Goal: Transaction & Acquisition: Purchase product/service

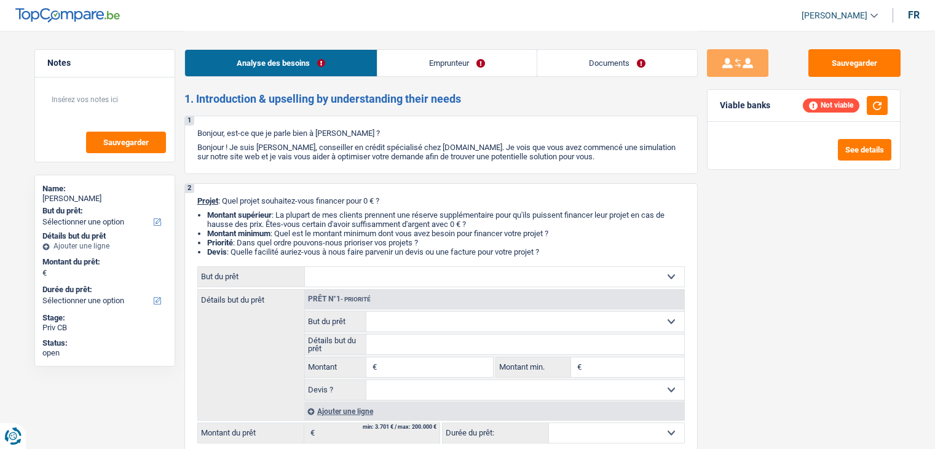
select select "privateEmployee"
select select "netSalary"
select select "mealVouchers"
select select "rents"
select select "personalLoan"
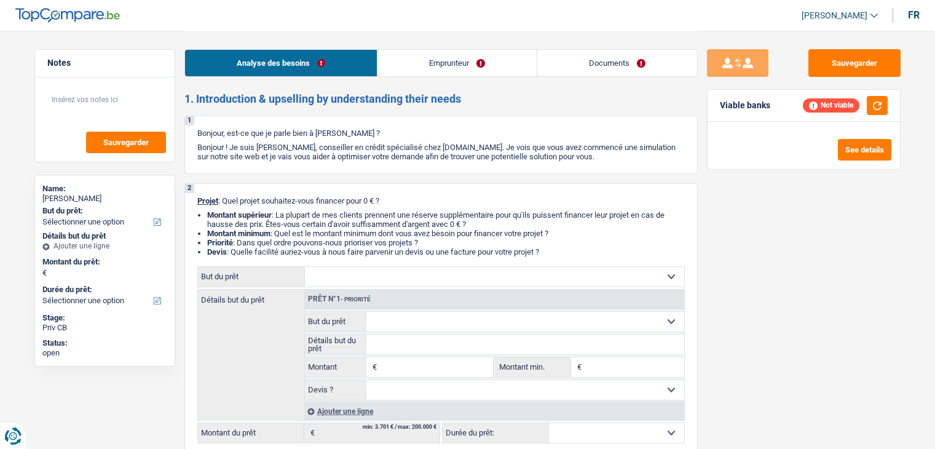
select select "miscellaneousCosts"
select select "48"
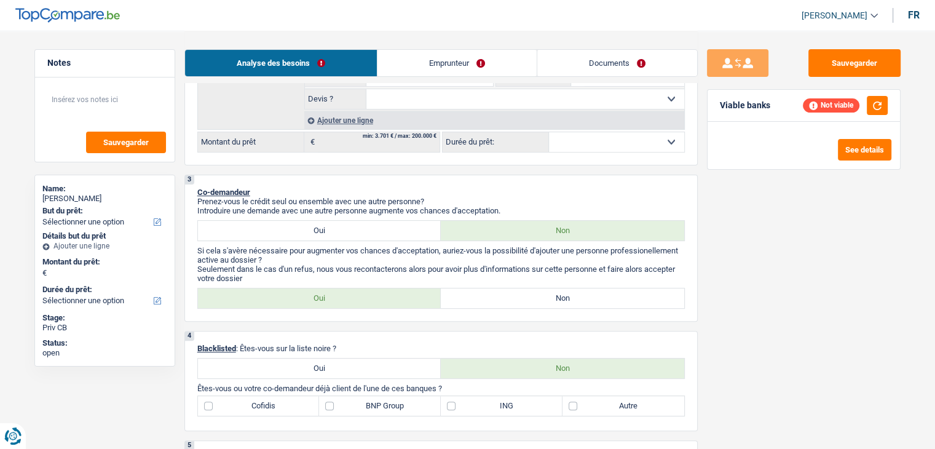
scroll to position [123, 0]
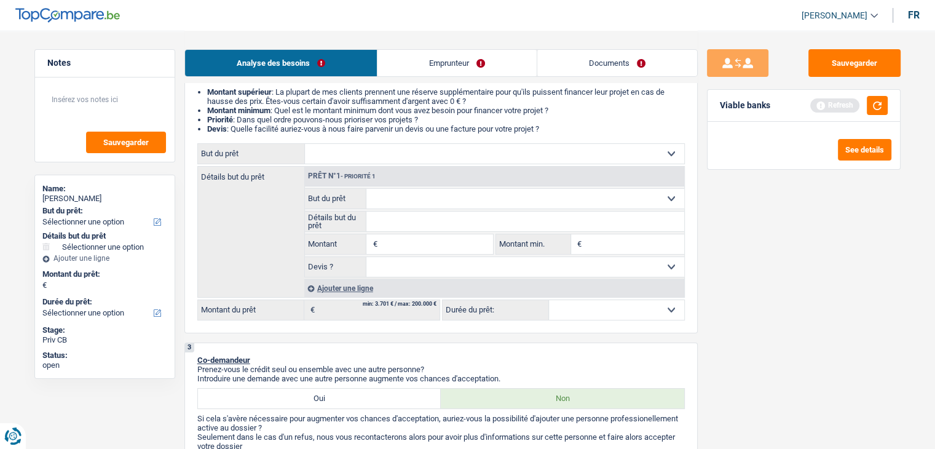
type input "5"
type input "50"
type input "500"
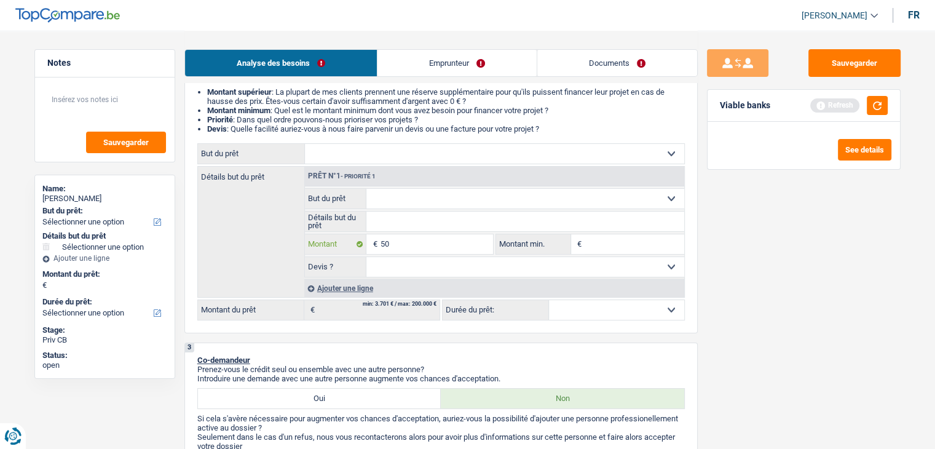
type input "500"
type input "5.000"
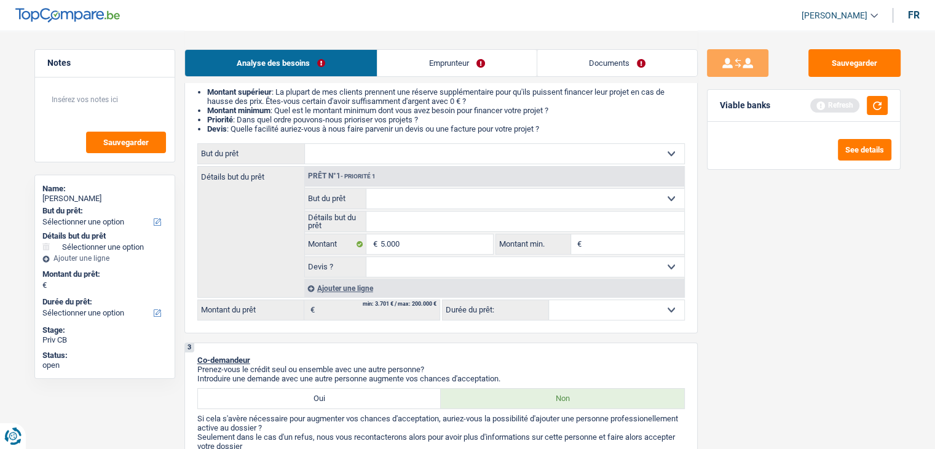
type input "5.000"
click at [621, 244] on input "Montant min." at bounding box center [634, 244] width 100 height 20
select select "36"
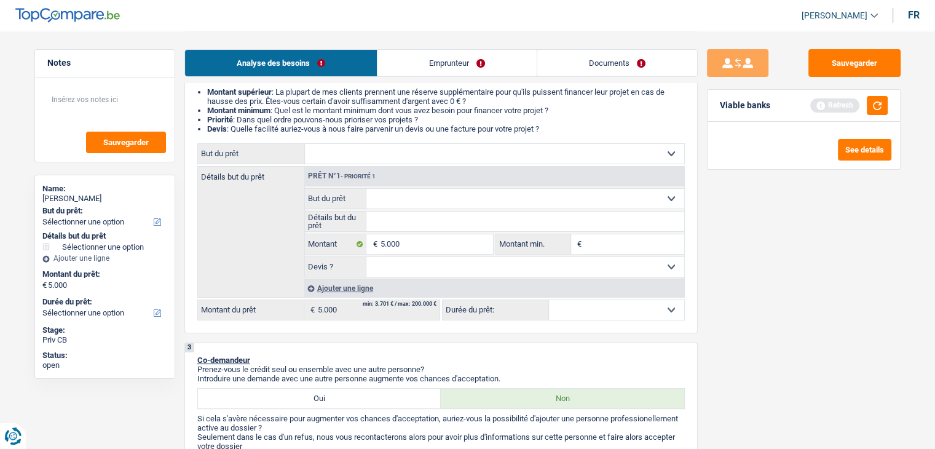
select select "36"
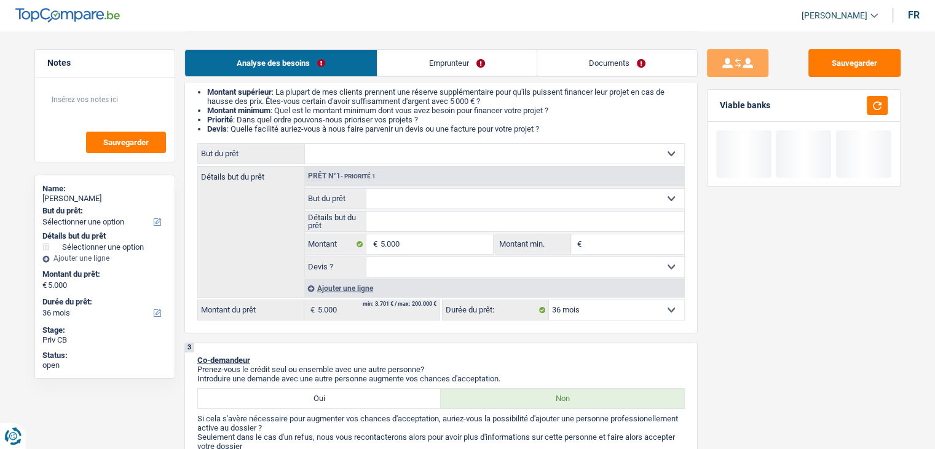
type input "5"
type input "50"
type input "500"
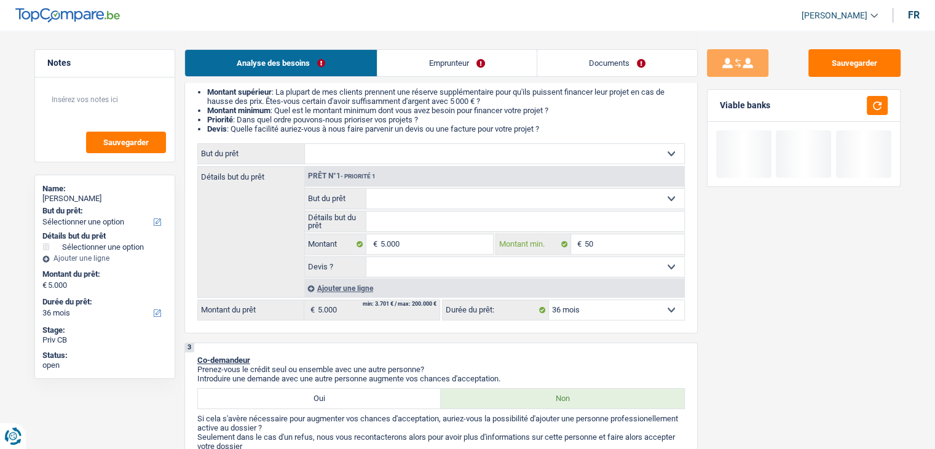
type input "500"
type input "5.000"
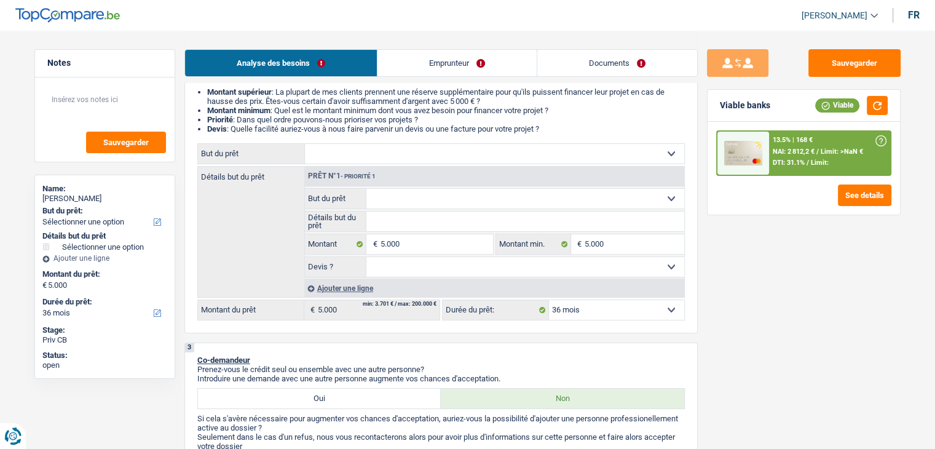
drag, startPoint x: 623, startPoint y: 155, endPoint x: 615, endPoint y: 157, distance: 8.7
click at [623, 155] on select "Confort maison: meubles, textile, peinture, électroménager, outillage non-profe…" at bounding box center [494, 154] width 379 height 20
click at [824, 265] on div "Sauvegarder Viable banks Viable 13.5% | 168 € NAI: 2 812,2 € / Limit: >NaN € DT…" at bounding box center [804, 239] width 212 height 380
click at [418, 244] on input "5.000" at bounding box center [436, 244] width 112 height 20
type input "500"
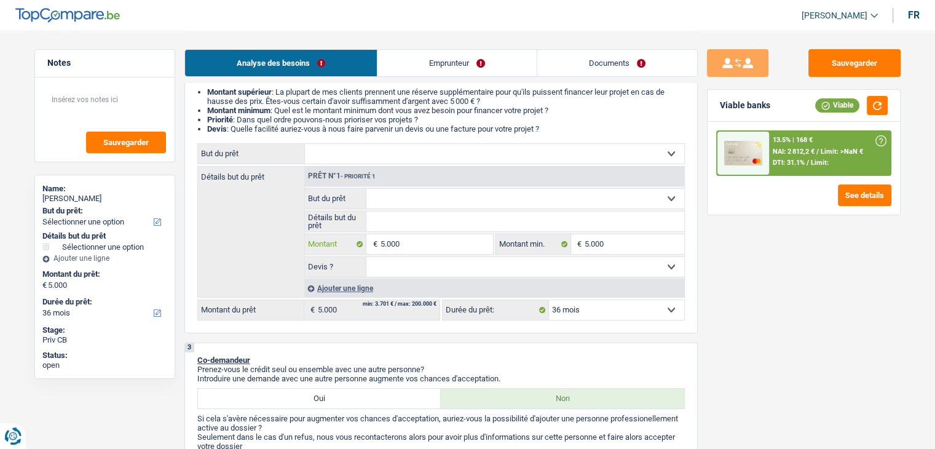
type input "500"
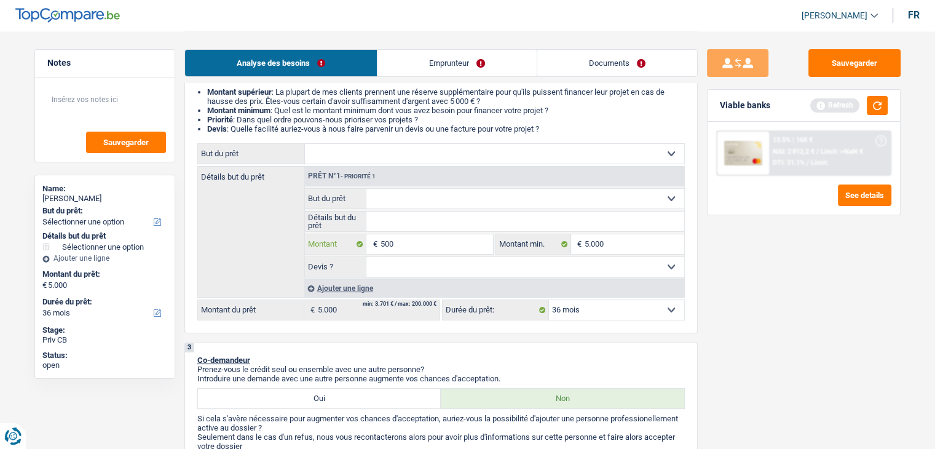
type input "5.001"
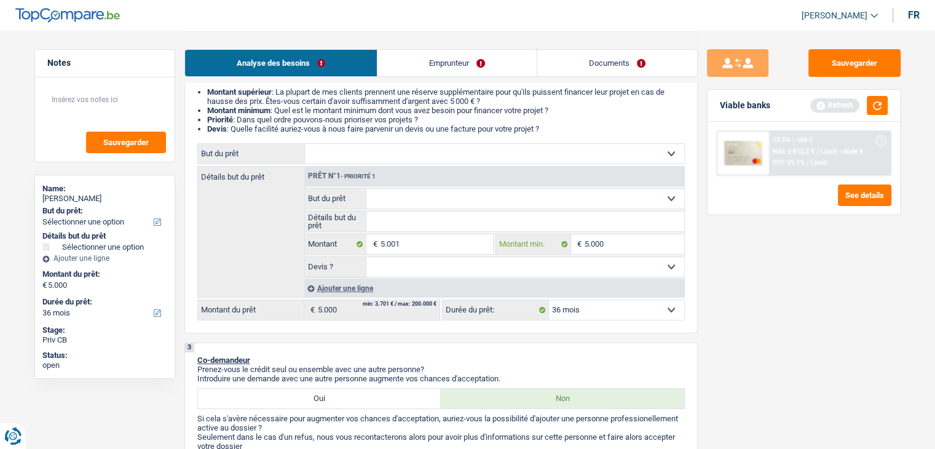
type input "5.001"
click at [620, 245] on input "5.000" at bounding box center [634, 244] width 100 height 20
type input "500"
type input "5.001"
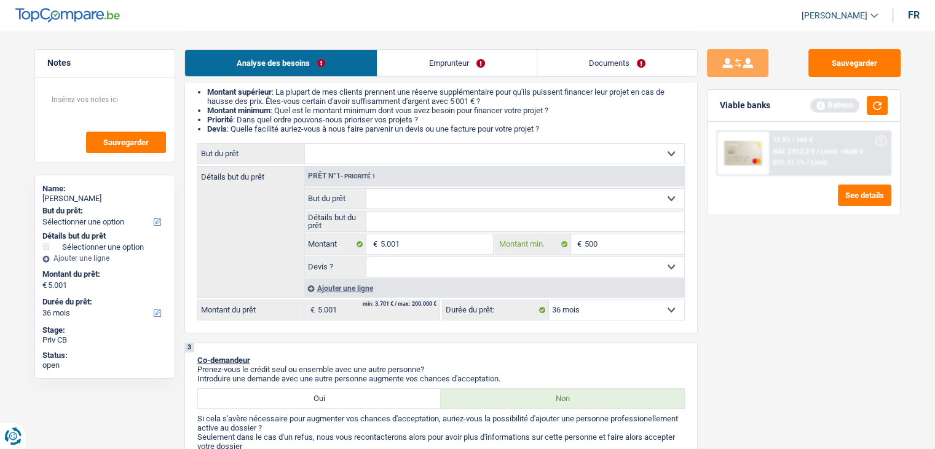
type input "5.001"
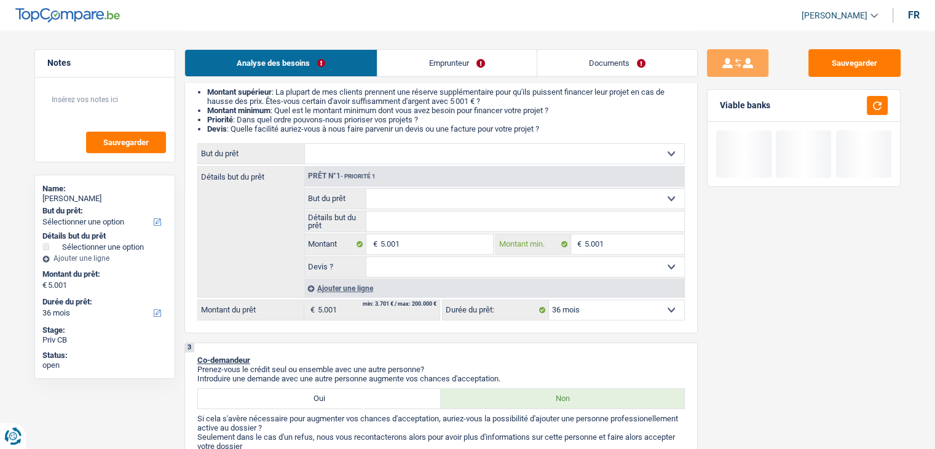
type input "5.001"
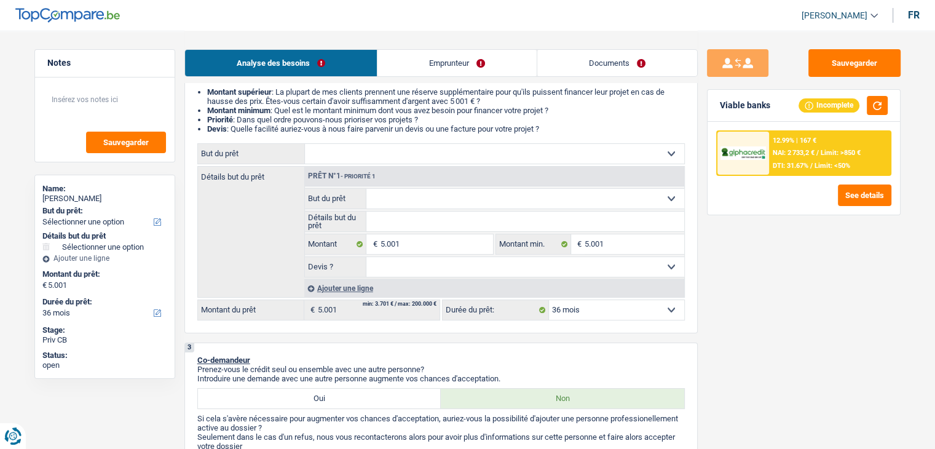
drag, startPoint x: 556, startPoint y: 127, endPoint x: 276, endPoint y: 126, distance: 279.6
click at [344, 128] on li "Devis : Quelle facilité auriez-vous à nous faire parvenir un devis ou une factu…" at bounding box center [446, 128] width 478 height 9
drag, startPoint x: 276, startPoint y: 126, endPoint x: 206, endPoint y: 114, distance: 70.5
click at [249, 123] on ul "Montant supérieur : La plupart de mes clients prennent une réserve supplémentai…" at bounding box center [440, 110] width 487 height 46
drag, startPoint x: 163, startPoint y: 96, endPoint x: 229, endPoint y: 94, distance: 65.8
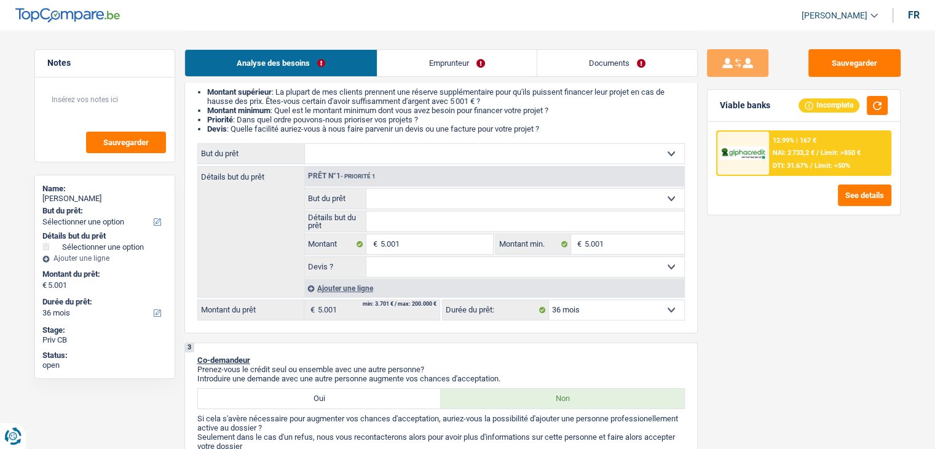
drag, startPoint x: 205, startPoint y: 90, endPoint x: 553, endPoint y: 129, distance: 350.7
click at [553, 129] on ul "Montant supérieur : La plupart de mes clients prennent une réserve supplémentai…" at bounding box center [440, 110] width 487 height 46
click at [553, 129] on li "Devis : Quelle facilité auriez-vous à nous faire parvenir un devis ou une factu…" at bounding box center [446, 128] width 478 height 9
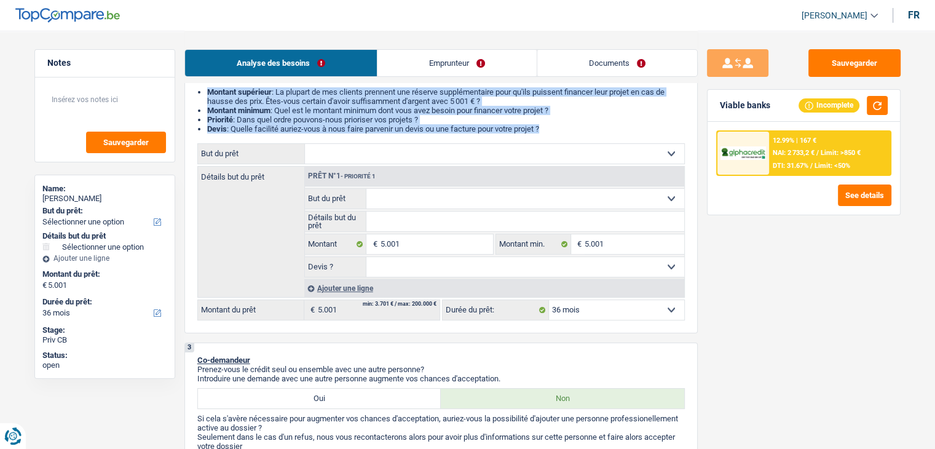
drag, startPoint x: 553, startPoint y: 129, endPoint x: 203, endPoint y: 96, distance: 351.8
click at [203, 96] on ul "Montant supérieur : La plupart de mes clients prennent une réserve supplémentai…" at bounding box center [440, 110] width 487 height 46
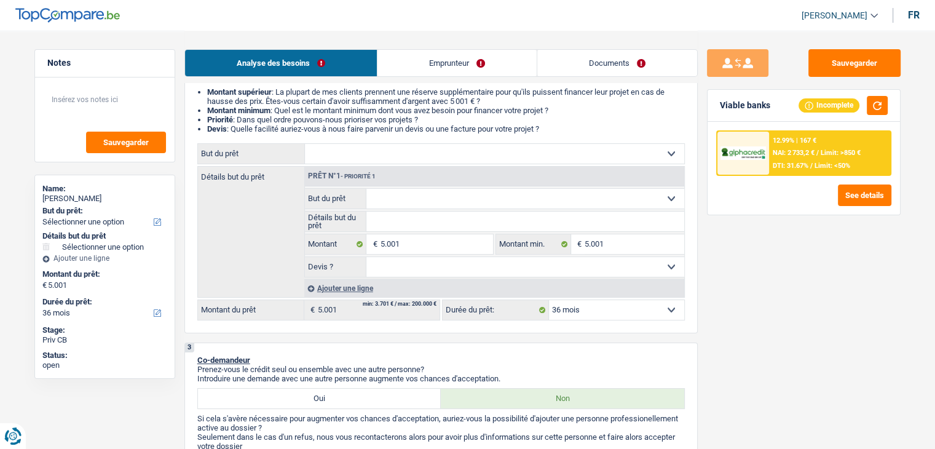
drag, startPoint x: 550, startPoint y: 131, endPoint x: 204, endPoint y: 92, distance: 348.2
click at [204, 92] on ul "Montant supérieur : La plupart de mes clients prennent une réserve supplémentai…" at bounding box center [440, 110] width 487 height 46
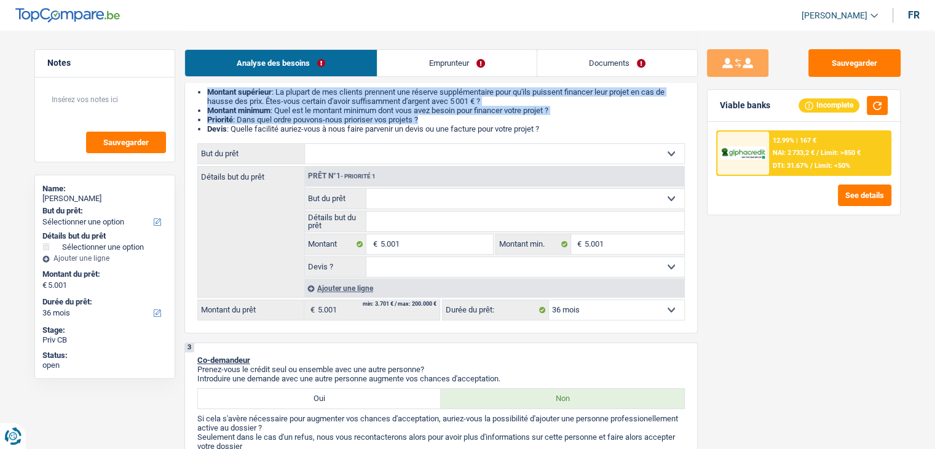
drag, startPoint x: 208, startPoint y: 91, endPoint x: 555, endPoint y: 122, distance: 348.0
click at [555, 122] on ul "Montant supérieur : La plupart de mes clients prennent une réserve supplémentai…" at bounding box center [440, 110] width 487 height 46
click at [555, 122] on li "Priorité : Dans quel ordre pouvons-nous prioriser vos projets ?" at bounding box center [446, 119] width 478 height 9
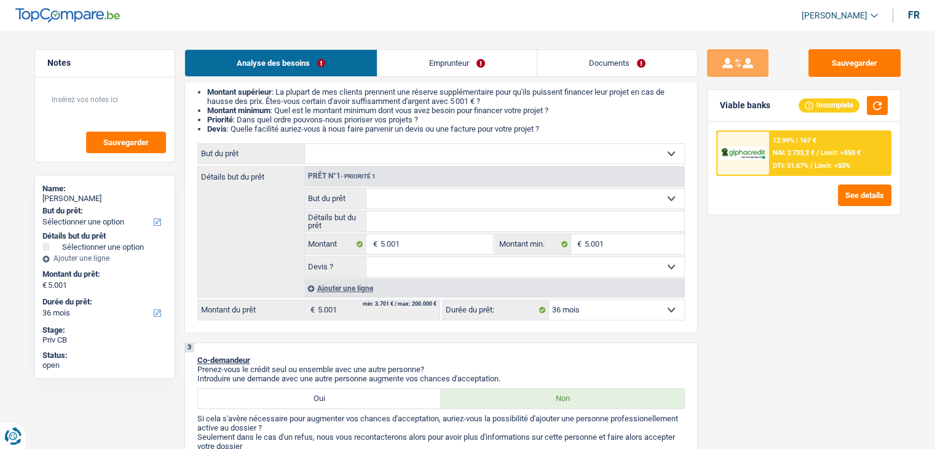
drag, startPoint x: 552, startPoint y: 128, endPoint x: 490, endPoint y: 126, distance: 61.5
click at [501, 128] on li "Devis : Quelle facilité auriez-vous à nous faire parvenir un devis ou une factu…" at bounding box center [446, 128] width 478 height 9
click at [452, 124] on li "Priorité : Dans quel ordre pouvons-nous prioriser vos projets ?" at bounding box center [446, 119] width 478 height 9
click at [457, 150] on select "Confort maison: meubles, textile, peinture, électroménager, outillage non-profe…" at bounding box center [494, 154] width 379 height 20
click at [515, 130] on li "Devis : Quelle facilité auriez-vous à nous faire parvenir un devis ou une factu…" at bounding box center [446, 128] width 478 height 9
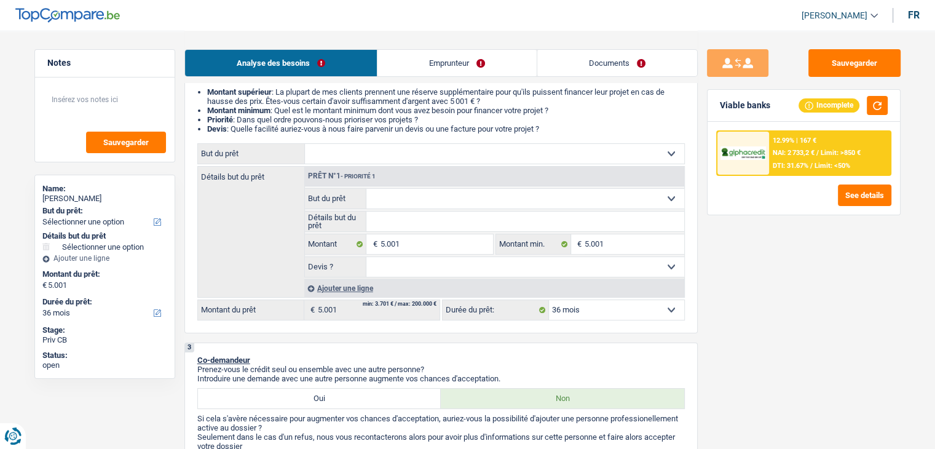
click at [494, 154] on select "Confort maison: meubles, textile, peinture, électroménager, outillage non-profe…" at bounding box center [494, 154] width 379 height 20
click at [539, 133] on li "Devis : Quelle facilité auriez-vous à nous faire parvenir un devis ou une factu…" at bounding box center [446, 128] width 478 height 9
drag, startPoint x: 553, startPoint y: 130, endPoint x: 203, endPoint y: 93, distance: 351.6
click at [203, 93] on ul "Montant supérieur : La plupart de mes clients prennent une réserve supplémentai…" at bounding box center [440, 110] width 487 height 46
click at [420, 109] on li "Montant minimum : Quel est le montant minimum dont vous avez besoin pour financ…" at bounding box center [446, 110] width 478 height 9
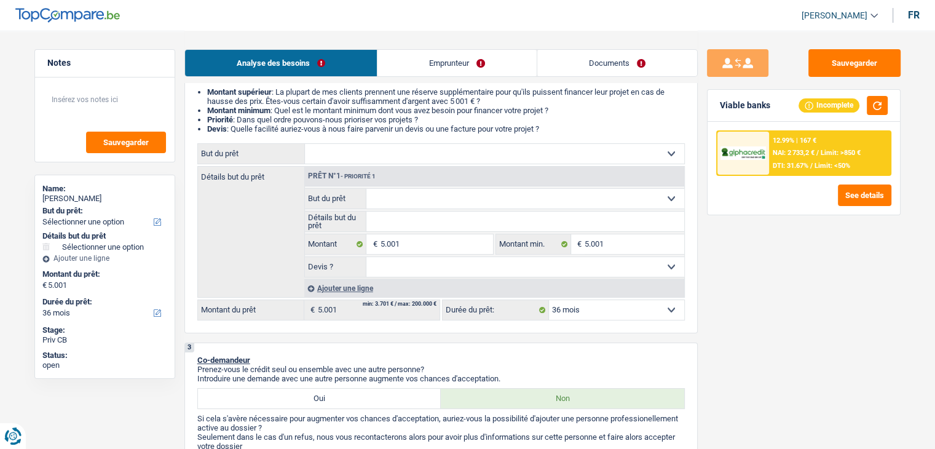
click at [434, 155] on select "Confort maison: meubles, textile, peinture, électroménager, outillage non-profe…" at bounding box center [494, 154] width 379 height 20
select select "other"
click at [305, 144] on select "Confort maison: meubles, textile, peinture, électroménager, outillage non-profe…" at bounding box center [494, 154] width 379 height 20
select select "other"
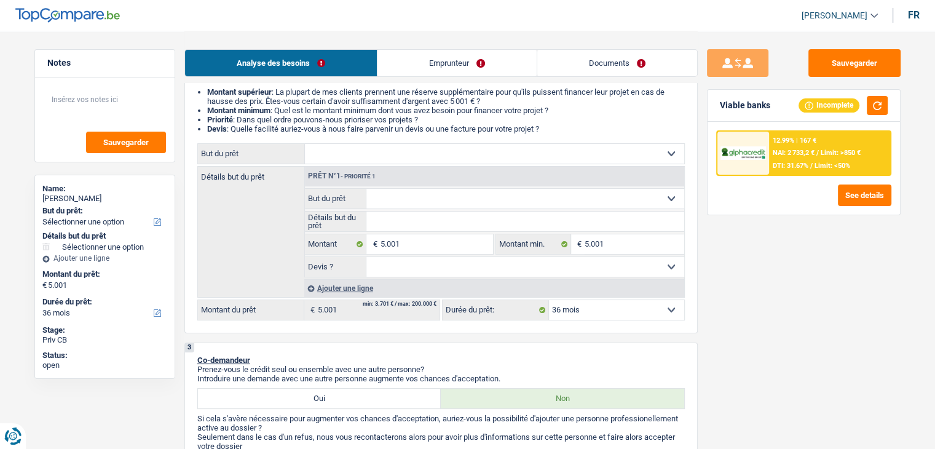
select select "other"
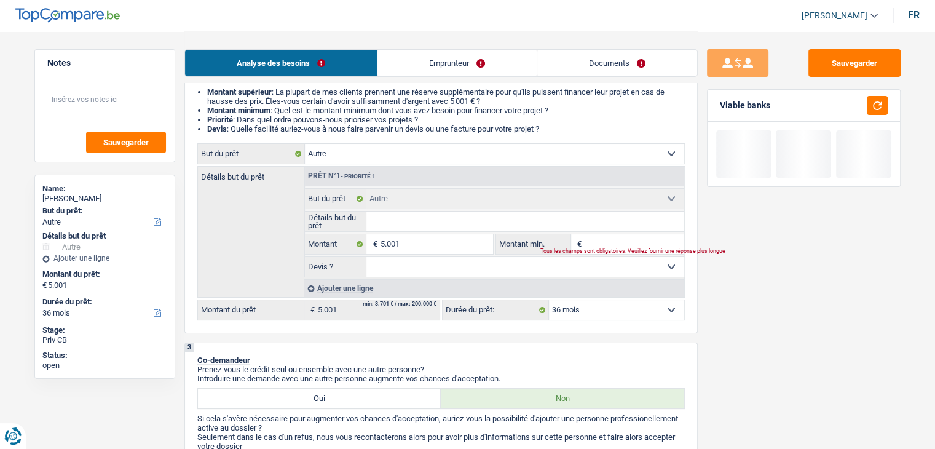
click at [407, 219] on input "Détails but du prêt" at bounding box center [525, 221] width 318 height 20
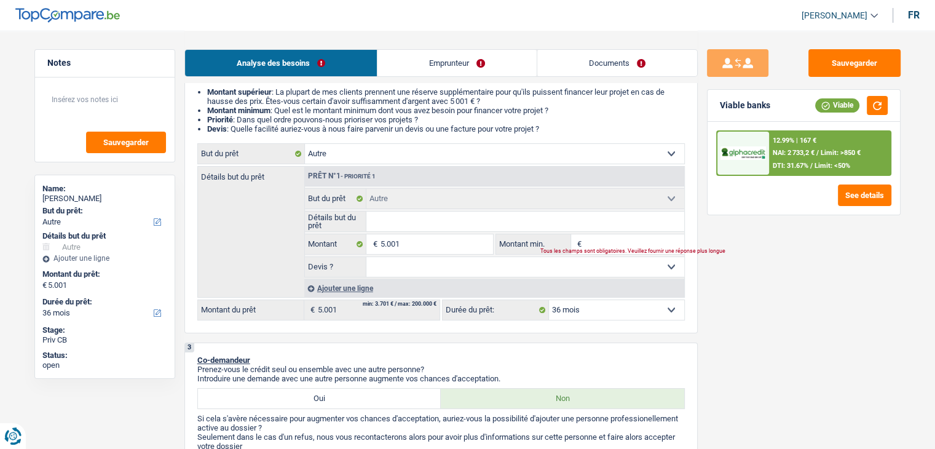
click at [607, 245] on input "Montant min." at bounding box center [634, 244] width 100 height 20
type input "5"
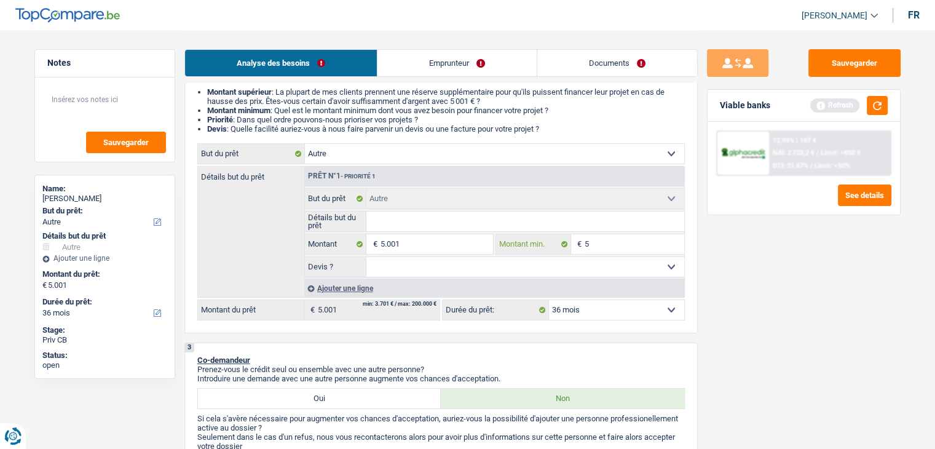
type input "50"
type input "500"
type input "5.000"
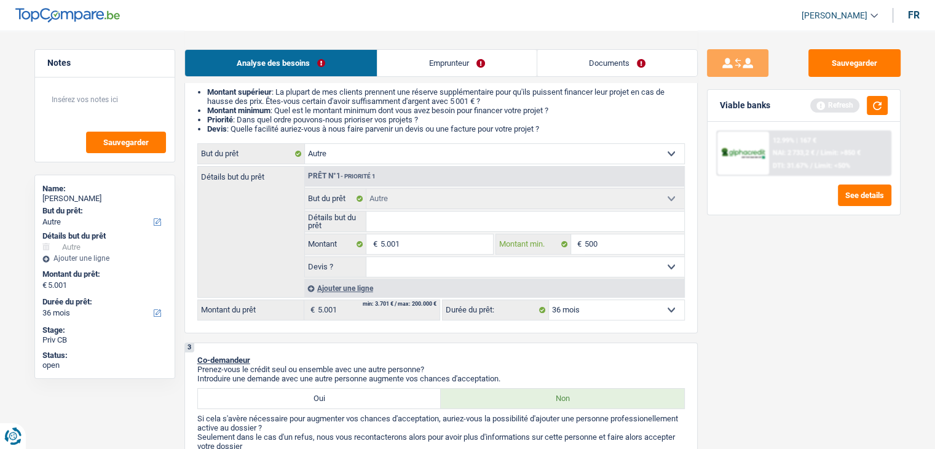
type input "5.000"
type input "500"
type input "5.001"
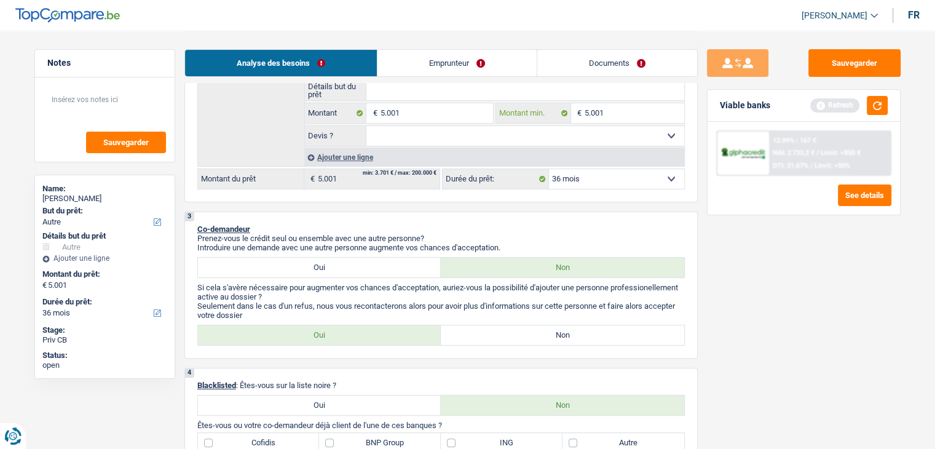
scroll to position [307, 0]
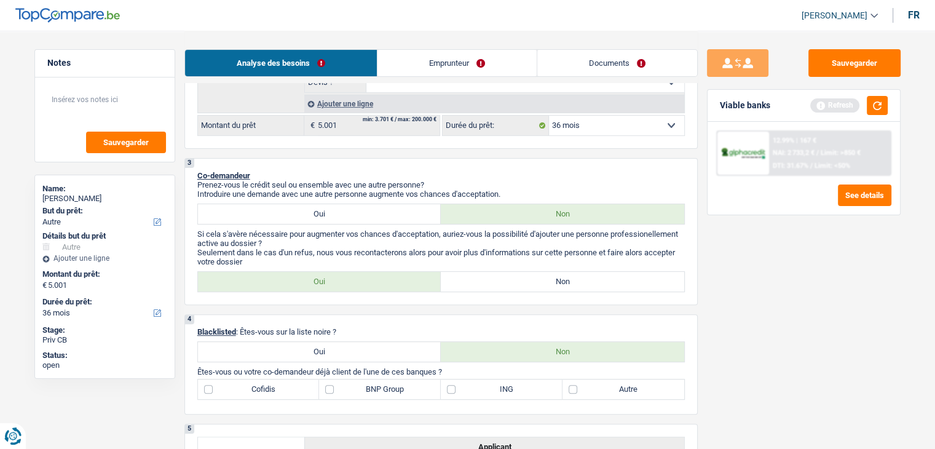
type input "5.001"
click at [521, 277] on label "Non" at bounding box center [562, 282] width 243 height 20
click at [521, 277] on input "Non" at bounding box center [562, 282] width 243 height 20
radio input "true"
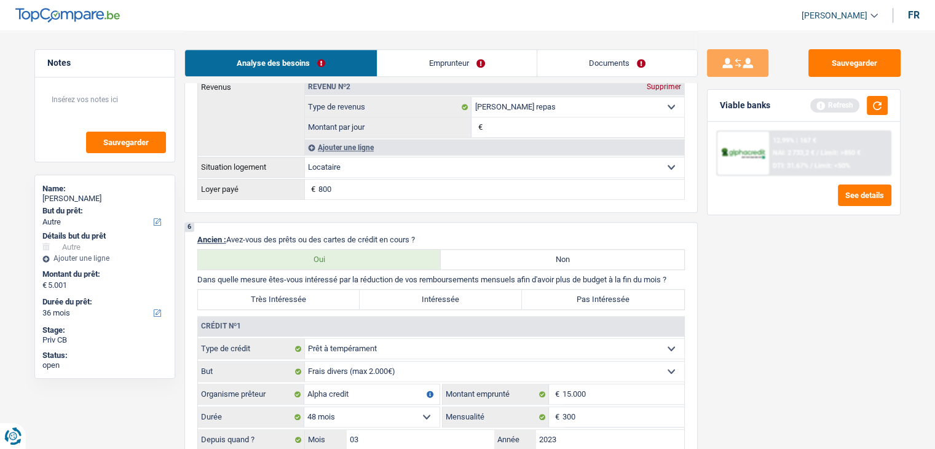
scroll to position [922, 0]
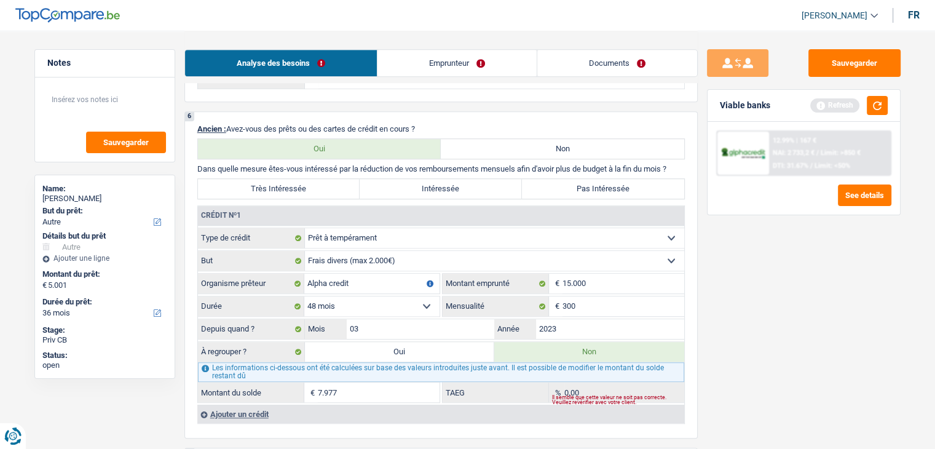
click at [464, 148] on label "Non" at bounding box center [562, 149] width 243 height 20
click at [464, 148] on input "Non" at bounding box center [562, 149] width 243 height 20
radio input "true"
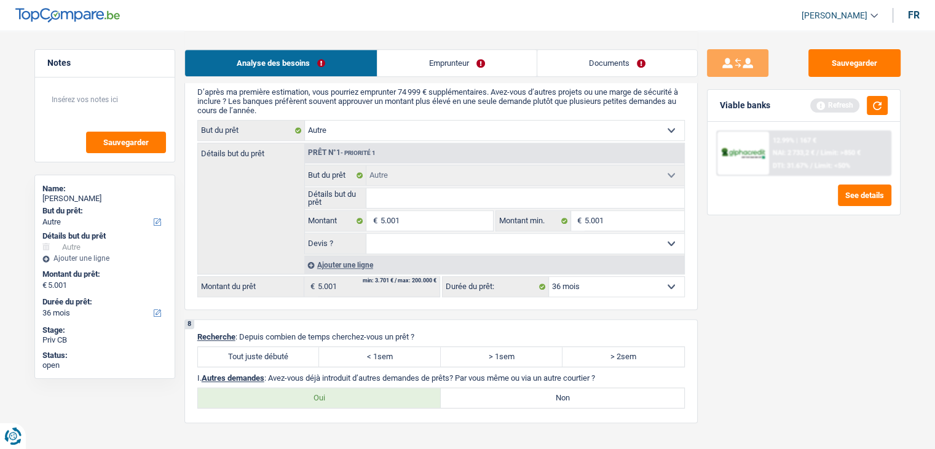
scroll to position [1229, 0]
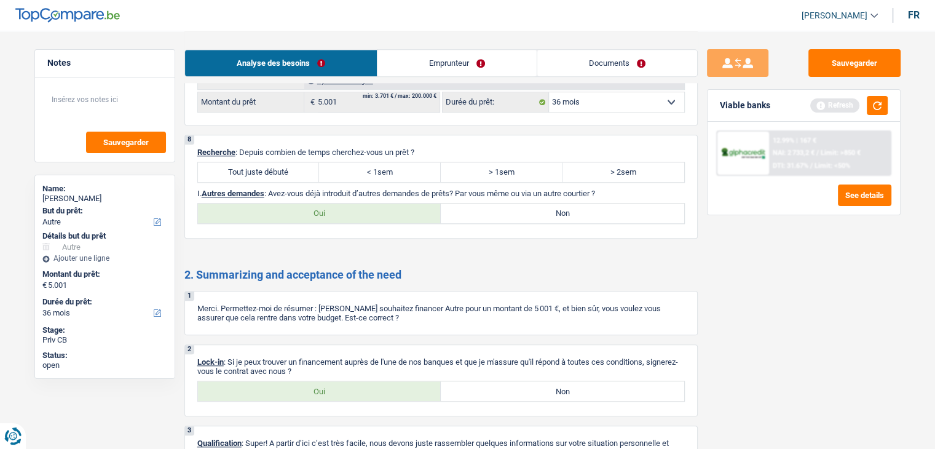
click at [279, 166] on label "Tout juste débuté" at bounding box center [259, 172] width 122 height 20
click at [279, 166] on input "Tout juste débuté" at bounding box center [259, 172] width 122 height 20
radio input "true"
click at [516, 203] on label "Non" at bounding box center [562, 213] width 243 height 20
click at [516, 203] on input "Non" at bounding box center [562, 213] width 243 height 20
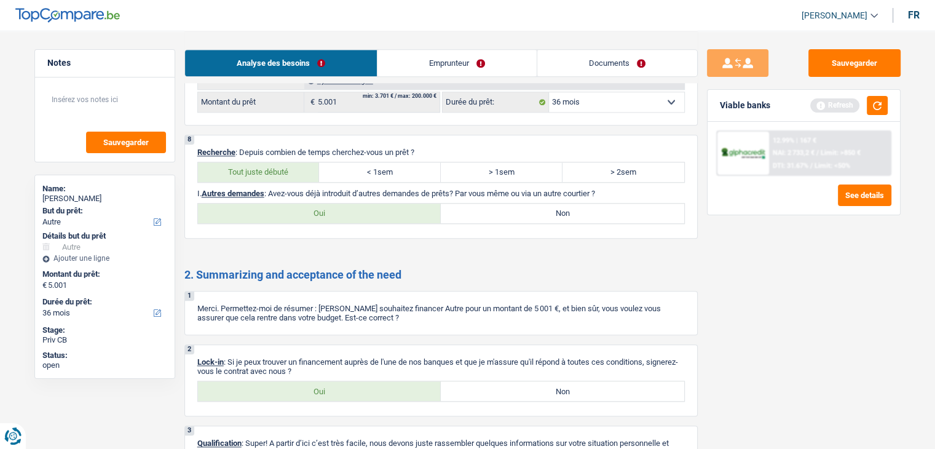
radio input "true"
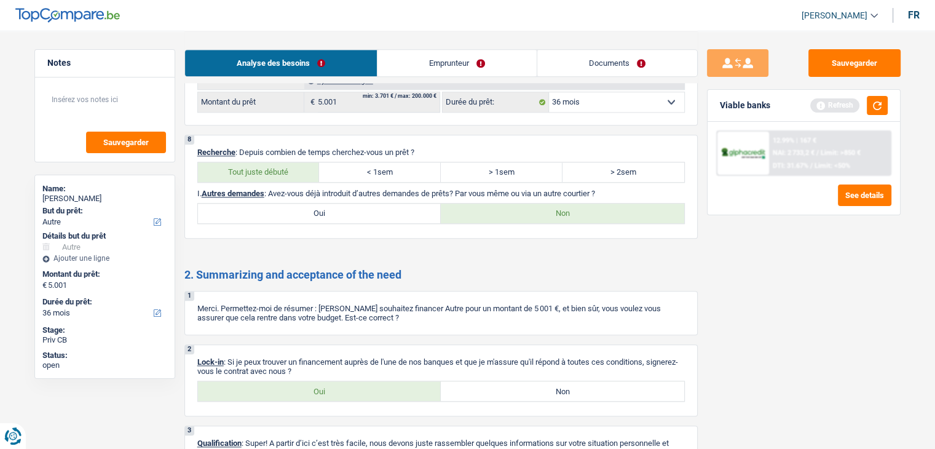
click at [347, 385] on label "Oui" at bounding box center [319, 391] width 243 height 20
click at [347, 385] on input "Oui" at bounding box center [319, 391] width 243 height 20
radio input "true"
click at [428, 68] on link "Emprunteur" at bounding box center [456, 63] width 159 height 26
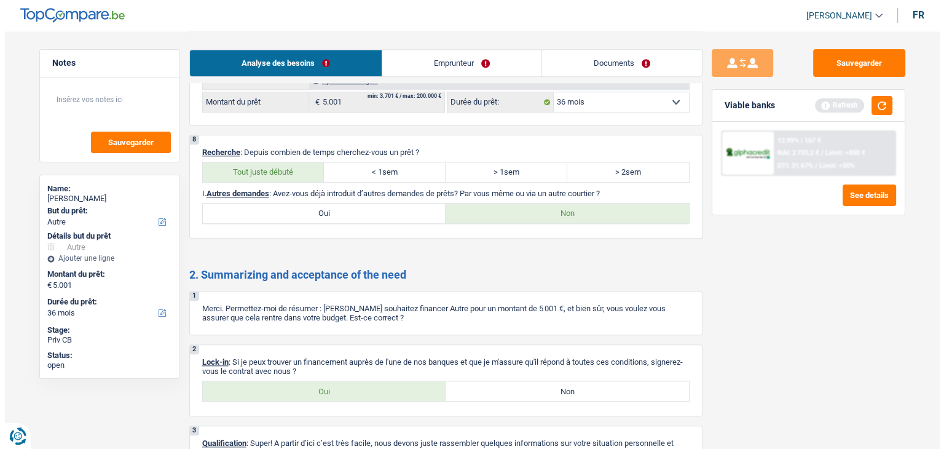
scroll to position [0, 0]
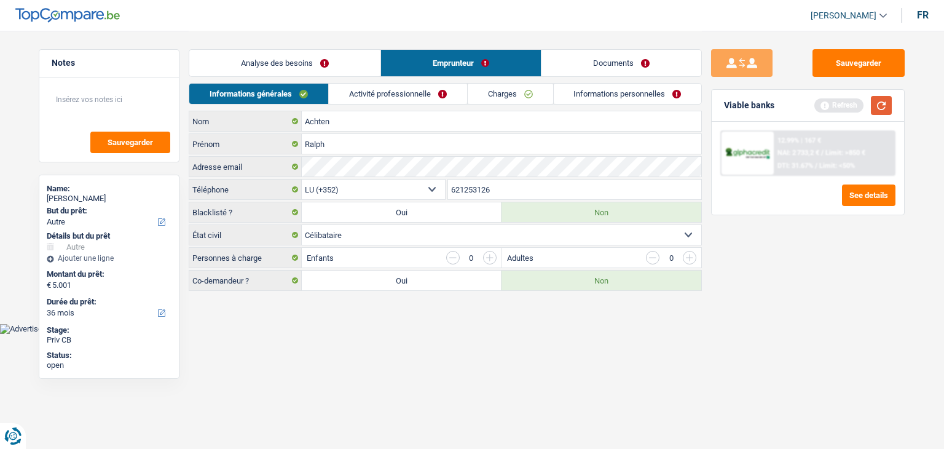
click at [875, 110] on button "button" at bounding box center [881, 105] width 21 height 19
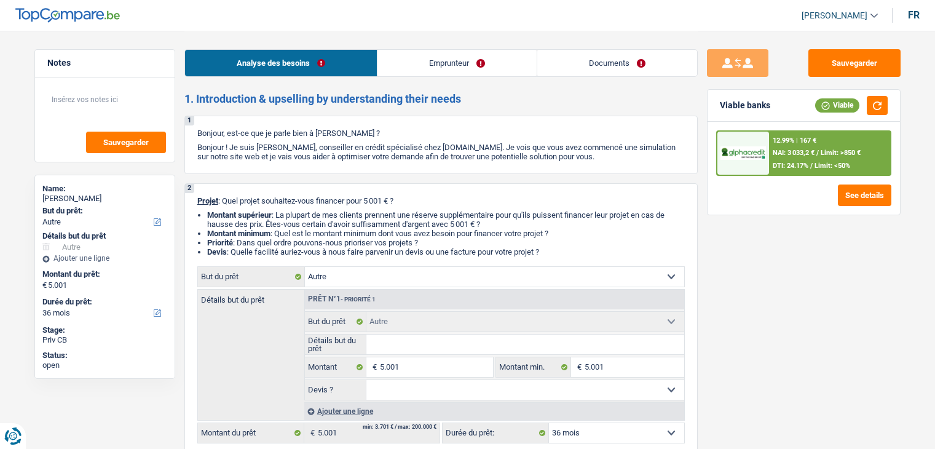
select select "other"
select select "36"
select select "other"
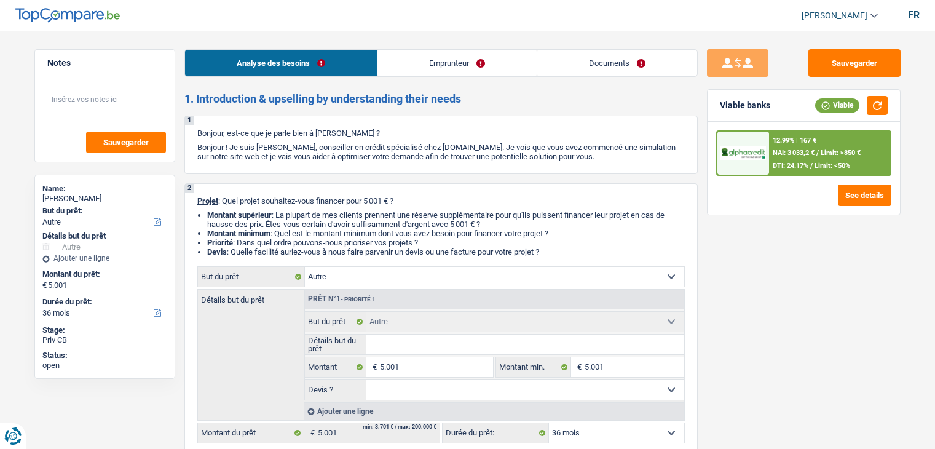
select select "36"
select select "privateEmployee"
select select "netSalary"
select select "mealVouchers"
select select "rents"
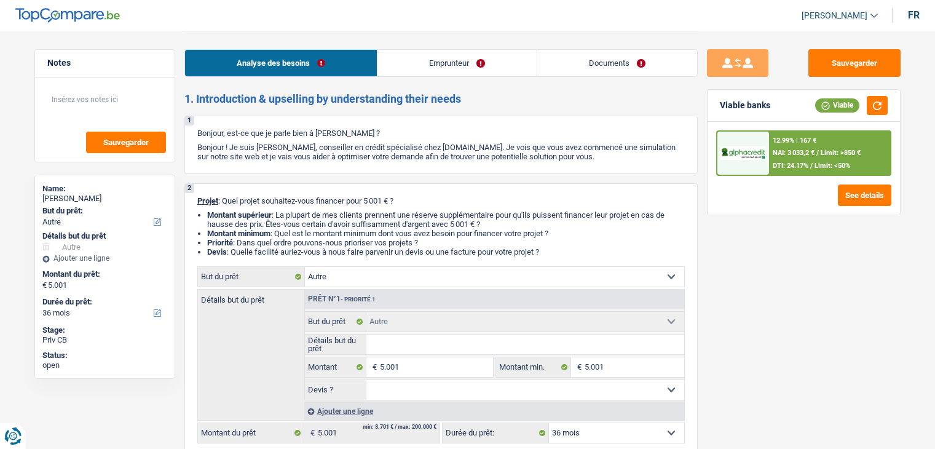
select select "other"
select select "36"
select select "privateEmployee"
select select "netSalary"
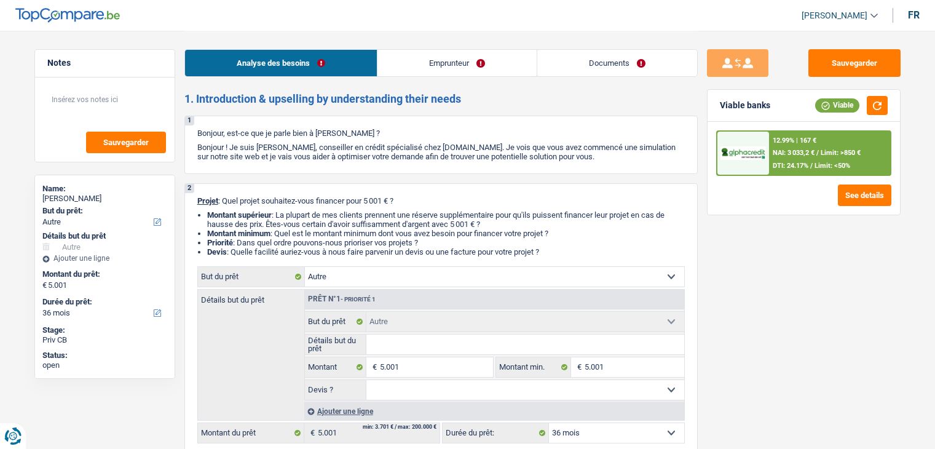
select select "mealVouchers"
select select "LU"
select select "stateUniversityEu"
click at [442, 60] on link "Emprunteur" at bounding box center [456, 63] width 159 height 26
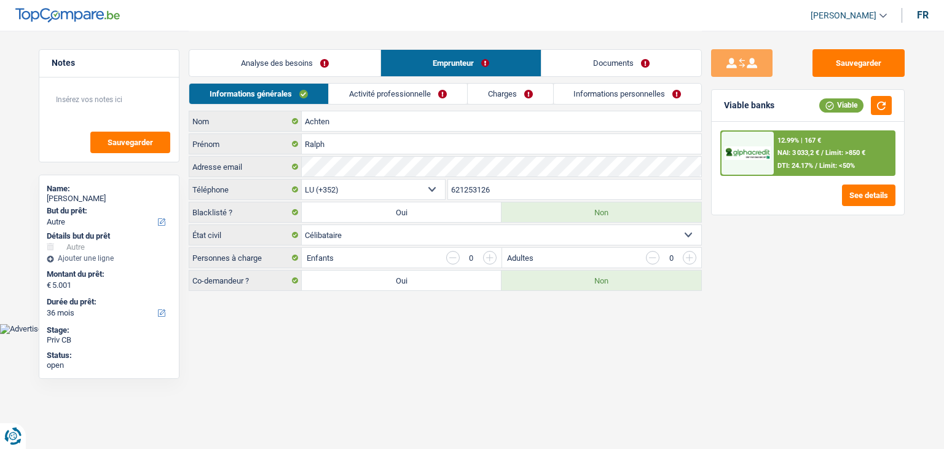
click at [369, 92] on link "Activité professionnelle" at bounding box center [398, 94] width 138 height 20
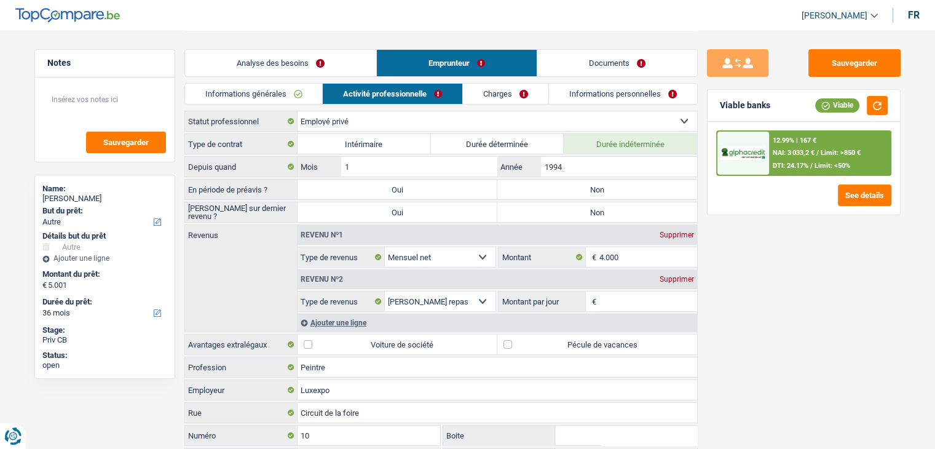
click at [777, 146] on div "12.99% | 167 € NAI: 3 033,2 € / Limit: >850 € DTI: 24.17% / Limit: <50%" at bounding box center [829, 153] width 121 height 43
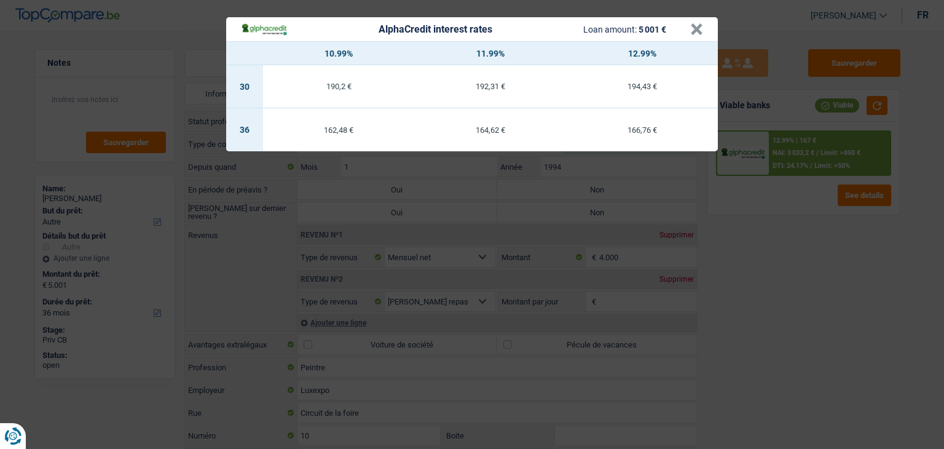
click at [810, 255] on div "AlphaCredit interest rates Loan amount: 5 001 € × 10.99% 11.99% 12.99% 30 190,2…" at bounding box center [472, 224] width 944 height 449
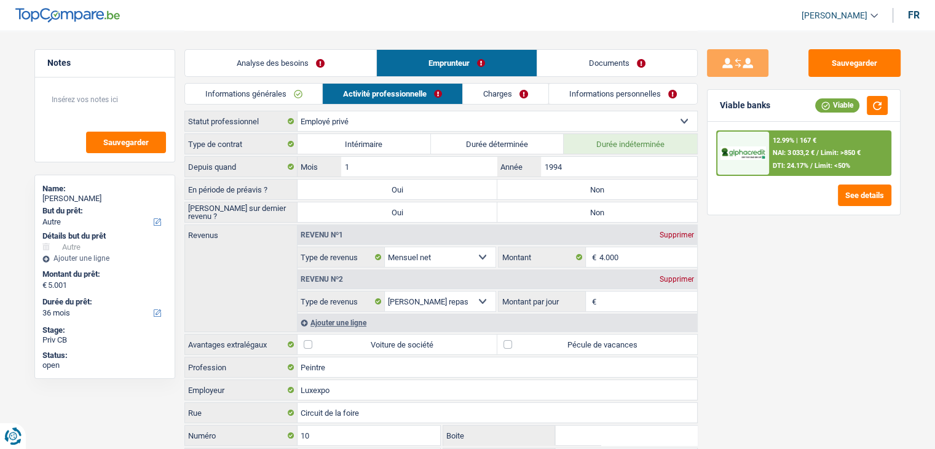
click at [556, 184] on label "Non" at bounding box center [597, 189] width 200 height 20
click at [556, 184] on input "Non" at bounding box center [597, 189] width 200 height 20
radio input "true"
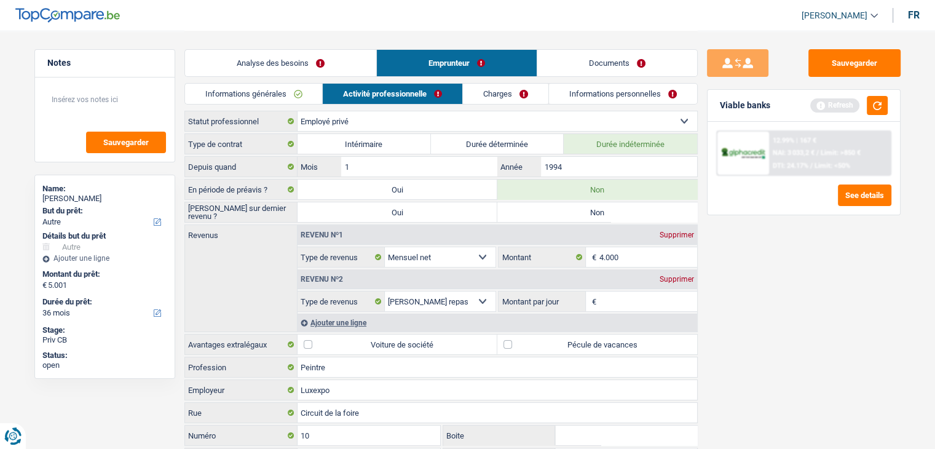
click at [557, 218] on label "Non" at bounding box center [597, 212] width 200 height 20
click at [557, 218] on input "Non" at bounding box center [597, 212] width 200 height 20
radio input "true"
click at [273, 94] on link "Informations générales" at bounding box center [254, 94] width 138 height 20
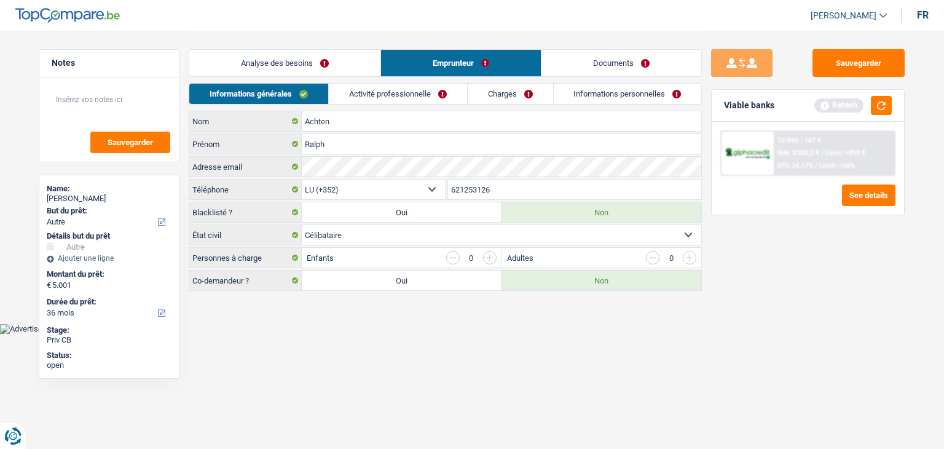
click at [280, 62] on link "Analyse des besoins" at bounding box center [284, 63] width 191 height 26
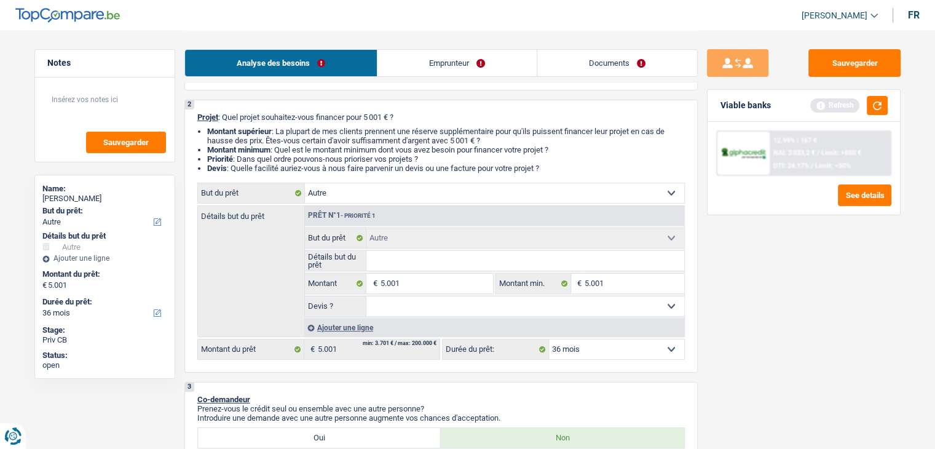
scroll to position [246, 0]
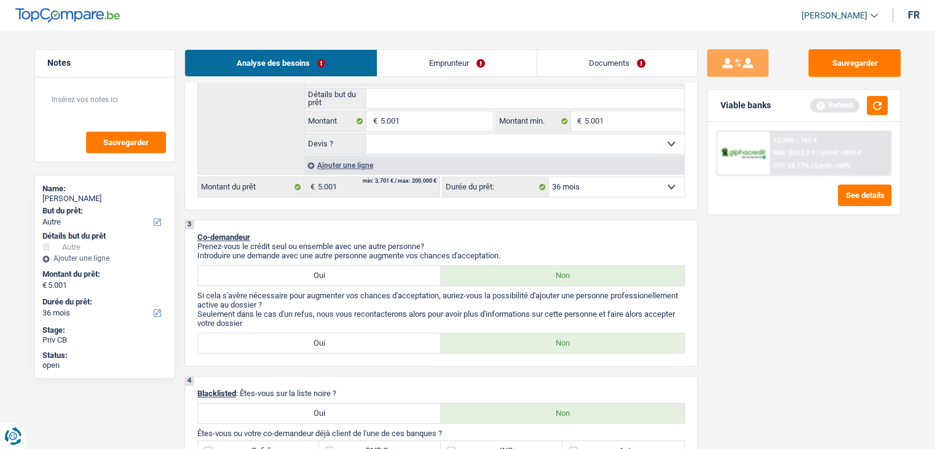
click at [572, 186] on select "12 mois 18 mois 24 mois 30 mois 36 mois Sélectionner une option" at bounding box center [616, 187] width 135 height 20
click at [470, 249] on p "Prenez-vous le crédit seul ou ensemble avec une autre personne?" at bounding box center [440, 246] width 487 height 9
click at [874, 104] on button "button" at bounding box center [877, 105] width 21 height 19
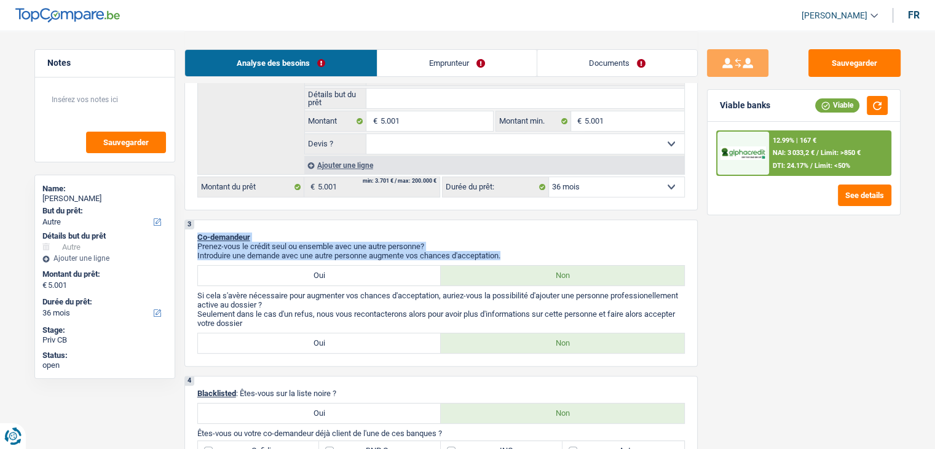
drag, startPoint x: 513, startPoint y: 254, endPoint x: 192, endPoint y: 235, distance: 321.3
click at [192, 235] on div "3 Co-demandeur Prenez-vous le crédit seul ou ensemble avec une autre personne? …" at bounding box center [440, 292] width 513 height 147
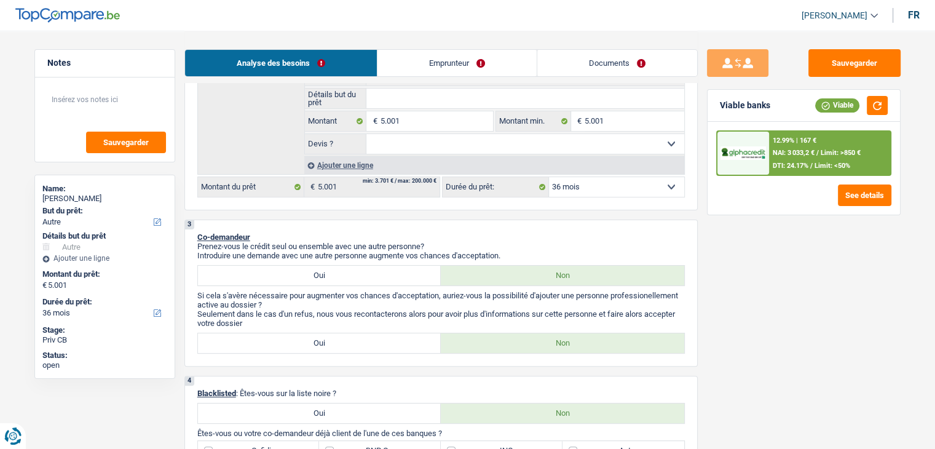
drag, startPoint x: 197, startPoint y: 235, endPoint x: 321, endPoint y: 227, distance: 125.0
click at [222, 236] on div "3 Co-demandeur Prenez-vous le crédit seul ou ensemble avec une autre personne? …" at bounding box center [440, 292] width 513 height 147
click at [453, 221] on div "3 Co-demandeur Prenez-vous le crédit seul ou ensemble avec une autre personne? …" at bounding box center [440, 292] width 513 height 147
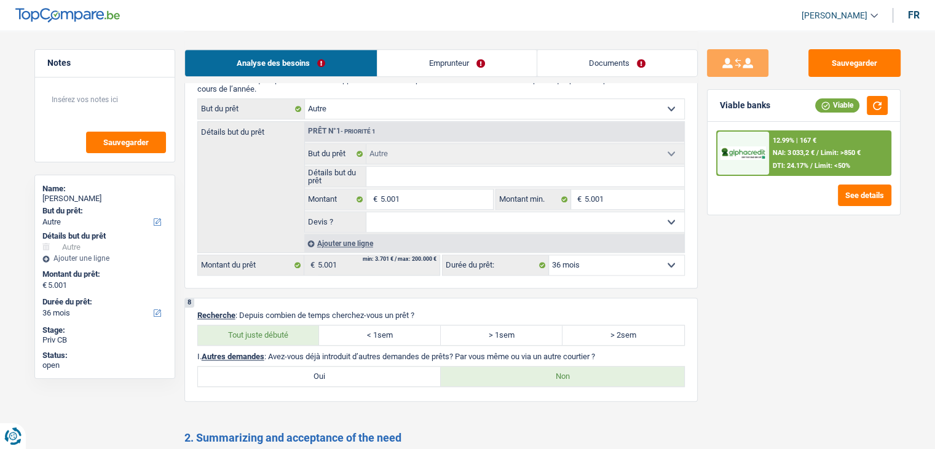
scroll to position [939, 0]
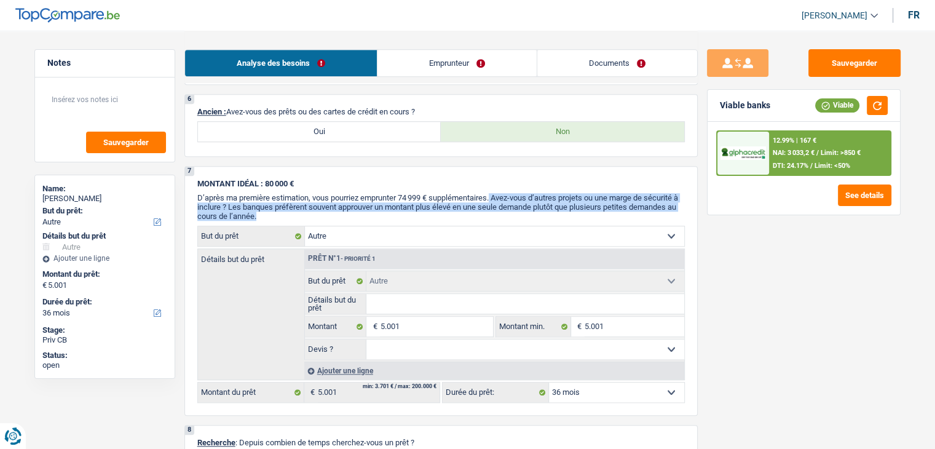
drag, startPoint x: 494, startPoint y: 190, endPoint x: 597, endPoint y: 212, distance: 105.6
click at [597, 212] on p "D’après ma première estimation, vous pourriez emprunter 74 999 € supplémentaire…" at bounding box center [440, 207] width 487 height 28
copy span "Avez-vous d’autres projets ou une marge de sécurité à inclure ? Les banques pré…"
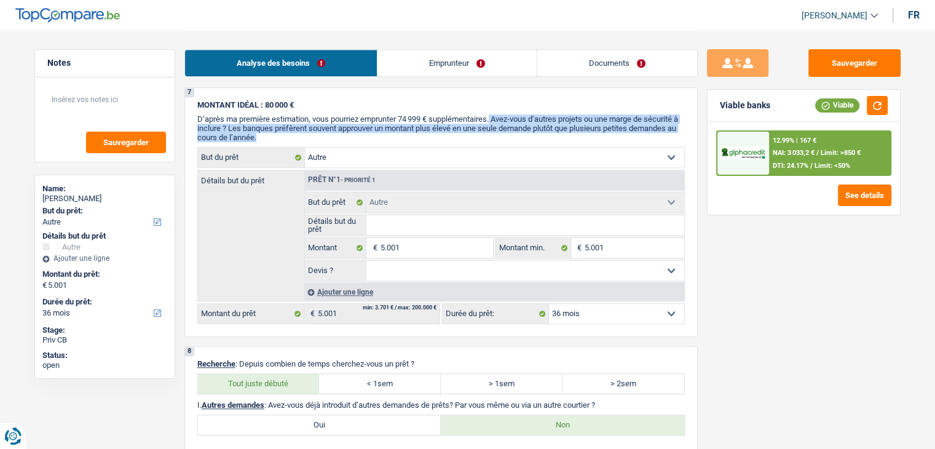
scroll to position [1123, 0]
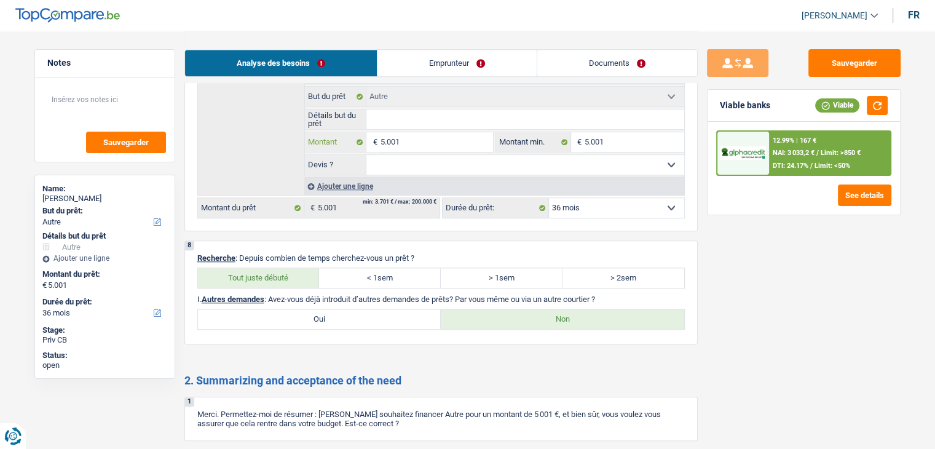
click at [408, 138] on input "5.001" at bounding box center [436, 142] width 112 height 20
type input "500"
type input "50"
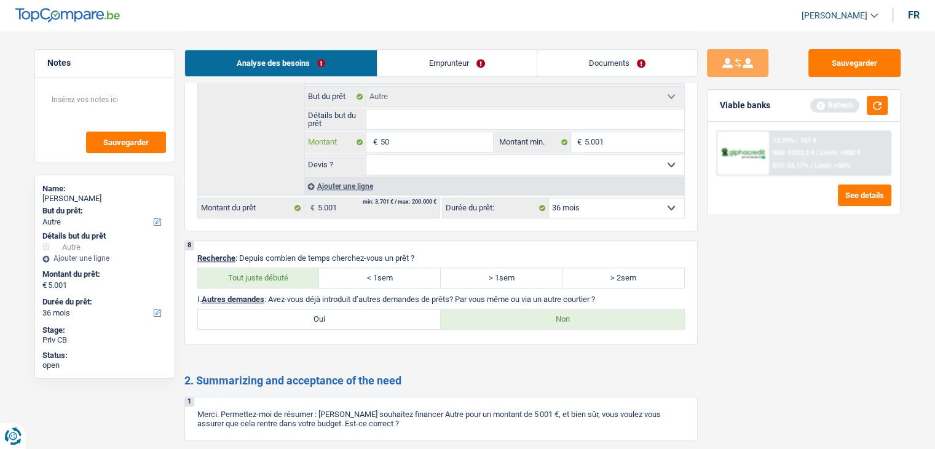
type input "5"
type input "1"
type input "10"
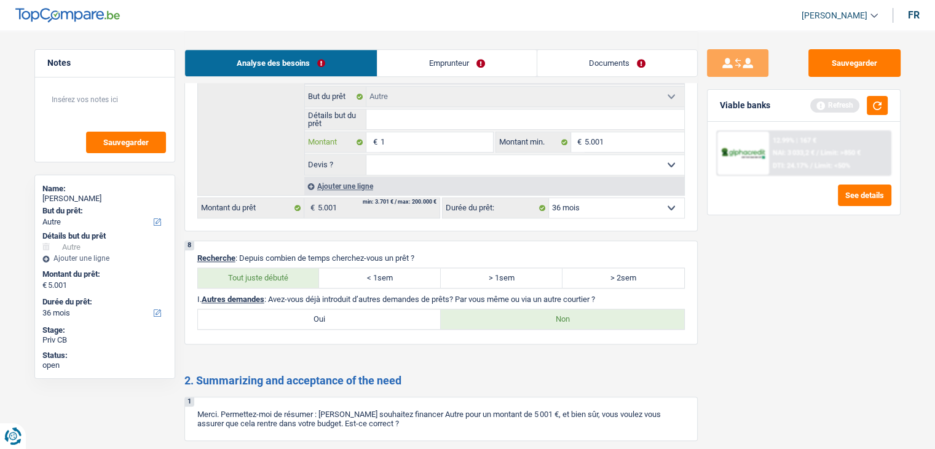
type input "10"
type input "100"
type input "1.000"
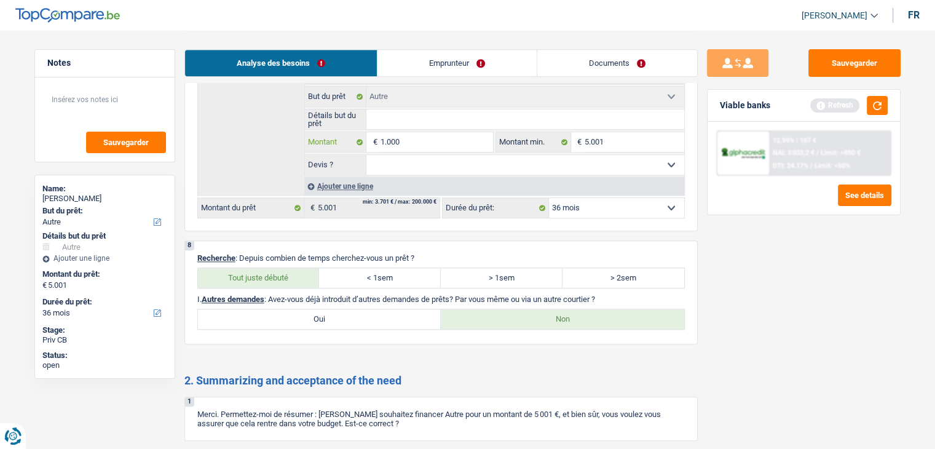
type input "10.001"
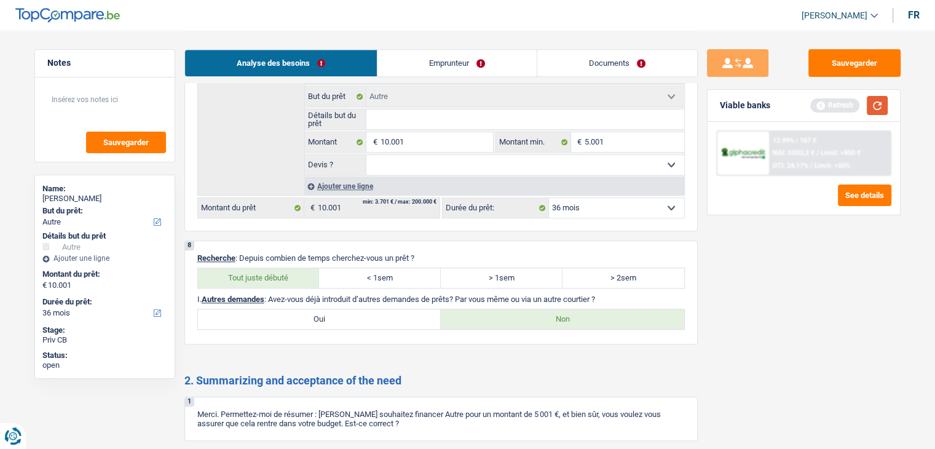
click at [868, 104] on div "Refresh" at bounding box center [848, 105] width 77 height 19
select select "60"
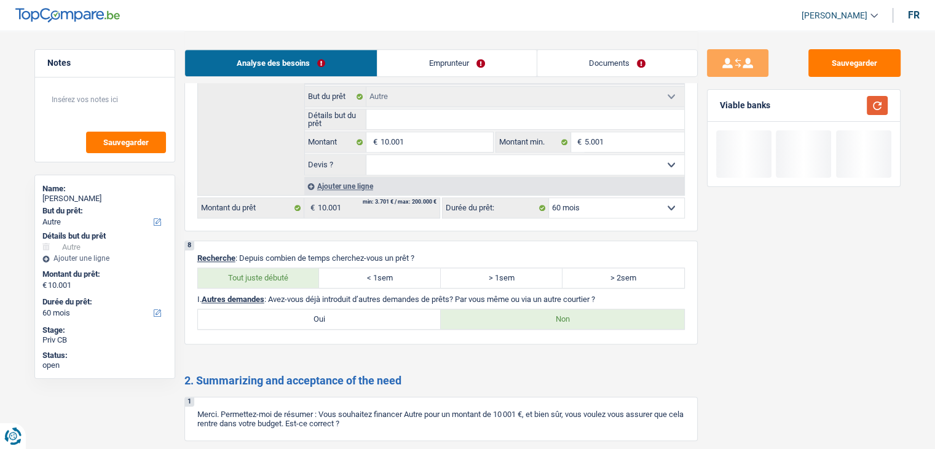
click at [873, 104] on button "button" at bounding box center [877, 105] width 21 height 19
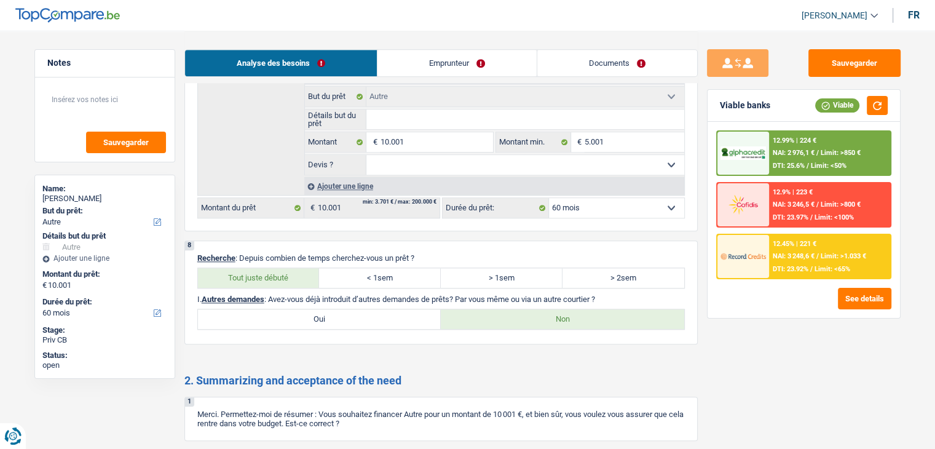
click at [612, 202] on select "12 mois 18 mois 24 mois 30 mois 36 mois 42 mois 48 mois 60 mois Sélectionner un…" at bounding box center [616, 208] width 135 height 20
click at [794, 256] on span "NAI: 3 248,6 €" at bounding box center [794, 256] width 42 height 8
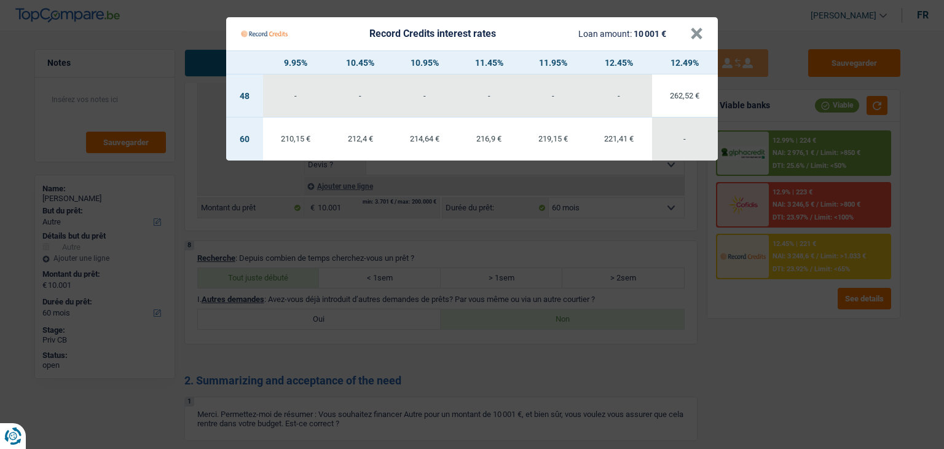
click at [683, 251] on Credits "Record Credits interest rates Loan amount: 10 001 € × 9.95% 10.45% 10.95% 11.45…" at bounding box center [472, 224] width 944 height 449
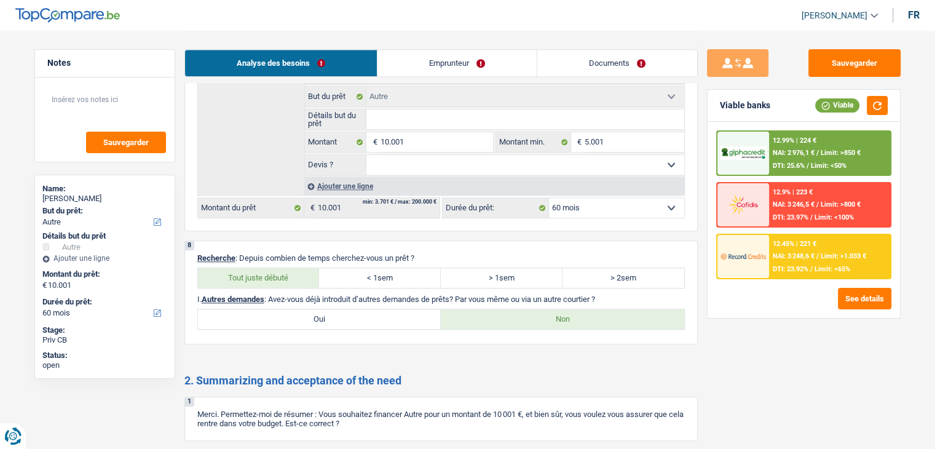
click at [749, 254] on img at bounding box center [742, 256] width 45 height 23
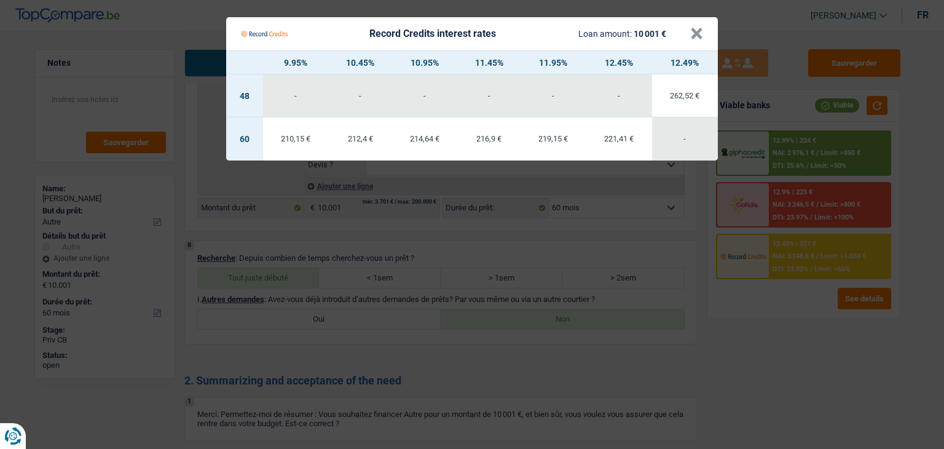
click at [647, 239] on Credits "Record Credits interest rates Loan amount: 10 001 € × 9.95% 10.45% 10.95% 11.45…" at bounding box center [472, 224] width 944 height 449
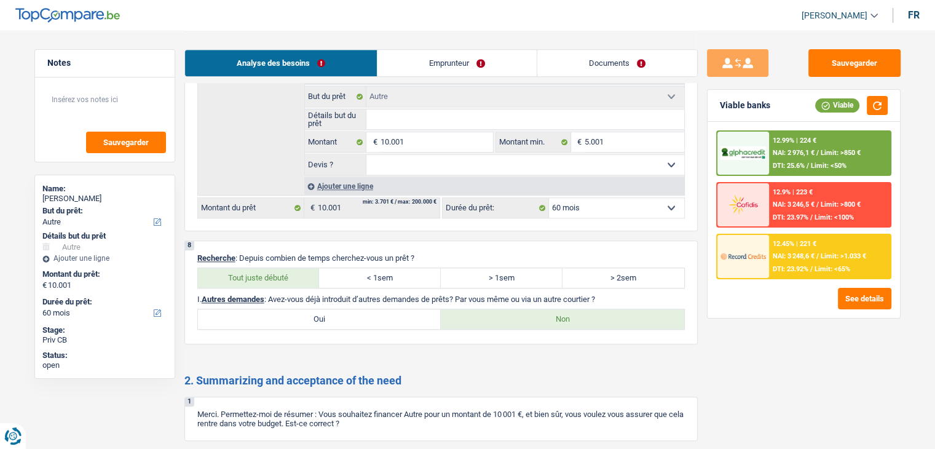
click at [623, 205] on select "12 mois 18 mois 24 mois 30 mois 36 mois 42 mois 48 mois 60 mois Sélectionner un…" at bounding box center [616, 208] width 135 height 20
click at [693, 240] on div "8 Recherche : Depuis combien de temps cherchez-vous un prêt ? Tout juste débuté…" at bounding box center [440, 292] width 513 height 104
click at [795, 322] on div "Sauvegarder Viable banks Viable 12.99% | 224 € NAI: 2 976,1 € / Limit: >850 € D…" at bounding box center [804, 239] width 212 height 380
click at [677, 246] on div "8 Recherche : Depuis combien de temps cherchez-vous un prêt ? Tout juste débuté…" at bounding box center [440, 292] width 513 height 104
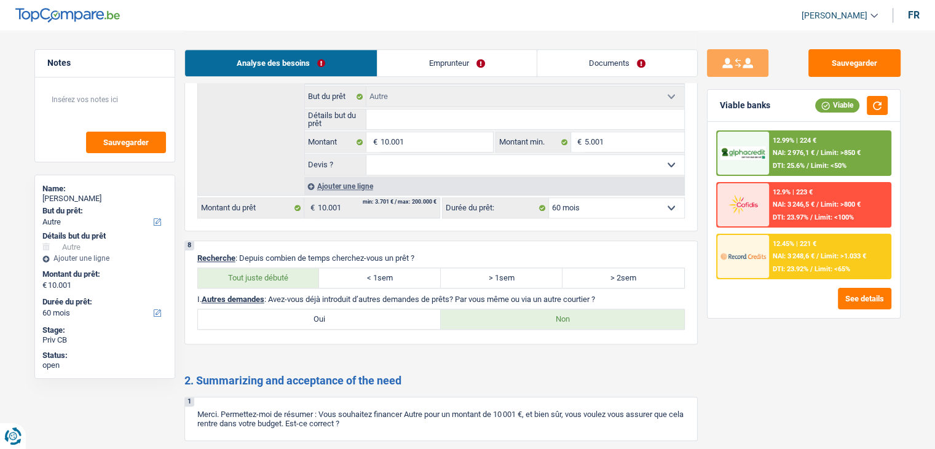
click at [639, 60] on link "Documents" at bounding box center [617, 63] width 160 height 26
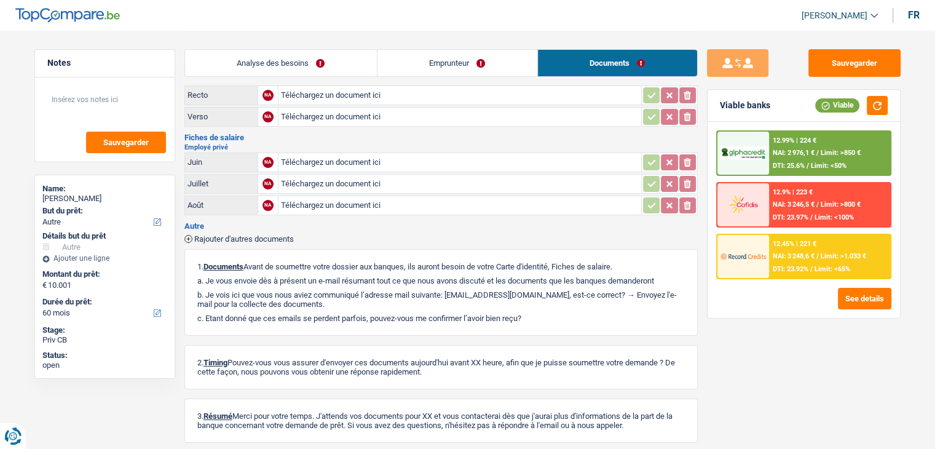
scroll to position [0, 0]
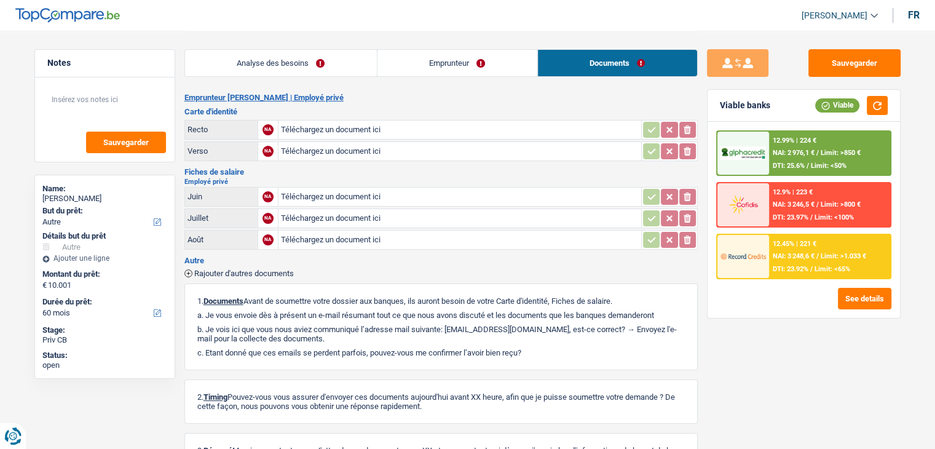
click at [312, 67] on link "Analyse des besoins" at bounding box center [281, 63] width 192 height 26
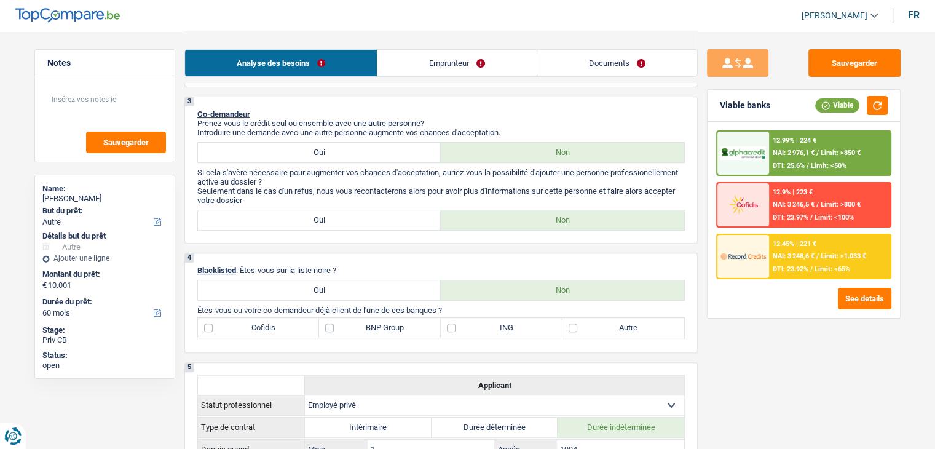
scroll to position [676, 0]
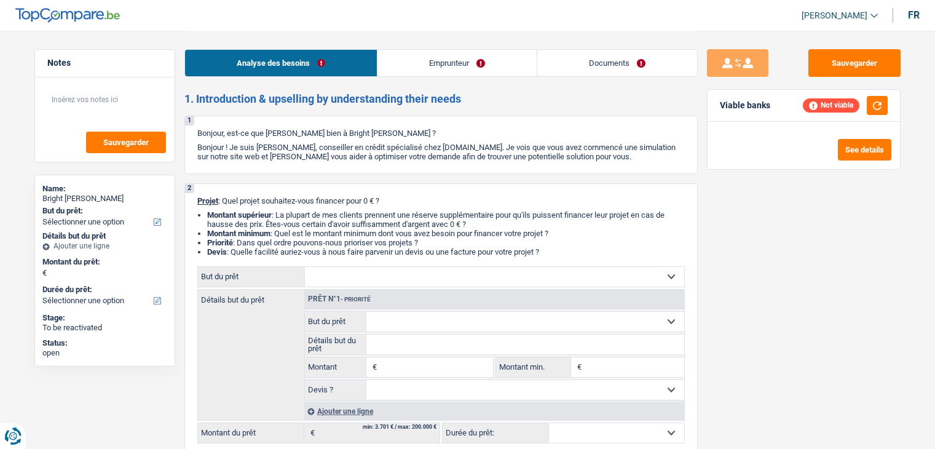
select select "worker"
select select "netSalary"
select select "rents"
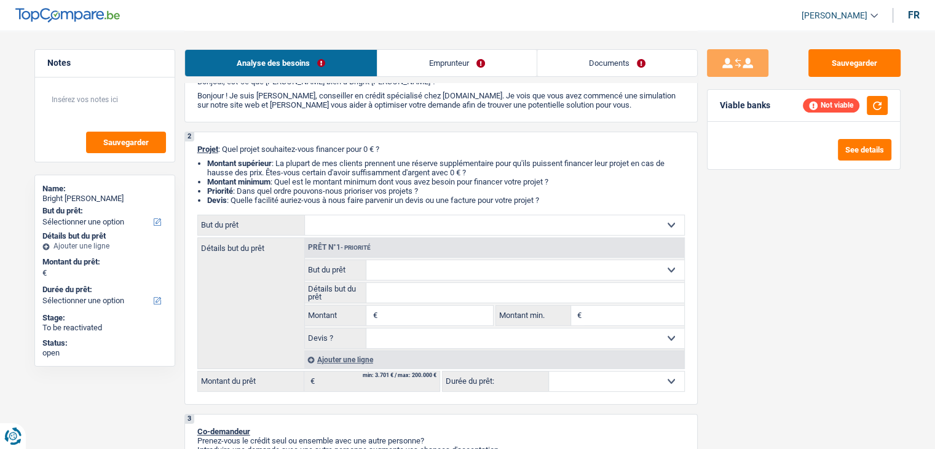
scroll to position [123, 0]
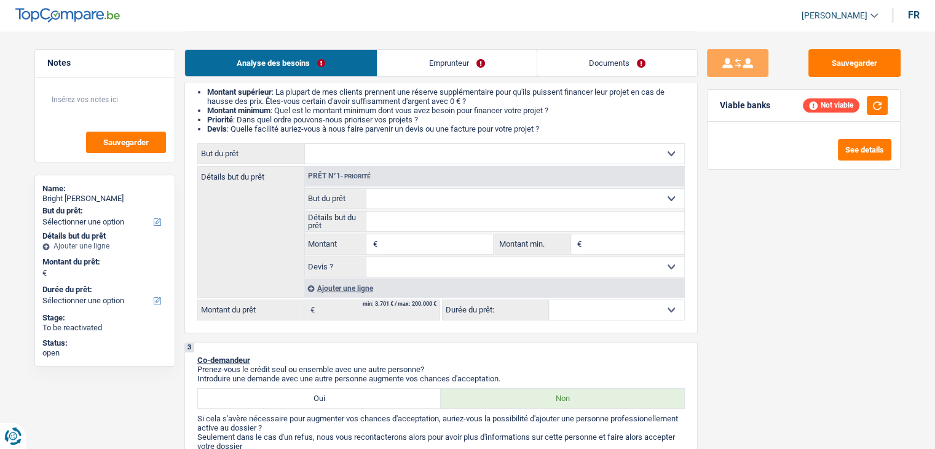
click at [395, 246] on input "Montant" at bounding box center [436, 244] width 112 height 20
type input "5.001"
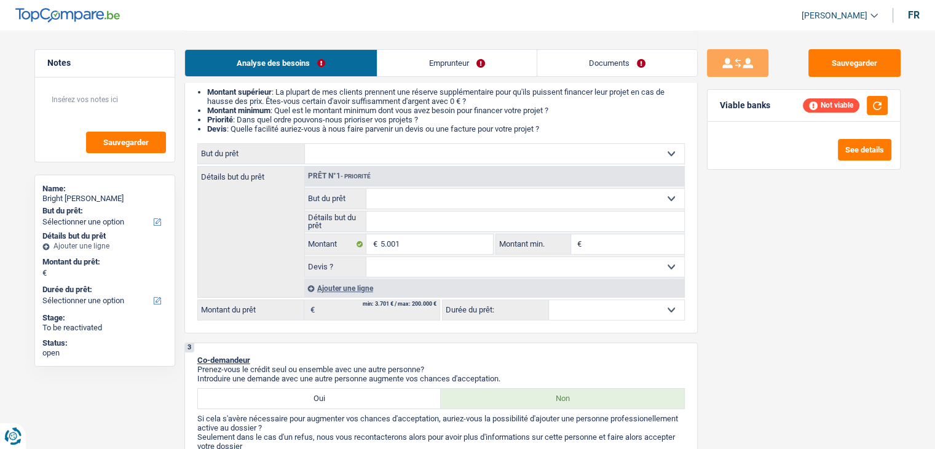
type input "5.001"
click at [423, 151] on select "Confort maison: meubles, textile, peinture, électroménager, outillage non-profe…" at bounding box center [494, 154] width 379 height 20
select select "36"
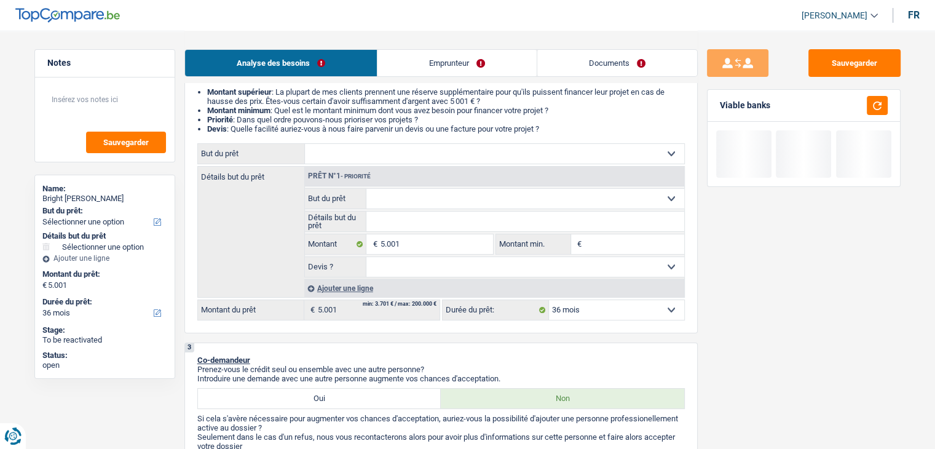
select select "other"
click at [305, 144] on select "Confort maison: meubles, textile, peinture, électroménager, outillage non-profe…" at bounding box center [494, 154] width 379 height 20
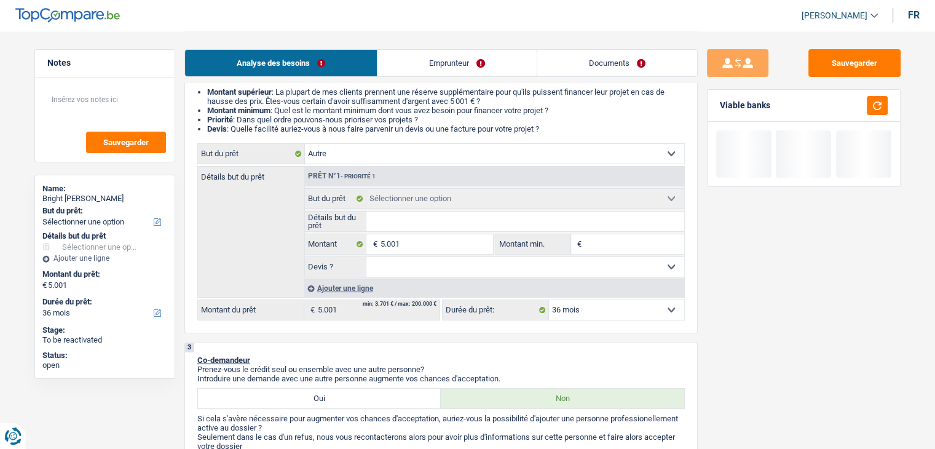
select select "other"
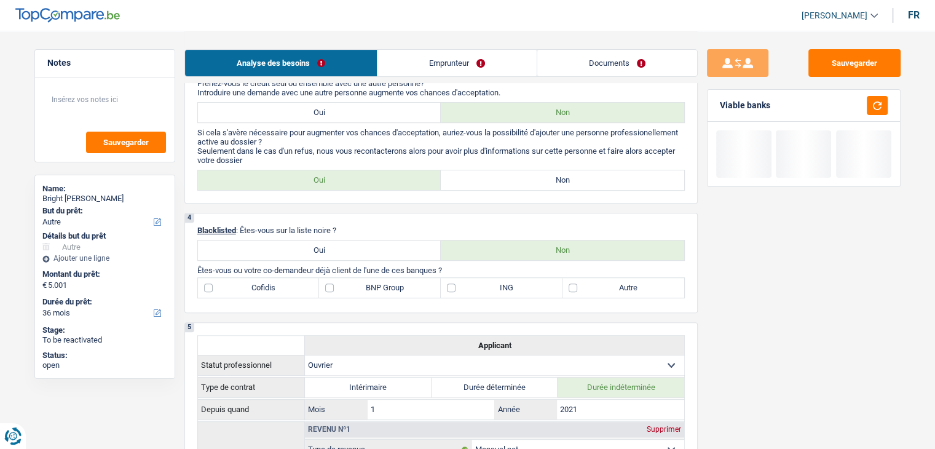
scroll to position [430, 0]
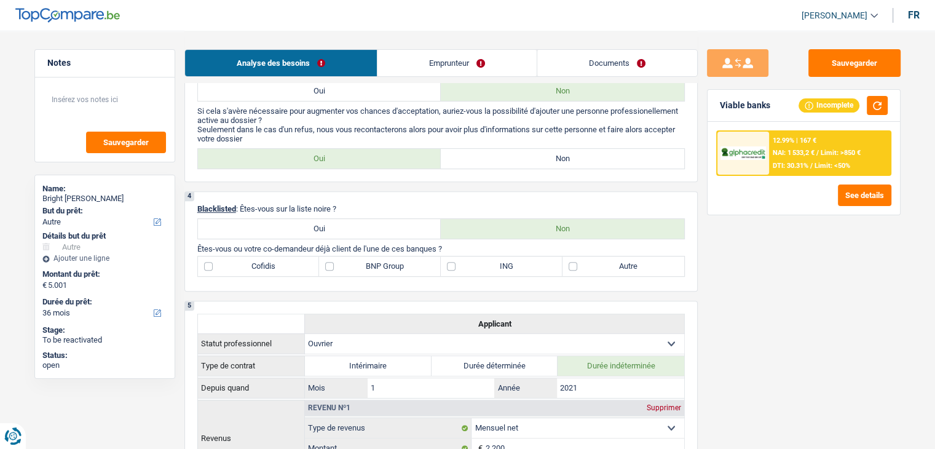
click at [430, 68] on link "Emprunteur" at bounding box center [456, 63] width 159 height 26
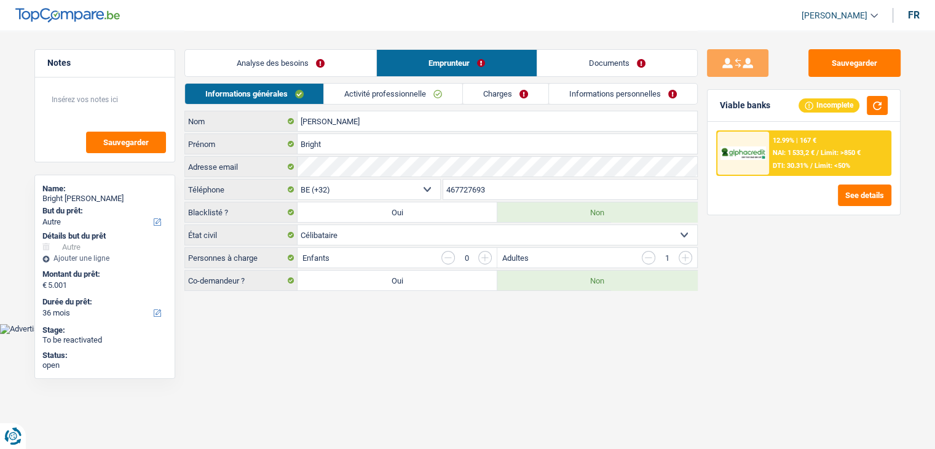
scroll to position [0, 0]
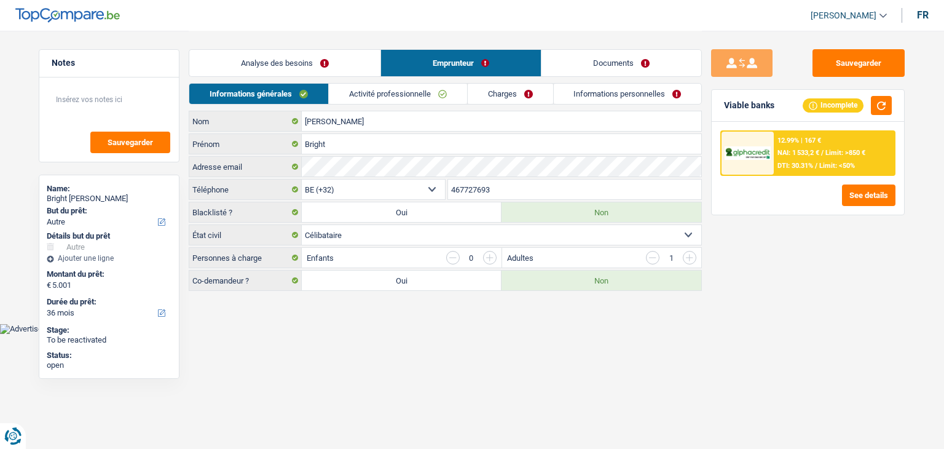
click at [363, 92] on link "Activité professionnelle" at bounding box center [398, 94] width 138 height 20
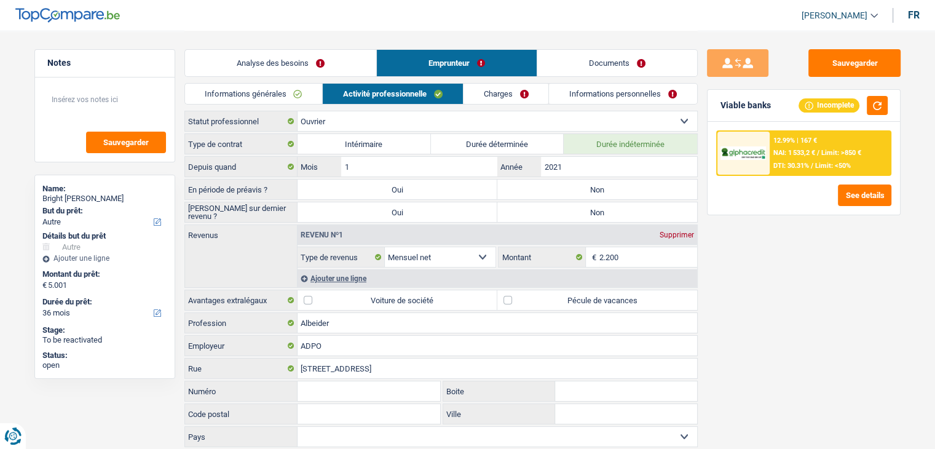
click at [278, 84] on link "Informations générales" at bounding box center [254, 94] width 138 height 20
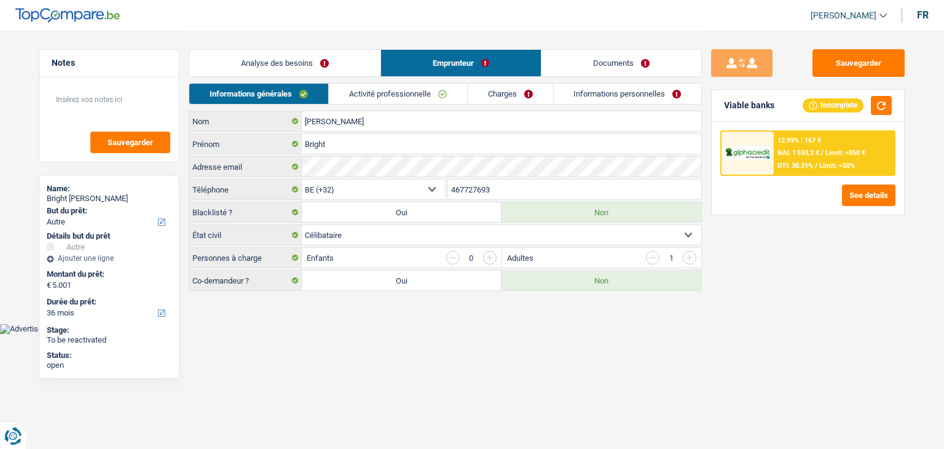
click at [340, 294] on main "Notes Sauvegarder Name: Bright Aboagye But du prêt: Confort maison: meubles, te…" at bounding box center [472, 161] width 944 height 323
click at [650, 254] on input "button" at bounding box center [653, 258] width 14 height 14
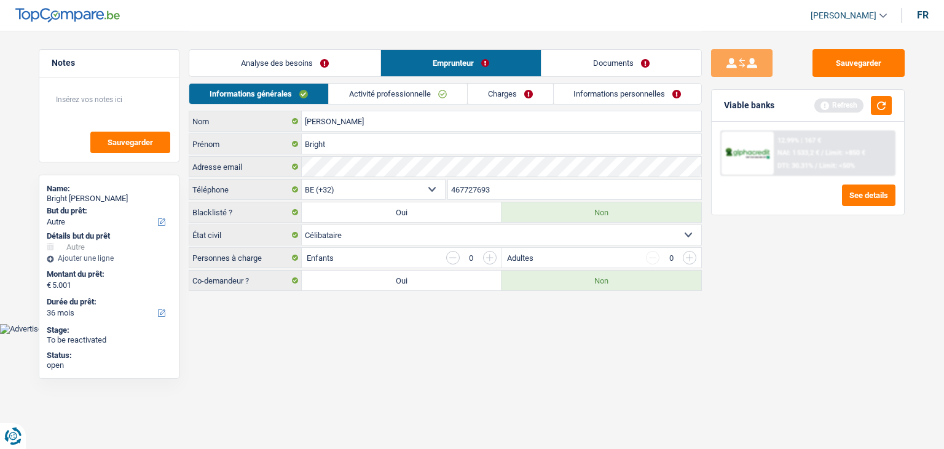
click at [489, 254] on input "button" at bounding box center [490, 258] width 14 height 14
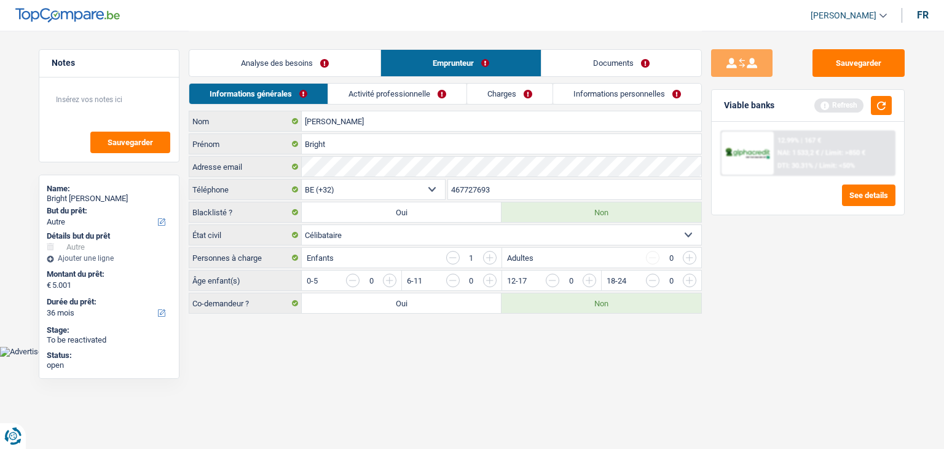
click at [368, 254] on div "Enfants 1" at bounding box center [401, 258] width 199 height 20
click at [393, 278] on input "button" at bounding box center [639, 283] width 512 height 20
click at [406, 342] on main "Notes Sauvegarder Name: Bright Aboagye But du prêt: Confort maison: meubles, te…" at bounding box center [472, 173] width 944 height 346
click at [882, 104] on button "button" at bounding box center [881, 105] width 21 height 19
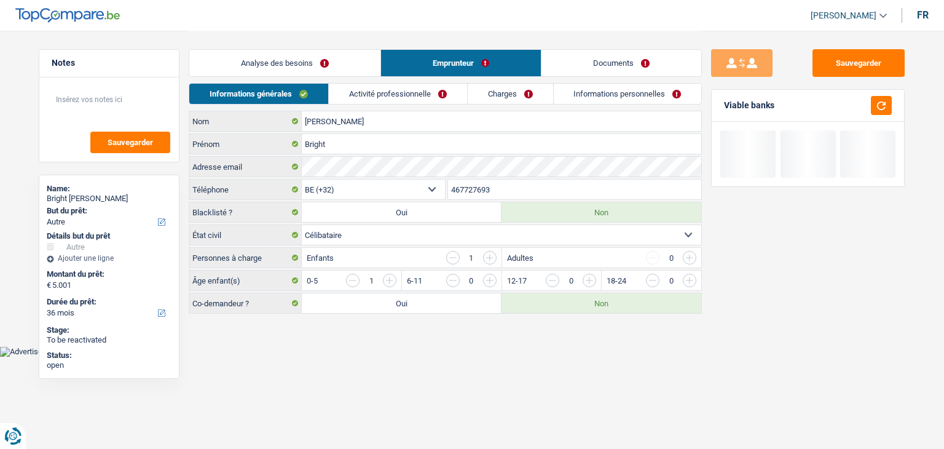
click at [435, 96] on link "Activité professionnelle" at bounding box center [398, 94] width 138 height 20
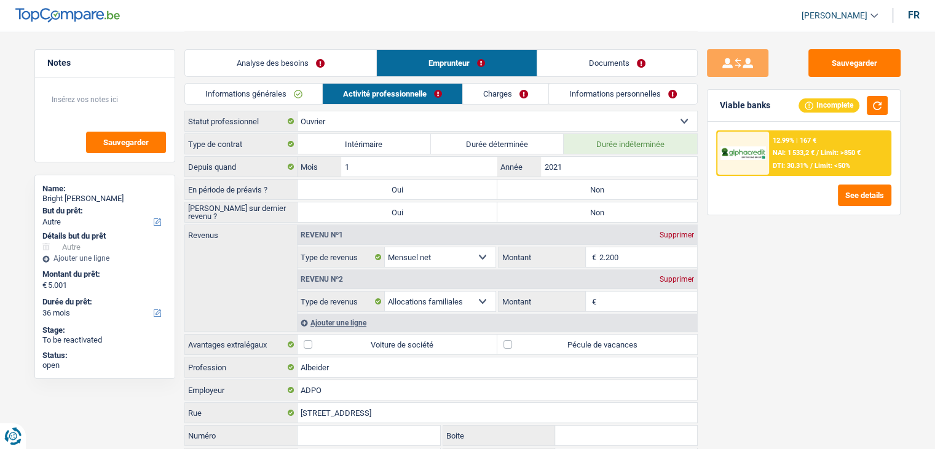
click at [735, 269] on div "Sauvegarder Viable banks Incomplete 12.99% | 167 € NAI: 1 533,2 € / Limit: >850…" at bounding box center [804, 239] width 212 height 380
click at [755, 267] on div "Sauvegarder Viable banks Incomplete 12.99% | 167 € NAI: 1 533,2 € / Limit: >850…" at bounding box center [804, 239] width 212 height 380
click at [745, 315] on div "Sauvegarder Viable banks Incomplete 12.99% | 167 € NAI: 1 533,2 € / Limit: >850…" at bounding box center [804, 239] width 212 height 380
click at [643, 261] on input "2.200" at bounding box center [648, 257] width 98 height 20
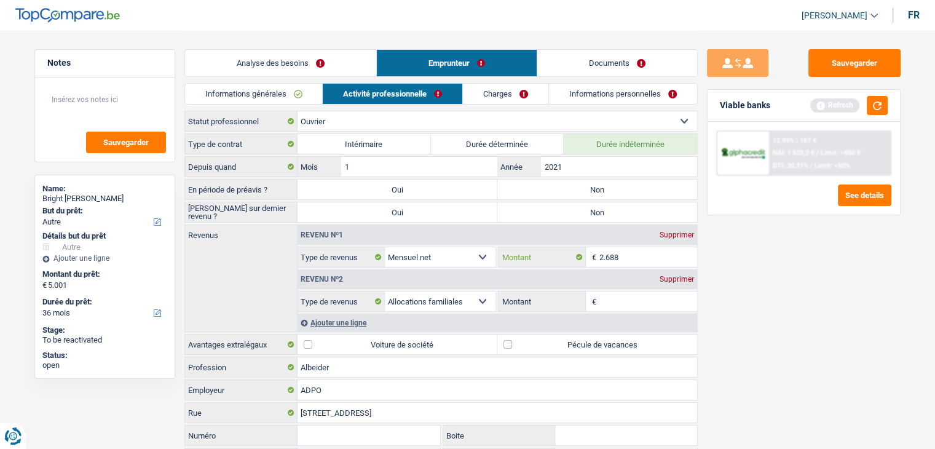
type input "2.688"
click at [800, 289] on div "Sauvegarder Viable banks Refresh 12.99% | 167 € NAI: 1 533,2 € / Limit: >850 € …" at bounding box center [804, 239] width 212 height 380
click at [876, 106] on button "button" at bounding box center [877, 105] width 21 height 19
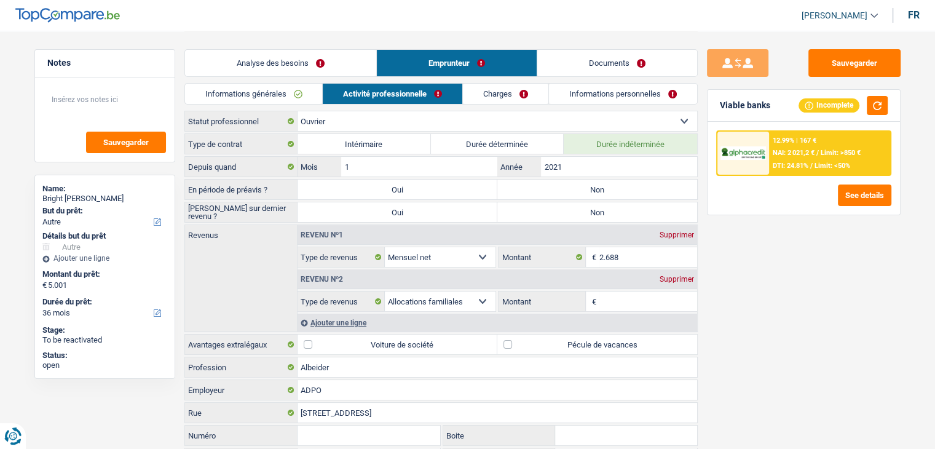
click at [686, 280] on div "Supprimer" at bounding box center [676, 278] width 41 height 7
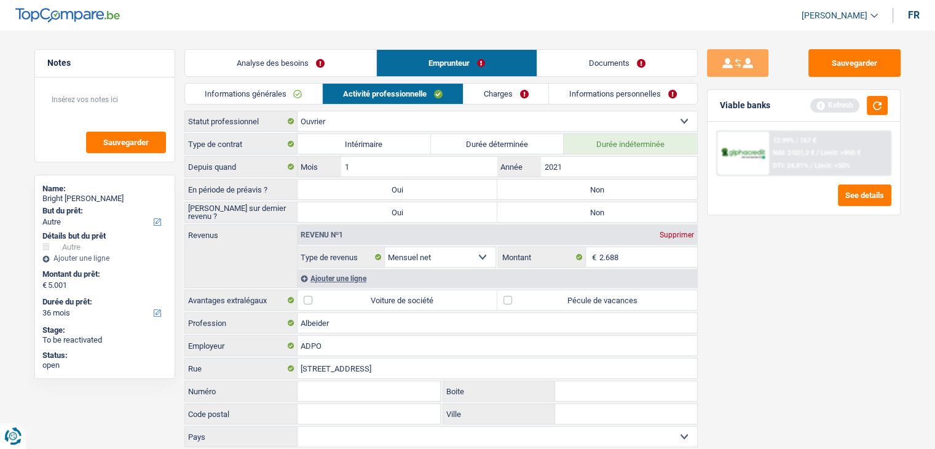
drag, startPoint x: 800, startPoint y: 261, endPoint x: 905, endPoint y: 123, distance: 173.7
click at [801, 259] on div "Sauvegarder Viable banks Refresh 12.99% | 167 € NAI: 2 021,2 € / Limit: >850 € …" at bounding box center [804, 239] width 212 height 380
click at [875, 106] on button "button" at bounding box center [877, 105] width 21 height 19
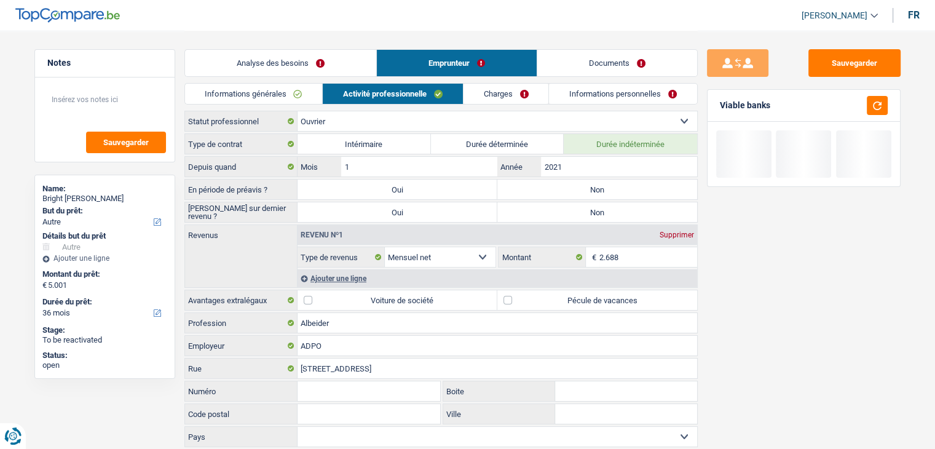
click at [538, 190] on label "Non" at bounding box center [597, 189] width 200 height 20
click at [538, 190] on input "Non" at bounding box center [597, 189] width 200 height 20
radio input "true"
click at [554, 214] on label "Non" at bounding box center [597, 212] width 200 height 20
click at [554, 214] on input "Non" at bounding box center [597, 212] width 200 height 20
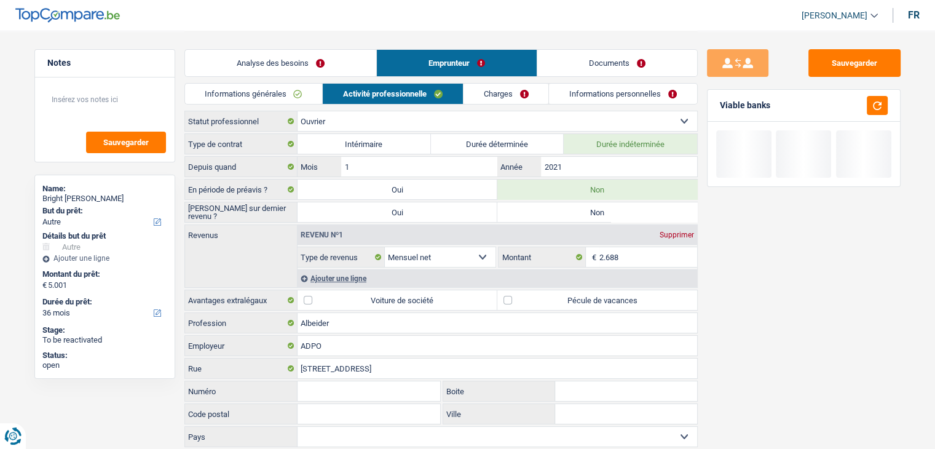
radio input "true"
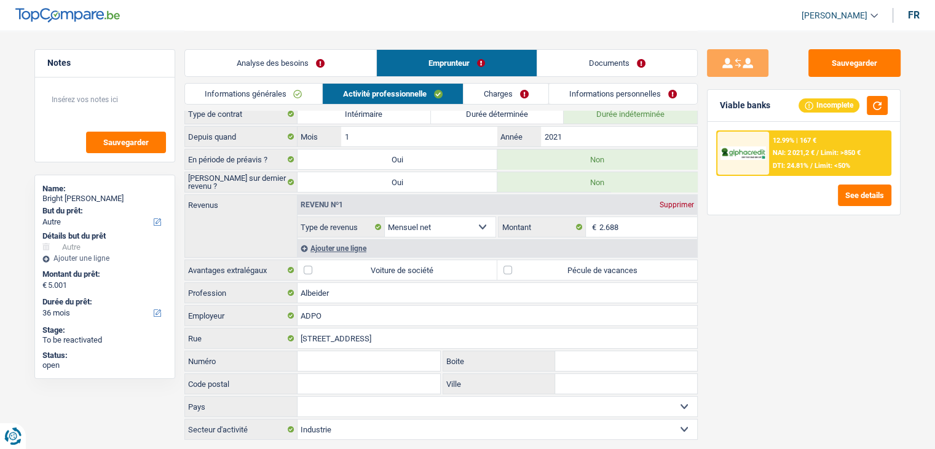
scroll to position [59, 0]
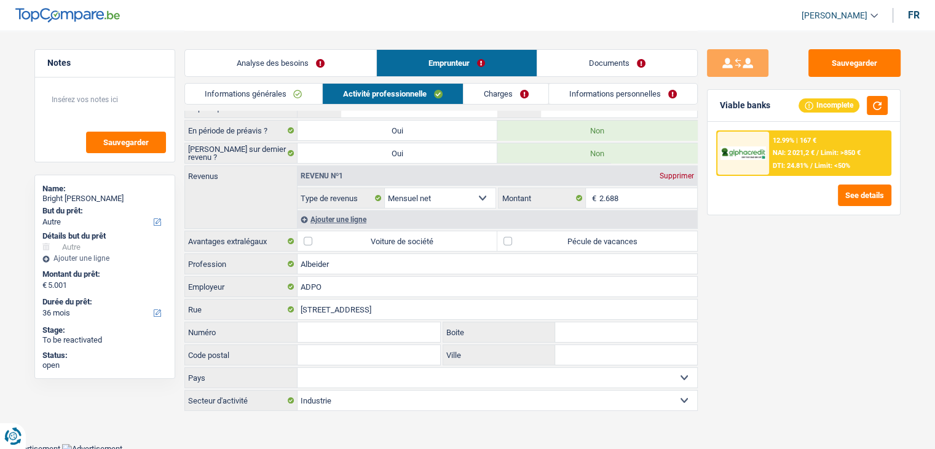
click at [754, 266] on div "Sauvegarder Viable banks Incomplete 12.99% | 167 € NAI: 2 021,2 € / Limit: >850…" at bounding box center [804, 239] width 212 height 380
click at [371, 218] on div "Ajouter une ligne" at bounding box center [496, 219] width 399 height 18
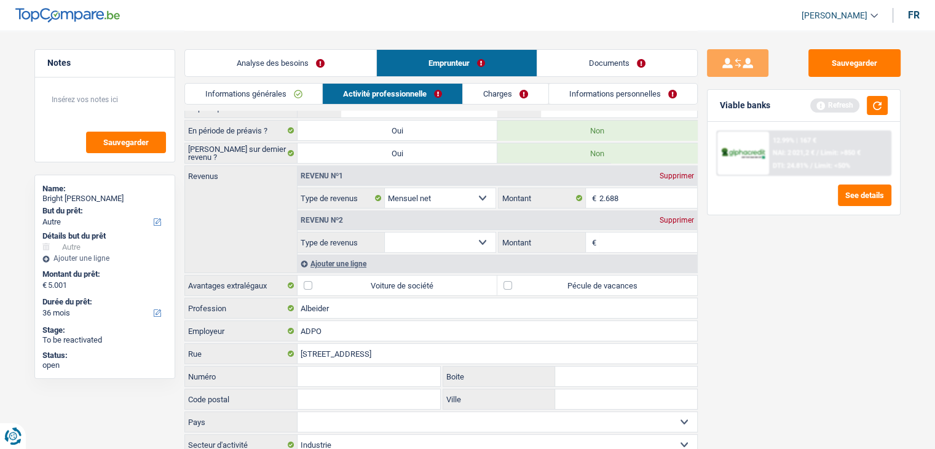
click at [479, 239] on select "Allocation d'handicap Allocations chômage Allocations familiales Chèques repas …" at bounding box center [440, 242] width 111 height 20
select select "mealVouchers"
click at [385, 232] on select "Allocation d'handicap Allocations chômage Allocations familiales Chèques repas …" at bounding box center [440, 242] width 111 height 20
click at [765, 248] on div "Sauvegarder Viable banks Refresh 12.99% | 167 € NAI: 2 021,2 € / Limit: >850 € …" at bounding box center [804, 239] width 212 height 380
click at [881, 100] on button "button" at bounding box center [877, 105] width 21 height 19
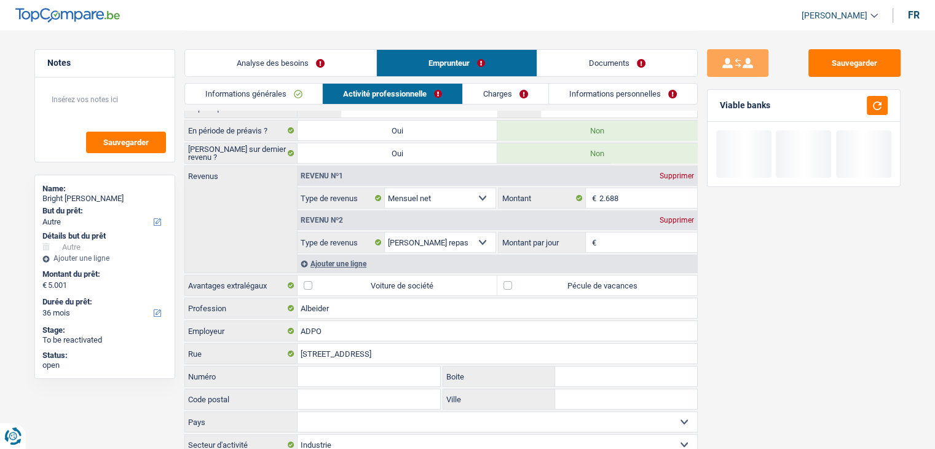
click at [629, 245] on input "Montant par jour" at bounding box center [648, 242] width 98 height 20
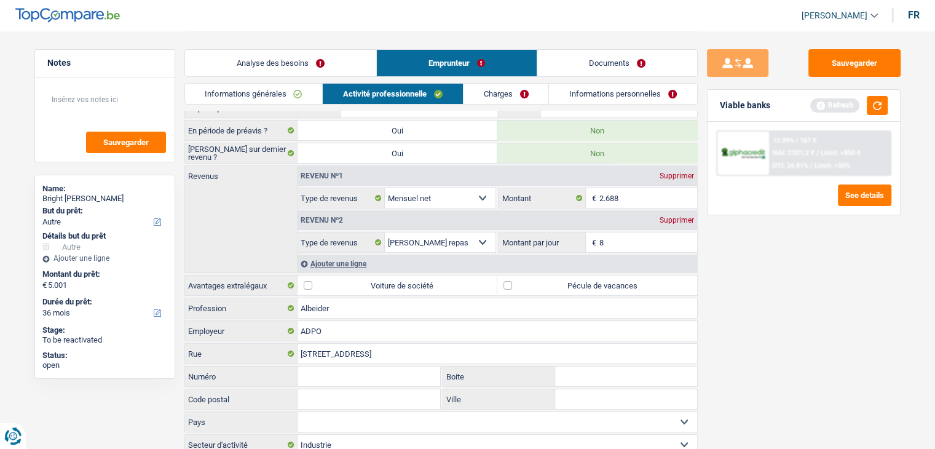
type input "8,0"
click at [811, 270] on div "Sauvegarder Viable banks Refresh 12.99% | 167 € NAI: 2 021,2 € / Limit: >850 € …" at bounding box center [804, 239] width 212 height 380
click at [879, 109] on button "button" at bounding box center [877, 105] width 21 height 19
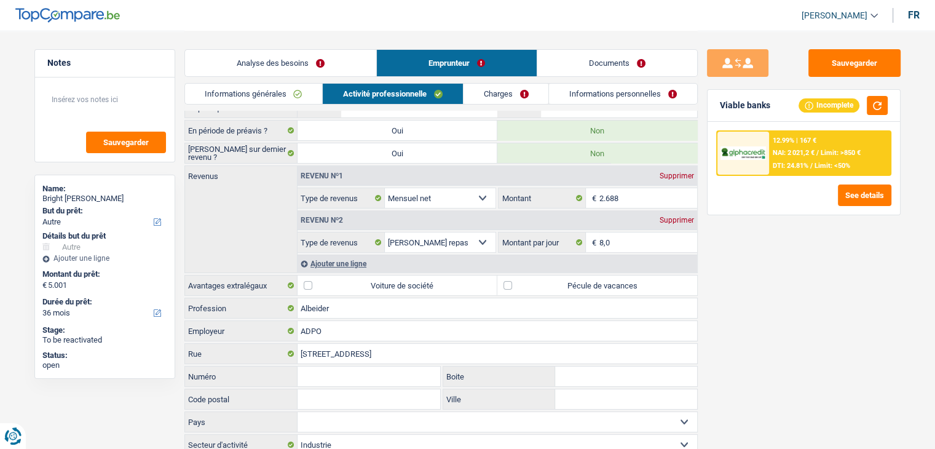
click at [758, 279] on div "Sauvegarder Viable banks Incomplete 12.99% | 167 € NAI: 2 021,2 € / Limit: >850…" at bounding box center [804, 239] width 212 height 380
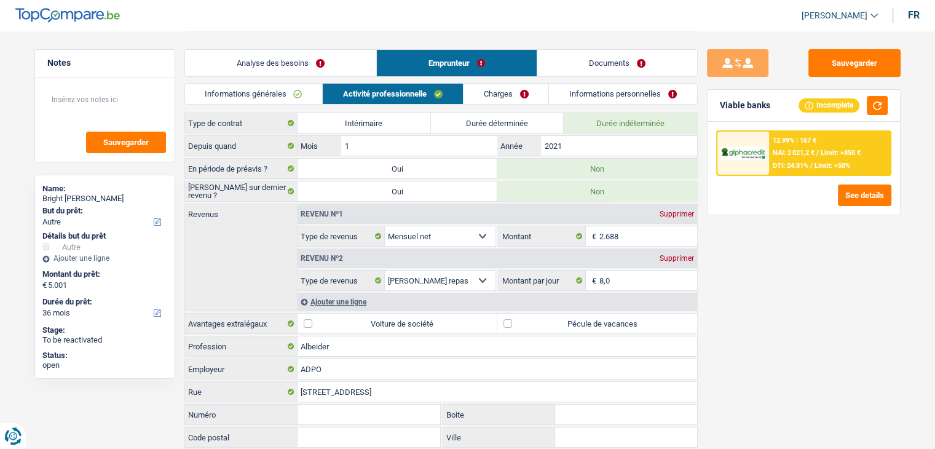
scroll to position [0, 0]
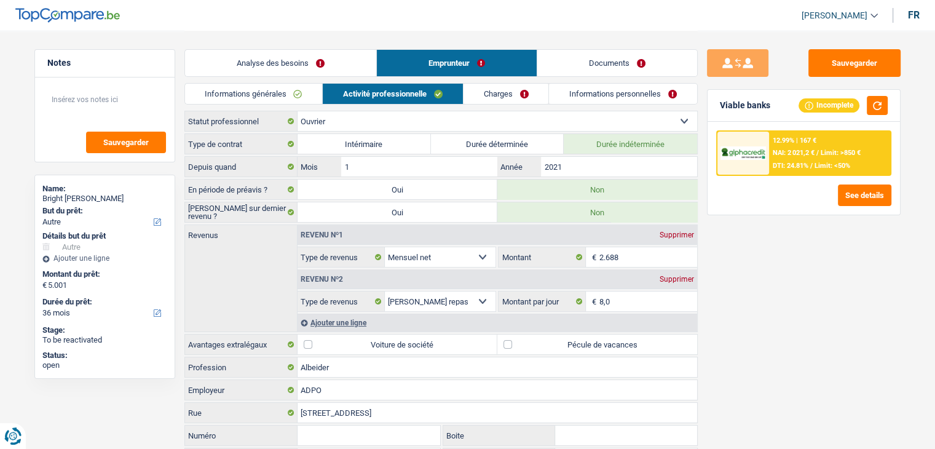
click at [503, 93] on link "Charges" at bounding box center [505, 94] width 85 height 20
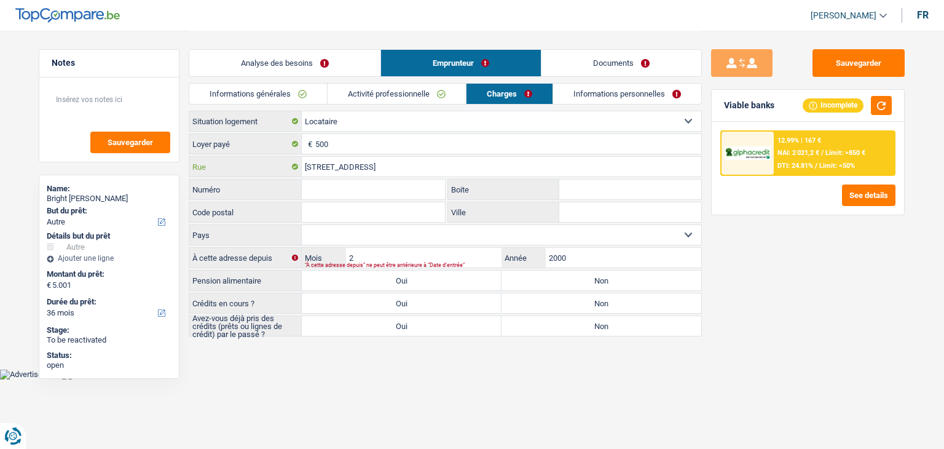
drag, startPoint x: 344, startPoint y: 166, endPoint x: 307, endPoint y: 162, distance: 37.1
click at [307, 162] on input "Idsteinlaan 2 2070 Zwijndrecht" at bounding box center [501, 167] width 399 height 20
click at [765, 291] on div "Sauvegarder Viable banks Incomplete 12.99% | 167 € NAI: 2 021,2 € / Limit: >850…" at bounding box center [808, 239] width 212 height 380
drag, startPoint x: 425, startPoint y: 170, endPoint x: 313, endPoint y: 165, distance: 112.6
click at [313, 165] on input "Idsteinlaan 2 2070 Zwijndrecht" at bounding box center [501, 167] width 399 height 20
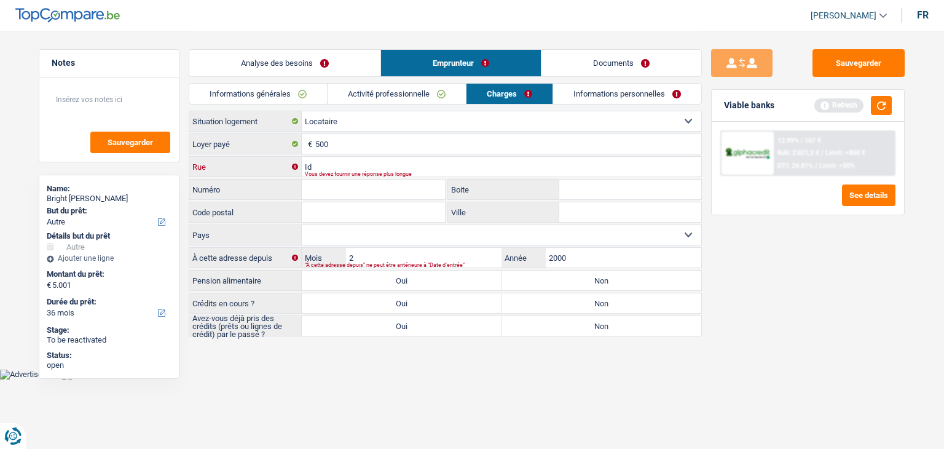
type input "I"
click at [326, 187] on input "Numéro" at bounding box center [373, 189] width 143 height 20
click at [320, 162] on input "Rue" at bounding box center [501, 167] width 399 height 20
type input "n"
type input "meidoornlaan"
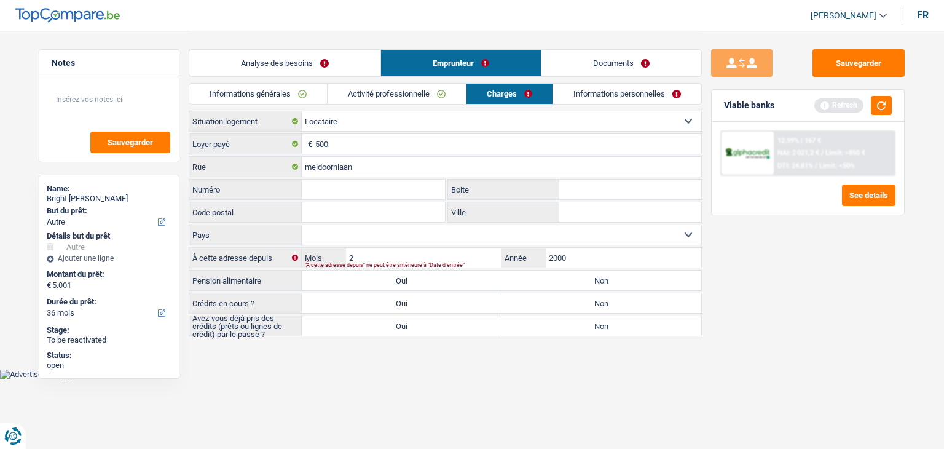
click at [353, 188] on input "Numéro" at bounding box center [373, 189] width 143 height 20
click at [368, 166] on input "meidoornlaan" at bounding box center [501, 167] width 399 height 20
click at [353, 186] on input "Numéro" at bounding box center [373, 189] width 143 height 20
type input "5"
click at [365, 207] on input "Code postal" at bounding box center [373, 212] width 143 height 20
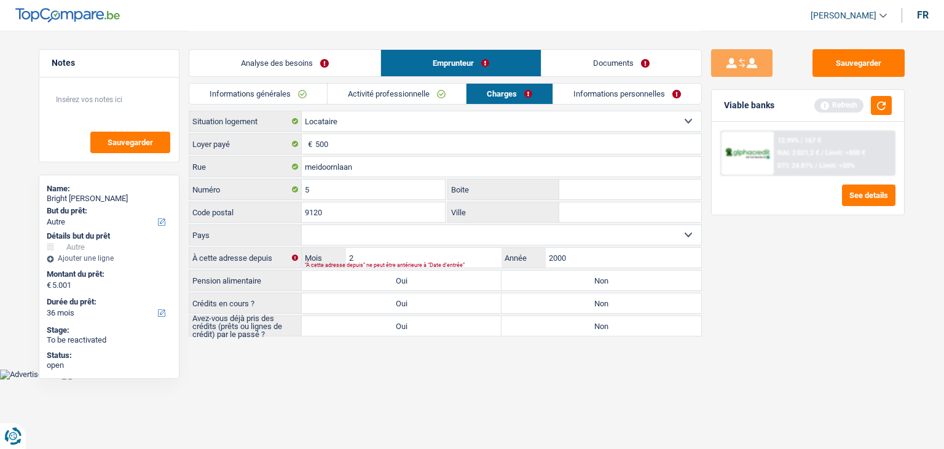
type input "9120"
click at [795, 302] on div "Sauvegarder Viable banks Refresh 12.99% | 167 € NAI: 2 021,2 € / Limit: >850 € …" at bounding box center [808, 239] width 212 height 380
click at [643, 214] on input "Ville" at bounding box center [630, 212] width 142 height 20
type input "b"
type input "B"
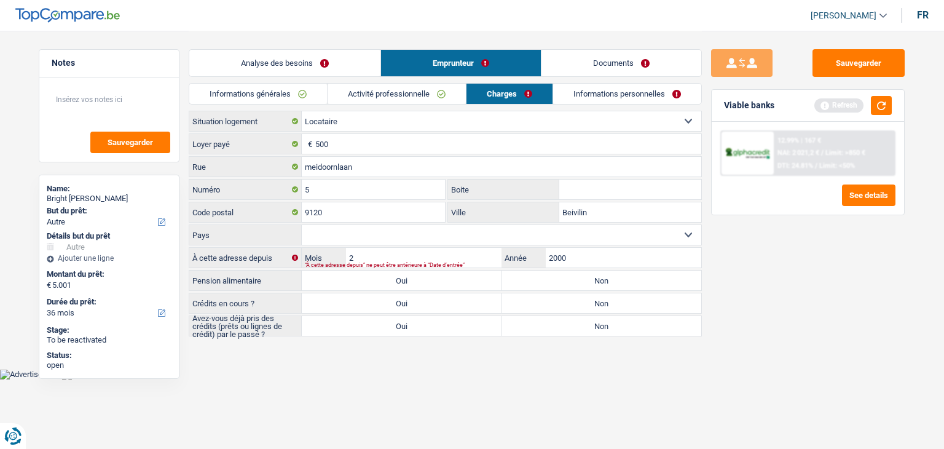
type input "Beivilin"
click at [833, 307] on div "Sauvegarder Viable banks Refresh 12.99% | 167 € NAI: 2 021,2 € / Limit: >850 € …" at bounding box center [808, 239] width 212 height 380
click at [431, 237] on select "Belgique Luxembourg Sélectionner une option" at bounding box center [501, 235] width 399 height 20
select select "BE"
click at [302, 225] on select "Belgique Luxembourg Sélectionner une option" at bounding box center [501, 235] width 399 height 20
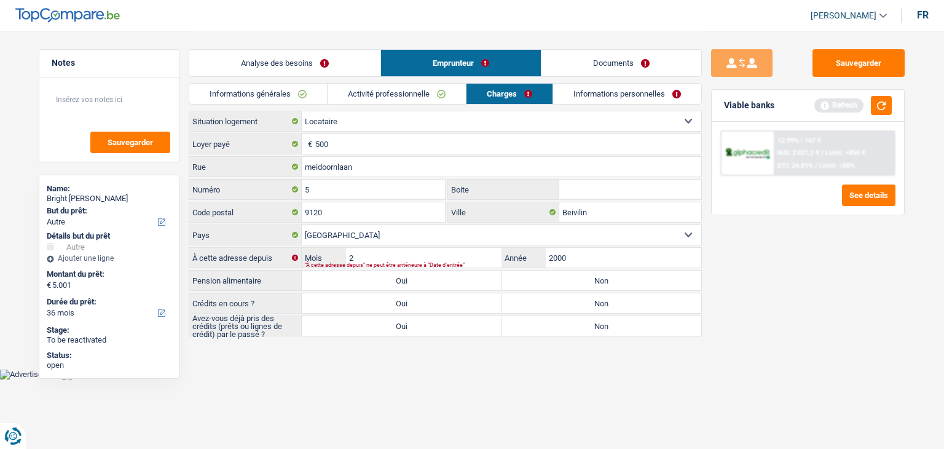
drag, startPoint x: 825, startPoint y: 297, endPoint x: 832, endPoint y: 268, distance: 30.1
click at [825, 296] on div "Sauvegarder Viable banks Refresh 12.99% | 167 € NAI: 2 021,2 € / Limit: >850 € …" at bounding box center [808, 239] width 212 height 380
click at [876, 108] on button "button" at bounding box center [881, 105] width 21 height 19
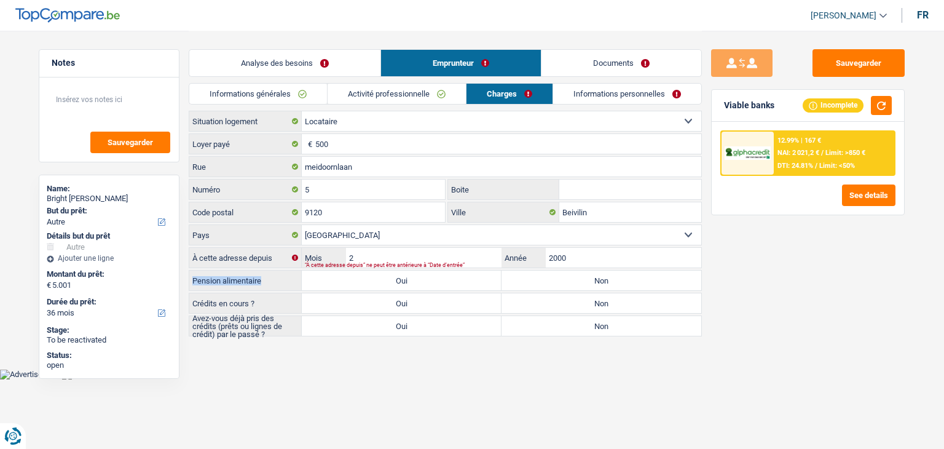
drag, startPoint x: 218, startPoint y: 276, endPoint x: 264, endPoint y: 275, distance: 46.1
click at [264, 275] on label "Pension alimentaire" at bounding box center [245, 280] width 112 height 20
click at [248, 261] on label "À cette adresse depuis" at bounding box center [245, 258] width 112 height 20
drag, startPoint x: 195, startPoint y: 255, endPoint x: 273, endPoint y: 257, distance: 77.5
click at [273, 257] on label "À cette adresse depuis" at bounding box center [245, 258] width 112 height 20
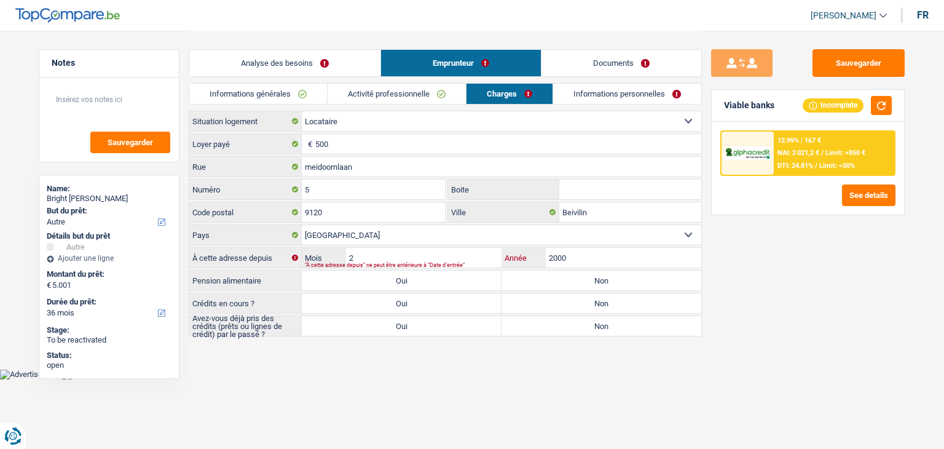
click at [576, 256] on input "2000" at bounding box center [623, 258] width 155 height 20
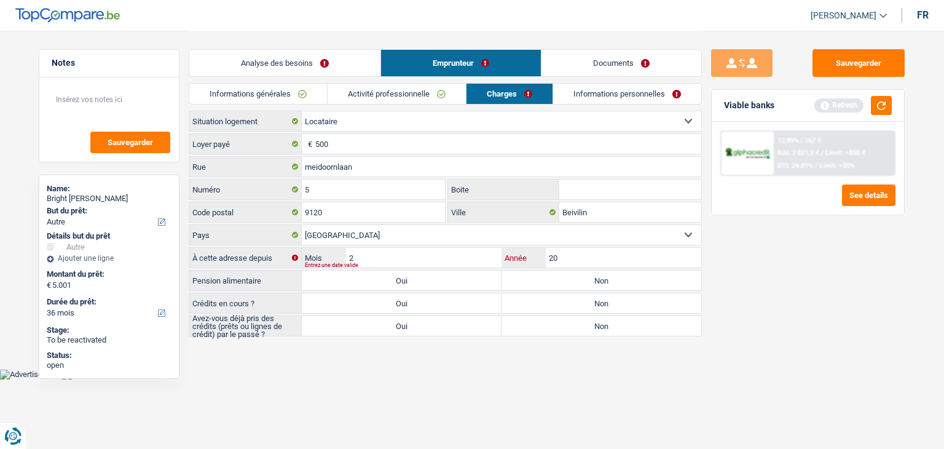
type input "2"
type input "2023"
click at [478, 257] on input "2" at bounding box center [423, 258] width 155 height 20
type input "10"
click at [448, 344] on main "Notes Sauvegarder Name: Bright Aboagye But du prêt: Confort maison: meubles, te…" at bounding box center [472, 184] width 944 height 369
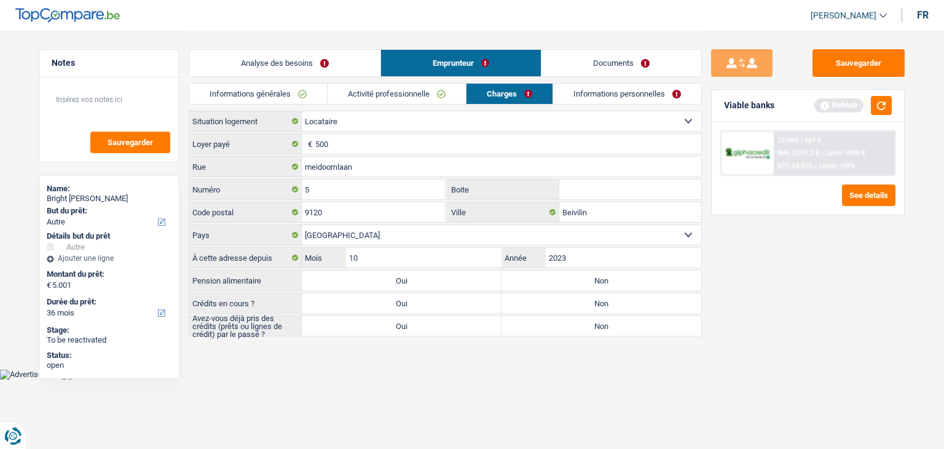
click at [522, 283] on label "Non" at bounding box center [601, 280] width 200 height 20
click at [522, 283] on input "Non" at bounding box center [601, 280] width 200 height 20
radio input "true"
click at [531, 299] on label "Non" at bounding box center [601, 303] width 200 height 20
click at [531, 299] on input "Non" at bounding box center [601, 303] width 200 height 20
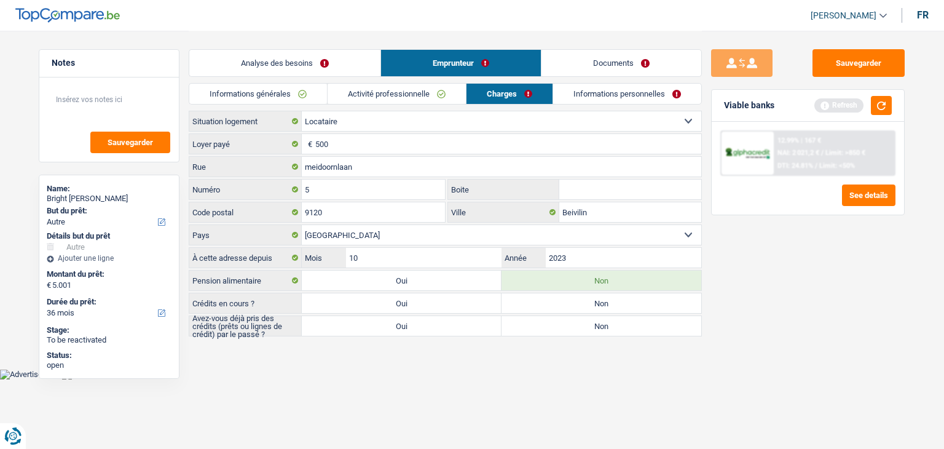
radio input "true"
click at [441, 323] on label "Oui" at bounding box center [402, 326] width 200 height 20
click at [441, 323] on input "Oui" at bounding box center [402, 326] width 200 height 20
radio input "true"
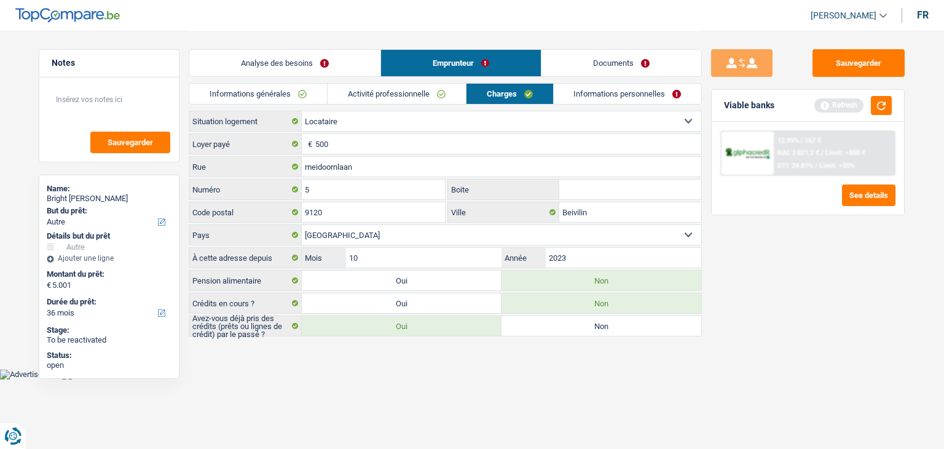
click at [599, 97] on link "Informations personnelles" at bounding box center [628, 94] width 148 height 20
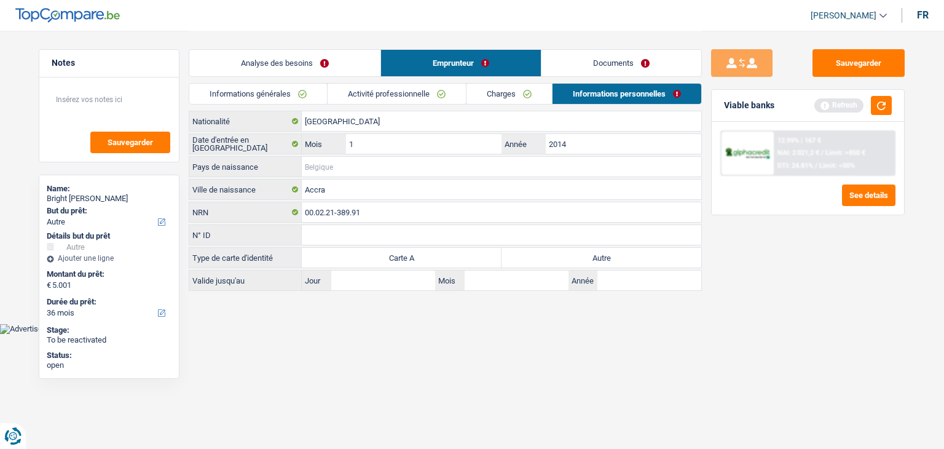
click at [333, 166] on input "Pays de naissance" at bounding box center [501, 167] width 399 height 20
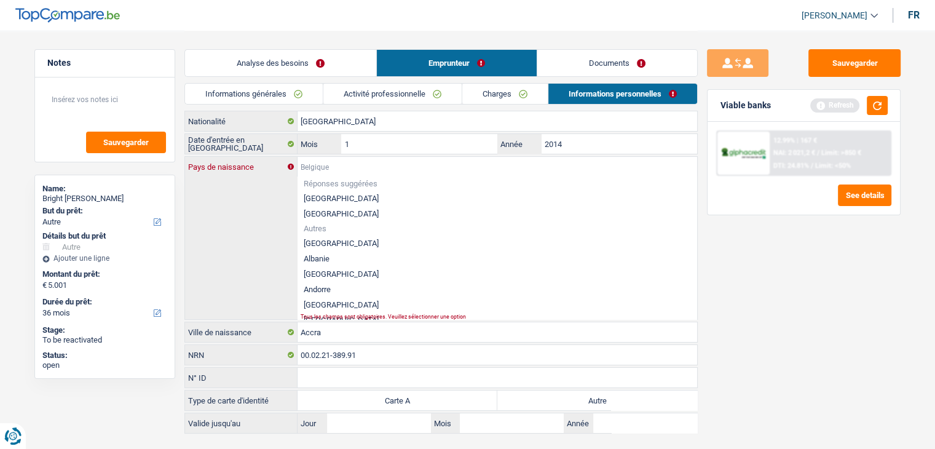
type input "H"
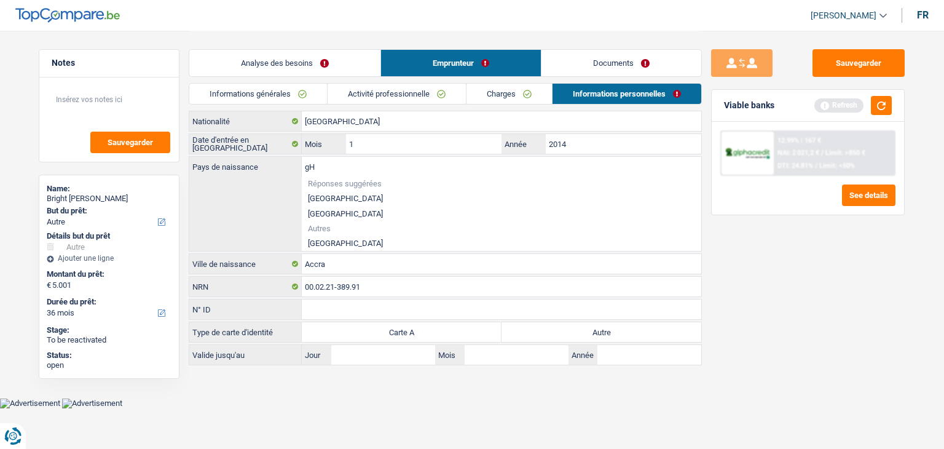
type input "g"
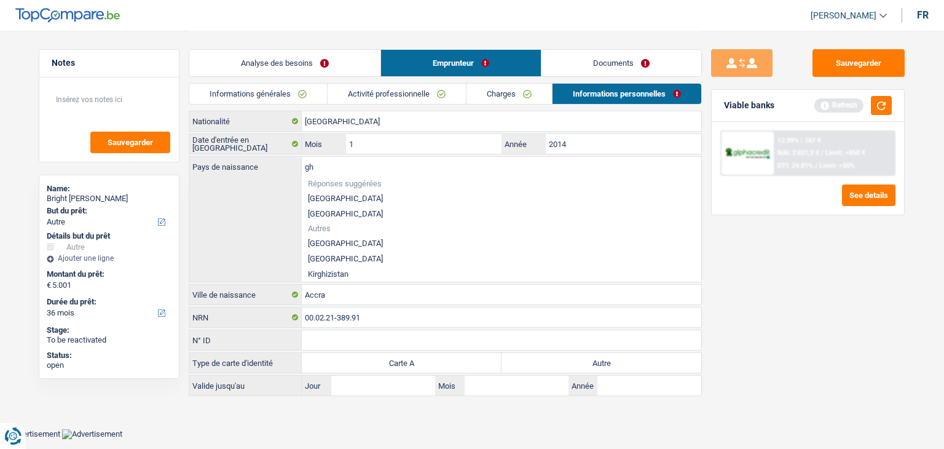
type input "g"
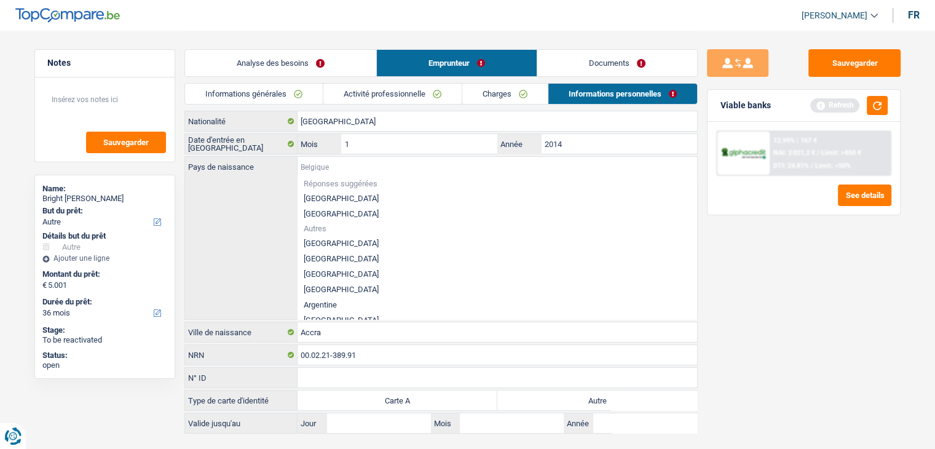
type input "g"
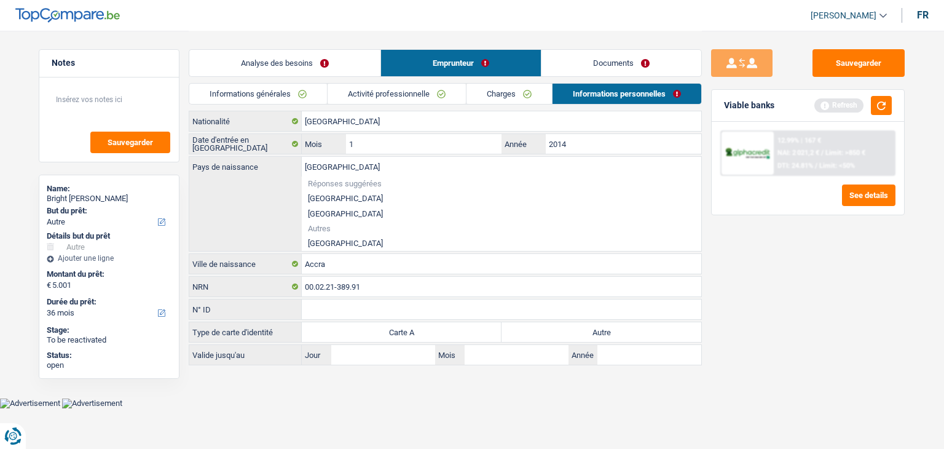
type input "Ghana"
click at [328, 243] on li "Ghana" at bounding box center [501, 242] width 399 height 15
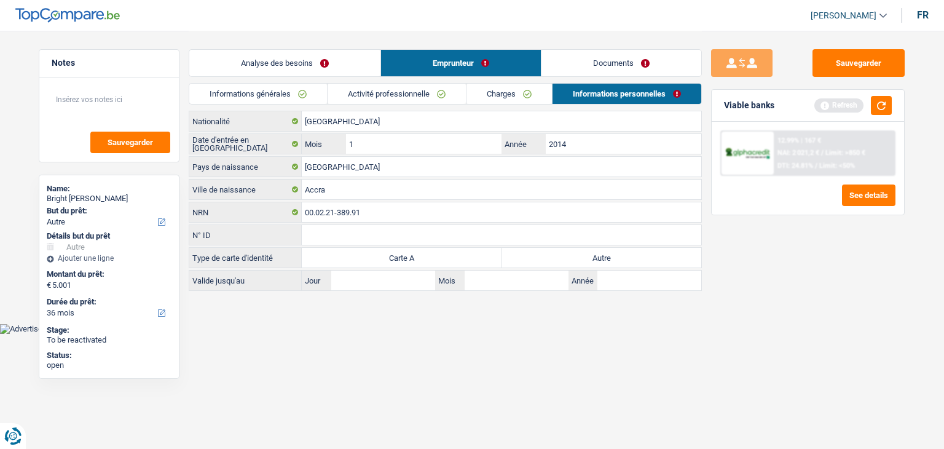
click at [344, 334] on html "Vous avez le contrôle de vos données Nous utilisons des cookies, tout comme nos…" at bounding box center [472, 167] width 944 height 334
click at [592, 254] on label "Autre" at bounding box center [601, 258] width 200 height 20
click at [592, 254] on input "Autre" at bounding box center [601, 258] width 200 height 20
radio input "true"
click at [895, 101] on div "Viable banks Refresh" at bounding box center [808, 106] width 192 height 32
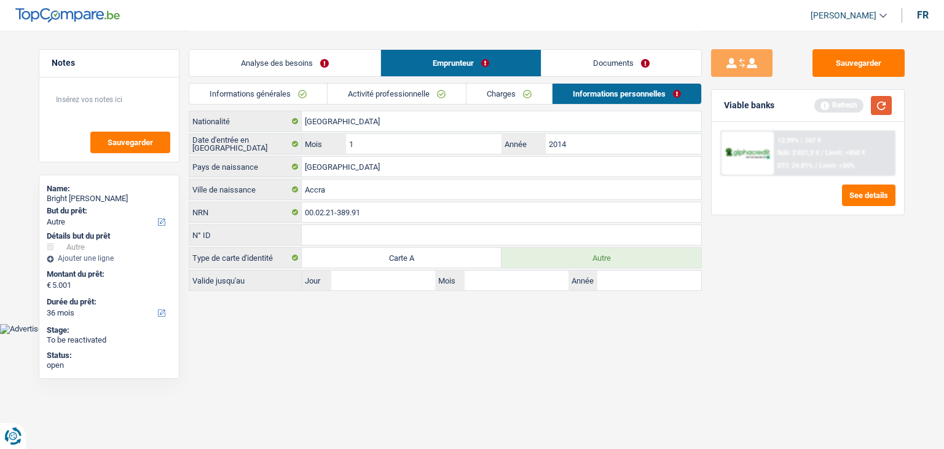
click at [891, 101] on button "button" at bounding box center [881, 105] width 21 height 19
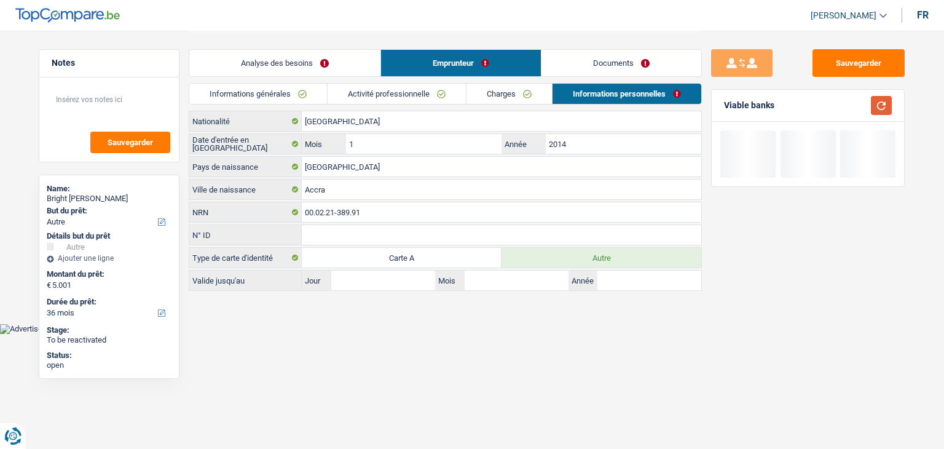
click at [891, 101] on button "button" at bounding box center [881, 105] width 21 height 19
click at [524, 93] on link "Charges" at bounding box center [508, 94] width 85 height 20
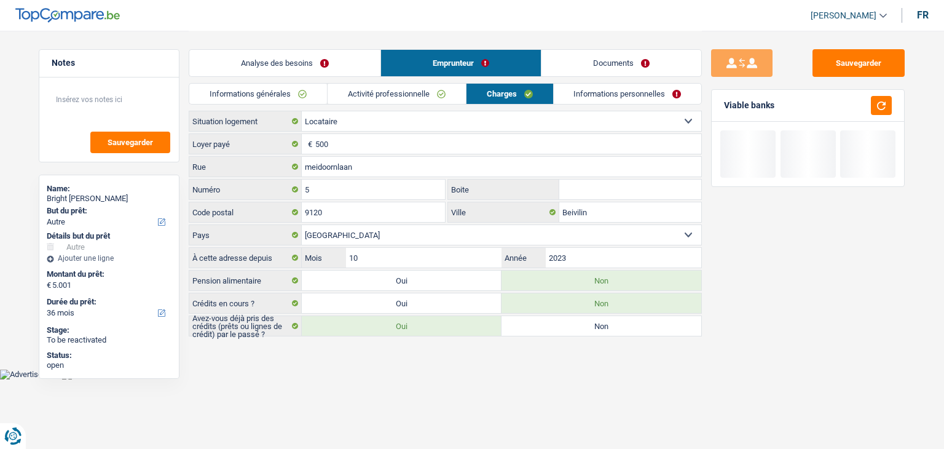
click at [261, 91] on link "Informations générales" at bounding box center [258, 94] width 138 height 20
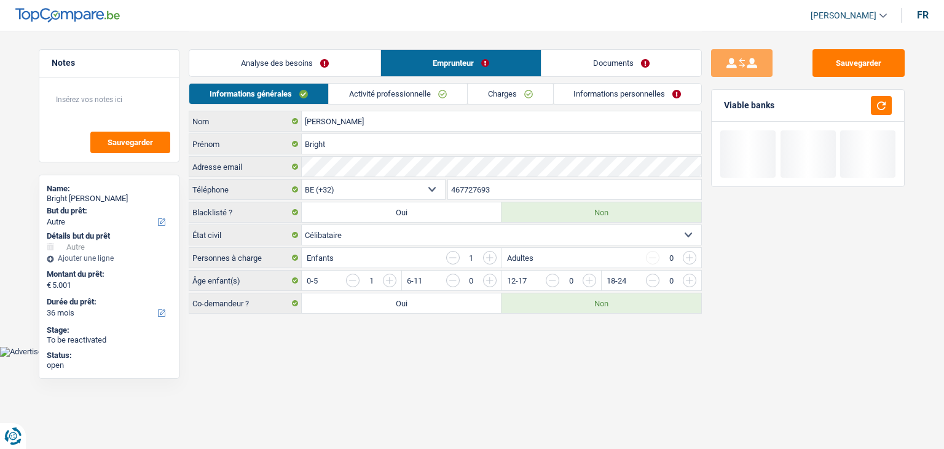
click at [273, 58] on link "Analyse des besoins" at bounding box center [284, 63] width 191 height 26
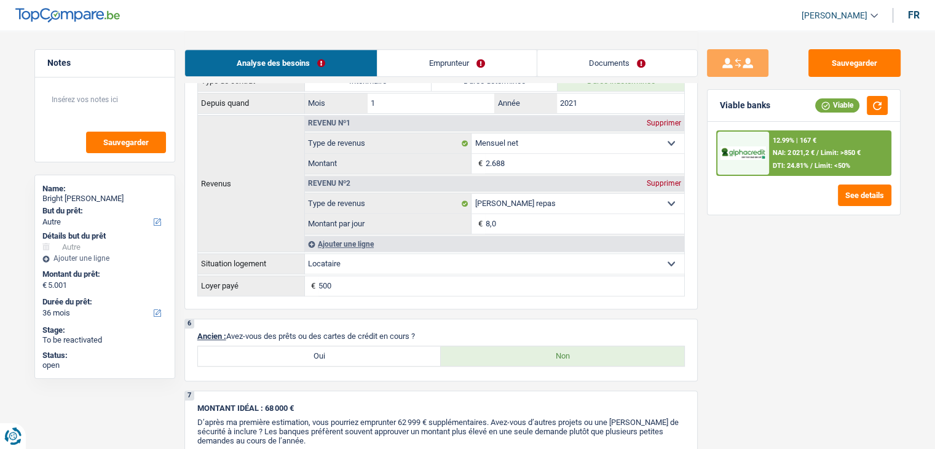
scroll to position [492, 0]
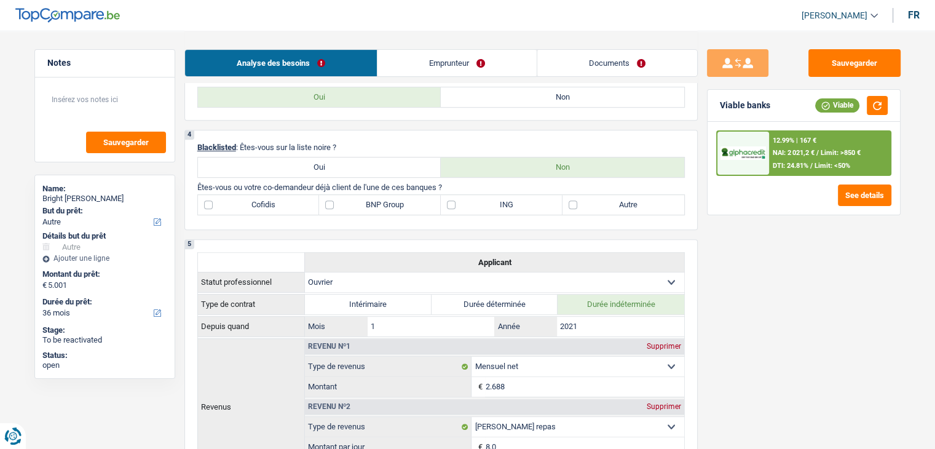
click at [455, 206] on label "ING" at bounding box center [502, 205] width 122 height 20
click at [455, 206] on input "ING" at bounding box center [502, 205] width 122 height 20
checkbox input "true"
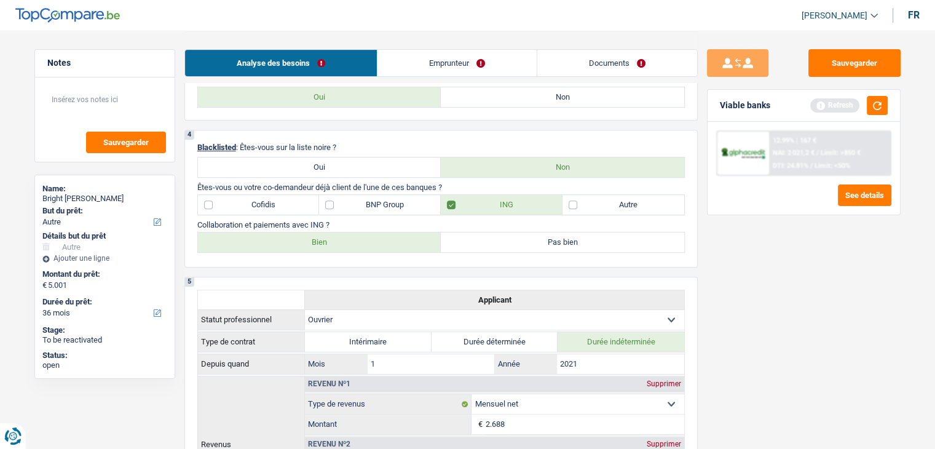
click at [321, 241] on label "Bien" at bounding box center [319, 242] width 243 height 20
click at [321, 241] on input "Bien" at bounding box center [319, 242] width 243 height 20
radio input "true"
click at [643, 195] on label "Autre" at bounding box center [623, 205] width 122 height 20
click at [643, 195] on input "Autre" at bounding box center [623, 205] width 122 height 20
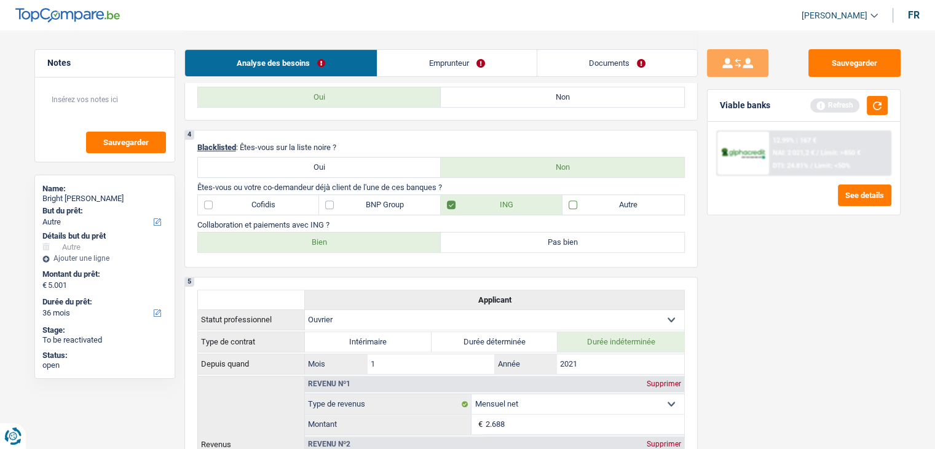
checkbox input "true"
click at [870, 106] on button "button" at bounding box center [877, 105] width 21 height 19
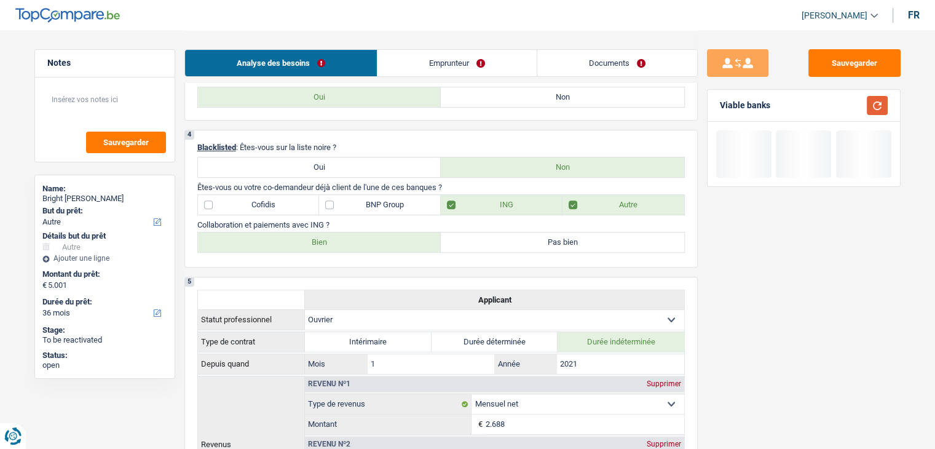
scroll to position [123, 0]
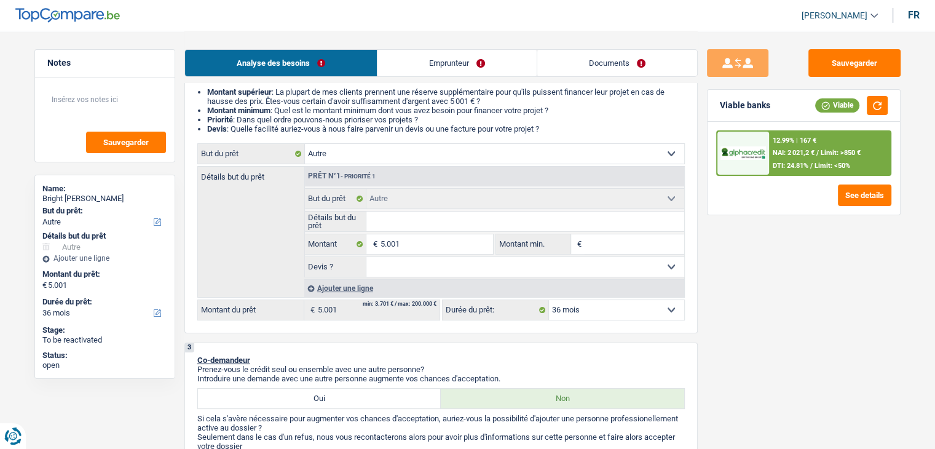
click at [637, 246] on input "Montant min." at bounding box center [634, 244] width 100 height 20
type input "5"
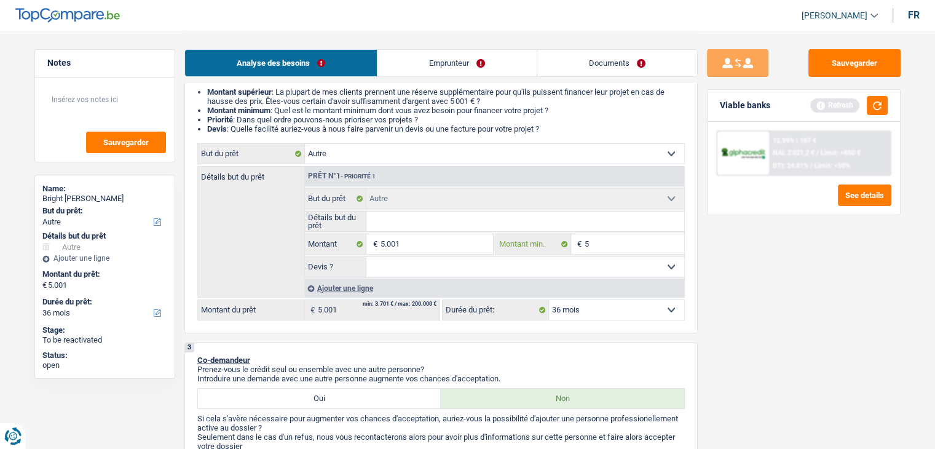
type input "50"
type input "500"
type input "5.001"
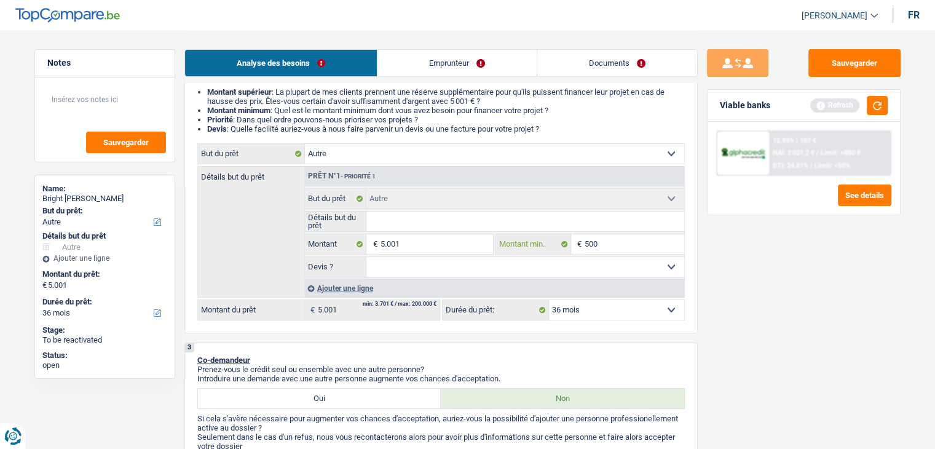
type input "5.001"
click at [736, 281] on div "Sauvegarder Viable banks Refresh 12.99% | 167 € NAI: 2 021,2 € / Limit: >850 € …" at bounding box center [804, 239] width 212 height 380
click at [874, 99] on button "button" at bounding box center [877, 105] width 21 height 19
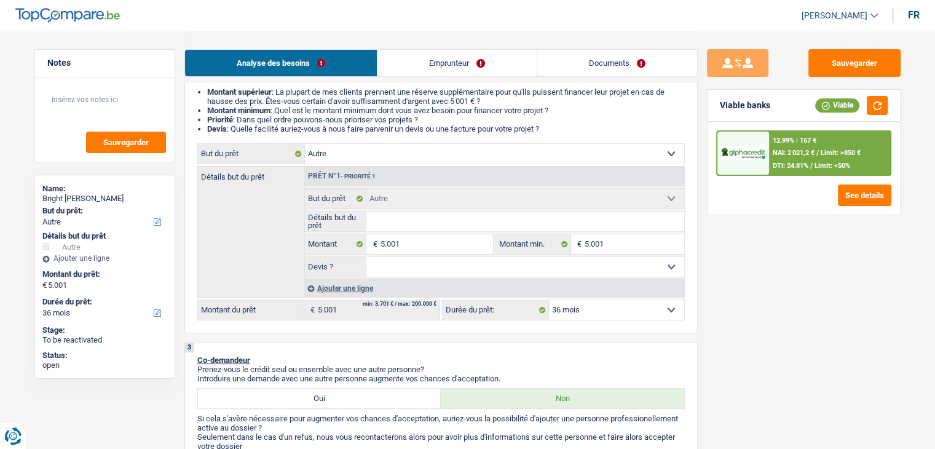
click at [569, 313] on select "12 mois 18 mois 24 mois 30 mois 36 mois Sélectionner une option" at bounding box center [616, 310] width 135 height 20
click at [549, 300] on select "12 mois 18 mois 24 mois 30 mois 36 mois Sélectionner une option" at bounding box center [616, 310] width 135 height 20
click at [798, 269] on div "Sauvegarder Viable banks Viable 12.99% | 167 € NAI: 2 021,2 € / Limit: >850 € D…" at bounding box center [804, 239] width 212 height 380
click at [788, 119] on div "Viable banks Viable" at bounding box center [803, 106] width 192 height 32
click at [778, 149] on span "NAI: 2 021,2 €" at bounding box center [794, 153] width 42 height 8
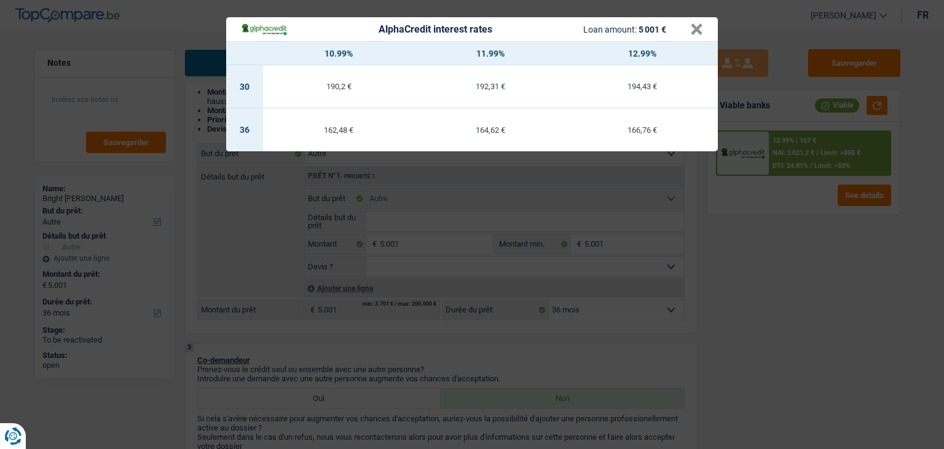
click at [808, 247] on div "AlphaCredit interest rates Loan amount: 5 001 € × 10.99% 11.99% 12.99% 30 190,2…" at bounding box center [472, 224] width 944 height 449
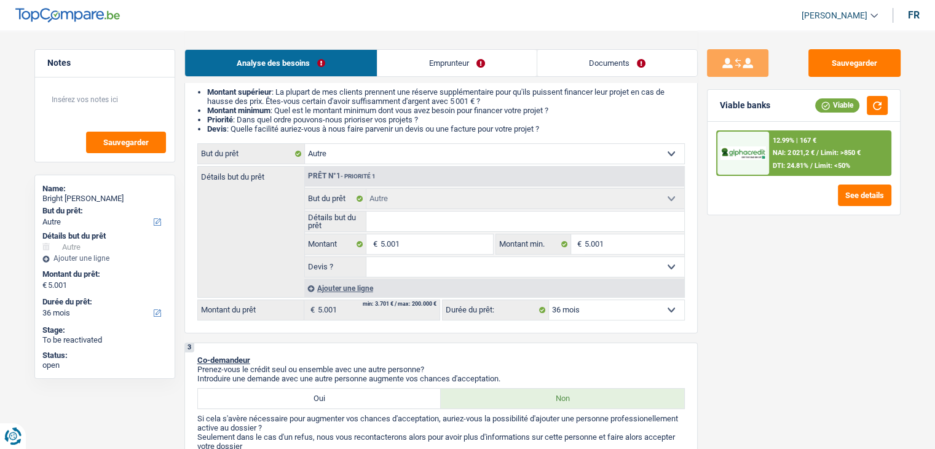
click at [788, 154] on span "NAI: 2 021,2 €" at bounding box center [794, 153] width 42 height 8
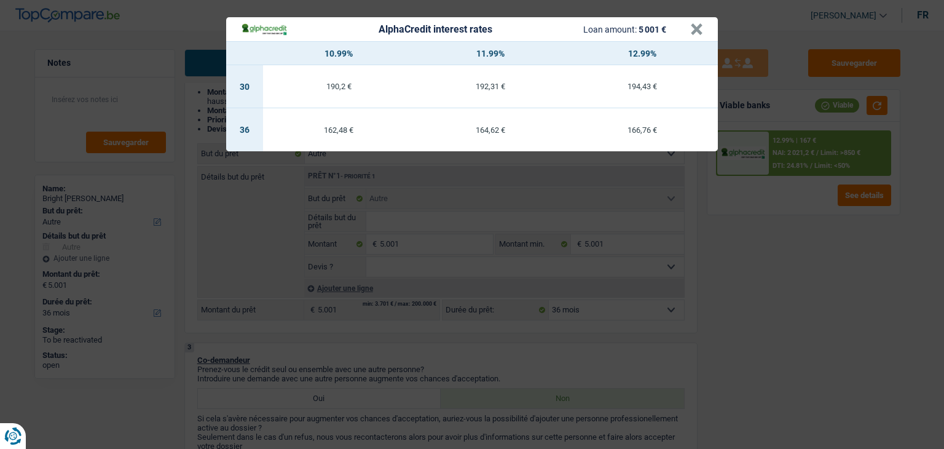
click at [769, 251] on div "AlphaCredit interest rates Loan amount: 5 001 € × 10.99% 11.99% 12.99% 30 190,2…" at bounding box center [472, 224] width 944 height 449
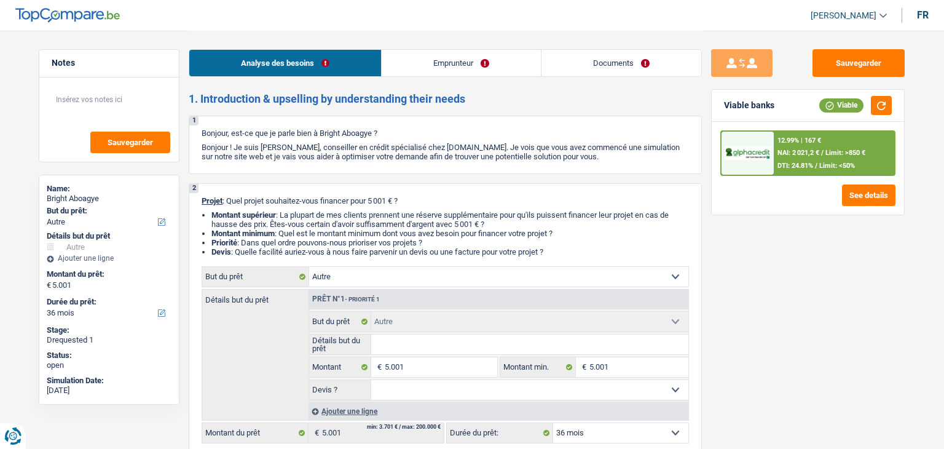
select select "other"
select select "36"
select select "other"
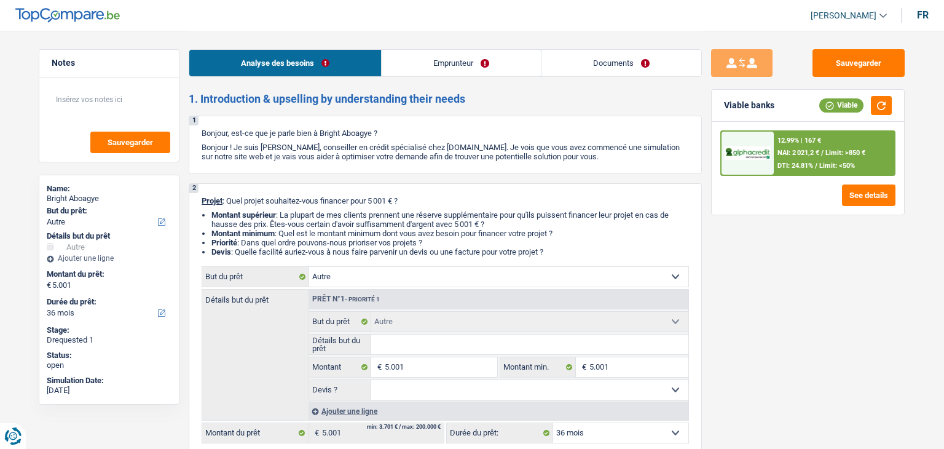
select select "36"
select select "worker"
select select "netSalary"
select select "mealVouchers"
select select "familyAllowances"
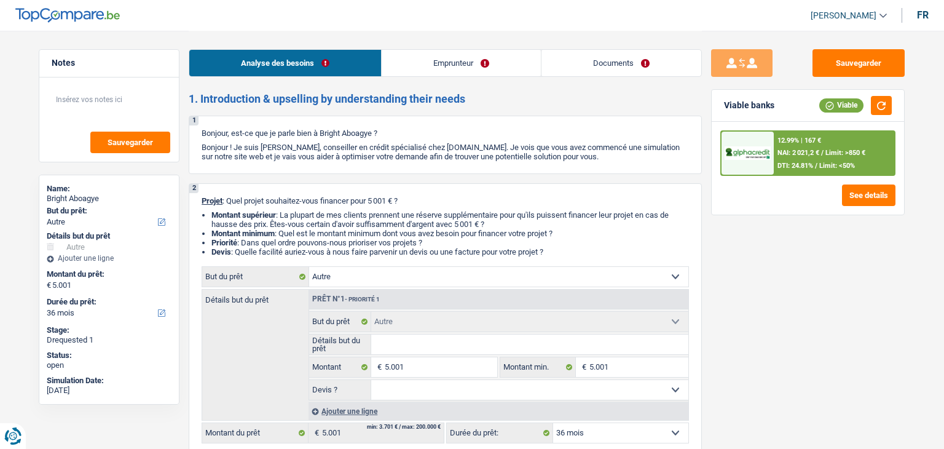
select select "rents"
select select "other"
select select "36"
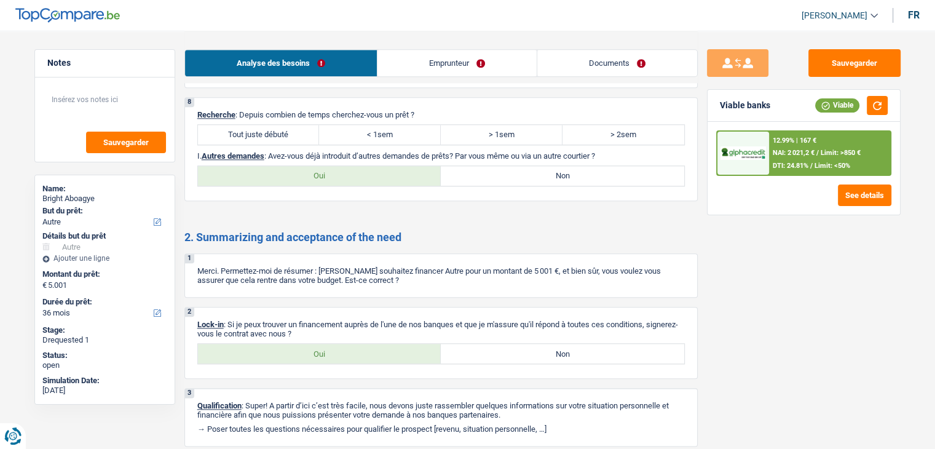
scroll to position [1343, 0]
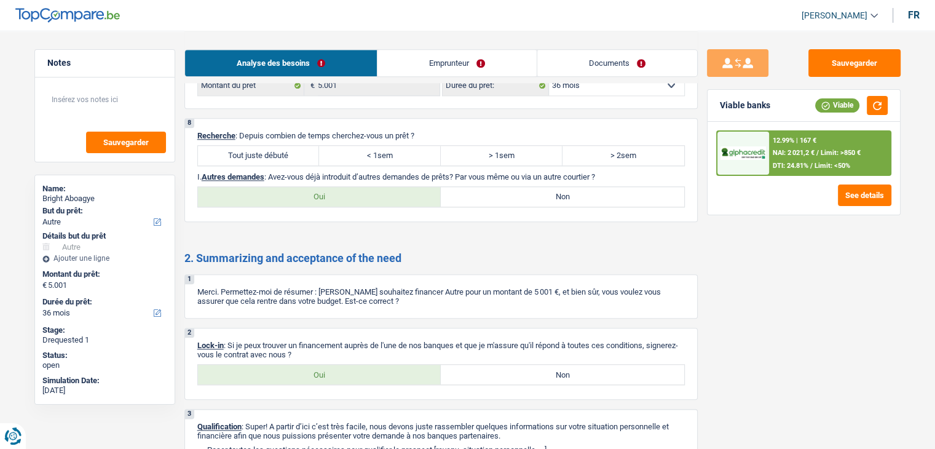
drag, startPoint x: 285, startPoint y: 153, endPoint x: 358, endPoint y: 169, distance: 74.3
click at [285, 153] on label "Tout juste débuté" at bounding box center [259, 156] width 122 height 20
click at [285, 153] on input "Tout juste débuté" at bounding box center [259, 156] width 122 height 20
radio input "true"
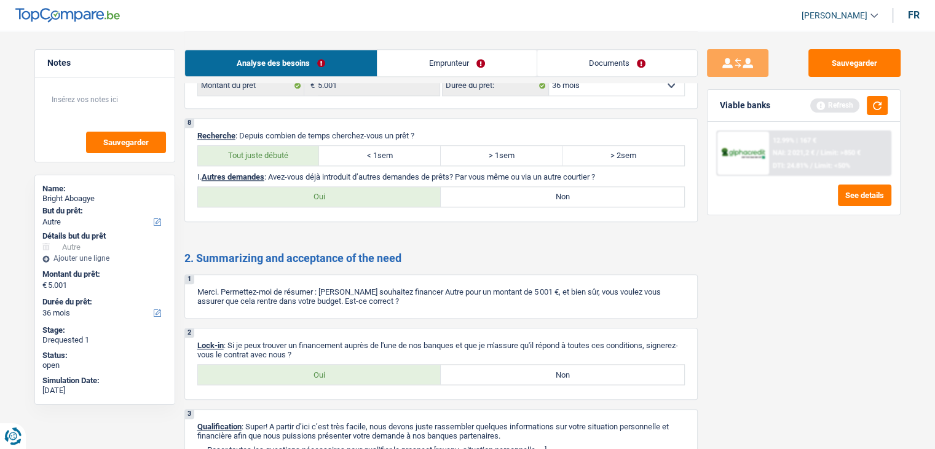
click at [484, 192] on label "Non" at bounding box center [562, 197] width 243 height 20
click at [484, 192] on input "Non" at bounding box center [562, 197] width 243 height 20
radio input "true"
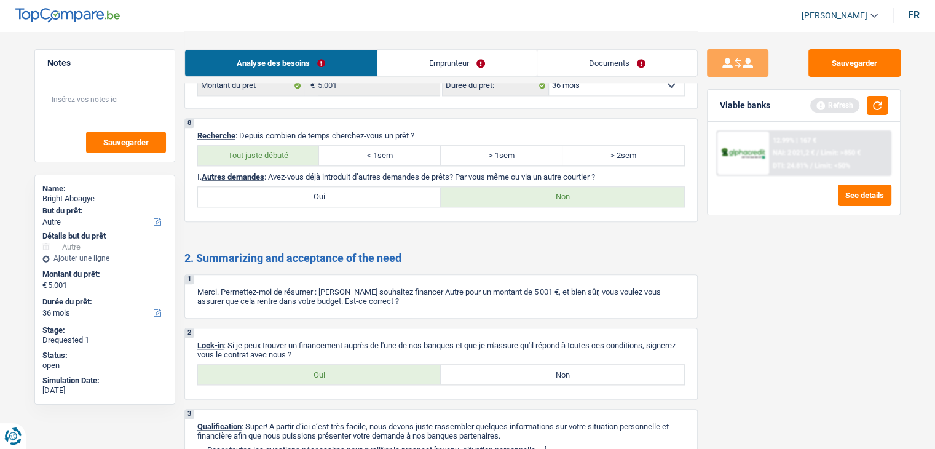
click at [339, 371] on label "Oui" at bounding box center [319, 374] width 243 height 20
click at [339, 371] on input "Oui" at bounding box center [319, 374] width 243 height 20
radio input "true"
click at [408, 63] on link "Emprunteur" at bounding box center [456, 63] width 159 height 26
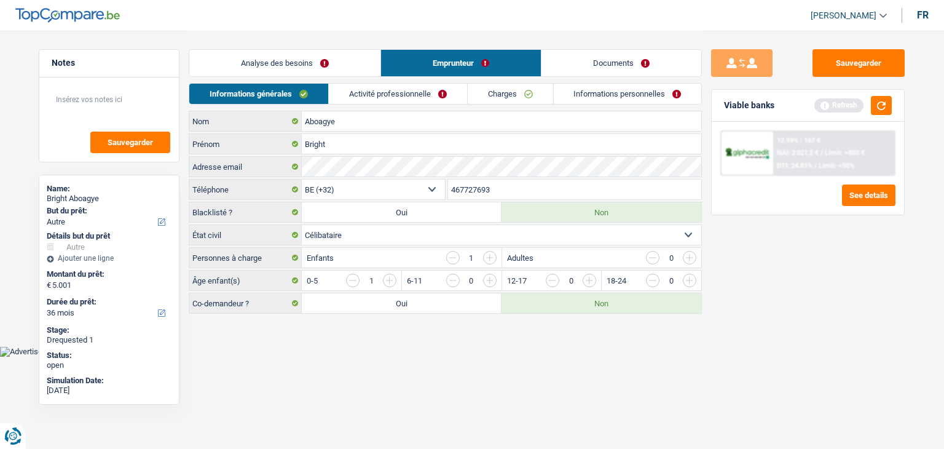
click at [282, 95] on link "Informations générales" at bounding box center [258, 94] width 139 height 20
click at [380, 96] on link "Activité professionnelle" at bounding box center [398, 94] width 138 height 20
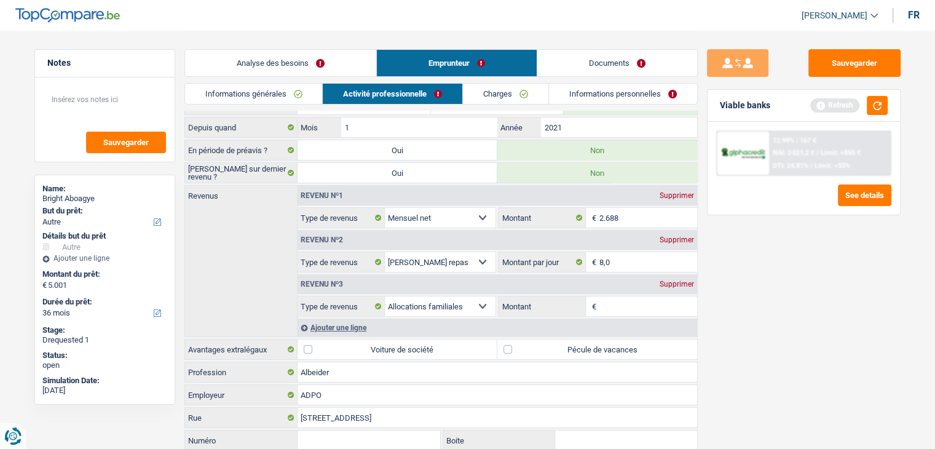
scroll to position [61, 0]
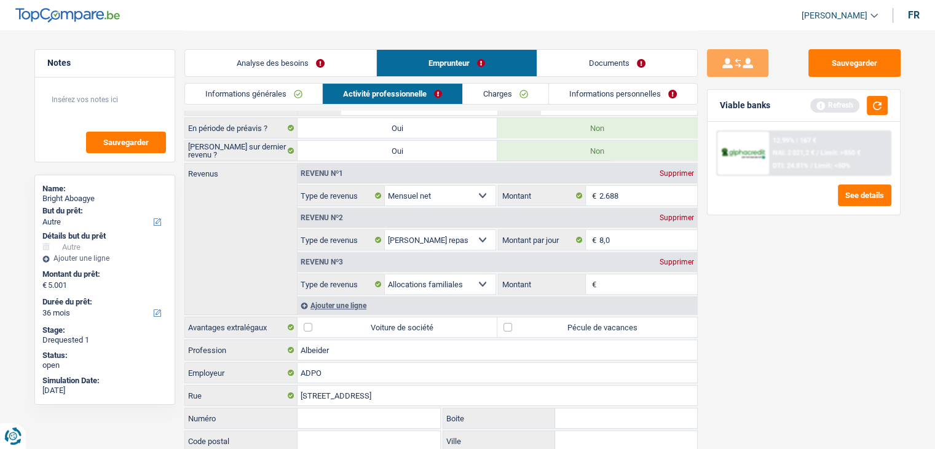
click at [671, 259] on div "Supprimer" at bounding box center [676, 261] width 41 height 7
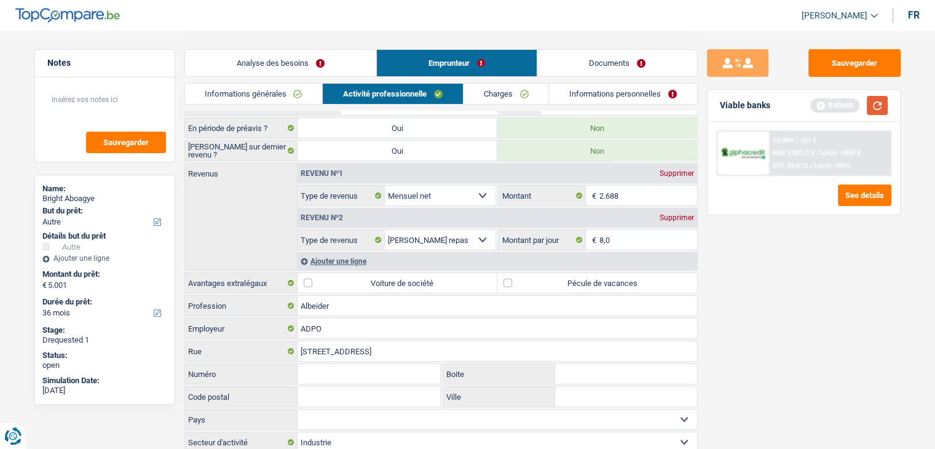
click at [876, 106] on button "button" at bounding box center [877, 105] width 21 height 19
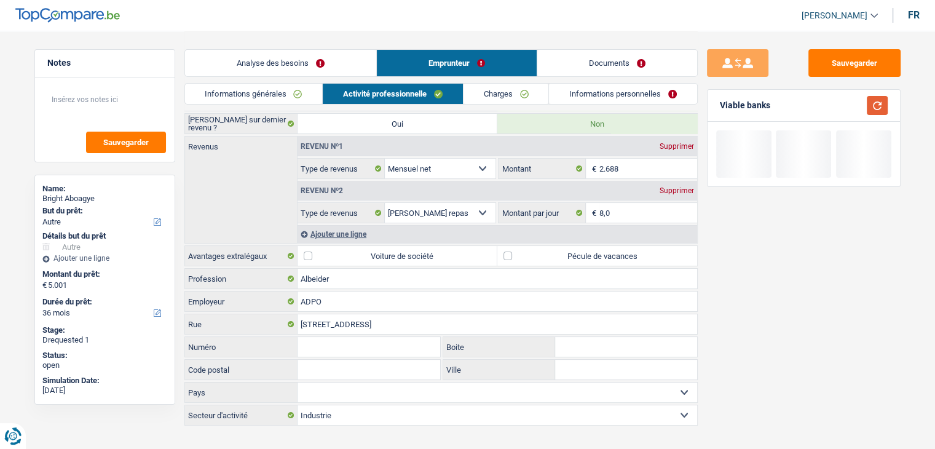
scroll to position [103, 0]
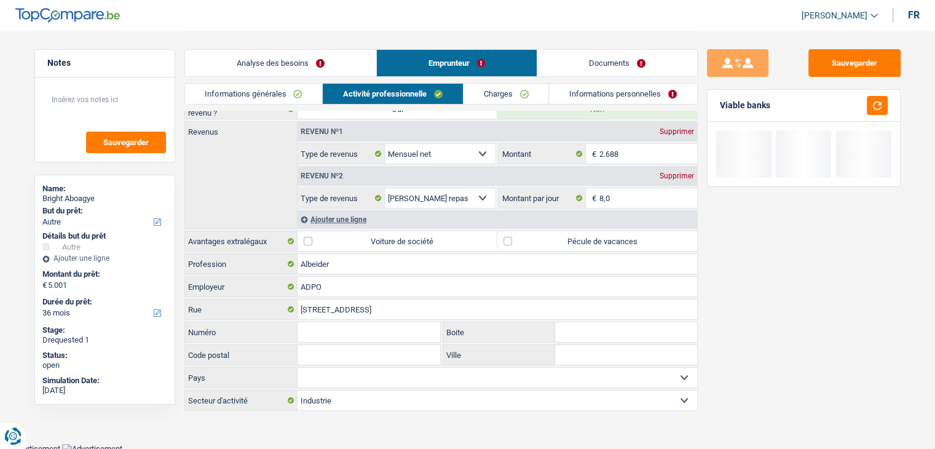
click at [535, 94] on link "Charges" at bounding box center [505, 94] width 85 height 20
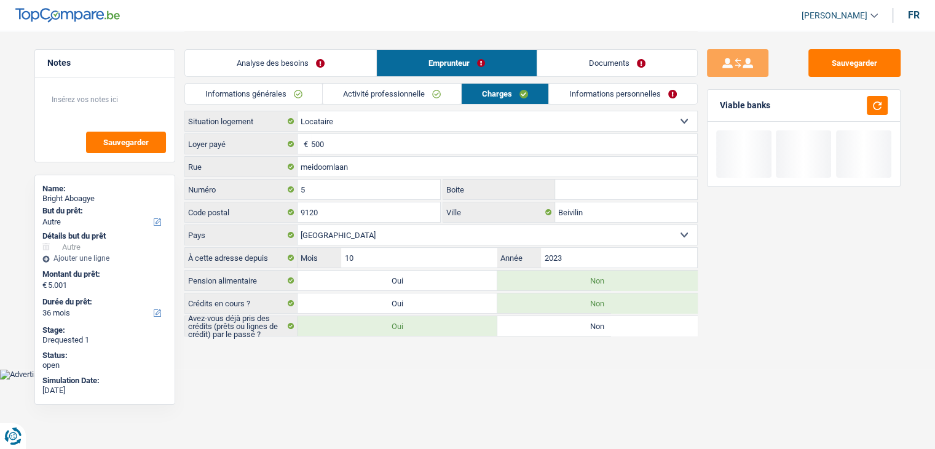
scroll to position [0, 0]
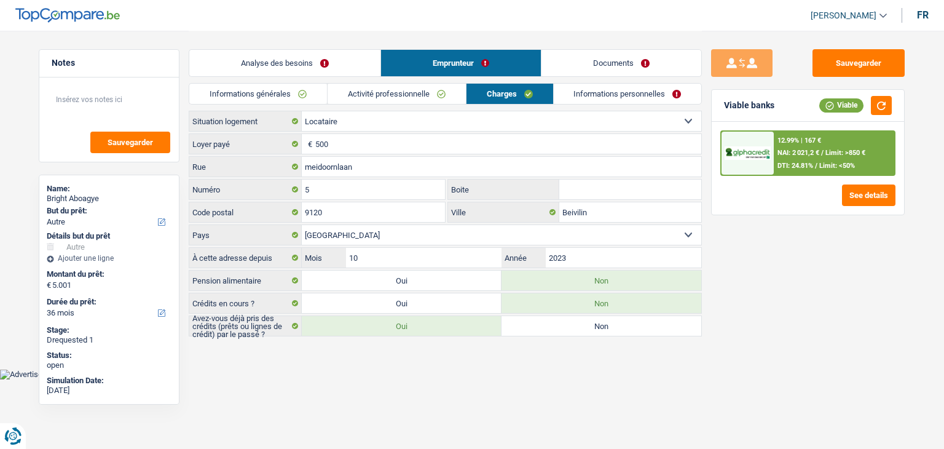
click at [554, 93] on link "Informations personnelles" at bounding box center [628, 94] width 148 height 20
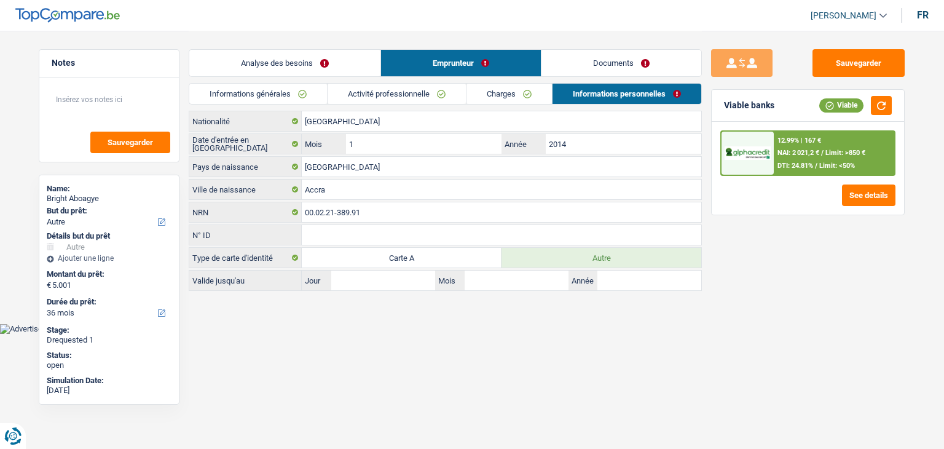
click at [264, 96] on link "Informations générales" at bounding box center [258, 94] width 138 height 20
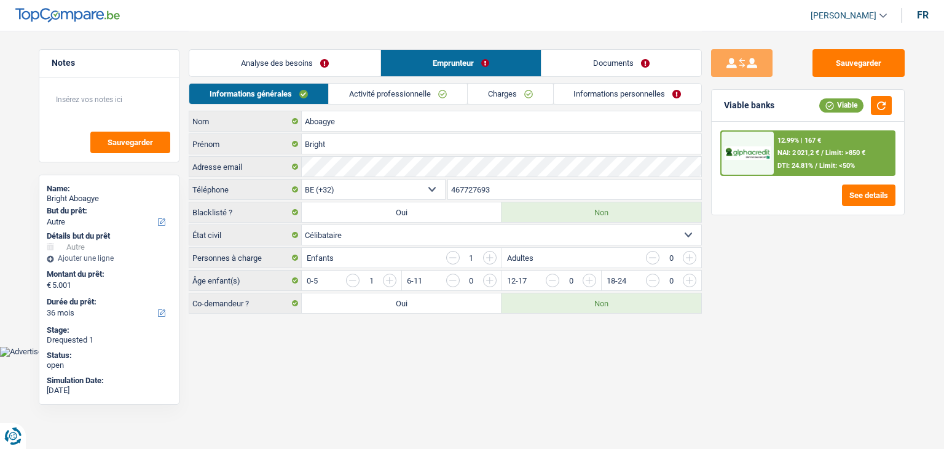
click at [261, 63] on link "Analyse des besoins" at bounding box center [284, 63] width 191 height 26
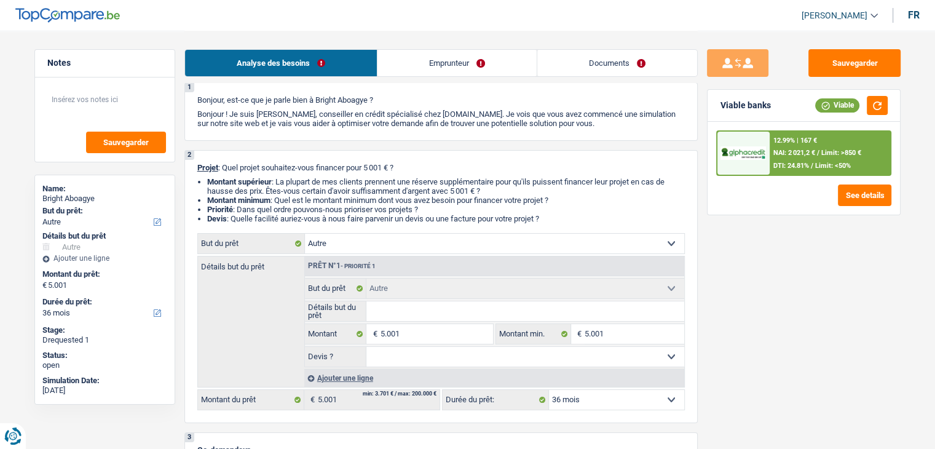
scroll to position [123, 0]
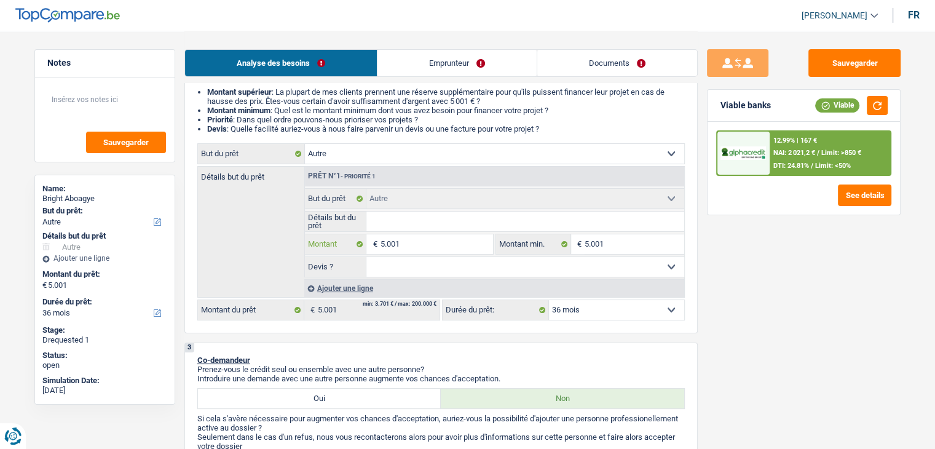
click at [439, 242] on input "5.001" at bounding box center [436, 244] width 112 height 20
type input "500"
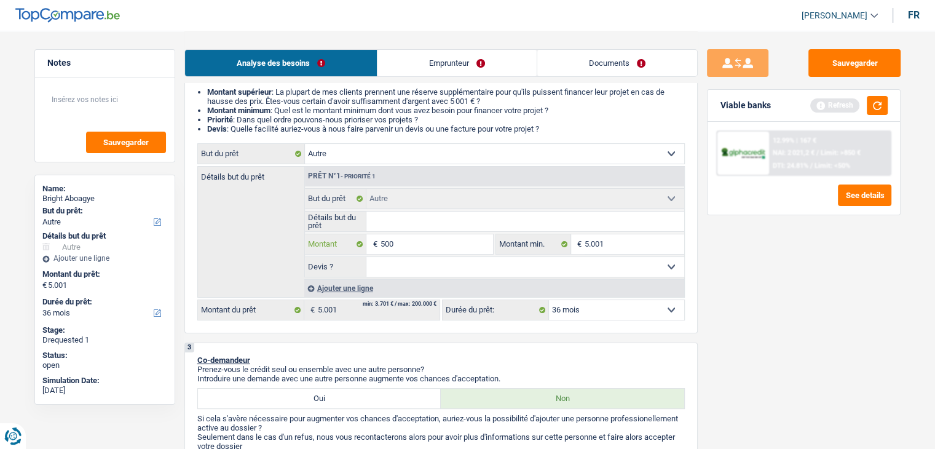
type input "50"
type input "5"
type input "1"
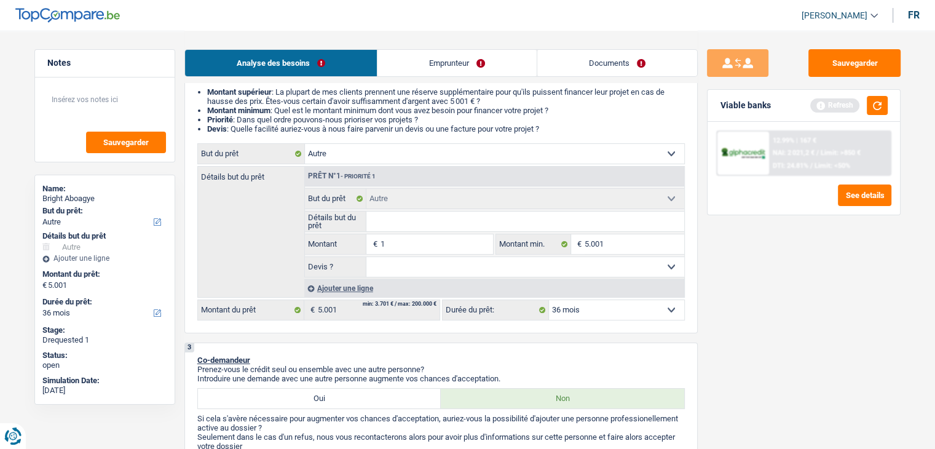
type input "1"
type input "10"
type input "100"
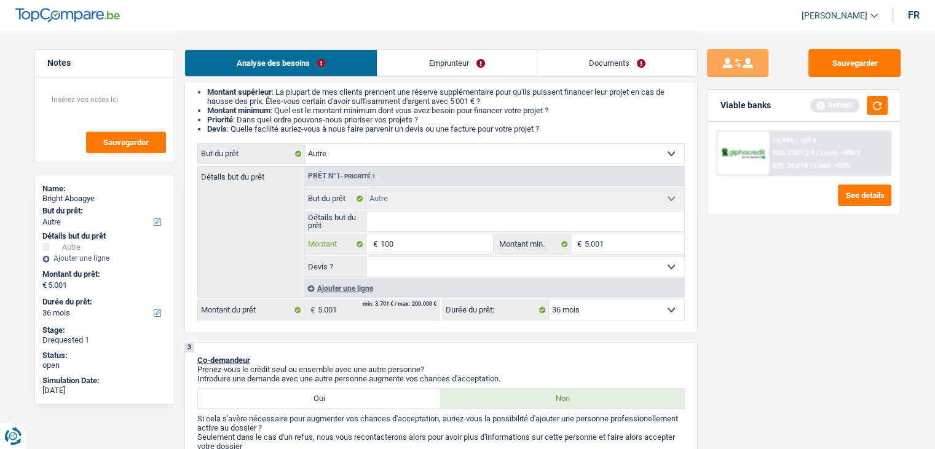
type input "1.000"
type input "10.001"
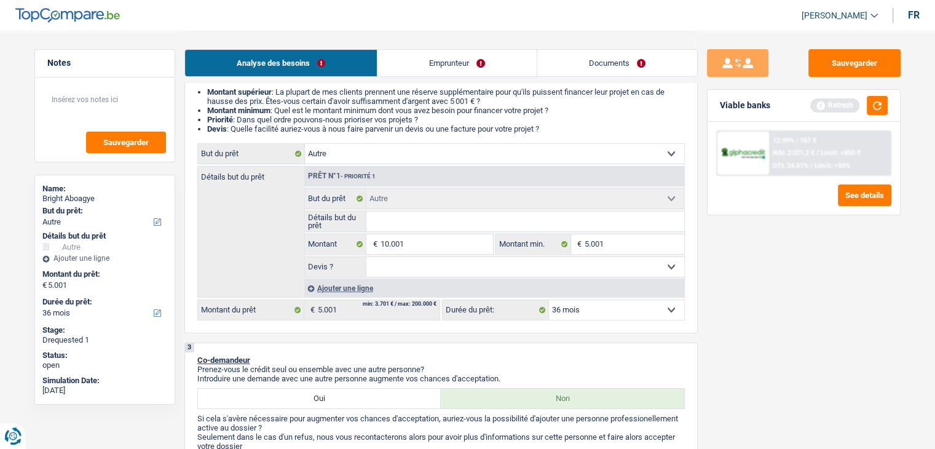
type input "10.001"
select select "60"
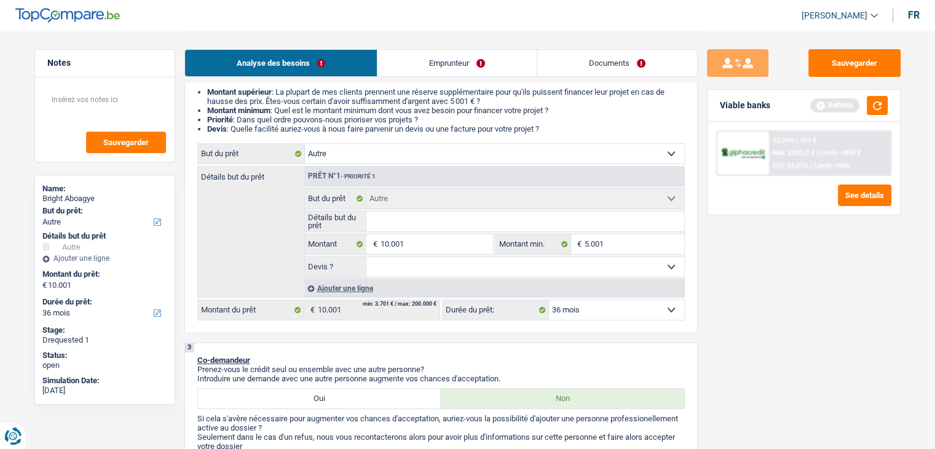
select select "60"
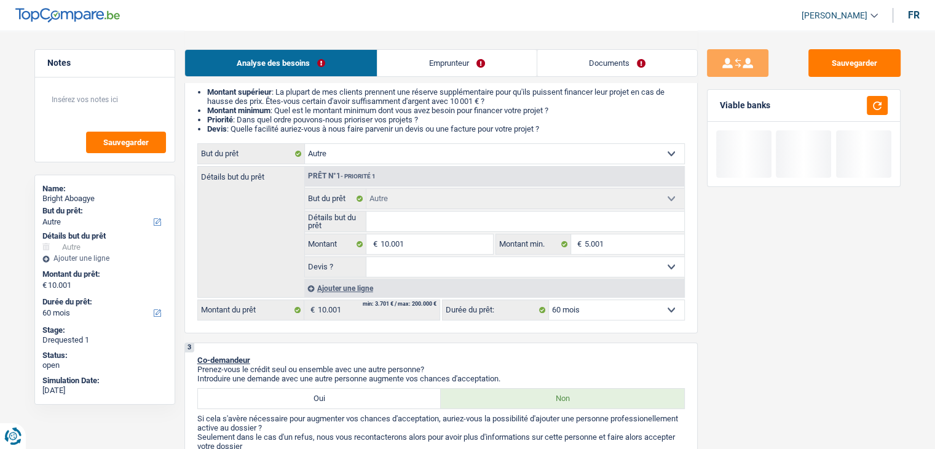
click at [725, 263] on div "Sauvegarder Viable banks" at bounding box center [804, 239] width 212 height 380
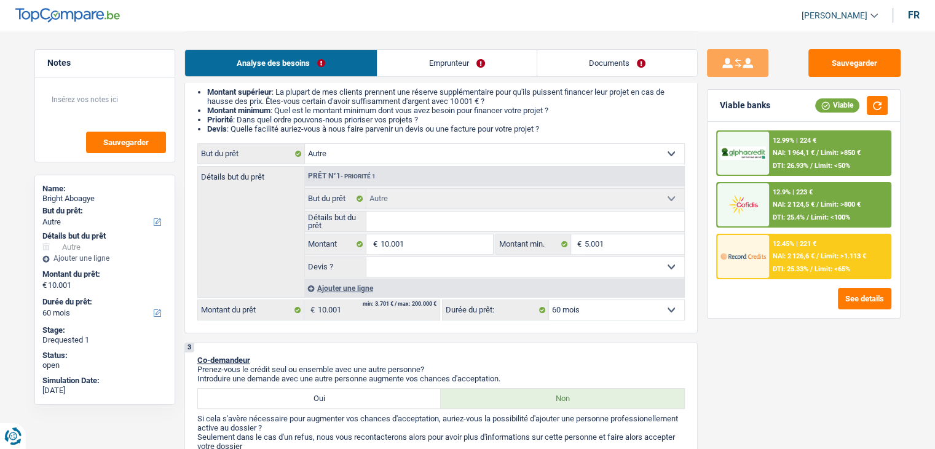
click at [817, 252] on span "/" at bounding box center [817, 256] width 2 height 8
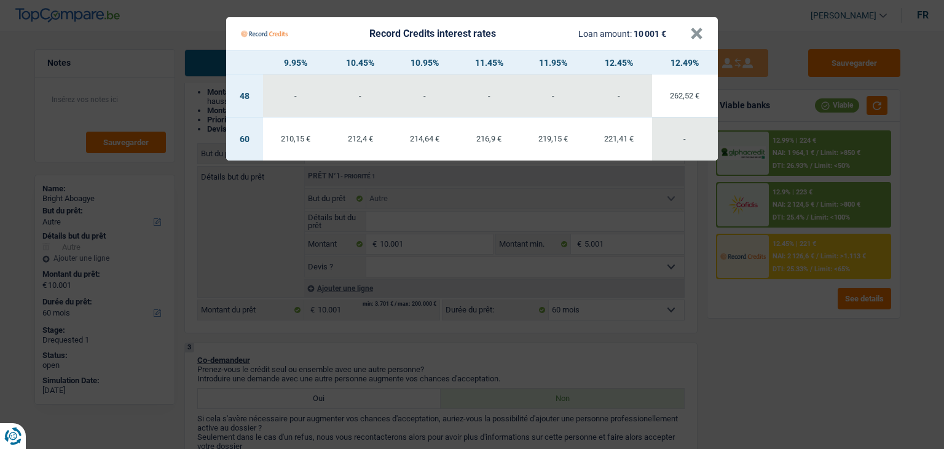
click at [318, 141] on div "210,15 €" at bounding box center [296, 139] width 66 height 8
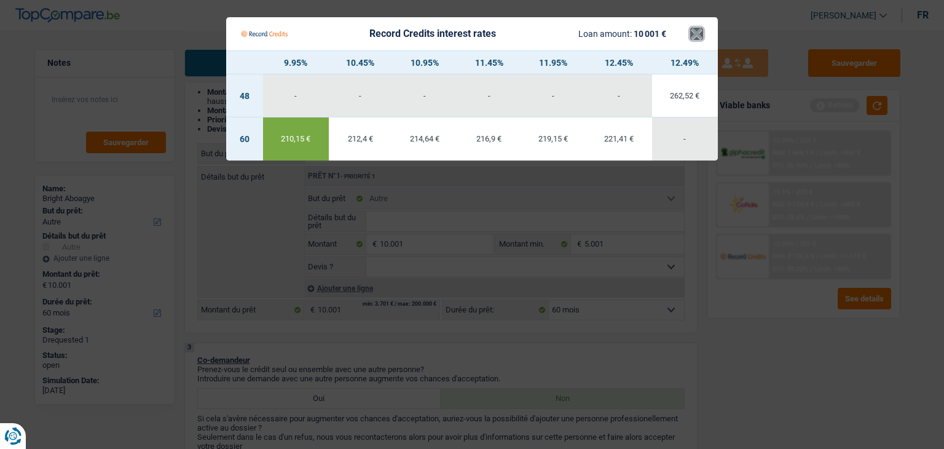
click at [691, 28] on button "×" at bounding box center [696, 34] width 13 height 12
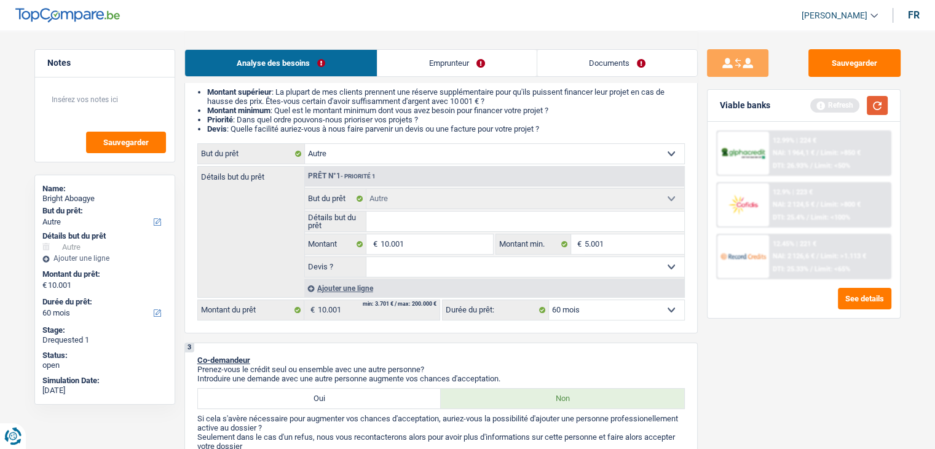
click at [888, 101] on div "Viable banks Refresh" at bounding box center [803, 106] width 192 height 32
click at [878, 103] on button "button" at bounding box center [877, 105] width 21 height 19
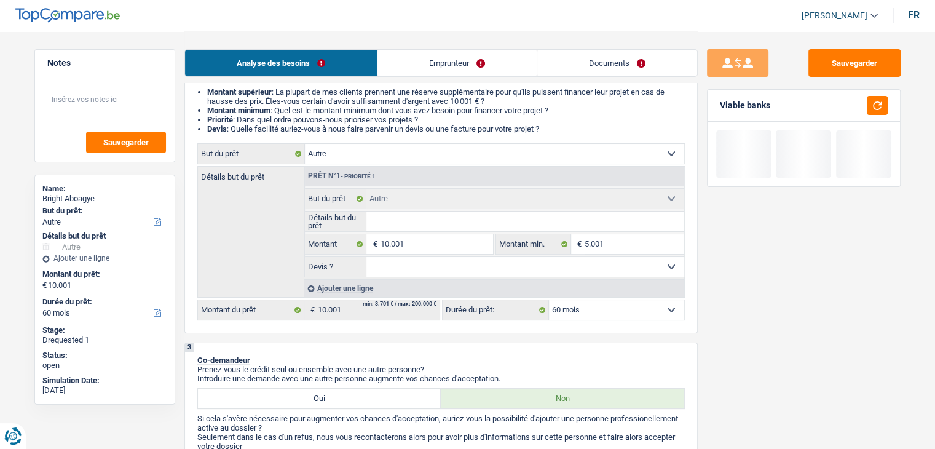
click at [425, 262] on select "Oui Non Non répondu Sélectionner une option" at bounding box center [525, 267] width 318 height 20
select select "yes"
click at [366, 257] on select "Oui Non Non répondu Sélectionner une option" at bounding box center [525, 267] width 318 height 20
select select "yes"
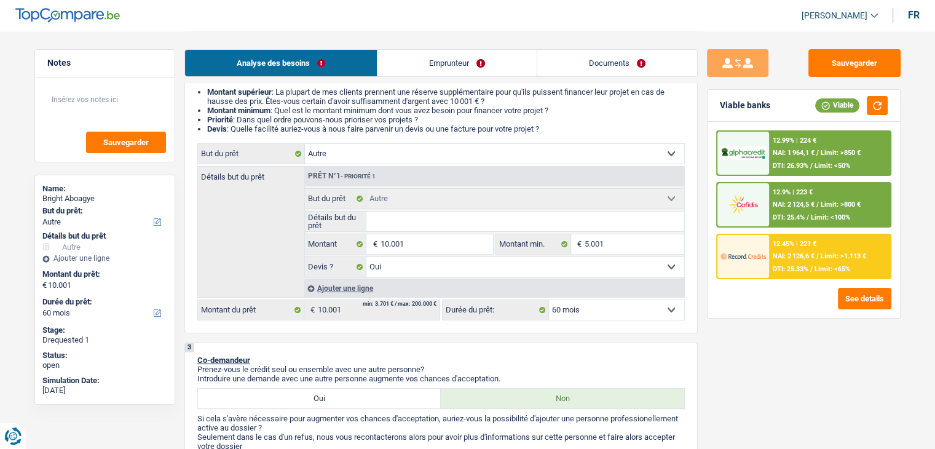
click at [395, 150] on select "Confort maison: meubles, textile, peinture, électroménager, outillage non-profe…" at bounding box center [494, 154] width 379 height 20
select select "hobbies"
click at [305, 144] on select "Confort maison: meubles, textile, peinture, électroménager, outillage non-profe…" at bounding box center [494, 154] width 379 height 20
select select "hobbies"
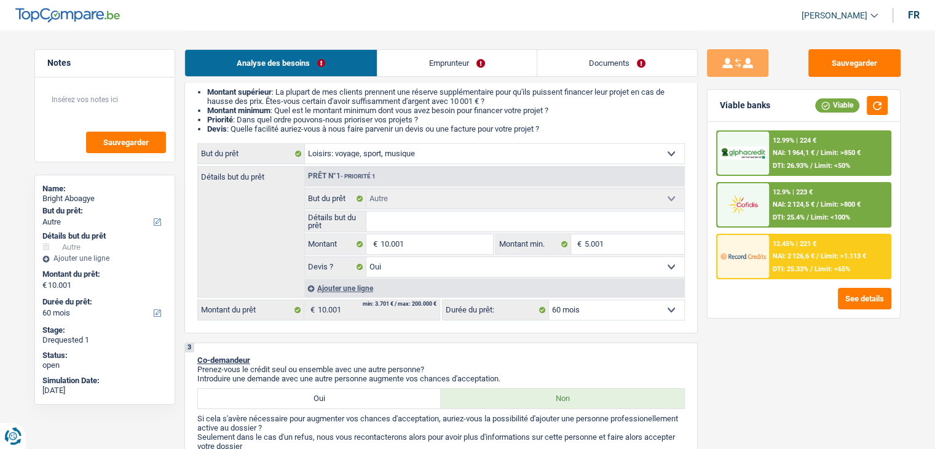
select select "hobbies"
select select
select select "hobbies"
select select
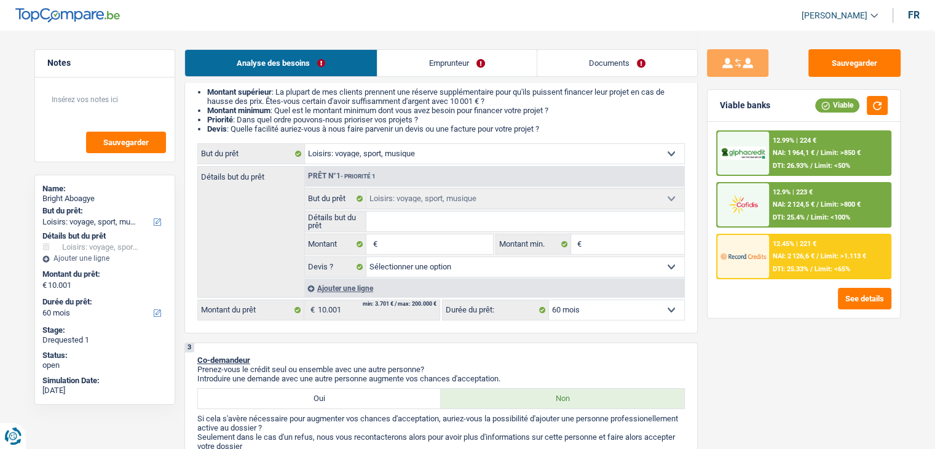
select select "other"
select select "yes"
select select "other"
select select "yes"
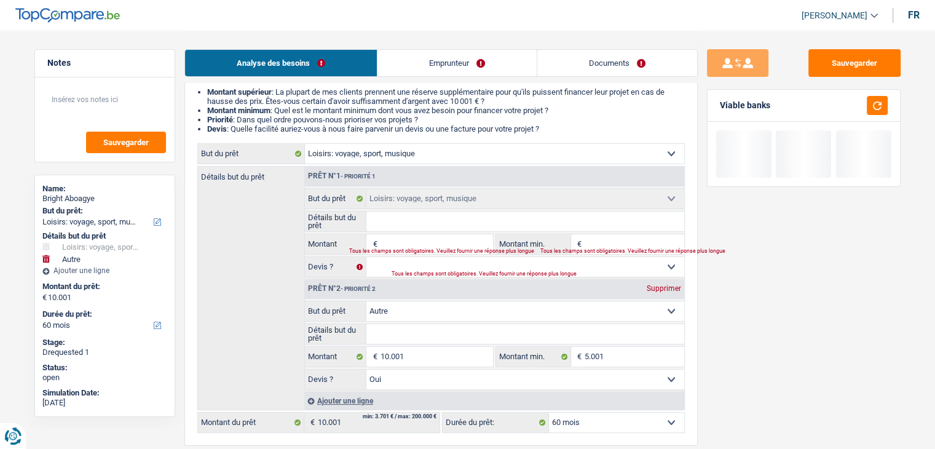
click at [403, 237] on input "Montant" at bounding box center [436, 244] width 112 height 20
type input "5"
type input "50"
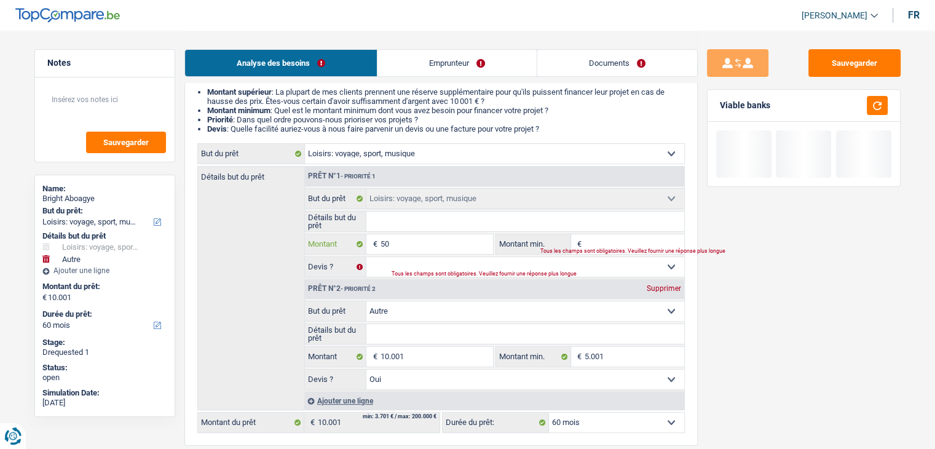
type input "500"
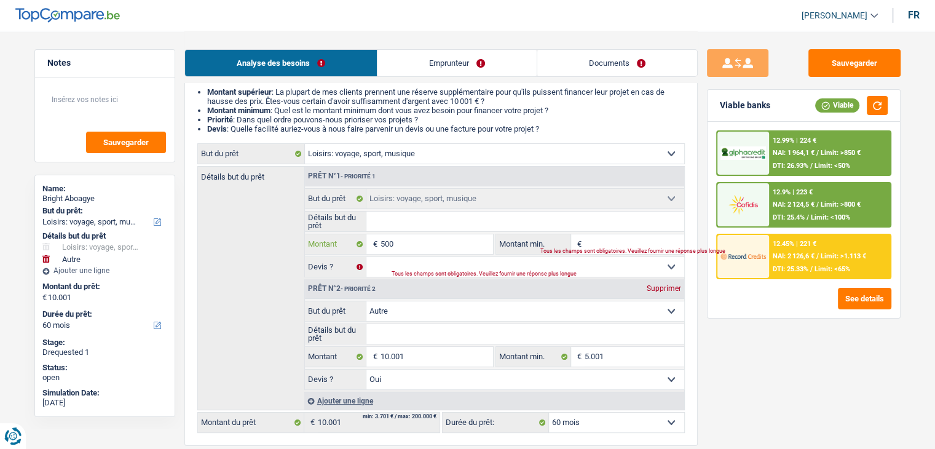
type input "5.001"
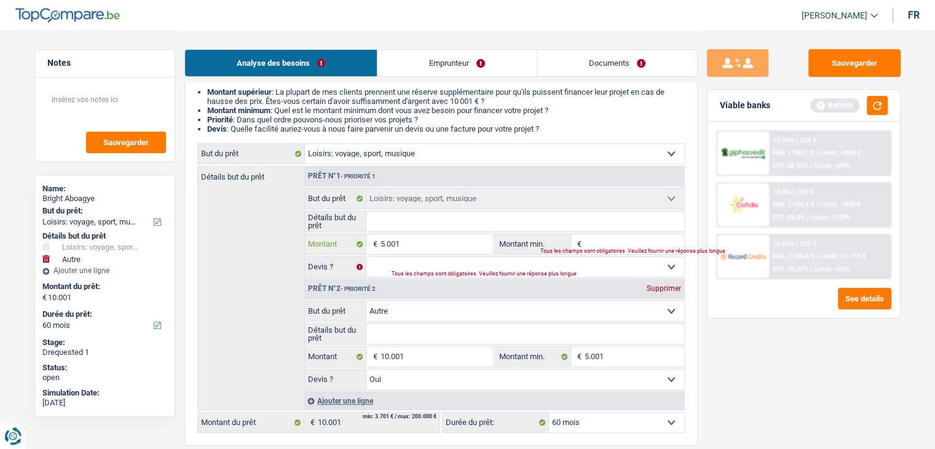
type input "5.001"
type input "15.002"
click at [369, 222] on input "Détails but du prêt" at bounding box center [525, 221] width 318 height 20
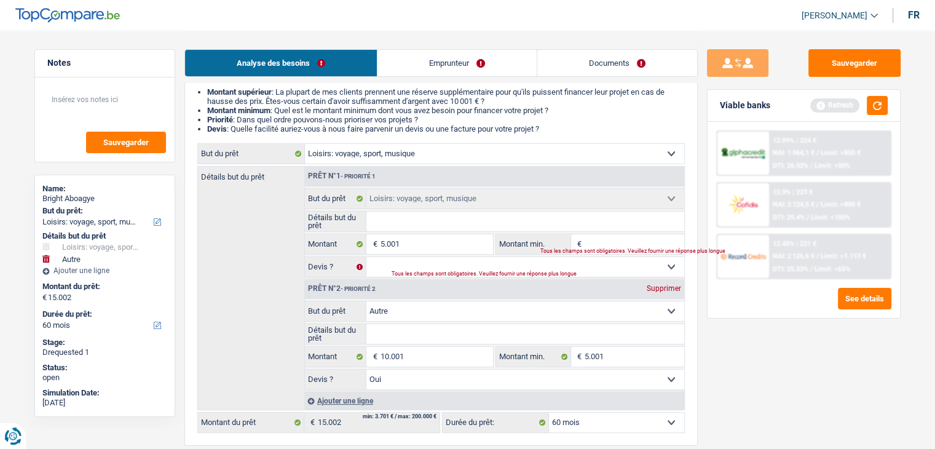
select select "84"
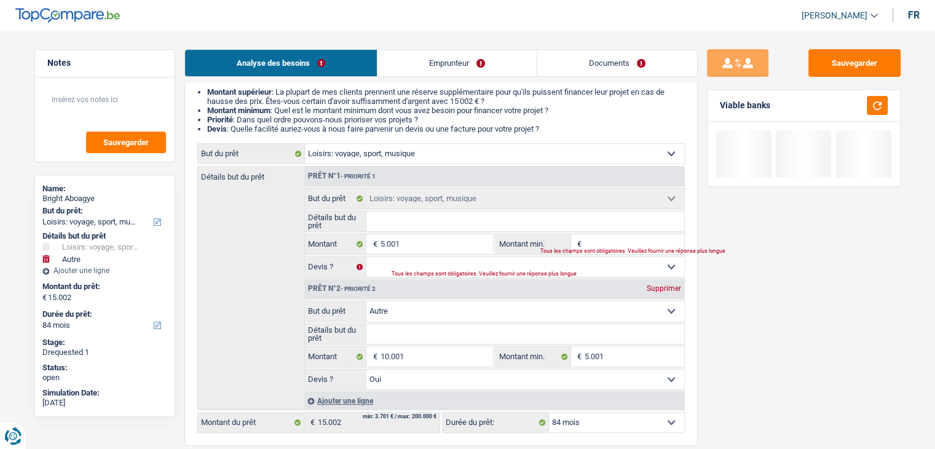
type input "v"
type input "vo"
type input "vou"
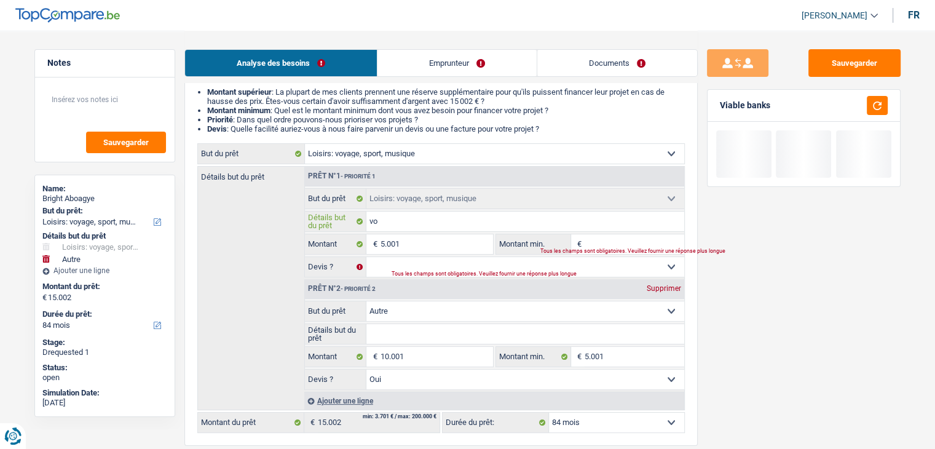
type input "vou"
type input "vo"
type input "voy"
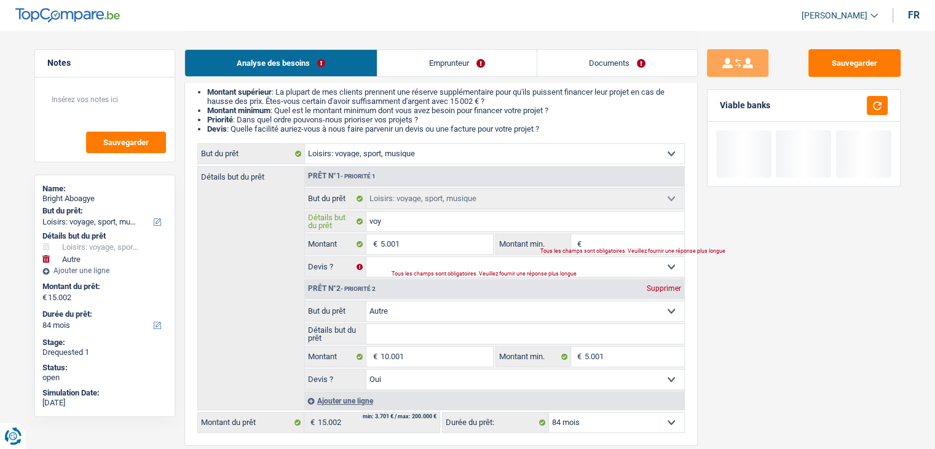
type input "voya"
type input "voyag"
type input "voyage"
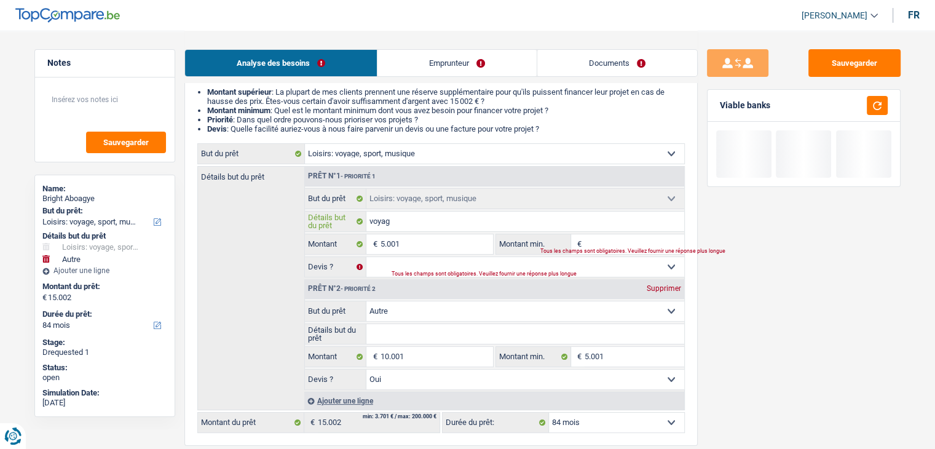
type input "voyage"
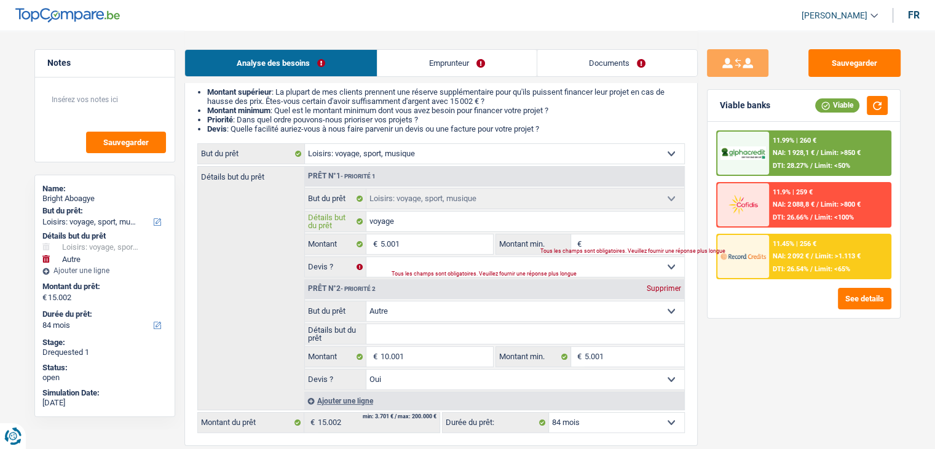
type input "voyage g"
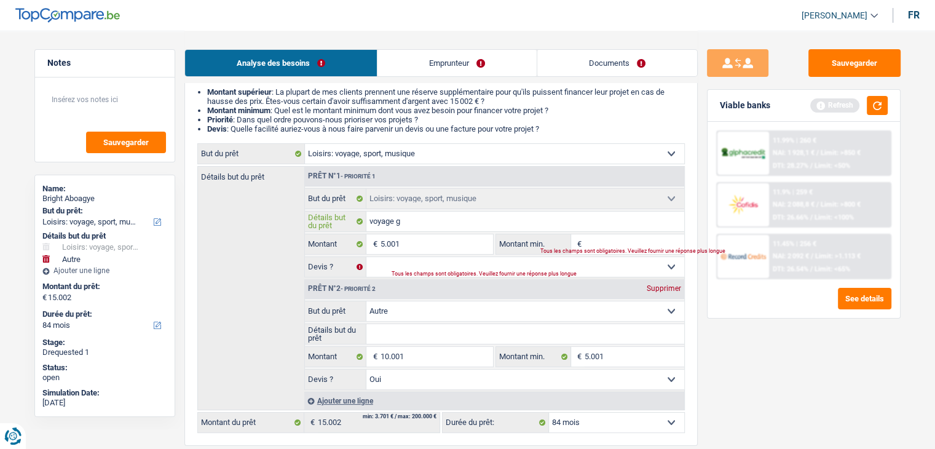
type input "voyage gh"
type input "voyage gha"
type input "voyage ghan"
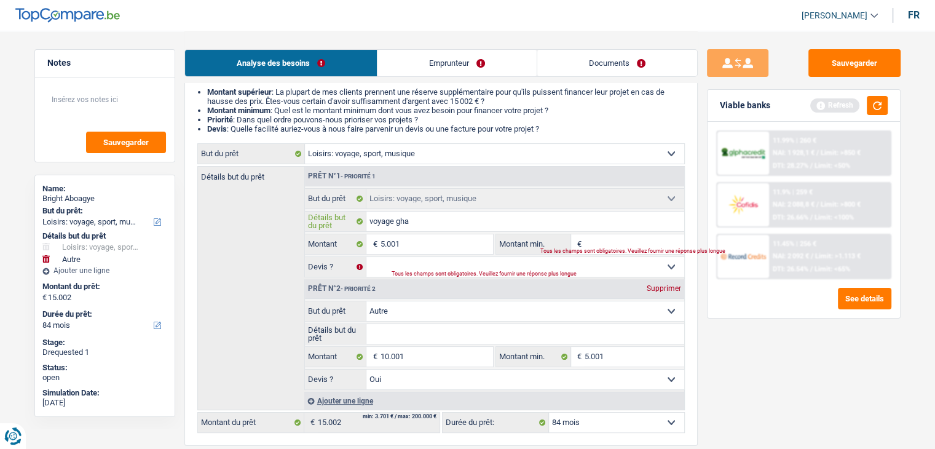
type input "voyage ghan"
type input "voyage ghana"
click at [398, 217] on input "voyage ghana" at bounding box center [525, 221] width 318 height 20
type input "voyage hana"
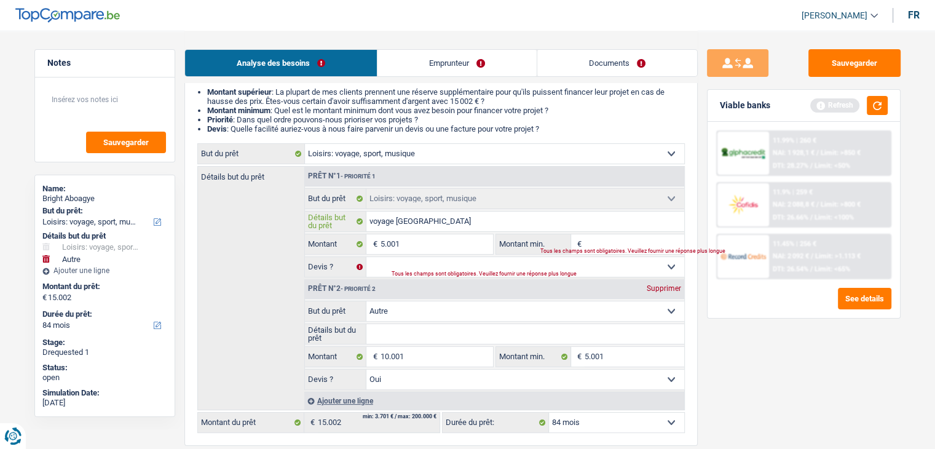
type input "voyage hana"
type input "voyage Ghana"
click at [619, 242] on input "Montant min." at bounding box center [634, 244] width 100 height 20
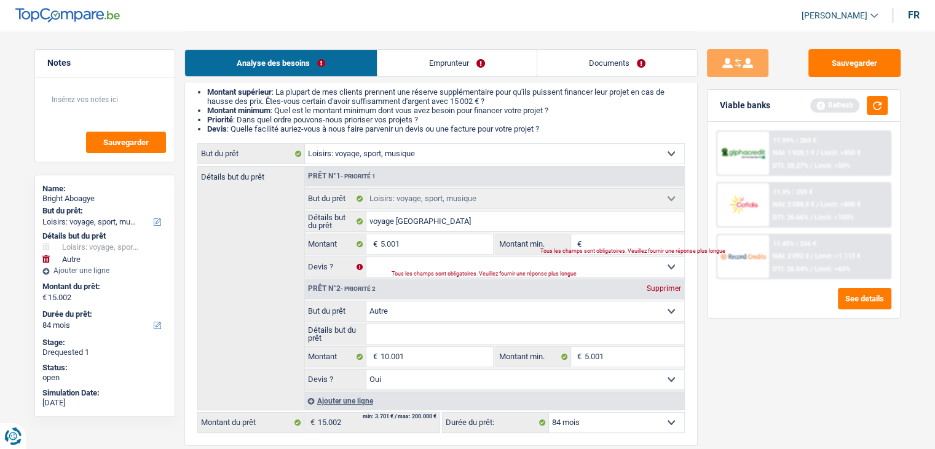
type input "5"
type input "50"
type input "500"
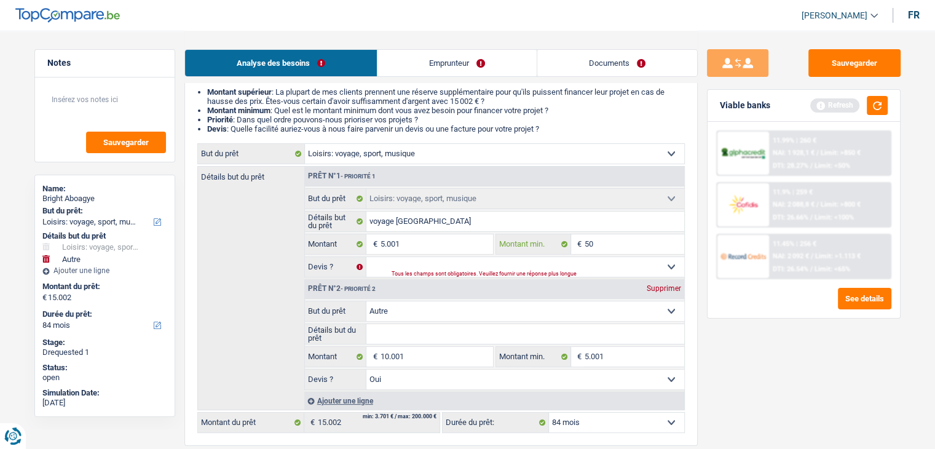
type input "500"
type input "5.001"
click at [880, 104] on button "button" at bounding box center [877, 105] width 21 height 19
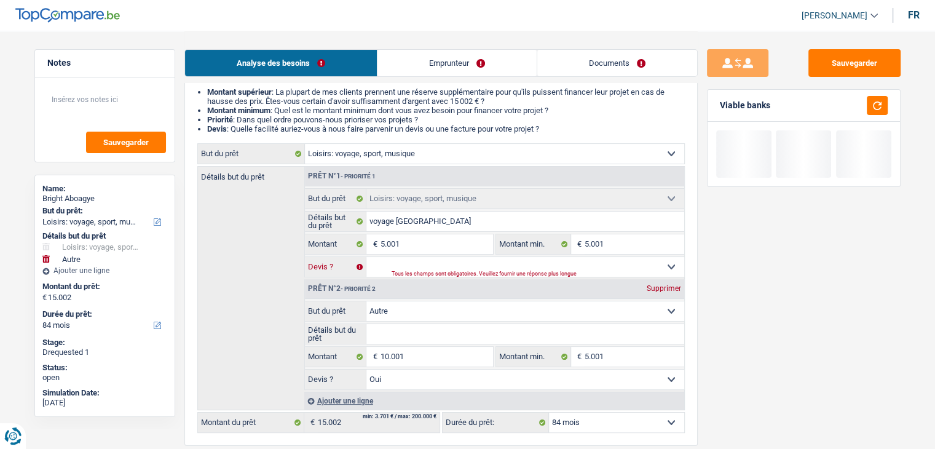
click at [453, 259] on select "Oui Non Non répondu Sélectionner une option" at bounding box center [525, 267] width 318 height 20
select select "yes"
click at [366, 257] on select "Oui Non Non répondu Sélectionner une option" at bounding box center [525, 267] width 318 height 20
select select "yes"
click at [722, 342] on div "Sauvegarder Viable banks" at bounding box center [804, 239] width 212 height 380
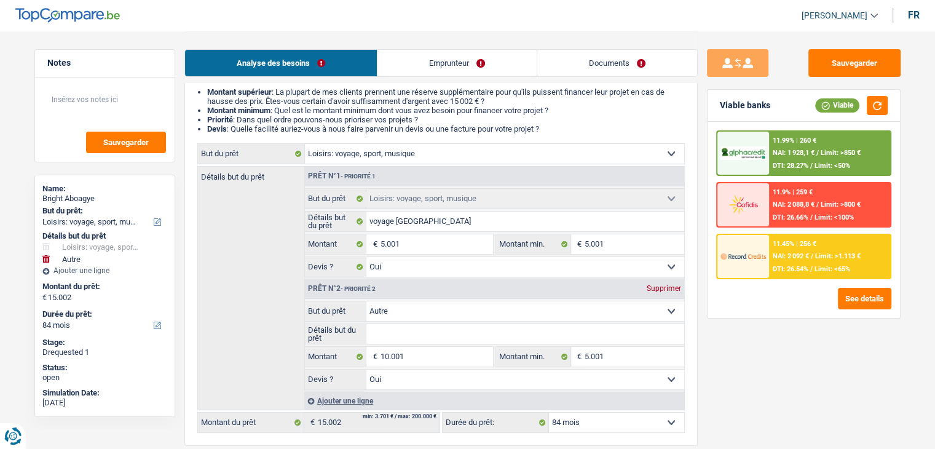
click at [450, 264] on select "Oui Non Non répondu Sélectionner une option" at bounding box center [525, 267] width 318 height 20
select select "false"
click at [366, 257] on select "Oui Non Non répondu Sélectionner une option" at bounding box center [525, 267] width 318 height 20
select select "false"
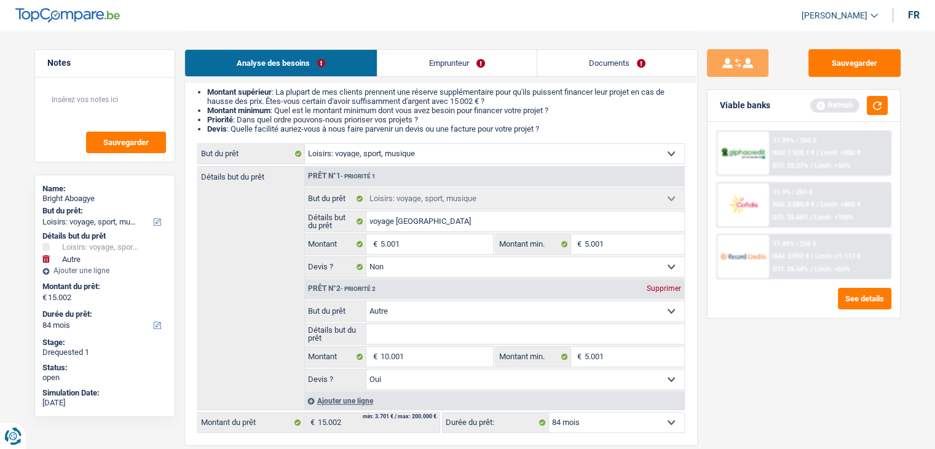
scroll to position [184, 0]
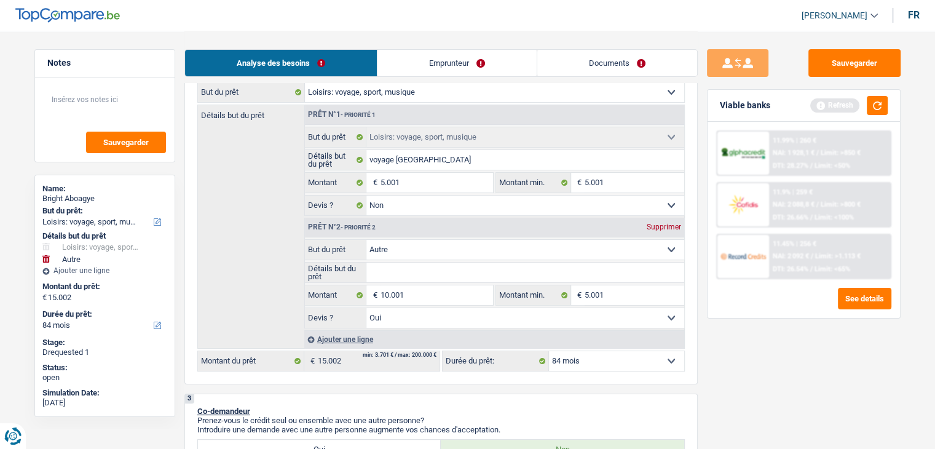
click at [419, 252] on select "Confort maison: meubles, textile, peinture, électroménager, outillage non-profe…" at bounding box center [525, 250] width 318 height 20
click at [366, 240] on select "Confort maison: meubles, textile, peinture, électroménager, outillage non-profe…" at bounding box center [525, 250] width 318 height 20
click at [403, 274] on input "Détails but du prêt" at bounding box center [525, 272] width 318 height 20
type input "a"
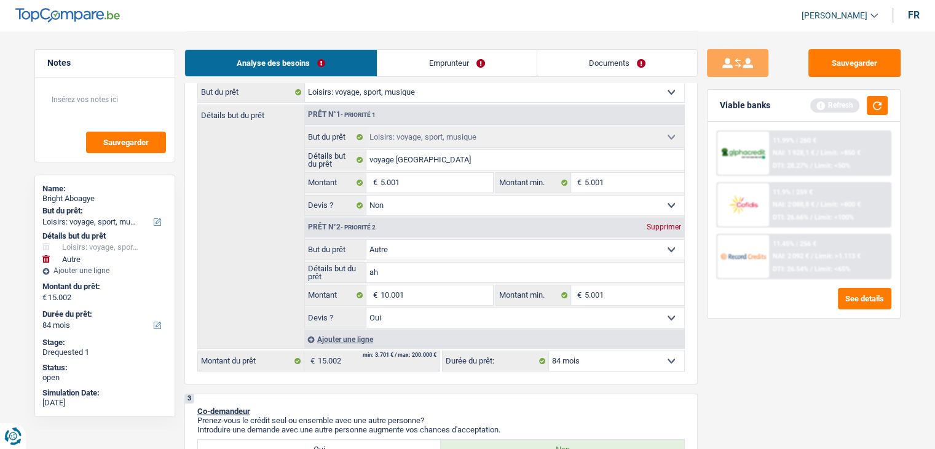
type input "ahc"
type input "ahca"
type input "ahcat"
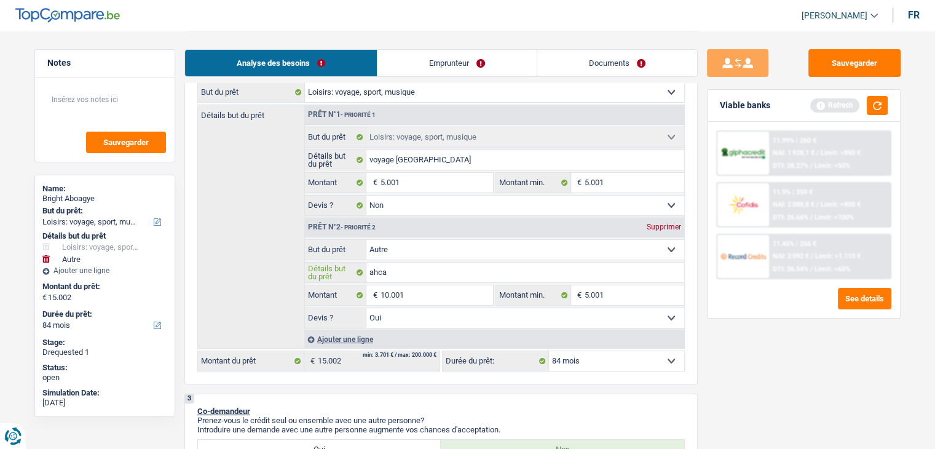
type input "ahcat"
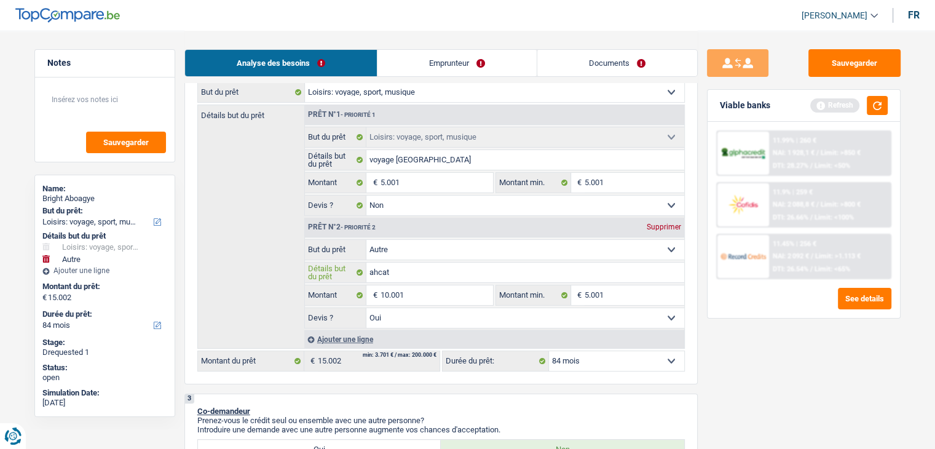
type input "ahca"
type input "ahc"
type input "ah"
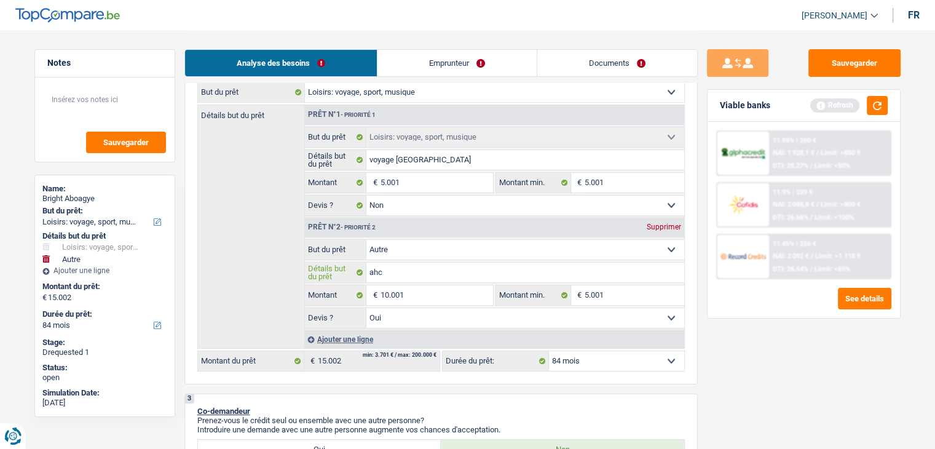
type input "ah"
type input "a"
type input "ac"
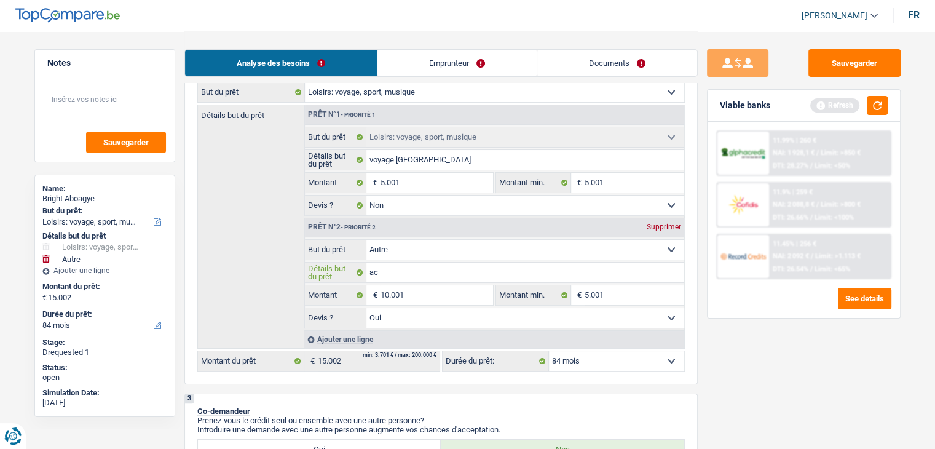
type input "ach"
type input "acha"
type input "achat"
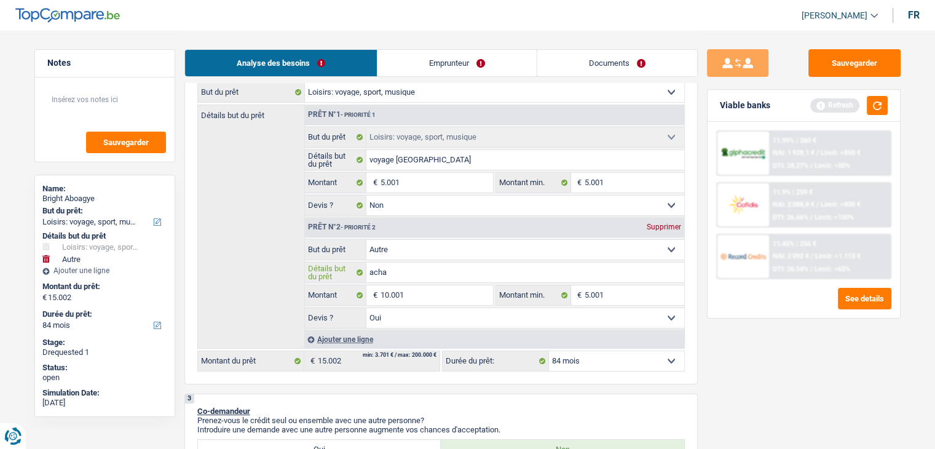
type input "achat"
type input "achat d"
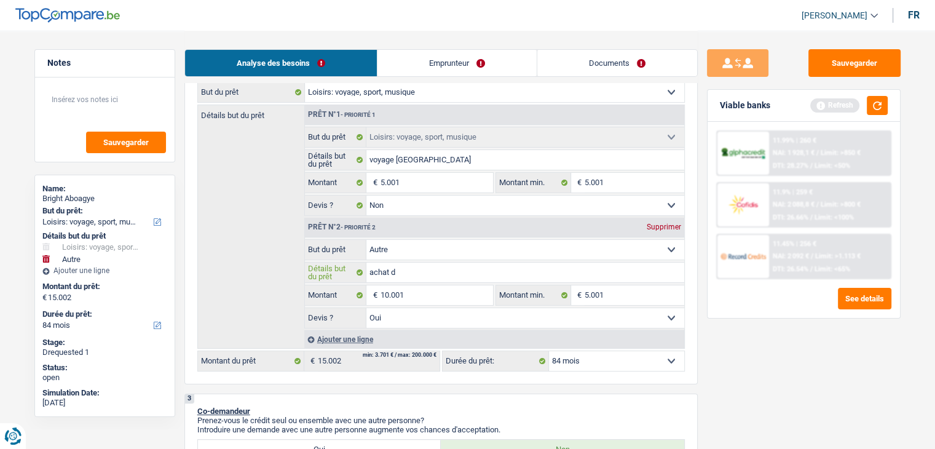
type input "achat d'"
type input "achat d'u"
type input "achat d'un"
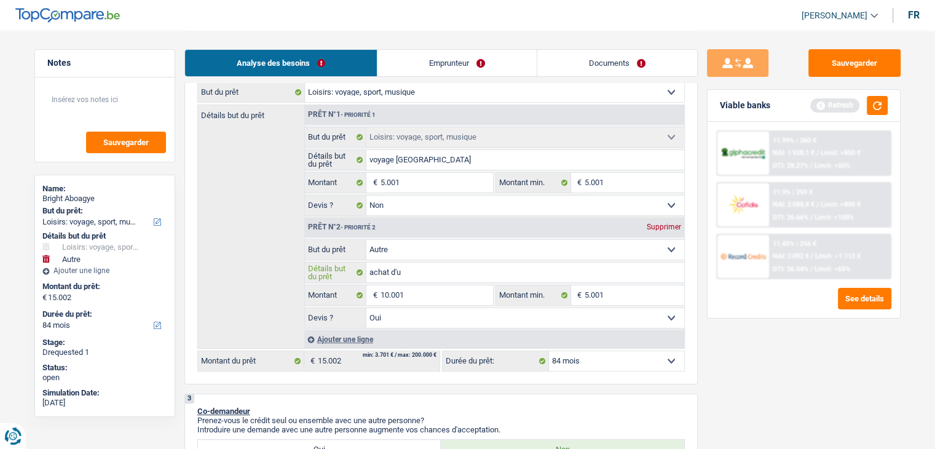
type input "achat d'un"
type input "achat d'une"
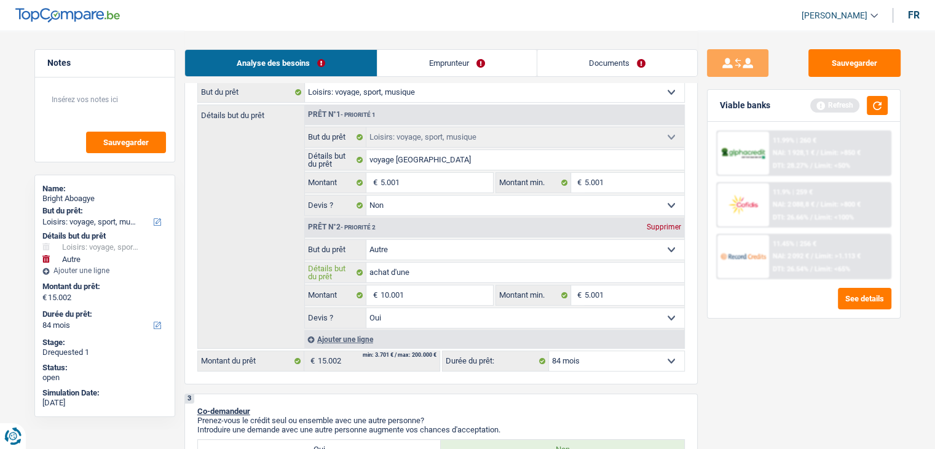
type input "achat d'une v"
type input "achat d'une vo"
type input "achat d'une voi"
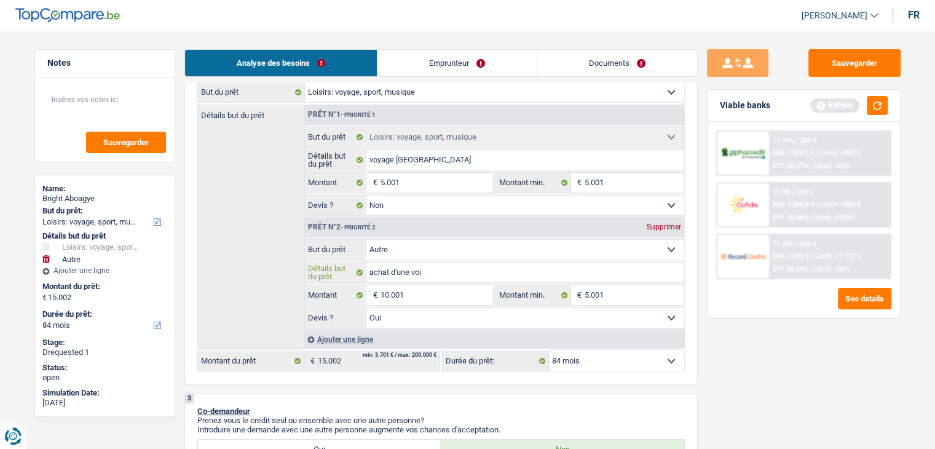
type input "achat d'une voi"
type input "achat d'une voit"
type input "achat d'une voitu"
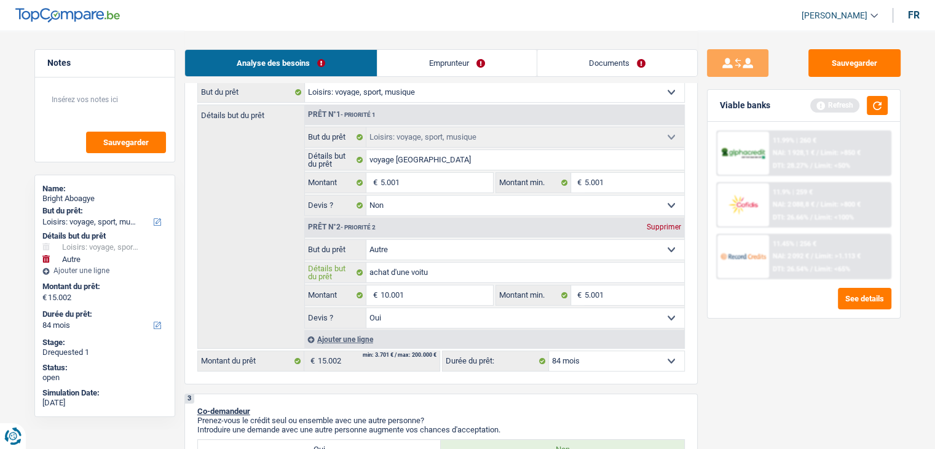
type input "achat d'une voitur"
type input "achat d'une voiture"
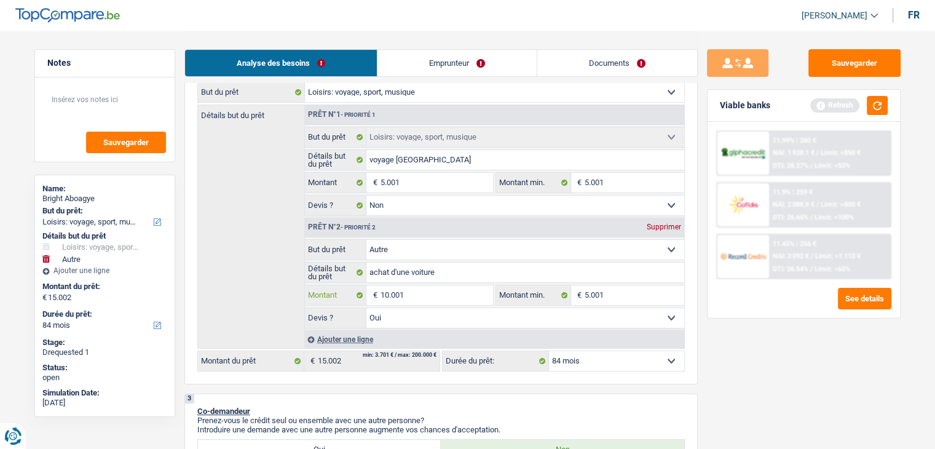
click at [420, 289] on input "10.001" at bounding box center [436, 295] width 112 height 20
type input "1.000"
type input "100"
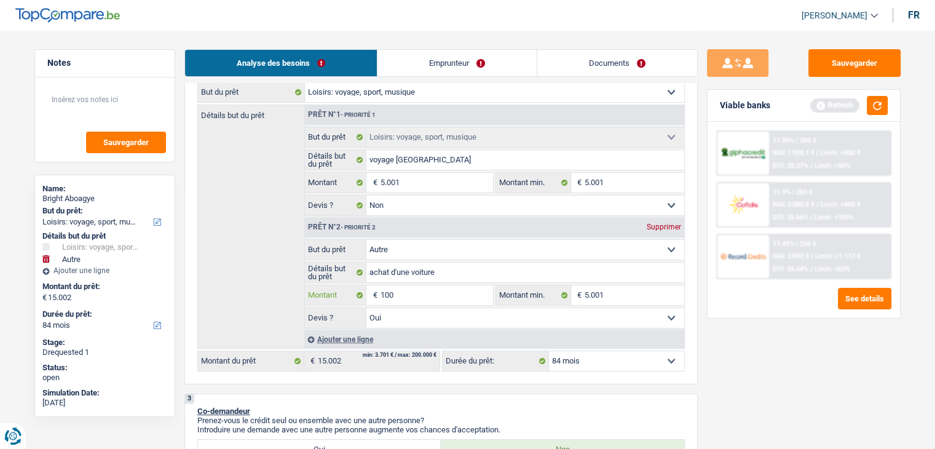
type input "10"
type input "1"
type input "5"
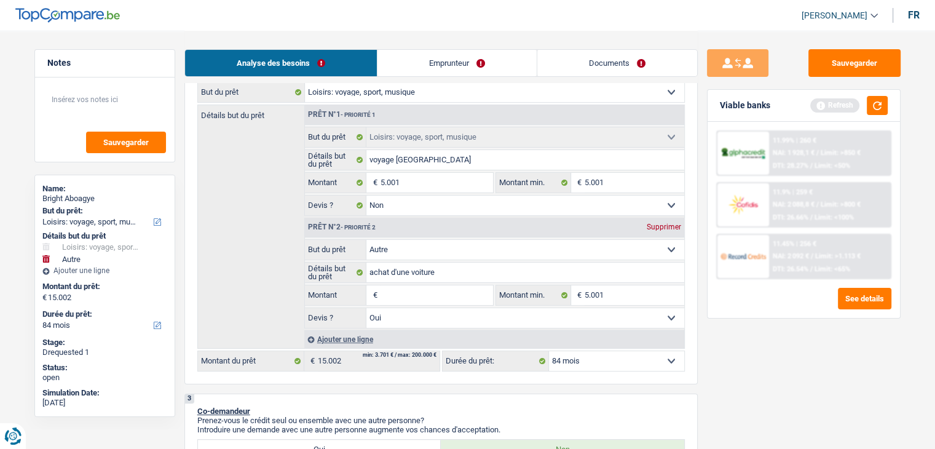
type input "5"
type input "50"
type input "500"
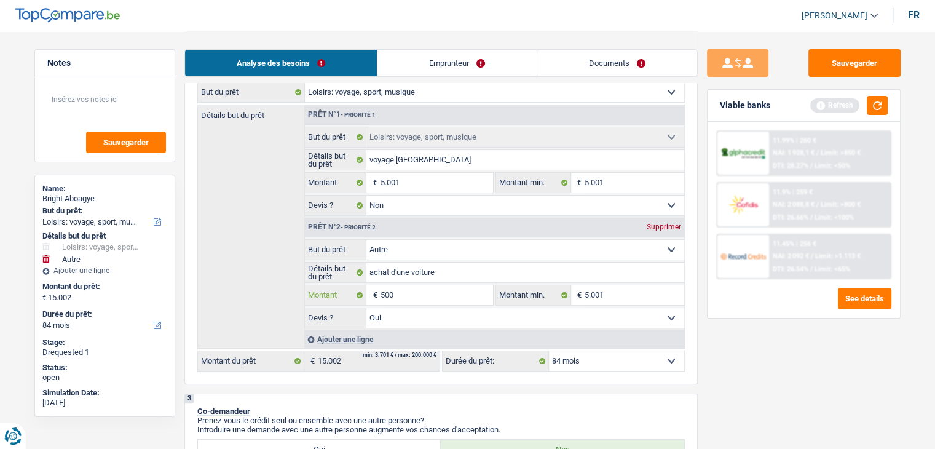
type input "5.001"
type input "500"
type input "5.000"
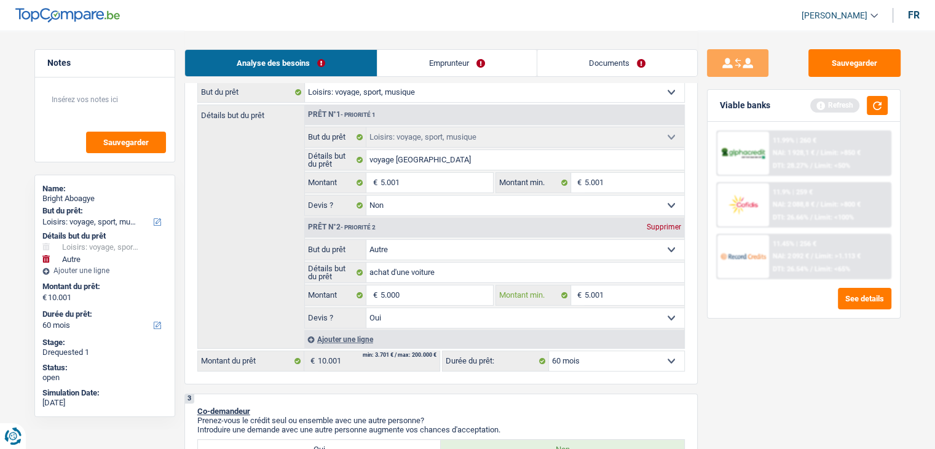
click at [612, 289] on input "5.001" at bounding box center [634, 295] width 100 height 20
click at [875, 101] on button "button" at bounding box center [877, 105] width 21 height 19
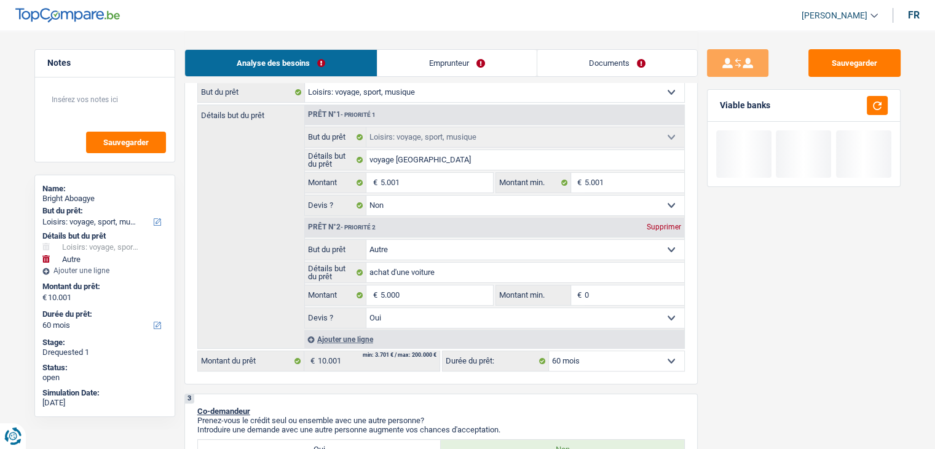
click at [635, 291] on input "0" at bounding box center [634, 295] width 100 height 20
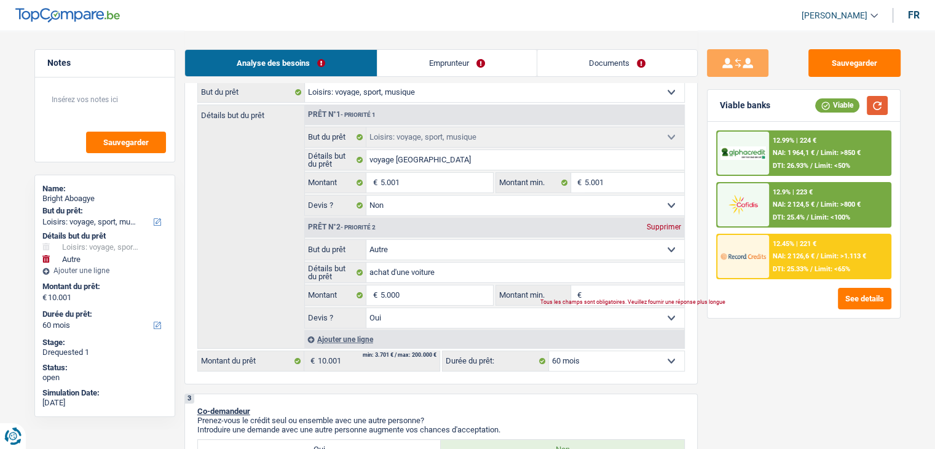
click at [875, 104] on button "button" at bounding box center [877, 105] width 21 height 19
click at [749, 342] on div "Sauvegarder Viable banks Viable 12.99% | 224 € NAI: 1 964,1 € / Limit: >850 € D…" at bounding box center [804, 239] width 212 height 380
click at [600, 290] on input "Montant min." at bounding box center [634, 295] width 100 height 20
click at [765, 366] on div "Sauvegarder Viable banks Viable 12.99% | 224 € NAI: 1 964,1 € / Limit: >850 € D…" at bounding box center [804, 239] width 212 height 380
click at [393, 311] on select "Oui Non Non répondu Sélectionner une option" at bounding box center [525, 318] width 318 height 20
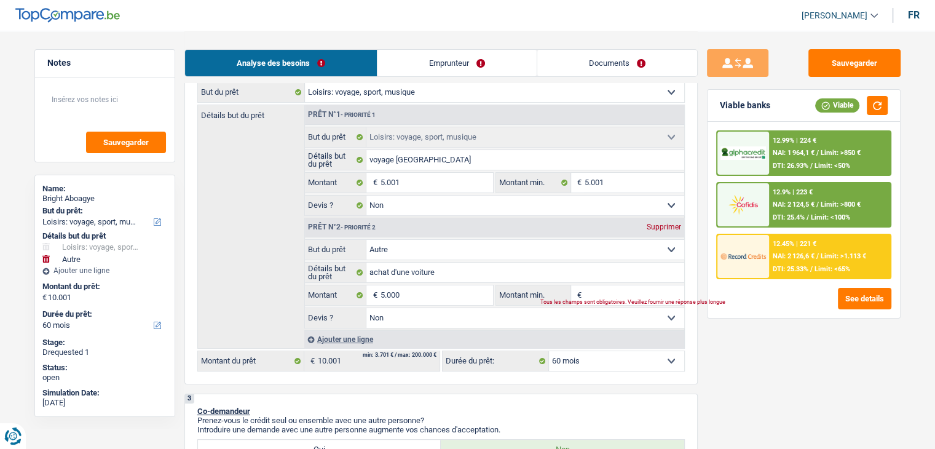
click at [366, 308] on select "Oui Non Non répondu Sélectionner une option" at bounding box center [525, 318] width 318 height 20
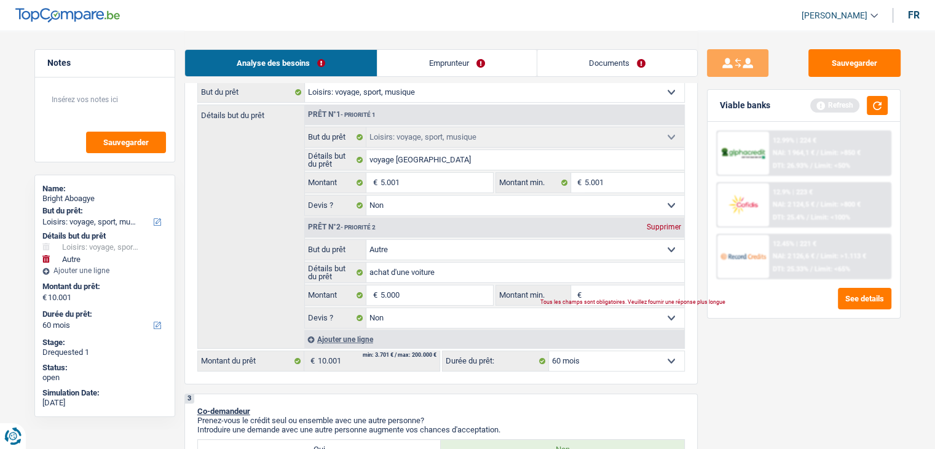
click at [765, 399] on div "Sauvegarder Viable banks Refresh 12.99% | 224 € NAI: 1 964,1 € / Limit: >850 € …" at bounding box center [804, 239] width 212 height 380
click at [870, 102] on button "button" at bounding box center [877, 105] width 21 height 19
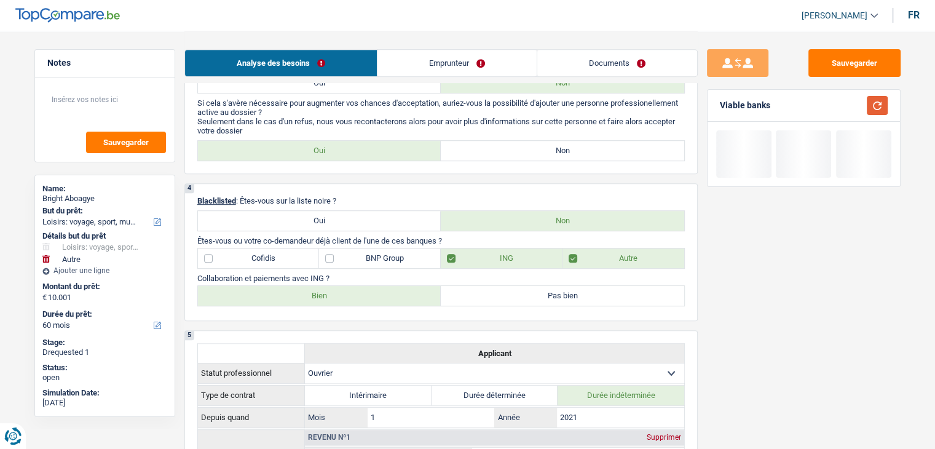
scroll to position [553, 0]
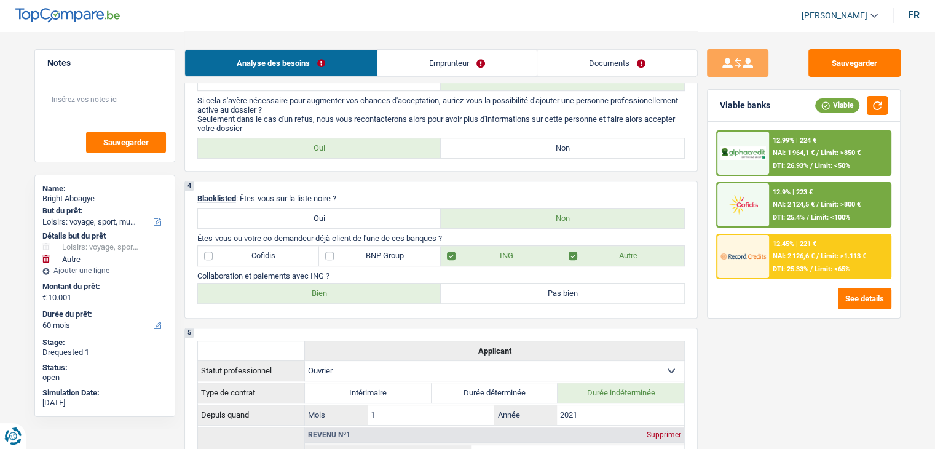
click at [497, 141] on label "Non" at bounding box center [562, 148] width 243 height 20
click at [497, 141] on input "Non" at bounding box center [562, 148] width 243 height 20
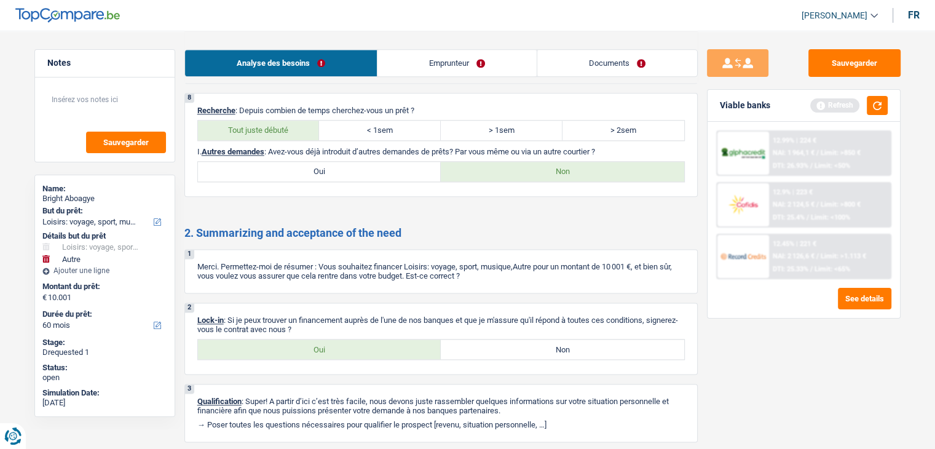
scroll to position [1568, 0]
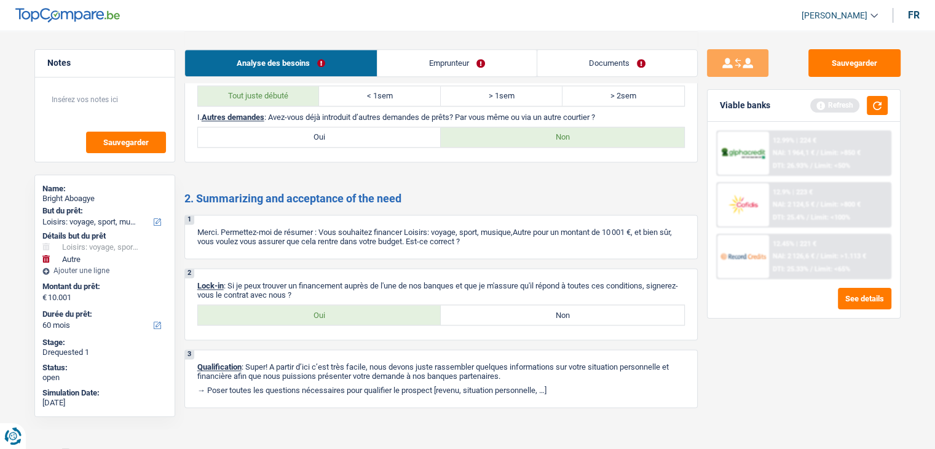
click at [420, 63] on link "Emprunteur" at bounding box center [456, 63] width 159 height 26
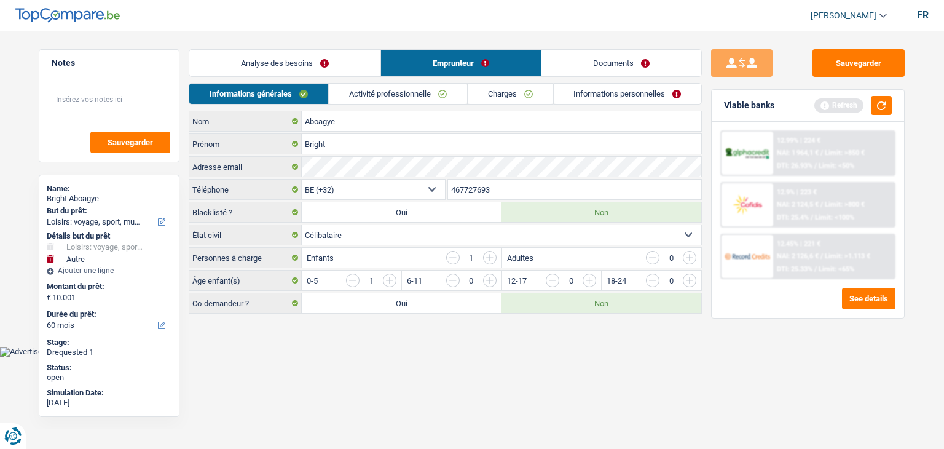
click at [356, 98] on link "Activité professionnelle" at bounding box center [398, 94] width 138 height 20
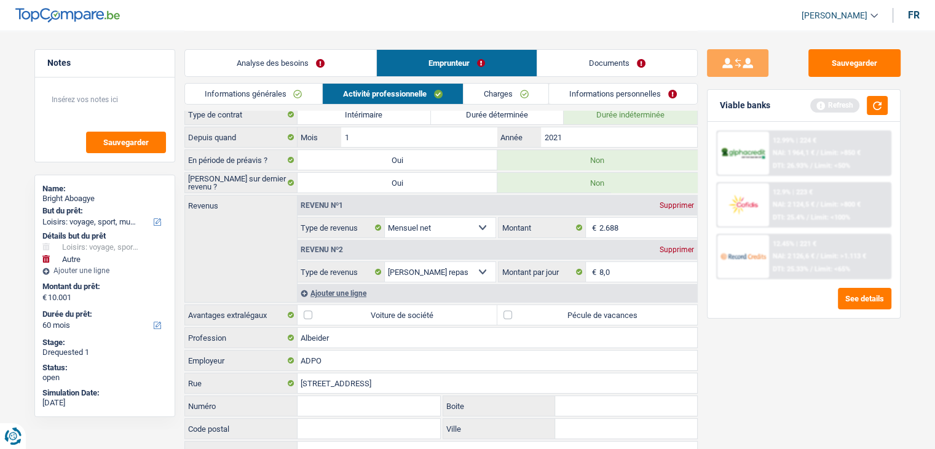
scroll to position [103, 0]
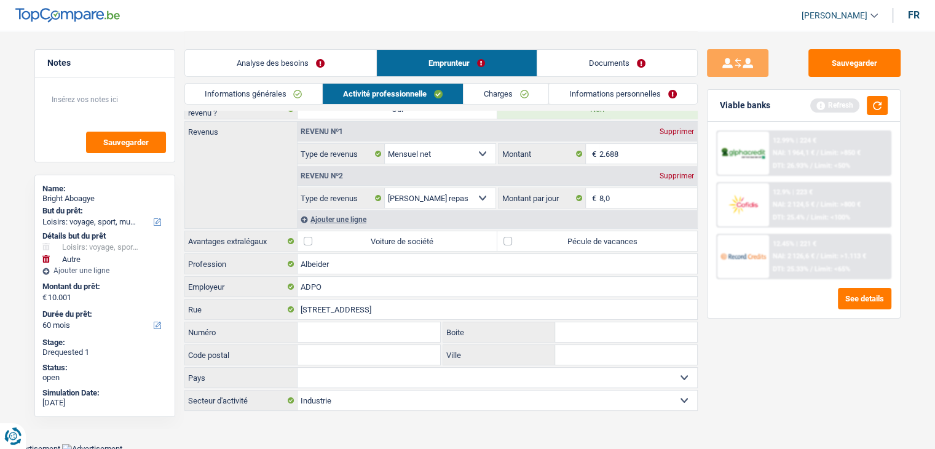
click at [498, 94] on link "Charges" at bounding box center [505, 94] width 85 height 20
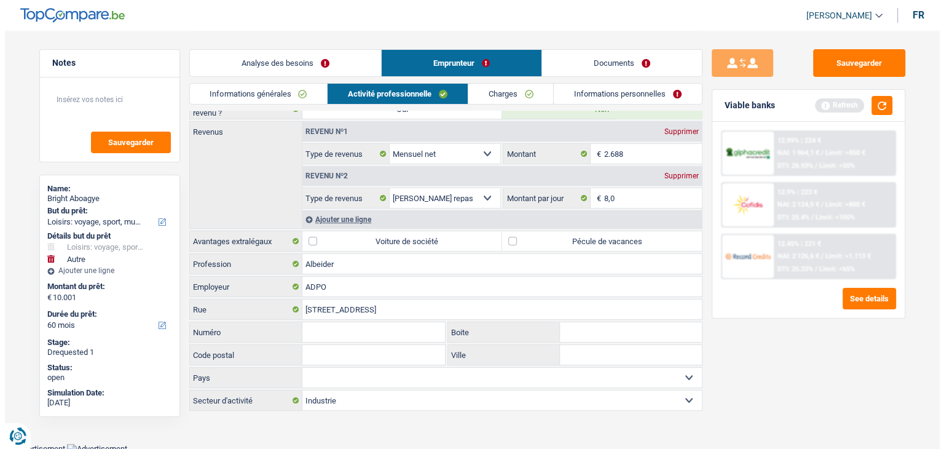
scroll to position [0, 0]
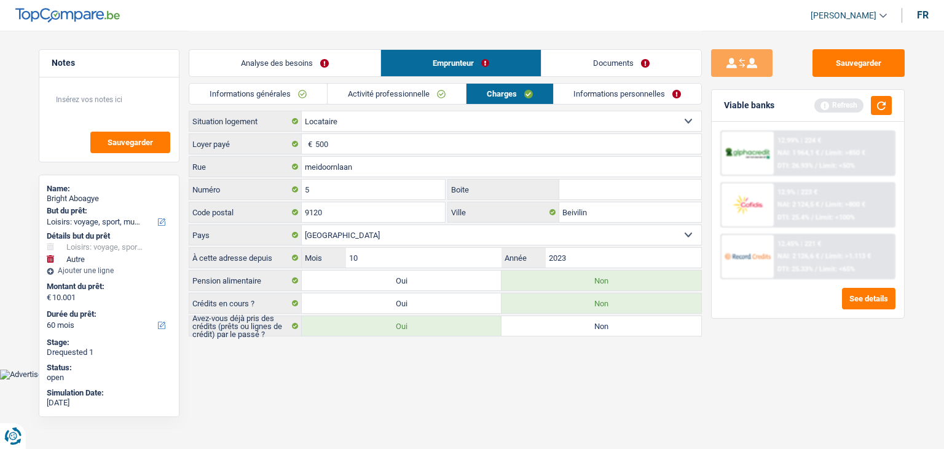
click at [576, 94] on link "Informations personnelles" at bounding box center [628, 94] width 148 height 20
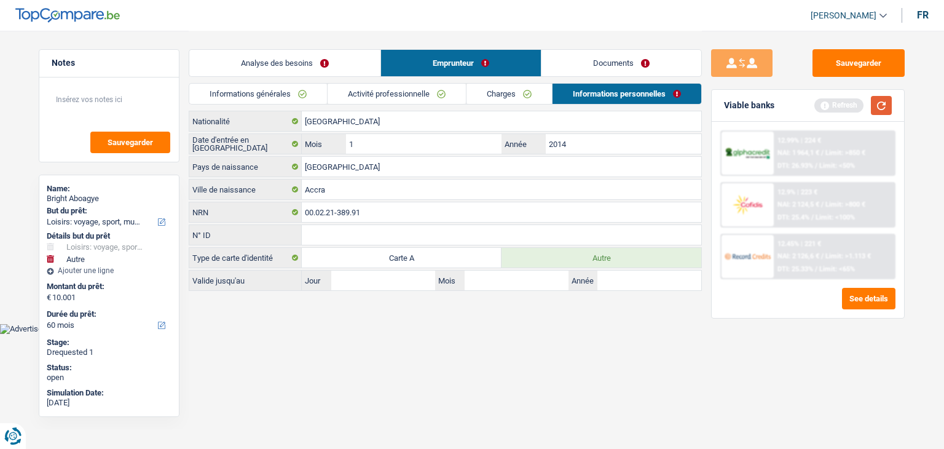
click at [875, 113] on button "button" at bounding box center [881, 105] width 21 height 19
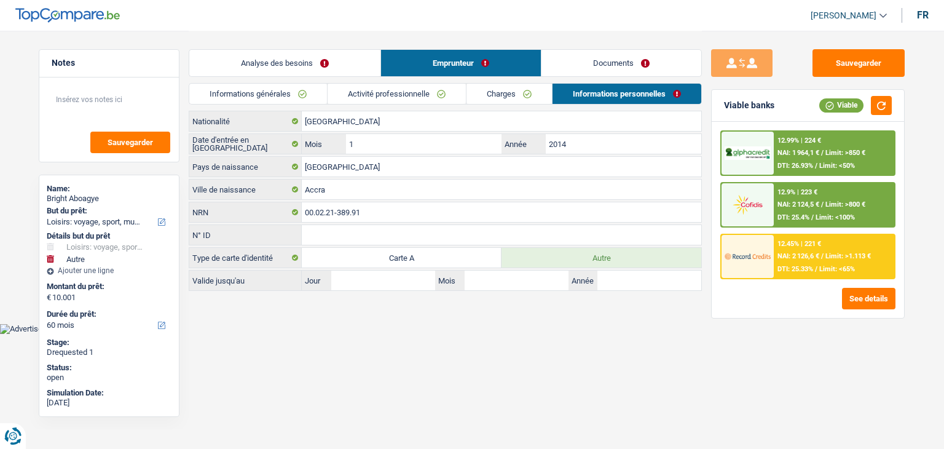
click at [799, 254] on span "NAI: 2 126,6 €" at bounding box center [798, 256] width 42 height 8
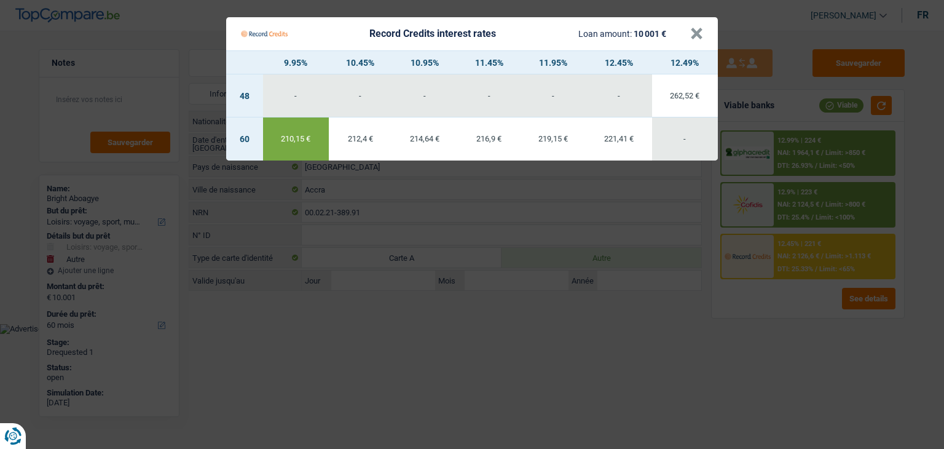
click at [781, 328] on Credits "Record Credits interest rates Loan amount: 10 001 € × 9.95% 10.45% 10.95% 11.45…" at bounding box center [472, 224] width 944 height 449
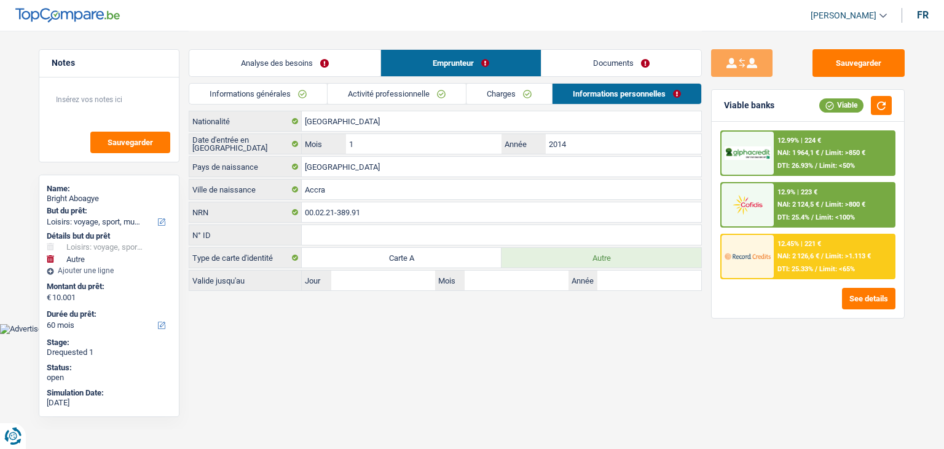
click at [856, 46] on div "Sauvegarder Viable banks Viable 12.99% | 224 € NAI: 1 964,1 € / Limit: >850 € D…" at bounding box center [808, 162] width 213 height 262
click at [851, 57] on button "Sauvegarder" at bounding box center [858, 63] width 92 height 28
click at [374, 6] on header "Yanis Duboc Se déconnecter fr" at bounding box center [472, 15] width 944 height 31
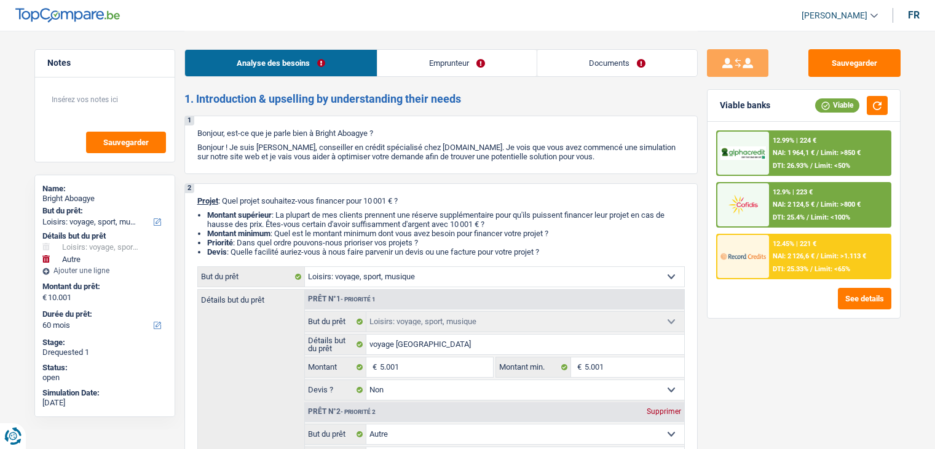
select select "hobbies"
select select "other"
select select "60"
select select "hobbies"
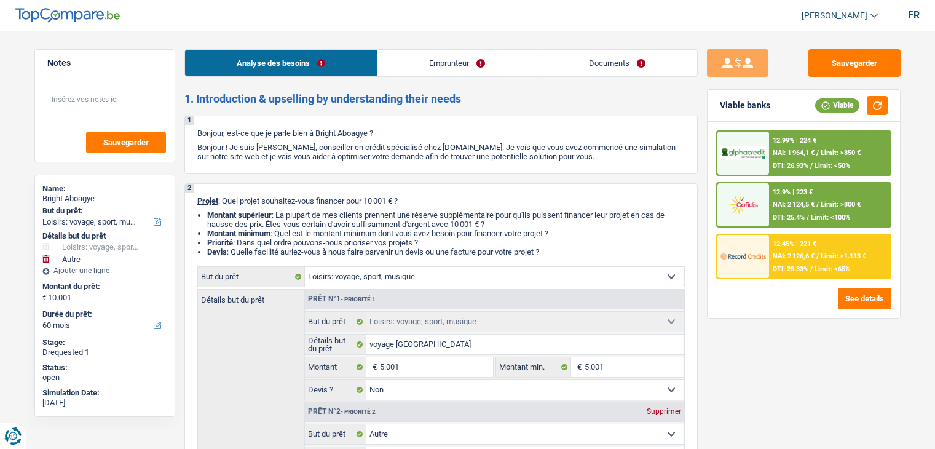
select select "hobbies"
select select "false"
select select "other"
select select "false"
select select "60"
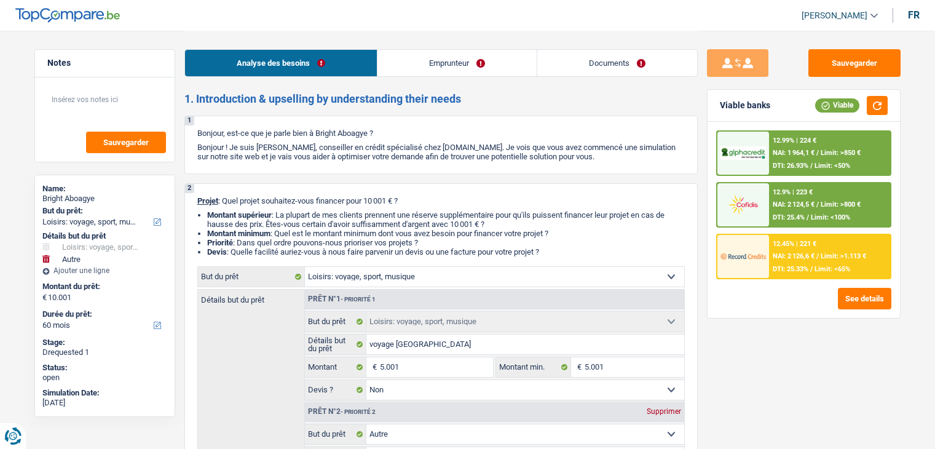
select select "worker"
select select "netSalary"
select select "mealVouchers"
select select "familyAllowances"
select select "rents"
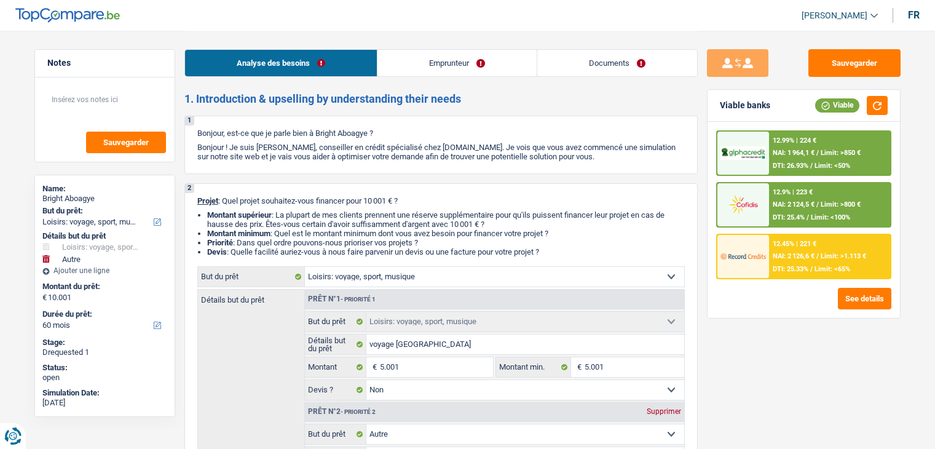
select select "hobbies"
select select "false"
select select "other"
select select "false"
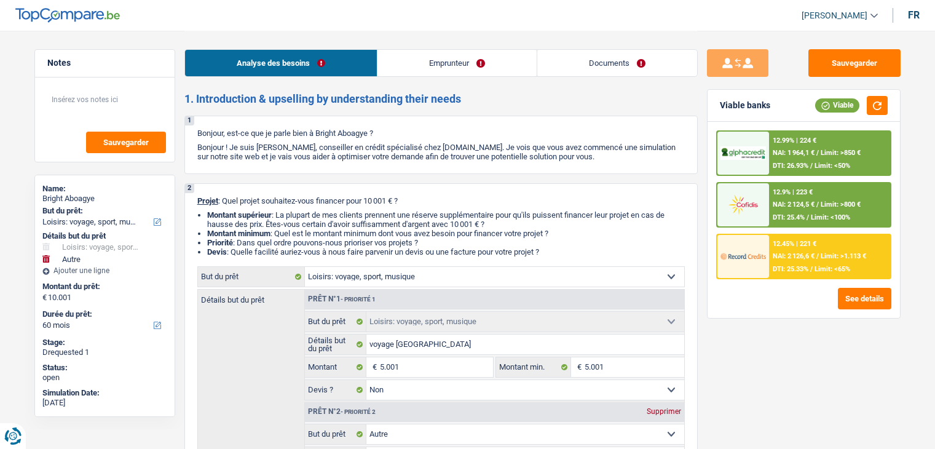
select select "60"
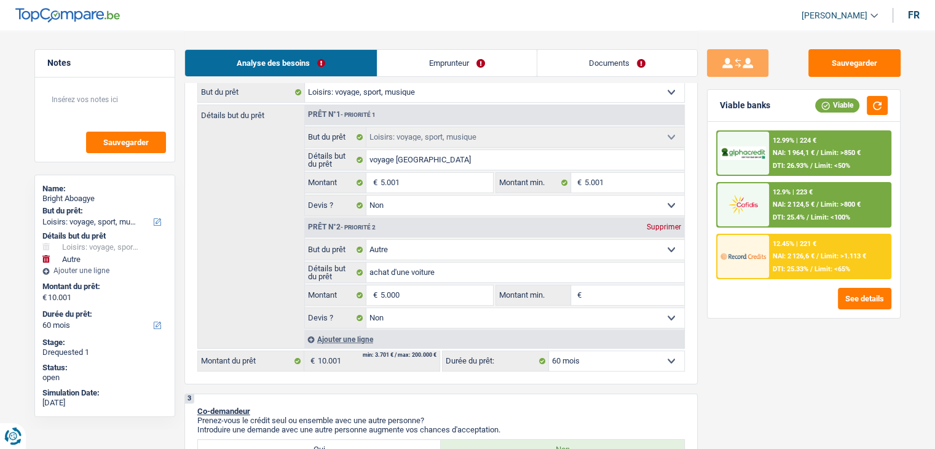
click at [619, 289] on input "Montant min." at bounding box center [634, 295] width 100 height 20
type input "0"
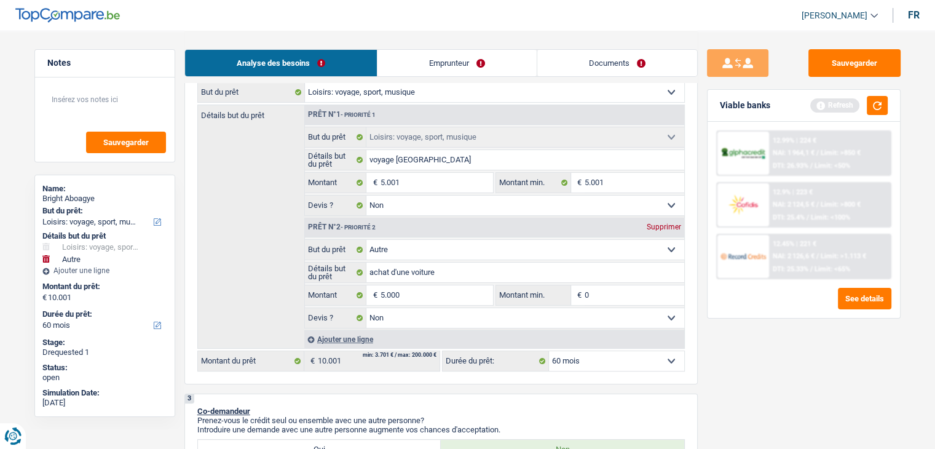
type input "0"
click at [783, 364] on div "Sauvegarder Viable banks Refresh 12.99% | 224 € NAI: 1 964,1 € / Limit: >850 € …" at bounding box center [804, 239] width 212 height 380
click at [882, 107] on button "button" at bounding box center [877, 105] width 21 height 19
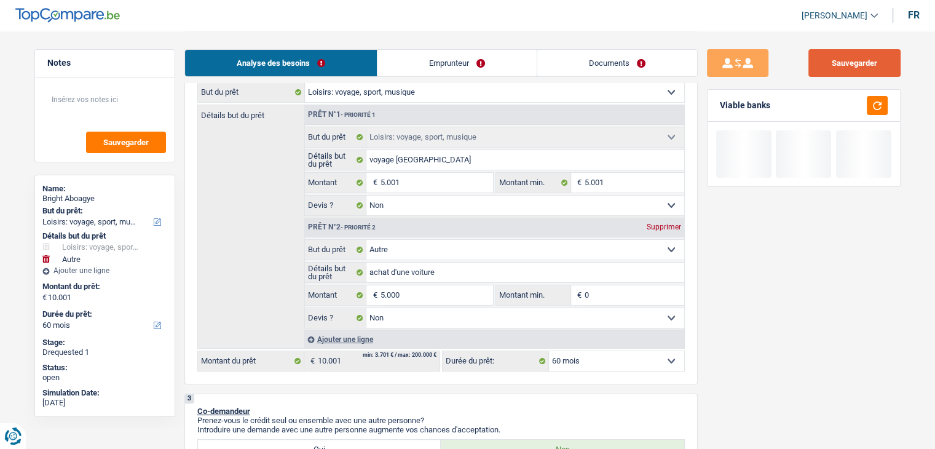
click at [828, 72] on button "Sauvegarder" at bounding box center [854, 63] width 92 height 28
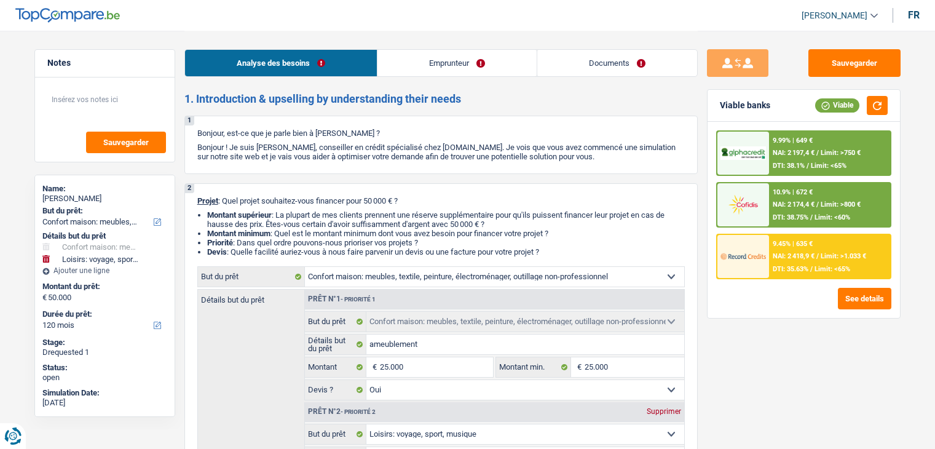
select select "household"
select select "hobbies"
select select "120"
select select "household"
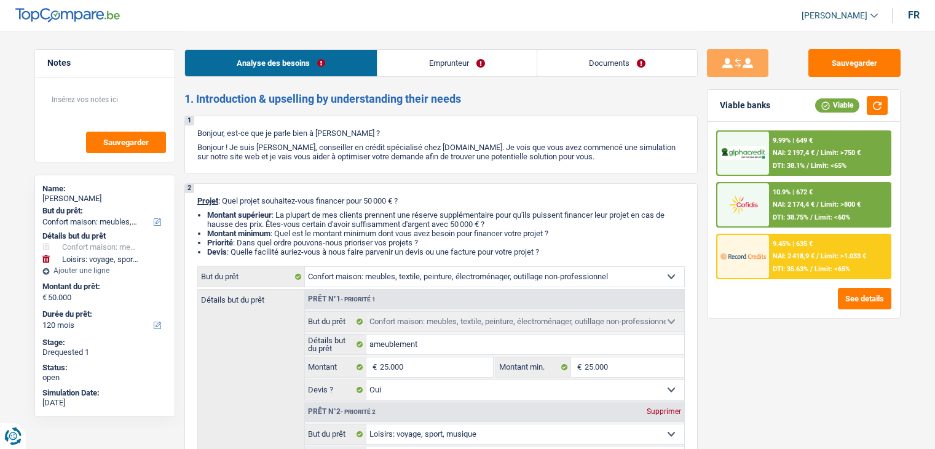
select select "household"
select select "yes"
select select "hobbies"
select select "false"
select select "120"
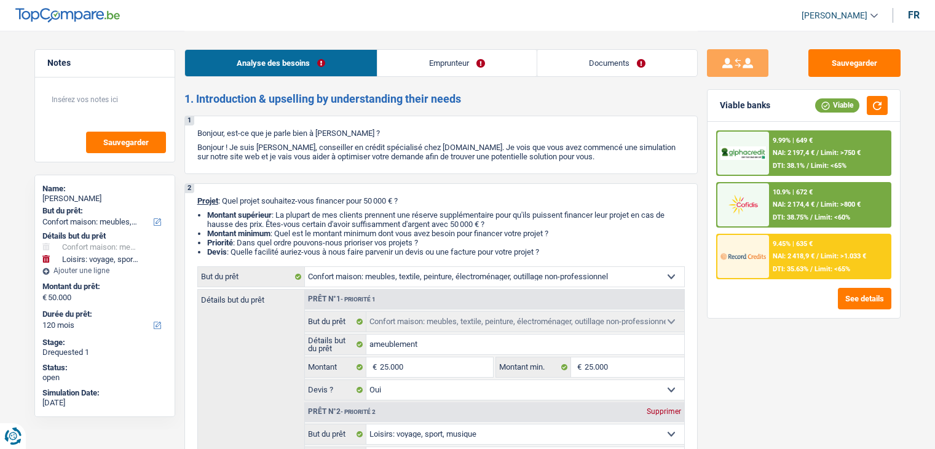
select select "privateEmployee"
select select "netSalary"
select select "other"
select select "mealVouchers"
select select "ownerWithMortgage"
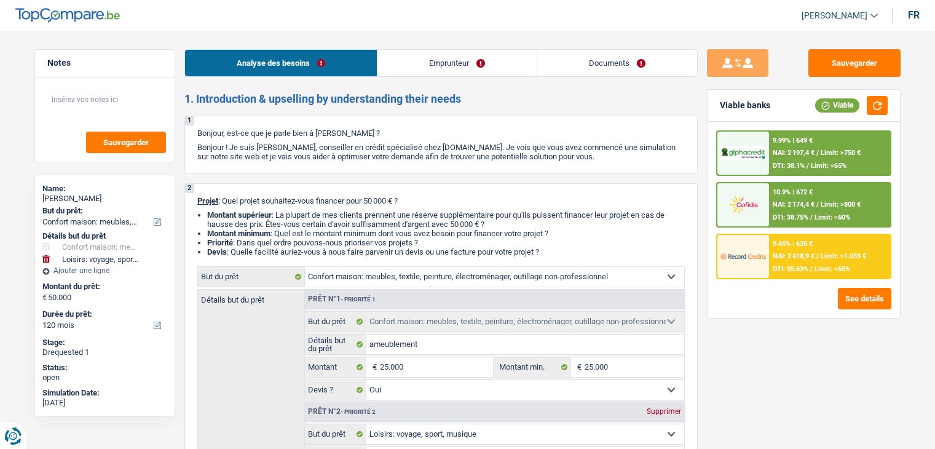
select select "mortgage"
select select "240"
select select "renovationLoan"
select select "84"
select select "cardOrCredit"
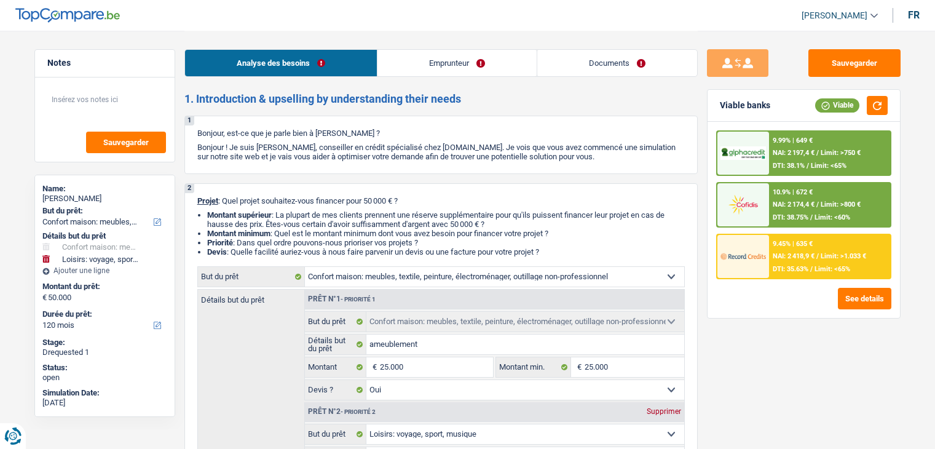
select select "household"
select select "yes"
select select "hobbies"
select select "false"
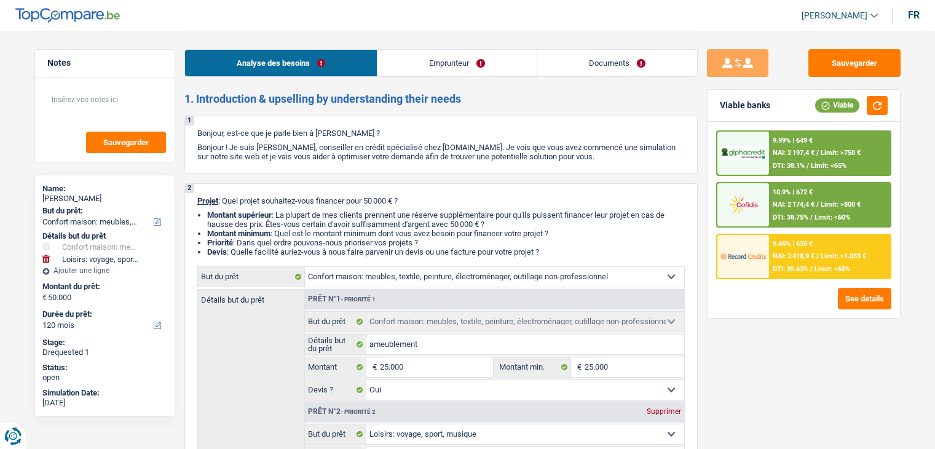
select select "120"
click at [476, 104] on h2 "1. Introduction & upselling by understanding their needs" at bounding box center [440, 99] width 513 height 14
click at [479, 122] on div "1 Bonjour, est-ce que je parle bien à [PERSON_NAME] ? Bonjour ! Je suis [PERSON…" at bounding box center [440, 145] width 513 height 58
drag, startPoint x: 462, startPoint y: 101, endPoint x: 186, endPoint y: 87, distance: 275.7
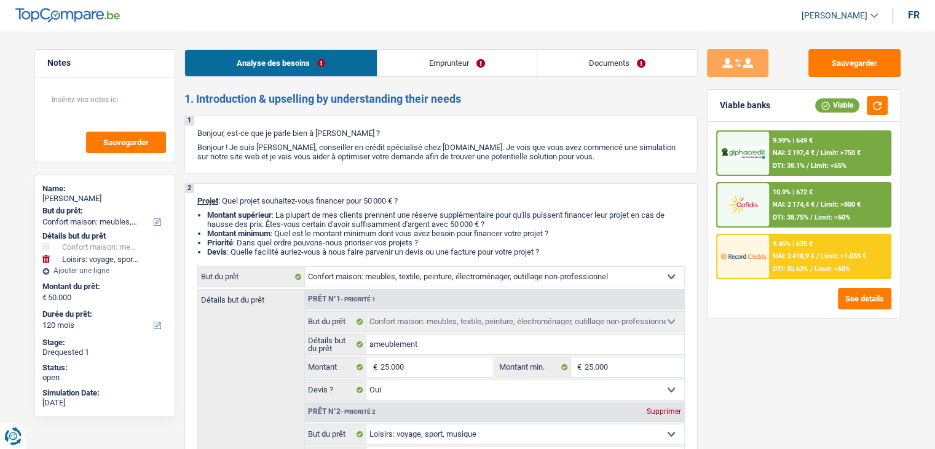
click at [182, 87] on div "Notes Sauvegarder Name: [PERSON_NAME] But du prêt: Confort maison: meubles, tex…" at bounding box center [104, 239] width 159 height 380
drag, startPoint x: 180, startPoint y: 94, endPoint x: 438, endPoint y: 102, distance: 258.2
click at [457, 98] on h2 "1. Introduction & upselling by understanding their needs" at bounding box center [440, 99] width 513 height 14
drag, startPoint x: 460, startPoint y: 98, endPoint x: 184, endPoint y: 100, distance: 275.9
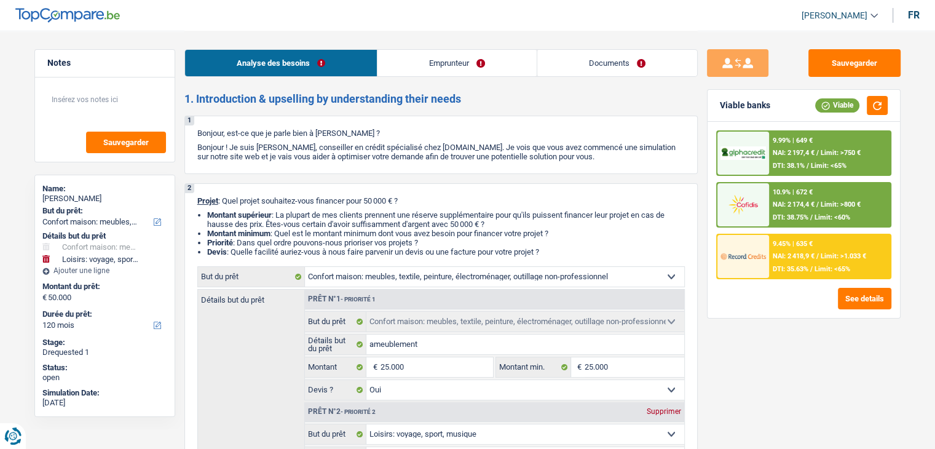
click at [184, 100] on h2 "1. Introduction & upselling by understanding their needs" at bounding box center [440, 99] width 513 height 14
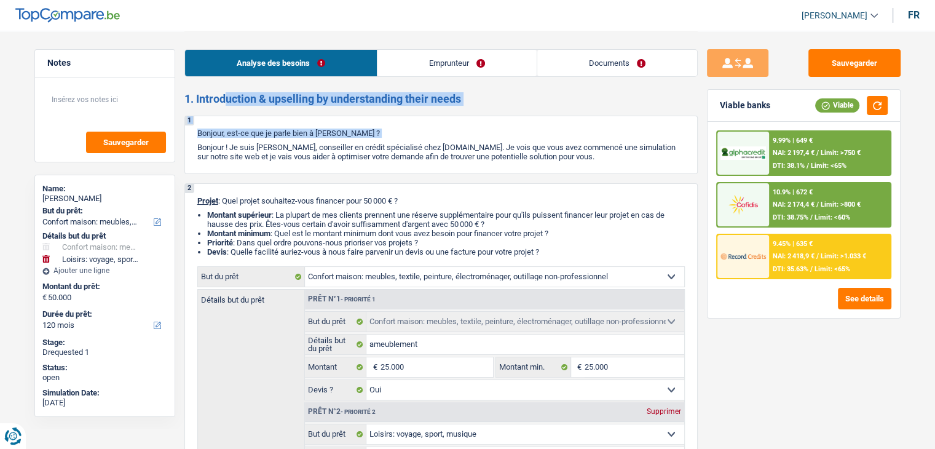
drag, startPoint x: 184, startPoint y: 100, endPoint x: 450, endPoint y: 130, distance: 267.1
click at [464, 134] on p "Bonjour, est-ce que je parle bien à [PERSON_NAME] ?" at bounding box center [440, 132] width 487 height 9
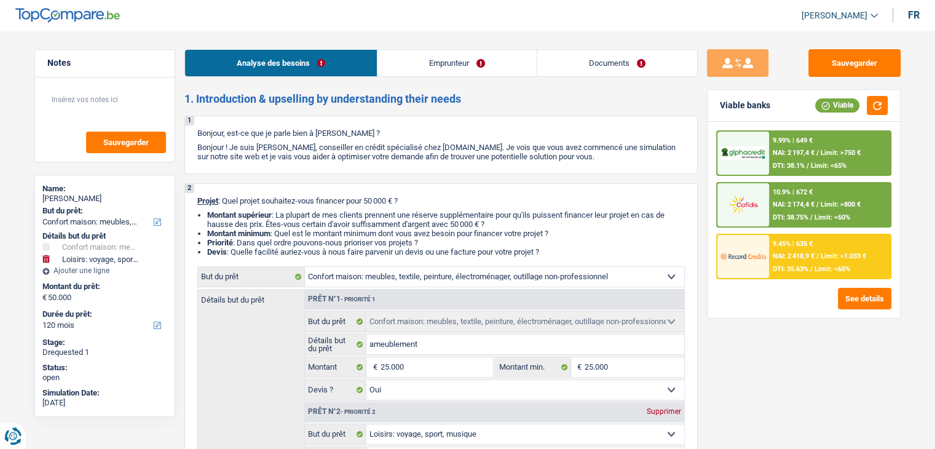
drag, startPoint x: 471, startPoint y: 106, endPoint x: 184, endPoint y: 96, distance: 287.2
click at [184, 96] on h2 "1. Introduction & upselling by understanding their needs" at bounding box center [440, 99] width 513 height 14
drag, startPoint x: 184, startPoint y: 96, endPoint x: 489, endPoint y: 93, distance: 305.5
click at [489, 93] on h2 "1. Introduction & upselling by understanding their needs" at bounding box center [440, 99] width 513 height 14
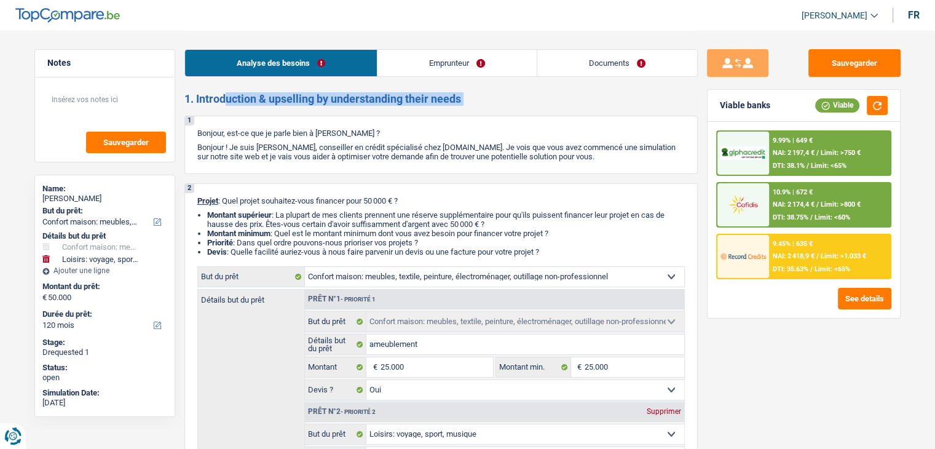
click at [489, 93] on h2 "1. Introduction & upselling by understanding their needs" at bounding box center [440, 99] width 513 height 14
click at [482, 95] on h2 "1. Introduction & upselling by understanding their needs" at bounding box center [440, 99] width 513 height 14
drag, startPoint x: 464, startPoint y: 96, endPoint x: 182, endPoint y: 96, distance: 282.1
click at [182, 96] on div "Notes Sauvegarder Name: [PERSON_NAME] But du prêt: Confort maison: meubles, tex…" at bounding box center [104, 239] width 159 height 380
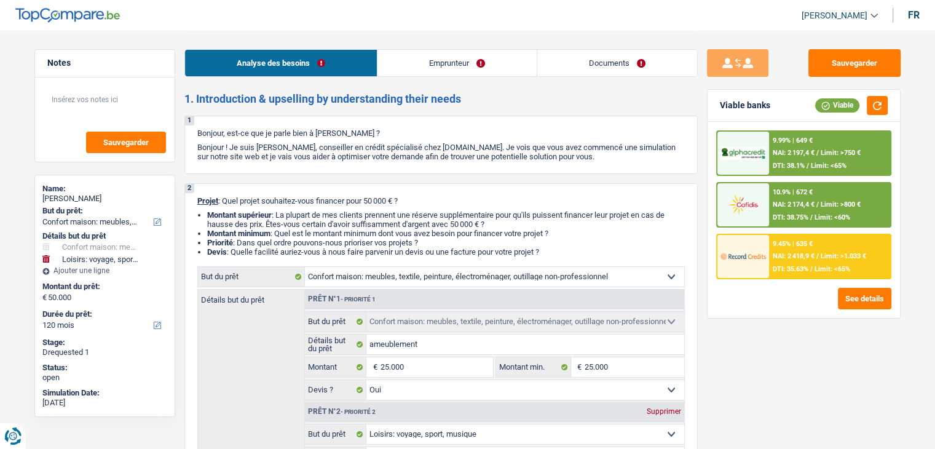
drag, startPoint x: 184, startPoint y: 98, endPoint x: 584, endPoint y: 155, distance: 404.1
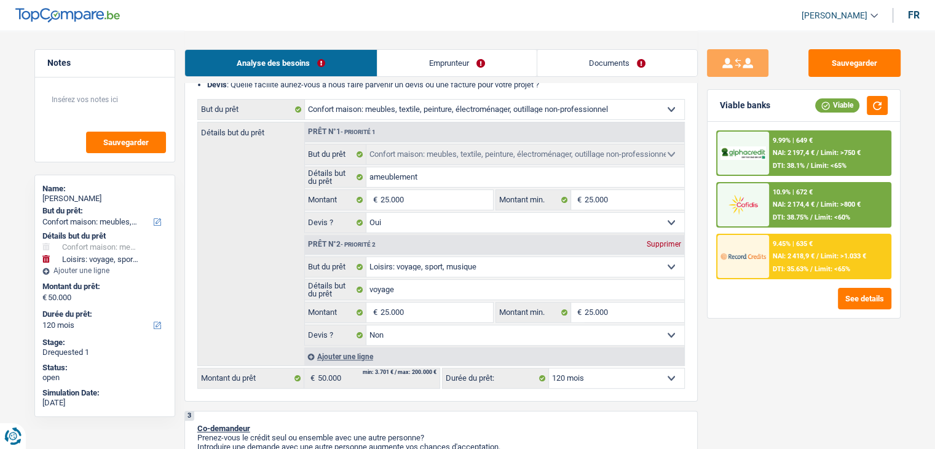
scroll to position [184, 0]
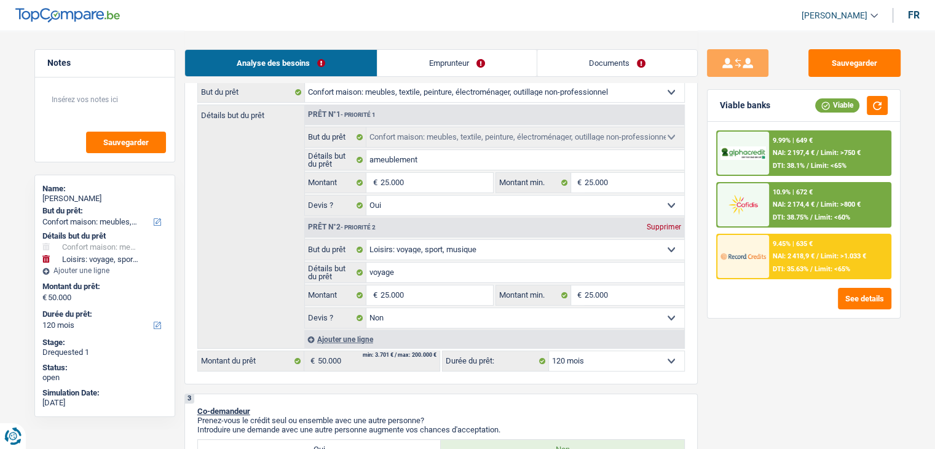
click at [461, 69] on link "Emprunteur" at bounding box center [456, 63] width 159 height 26
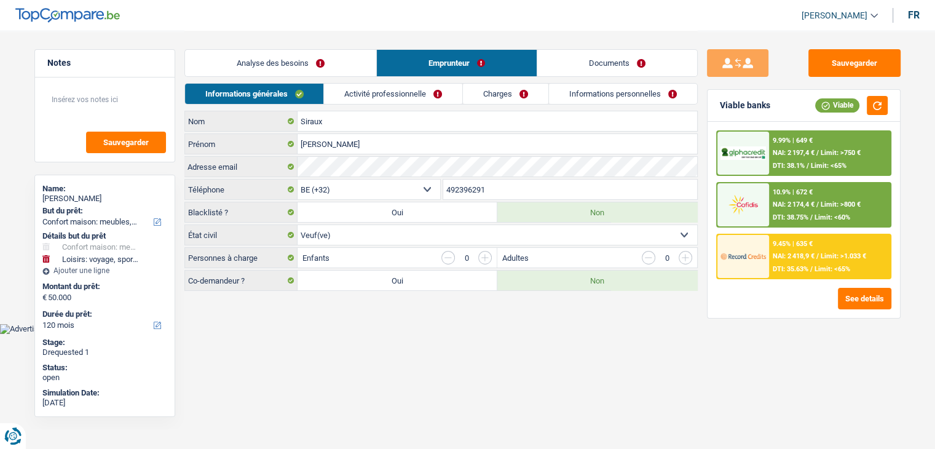
scroll to position [0, 0]
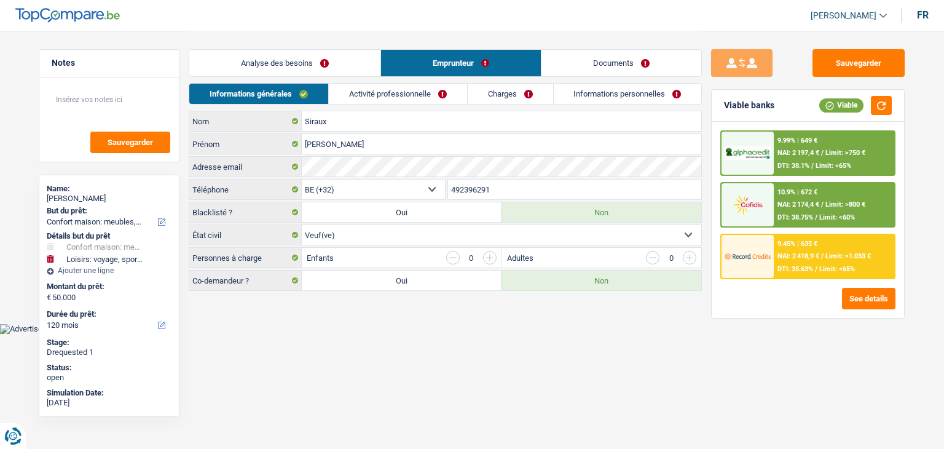
click at [574, 65] on link "Documents" at bounding box center [621, 63] width 160 height 26
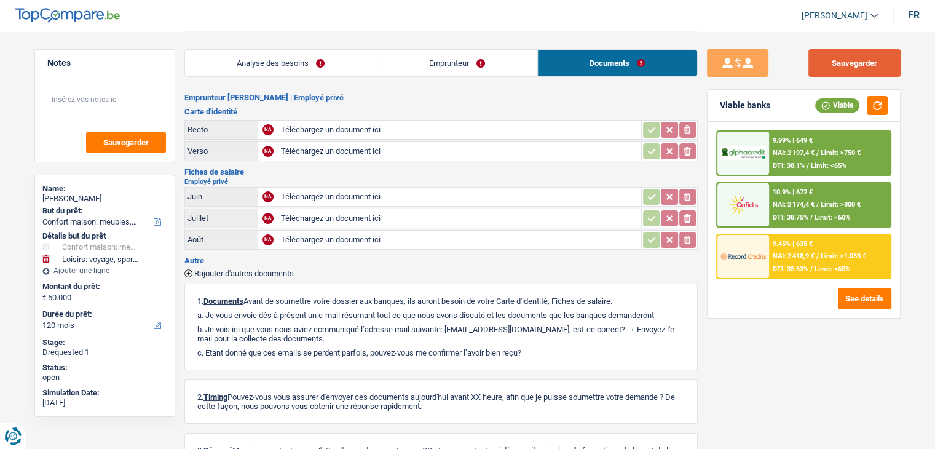
click at [829, 68] on button "Sauvegarder" at bounding box center [854, 63] width 92 height 28
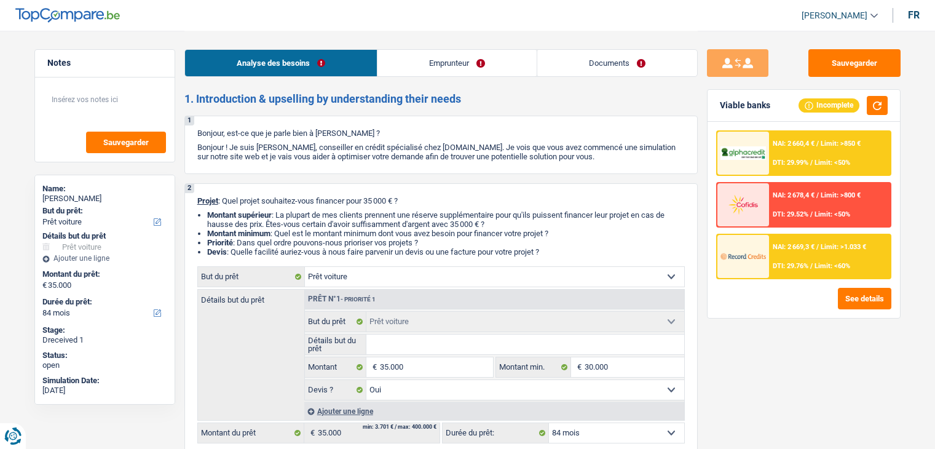
select select "car"
select select "84"
select select "car"
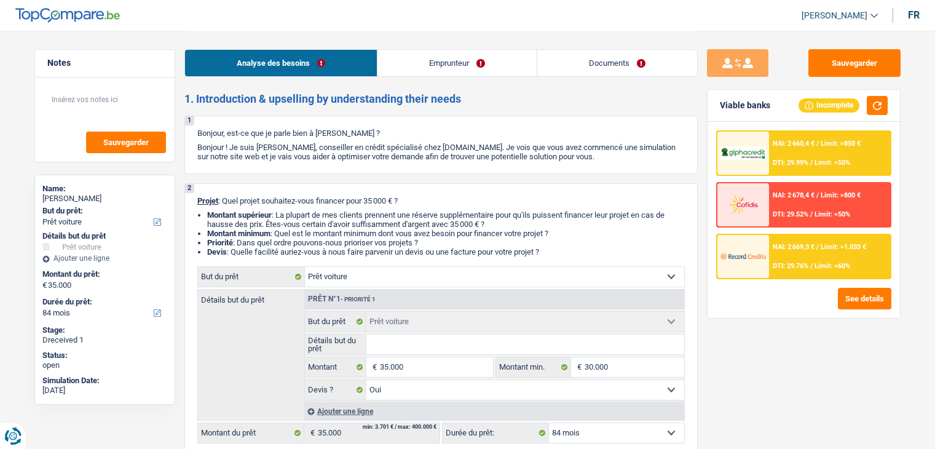
select select "yes"
select select "84"
select select "independent"
select select "netSalary"
select select "rents"
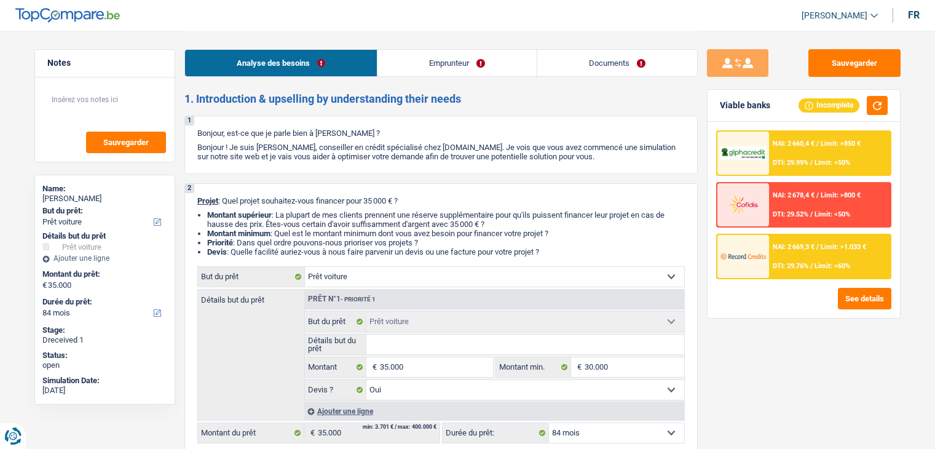
select select "car"
select select "yes"
select select "84"
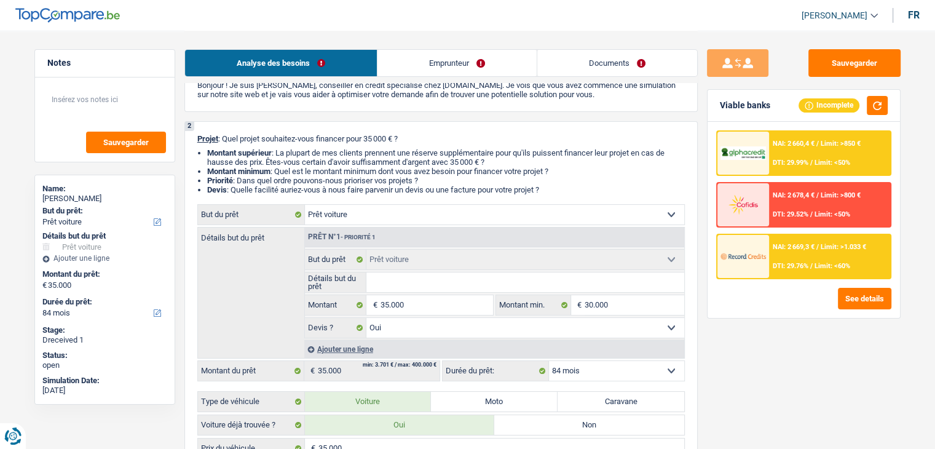
scroll to position [123, 0]
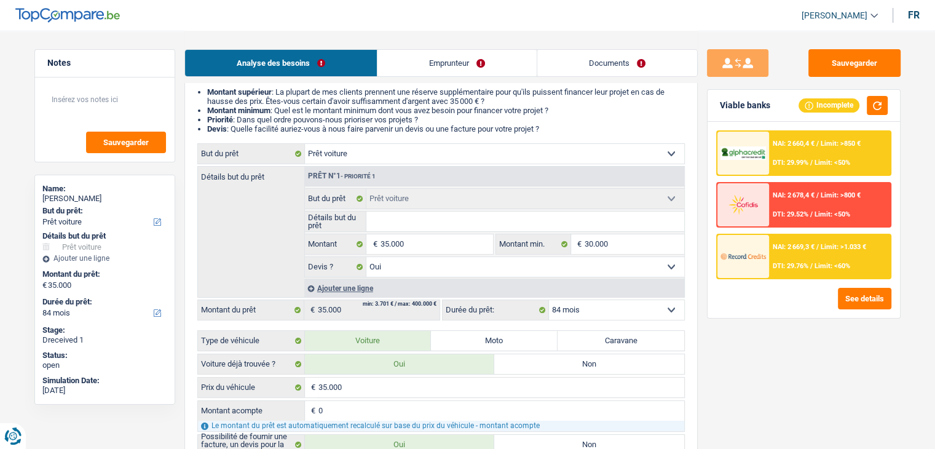
click at [564, 312] on select "12 mois 18 mois 24 mois 30 mois 36 mois 42 mois 48 mois 60 mois 72 mois 84 mois…" at bounding box center [616, 310] width 135 height 20
click at [586, 301] on select "12 mois 18 mois 24 mois 30 mois 36 mois 42 mois 48 mois 60 mois 72 mois 84 mois…" at bounding box center [616, 310] width 135 height 20
click at [758, 328] on div "Sauvegarder Viable banks Incomplete NAI: 2 660,4 € / Limit: >850 € DTI: 29.99% …" at bounding box center [804, 239] width 212 height 380
click at [787, 262] on span "DTI: 29.76%" at bounding box center [791, 266] width 36 height 8
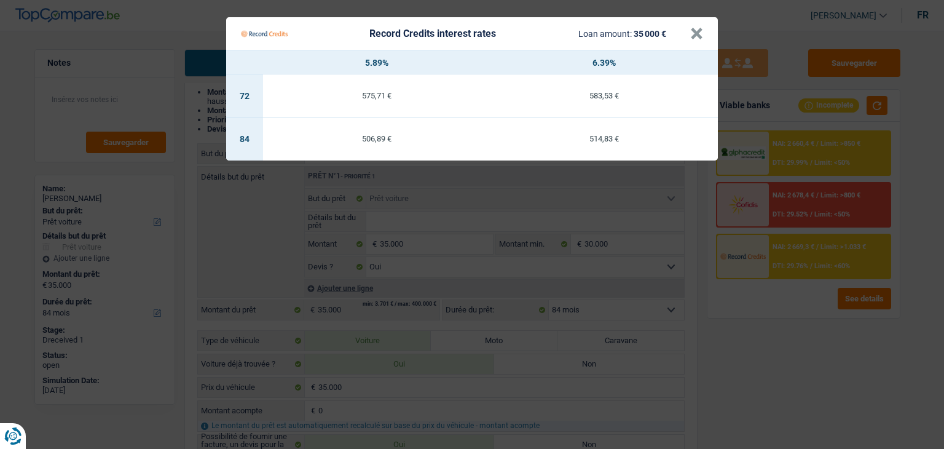
click at [762, 317] on Credits "Record Credits interest rates Loan amount: 35 000 € × 5.89% 6.39% 72 575,71 € 5…" at bounding box center [472, 224] width 944 height 449
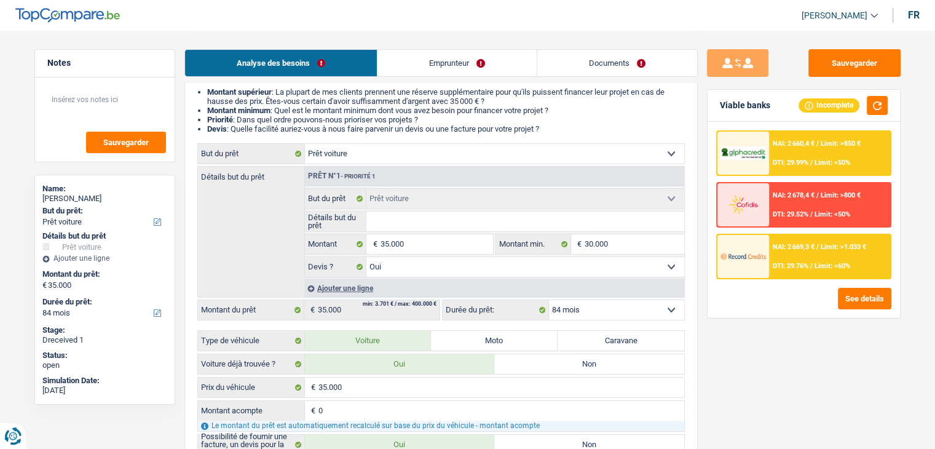
click at [796, 148] on div "NAI: 2 660,4 € / Limit: >850 € DTI: 29.99% / Limit: <50%" at bounding box center [829, 153] width 121 height 43
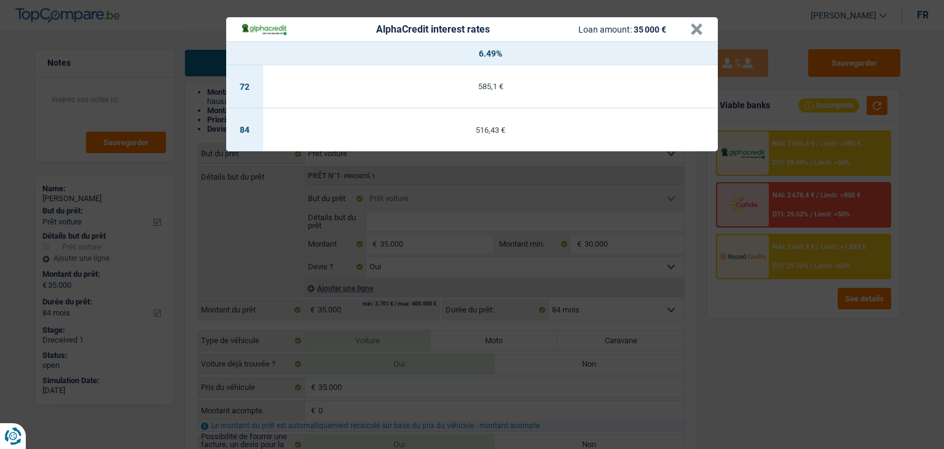
click at [791, 363] on div "AlphaCredit interest rates Loan amount: 35 000 € × 6.49% 72 585,1 € 84 516,43 €" at bounding box center [472, 224] width 944 height 449
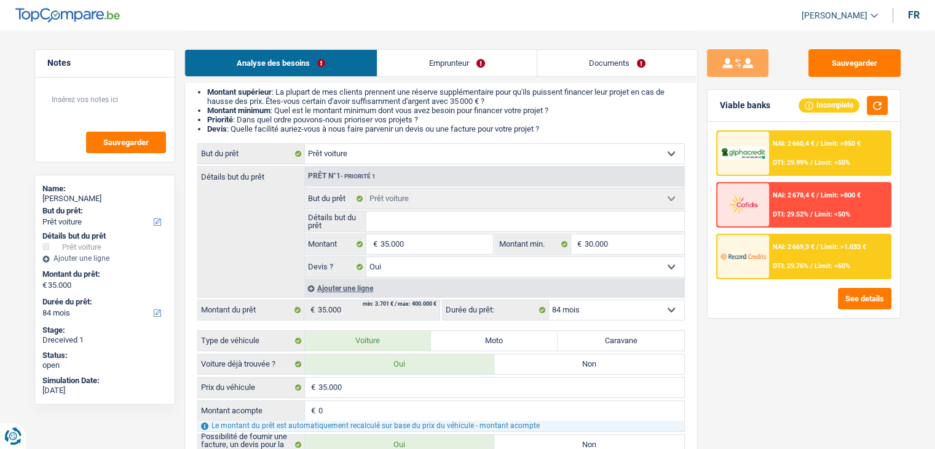
click at [801, 254] on div "NAI: 2 669,3 € / Limit: >1.033 € DTI: 29.76% / Limit: <60%" at bounding box center [829, 256] width 121 height 43
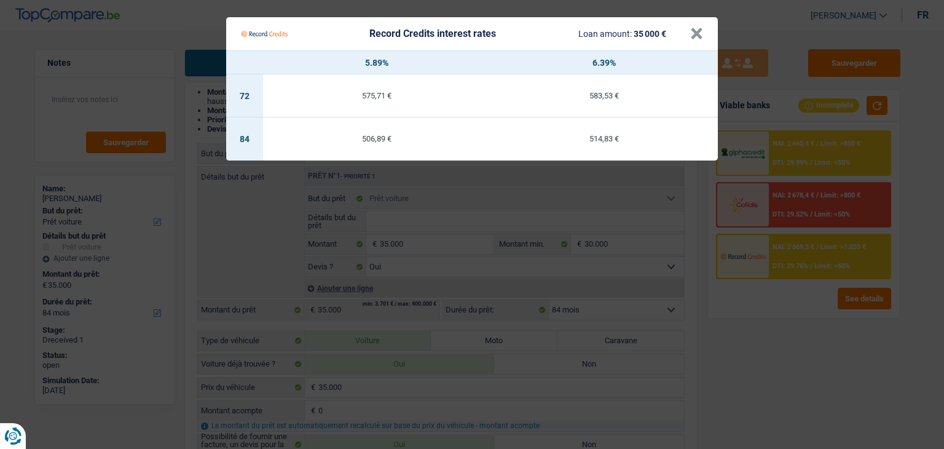
click at [800, 152] on Credits "Record Credits interest rates Loan amount: 35 000 € × 5.89% 6.39% 72 575,71 € 5…" at bounding box center [472, 224] width 944 height 449
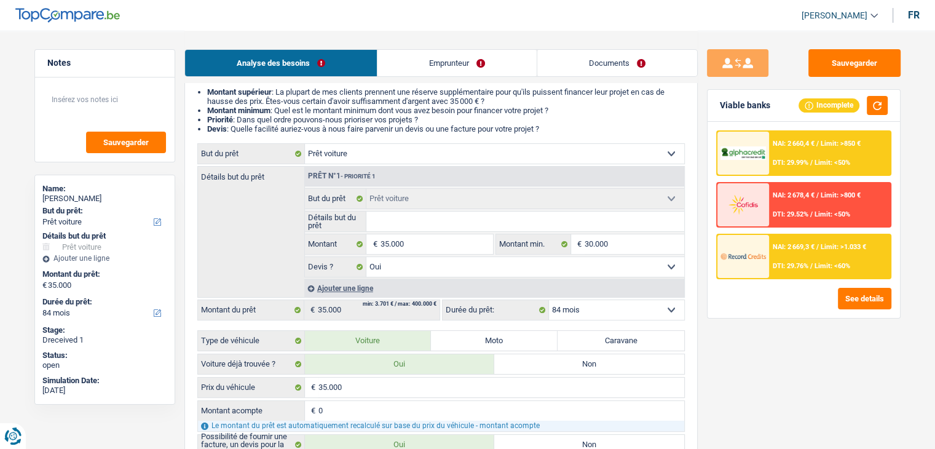
click at [800, 152] on div "NAI: 2 660,4 € / Limit: >850 € DTI: 29.99% / Limit: <50%" at bounding box center [829, 153] width 121 height 43
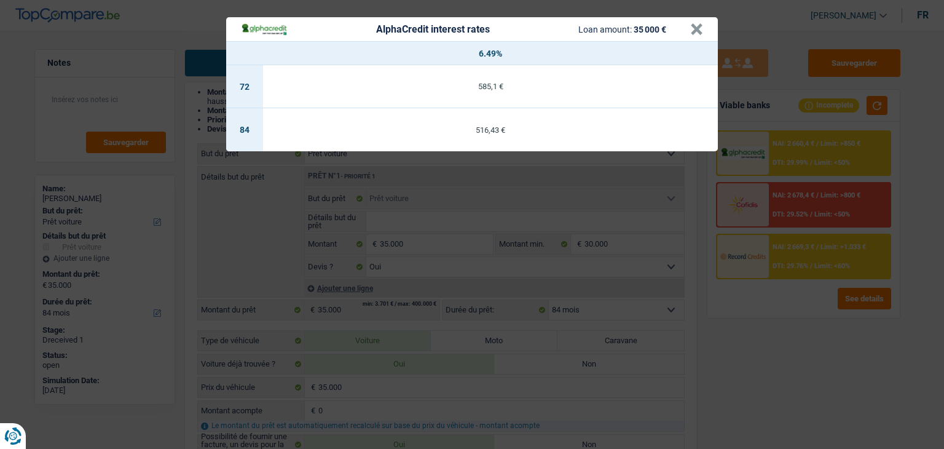
click at [800, 152] on div "AlphaCredit interest rates Loan amount: 35 000 € × 6.49% 72 585,1 € 84 516,43 €" at bounding box center [472, 224] width 944 height 449
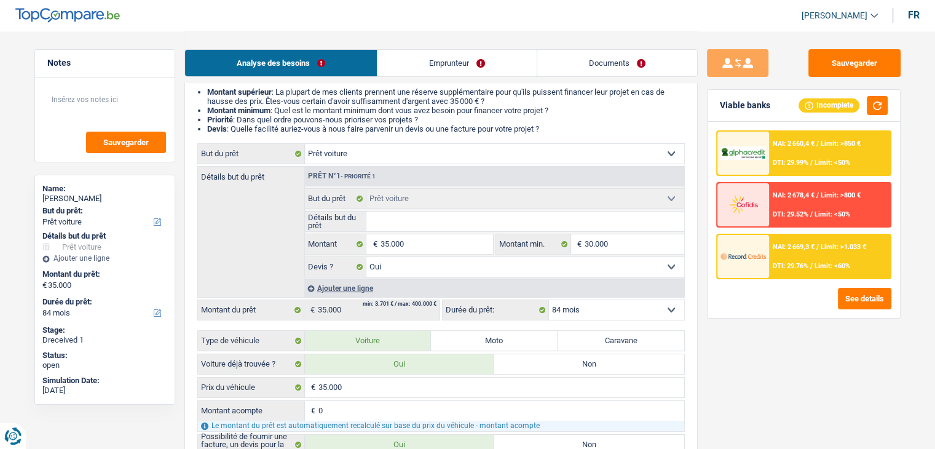
click at [800, 152] on div "NAI: 2 660,4 € / Limit: >850 € DTI: 29.99% / Limit: <50%" at bounding box center [829, 153] width 121 height 43
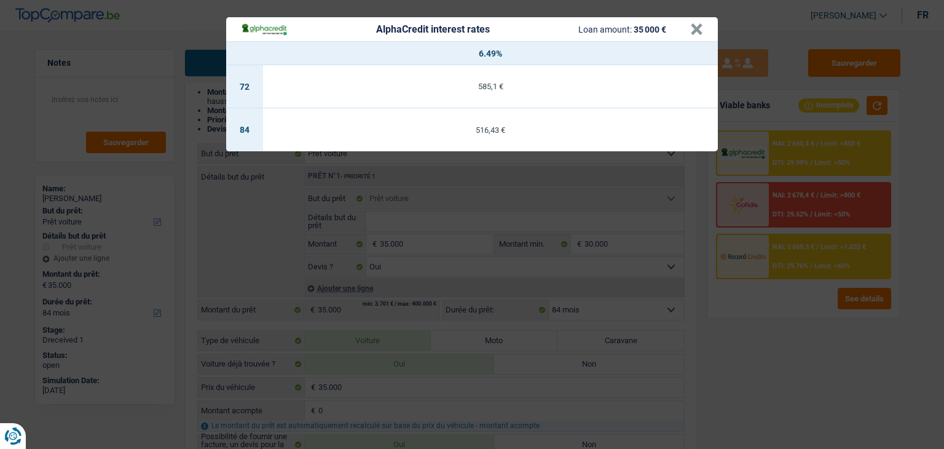
click at [803, 259] on div "AlphaCredit interest rates Loan amount: 35 000 € × 6.49% 72 585,1 € 84 516,43 €" at bounding box center [472, 224] width 944 height 449
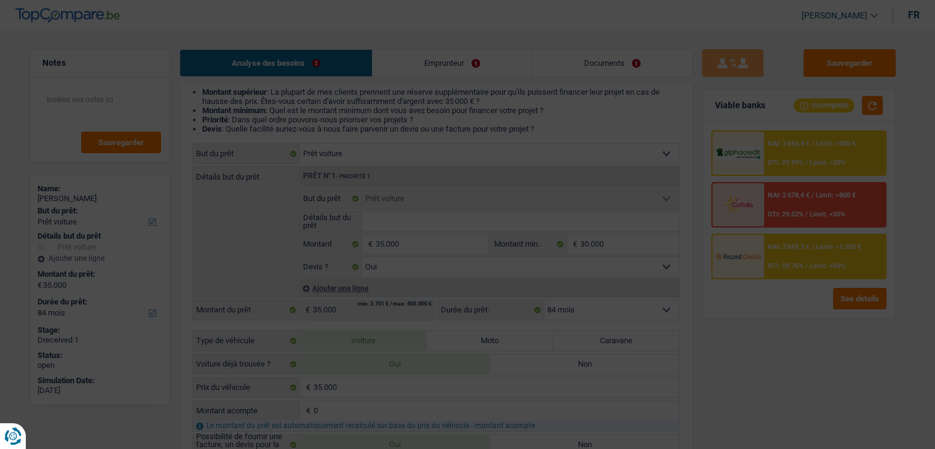
click at [803, 259] on div "NAI: 2 669,3 € / Limit: >1.033 € DTI: 29.76% / Limit: <60%" at bounding box center [825, 256] width 121 height 43
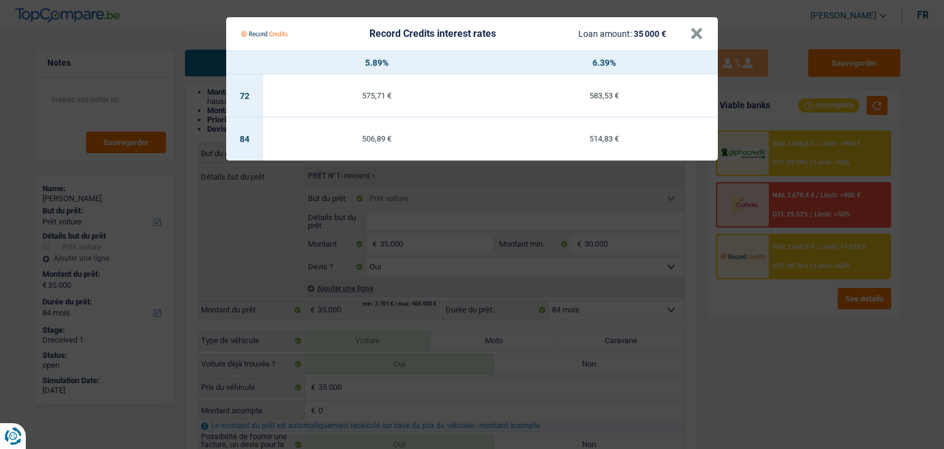
click at [811, 131] on Credits "Record Credits interest rates Loan amount: 35 000 € × 5.89% 6.39% 72 575,71 € 5…" at bounding box center [472, 224] width 944 height 449
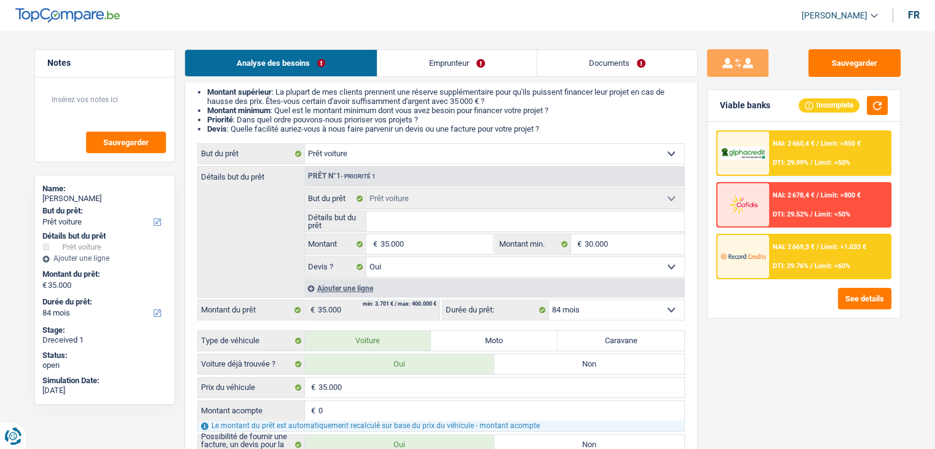
click at [806, 148] on div "NAI: 2 660,4 € / Limit: >850 € DTI: 29.99% / Limit: <50%" at bounding box center [829, 153] width 121 height 43
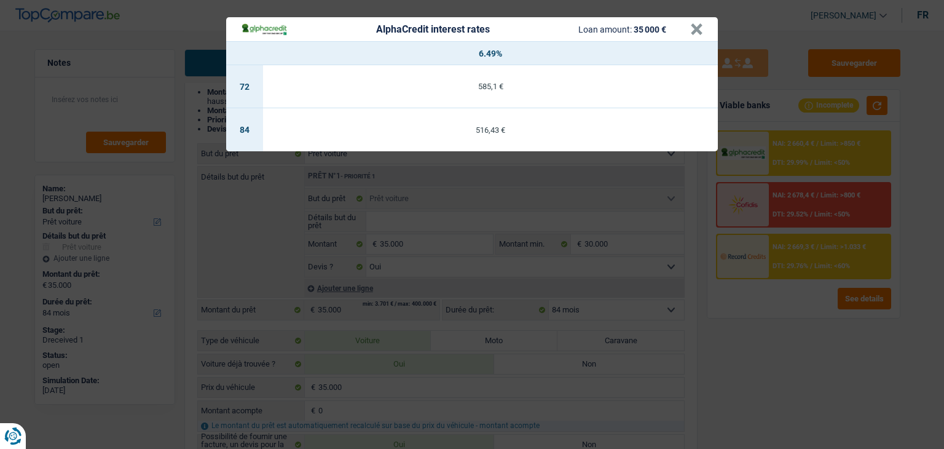
click at [790, 323] on div "AlphaCredit interest rates Loan amount: 35 000 € × 6.49% 72 585,1 € 84 516,43 €" at bounding box center [472, 224] width 944 height 449
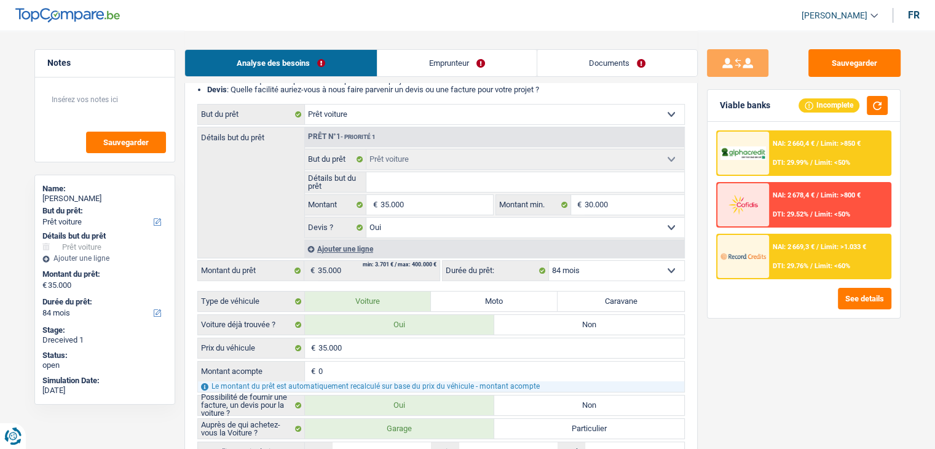
scroll to position [184, 0]
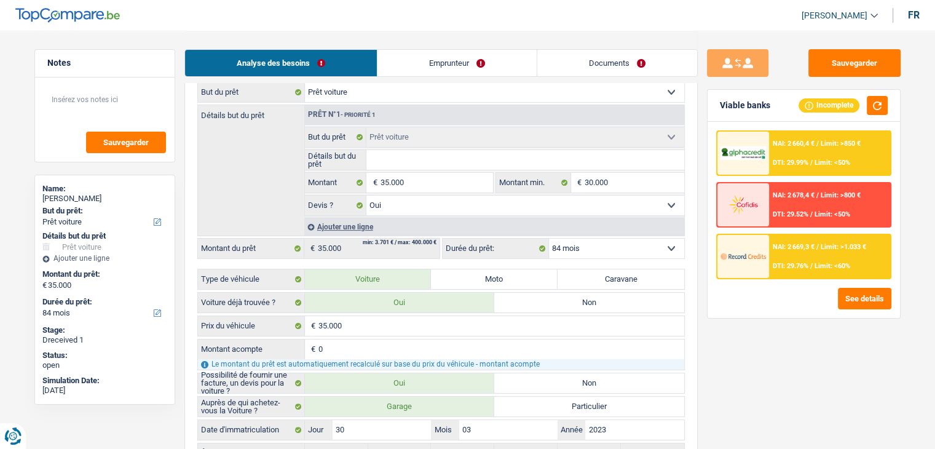
click at [723, 330] on div "Sauvegarder Viable banks Incomplete NAI: 2 660,4 € / Limit: >850 € DTI: 29.99% …" at bounding box center [804, 239] width 212 height 380
drag, startPoint x: 720, startPoint y: 104, endPoint x: 772, endPoint y: 106, distance: 52.3
click at [772, 106] on div "Viable banks Incomplete" at bounding box center [803, 106] width 192 height 32
drag, startPoint x: 772, startPoint y: 106, endPoint x: 712, endPoint y: 104, distance: 59.7
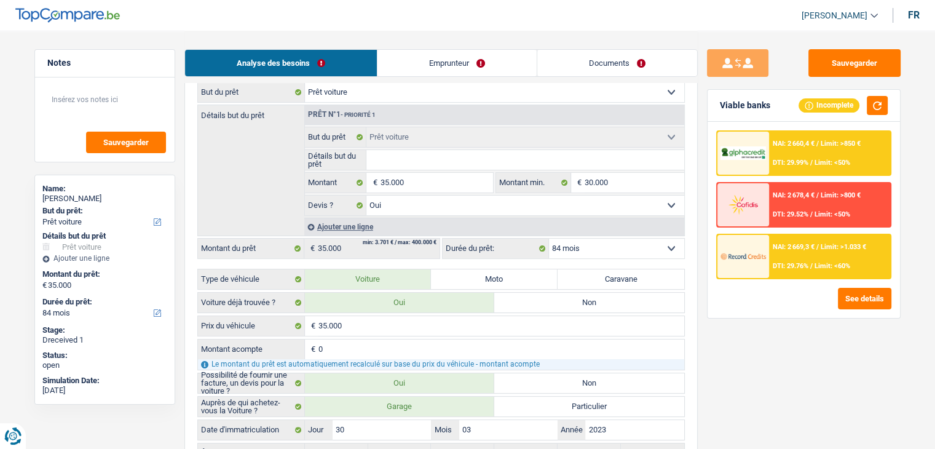
click at [712, 104] on div "Viable banks Incomplete" at bounding box center [803, 106] width 192 height 32
drag, startPoint x: 733, startPoint y: 104, endPoint x: 769, endPoint y: 108, distance: 37.1
click at [769, 108] on div "Viable banks Incomplete" at bounding box center [803, 106] width 192 height 32
click at [768, 108] on div "Viable banks" at bounding box center [745, 105] width 50 height 10
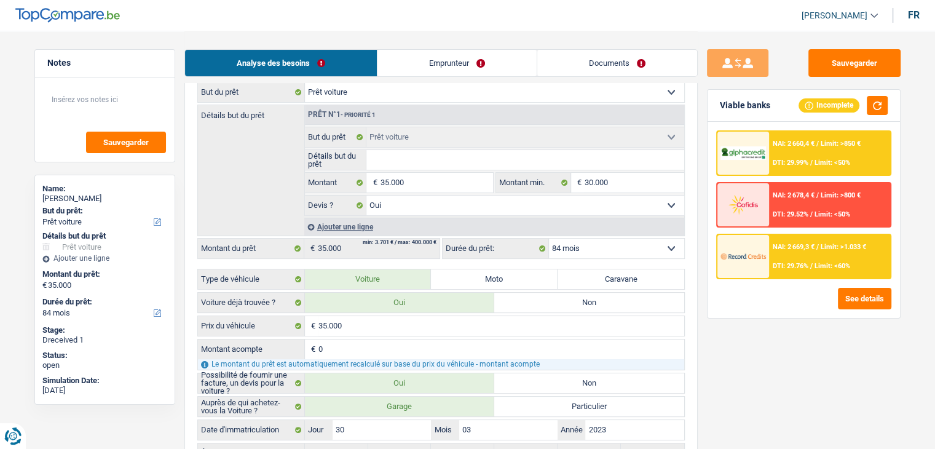
drag, startPoint x: 768, startPoint y: 108, endPoint x: 720, endPoint y: 110, distance: 48.6
click at [720, 110] on div "Viable banks" at bounding box center [745, 105] width 50 height 10
drag, startPoint x: 720, startPoint y: 104, endPoint x: 769, endPoint y: 111, distance: 50.2
click at [769, 111] on div "Viable banks Incomplete" at bounding box center [803, 106] width 192 height 32
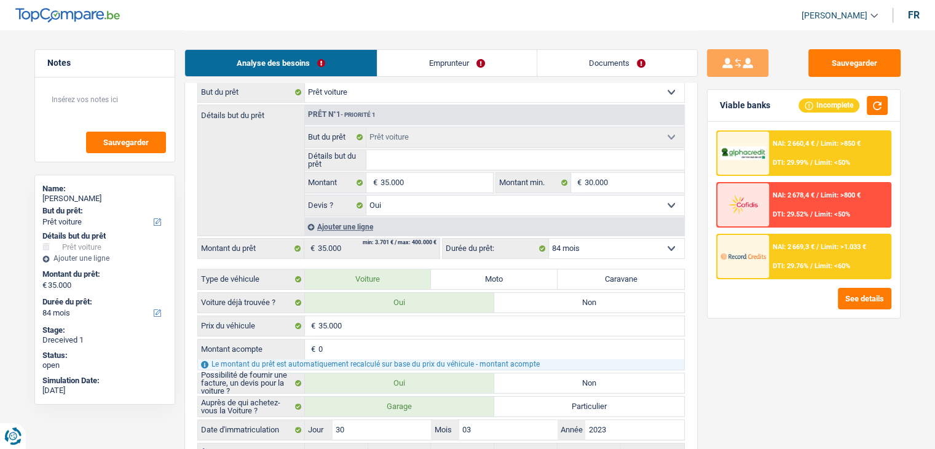
click at [770, 110] on div "Viable banks Incomplete" at bounding box center [803, 106] width 192 height 32
click at [824, 62] on button "Sauvegarder" at bounding box center [854, 63] width 92 height 28
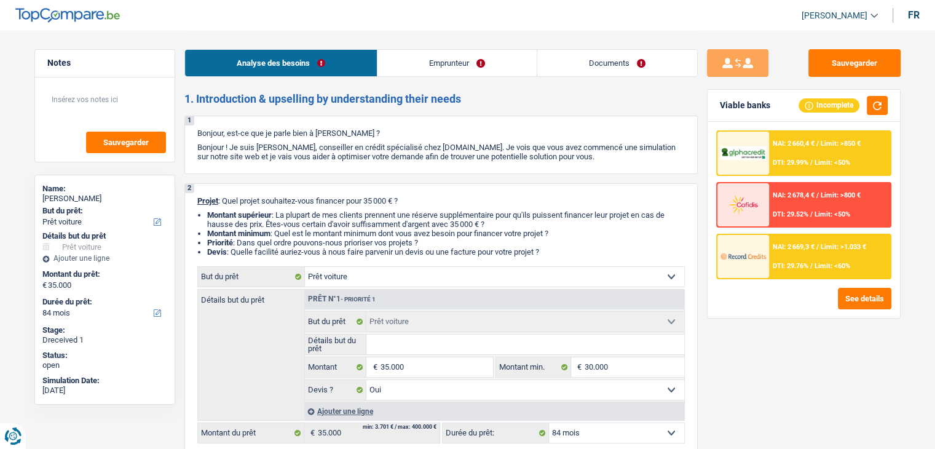
click at [305, 69] on link "Analyse des besoins" at bounding box center [281, 63] width 192 height 26
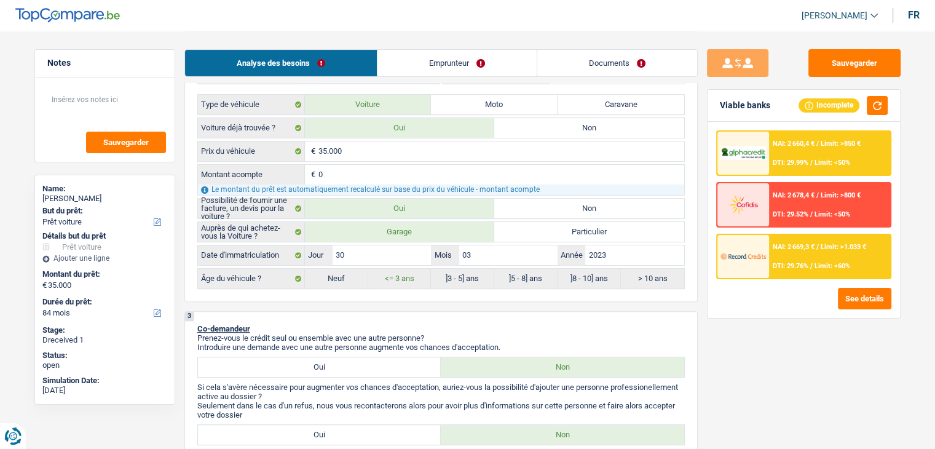
scroll to position [369, 0]
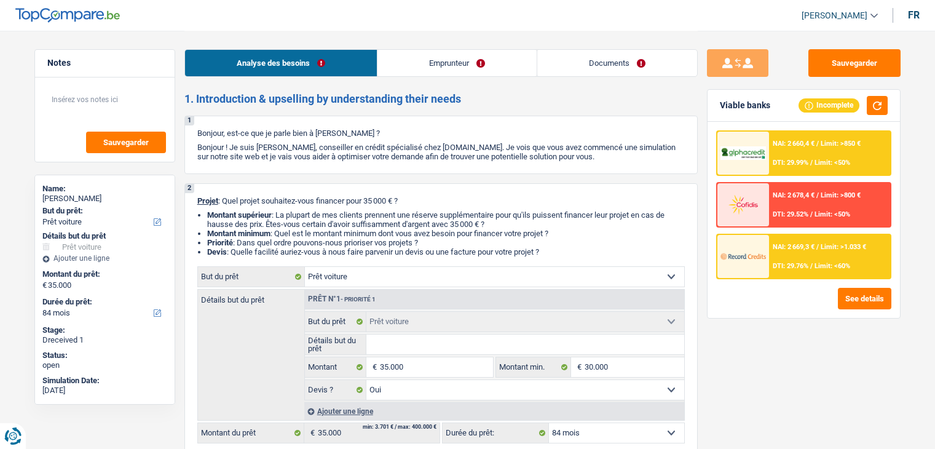
select select "car"
select select "84"
select select "car"
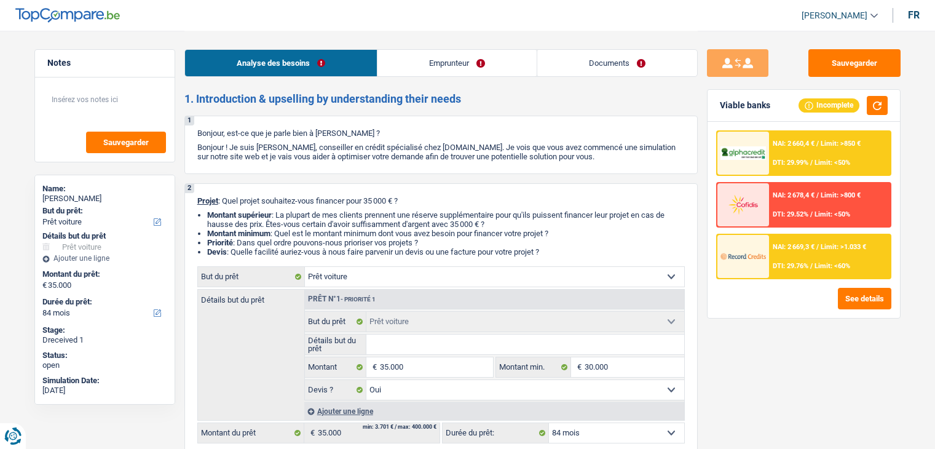
select select "yes"
select select "84"
select select "independent"
select select "netSalary"
select select "rents"
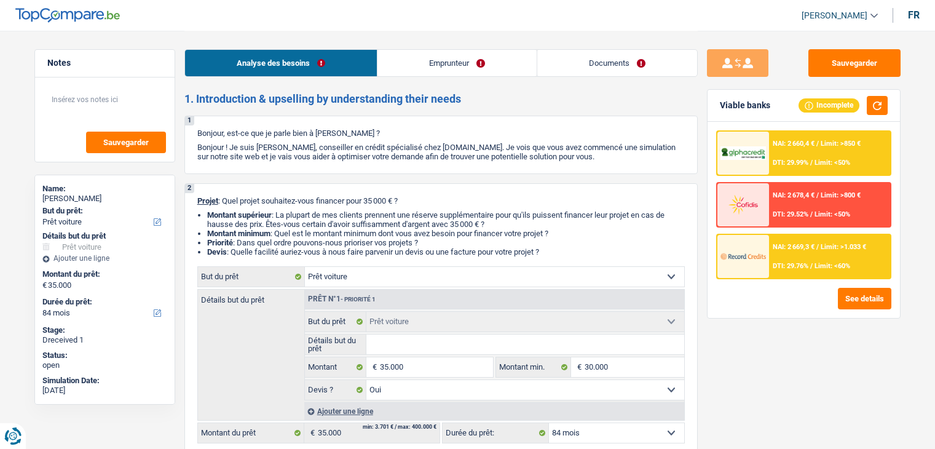
select select "car"
select select "yes"
select select "84"
select select "independent"
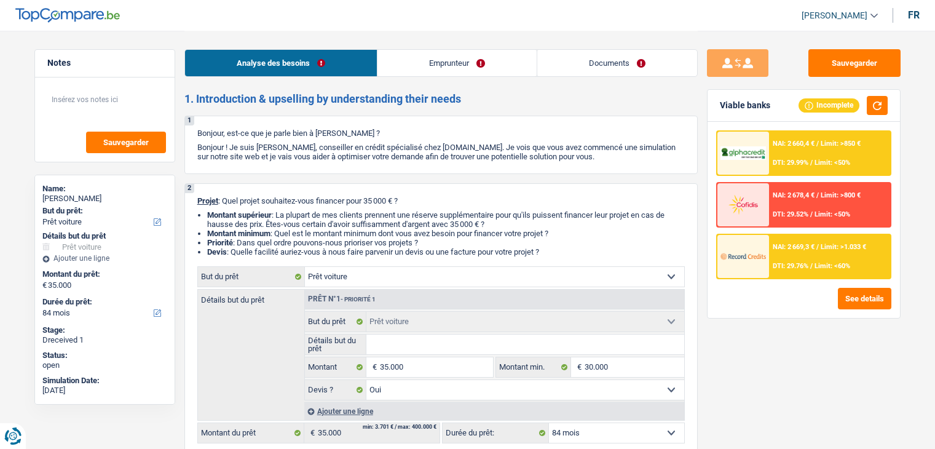
select select "netSalary"
click at [411, 63] on link "Emprunteur" at bounding box center [456, 63] width 159 height 26
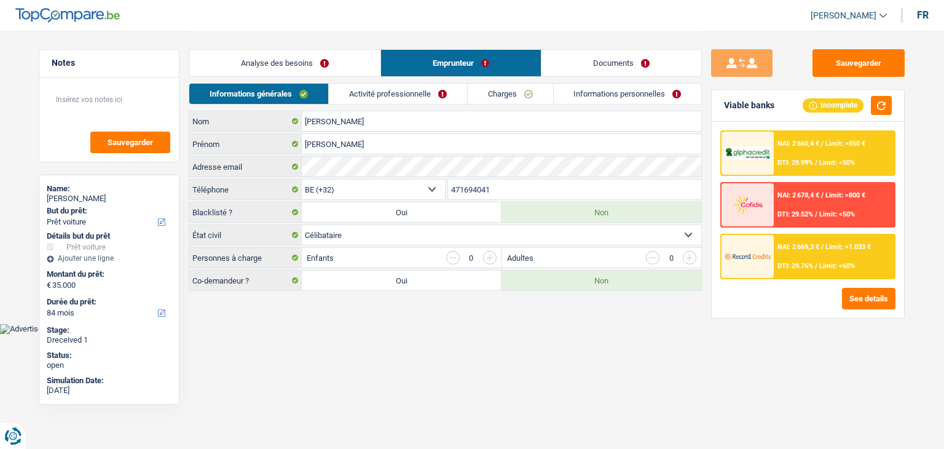
click at [399, 97] on link "Activité professionnelle" at bounding box center [398, 94] width 138 height 20
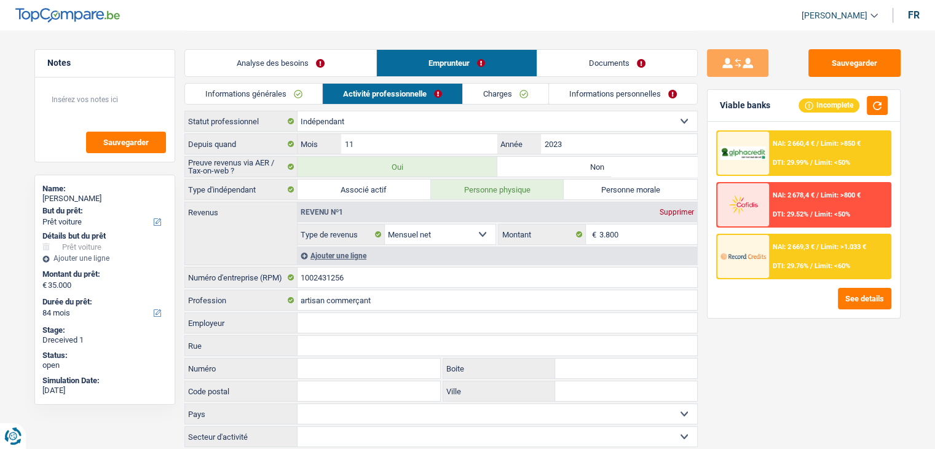
click at [538, 164] on label "Non" at bounding box center [597, 167] width 200 height 20
click at [538, 164] on input "Non" at bounding box center [597, 167] width 200 height 20
radio input "true"
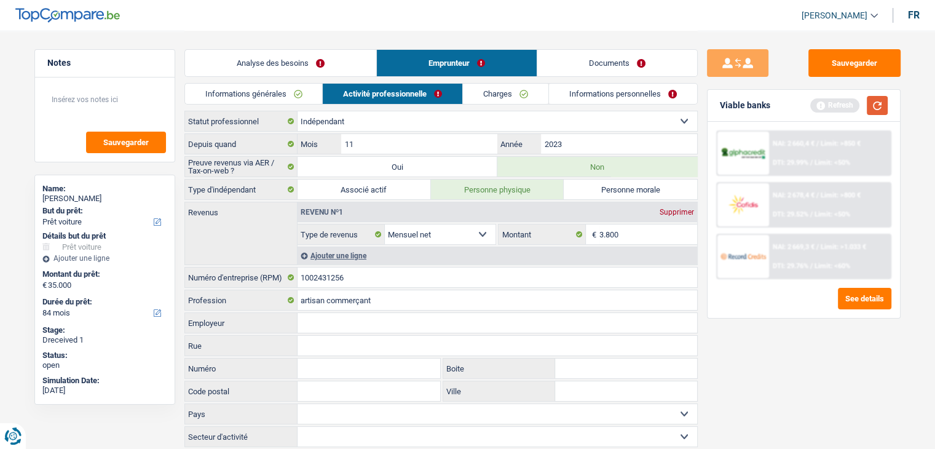
click at [868, 107] on button "button" at bounding box center [877, 105] width 21 height 19
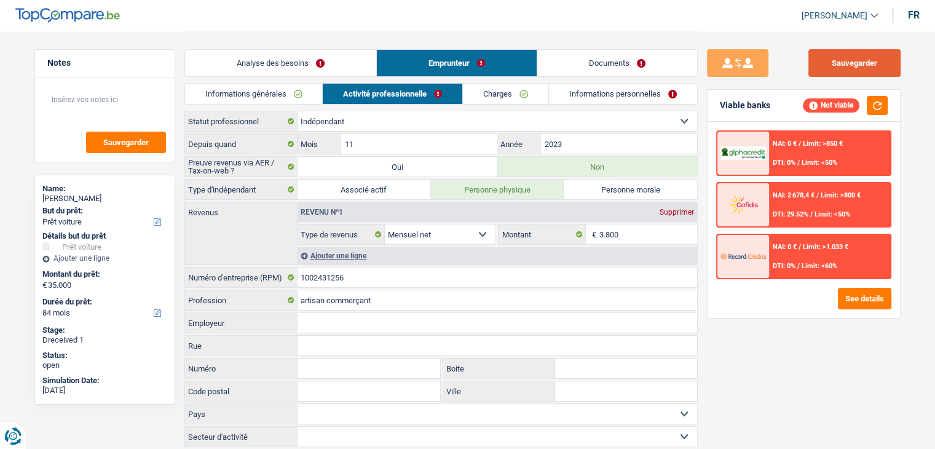
click at [839, 68] on button "Sauvegarder" at bounding box center [854, 63] width 92 height 28
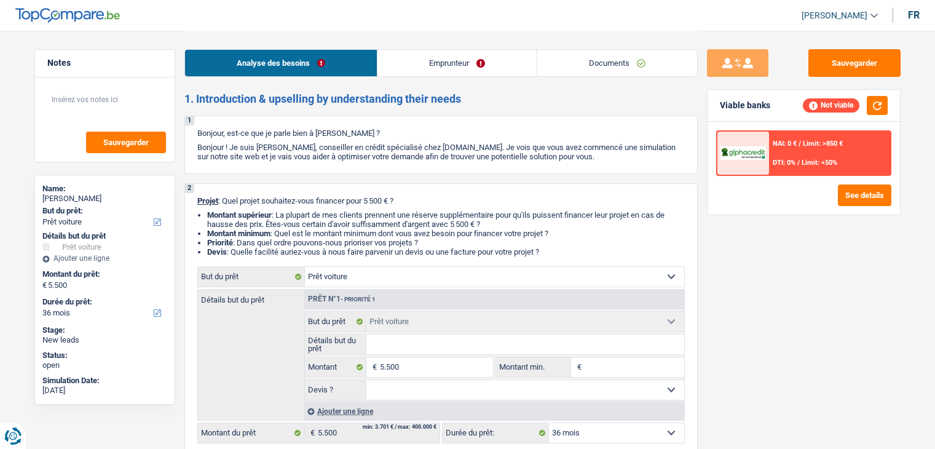
select select "car"
select select "36"
select select "car"
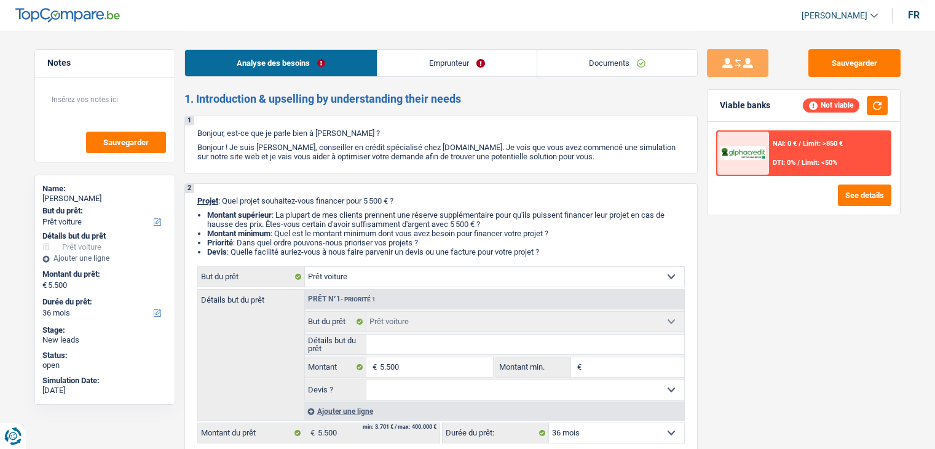
select select "36"
select select "car"
select select "36"
click at [579, 56] on link "Documents" at bounding box center [617, 63] width 160 height 26
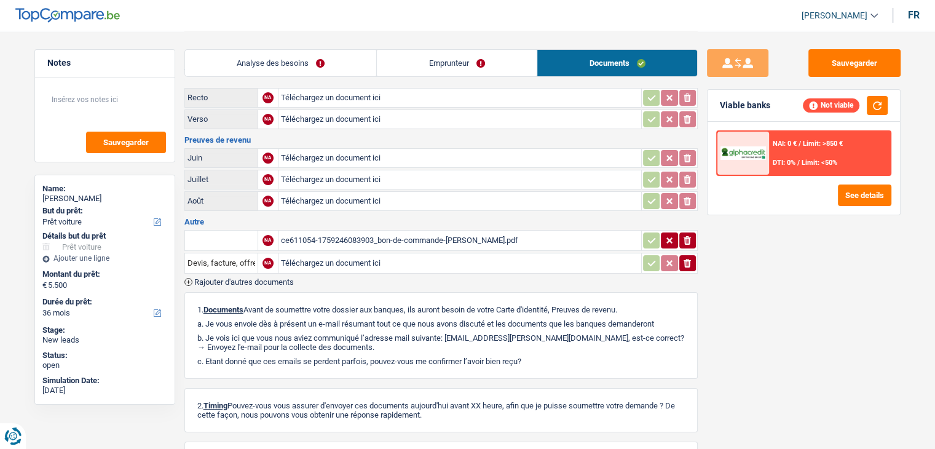
scroll to position [61, 0]
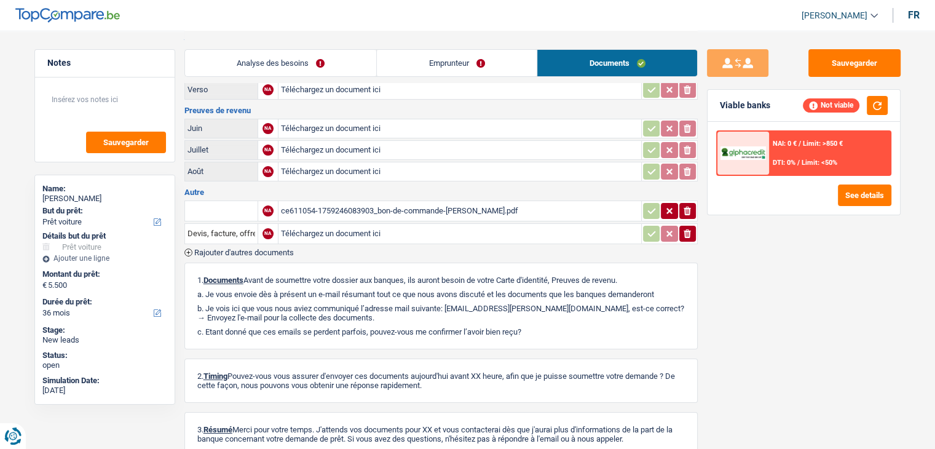
click at [394, 202] on div "ce611054-1759246083903_bon-de-commande-[PERSON_NAME].pdf" at bounding box center [460, 211] width 358 height 18
click at [249, 53] on link "Analyse des besoins" at bounding box center [281, 63] width 192 height 26
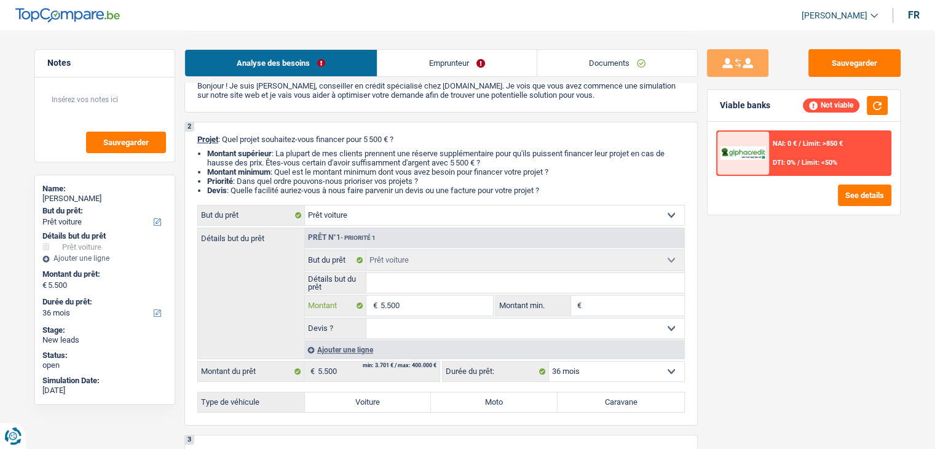
click at [419, 308] on input "5.500" at bounding box center [436, 306] width 112 height 20
drag, startPoint x: 391, startPoint y: 293, endPoint x: 391, endPoint y: 283, distance: 9.8
click at [391, 293] on fieldset "Confort maison: meubles, textile, peinture, électroménager, outillage non-profe…" at bounding box center [494, 294] width 379 height 89
click at [391, 283] on input "Détails but du prêt" at bounding box center [525, 283] width 318 height 20
type input "v"
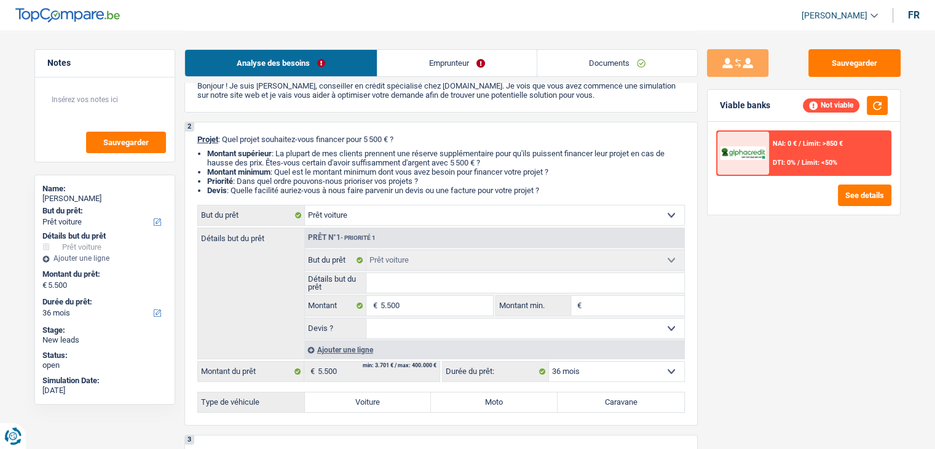
type input "v"
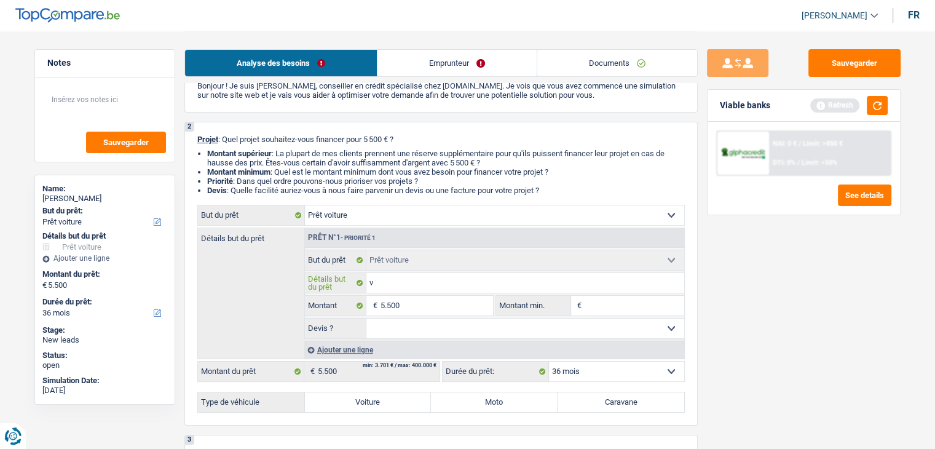
type input "vw"
type input "vw p"
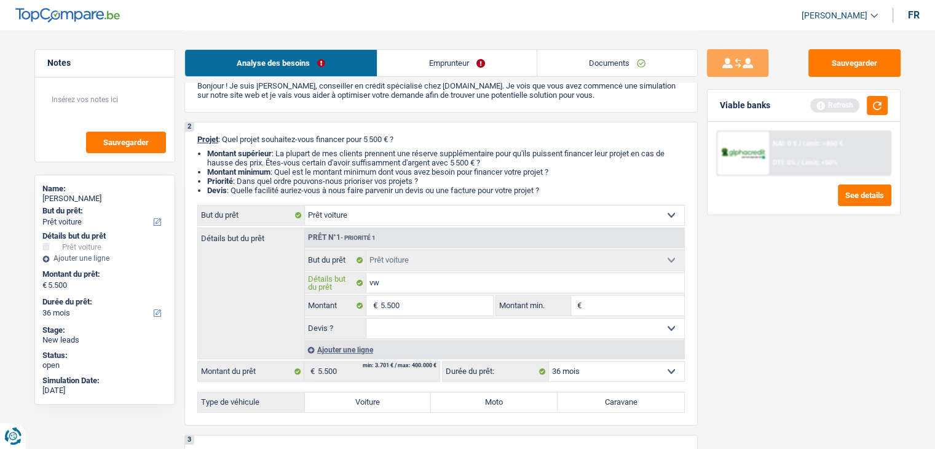
type input "vw p"
type input "vw po"
type input "vw pol"
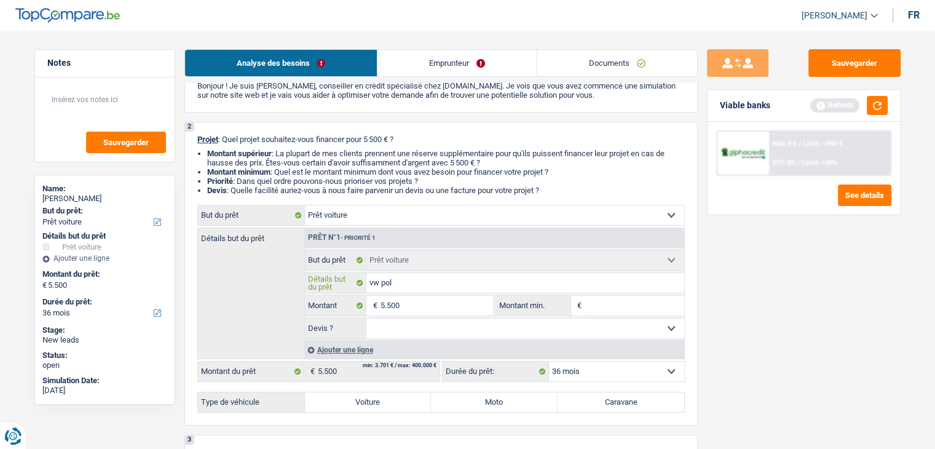
type input "vw polo"
click at [447, 309] on input "5.500" at bounding box center [436, 306] width 112 height 20
click at [626, 297] on input "Montant min." at bounding box center [634, 306] width 100 height 20
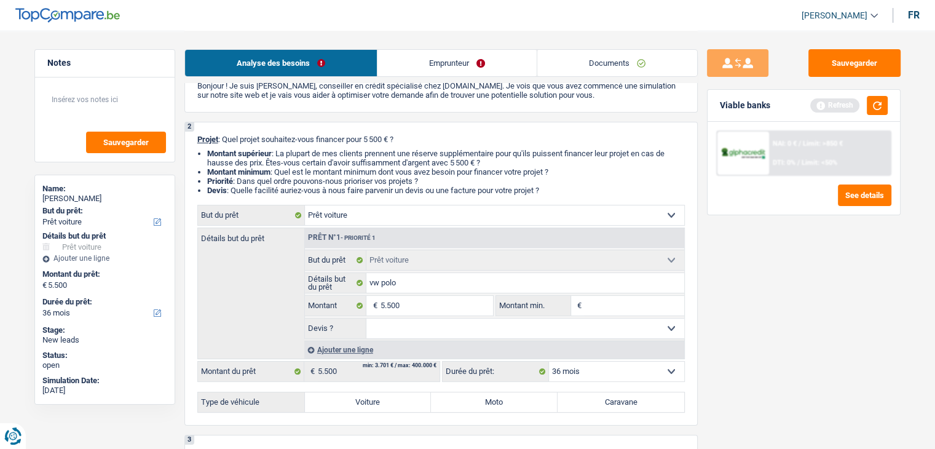
type input "5"
type input "55"
type input "550"
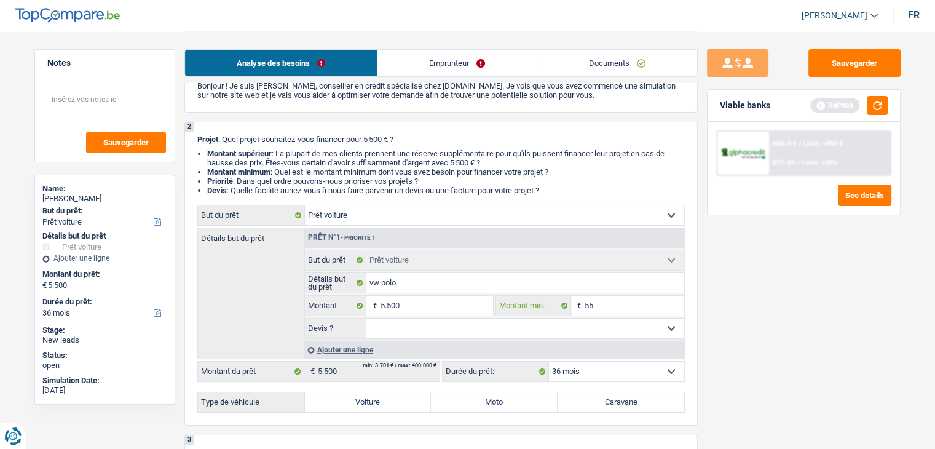
type input "550"
type input "5.500"
click at [792, 356] on div "Sauvegarder Viable banks Refresh NAI: 0 € / Limit: >850 € DTI: 0% / Limit: <50%…" at bounding box center [804, 239] width 212 height 380
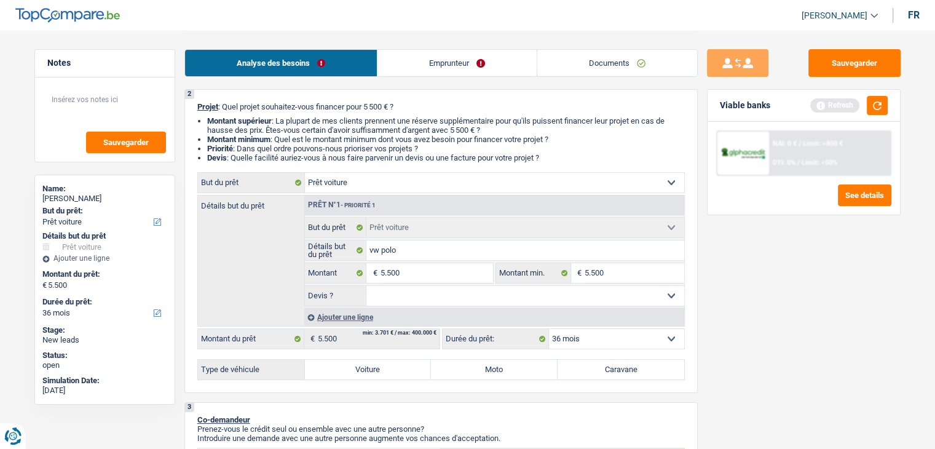
scroll to position [123, 0]
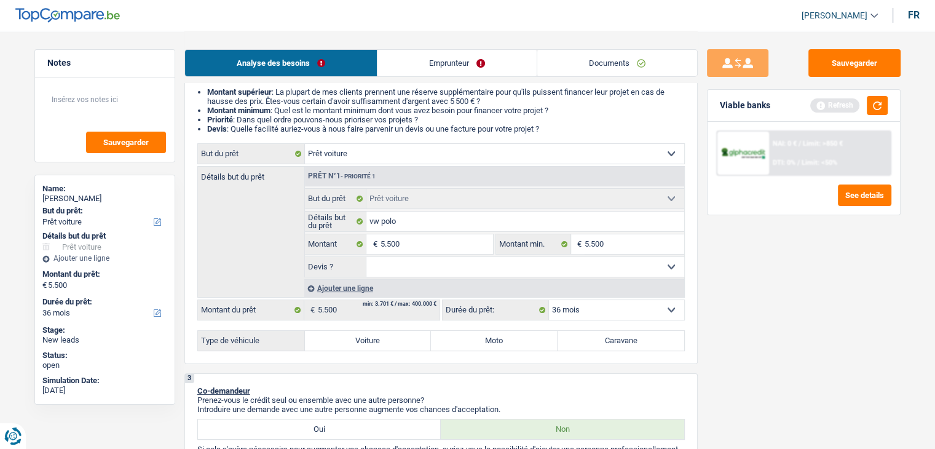
click at [438, 261] on select "Oui Non Non répondu Sélectionner une option" at bounding box center [525, 267] width 318 height 20
select select "yes"
click at [366, 257] on select "Oui Non Non répondu Sélectionner une option" at bounding box center [525, 267] width 318 height 20
select select "yes"
click at [379, 350] on div "2 Projet : Quel projet souhaitez-vous financer pour 5 500 € ? Montant supérieur…" at bounding box center [440, 212] width 513 height 304
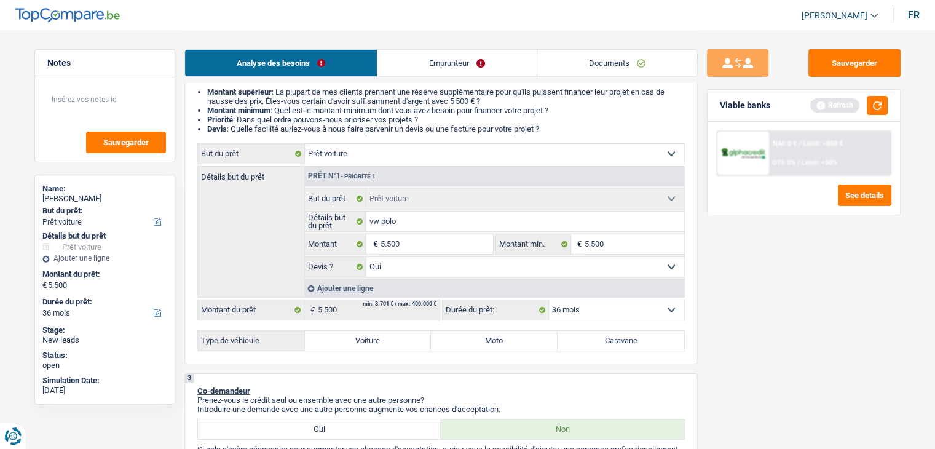
click at [374, 342] on label "Voiture" at bounding box center [368, 341] width 127 height 20
click at [374, 342] on input "Voiture" at bounding box center [368, 341] width 127 height 20
radio input "true"
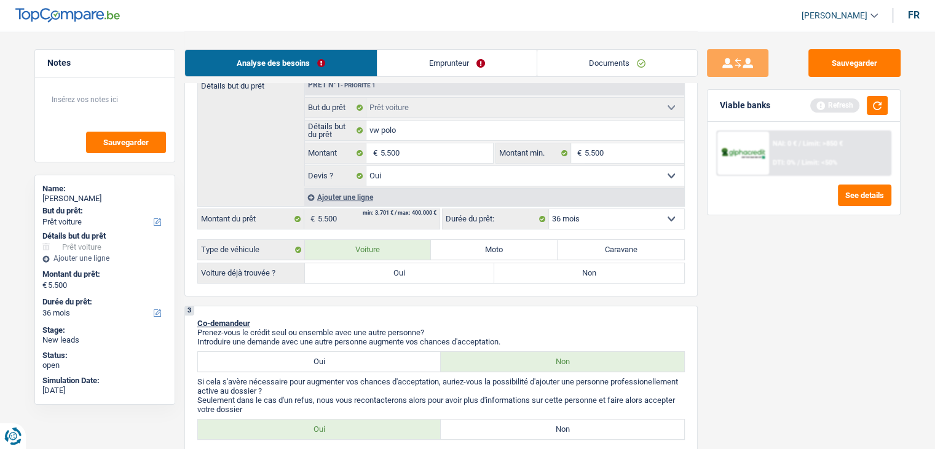
scroll to position [246, 0]
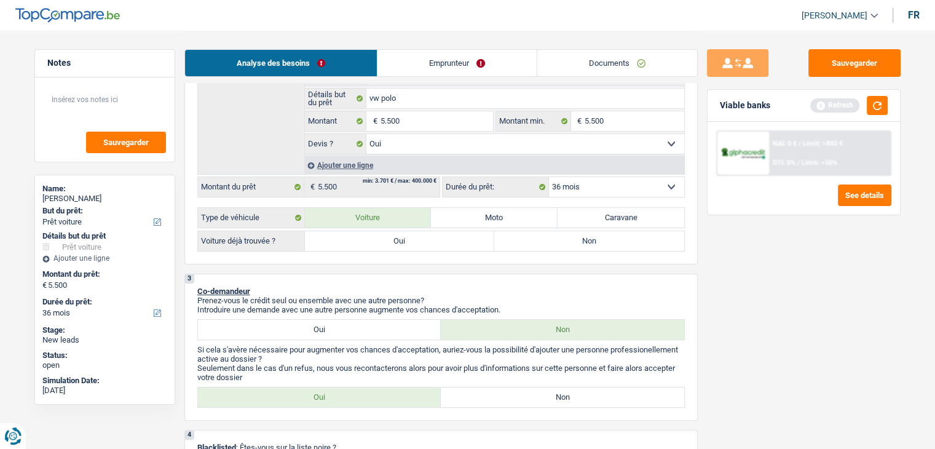
click at [374, 234] on label "Oui" at bounding box center [400, 241] width 190 height 20
click at [374, 234] on input "Oui" at bounding box center [400, 241] width 190 height 20
radio input "true"
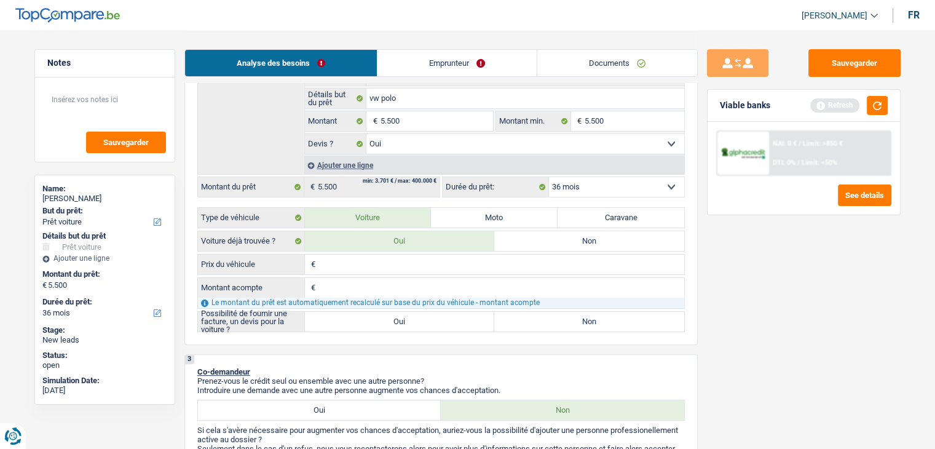
click at [373, 261] on input "Prix du véhicule" at bounding box center [501, 264] width 366 height 20
type input "8"
type input "80"
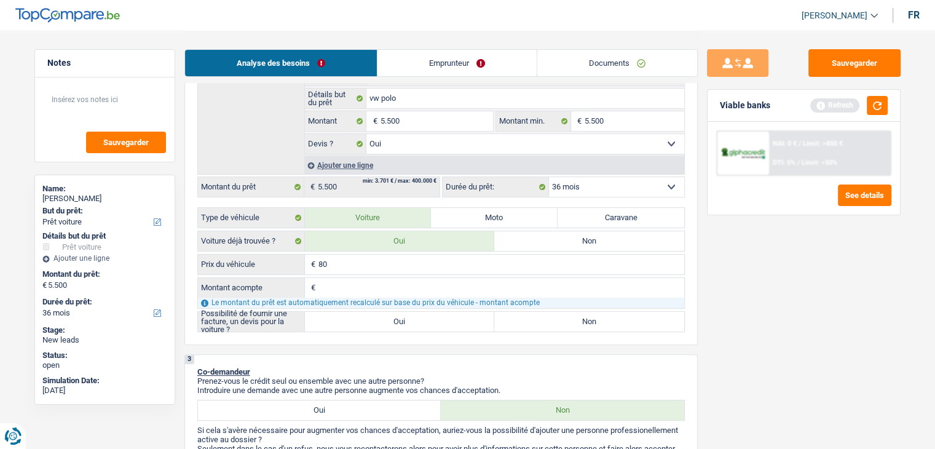
type input "800"
type input "8.000"
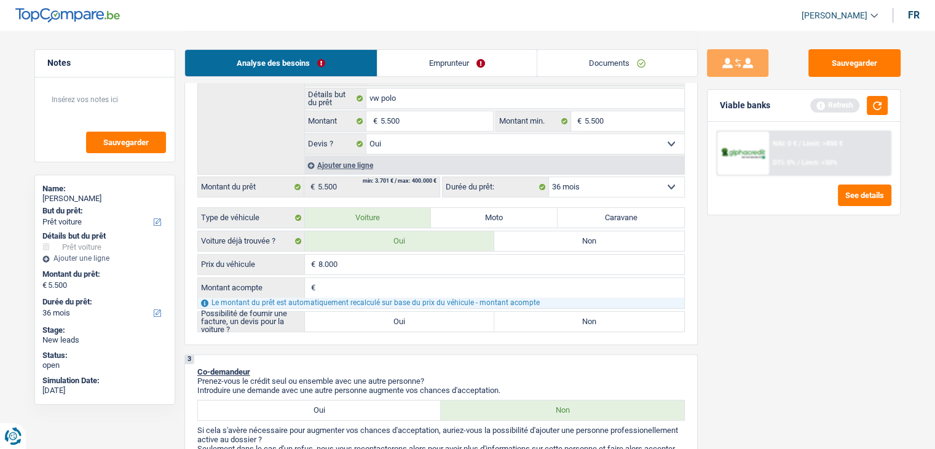
click at [361, 280] on input "Montant acompte" at bounding box center [501, 288] width 366 height 20
type input "3"
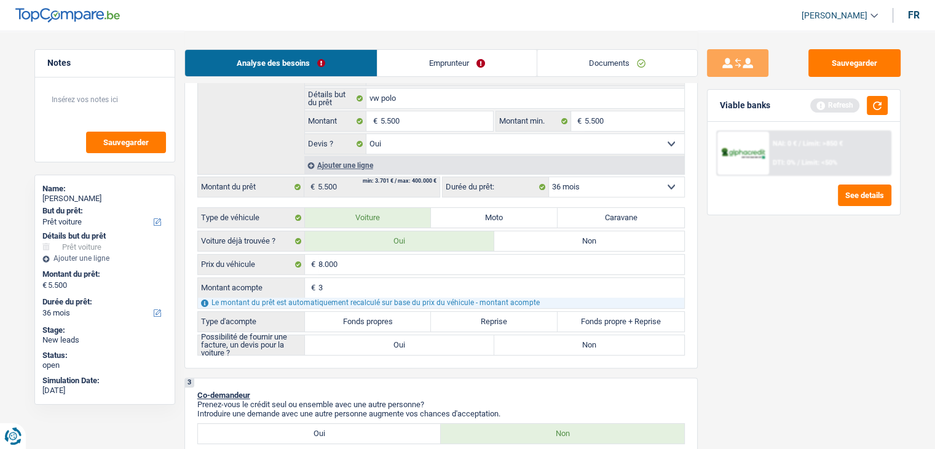
type input "30"
type input "300"
type input "3.000"
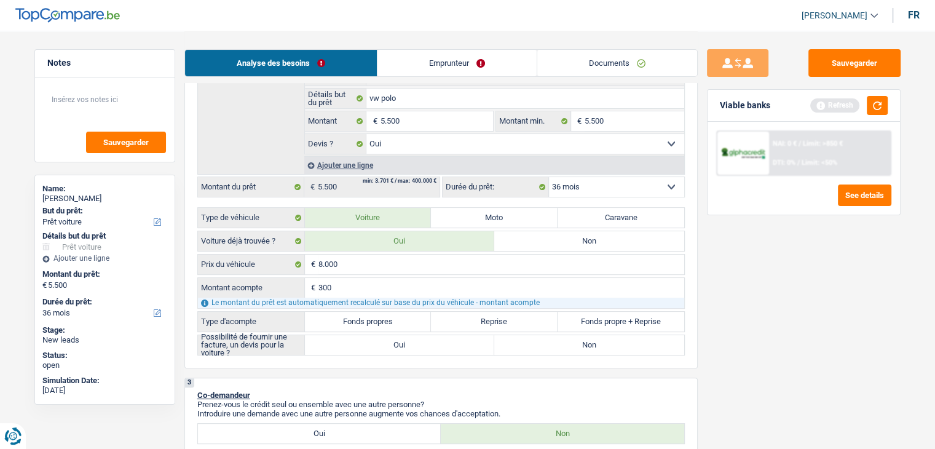
type input "3.000"
type input "5.000"
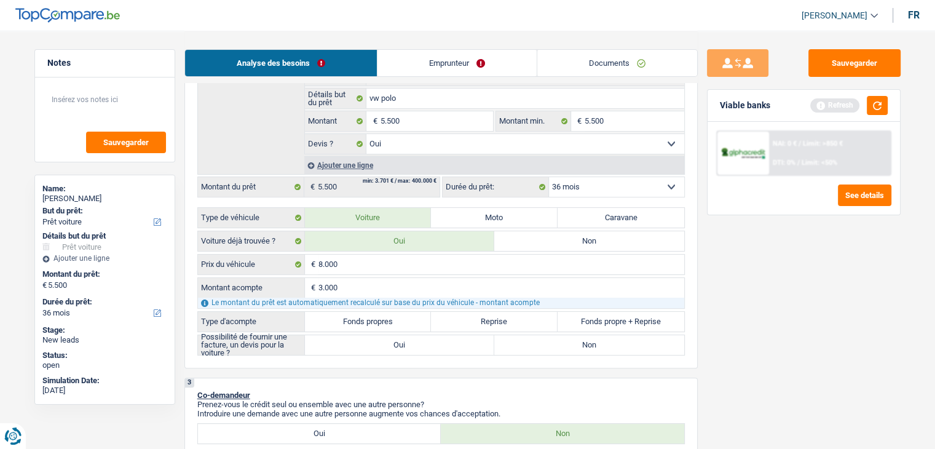
type input "5.000"
click at [733, 341] on div "Sauvegarder Viable banks Refresh NAI: 0 € / Limit: >850 € DTI: 0% / Limit: <50%…" at bounding box center [804, 239] width 212 height 380
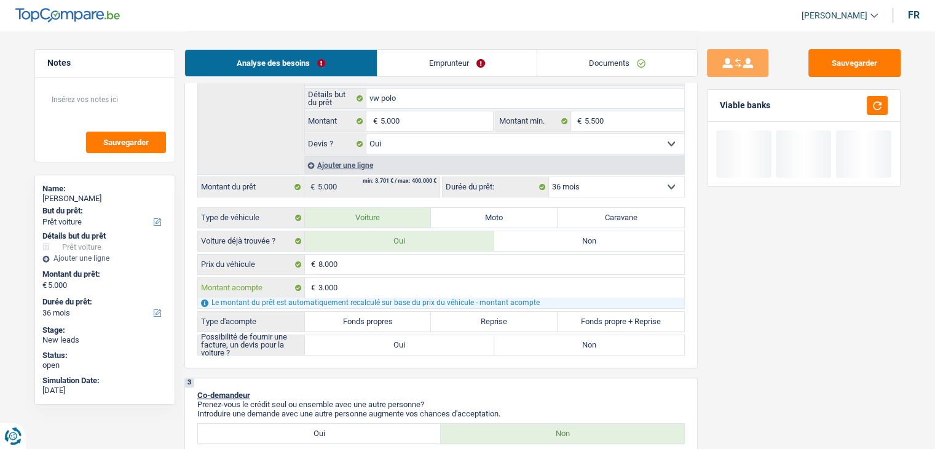
click at [366, 281] on input "3.000" at bounding box center [501, 288] width 366 height 20
type input "300"
type input "30"
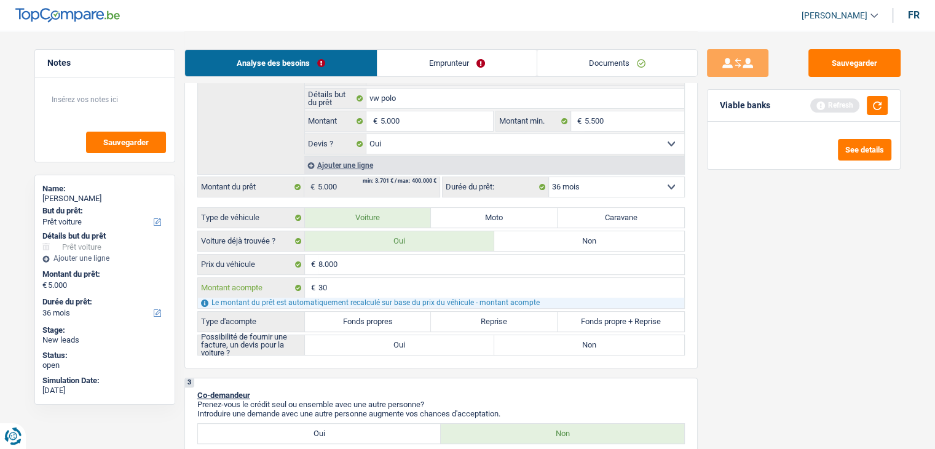
type input "3"
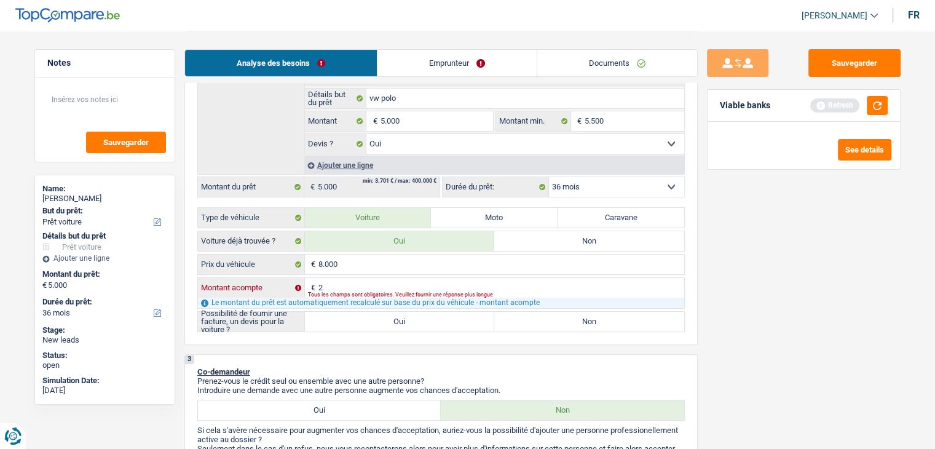
type input "25"
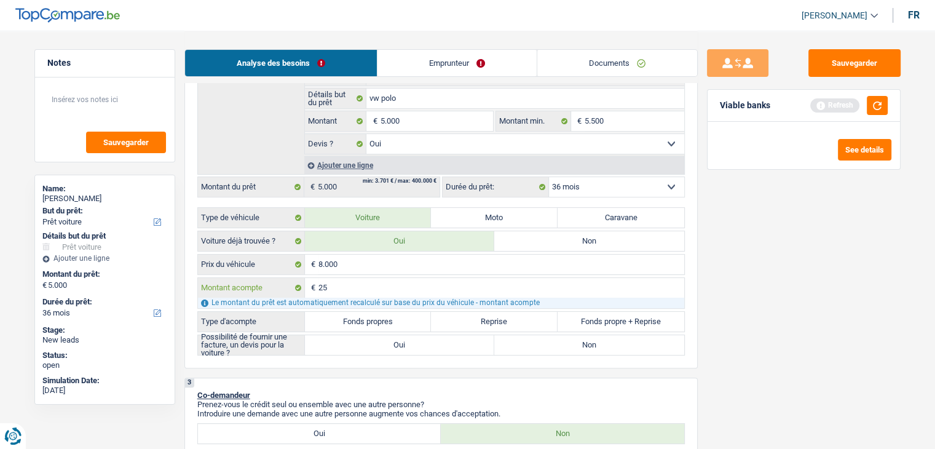
type input "250"
type input "2.500"
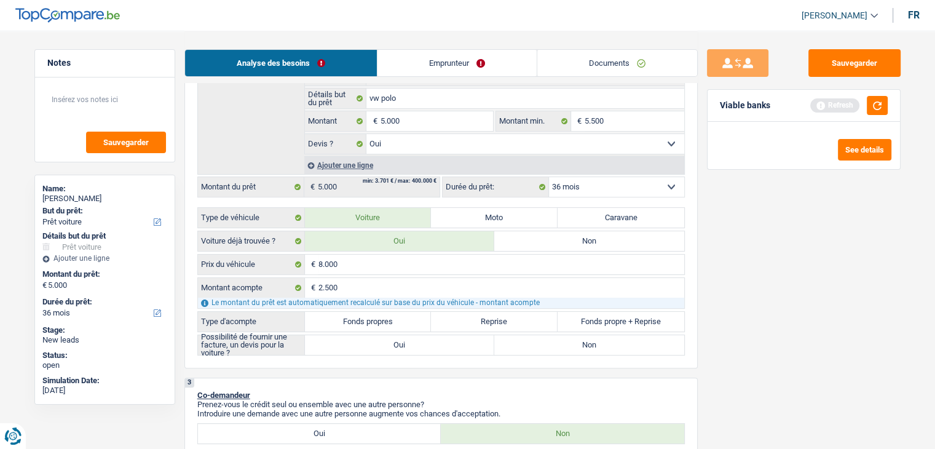
type input "5.500"
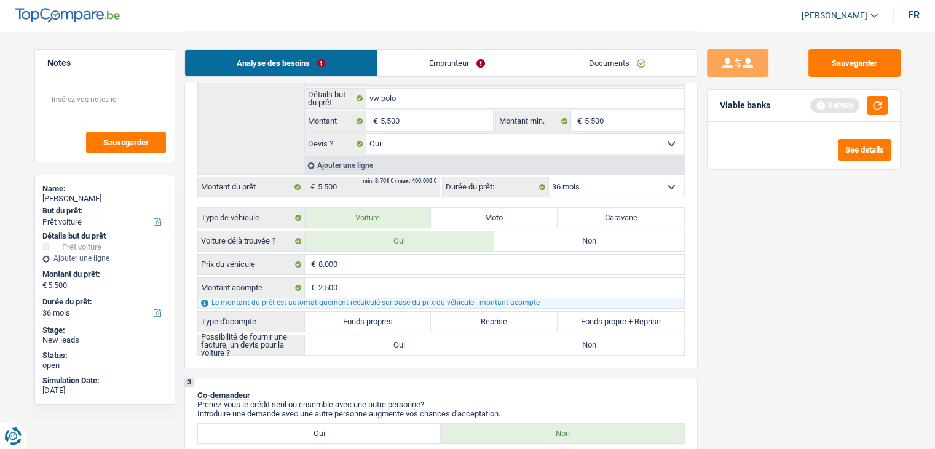
click at [374, 323] on label "Fonds propres" at bounding box center [368, 322] width 127 height 20
click at [374, 323] on input "Fonds propres" at bounding box center [368, 322] width 127 height 20
radio input "true"
click at [446, 347] on label "Oui" at bounding box center [400, 345] width 190 height 20
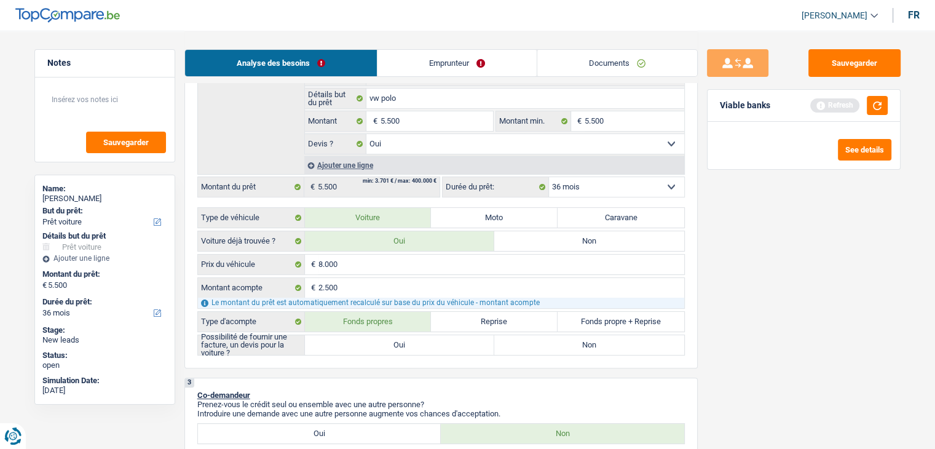
click at [446, 347] on input "Oui" at bounding box center [400, 345] width 190 height 20
radio input "true"
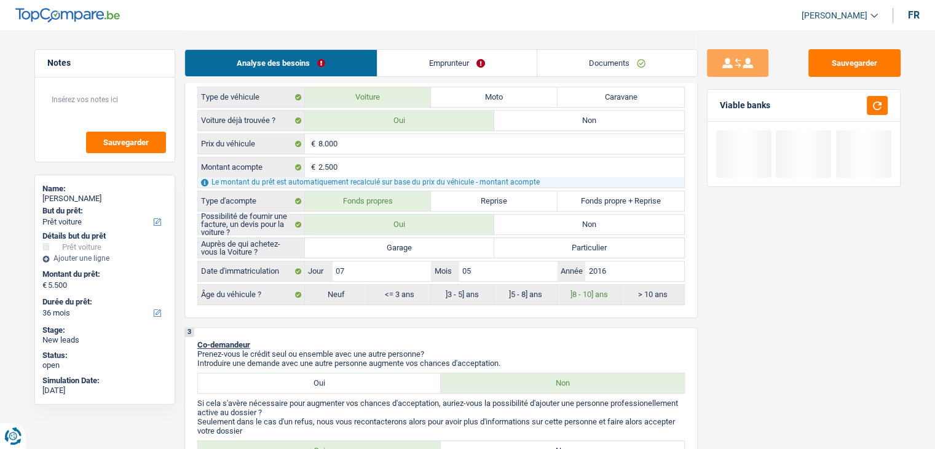
scroll to position [369, 0]
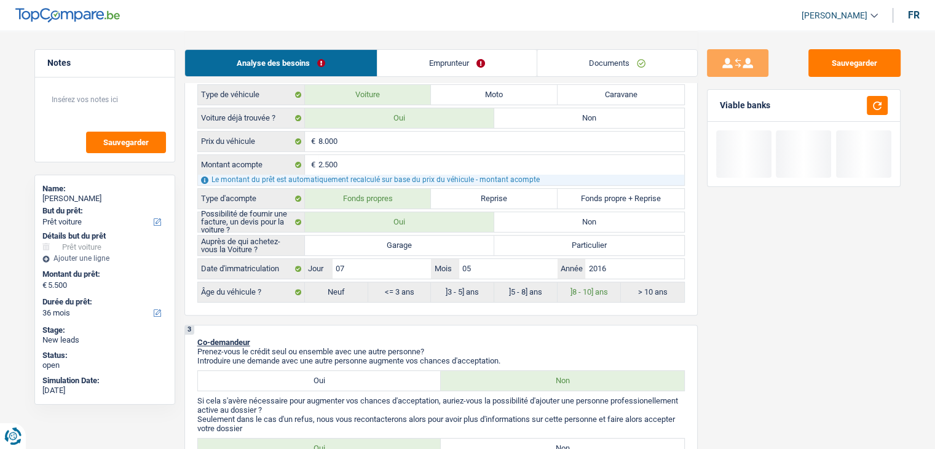
click at [415, 244] on label "Garage" at bounding box center [400, 245] width 190 height 20
click at [415, 244] on input "Garage" at bounding box center [400, 245] width 190 height 20
radio input "true"
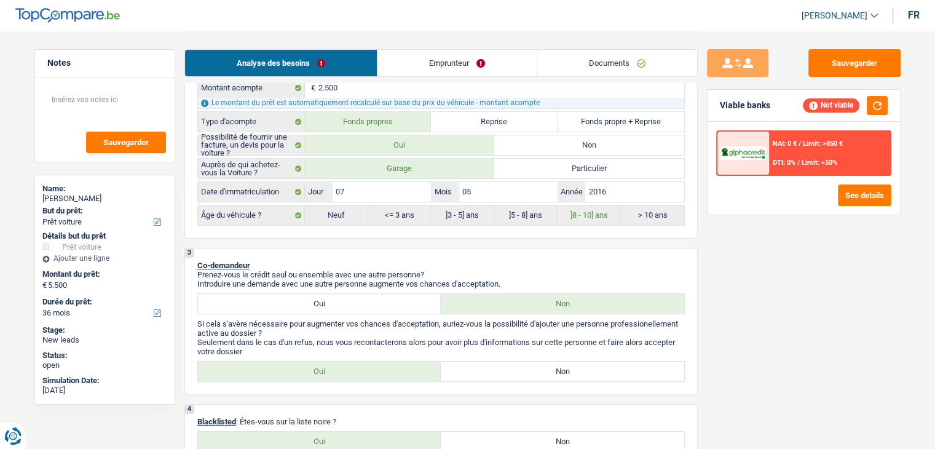
scroll to position [615, 0]
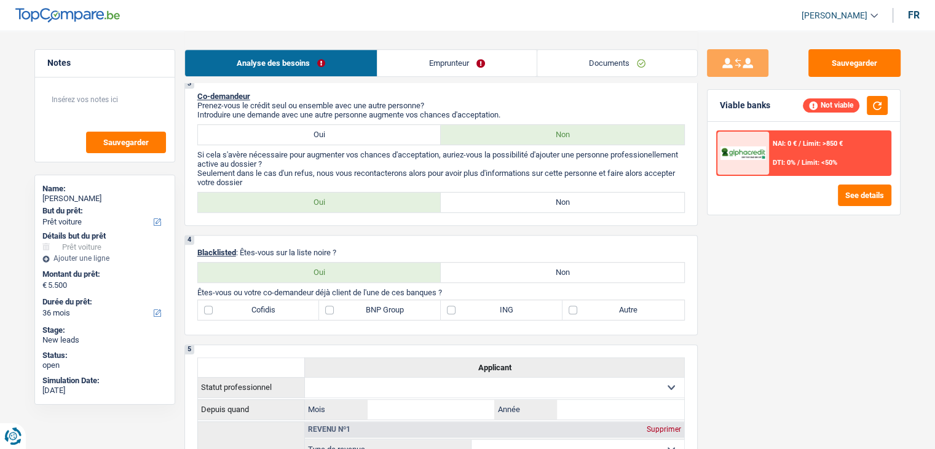
click at [489, 199] on label "Non" at bounding box center [562, 202] width 243 height 20
click at [489, 199] on input "Non" at bounding box center [562, 202] width 243 height 20
radio input "true"
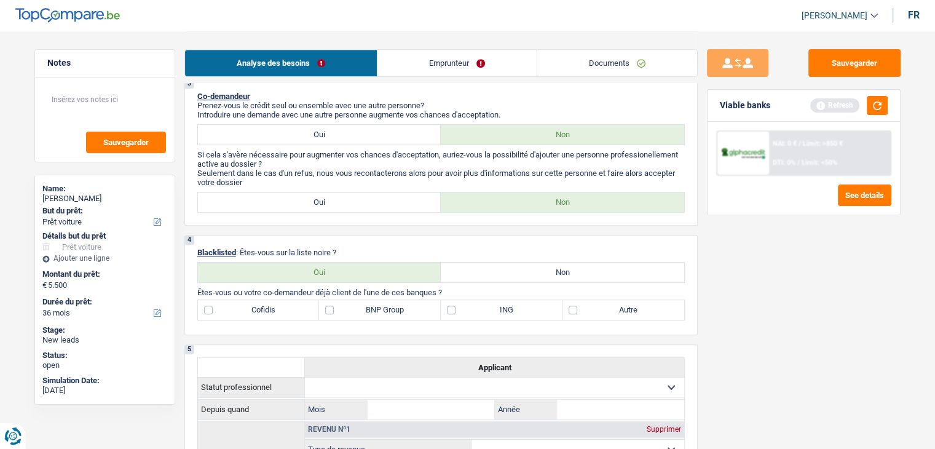
click at [527, 271] on label "Non" at bounding box center [562, 272] width 243 height 20
click at [527, 271] on input "Non" at bounding box center [562, 272] width 243 height 20
radio input "true"
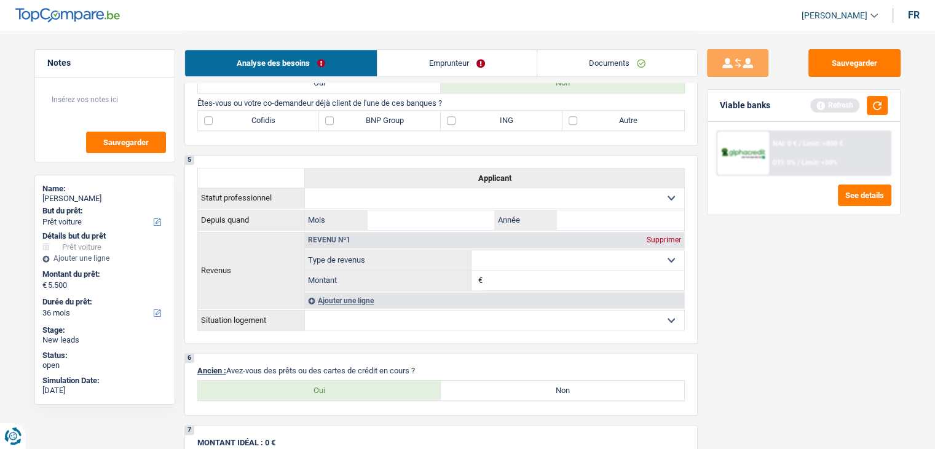
scroll to position [983, 0]
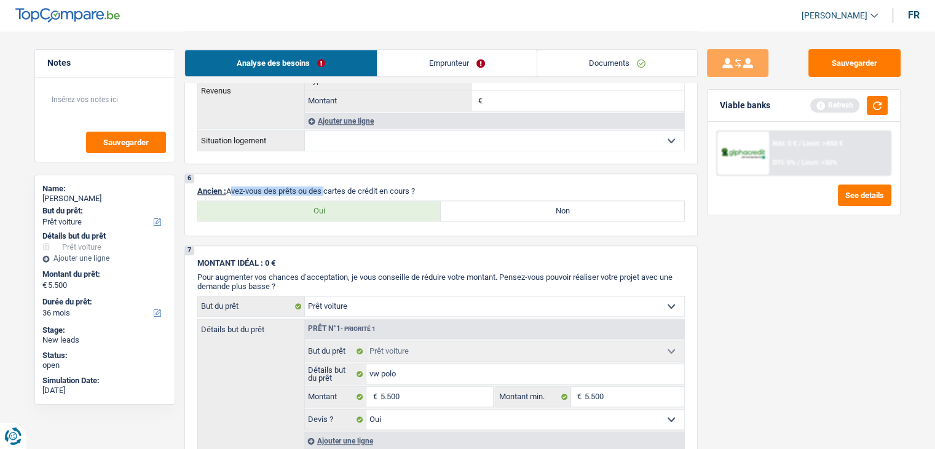
drag, startPoint x: 227, startPoint y: 185, endPoint x: 323, endPoint y: 183, distance: 95.9
click at [323, 186] on p "Ancien : Avez-vous des prêts ou des cartes de crédit en cours ?" at bounding box center [440, 190] width 487 height 9
click at [876, 100] on button "button" at bounding box center [877, 105] width 21 height 19
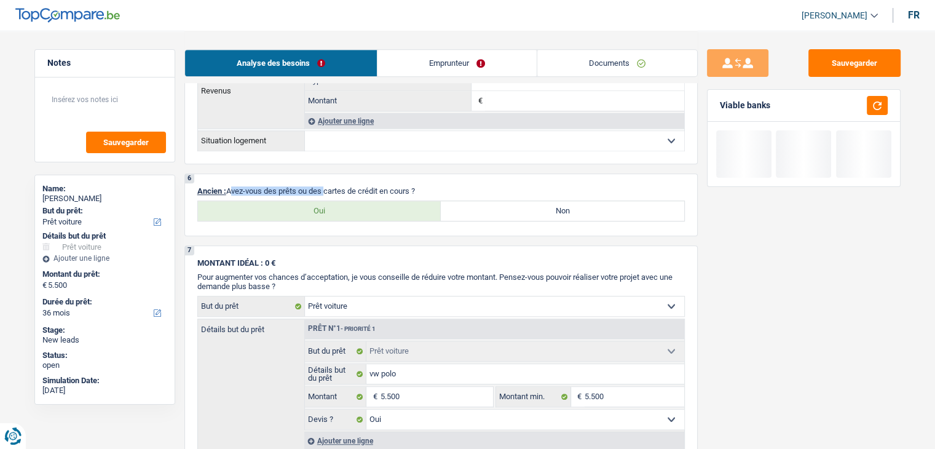
drag, startPoint x: 438, startPoint y: 184, endPoint x: 229, endPoint y: 187, distance: 209.0
click at [229, 187] on p "Ancien : Avez-vous des prêts ou des cartes de crédit en cours ?" at bounding box center [440, 190] width 487 height 9
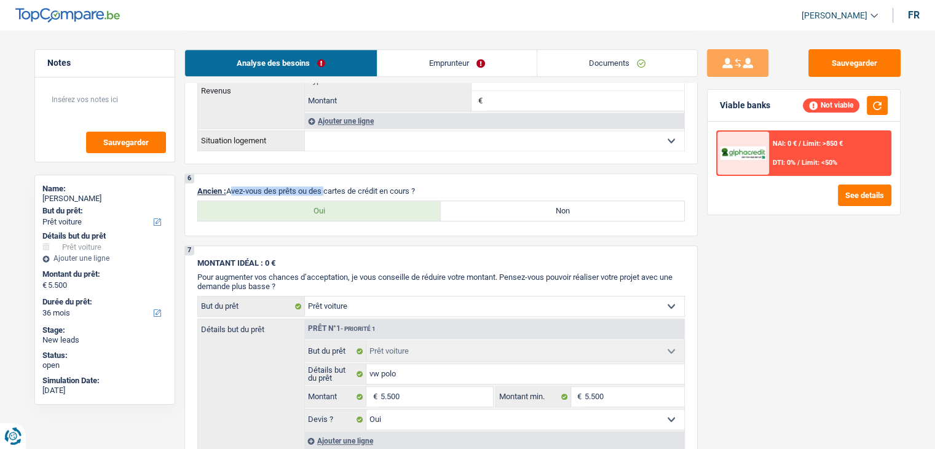
click at [243, 175] on div "6 Ancien : Avez-vous des prêts ou des cartes de crédit en cours ? Oui Non Tous …" at bounding box center [440, 204] width 513 height 63
click at [305, 210] on label "Oui" at bounding box center [319, 211] width 243 height 20
click at [305, 210] on input "Oui" at bounding box center [319, 211] width 243 height 20
radio input "true"
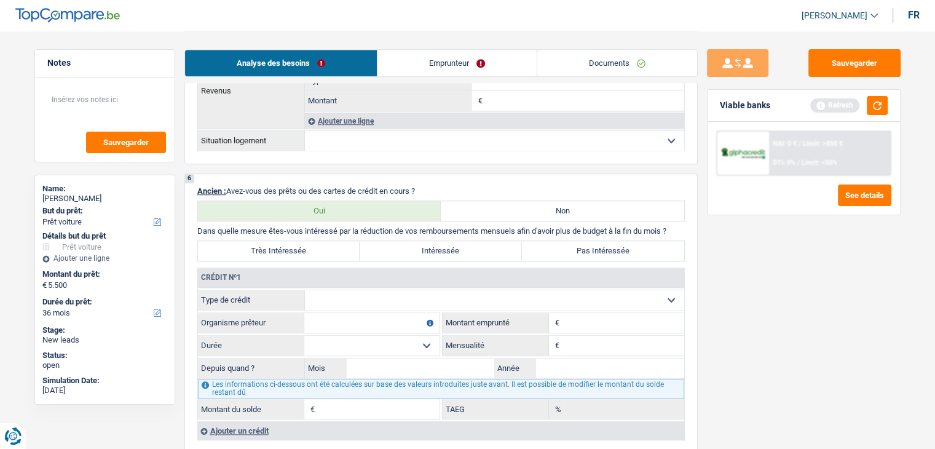
click at [408, 296] on select "Carte ou ouverture de crédit Prêt hypothécaire Vente à tempérament Prêt à tempé…" at bounding box center [494, 300] width 379 height 20
click at [744, 323] on div "Sauvegarder Viable banks Refresh NAI: 0 € / Limit: >850 € DTI: 0% / Limit: <50%…" at bounding box center [804, 239] width 212 height 380
click at [364, 293] on select "Carte ou ouverture de crédit Prêt hypothécaire Vente à tempérament Prêt à tempé…" at bounding box center [494, 300] width 379 height 20
select select "personalLoan"
type input "0"
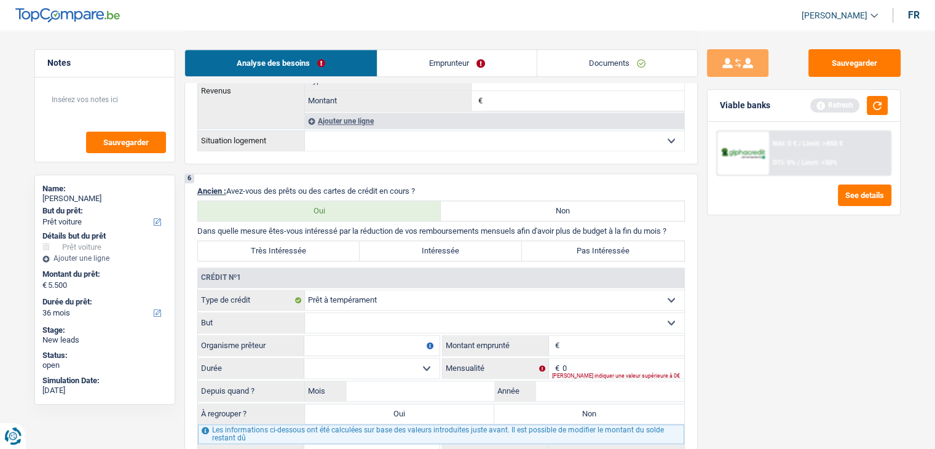
click at [599, 337] on input "Montant" at bounding box center [623, 346] width 122 height 20
click at [390, 294] on select "Carte ou ouverture de crédit Prêt hypothécaire Vente à tempérament Prêt à tempé…" at bounding box center [494, 300] width 379 height 20
select select "cardOrCredit"
click at [305, 290] on select "Carte ou ouverture de crédit Prêt hypothécaire Vente à tempérament Prêt à tempé…" at bounding box center [494, 300] width 379 height 20
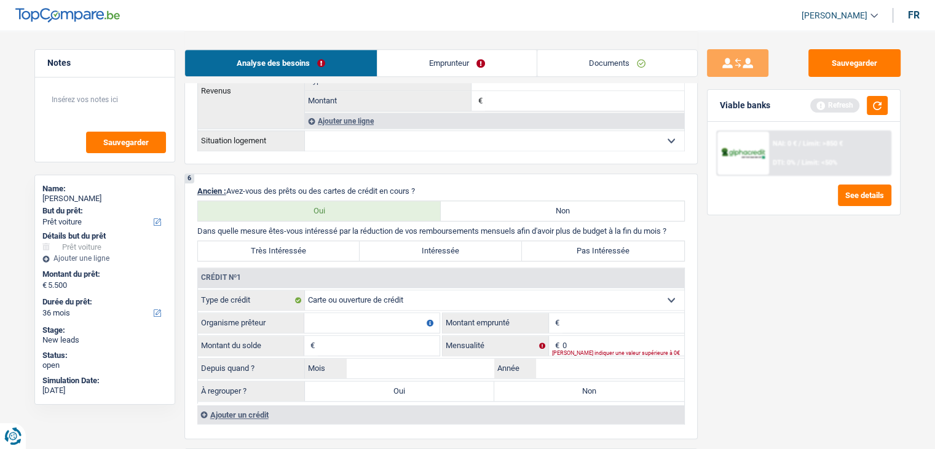
click at [388, 313] on input "Organisme prêteur" at bounding box center [371, 323] width 135 height 20
click at [596, 313] on input "Montant" at bounding box center [623, 323] width 122 height 20
type input "600"
click at [749, 305] on div "Sauvegarder Viable banks Refresh NAI: 0 € / Limit: >850 € DTI: 0% / Limit: <50%…" at bounding box center [804, 239] width 212 height 380
click at [881, 106] on button "button" at bounding box center [877, 105] width 21 height 19
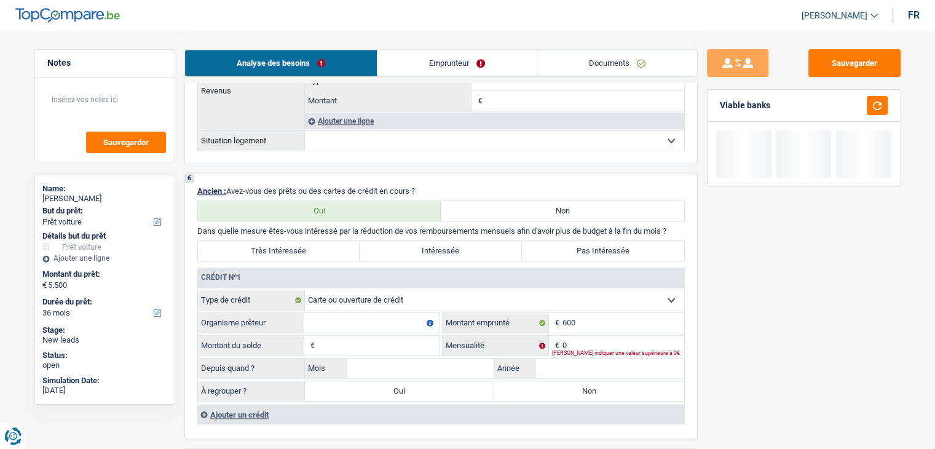
drag, startPoint x: 774, startPoint y: 104, endPoint x: 718, endPoint y: 108, distance: 56.0
click at [718, 108] on div "Viable banks" at bounding box center [803, 106] width 192 height 32
drag, startPoint x: 767, startPoint y: 116, endPoint x: 782, endPoint y: 116, distance: 14.8
click at [782, 116] on div "Viable banks" at bounding box center [803, 106] width 192 height 32
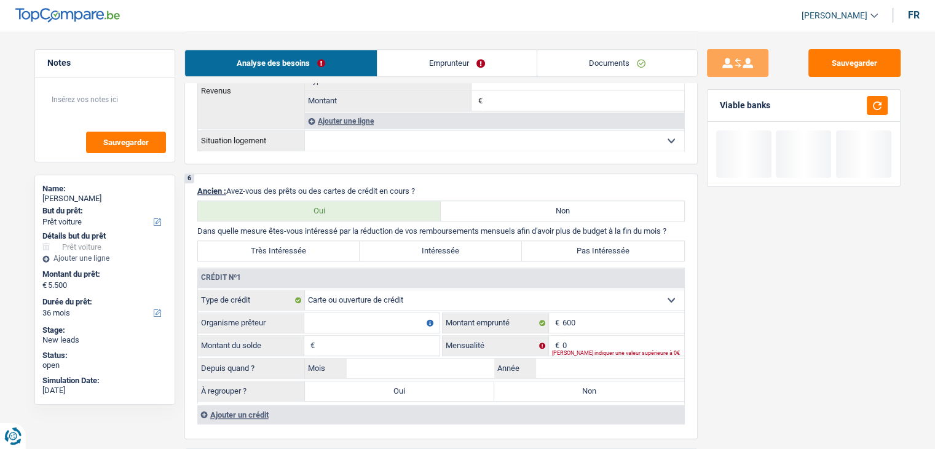
click at [774, 108] on div "Viable banks" at bounding box center [803, 106] width 192 height 32
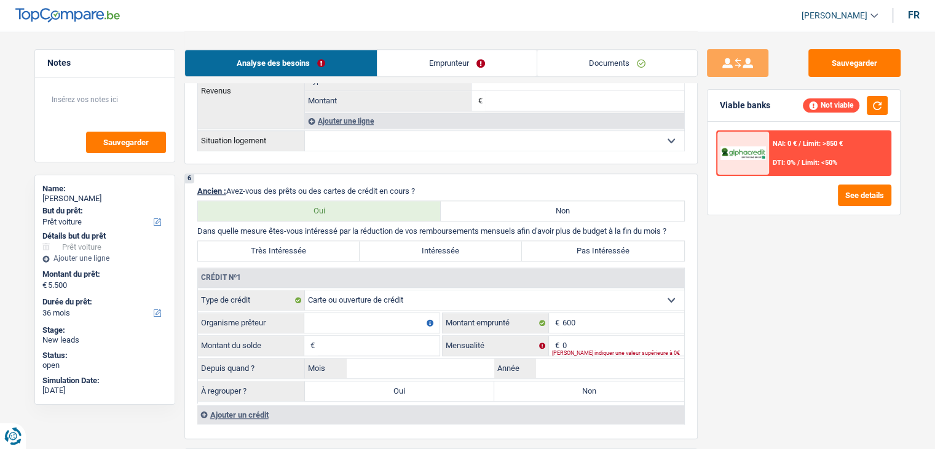
click at [766, 107] on div "Viable banks" at bounding box center [745, 105] width 50 height 10
click at [767, 106] on div "Viable banks" at bounding box center [745, 105] width 50 height 10
click at [311, 313] on input "Organisme prêteur" at bounding box center [371, 323] width 135 height 20
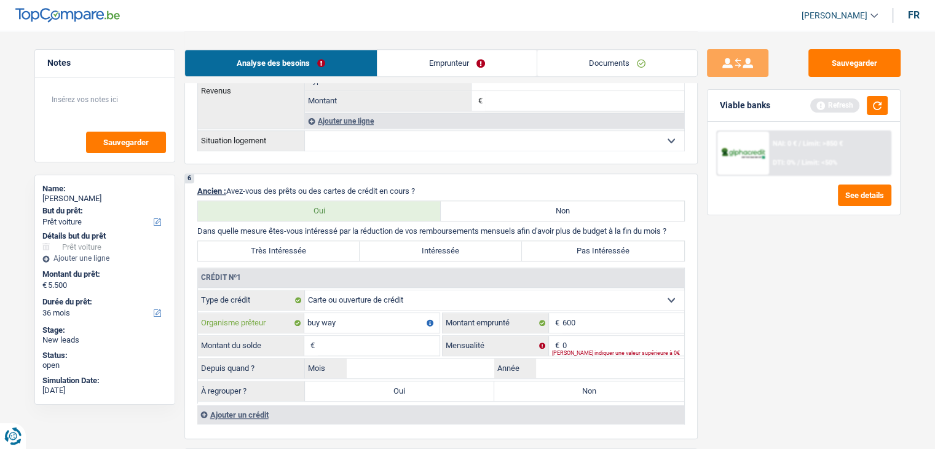
type input "buy way"
click at [375, 336] on input "Montant du solde" at bounding box center [379, 346] width 122 height 20
click at [376, 336] on input "Montant du solde" at bounding box center [379, 346] width 122 height 20
click at [583, 336] on input "0" at bounding box center [623, 346] width 122 height 20
click at [403, 339] on input "Montant du solde" at bounding box center [379, 346] width 122 height 20
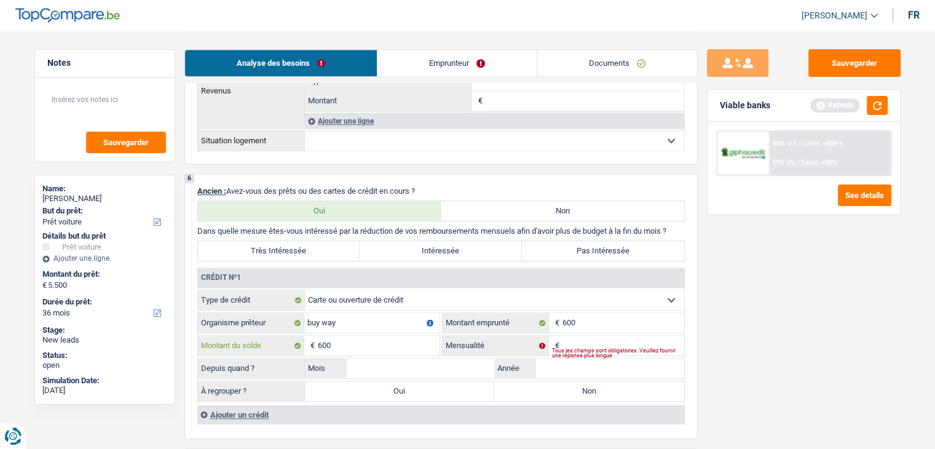
type input "600"
click at [587, 337] on input "Mensualité" at bounding box center [623, 346] width 122 height 20
type input "50"
click at [758, 313] on div "Sauvegarder Viable banks Refresh NAI: 0 € / Limit: >850 € DTI: 0% / Limit: <50%…" at bounding box center [804, 239] width 212 height 380
click at [875, 103] on button "button" at bounding box center [877, 105] width 21 height 19
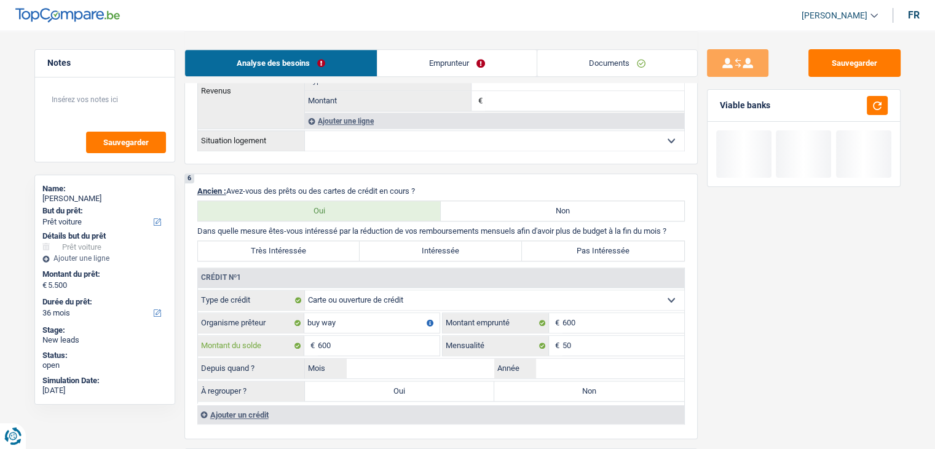
click at [390, 339] on input "600" at bounding box center [379, 346] width 122 height 20
type input "6"
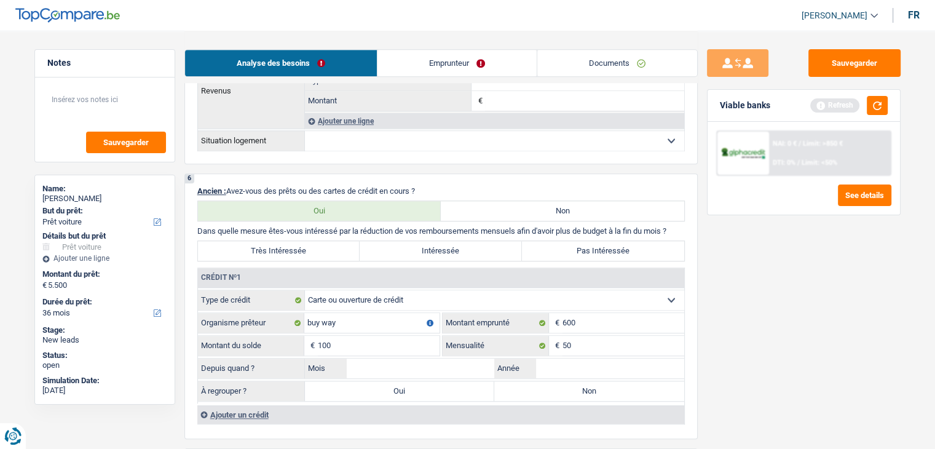
type input "100"
click at [835, 360] on div "Sauvegarder Viable banks Refresh NAI: 0 € / Limit: >850 € DTI: 0% / Limit: <50%…" at bounding box center [804, 239] width 212 height 380
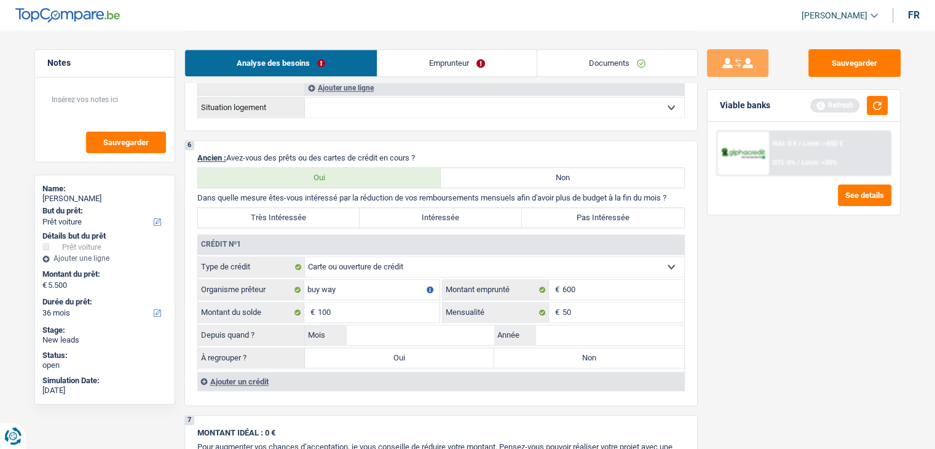
scroll to position [1045, 0]
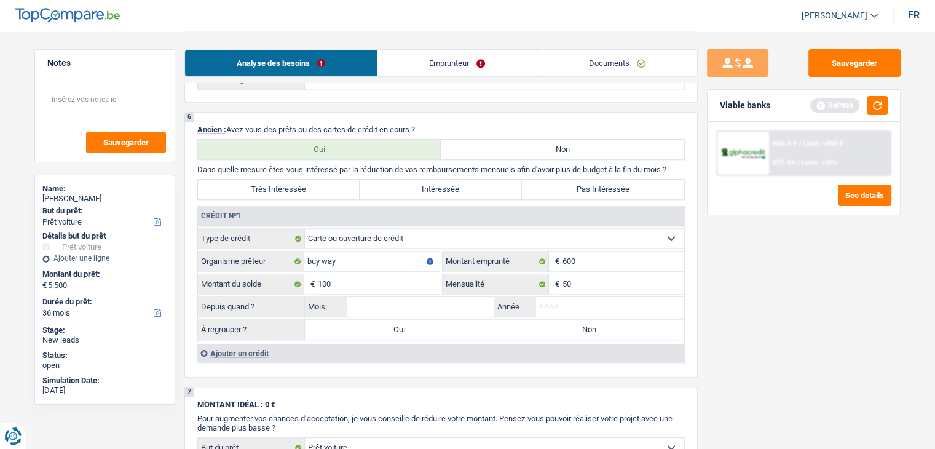
click at [546, 304] on input "Année" at bounding box center [610, 307] width 148 height 20
type input "2024"
click at [492, 297] on input "Mois" at bounding box center [421, 307] width 148 height 20
type input "12"
click at [808, 350] on div "Sauvegarder Viable banks Refresh NAI: 0 € / Limit: >850 € DTI: 0% / Limit: <50%…" at bounding box center [804, 239] width 212 height 380
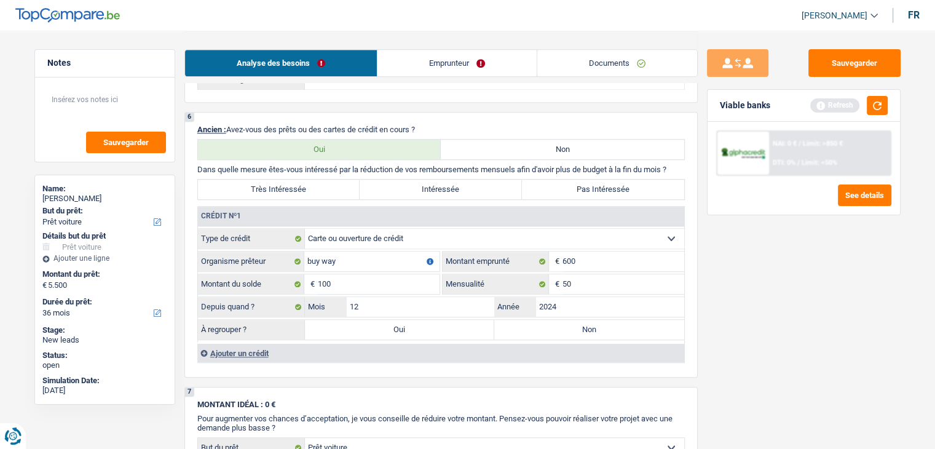
drag, startPoint x: 734, startPoint y: 279, endPoint x: 827, endPoint y: 181, distance: 135.2
click at [735, 279] on div "Sauvegarder Viable banks Refresh NAI: 0 € / Limit: >850 € DTI: 0% / Limit: <50%…" at bounding box center [804, 239] width 212 height 380
click at [880, 106] on button "button" at bounding box center [877, 105] width 21 height 19
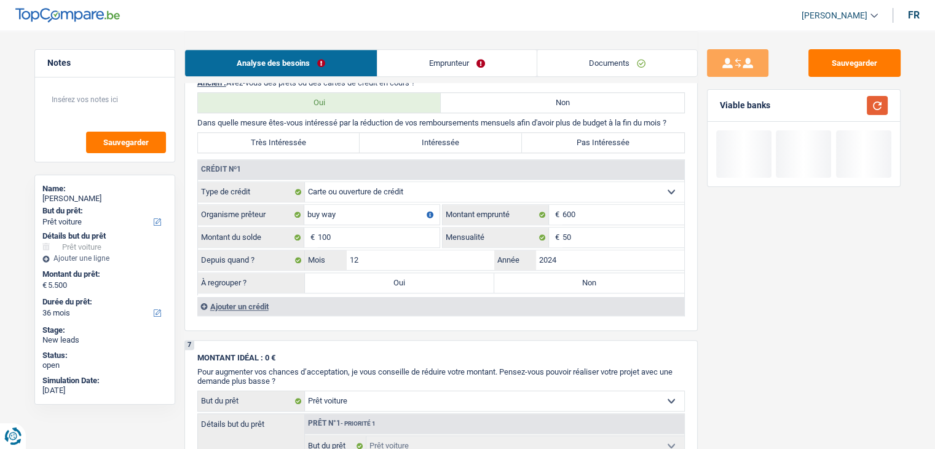
scroll to position [1168, 0]
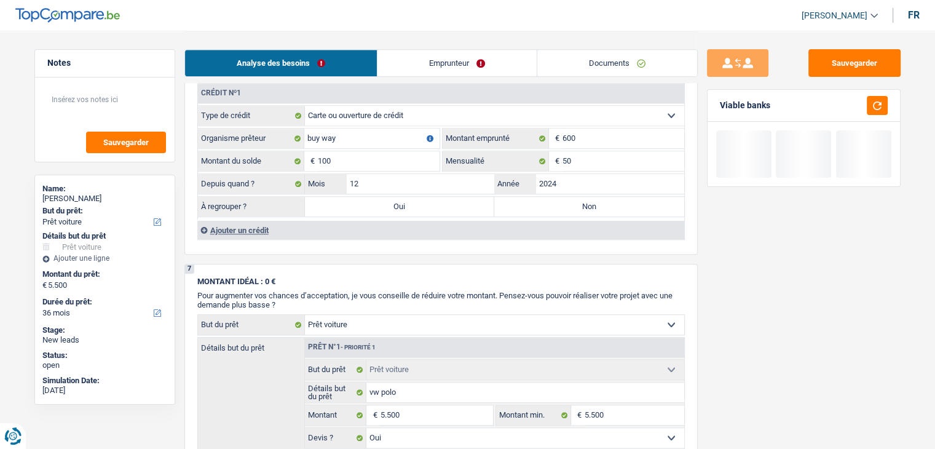
click at [538, 208] on div "À regrouper ? Oui Non Tous les champs sont obligatoires. Veuillez fournir une r…" at bounding box center [441, 206] width 486 height 21
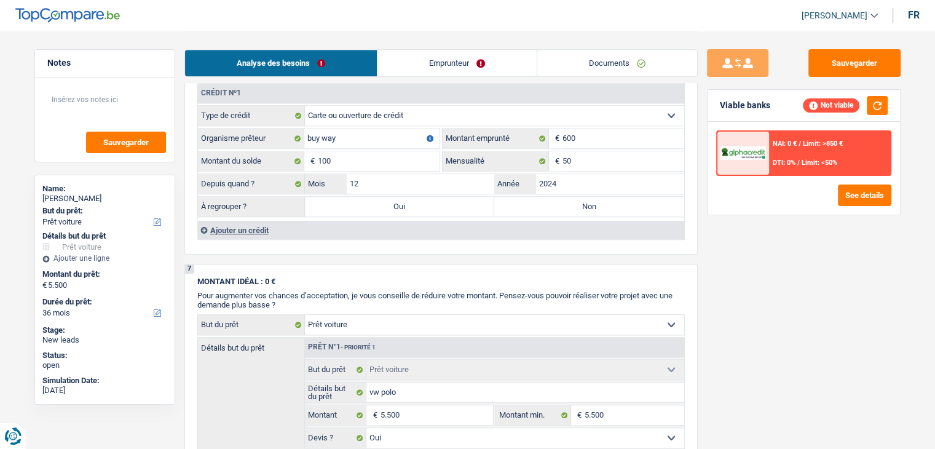
click at [537, 204] on label "Non" at bounding box center [589, 207] width 190 height 20
click at [537, 204] on input "Non" at bounding box center [589, 207] width 190 height 20
radio input "true"
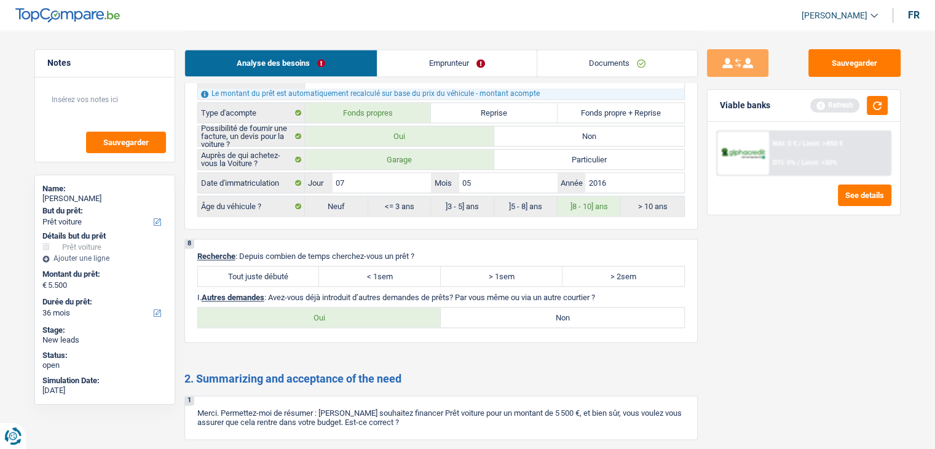
scroll to position [1844, 0]
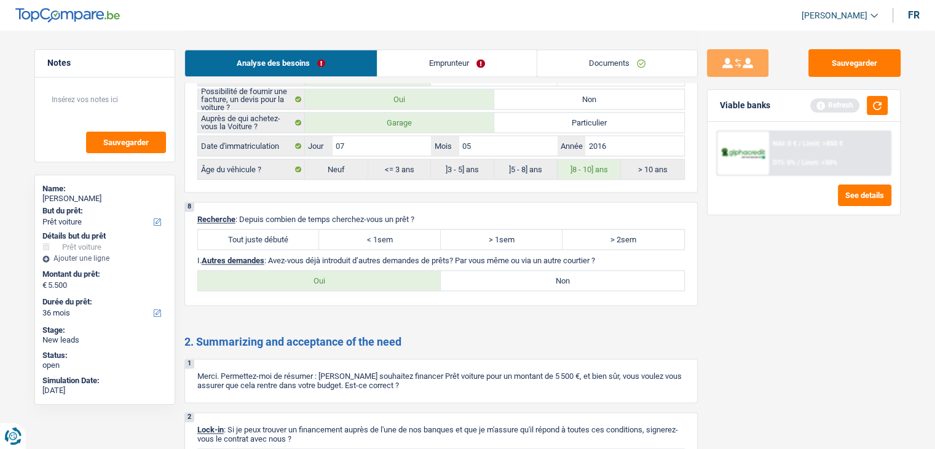
click at [282, 229] on label "Tout juste débuté" at bounding box center [259, 239] width 122 height 20
click at [282, 229] on input "Tout juste débuté" at bounding box center [259, 239] width 122 height 20
radio input "true"
click at [462, 270] on label "Non" at bounding box center [562, 280] width 243 height 20
click at [462, 270] on input "Non" at bounding box center [562, 280] width 243 height 20
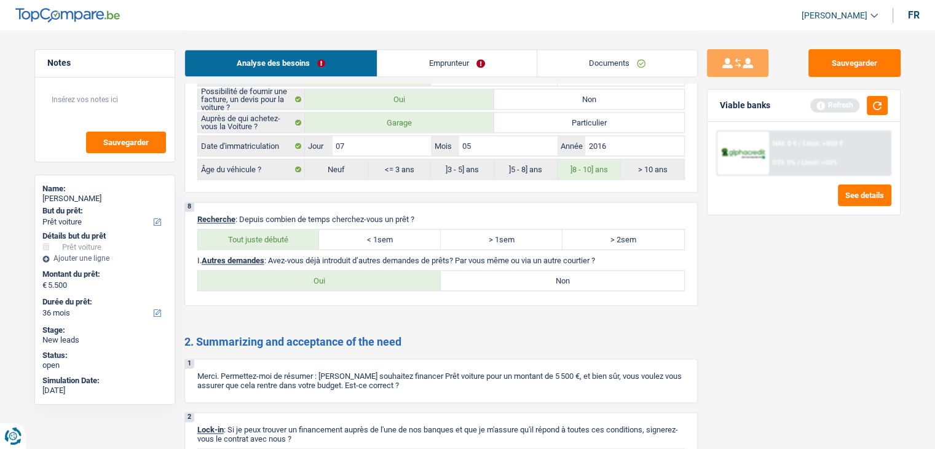
radio input "true"
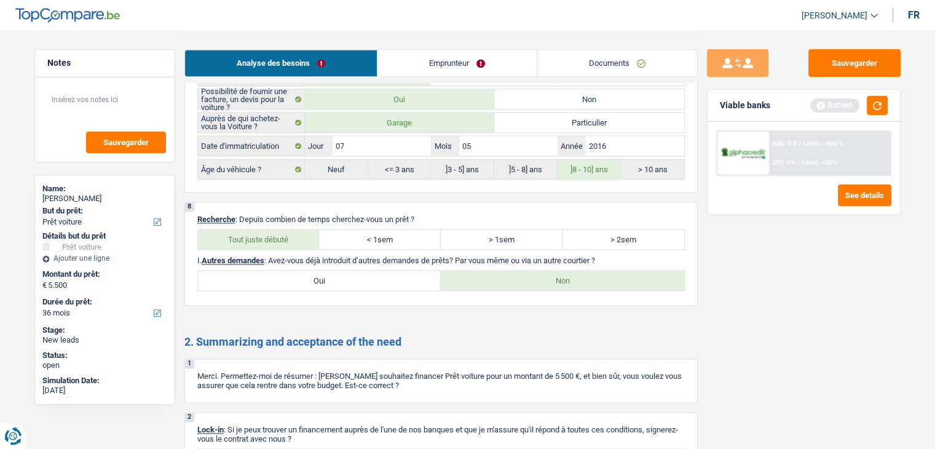
scroll to position [1967, 0]
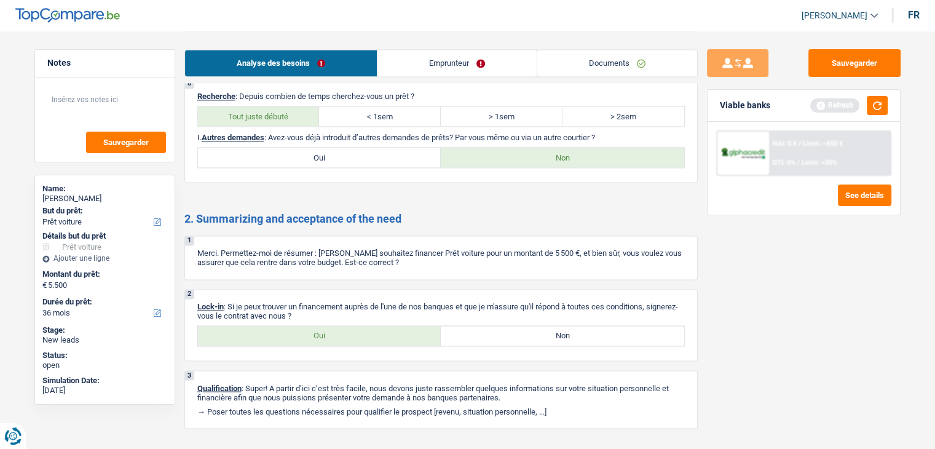
click at [342, 326] on label "Oui" at bounding box center [319, 336] width 243 height 20
click at [342, 326] on input "Oui" at bounding box center [319, 336] width 243 height 20
radio input "true"
click at [418, 54] on link "Emprunteur" at bounding box center [456, 63] width 159 height 26
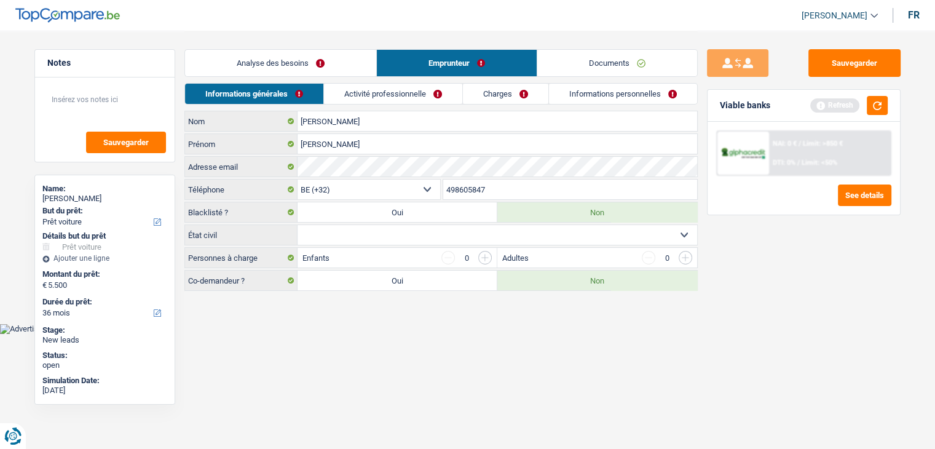
scroll to position [0, 0]
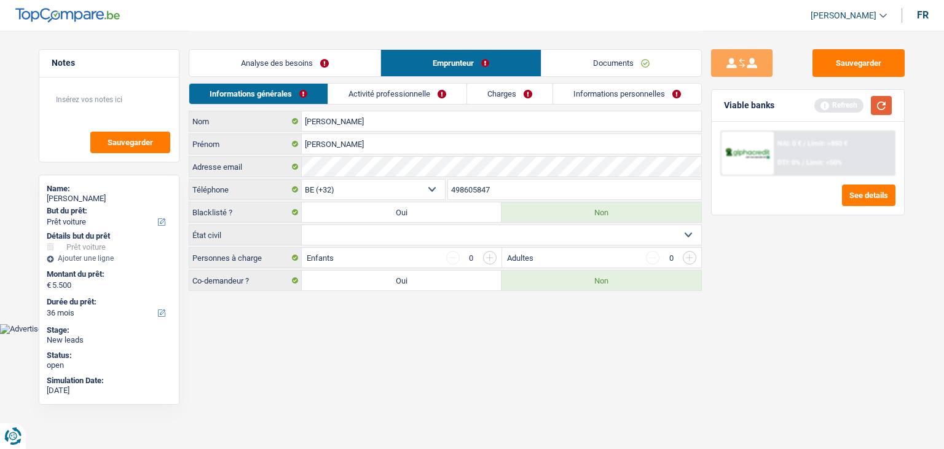
click at [876, 101] on button "button" at bounding box center [881, 105] width 21 height 19
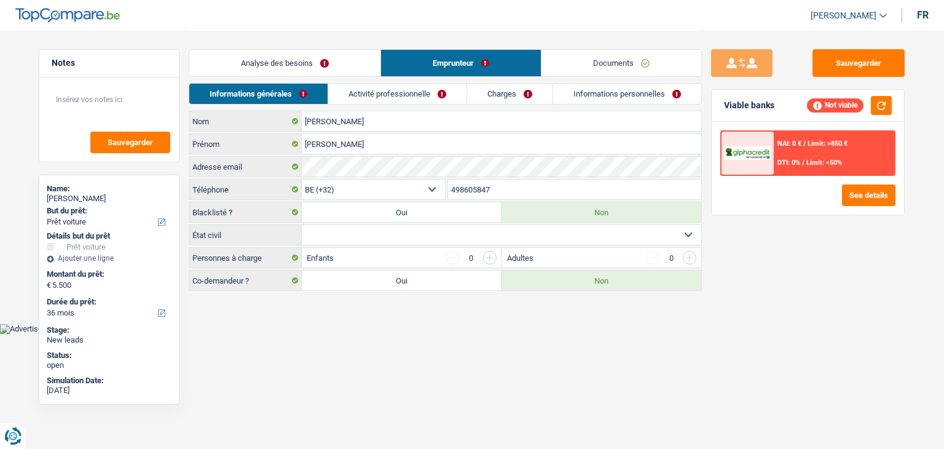
click at [339, 334] on html "Vous avez le contrôle de vos données Nous utilisons des cookies, tout comme nos…" at bounding box center [472, 167] width 944 height 334
click at [328, 232] on select "Célibataire Marié(e) Cohabitant(e) légal(e) Divorcé(e) Veuf(ve) Séparé (de fait…" at bounding box center [501, 235] width 399 height 20
select select "single"
click at [302, 225] on select "Célibataire Marié(e) Cohabitant(e) légal(e) Divorcé(e) Veuf(ve) Séparé (de fait…" at bounding box center [501, 235] width 399 height 20
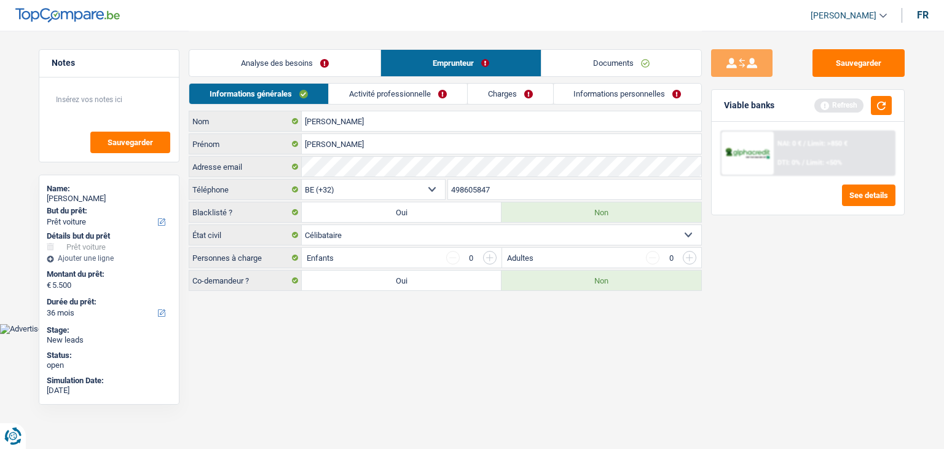
drag, startPoint x: 262, startPoint y: 254, endPoint x: 208, endPoint y: 256, distance: 54.1
click at [208, 256] on label "Personnes à charge" at bounding box center [245, 258] width 112 height 20
click at [374, 330] on body "Vous avez le contrôle de vos données Nous utilisons des cookies, tout comme nos…" at bounding box center [472, 167] width 944 height 334
click at [401, 92] on link "Activité professionnelle" at bounding box center [398, 94] width 138 height 20
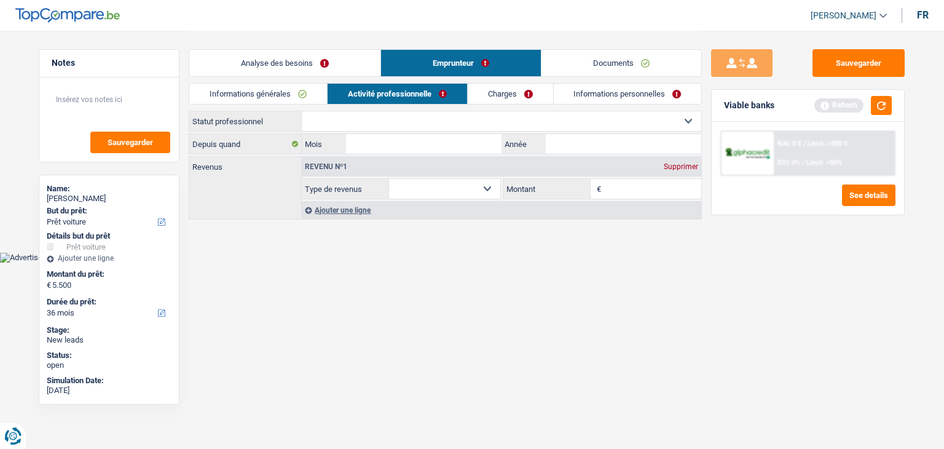
click at [893, 107] on div "Viable banks Refresh" at bounding box center [808, 106] width 192 height 32
click at [887, 108] on button "button" at bounding box center [881, 105] width 21 height 19
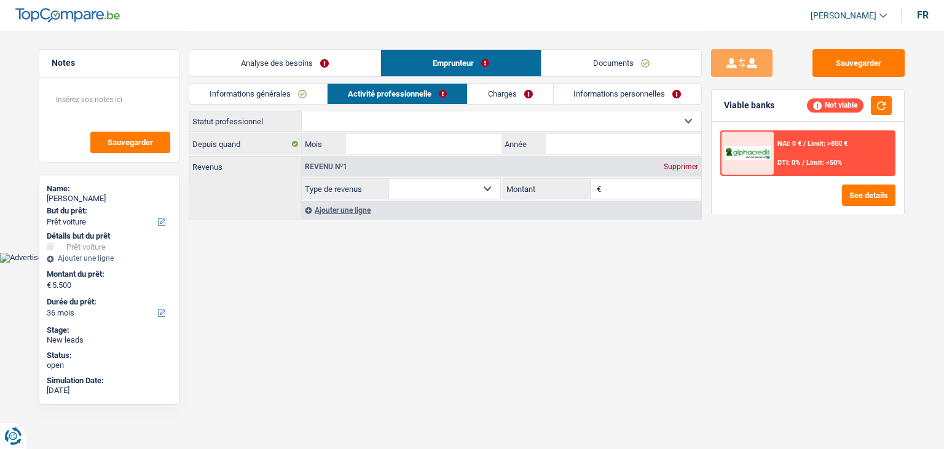
drag, startPoint x: 261, startPoint y: 124, endPoint x: 196, endPoint y: 125, distance: 65.2
click at [196, 125] on label "Statut professionnel" at bounding box center [245, 121] width 112 height 20
click at [236, 259] on body "Vous avez le contrôle de vos données Nous utilisons des cookies, tout comme nos…" at bounding box center [472, 131] width 944 height 262
click at [349, 127] on select "Ouvrier Employé privé Employé public Invalide Indépendant Pensionné Chômeur Mut…" at bounding box center [501, 121] width 399 height 20
select select "unemployed"
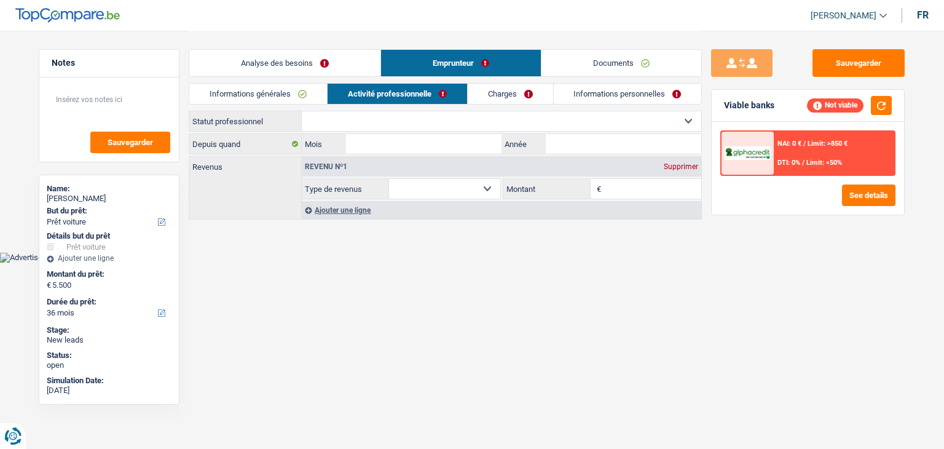
click at [302, 111] on select "Ouvrier Employé privé Employé public Invalide Indépendant Pensionné Chômeur Mut…" at bounding box center [501, 121] width 399 height 20
select select "unemployment"
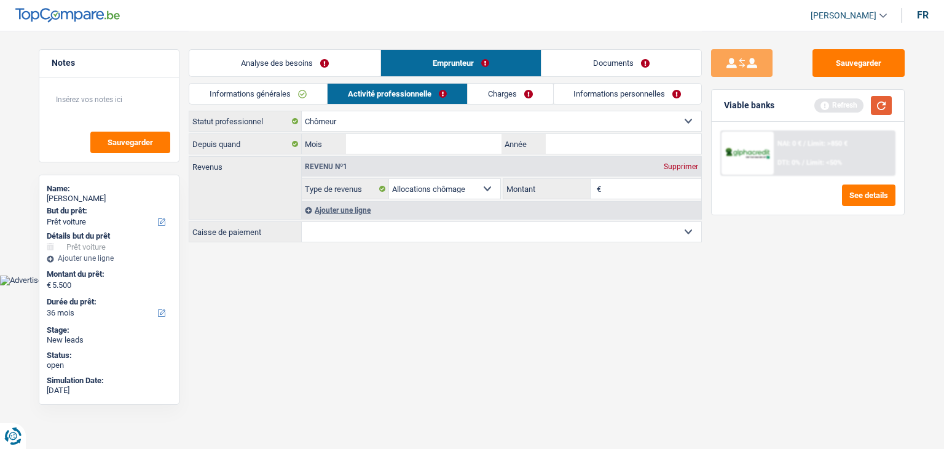
click at [884, 110] on button "button" at bounding box center [881, 105] width 21 height 19
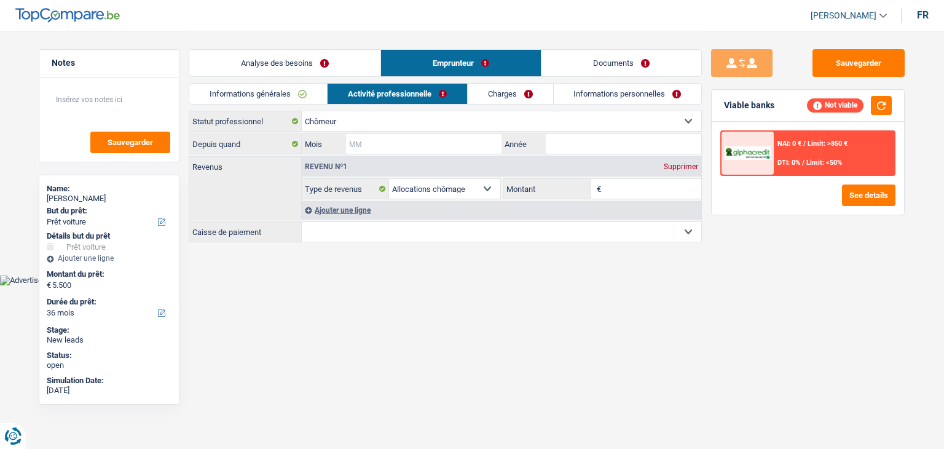
click at [466, 146] on input "Mois" at bounding box center [423, 144] width 155 height 20
type input "02"
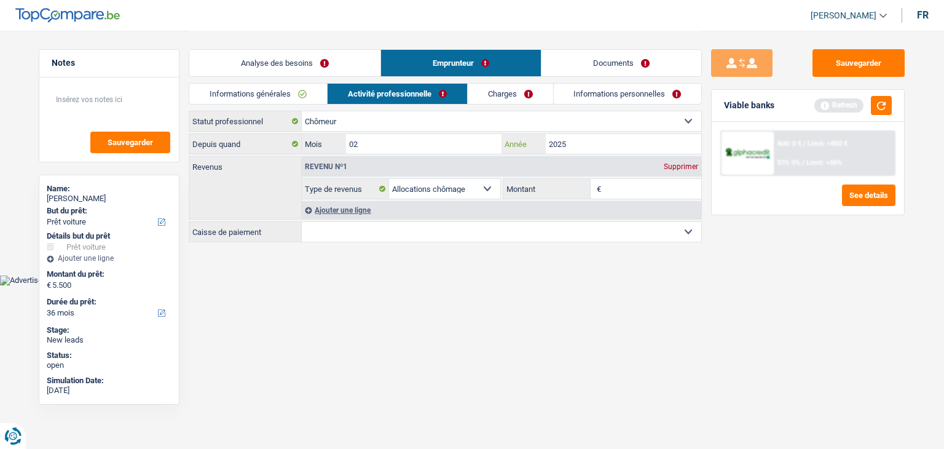
type input "2025"
click at [490, 285] on html "Vous avez le contrôle de vos données Nous utilisons des cookies, tout comme nos…" at bounding box center [472, 142] width 944 height 285
drag, startPoint x: 878, startPoint y: 104, endPoint x: 785, endPoint y: 129, distance: 96.2
click at [878, 104] on button "button" at bounding box center [881, 105] width 21 height 19
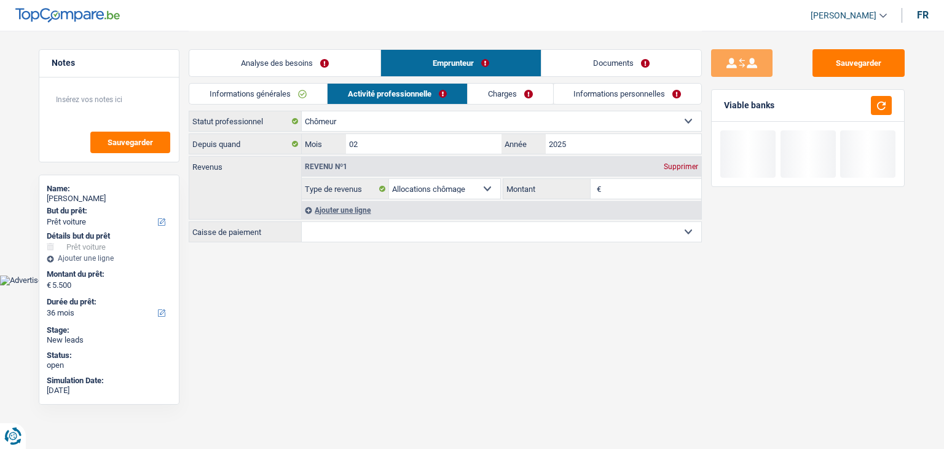
click at [602, 183] on span "€" at bounding box center [598, 189] width 14 height 20
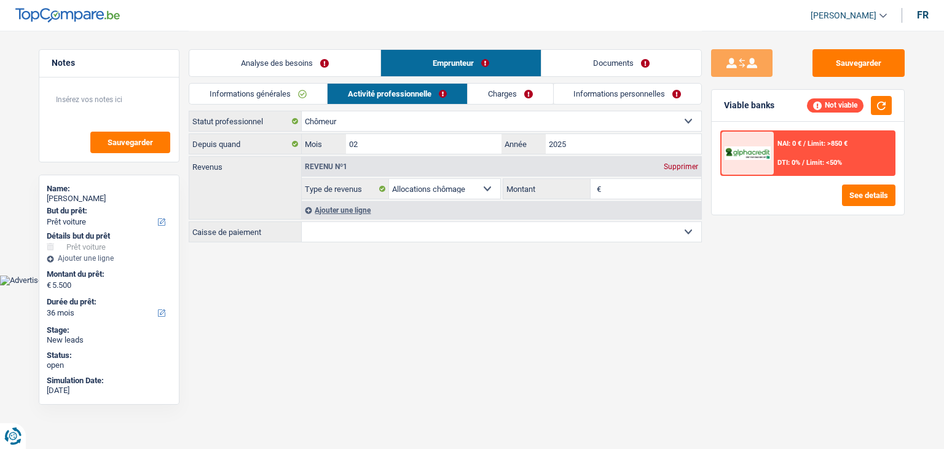
click at [622, 186] on input "Montant" at bounding box center [653, 189] width 98 height 20
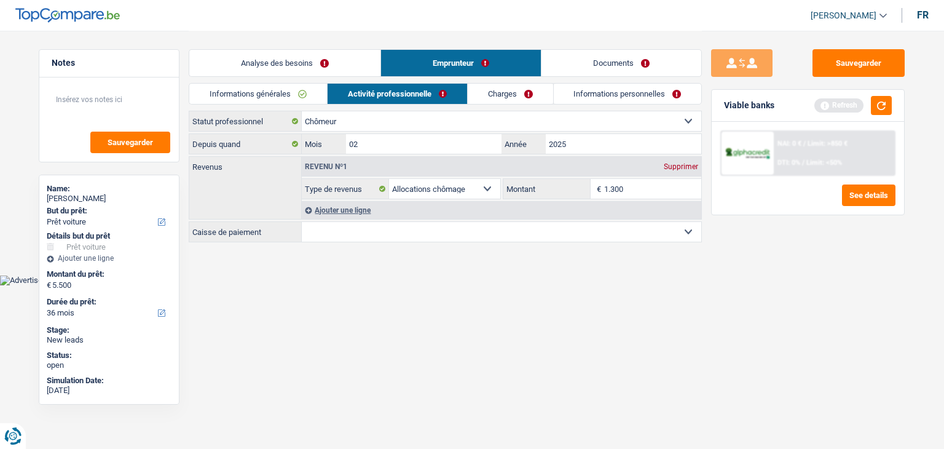
type input "1.300"
click at [391, 285] on html "Vous avez le contrôle de vos données Nous utilisons des cookies, tout comme nos…" at bounding box center [472, 142] width 944 height 285
click at [345, 241] on div "Ouvrier Employé privé Employé public Invalide Indépendant Pensionné Chômeur Mut…" at bounding box center [445, 177] width 513 height 133
click at [352, 234] on select "CAPAC FGTB CSC CGSLB Autre Sélectionner une option" at bounding box center [501, 232] width 399 height 20
select select "fgtb"
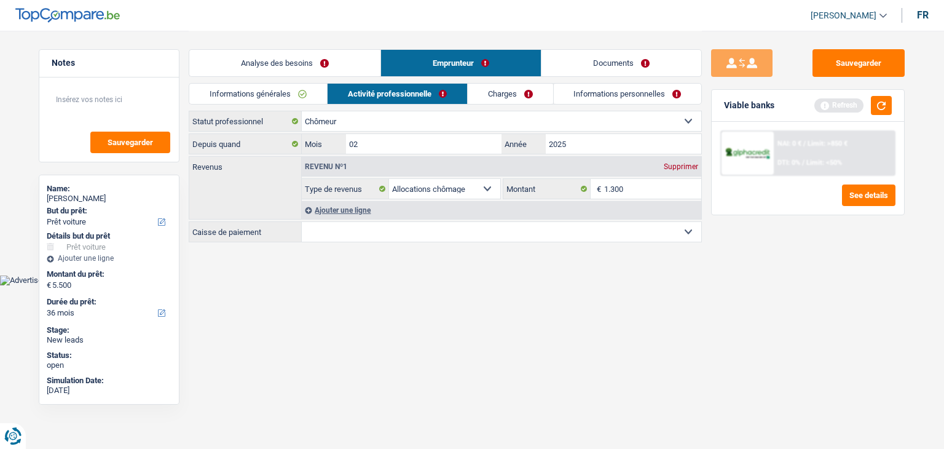
click at [302, 222] on select "CAPAC FGTB CSC CGSLB Autre Sélectionner une option" at bounding box center [501, 232] width 399 height 20
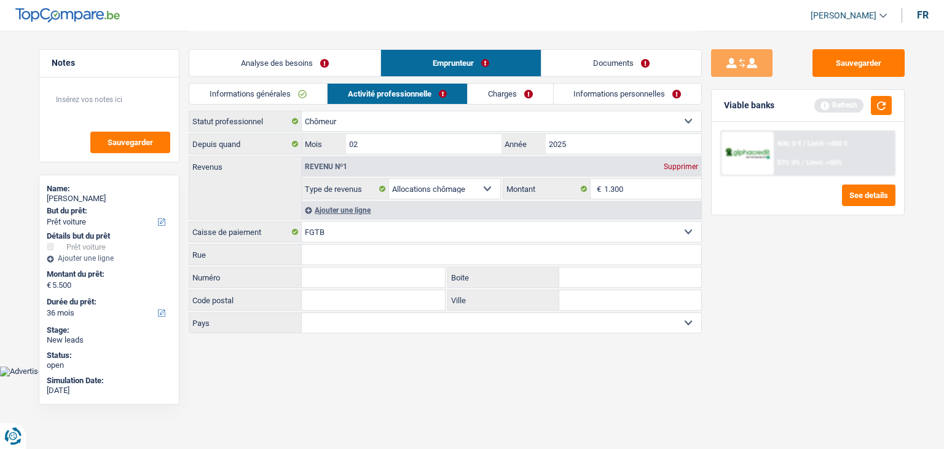
click at [360, 276] on input "Numéro" at bounding box center [373, 277] width 143 height 20
click at [835, 310] on div "Sauvegarder Viable banks Refresh NAI: 0 € / Limit: >850 € DTI: 0% / Limit: <50%…" at bounding box center [808, 239] width 212 height 380
click at [875, 108] on button "button" at bounding box center [881, 105] width 21 height 19
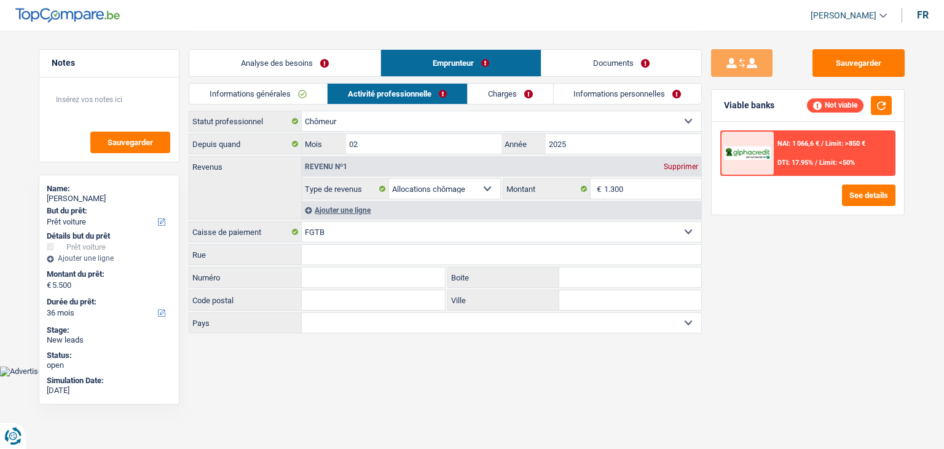
click at [728, 283] on div "Sauvegarder Viable banks Not viable NAI: 1 066,6 € / Limit: >850 € DTI: 17.95% …" at bounding box center [808, 239] width 212 height 380
click at [716, 183] on div "NAI: 1 066,6 € / Limit: >850 € DTI: 17.95% / Limit: <50% See details" at bounding box center [808, 168] width 192 height 93
click at [477, 93] on link "Charges" at bounding box center [510, 94] width 85 height 20
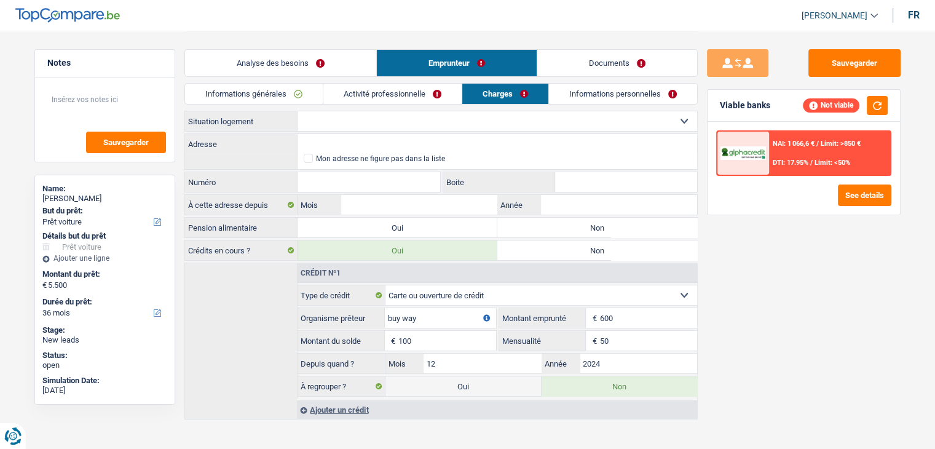
click at [369, 119] on select "Locataire Propriétaire avec prêt hypothécaire Propriétaire sans prêt hypothécai…" at bounding box center [496, 121] width 399 height 20
click at [359, 109] on div "Informations générales Activité professionnelle Charges Informations personnell…" at bounding box center [440, 97] width 513 height 28
click at [358, 113] on select "Locataire Propriétaire avec prêt hypothécaire Propriétaire sans prêt hypothécai…" at bounding box center [496, 121] width 399 height 20
select select "liveWithParents"
click at [297, 111] on select "Locataire Propriétaire avec prêt hypothécaire Propriétaire sans prêt hypothécai…" at bounding box center [496, 121] width 399 height 20
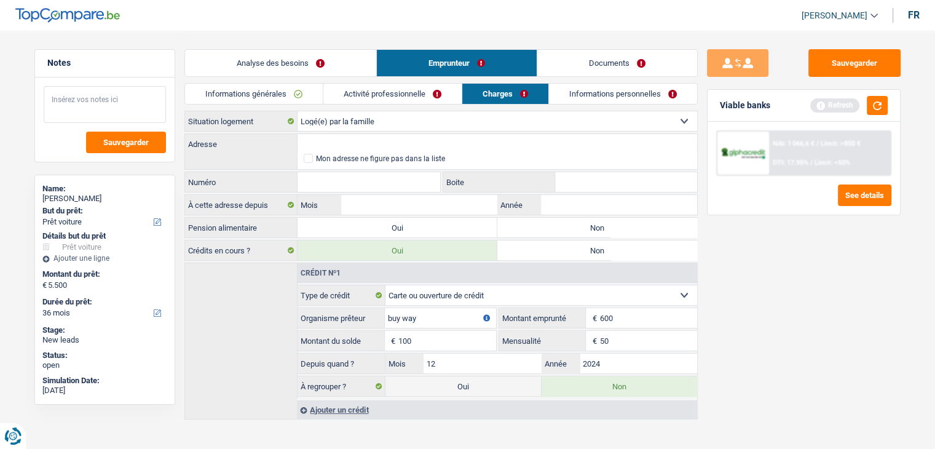
click at [144, 101] on textarea at bounding box center [105, 104] width 122 height 37
type textarea "logé chez ses"
click at [315, 146] on input "Adresse" at bounding box center [496, 144] width 399 height 20
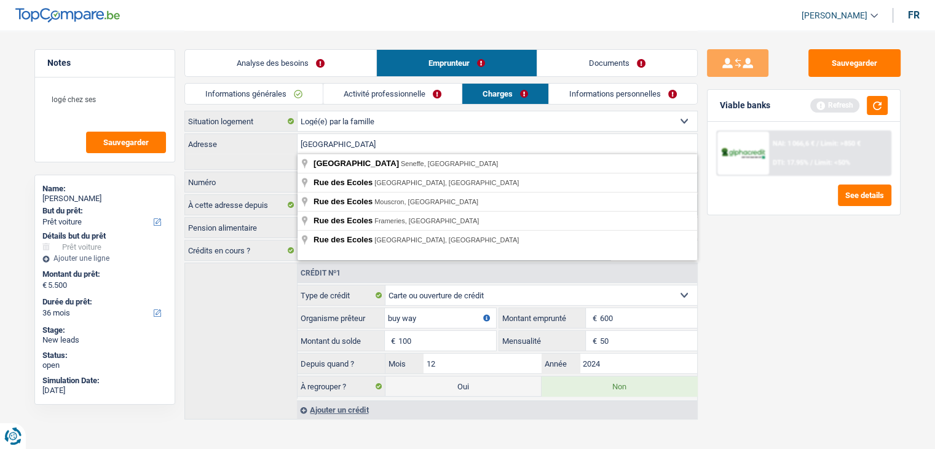
type input "[GEOGRAPHIC_DATA]"
click at [256, 165] on div "rue des écoles Adresse Mon adresse ne figure pas dans la liste" at bounding box center [440, 151] width 513 height 36
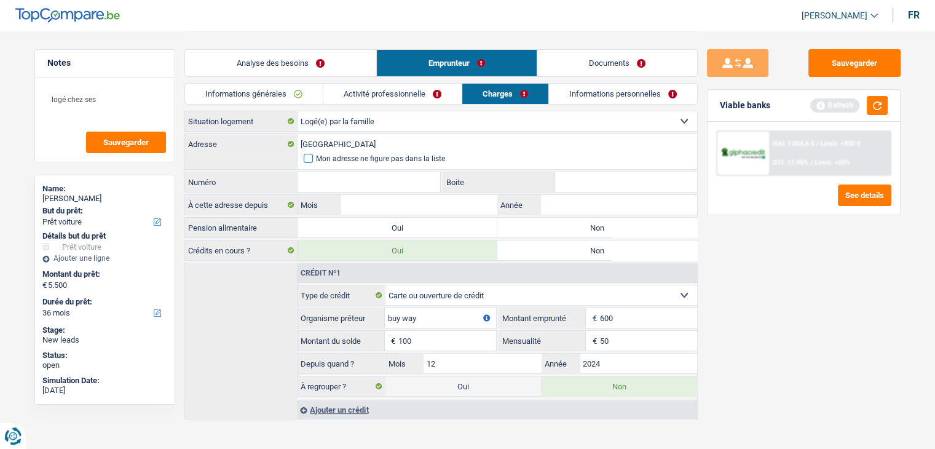
click at [312, 160] on span at bounding box center [308, 158] width 9 height 9
click at [304, 159] on input "Mon adresse ne figure pas dans la liste" at bounding box center [304, 159] width 0 height 0
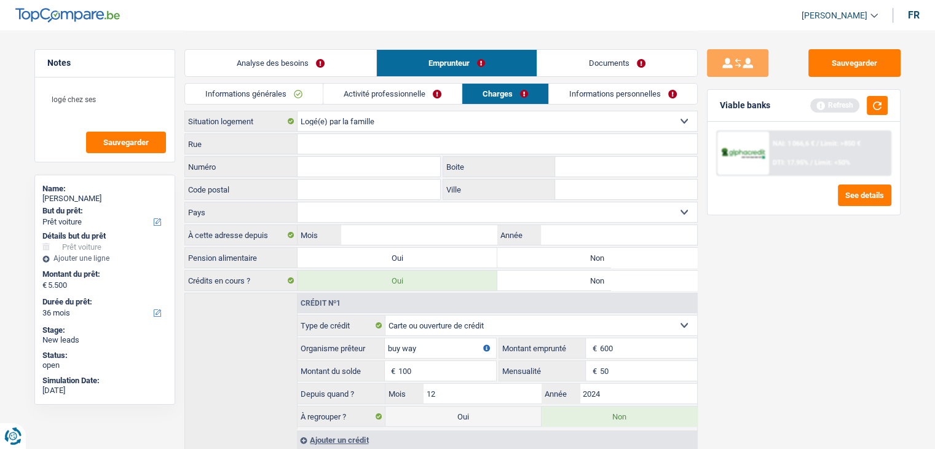
click at [324, 141] on input "Rue" at bounding box center [496, 144] width 399 height 20
type input "[GEOGRAPHIC_DATA]"
click at [339, 168] on input "Numéro" at bounding box center [368, 167] width 143 height 20
type input "72"
click at [353, 185] on input "Code postal" at bounding box center [368, 189] width 143 height 20
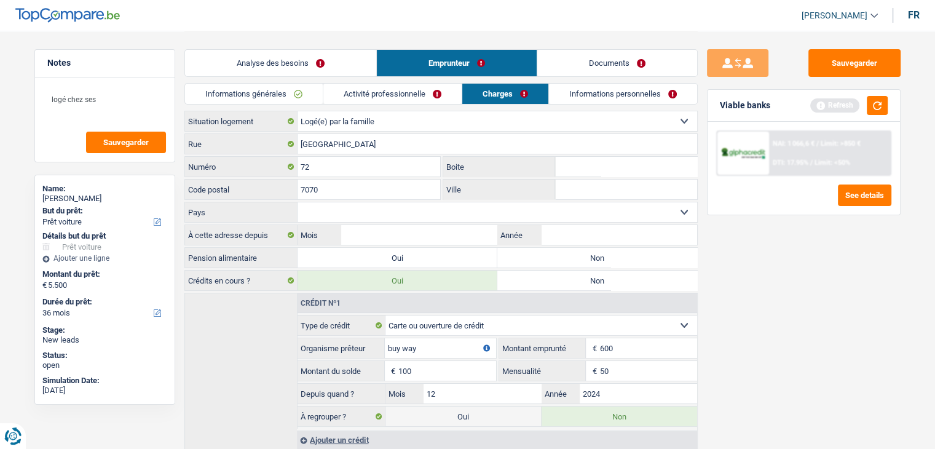
type input "7070"
click at [599, 184] on input "Ville" at bounding box center [626, 189] width 142 height 20
type input "Le roeulx"
click at [787, 345] on div "Sauvegarder Viable banks Refresh NAI: 1 066,6 € / Limit: >850 € DTI: 17.95% / L…" at bounding box center [804, 239] width 212 height 380
click at [489, 207] on select "Belgique [GEOGRAPHIC_DATA] Sélectionner une option" at bounding box center [496, 212] width 399 height 20
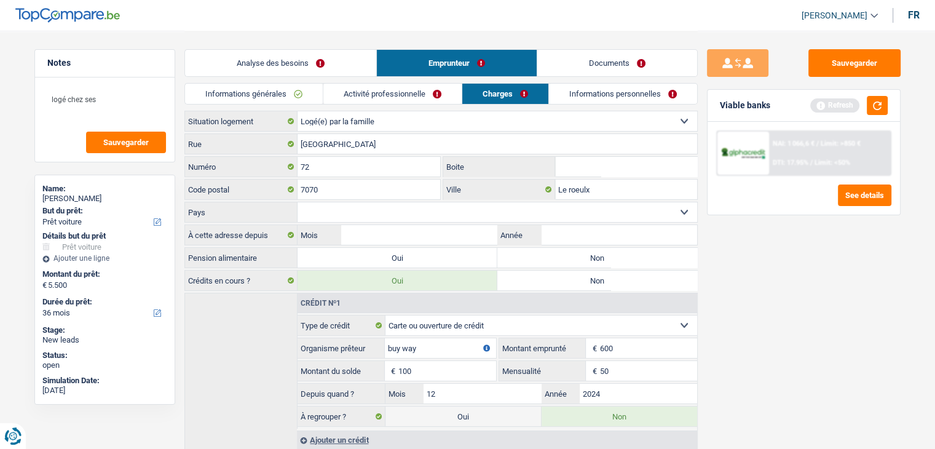
select select "BE"
click at [297, 202] on select "Belgique [GEOGRAPHIC_DATA] Sélectionner une option" at bounding box center [496, 212] width 399 height 20
click at [877, 103] on button "button" at bounding box center [877, 105] width 21 height 19
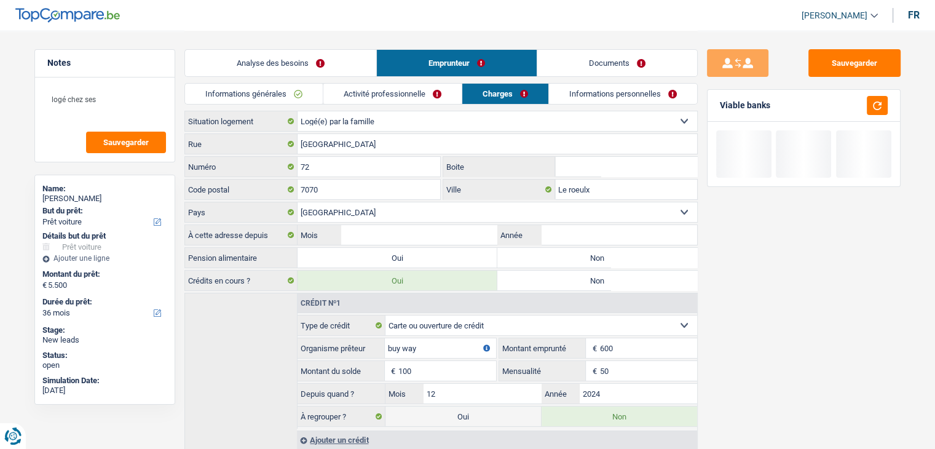
drag, startPoint x: 782, startPoint y: 108, endPoint x: 707, endPoint y: 109, distance: 75.0
click at [707, 109] on div "Viable banks" at bounding box center [803, 106] width 192 height 32
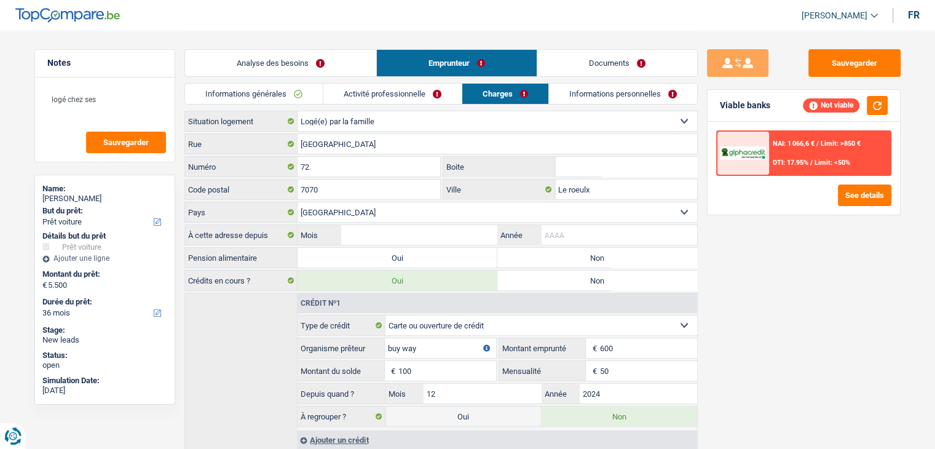
click at [557, 233] on input "Année" at bounding box center [618, 235] width 155 height 20
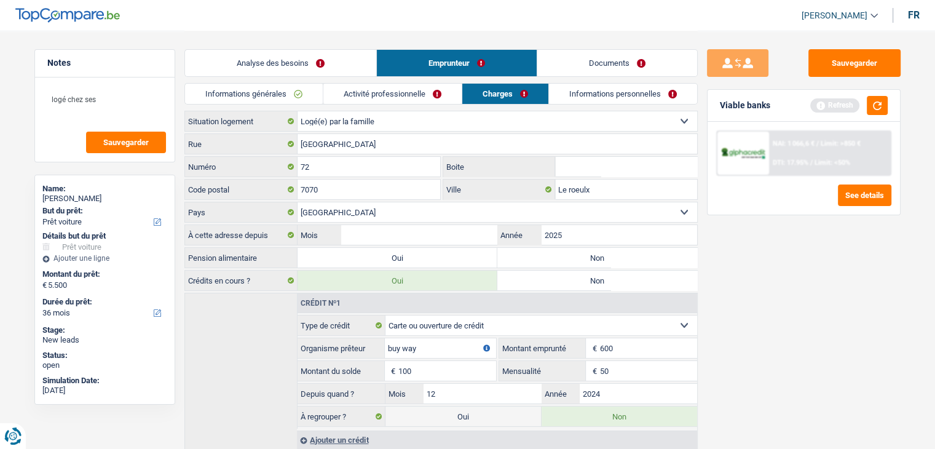
type input "2025"
click at [474, 234] on input "Mois" at bounding box center [418, 235] width 155 height 20
type input "03"
click at [796, 268] on div "Sauvegarder Viable banks Refresh NAI: 1 066,6 € / Limit: >850 € DTI: 17.95% / L…" at bounding box center [804, 239] width 212 height 380
click at [596, 252] on label "Non" at bounding box center [597, 258] width 200 height 20
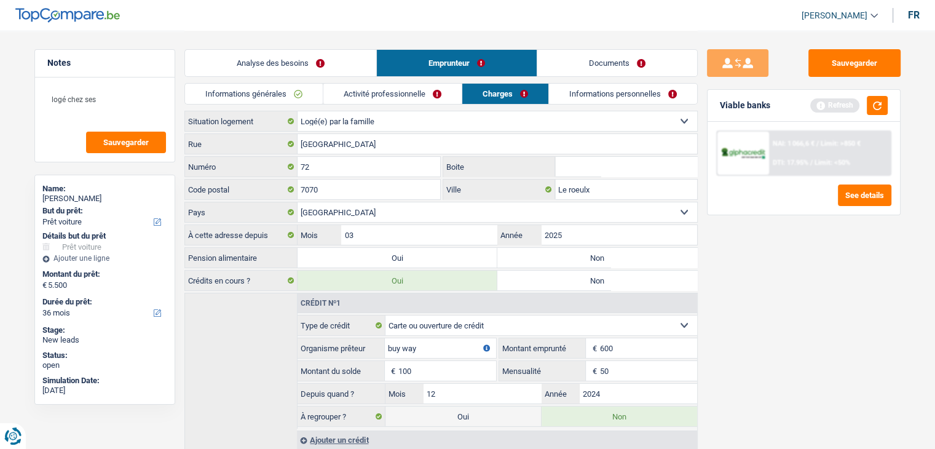
click at [596, 252] on input "Non" at bounding box center [597, 258] width 200 height 20
radio input "true"
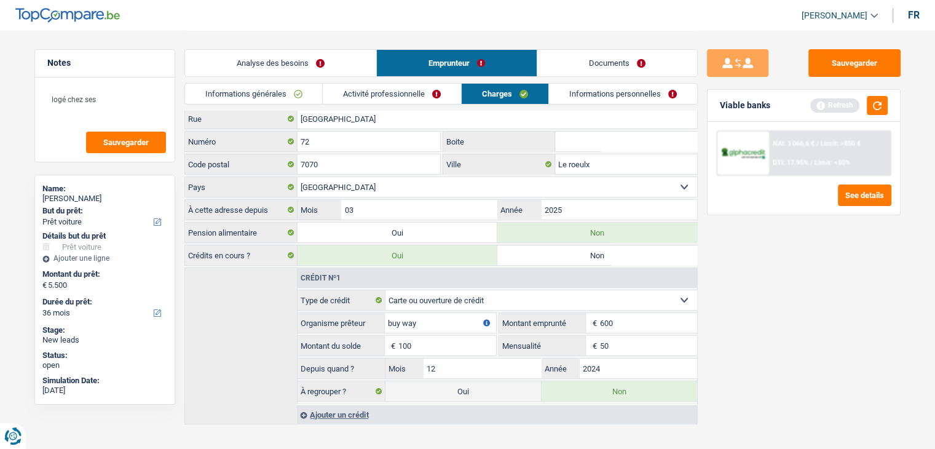
scroll to position [39, 0]
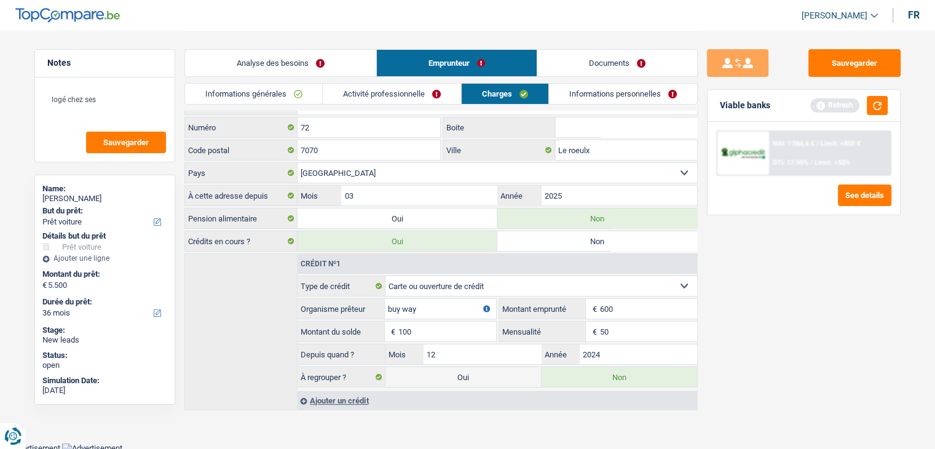
click at [587, 92] on link "Informations personnelles" at bounding box center [623, 94] width 148 height 20
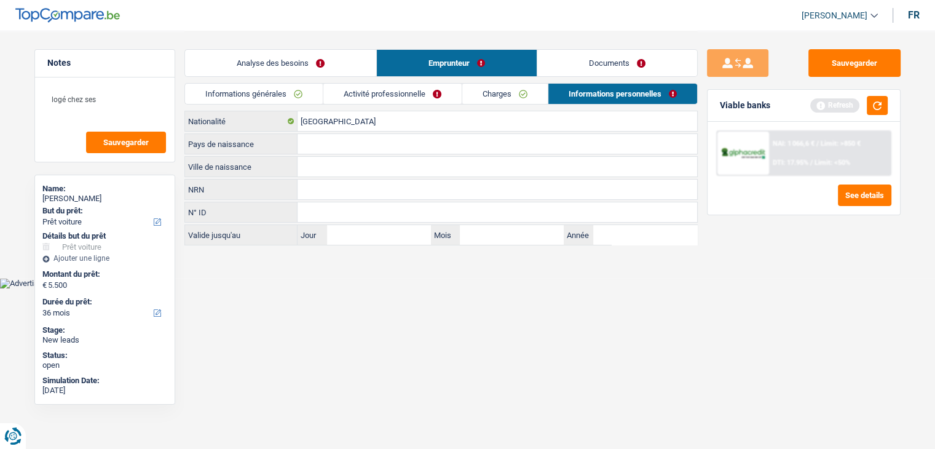
scroll to position [0, 0]
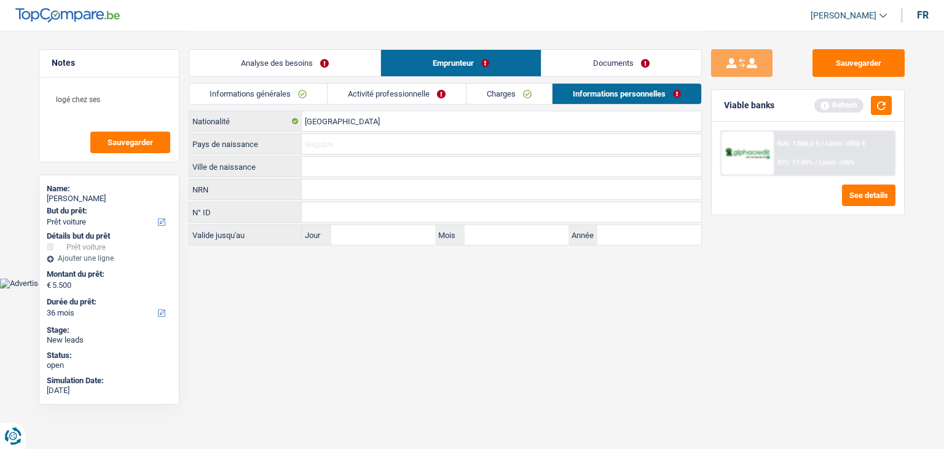
click at [342, 138] on input "Pays de naissance" at bounding box center [501, 144] width 399 height 20
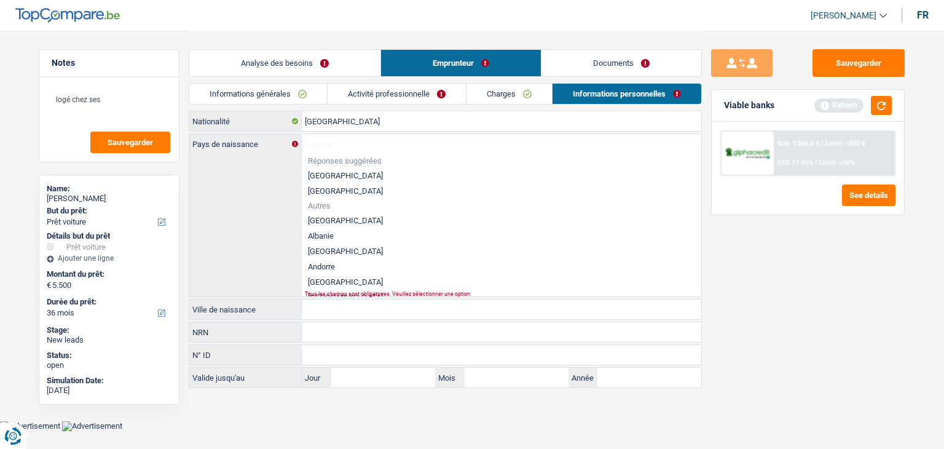
click at [325, 173] on li "[GEOGRAPHIC_DATA]" at bounding box center [501, 175] width 399 height 15
type input "[GEOGRAPHIC_DATA]"
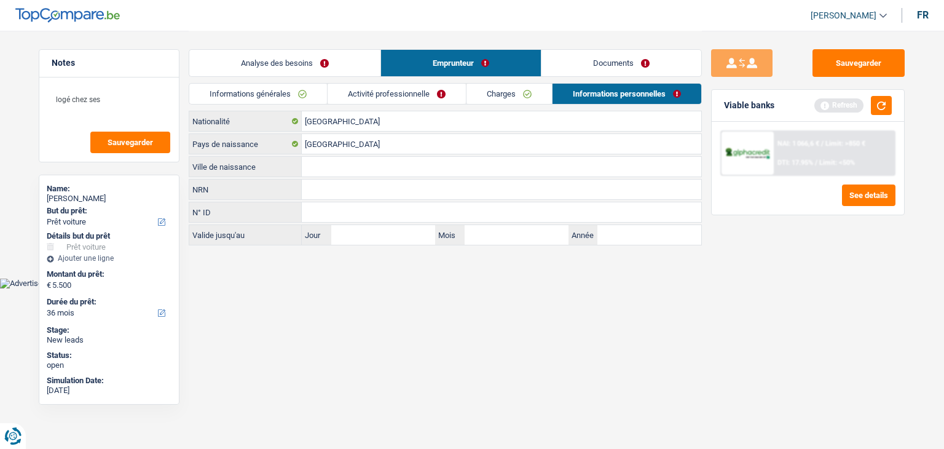
click at [321, 165] on input "Ville de naissance" at bounding box center [501, 167] width 399 height 20
type input "[GEOGRAPHIC_DATA]"
click at [317, 288] on html "Vous avez le contrôle de vos données Nous utilisons des cookies, tout comme nos…" at bounding box center [472, 144] width 944 height 288
click at [265, 89] on link "Informations générales" at bounding box center [258, 94] width 138 height 20
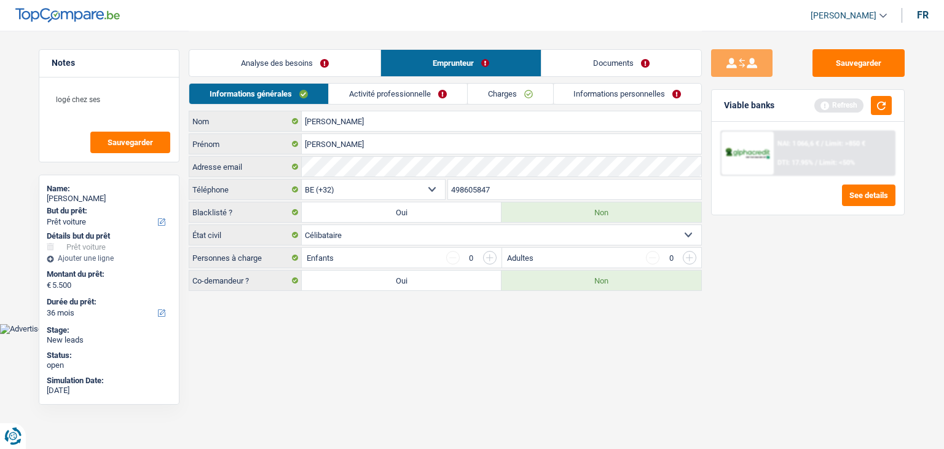
drag, startPoint x: 275, startPoint y: 67, endPoint x: 280, endPoint y: 71, distance: 6.5
click at [275, 67] on link "Analyse des besoins" at bounding box center [284, 63] width 191 height 26
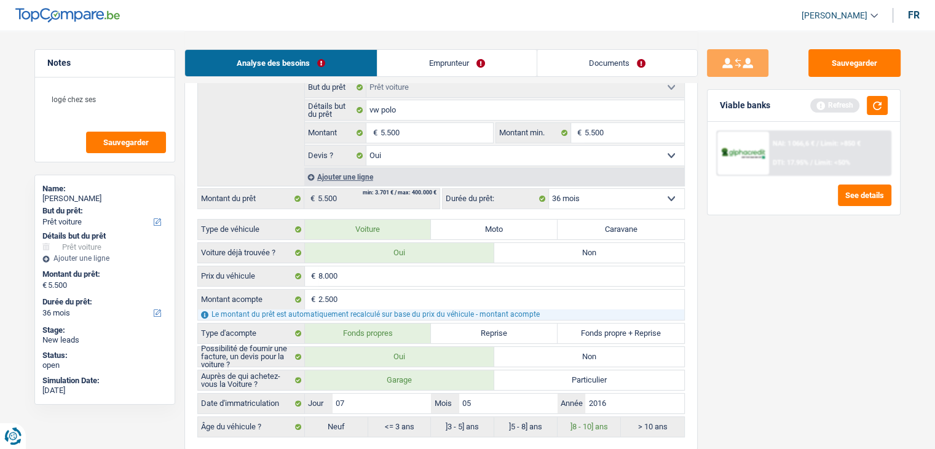
scroll to position [430, 0]
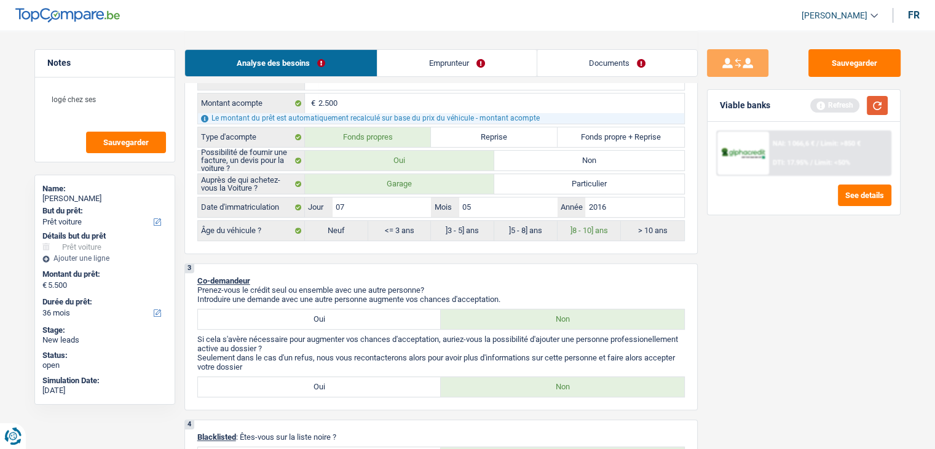
click at [882, 108] on button "button" at bounding box center [877, 105] width 21 height 19
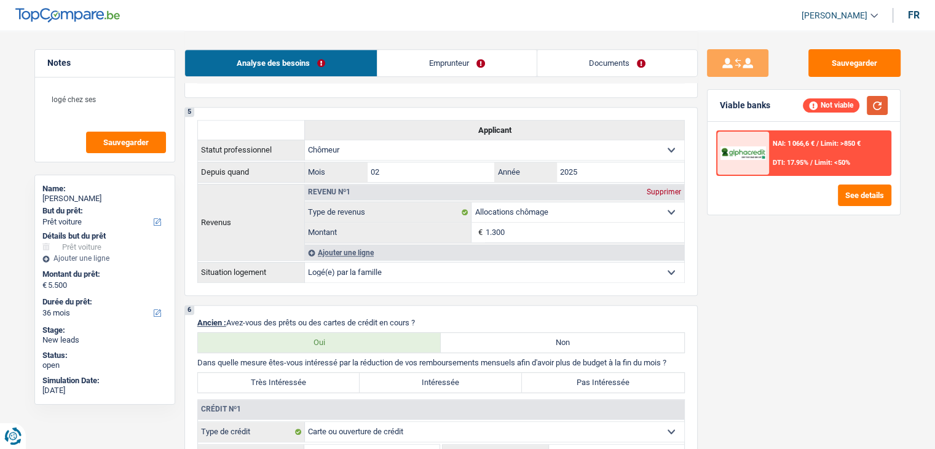
scroll to position [799, 0]
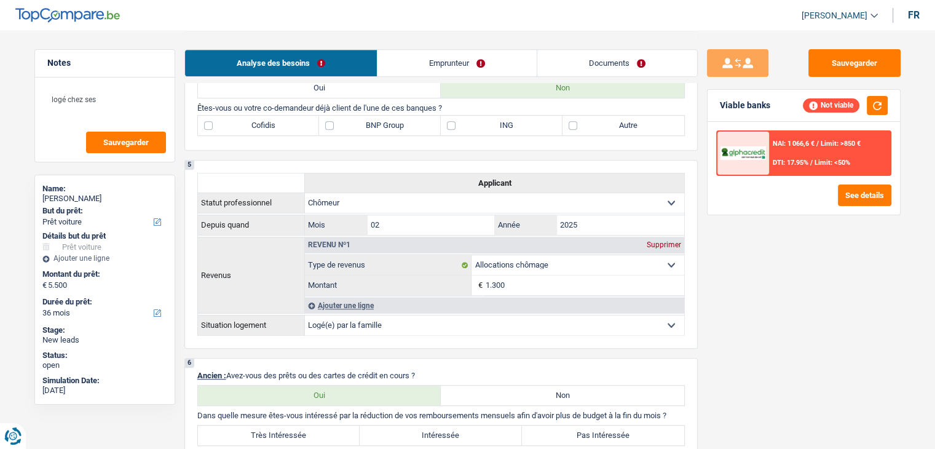
click at [462, 121] on label "ING" at bounding box center [502, 126] width 122 height 20
click at [462, 121] on input "ING" at bounding box center [502, 126] width 122 height 20
checkbox input "true"
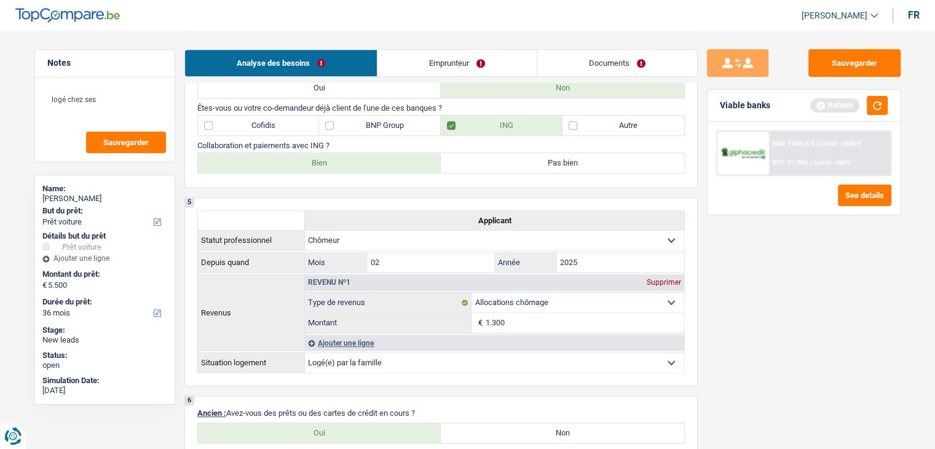
click at [372, 153] on label "Bien" at bounding box center [319, 163] width 243 height 20
click at [372, 153] on input "Bien" at bounding box center [319, 163] width 243 height 20
radio input "true"
click at [870, 106] on button "button" at bounding box center [877, 105] width 21 height 19
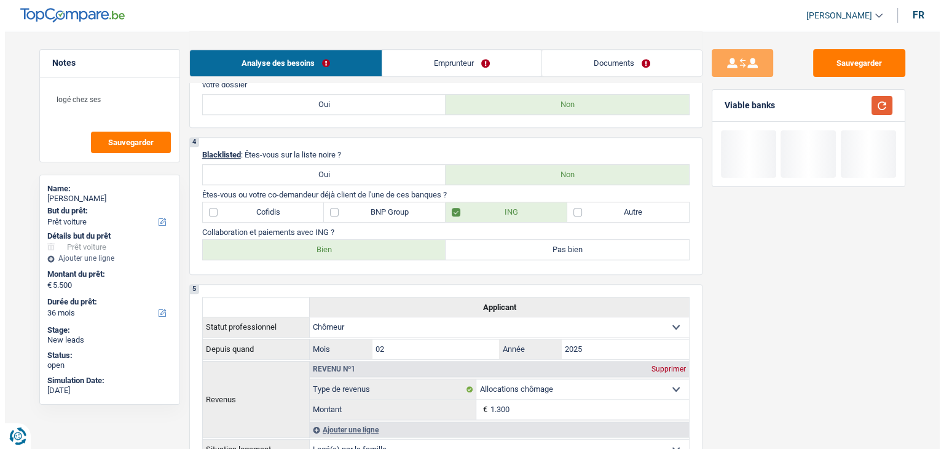
scroll to position [615, 0]
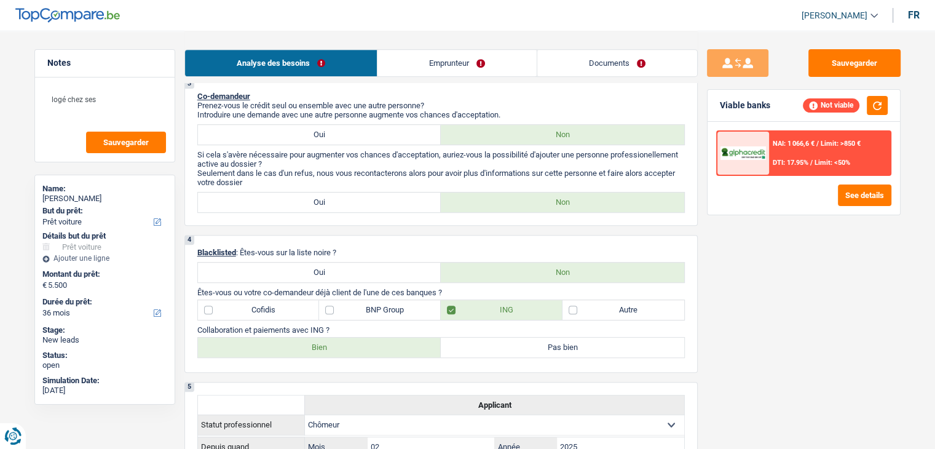
click at [787, 155] on div "NAI: 1 066,6 € / Limit: >850 € DTI: 17.95% / Limit: <50%" at bounding box center [829, 153] width 121 height 43
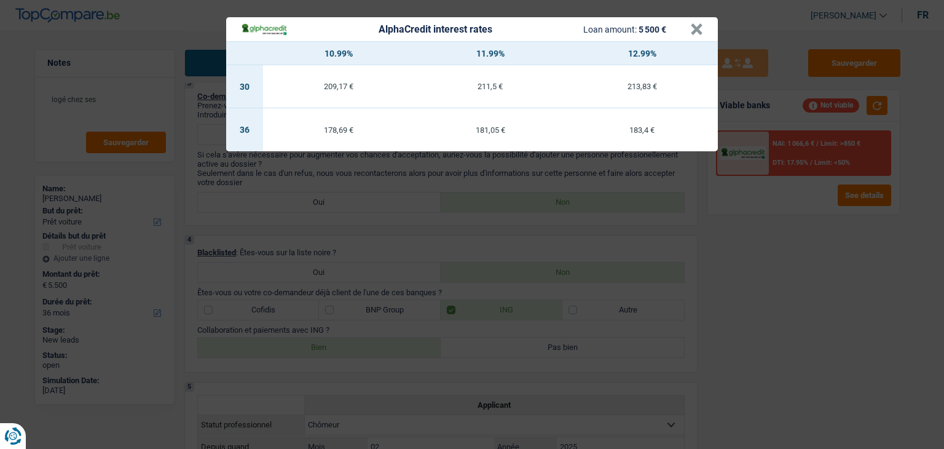
click at [749, 277] on div "AlphaCredit interest rates Loan amount: 5 500 € × 10.99% 11.99% 12.99% 30 209,1…" at bounding box center [472, 224] width 944 height 449
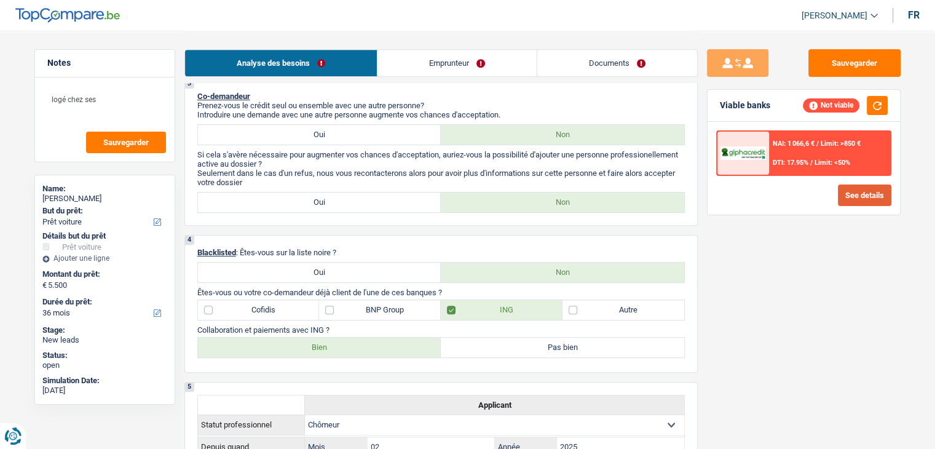
click at [844, 202] on button "See details" at bounding box center [864, 195] width 53 height 22
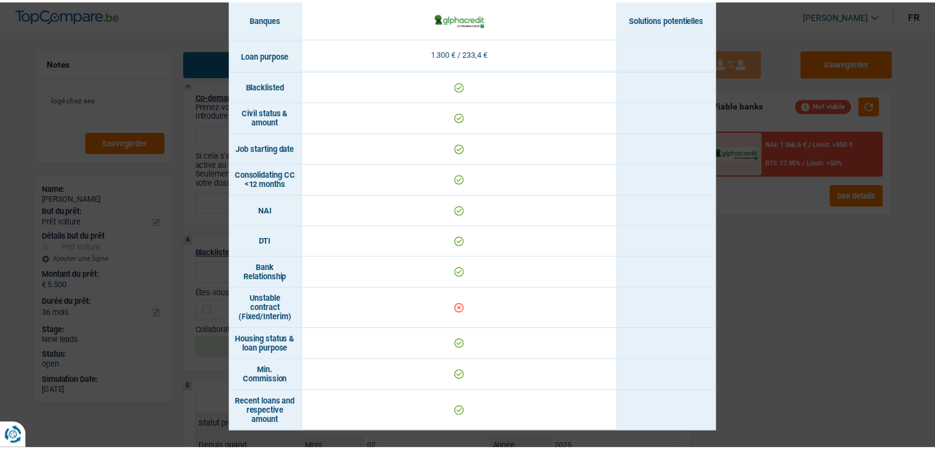
scroll to position [499, 0]
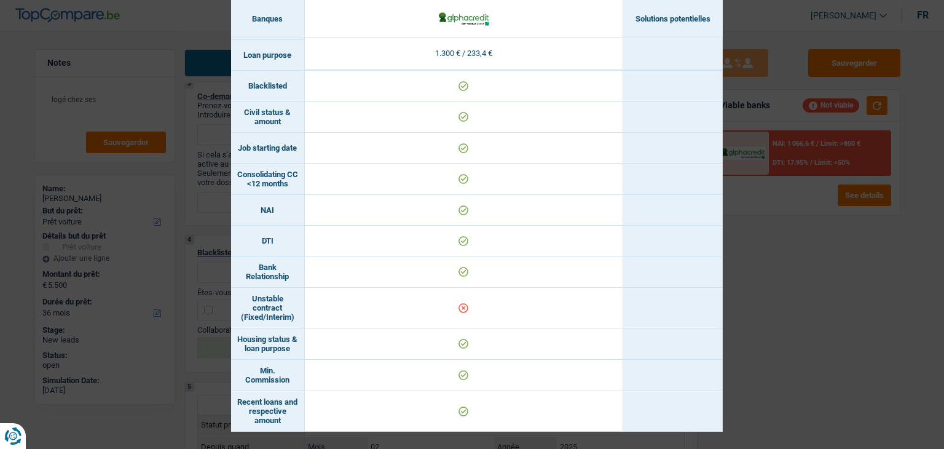
click at [790, 317] on div "Banks conditions × Banques Solutions potentielles Revenus / Charges 1.300 € / 2…" at bounding box center [472, 224] width 944 height 449
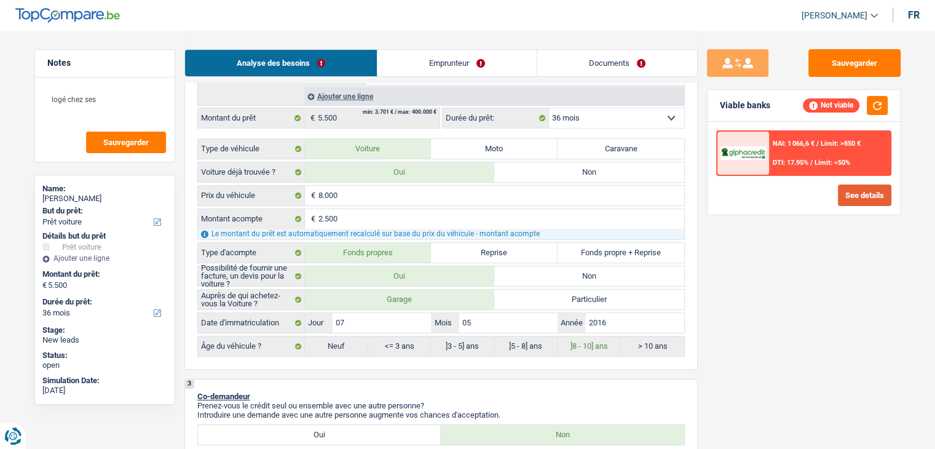
scroll to position [123, 0]
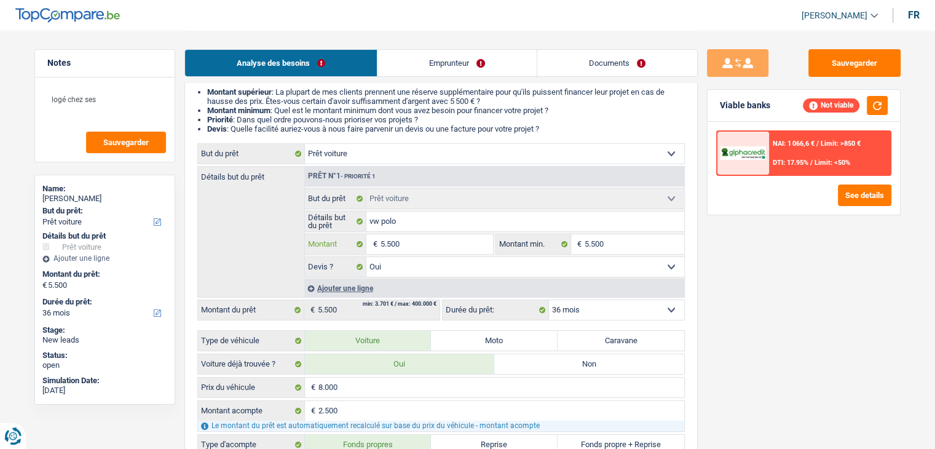
click at [431, 241] on input "5.500" at bounding box center [436, 244] width 112 height 20
type input "550"
type input "55"
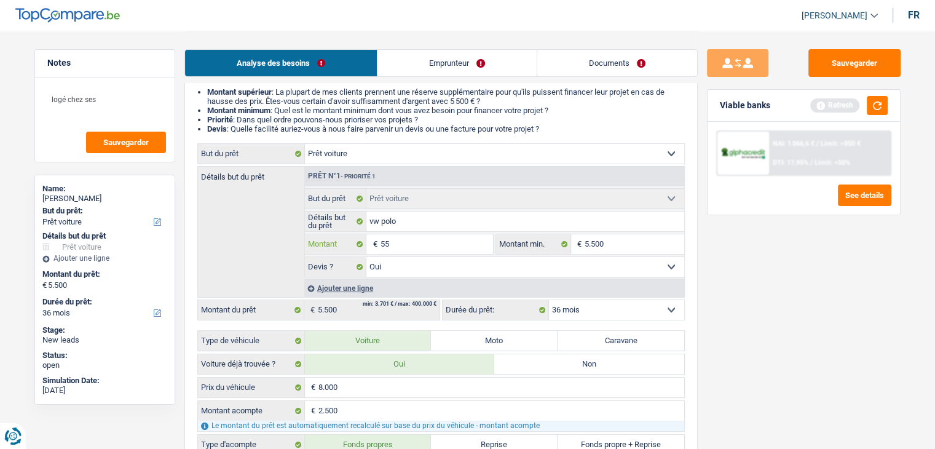
type input "5"
type input "7"
type input "70"
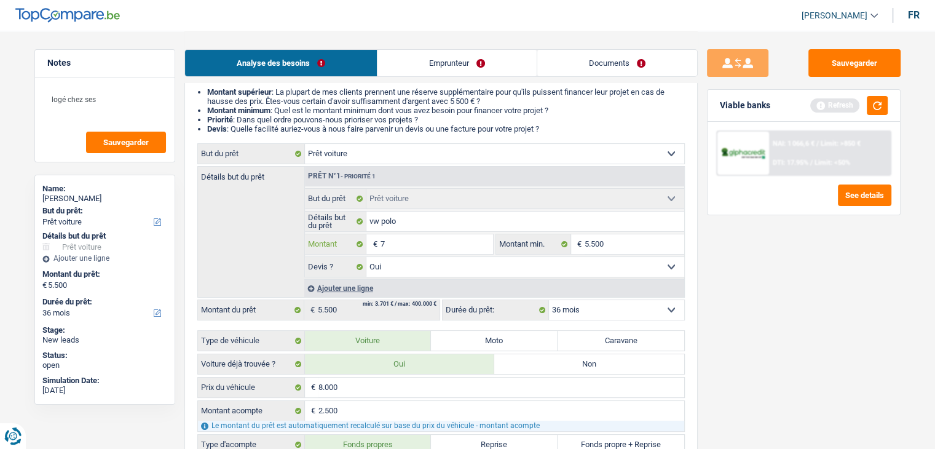
type input "70"
type input "700"
type input "7.000"
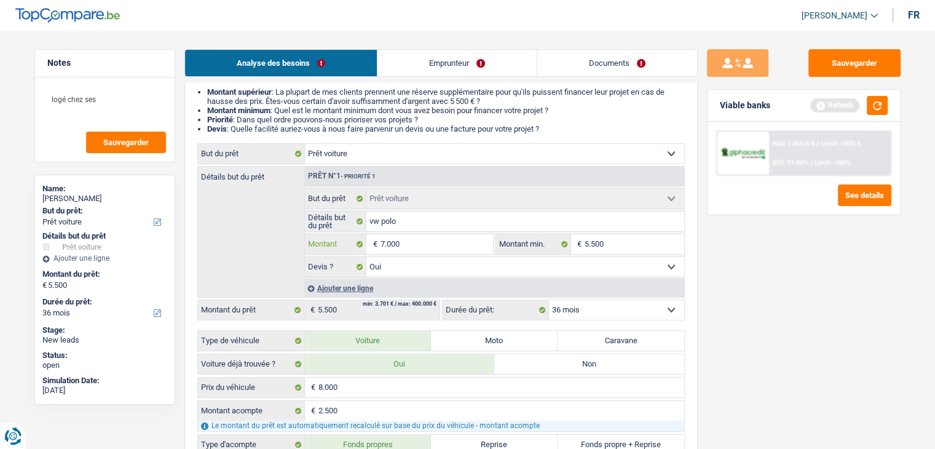
type input "7.000"
select select "42"
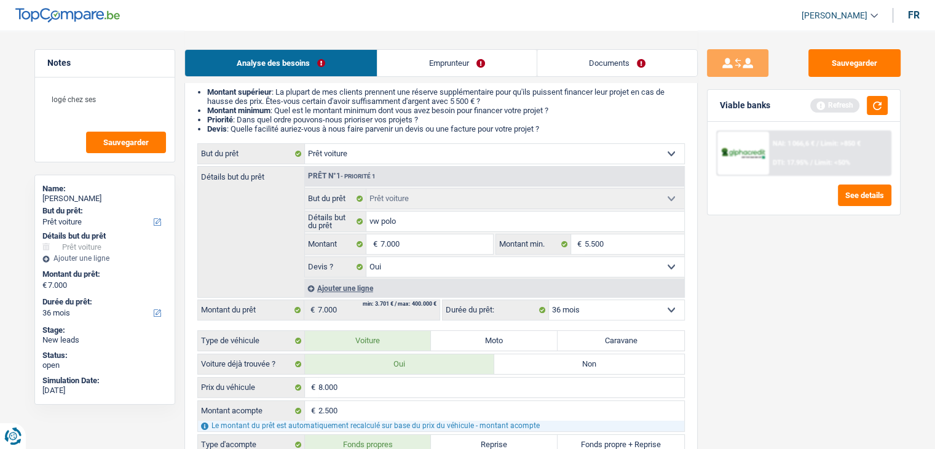
select select "42"
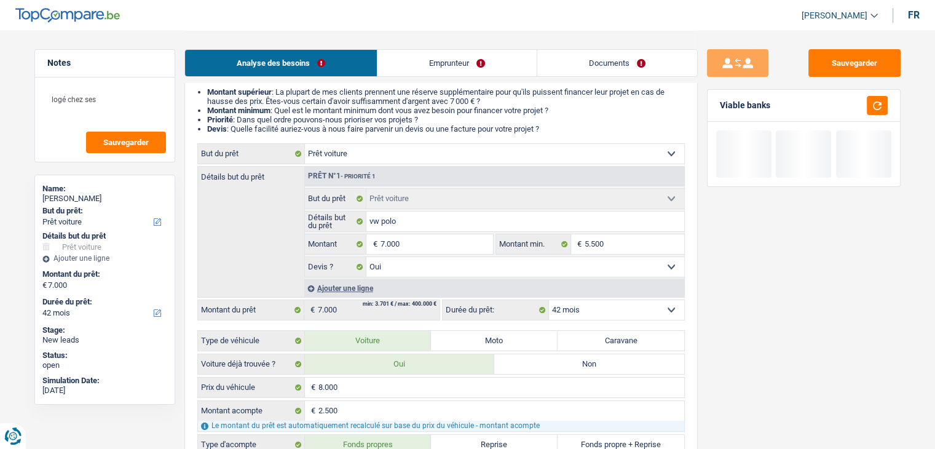
click at [811, 300] on div "Sauvegarder Viable banks" at bounding box center [804, 239] width 212 height 380
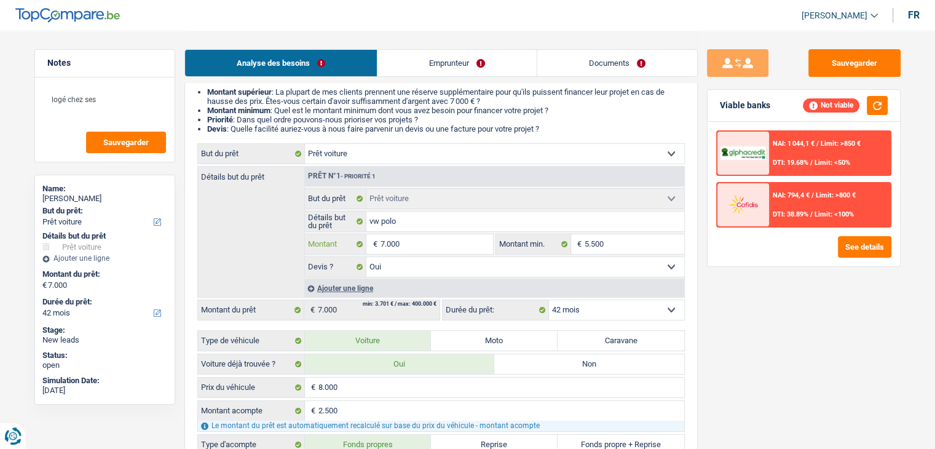
click at [449, 242] on input "7.000" at bounding box center [436, 244] width 112 height 20
click at [577, 308] on select "12 mois 18 mois 24 mois 30 mois 36 mois 42 mois Sélectionner une option" at bounding box center [616, 310] width 135 height 20
select select "36"
click at [549, 300] on select "12 mois 18 mois 24 mois 30 mois 36 mois 42 mois Sélectionner une option" at bounding box center [616, 310] width 135 height 20
select select "36"
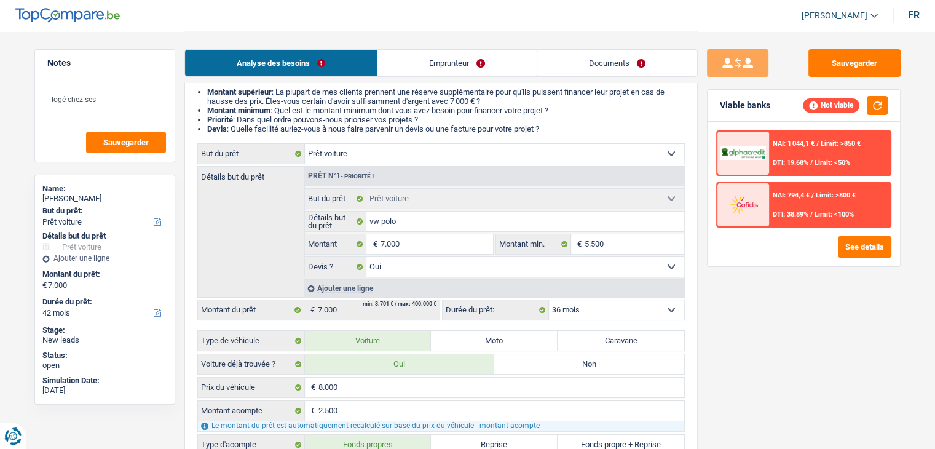
select select "36"
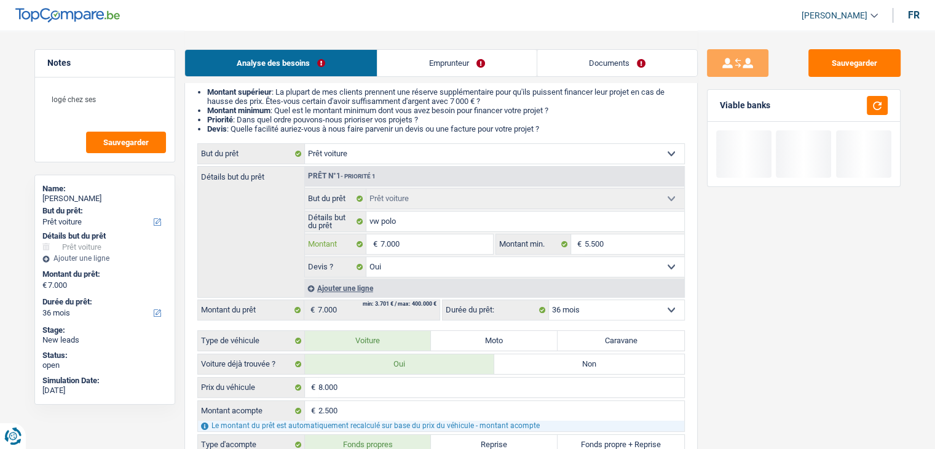
click at [460, 243] on input "7.000" at bounding box center [436, 244] width 112 height 20
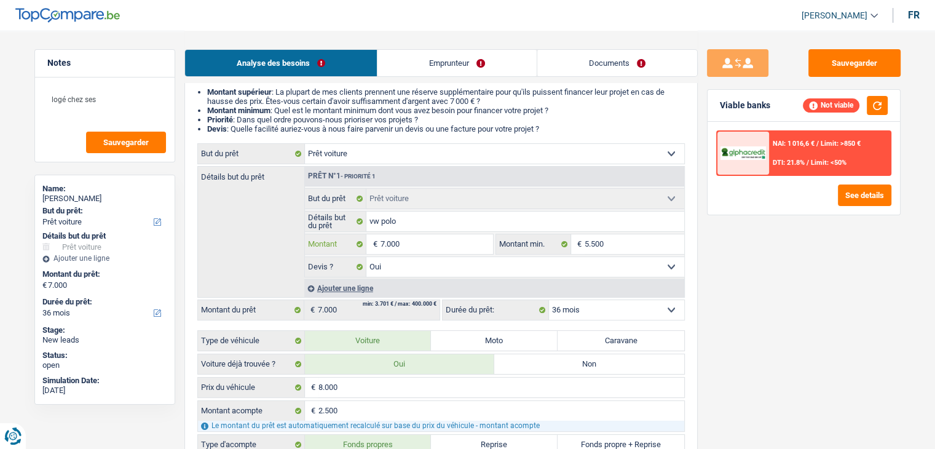
type input "700"
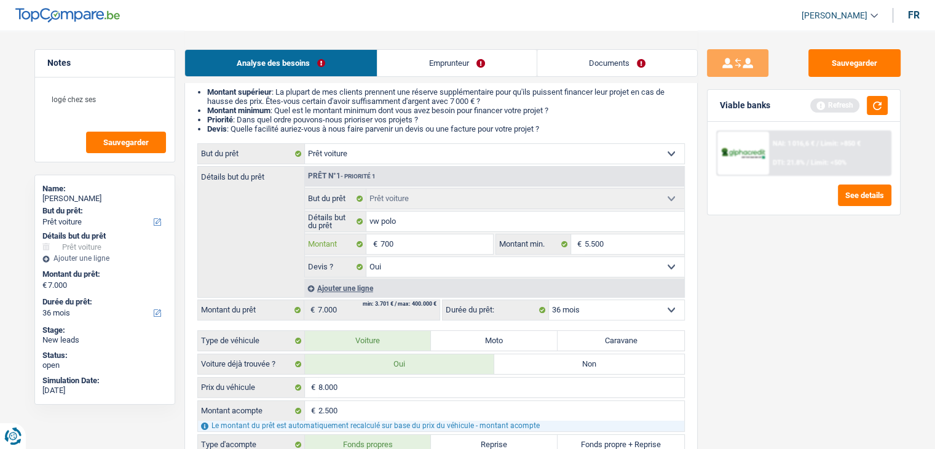
type input "70"
type input "7"
type input "8"
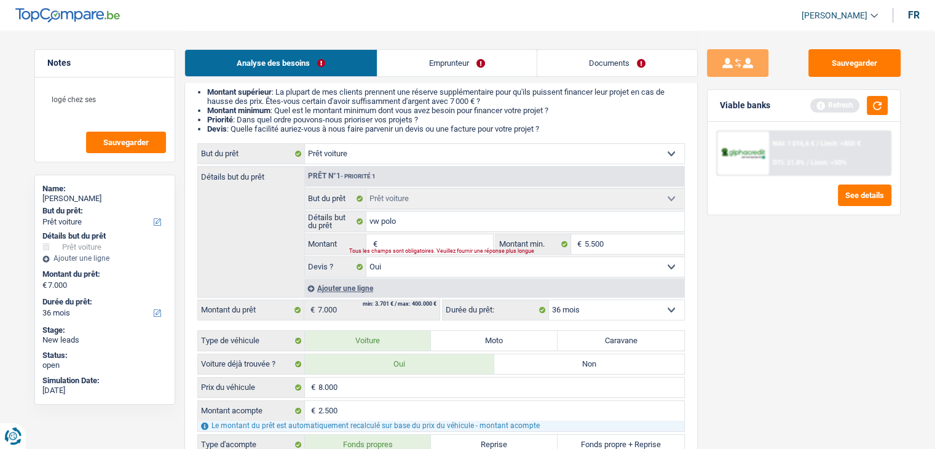
type input "8"
type input "80"
type input "800"
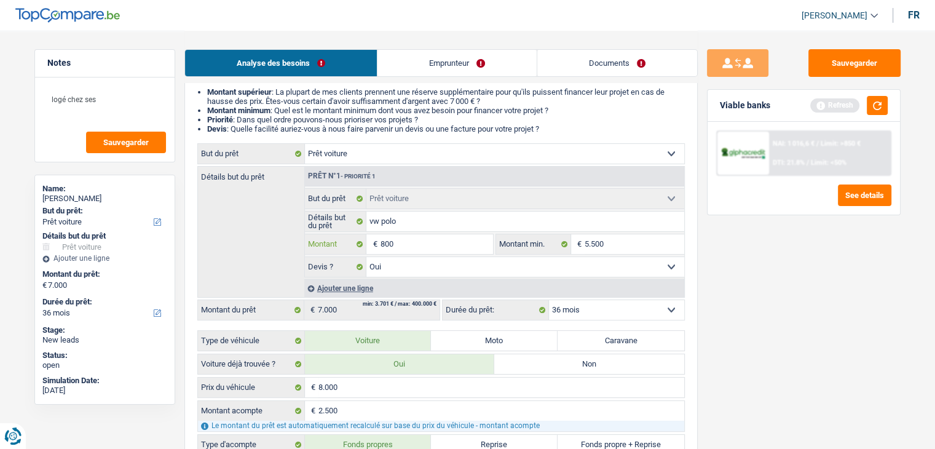
type input "8.000"
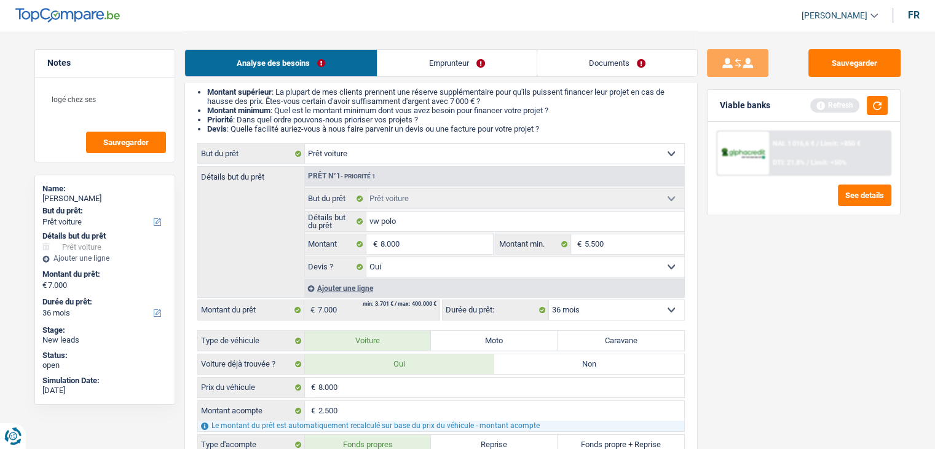
type input "8.000"
click at [865, 104] on div "Refresh" at bounding box center [848, 105] width 77 height 19
select select "48"
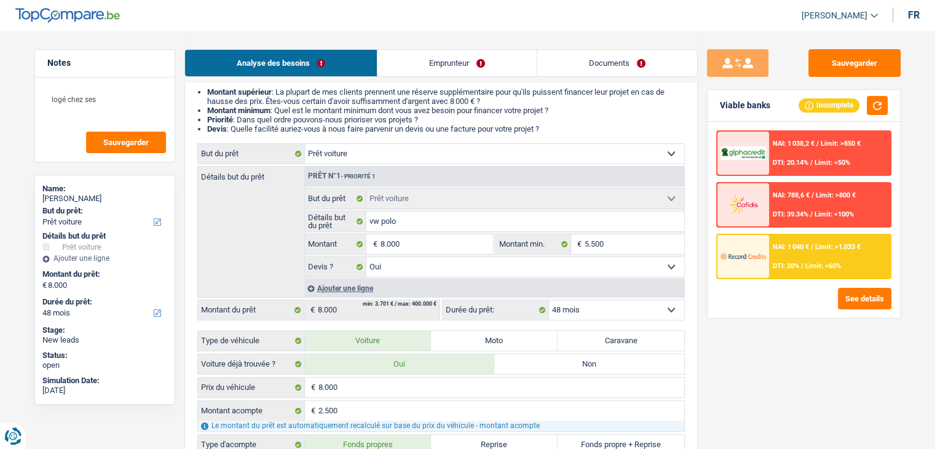
click at [767, 341] on div "Sauvegarder Viable banks Incomplete NAI: 1 038,2 € / Limit: >850 € DTI: 20.14% …" at bounding box center [804, 239] width 212 height 380
click at [785, 259] on div "NAI: 1 040 € / Limit: >1.033 € DTI: 20% / Limit: <60%" at bounding box center [829, 256] width 121 height 43
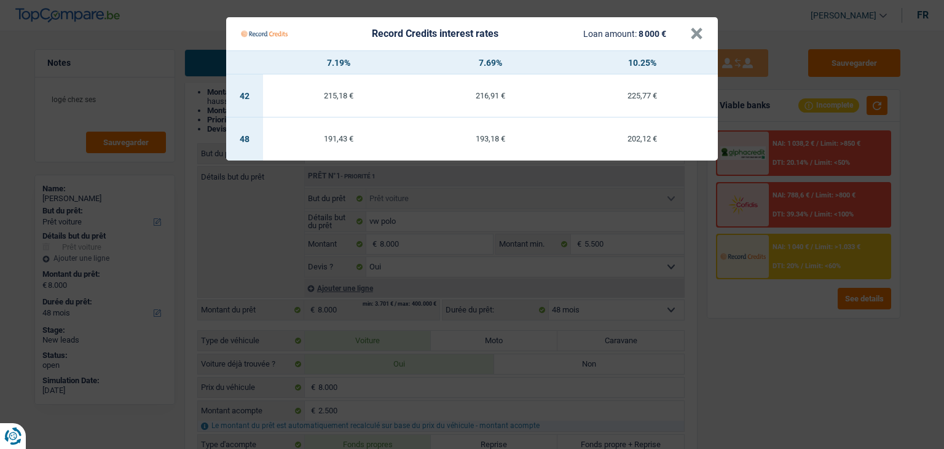
click at [778, 355] on Credits "Record Credits interest rates Loan amount: 8 000 € × 7.19% 7.69% 10.25% 42 215,…" at bounding box center [472, 224] width 944 height 449
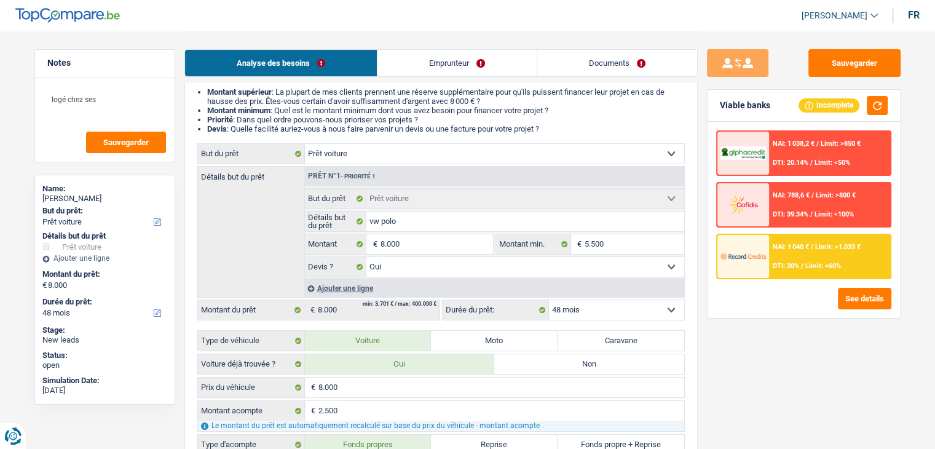
click at [767, 278] on div "NAI: 1 038,2 € / Limit: >850 € DTI: 20.14% / Limit: <50% NAI: 788,6 € / Limit: …" at bounding box center [803, 220] width 192 height 196
click at [766, 273] on div at bounding box center [743, 256] width 52 height 43
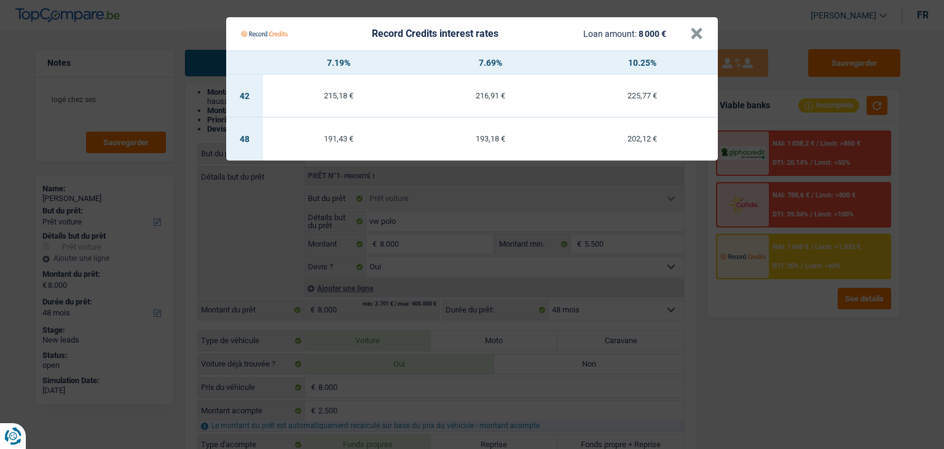
click at [858, 116] on Credits "Record Credits interest rates Loan amount: 8 000 € × 7.19% 7.69% 10.25% 42 215,…" at bounding box center [472, 224] width 944 height 449
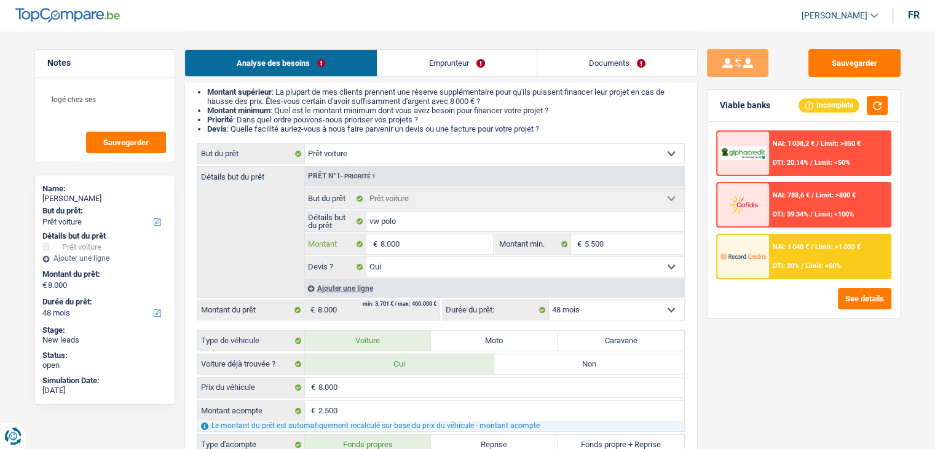
click at [430, 238] on input "8.000" at bounding box center [436, 244] width 112 height 20
type input "800"
type input "80"
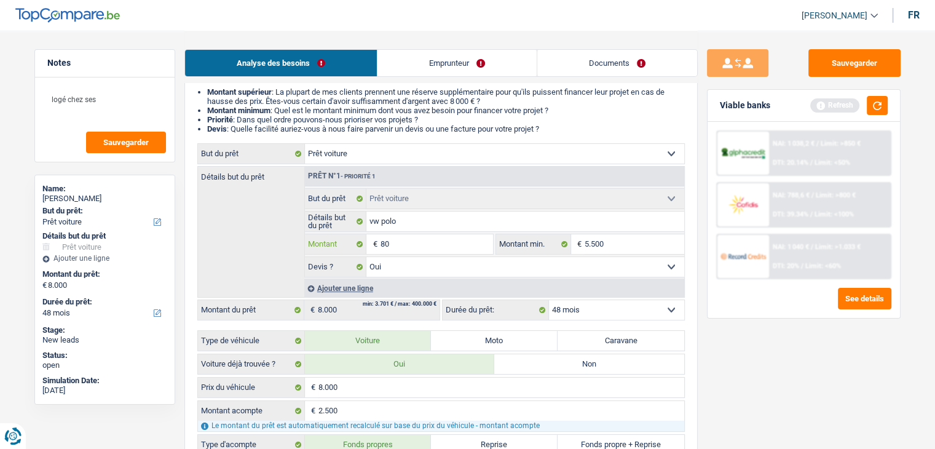
type input "8"
type input "5"
type input "55"
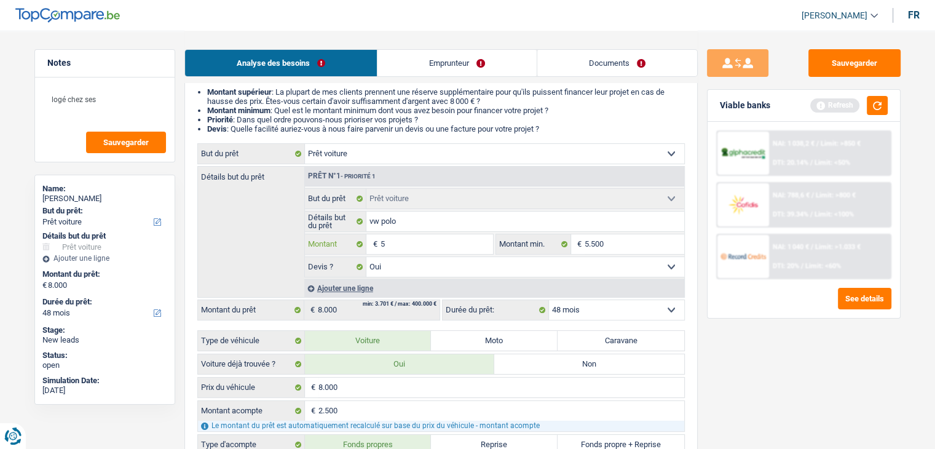
type input "55"
type input "550"
type input "5.500"
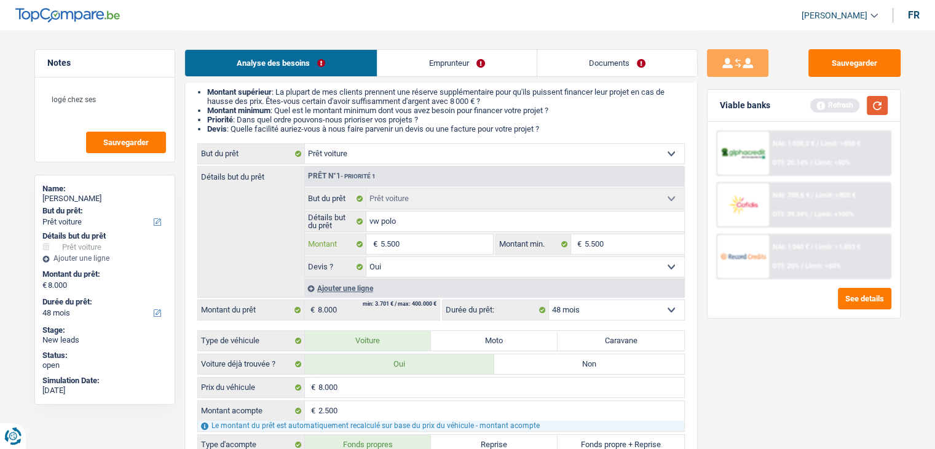
type input "5.500"
select select "36"
type input "5.500"
select select "36"
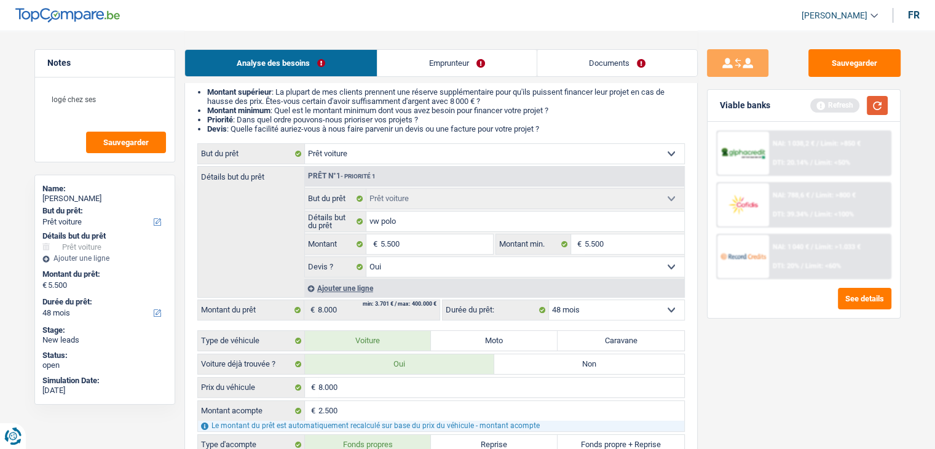
type input "5.500"
click at [871, 107] on button "button" at bounding box center [877, 105] width 21 height 19
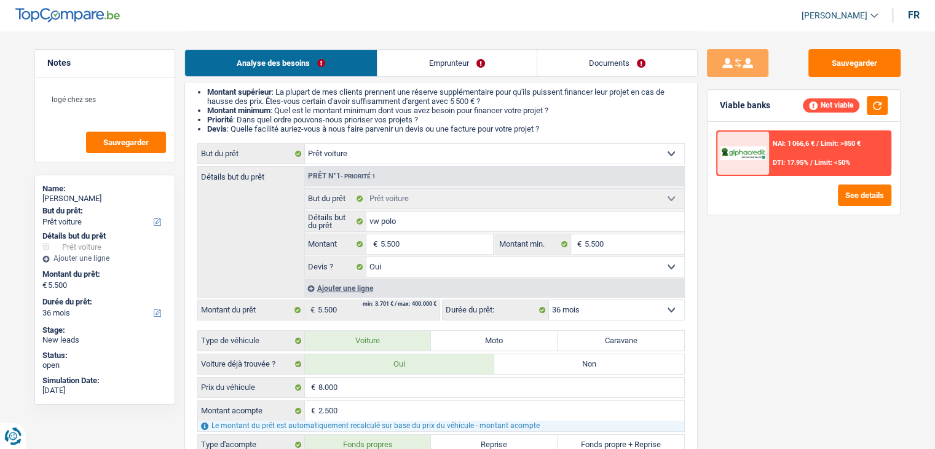
click at [461, 61] on link "Emprunteur" at bounding box center [456, 63] width 159 height 26
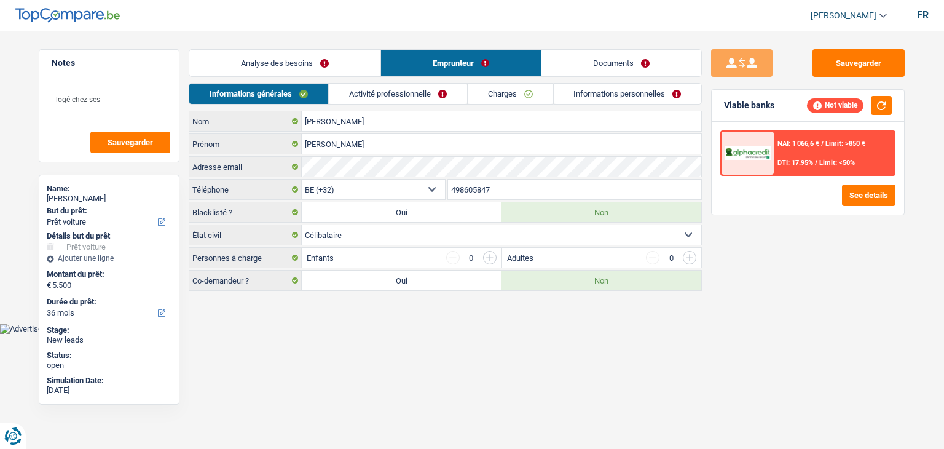
click at [334, 96] on link "Activité professionnelle" at bounding box center [398, 94] width 138 height 20
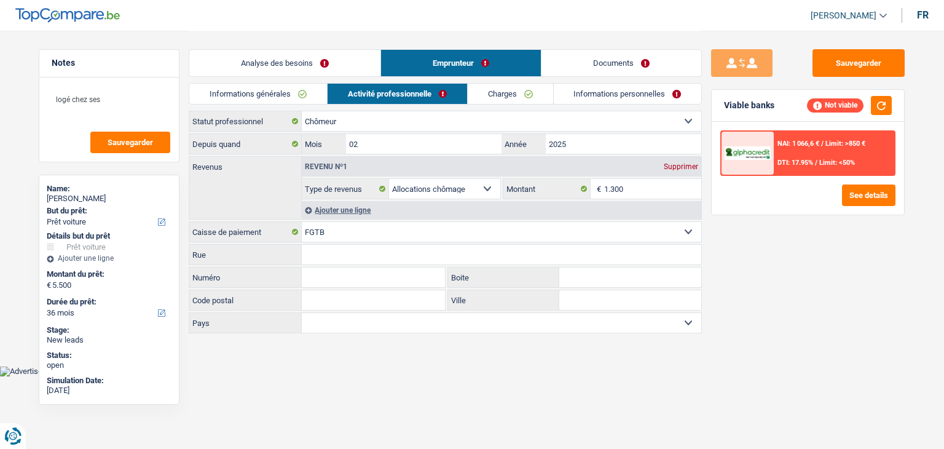
click at [283, 97] on link "Informations générales" at bounding box center [258, 94] width 138 height 20
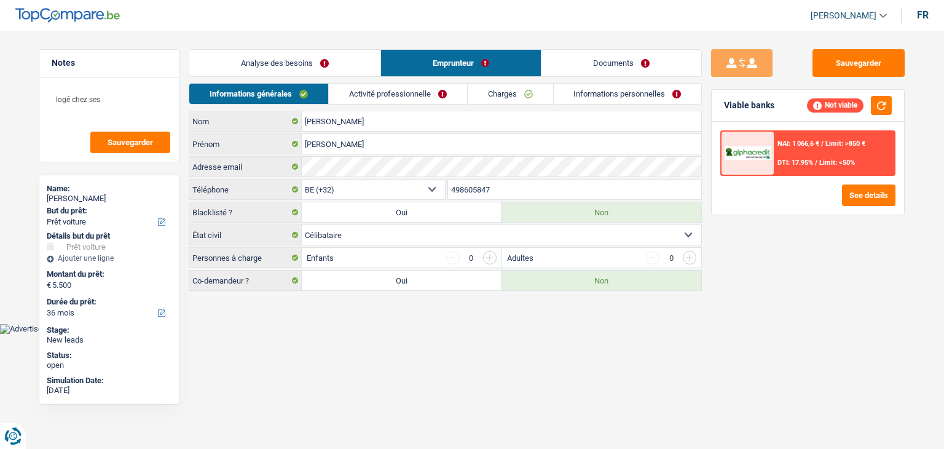
drag, startPoint x: 305, startPoint y: 52, endPoint x: 312, endPoint y: 69, distance: 17.9
click at [305, 53] on link "Analyse des besoins" at bounding box center [284, 63] width 191 height 26
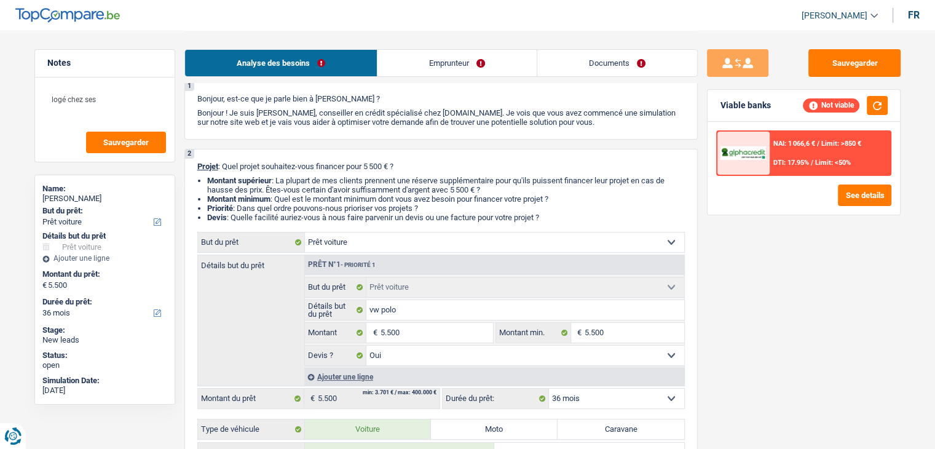
scroll to position [61, 0]
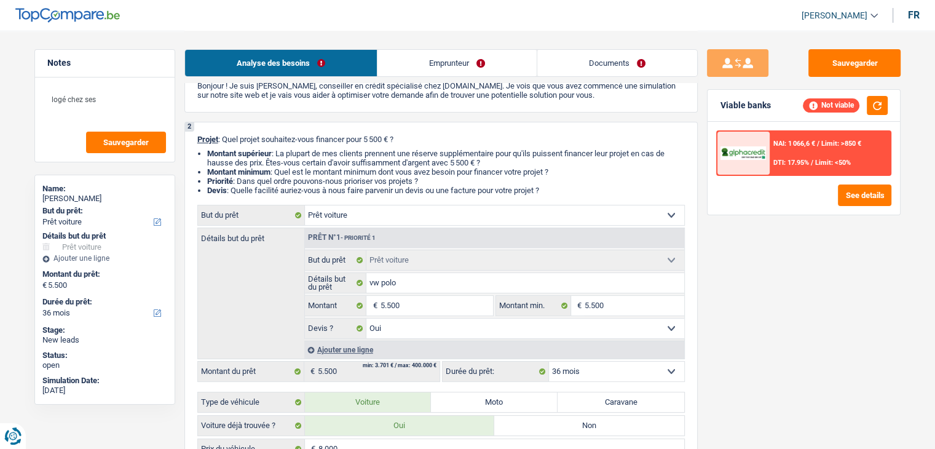
drag, startPoint x: 422, startPoint y: 319, endPoint x: 422, endPoint y: 307, distance: 11.7
click at [422, 319] on select "Oui Non Non répondu Sélectionner une option" at bounding box center [525, 328] width 318 height 20
click at [421, 304] on input "5.500" at bounding box center [436, 306] width 112 height 20
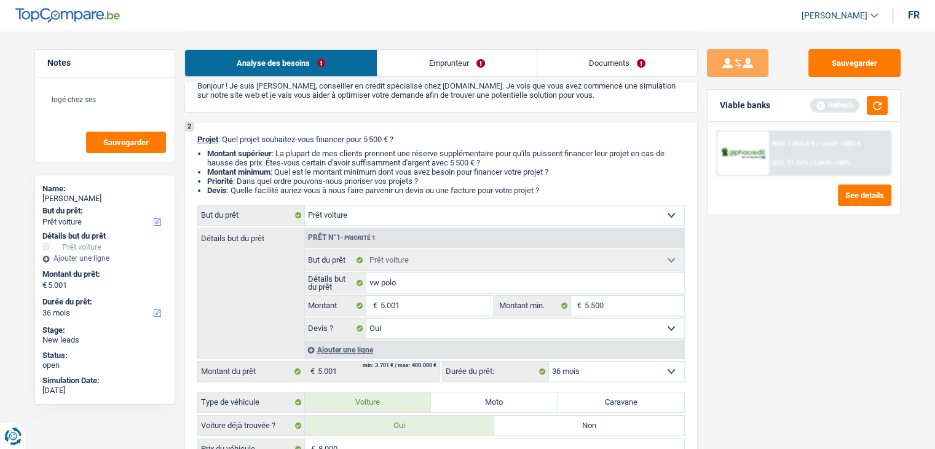
click at [799, 312] on div "Sauvegarder Viable banks Refresh NAI: 1 066,6 € / Limit: >850 € DTI: 17.95% / L…" at bounding box center [804, 239] width 212 height 380
click at [627, 298] on input "5.500" at bounding box center [634, 306] width 100 height 20
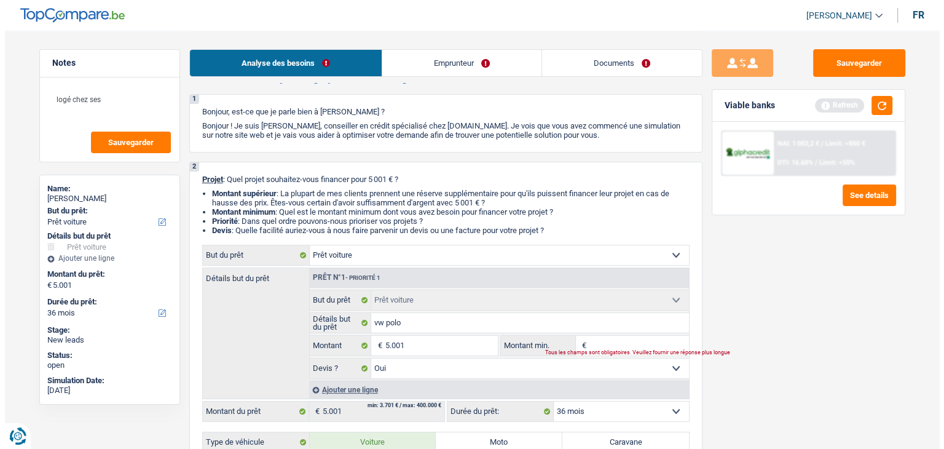
scroll to position [0, 0]
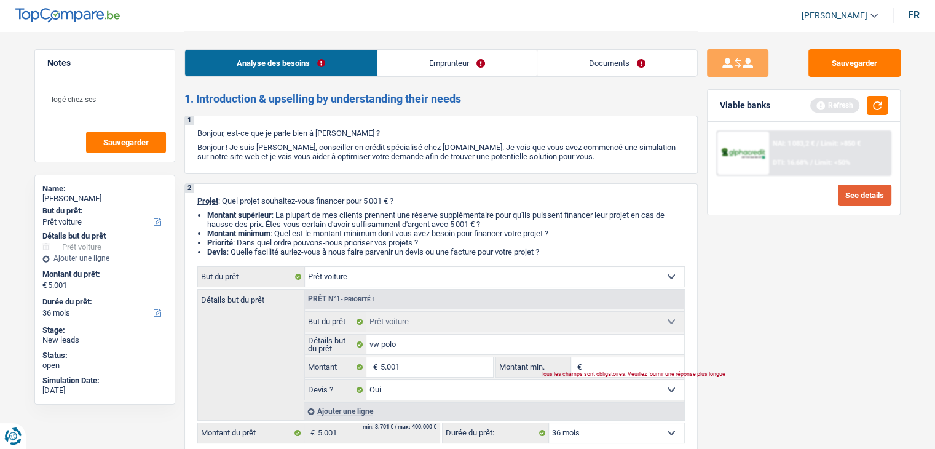
click at [865, 200] on button "See details" at bounding box center [864, 195] width 53 height 22
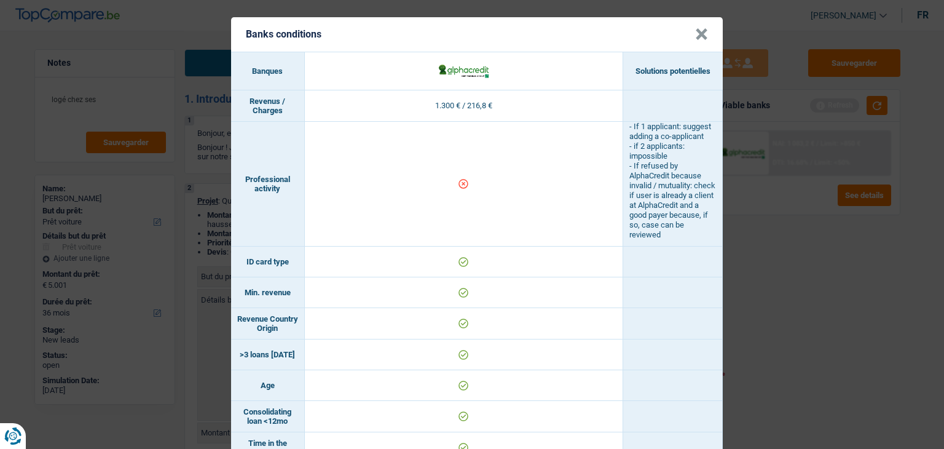
click at [698, 239] on td "- If 1 applicant: suggest adding a co-applicant - if 2 applicants: impossible -…" at bounding box center [673, 184] width 100 height 125
click at [733, 272] on div "Banks conditions × Banques Solutions potentielles Revenus / Charges 1.300 € / 2…" at bounding box center [472, 224] width 944 height 449
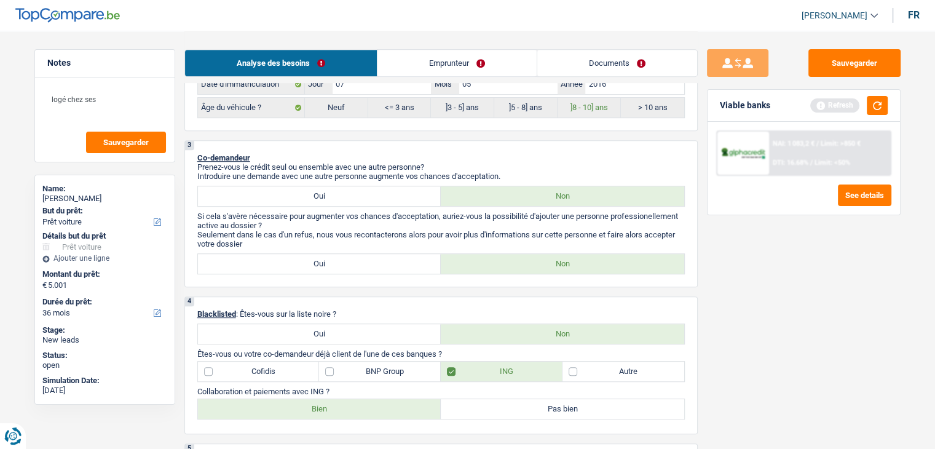
click at [363, 222] on p "Si cela s'avère nécessaire pour augmenter vos chances d'acceptation, auriez-vou…" at bounding box center [440, 220] width 487 height 18
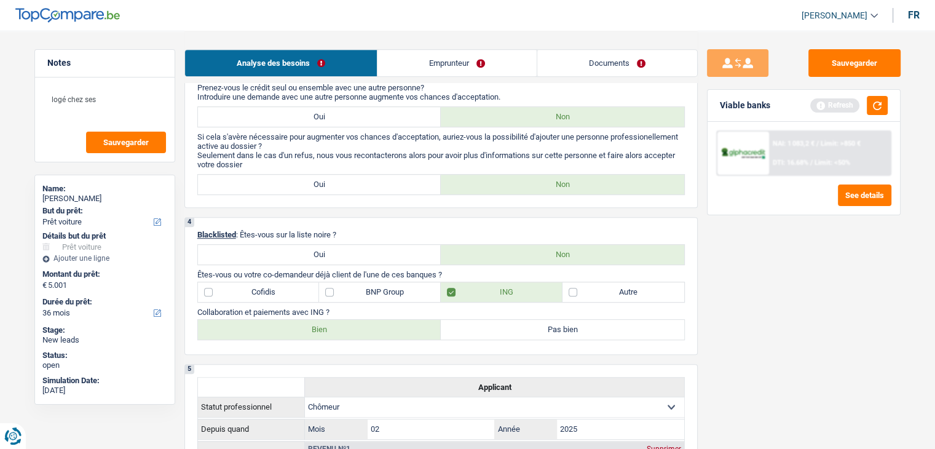
scroll to position [737, 0]
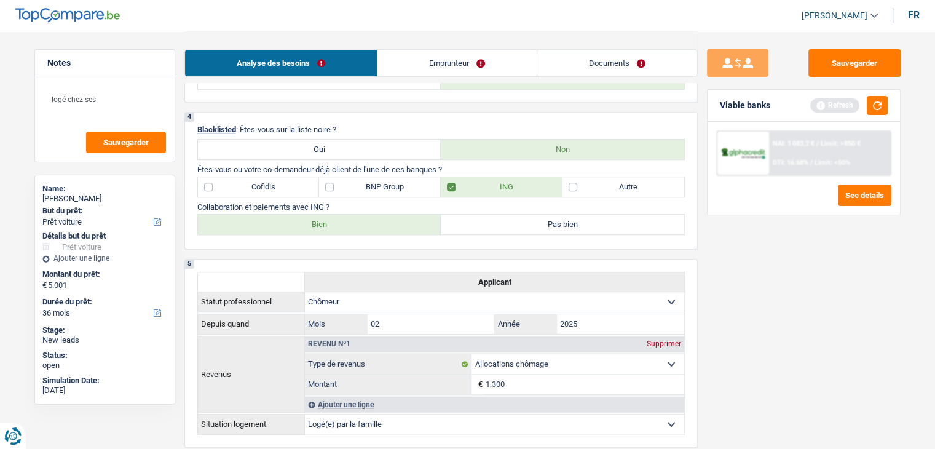
click at [366, 202] on p "Collaboration et paiements avec ING ?" at bounding box center [440, 206] width 487 height 9
click at [876, 106] on button "button" at bounding box center [877, 105] width 21 height 19
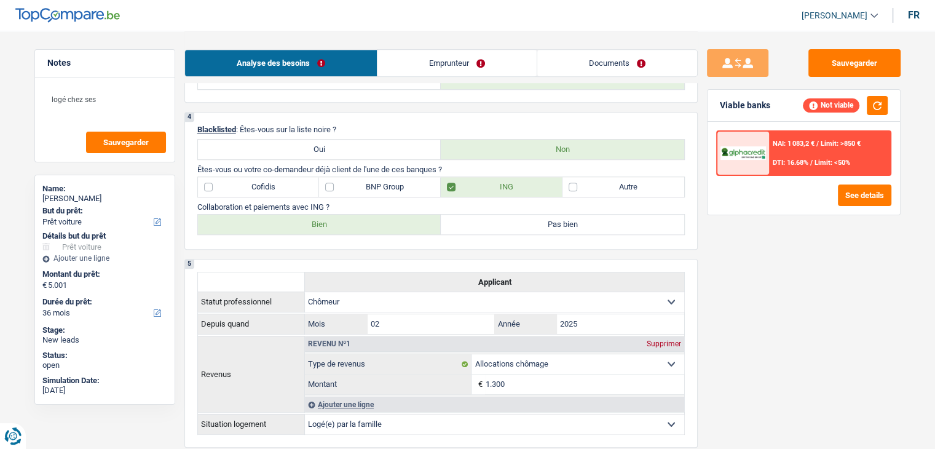
click at [339, 203] on p "Collaboration et paiements avec ING ?" at bounding box center [440, 206] width 487 height 9
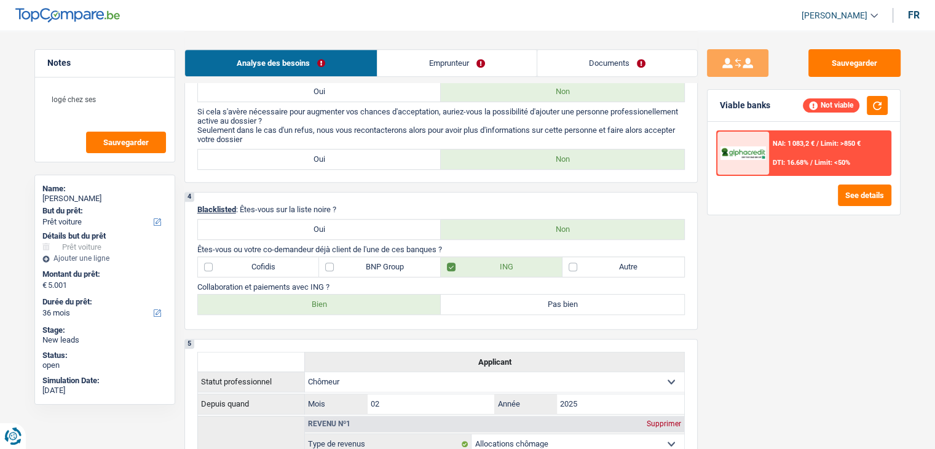
scroll to position [676, 0]
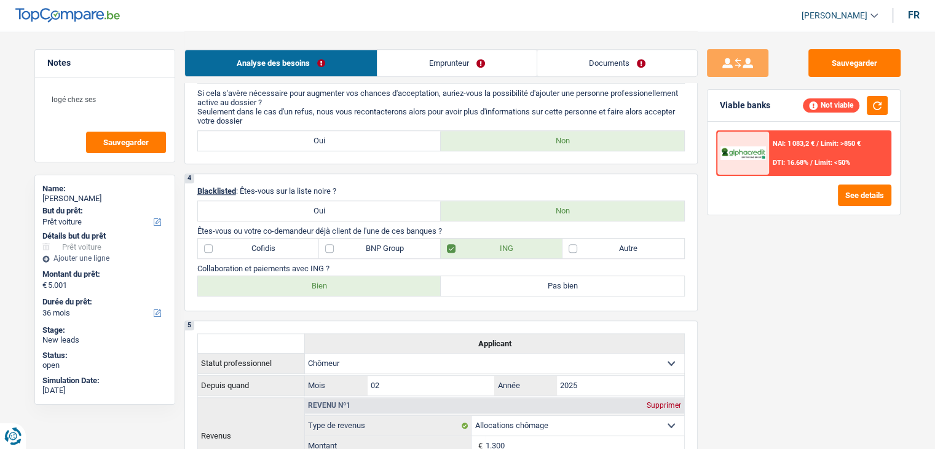
click at [591, 246] on label "Autre" at bounding box center [623, 248] width 122 height 20
click at [591, 246] on input "Autre" at bounding box center [623, 248] width 122 height 20
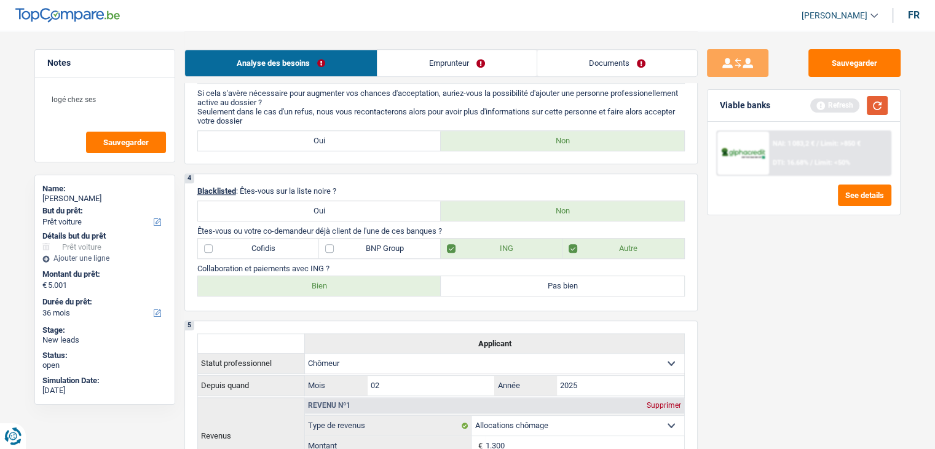
click at [878, 111] on button "button" at bounding box center [877, 105] width 21 height 19
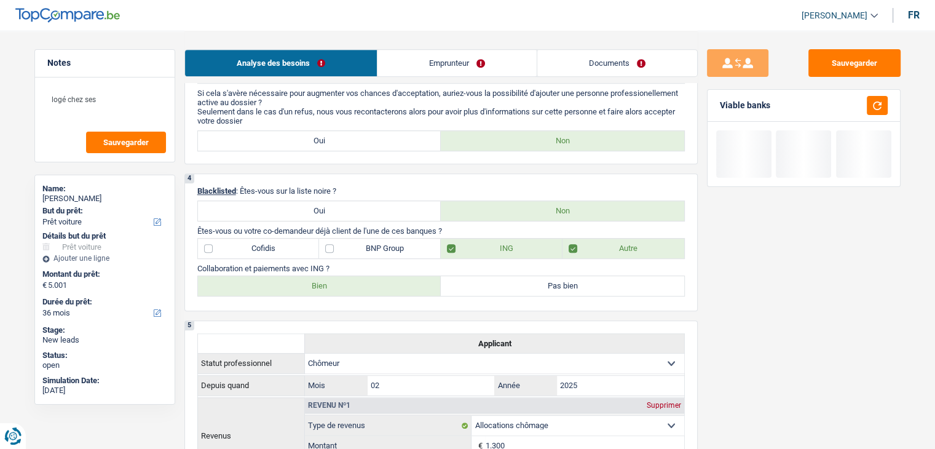
click at [782, 106] on div "Viable banks" at bounding box center [803, 106] width 192 height 32
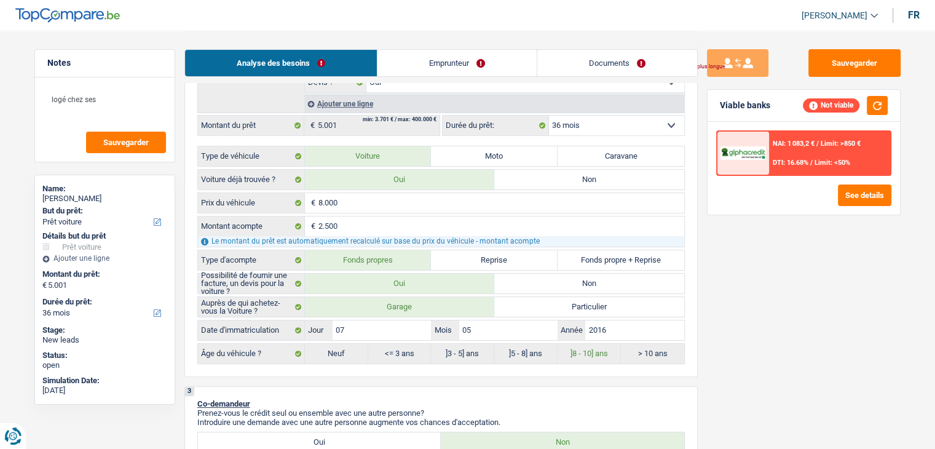
scroll to position [0, 0]
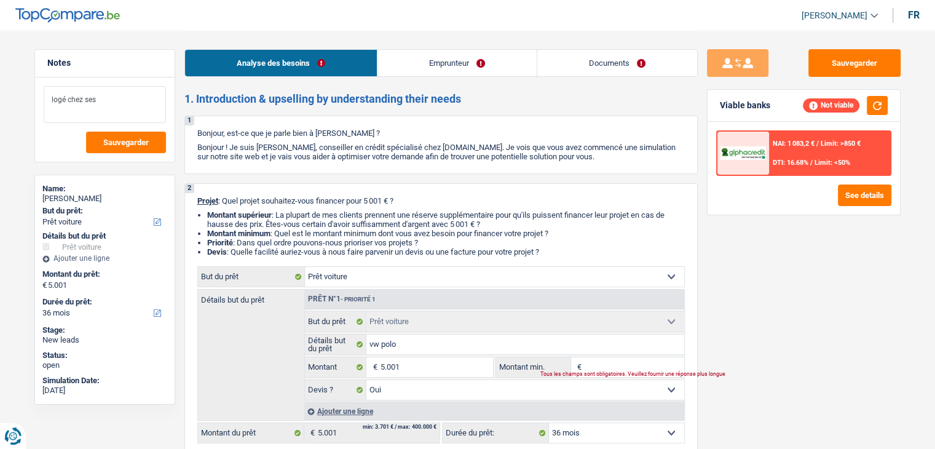
click at [133, 106] on textarea "logé chez ses" at bounding box center [105, 104] width 122 height 37
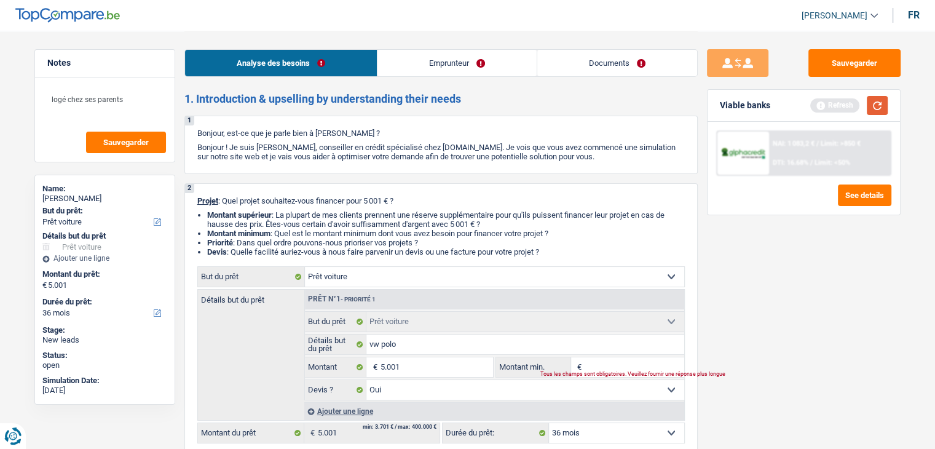
click at [878, 105] on button "button" at bounding box center [877, 105] width 21 height 19
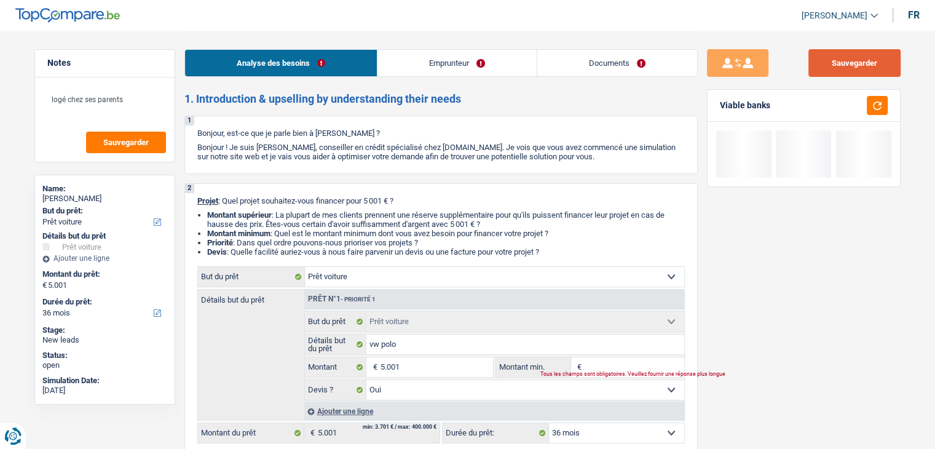
click at [866, 65] on button "Sauvegarder" at bounding box center [854, 63] width 92 height 28
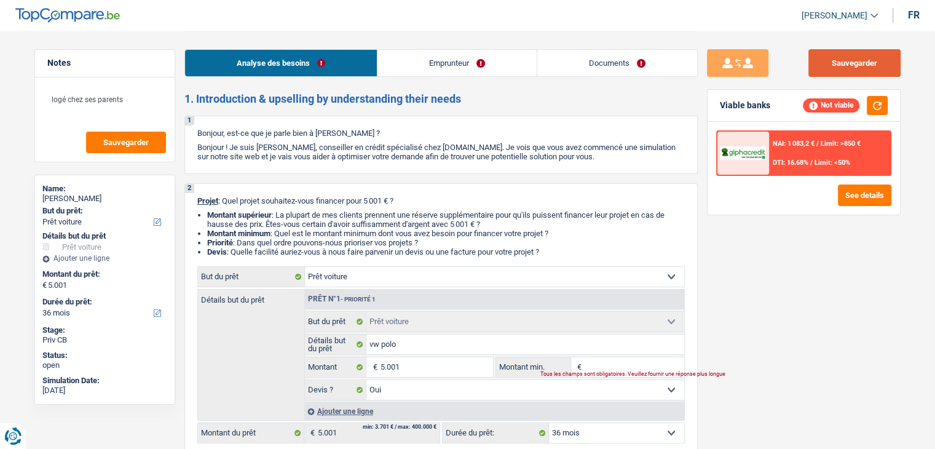
click at [845, 67] on button "Sauvegarder" at bounding box center [854, 63] width 92 height 28
click at [845, 63] on button "Sauvegarder" at bounding box center [854, 63] width 92 height 28
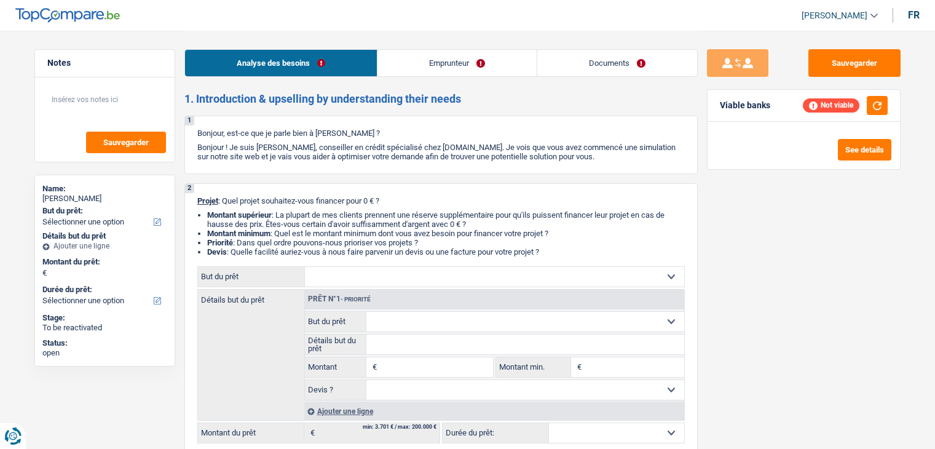
select select "worker"
select select "familyAllowances"
select select "netSalary"
select select "ownerWithMortgage"
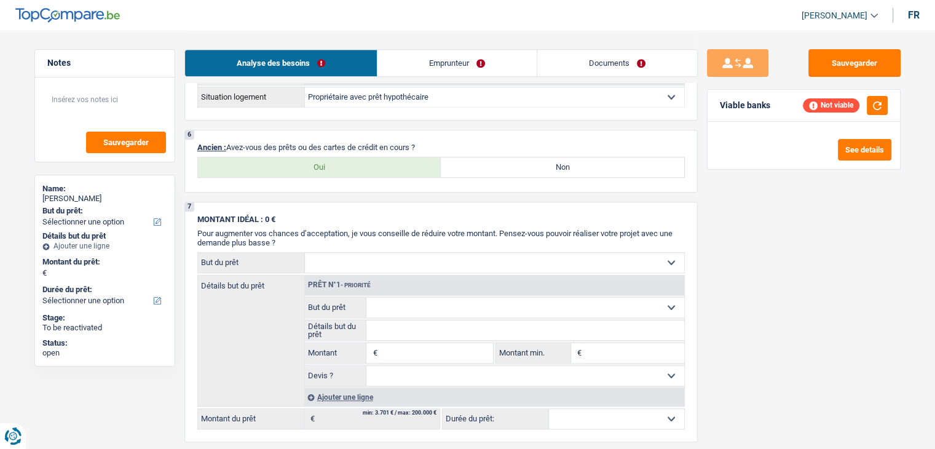
scroll to position [799, 0]
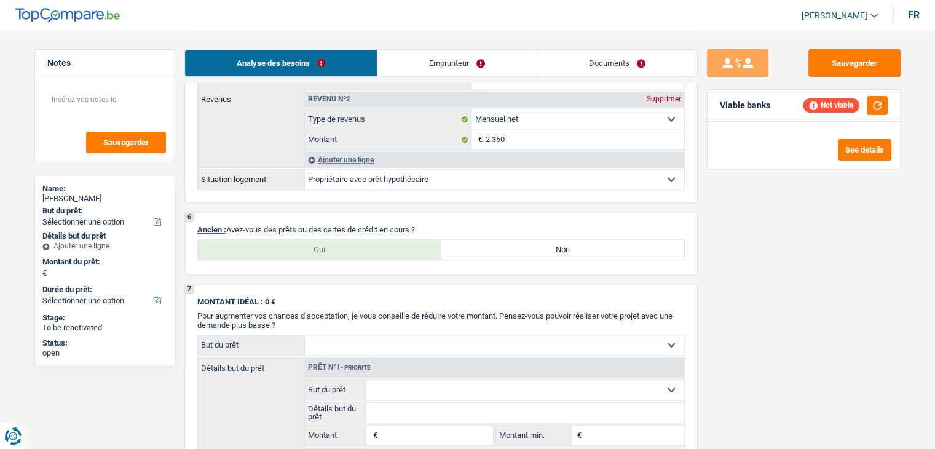
click at [358, 250] on label "Oui" at bounding box center [319, 250] width 243 height 20
click at [358, 250] on input "Oui" at bounding box center [319, 250] width 243 height 20
radio input "true"
select select "mortgage"
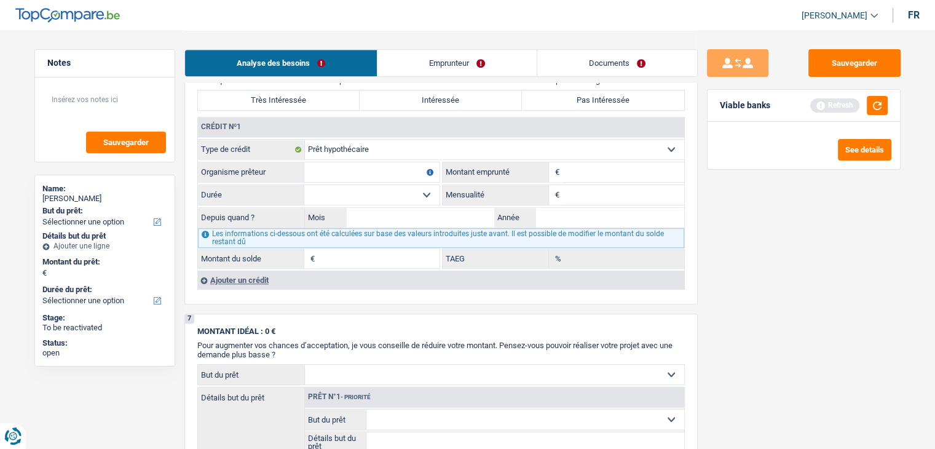
scroll to position [922, 0]
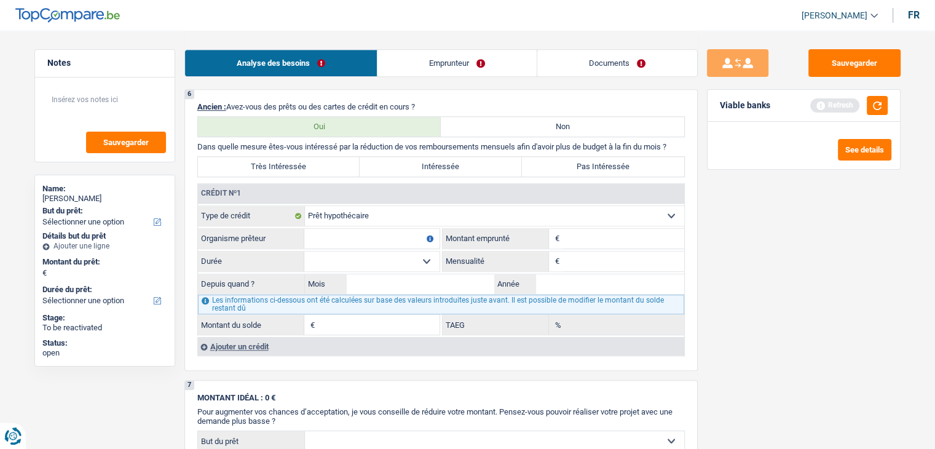
click at [244, 339] on div "Ajouter un crédit" at bounding box center [440, 346] width 487 height 18
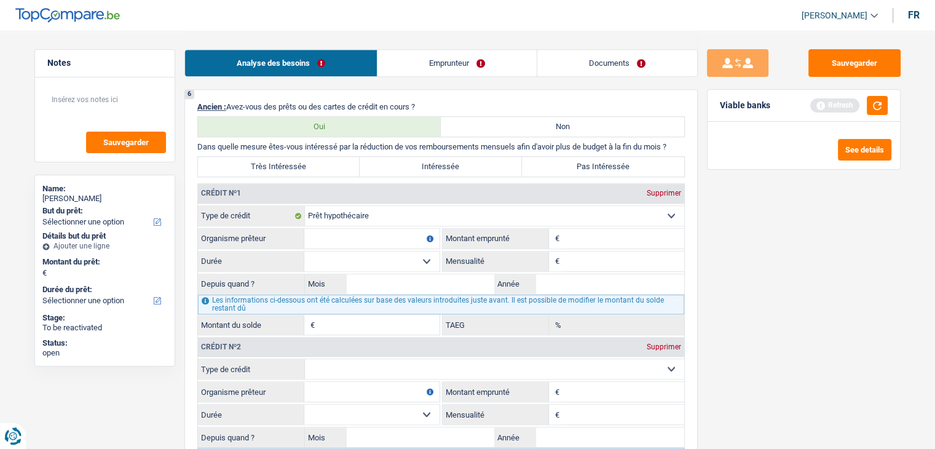
click at [345, 359] on select "Carte ou ouverture de crédit Prêt hypothécaire Vente à tempérament Prêt à tempé…" at bounding box center [494, 369] width 379 height 20
select select "personalLoan"
type input "0"
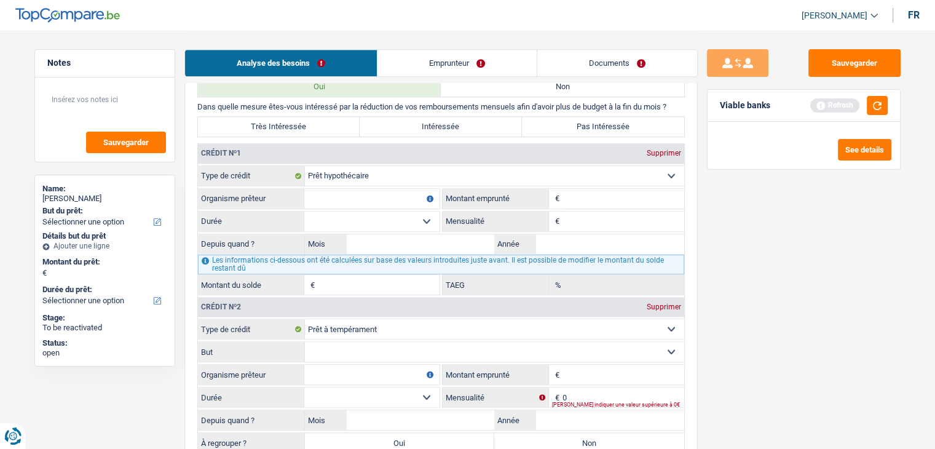
scroll to position [983, 0]
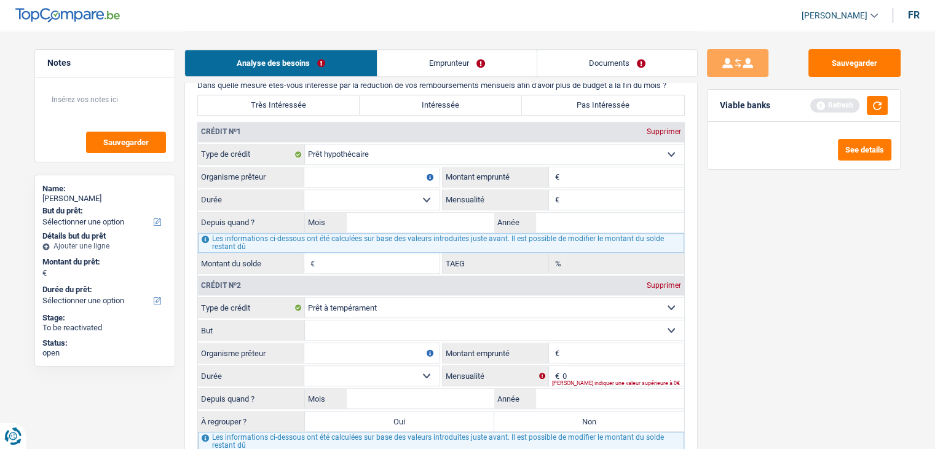
click at [346, 350] on input "Organisme prêteur" at bounding box center [371, 353] width 135 height 20
type input "alpha crédit"
click at [570, 347] on input "Montant emprunté" at bounding box center [623, 353] width 122 height 20
type input "15.001"
drag, startPoint x: 342, startPoint y: 364, endPoint x: 341, endPoint y: 371, distance: 6.8
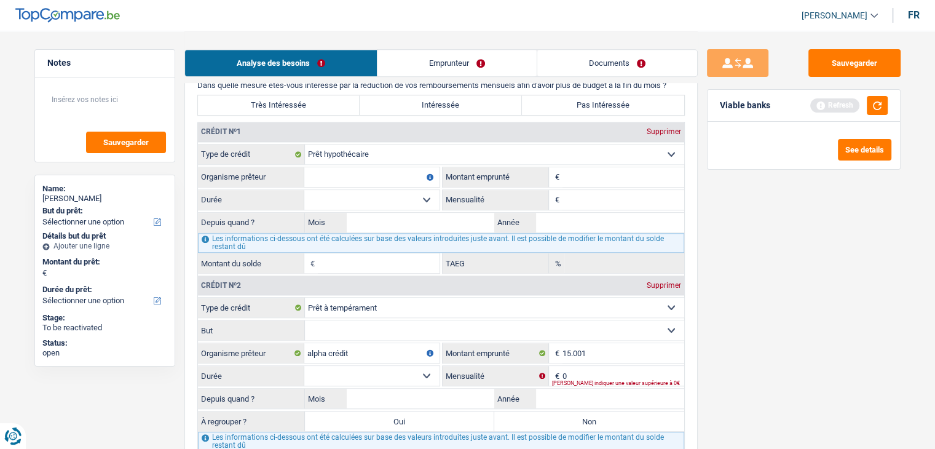
click at [342, 366] on select "12 mois 18 mois 24 mois 30 mois 36 mois 42 mois 48 mois 60 mois 72 mois 84 mois…" at bounding box center [371, 376] width 135 height 20
click at [573, 366] on input "0" at bounding box center [623, 376] width 122 height 20
click at [860, 362] on div "Sauvegarder Viable banks Refresh See details" at bounding box center [804, 239] width 212 height 380
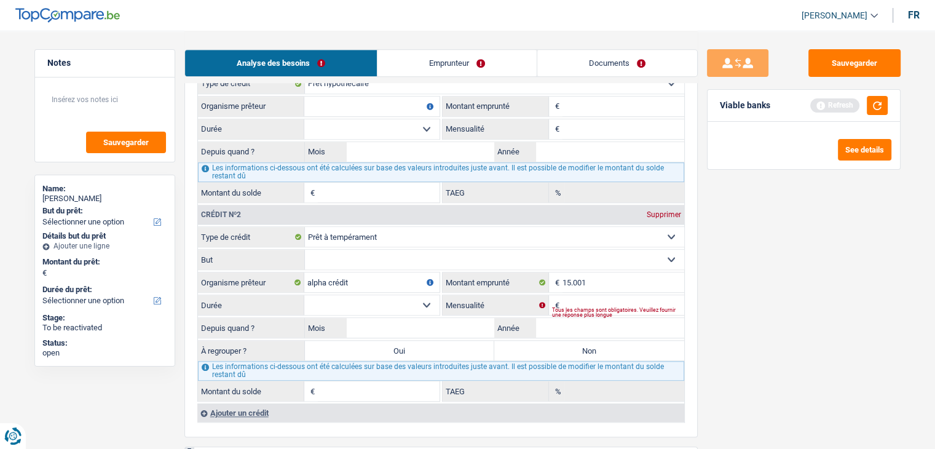
scroll to position [1168, 0]
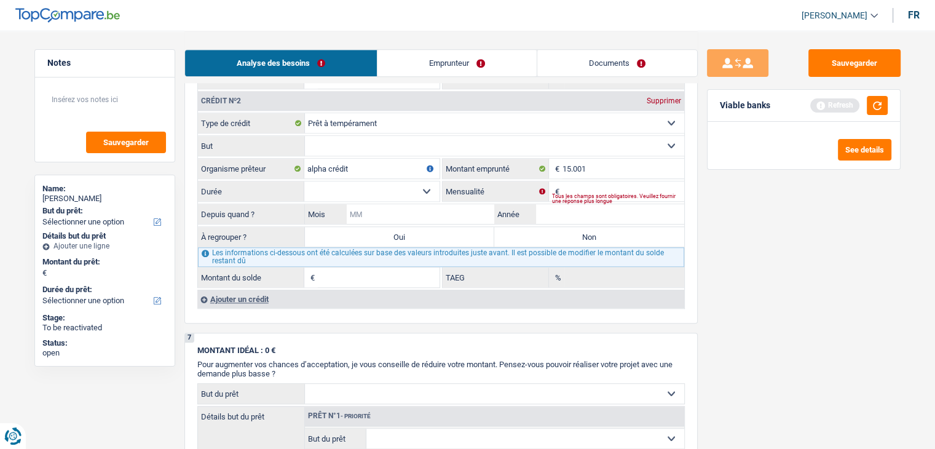
click at [447, 212] on input "Mois" at bounding box center [421, 214] width 148 height 20
click at [566, 196] on div "Tous les champs sont obligatoires. Veuillez fournir une réponse plus longue" at bounding box center [618, 198] width 132 height 5
click at [571, 181] on input "Mensualité" at bounding box center [623, 191] width 122 height 20
type input "245"
click at [387, 205] on input "Mois" at bounding box center [421, 214] width 148 height 20
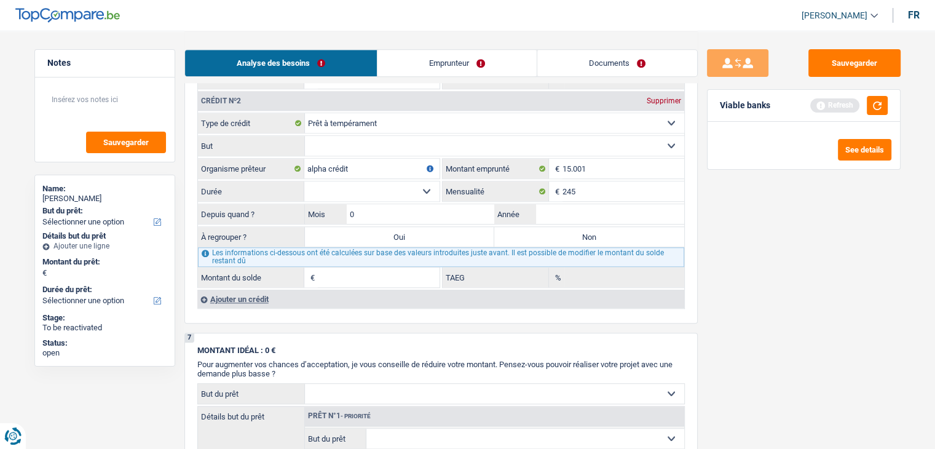
type input "01"
type input "2023"
drag, startPoint x: 349, startPoint y: 184, endPoint x: 349, endPoint y: 191, distance: 6.8
click at [349, 184] on select "12 mois 18 mois 24 mois 30 mois 36 mois 42 mois 48 mois 60 mois 72 mois 84 mois…" at bounding box center [371, 191] width 135 height 20
select select "72"
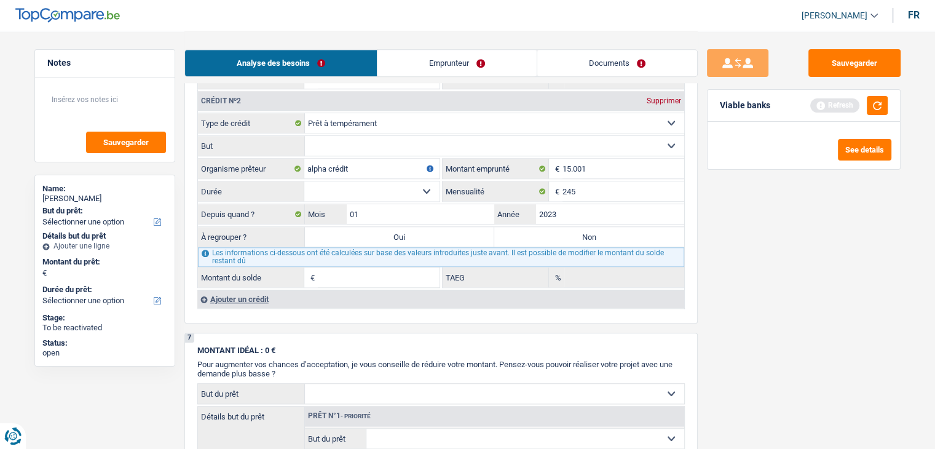
click at [304, 181] on select "12 mois 18 mois 24 mois 30 mois 36 mois 42 mois 48 mois 60 mois 72 mois 84 mois…" at bounding box center [371, 191] width 135 height 20
type input "8.938"
type input "5,63"
click at [699, 293] on div "Sauvegarder Viable banks Refresh See details" at bounding box center [804, 239] width 212 height 380
click at [356, 187] on select "12 mois 18 mois 24 mois 30 mois 36 mois 42 mois 48 mois 60 mois 72 mois 84 mois…" at bounding box center [371, 191] width 135 height 20
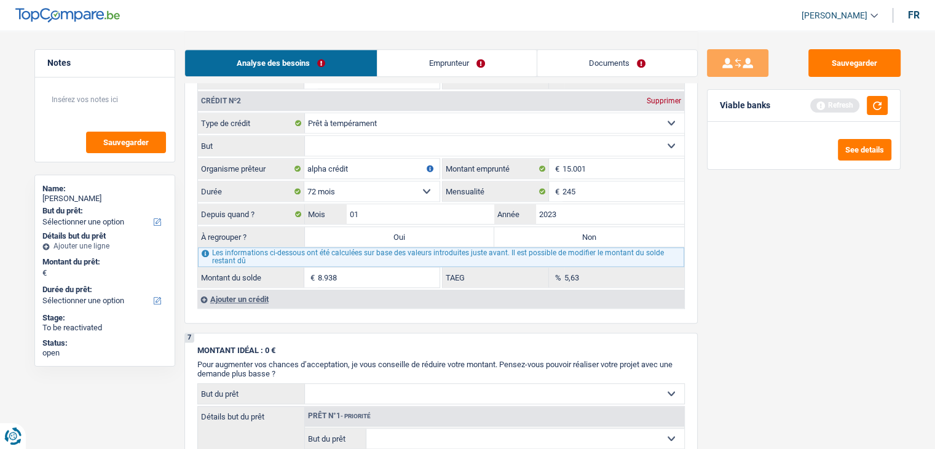
select select "84"
click at [304, 181] on select "12 mois 18 mois 24 mois 30 mois 36 mois 42 mois 48 mois 60 mois 72 mois 84 mois…" at bounding box center [371, 191] width 135 height 20
type input "10.415"
type input "9,90"
click at [324, 189] on select "12 mois 18 mois 24 mois 30 mois 36 mois 42 mois 48 mois 60 mois 72 mois 84 mois…" at bounding box center [371, 191] width 135 height 20
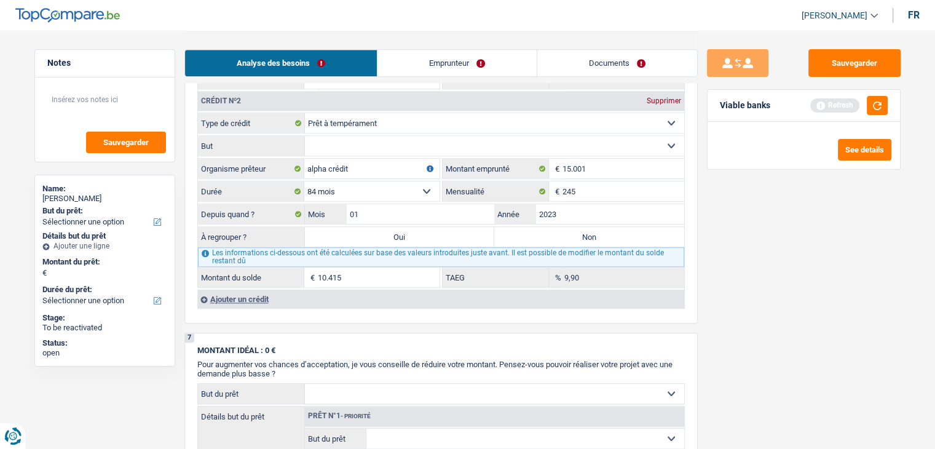
click at [330, 367] on p "Pour augmenter vos chances d’acceptation, je vous conseille de réduire votre mo…" at bounding box center [440, 369] width 487 height 18
drag, startPoint x: 775, startPoint y: 266, endPoint x: 877, endPoint y: 144, distance: 158.8
click at [779, 260] on div "Sauvegarder Viable banks Refresh See details" at bounding box center [804, 239] width 212 height 380
click at [881, 107] on button "button" at bounding box center [877, 105] width 21 height 19
click at [399, 231] on label "Oui" at bounding box center [400, 237] width 190 height 20
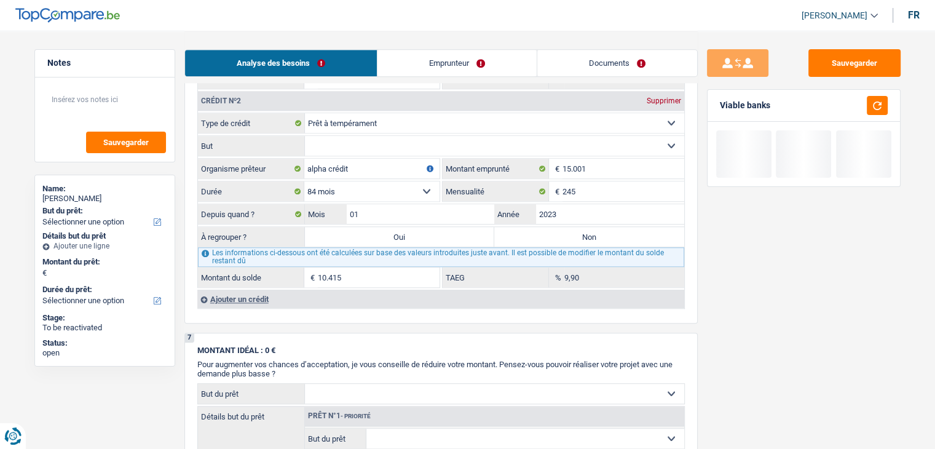
click at [399, 231] on input "Oui" at bounding box center [400, 237] width 190 height 20
radio input "true"
type input "10.415"
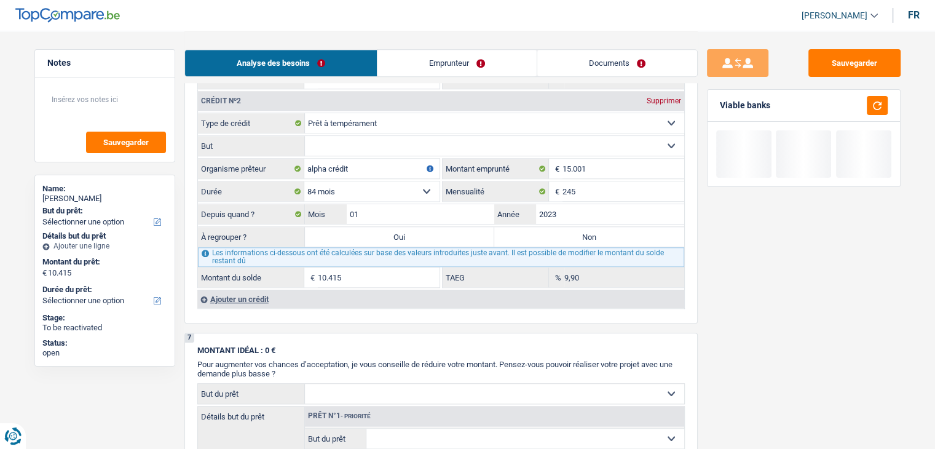
select select "refinancing"
select select "60"
select select "refinancing"
select select "60"
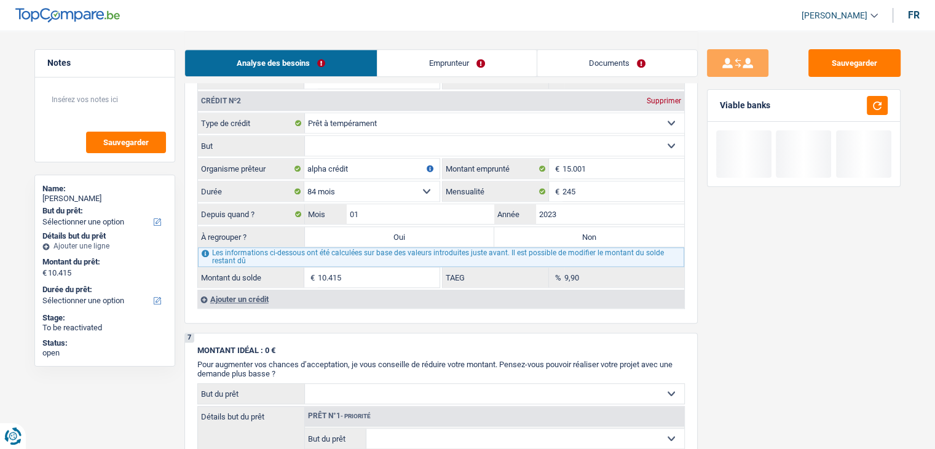
select select "refinancing"
select select "60"
select select "refinancing"
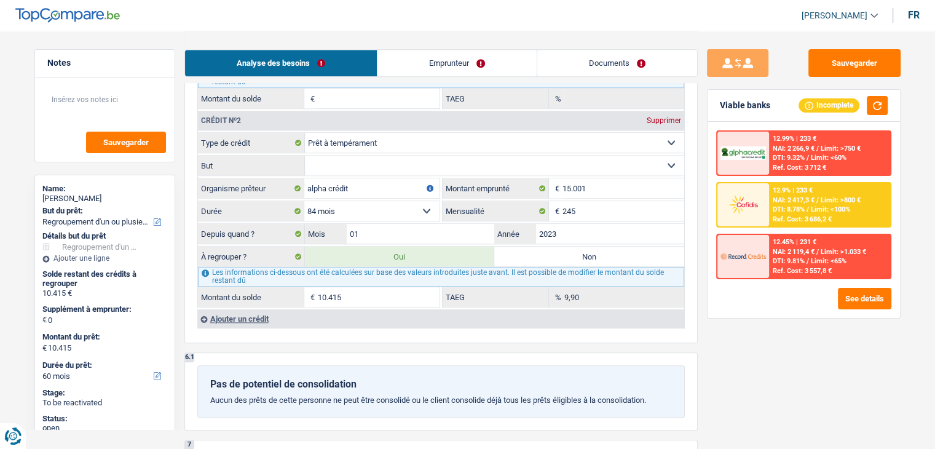
click at [731, 205] on img at bounding box center [742, 204] width 45 height 23
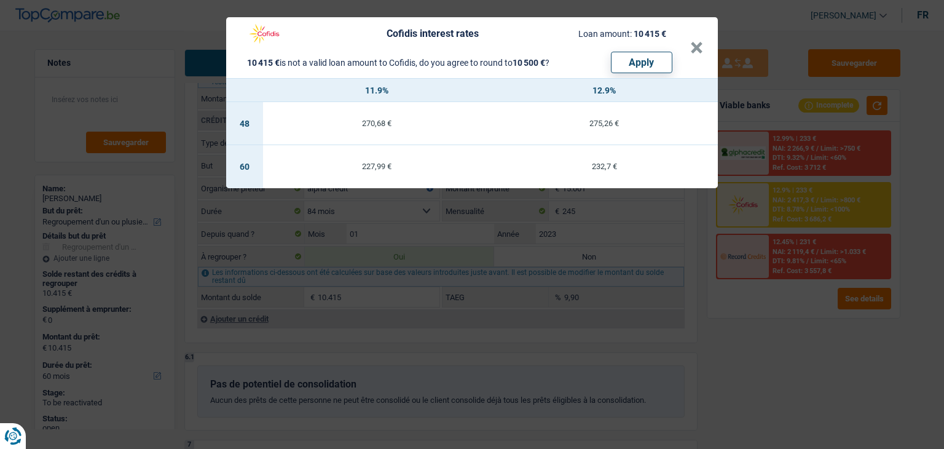
click at [698, 352] on div "Cofidis interest rates Loan amount: 10 415 € 10 415 € is not a valid loan amoun…" at bounding box center [472, 224] width 944 height 449
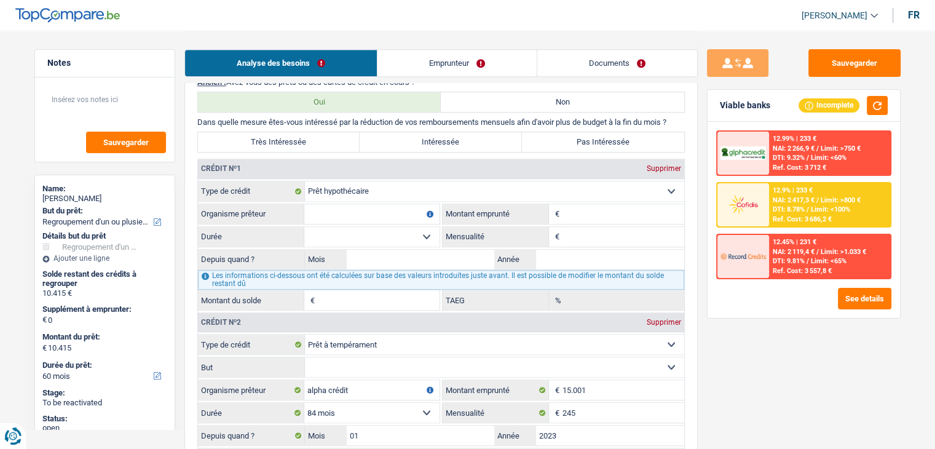
scroll to position [1045, 0]
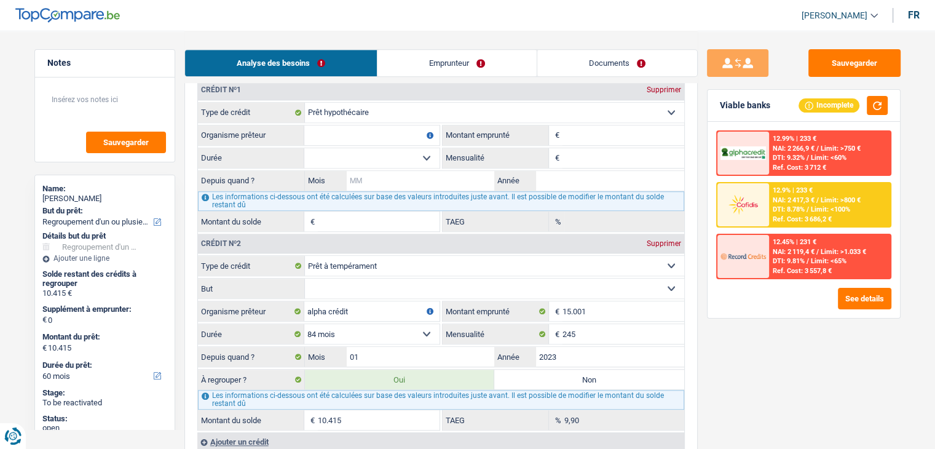
click at [440, 176] on input "Mois" at bounding box center [421, 181] width 148 height 20
click at [605, 178] on input "Année" at bounding box center [610, 181] width 148 height 20
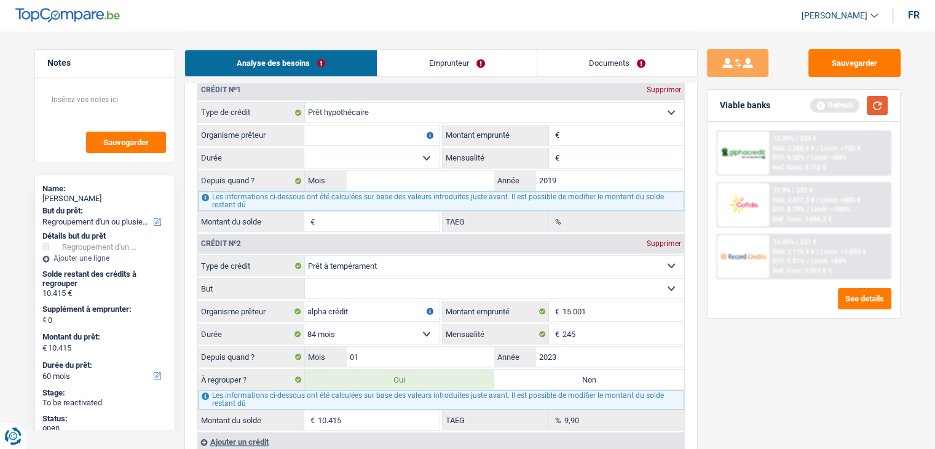
click at [870, 106] on button "button" at bounding box center [877, 105] width 21 height 19
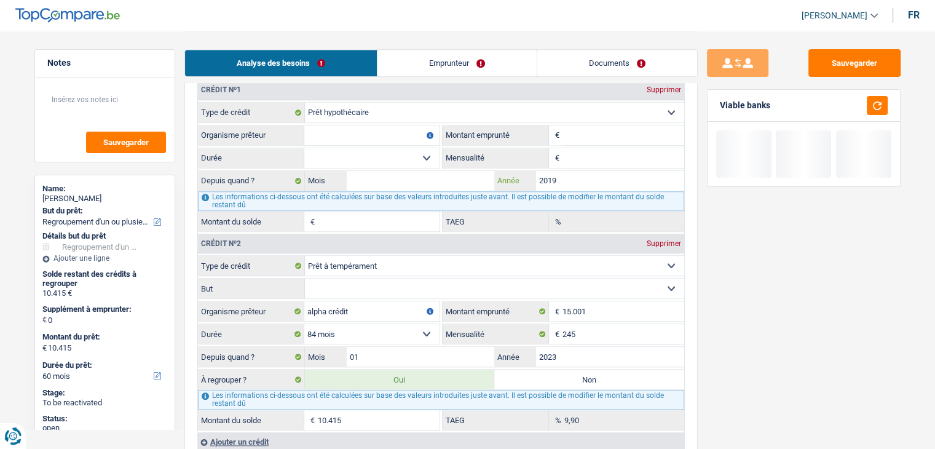
click at [560, 176] on input "2019" at bounding box center [610, 181] width 148 height 20
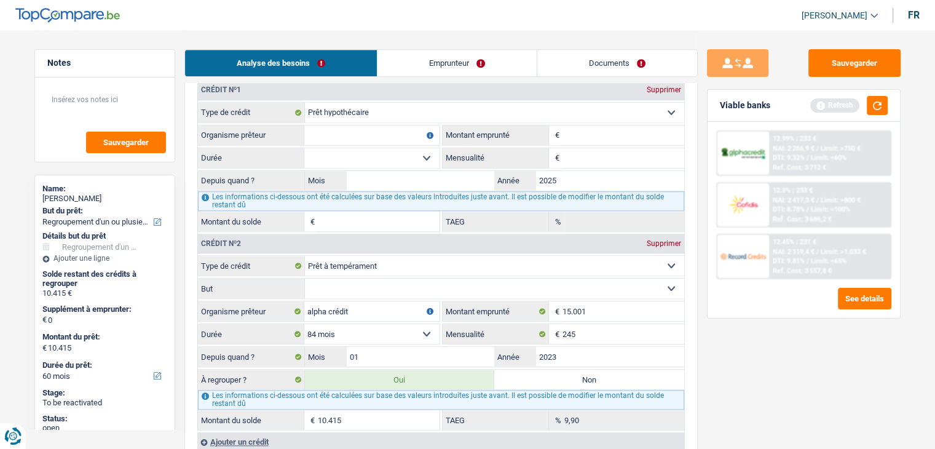
type input "2025"
click at [442, 178] on input "Mois" at bounding box center [421, 181] width 148 height 20
type input "07"
click at [388, 133] on input "Organisme prêteur" at bounding box center [371, 135] width 135 height 20
type input "Fortis"
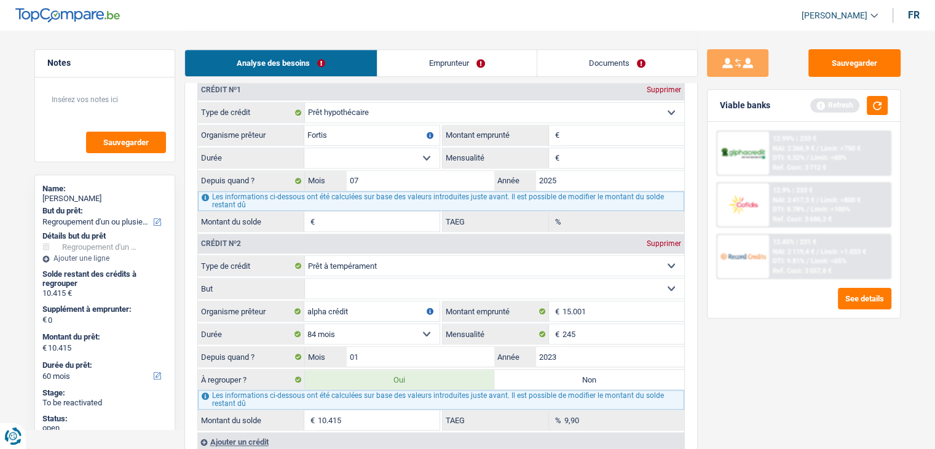
click at [562, 129] on input "Montant" at bounding box center [623, 135] width 122 height 20
click at [875, 109] on button "button" at bounding box center [877, 105] width 21 height 19
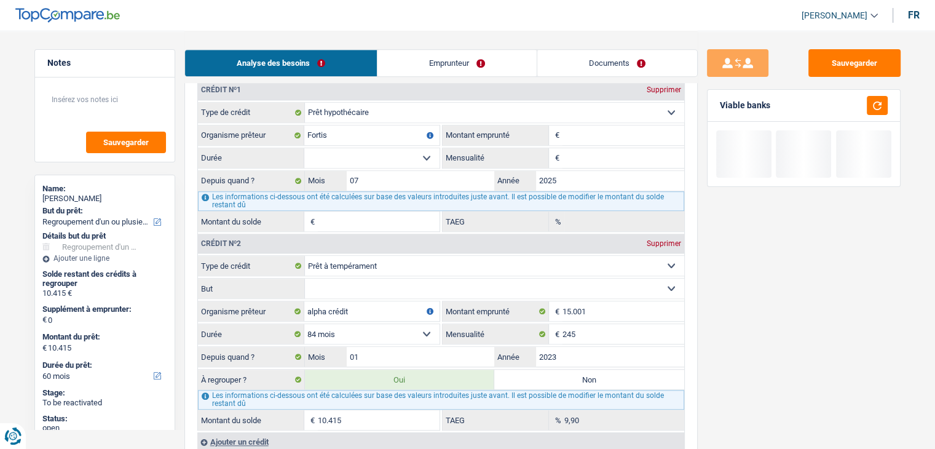
drag, startPoint x: 795, startPoint y: 106, endPoint x: 720, endPoint y: 104, distance: 74.4
click at [720, 104] on div "Viable banks" at bounding box center [803, 106] width 192 height 32
click at [597, 131] on input "Montant" at bounding box center [623, 135] width 122 height 20
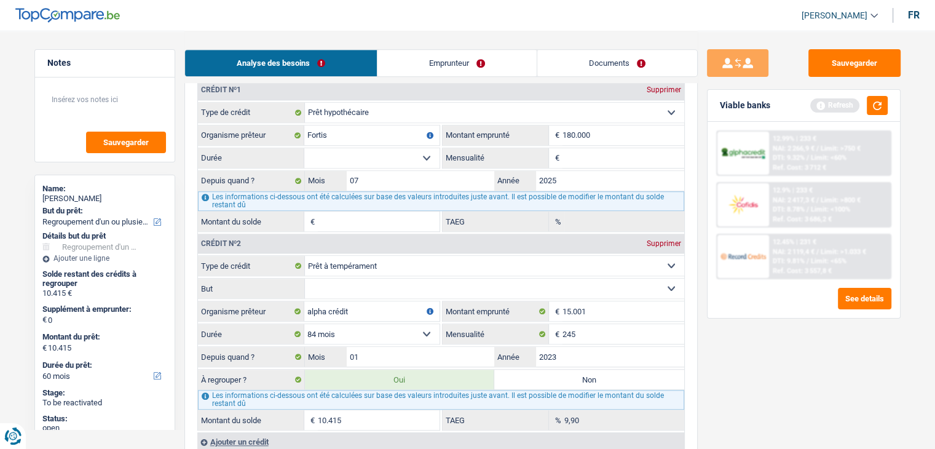
type input "180.000"
click at [583, 157] on input "Mensualité" at bounding box center [623, 158] width 122 height 20
type input "1.245"
click at [406, 154] on select "120 mois 132 mois 144 mois 180 mois 240 mois 300 mois 360 mois 420 mois Sélecti…" at bounding box center [371, 158] width 135 height 20
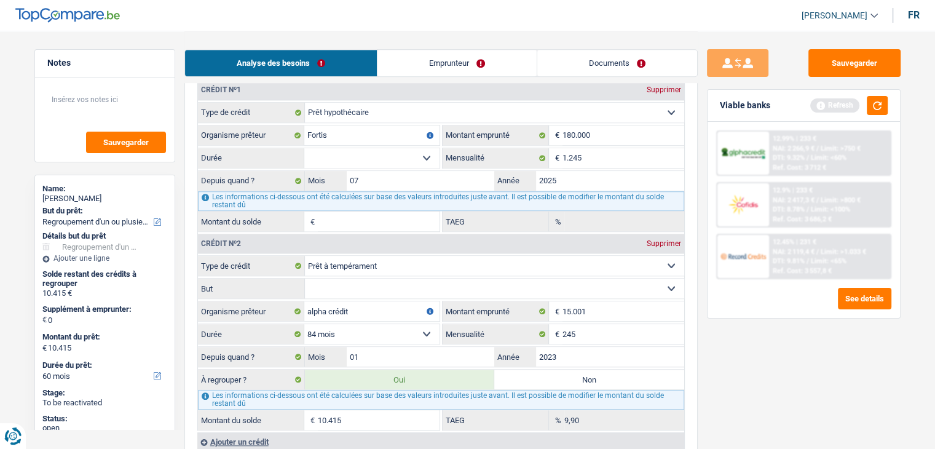
select select "180"
click at [304, 148] on select "120 mois 132 mois 144 mois 180 mois 240 mois 300 mois 360 mois 420 mois Sélecti…" at bounding box center [371, 158] width 135 height 20
type input "178.415"
type input "3,06"
drag, startPoint x: 777, startPoint y: 343, endPoint x: 786, endPoint y: 325, distance: 20.1
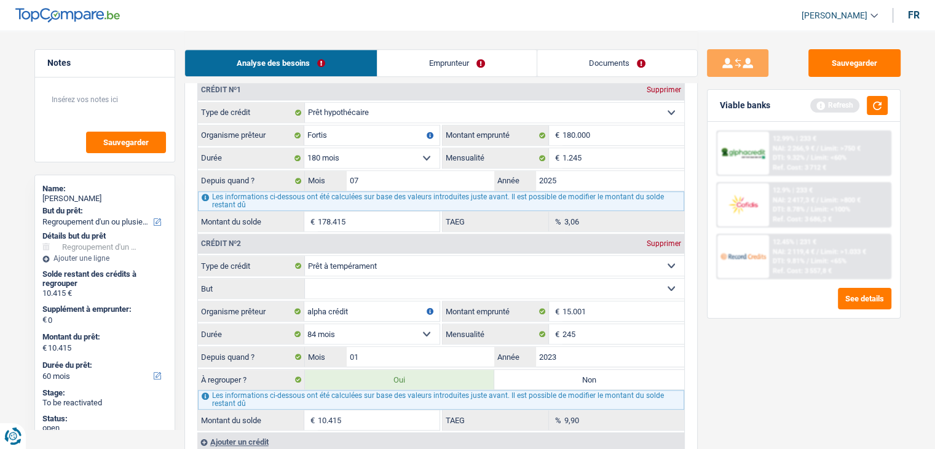
click at [778, 343] on div "Sauvegarder Viable banks Refresh 12.99% | 233 € NAI: 2 266,9 € / Limit: >750 € …" at bounding box center [804, 239] width 212 height 380
click at [878, 96] on button "button" at bounding box center [877, 105] width 21 height 19
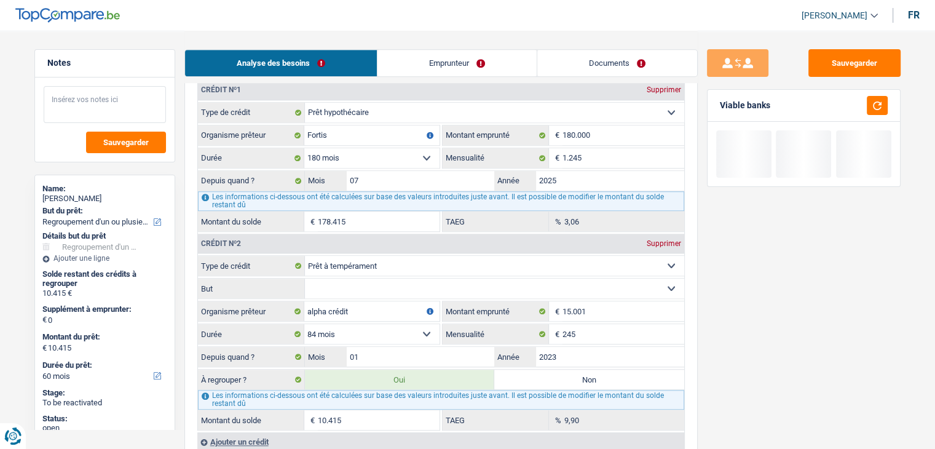
click at [143, 106] on textarea at bounding box center [105, 104] width 122 height 37
type textarea "2"
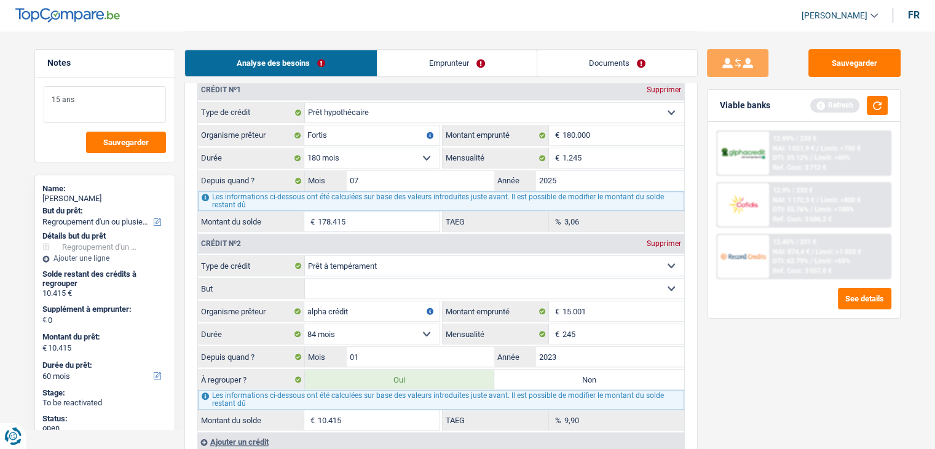
type textarea "15 ans"
drag, startPoint x: 790, startPoint y: 369, endPoint x: 853, endPoint y: 124, distance: 253.1
click at [790, 368] on div "Sauvegarder Viable banks Refresh 12.99% | 233 € NAI: 1 021,9 € / Limit: >750 € …" at bounding box center [804, 239] width 212 height 380
drag, startPoint x: 875, startPoint y: 101, endPoint x: 579, endPoint y: 96, distance: 296.3
click at [876, 101] on button "button" at bounding box center [877, 105] width 21 height 19
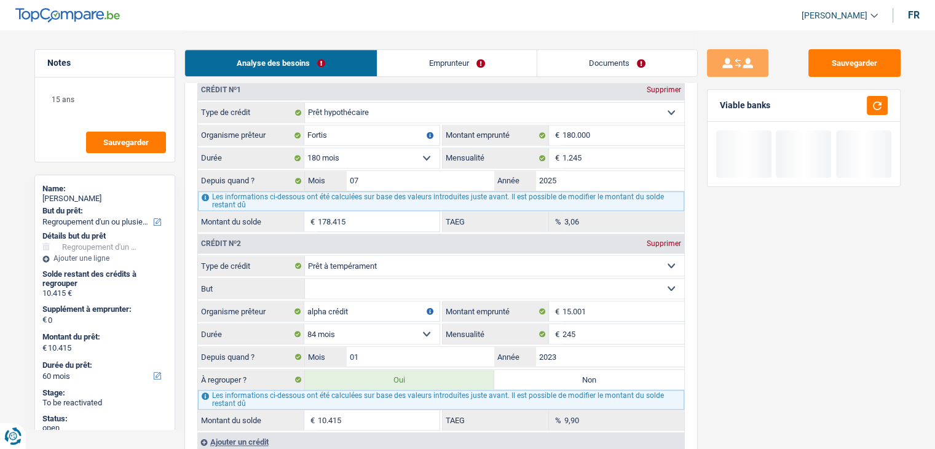
click at [453, 68] on link "Emprunteur" at bounding box center [456, 63] width 159 height 26
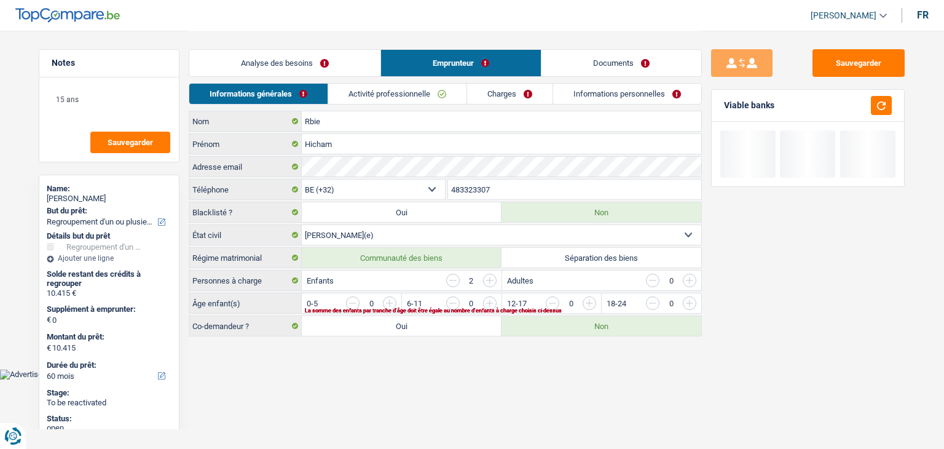
click at [401, 90] on link "Activité professionnelle" at bounding box center [397, 94] width 138 height 20
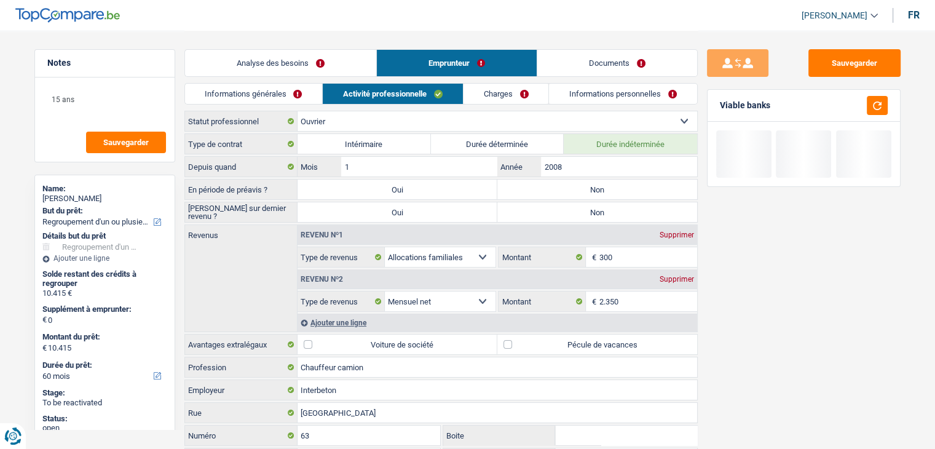
click at [482, 94] on link "Charges" at bounding box center [505, 94] width 85 height 20
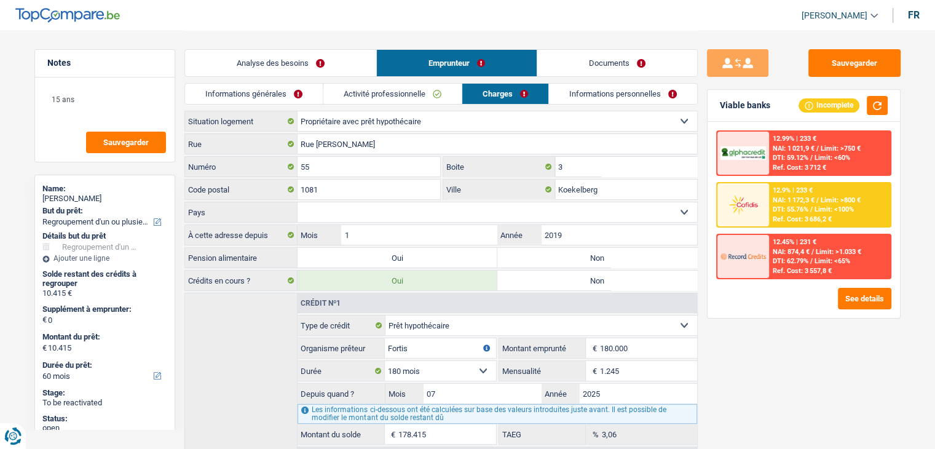
drag, startPoint x: 417, startPoint y: 94, endPoint x: 396, endPoint y: 94, distance: 21.5
click at [417, 94] on link "Activité professionnelle" at bounding box center [392, 94] width 138 height 20
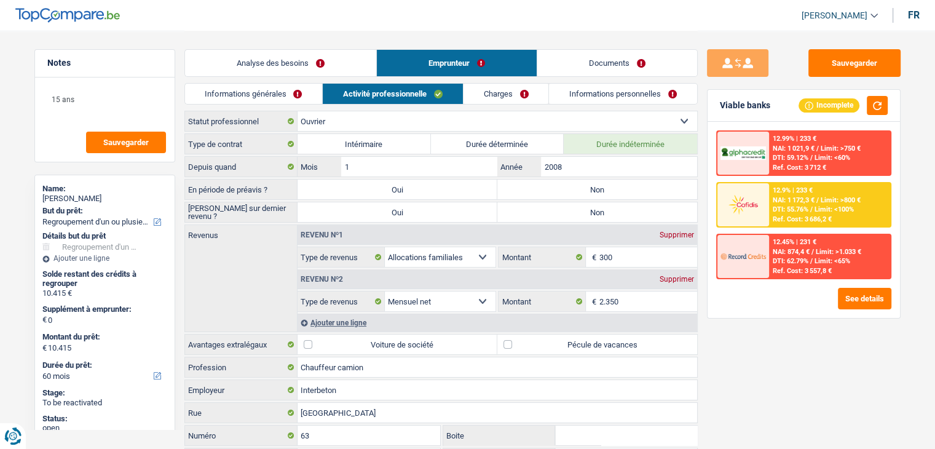
click at [323, 95] on link "Activité professionnelle" at bounding box center [393, 94] width 140 height 20
click at [299, 93] on link "Informations générales" at bounding box center [254, 94] width 138 height 20
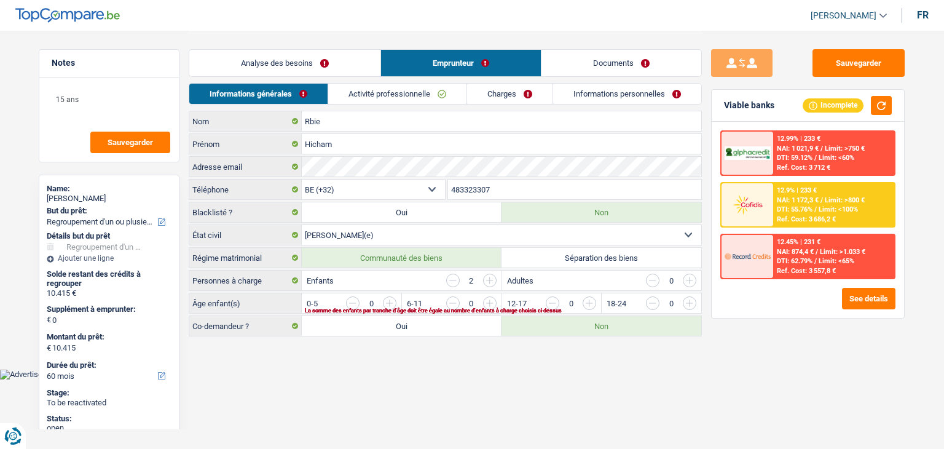
click at [314, 57] on link "Analyse des besoins" at bounding box center [284, 63] width 191 height 26
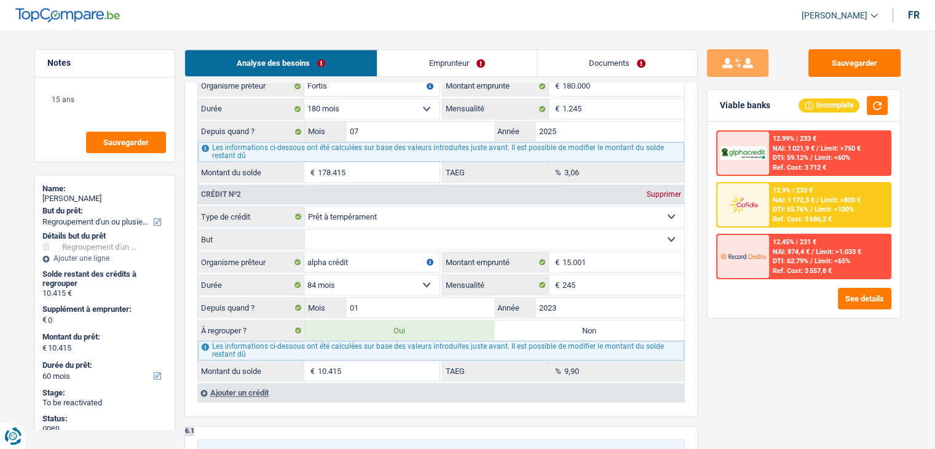
scroll to position [1168, 0]
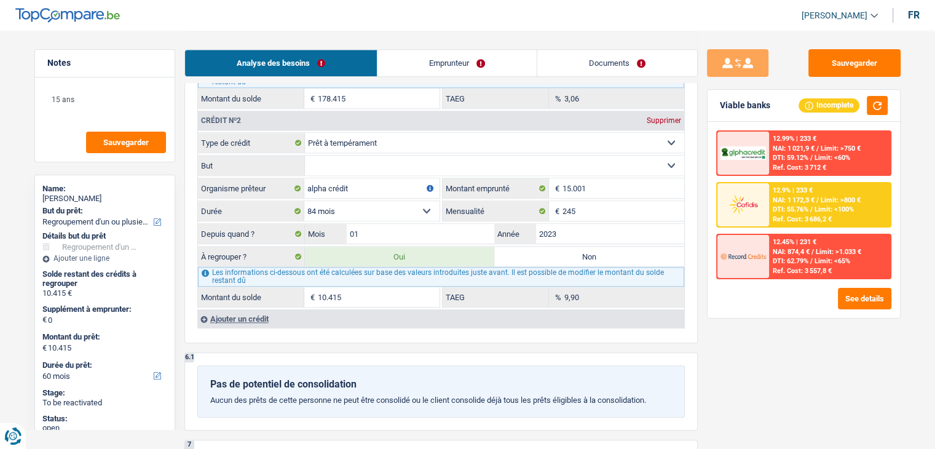
click at [409, 267] on div "Les informations ci-dessous ont été calculées sur base des valeurs introduites …" at bounding box center [441, 277] width 486 height 20
click at [409, 252] on label "Oui" at bounding box center [400, 256] width 190 height 20
click at [409, 252] on input "Oui" at bounding box center [400, 256] width 190 height 20
click at [868, 93] on div "Viable banks Incomplete" at bounding box center [803, 106] width 192 height 32
click at [870, 97] on button "button" at bounding box center [877, 105] width 21 height 19
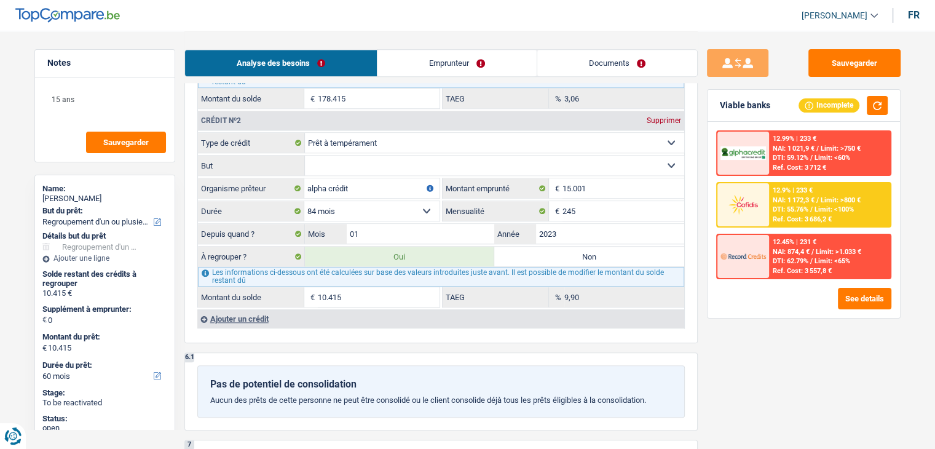
drag, startPoint x: 718, startPoint y: 333, endPoint x: 775, endPoint y: 218, distance: 128.6
click at [721, 329] on div "Sauvegarder Viable banks Incomplete 12.99% | 233 € NAI: 1 021,9 € / Limit: >750…" at bounding box center [804, 239] width 212 height 380
click at [777, 203] on div "12.9% | 233 € NAI: 1 172,3 € / Limit: >800 € DTI: 55.76% / Limit: <100% Ref. Co…" at bounding box center [829, 204] width 121 height 43
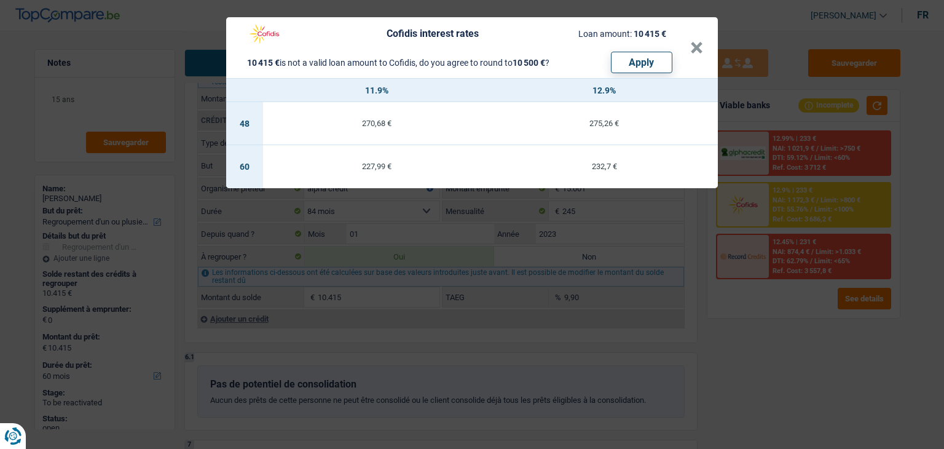
click at [769, 310] on div "Cofidis interest rates Loan amount: 10 415 € 10 415 € is not a valid loan amoun…" at bounding box center [472, 224] width 944 height 449
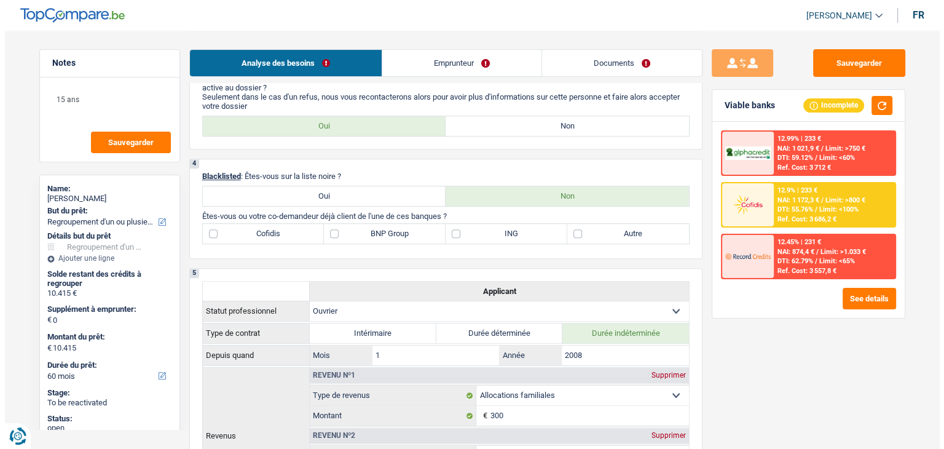
scroll to position [307, 0]
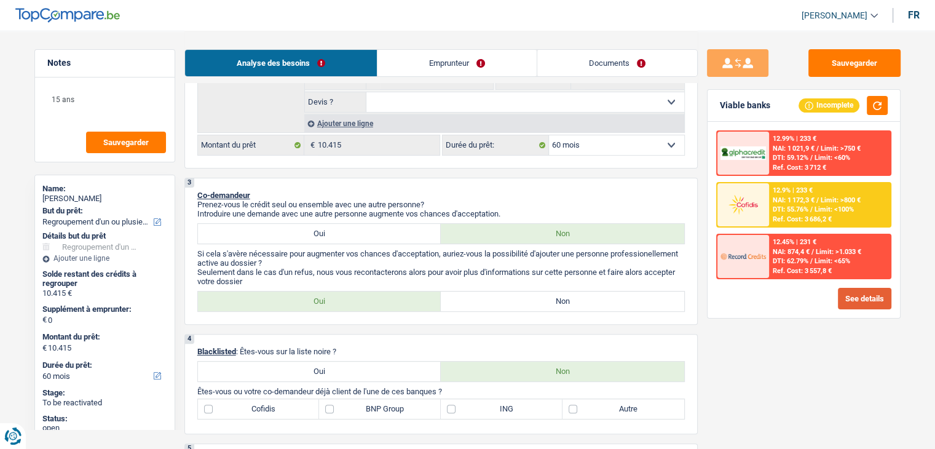
click at [871, 298] on button "See details" at bounding box center [864, 299] width 53 height 22
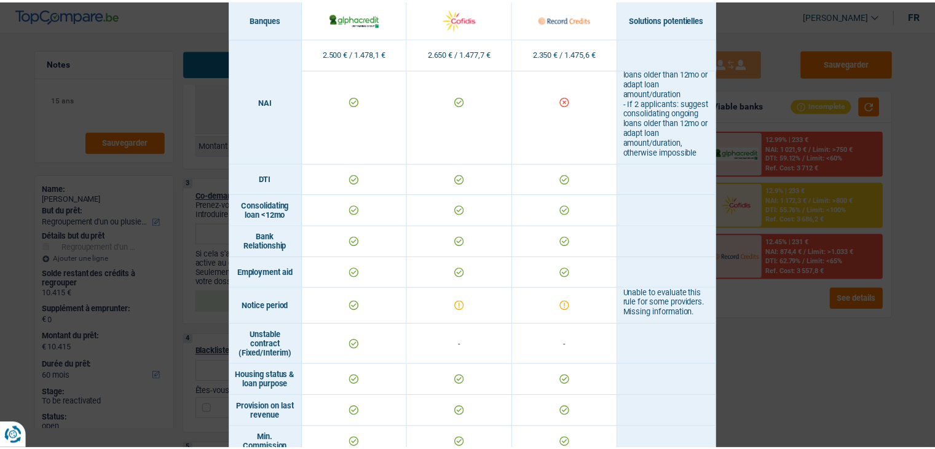
scroll to position [799, 0]
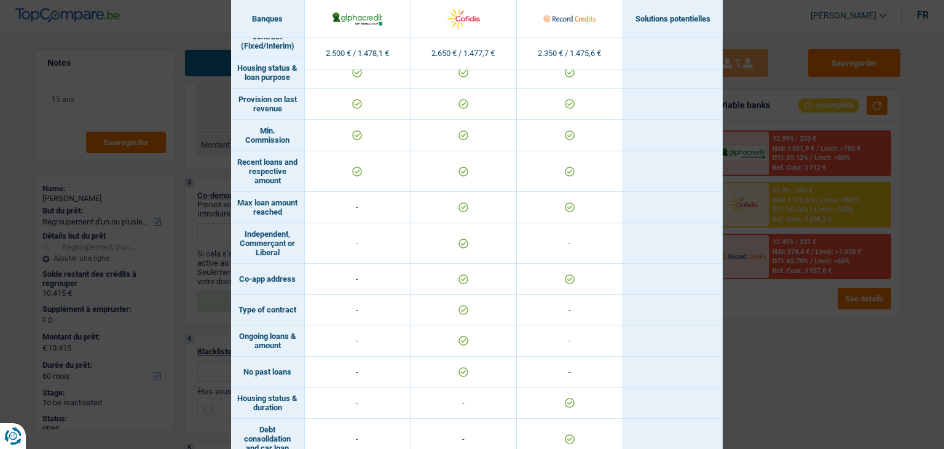
click at [763, 323] on div "Banks conditions × Banques Solutions potentielles Revenus / Charges 2.500 € / 1…" at bounding box center [472, 224] width 944 height 449
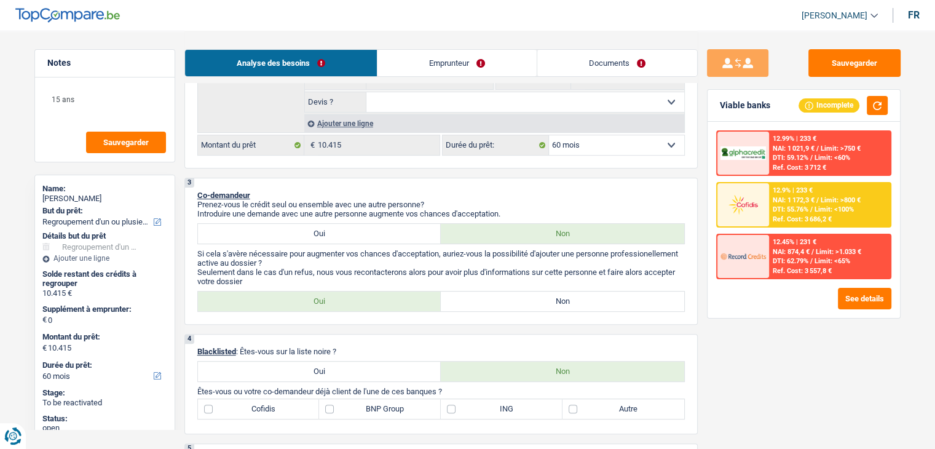
drag, startPoint x: 459, startPoint y: 58, endPoint x: 451, endPoint y: 69, distance: 14.1
click at [459, 58] on link "Emprunteur" at bounding box center [456, 63] width 159 height 26
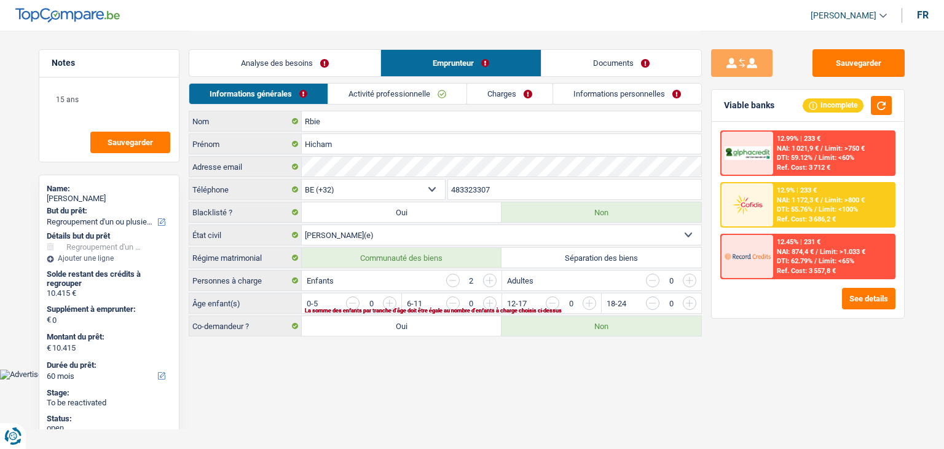
click at [407, 92] on link "Activité professionnelle" at bounding box center [397, 94] width 138 height 20
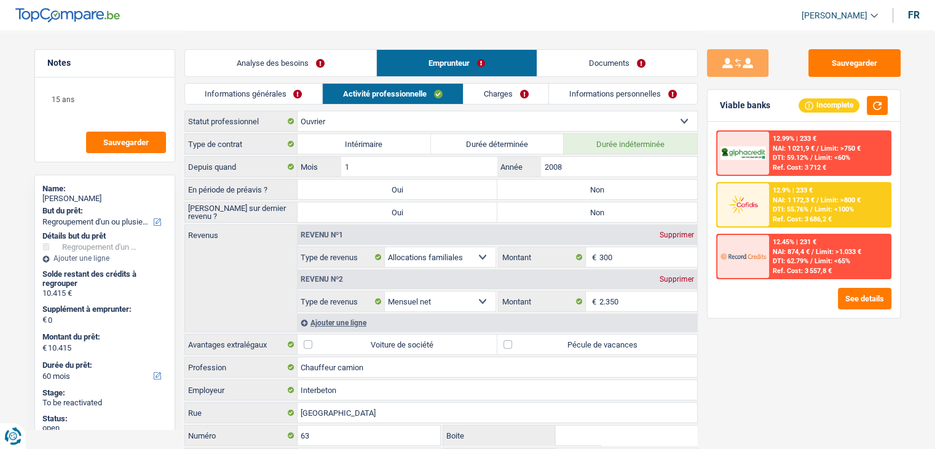
click at [727, 329] on div "Sauvegarder Viable banks Incomplete 12.99% | 233 € NAI: 1 021,9 € / Limit: >750…" at bounding box center [804, 239] width 212 height 380
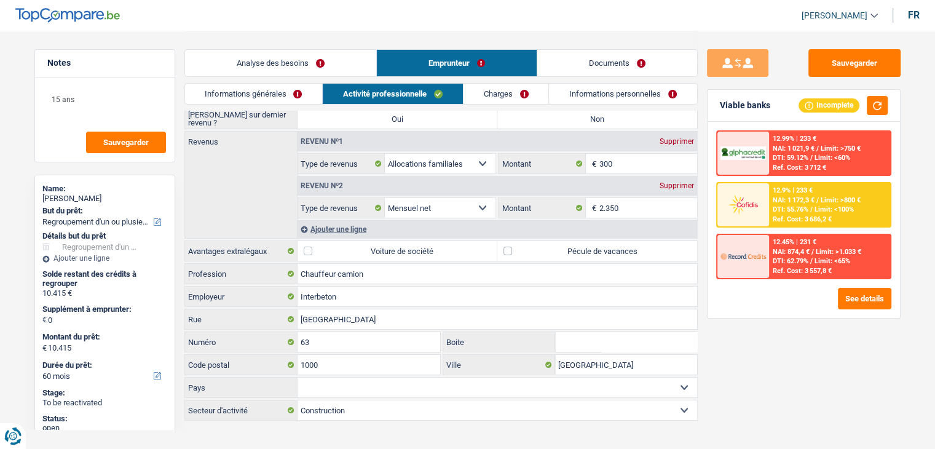
scroll to position [103, 0]
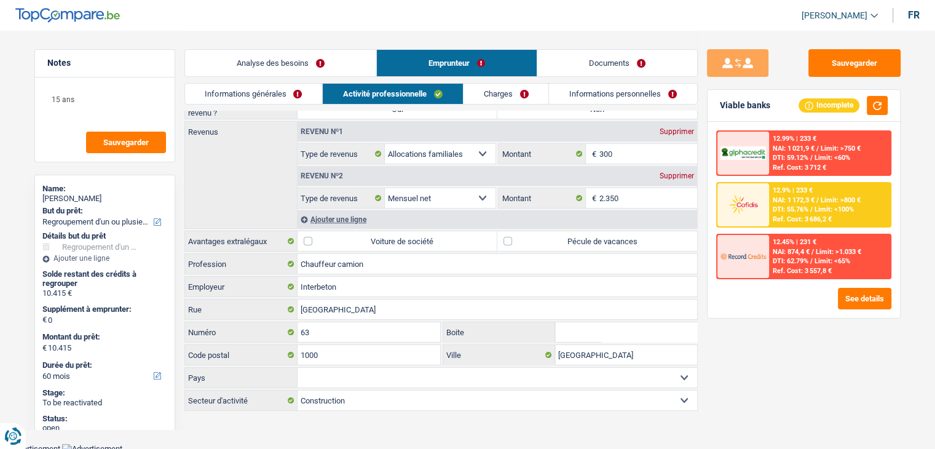
click at [808, 346] on div "Sauvegarder Viable banks Incomplete 12.99% | 233 € NAI: 1 021,9 € / Limit: >750…" at bounding box center [804, 239] width 212 height 380
click at [809, 340] on div "Sauvegarder Viable banks Incomplete 12.99% | 233 € NAI: 1 021,9 € / Limit: >750…" at bounding box center [804, 239] width 212 height 380
click at [282, 88] on link "Informations générales" at bounding box center [254, 94] width 138 height 20
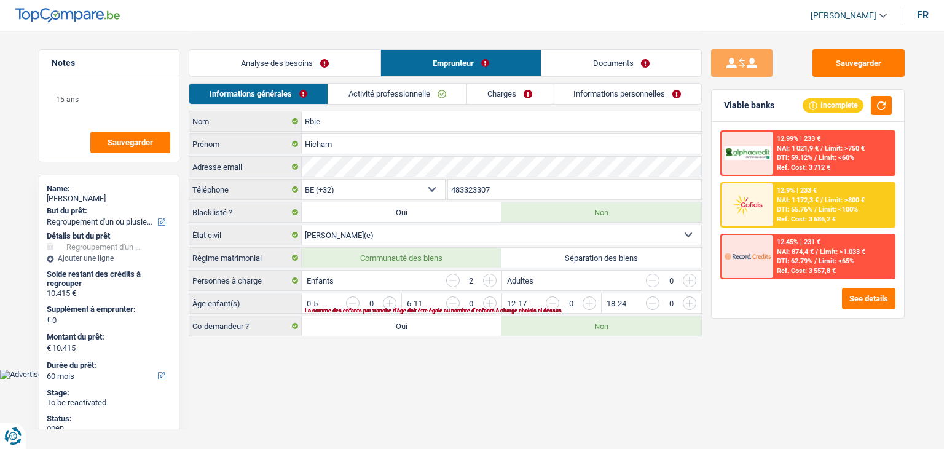
click at [733, 195] on img at bounding box center [747, 204] width 45 height 23
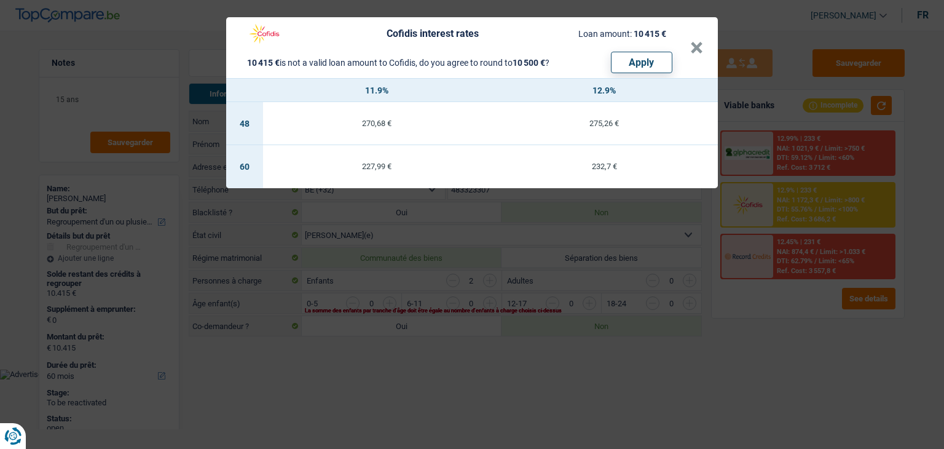
click at [763, 315] on div "Cofidis interest rates Loan amount: 10 415 € 10 415 € is not a valid loan amoun…" at bounding box center [472, 224] width 944 height 449
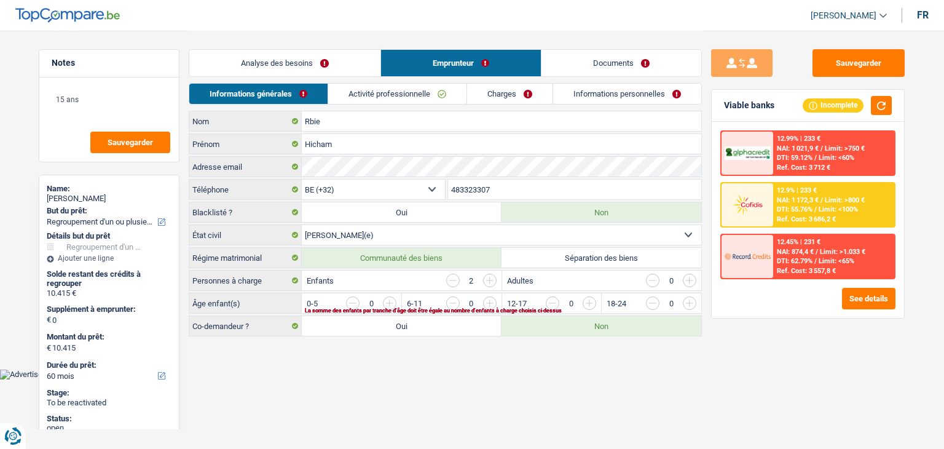
click at [286, 64] on link "Analyse des besoins" at bounding box center [284, 63] width 191 height 26
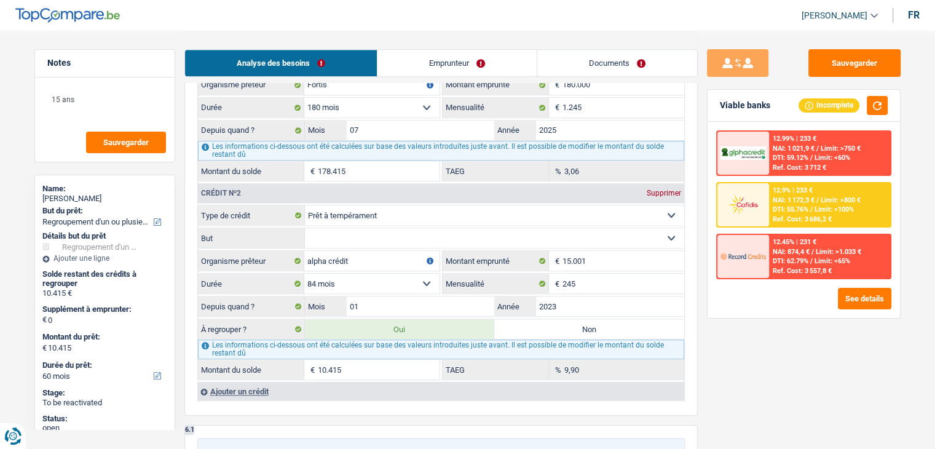
scroll to position [1106, 0]
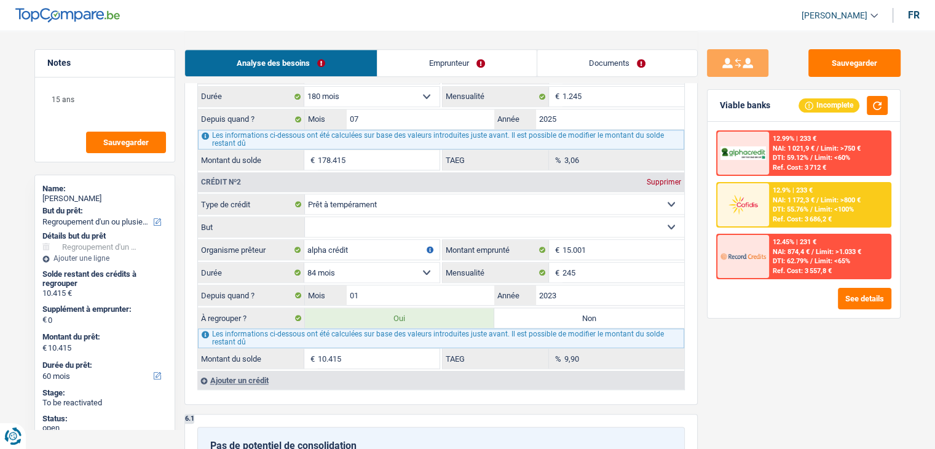
click at [818, 276] on div "12.45% | 231 € NAI: 874,4 € / Limit: >1.033 € DTI: 62.79% / Limit: <65% Ref. Co…" at bounding box center [803, 256] width 175 height 45
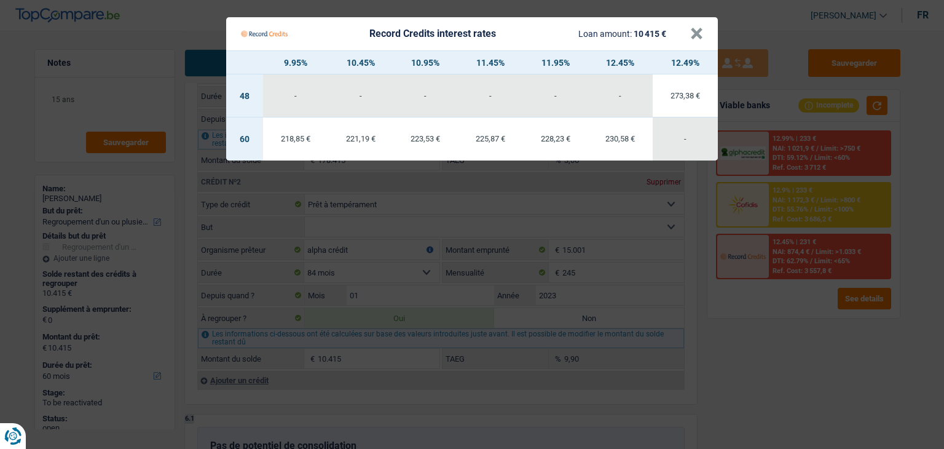
click at [796, 261] on Credits "Record Credits interest rates Loan amount: 10 415 € × 9.95% 10.45% 10.95% 11.45…" at bounding box center [472, 224] width 944 height 449
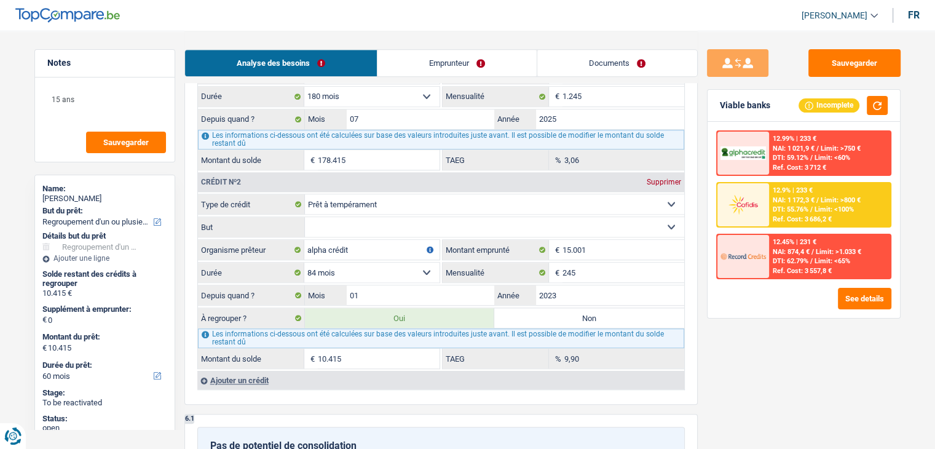
click at [774, 268] on div "Ref. Cost: 3 557,8 €" at bounding box center [802, 271] width 59 height 8
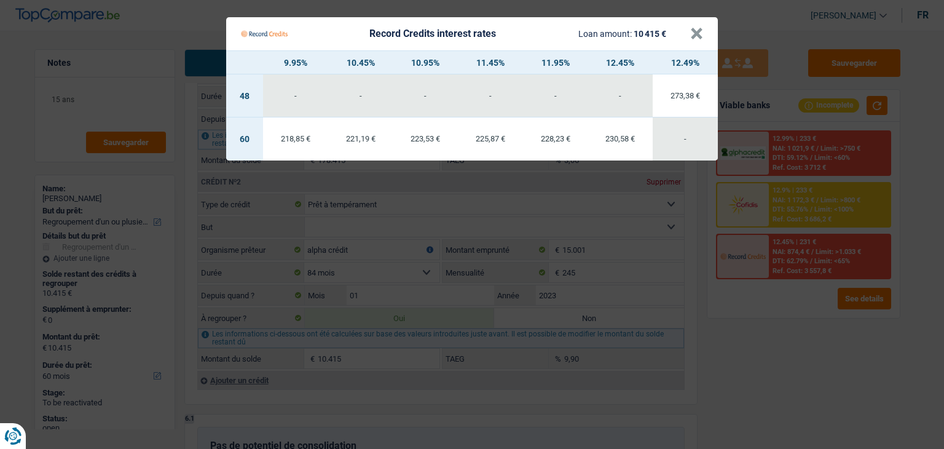
click at [774, 312] on Credits "Record Credits interest rates Loan amount: 10 415 € × 9.95% 10.45% 10.95% 11.45…" at bounding box center [472, 224] width 944 height 449
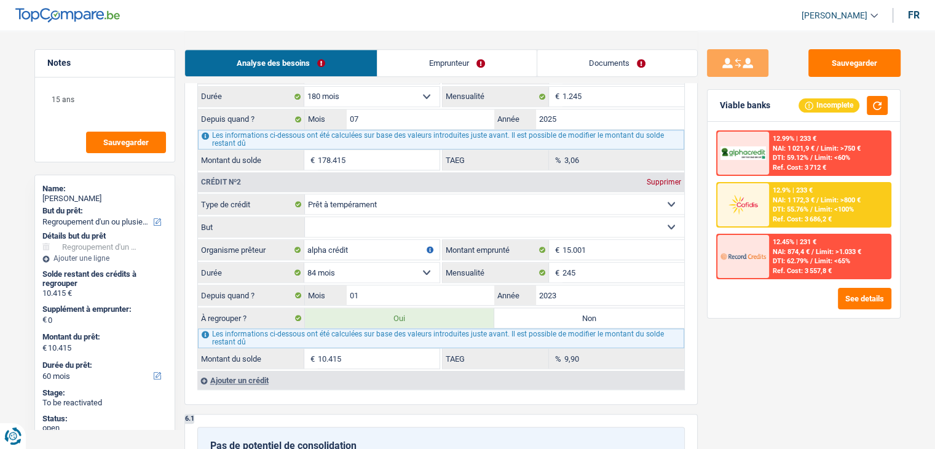
click at [790, 213] on div "12.9% | 233 € NAI: 1 172,3 € / Limit: >800 € DTI: 55.76% / Limit: <100% Ref. Co…" at bounding box center [829, 204] width 121 height 43
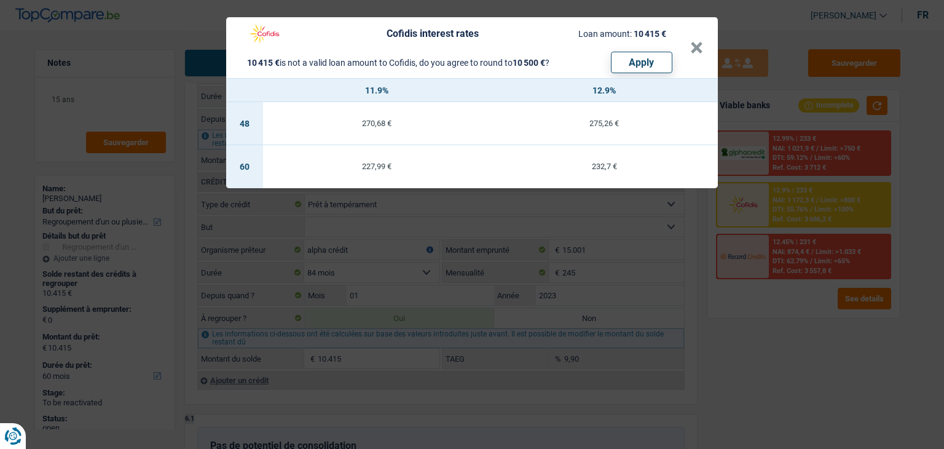
click at [766, 320] on div "Cofidis interest rates Loan amount: 10 415 € 10 415 € is not a valid loan amoun…" at bounding box center [472, 224] width 944 height 449
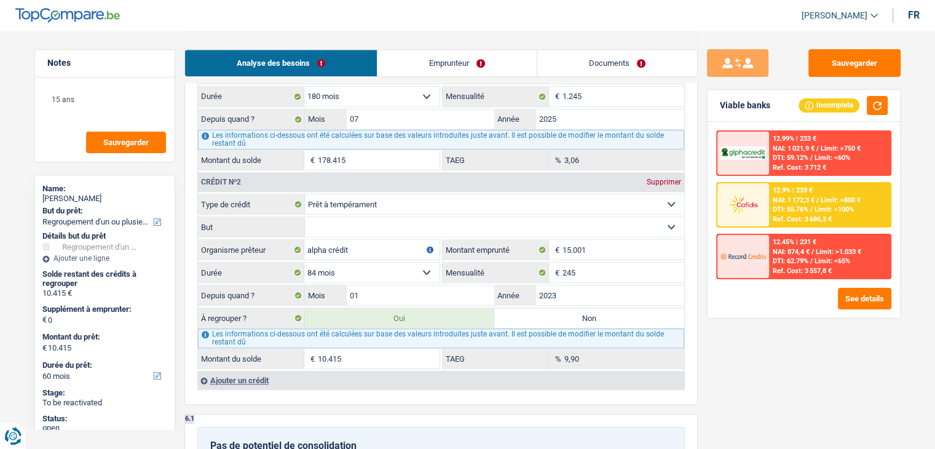
click at [757, 345] on div "Sauvegarder Viable banks Incomplete 12.99% | 233 € NAI: 1 021,9 € / Limit: >750…" at bounding box center [804, 239] width 212 height 380
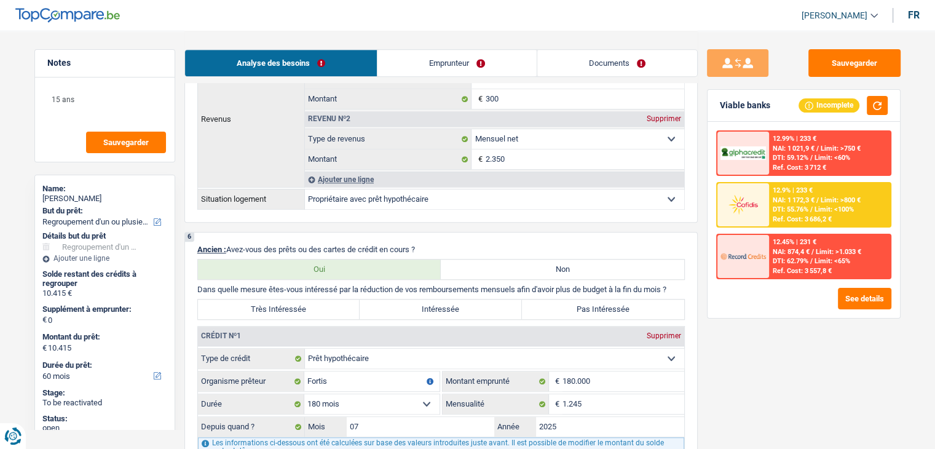
scroll to position [1229, 0]
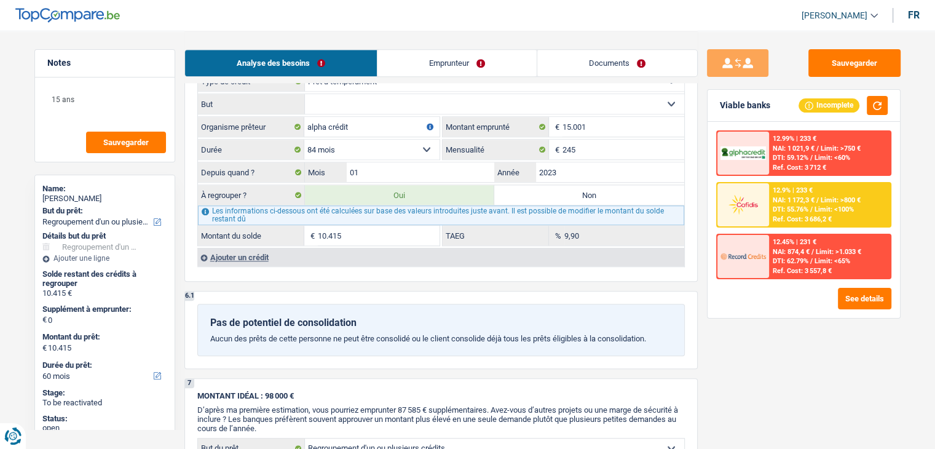
click at [786, 249] on span "NAI: 874,4 €" at bounding box center [791, 252] width 37 height 8
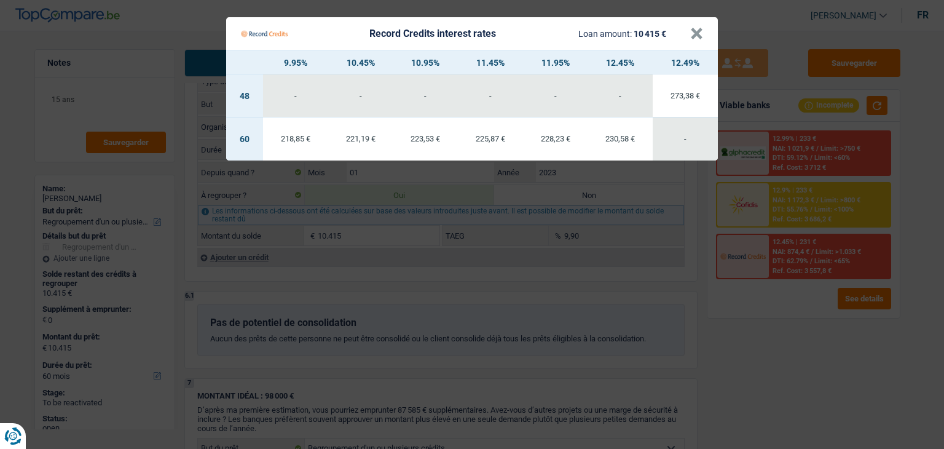
click at [768, 300] on Credits "Record Credits interest rates Loan amount: 10 415 € × 9.95% 10.45% 10.95% 11.45…" at bounding box center [472, 224] width 944 height 449
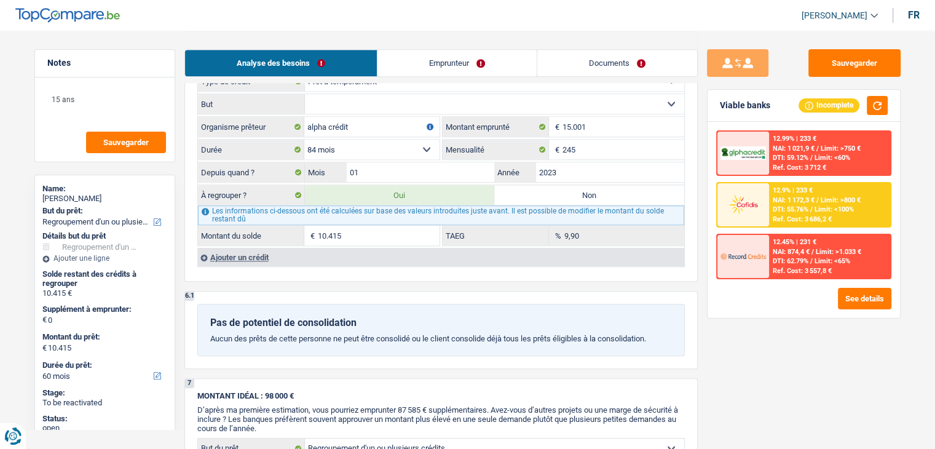
drag, startPoint x: 663, startPoint y: 333, endPoint x: 206, endPoint y: 318, distance: 456.2
click at [206, 318] on div "Pas de potentiel de consolidation Aucun des prêts de cette personne ne peut êtr…" at bounding box center [440, 330] width 487 height 52
drag, startPoint x: 209, startPoint y: 308, endPoint x: 647, endPoint y: 355, distance: 440.7
click at [647, 355] on div "6.1 Pas de potentiel de consolidation Aucun des prêts de cette personne ne peut…" at bounding box center [440, 329] width 513 height 77
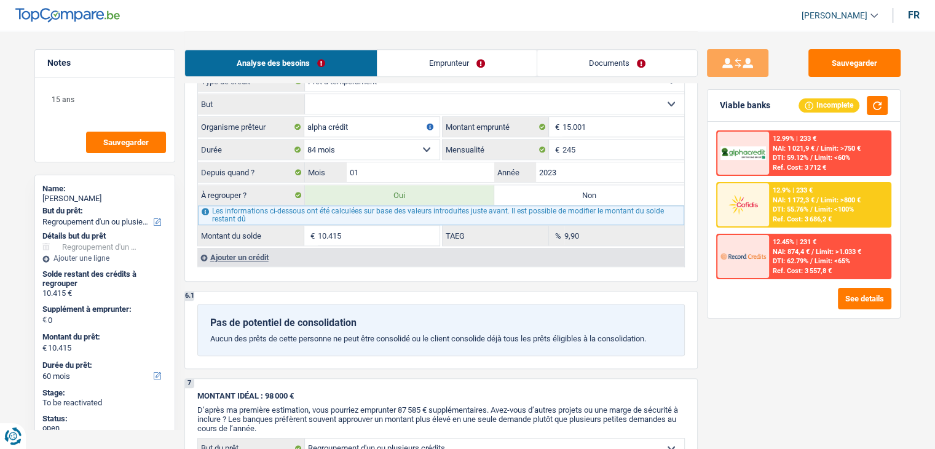
click at [656, 342] on div "Pas de potentiel de consolidation Aucun des prêts de cette personne ne peut êtr…" at bounding box center [440, 330] width 487 height 52
drag, startPoint x: 445, startPoint y: 55, endPoint x: 438, endPoint y: 57, distance: 7.2
click at [445, 55] on link "Emprunteur" at bounding box center [456, 63] width 159 height 26
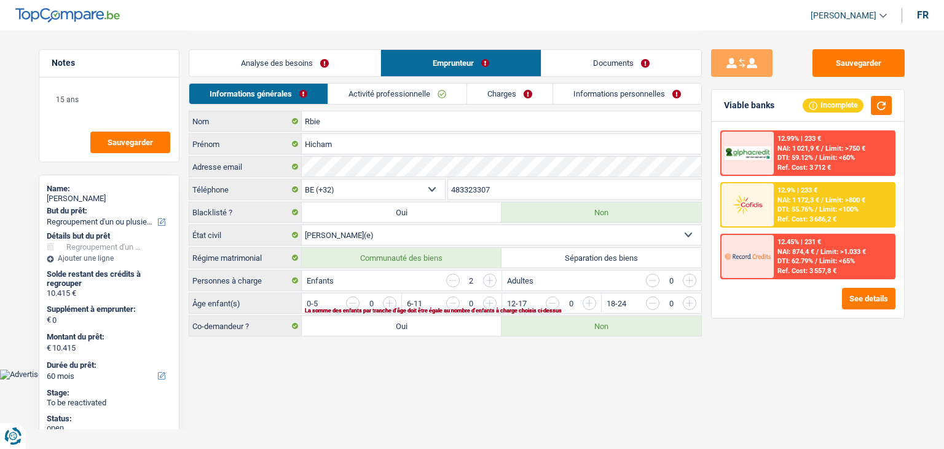
drag, startPoint x: 191, startPoint y: 234, endPoint x: 258, endPoint y: 259, distance: 72.4
click at [258, 259] on div "Rbie Nom Hicham Prénom Adresse email BE (+32) LU (+352) Sélectionner une option…" at bounding box center [445, 224] width 513 height 226
click at [316, 361] on main "Notes 15 ans Sauvegarder Name: Hicham Rbie But du prêt: Confort maison: meubles…" at bounding box center [472, 184] width 944 height 369
click at [438, 378] on html "Vous avez le contrôle de vos données Nous utilisons des cookies, tout comme nos…" at bounding box center [472, 189] width 944 height 379
click at [368, 273] on div "Enfants 2" at bounding box center [401, 280] width 199 height 20
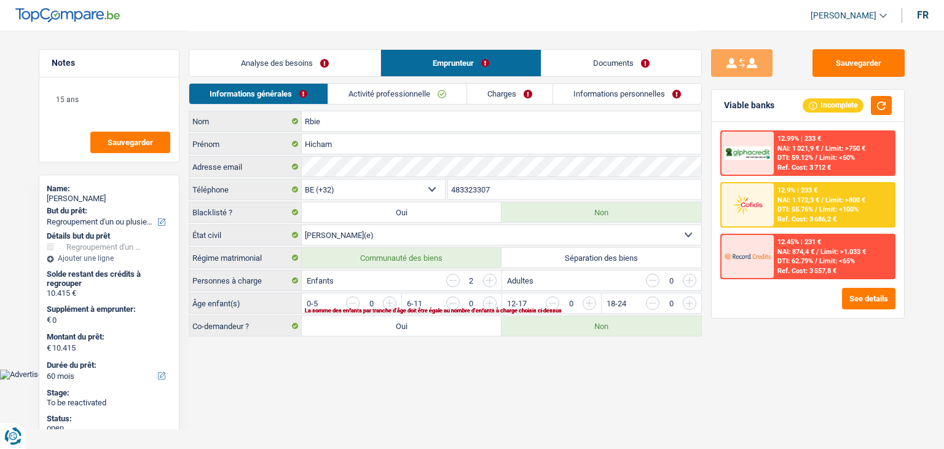
click at [590, 297] on input "button" at bounding box center [839, 306] width 512 height 20
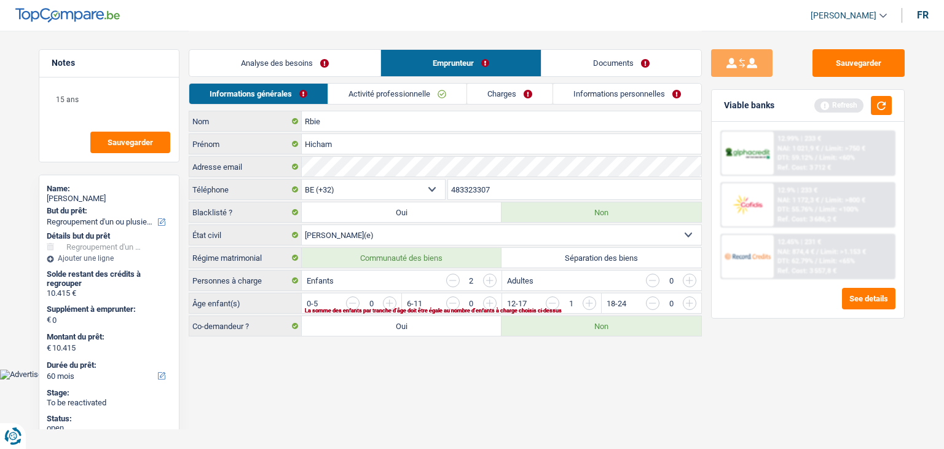
click at [590, 298] on input "button" at bounding box center [839, 306] width 512 height 20
click at [363, 94] on link "Activité professionnelle" at bounding box center [398, 94] width 138 height 20
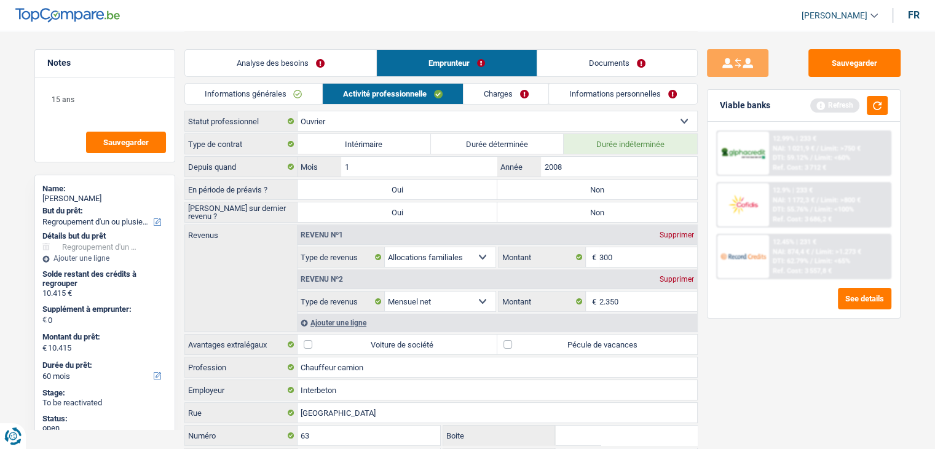
click at [863, 110] on div "Refresh" at bounding box center [848, 105] width 77 height 19
click at [875, 106] on button "button" at bounding box center [877, 105] width 21 height 19
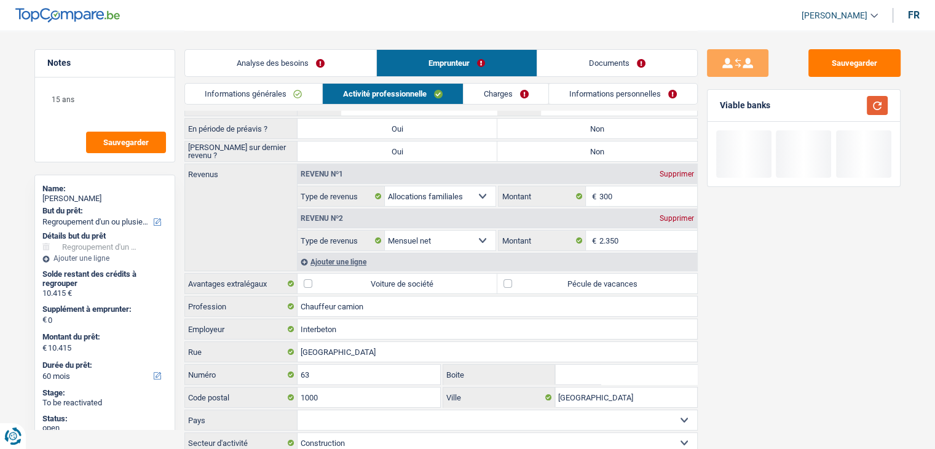
scroll to position [103, 0]
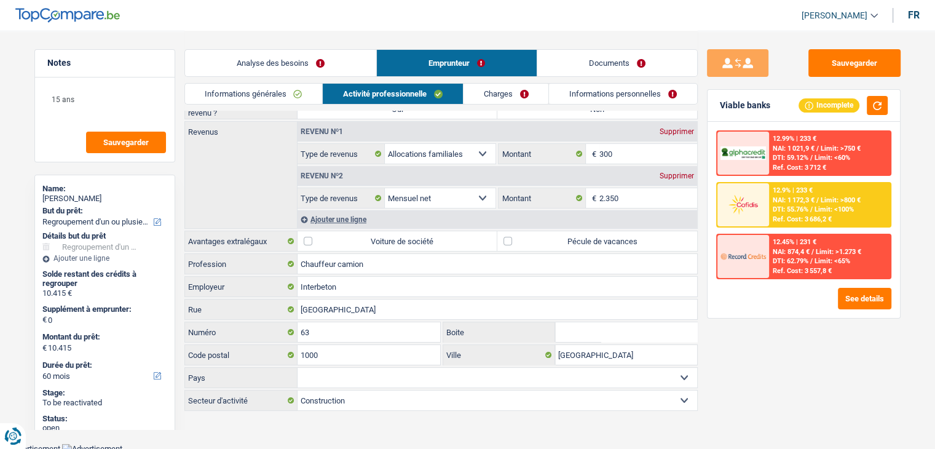
click at [748, 338] on div "Sauvegarder Viable banks Incomplete 12.99% | 233 € NAI: 1 021,9 € / Limit: >750…" at bounding box center [804, 239] width 212 height 380
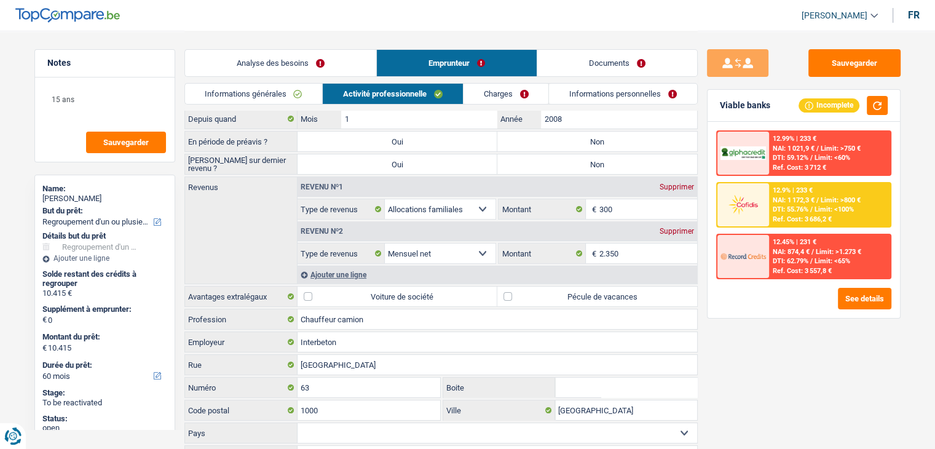
scroll to position [0, 0]
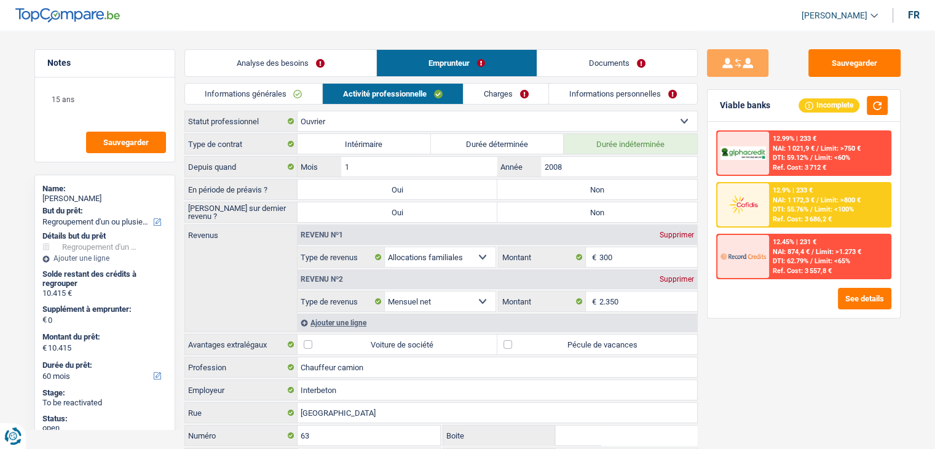
click at [805, 396] on div "Sauvegarder Viable banks Incomplete 12.99% | 233 € NAI: 1 021,9 € / Limit: >750…" at bounding box center [804, 239] width 212 height 380
click at [663, 304] on input "2.350" at bounding box center [648, 301] width 98 height 20
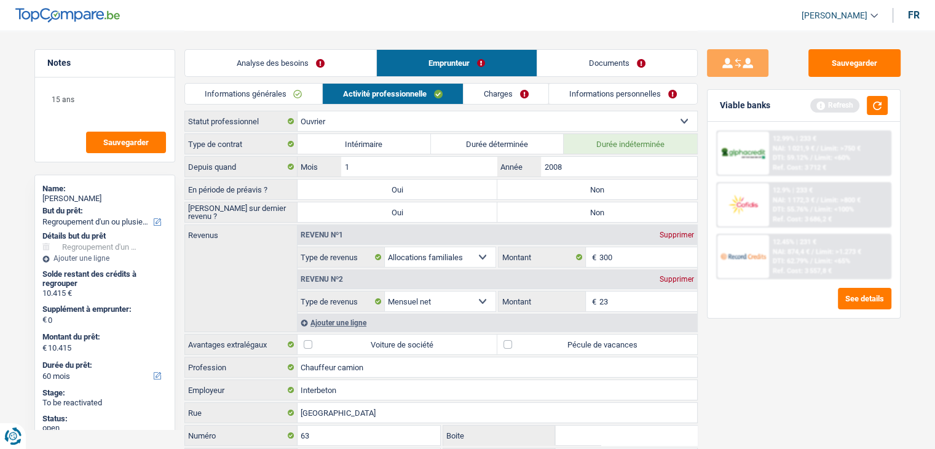
type input "2"
type input "2.800"
click at [754, 362] on div "Sauvegarder Viable banks Refresh 12.99% | 233 € NAI: 1 021,9 € / Limit: >750 € …" at bounding box center [804, 239] width 212 height 380
click at [865, 108] on div "Refresh" at bounding box center [848, 105] width 77 height 19
click at [878, 106] on button "button" at bounding box center [877, 105] width 21 height 19
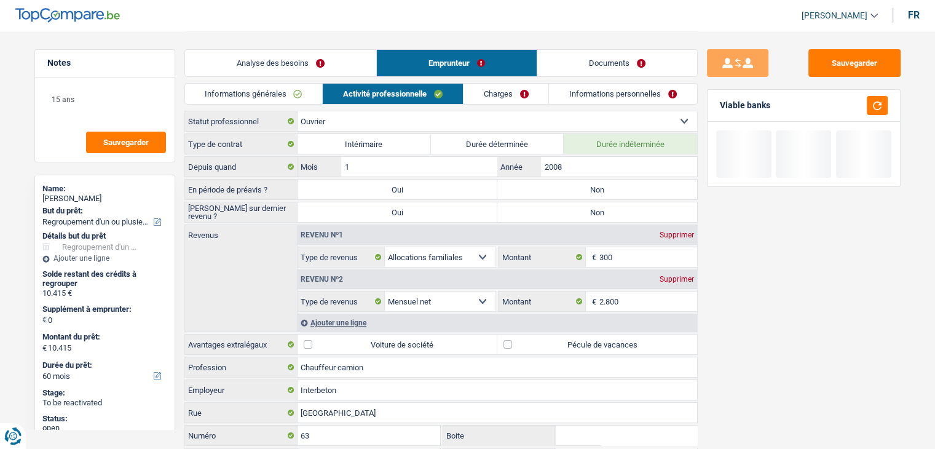
click at [625, 195] on label "Non" at bounding box center [597, 189] width 200 height 20
click at [625, 195] on input "Non" at bounding box center [597, 189] width 200 height 20
radio input "true"
click at [608, 208] on label "Non" at bounding box center [597, 212] width 200 height 20
click at [608, 208] on input "Non" at bounding box center [597, 212] width 200 height 20
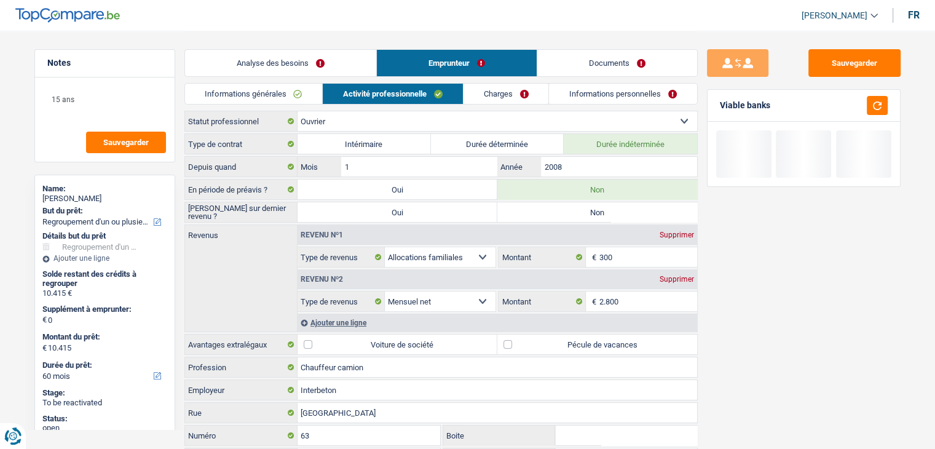
radio input "true"
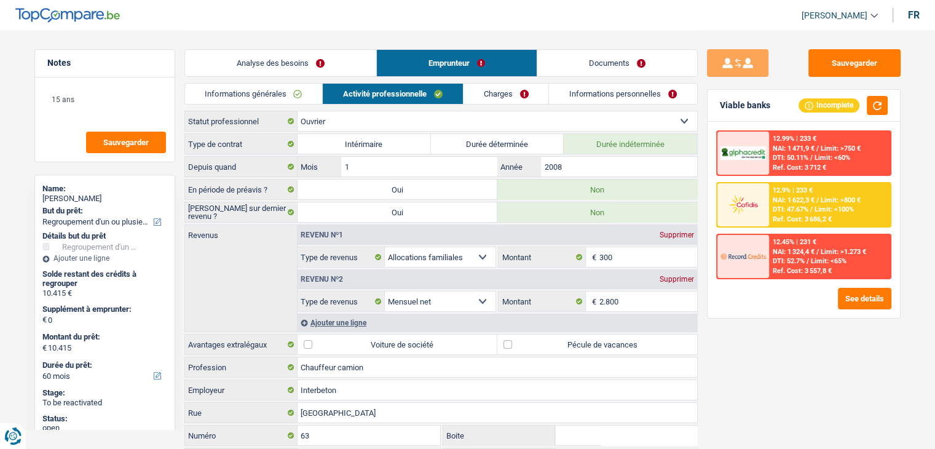
click at [729, 309] on div "12.99% | 233 € NAI: 1 471,9 € / Limit: >750 € DTI: 50.11% / Limit: <60% Ref. Co…" at bounding box center [803, 220] width 192 height 196
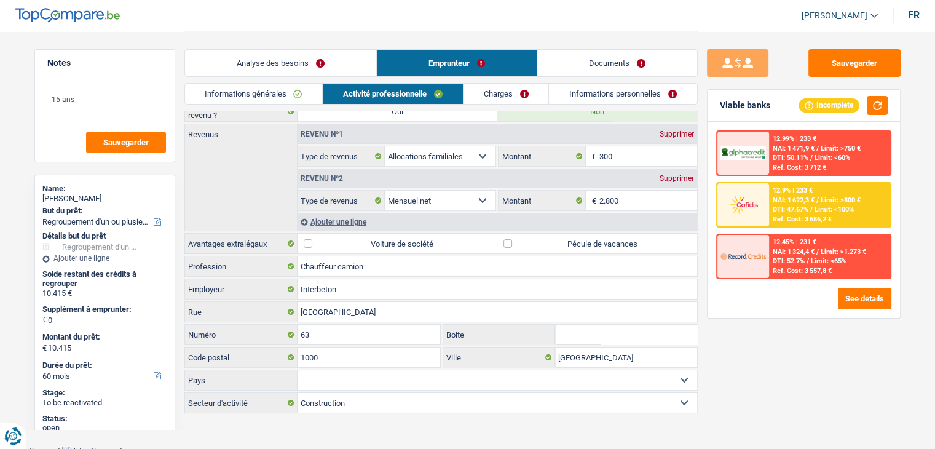
scroll to position [103, 0]
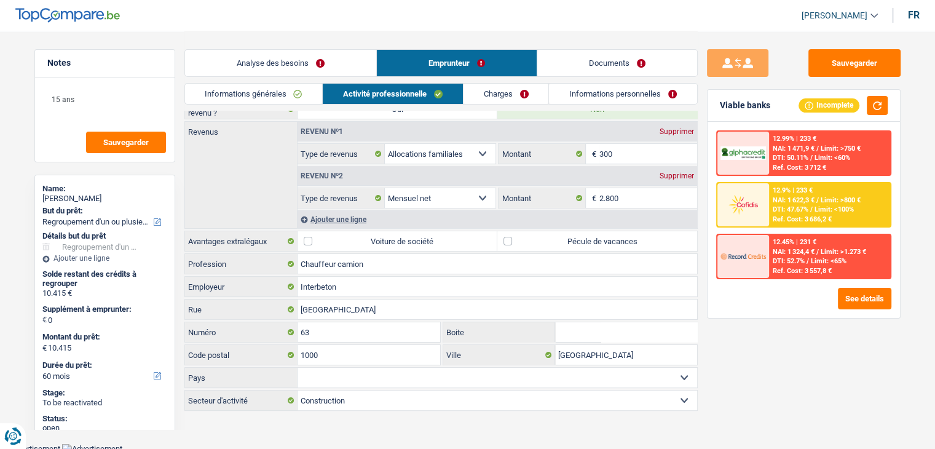
click at [638, 247] on label "Pécule de vacances" at bounding box center [597, 241] width 200 height 20
click at [638, 247] on input "Pécule de vacances" at bounding box center [597, 241] width 200 height 20
checkbox input "true"
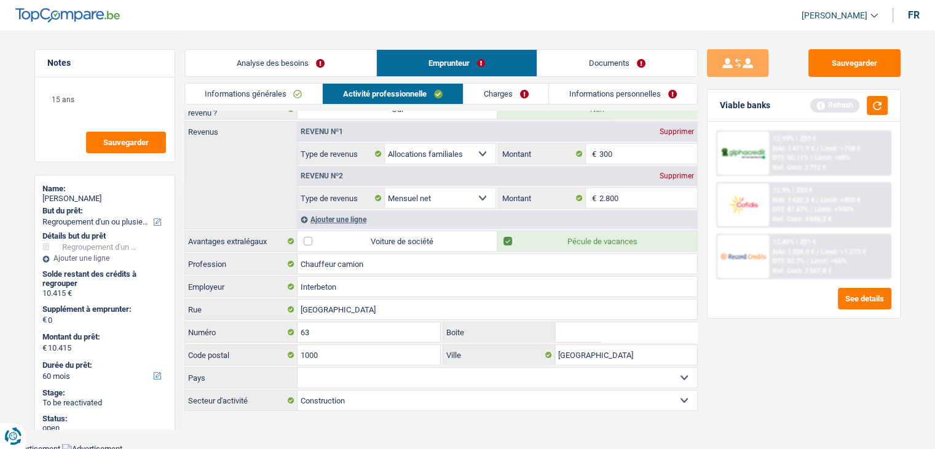
click at [497, 99] on link "Charges" at bounding box center [505, 94] width 85 height 20
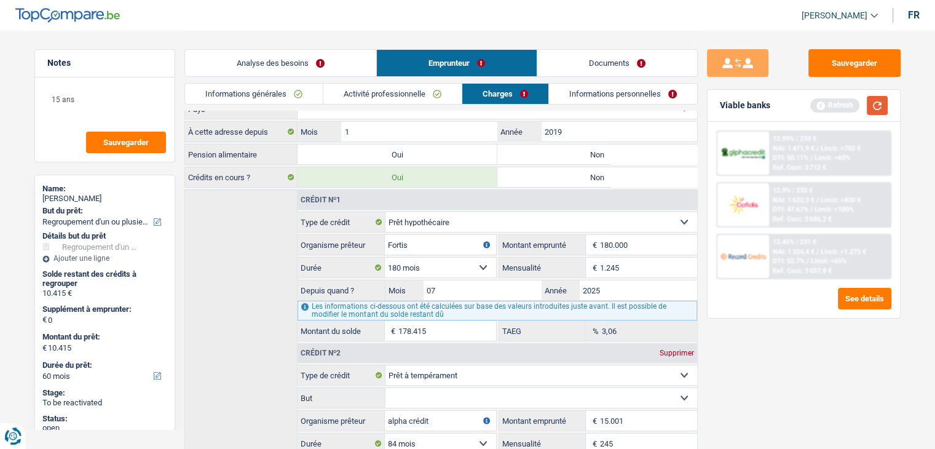
click at [875, 104] on button "button" at bounding box center [877, 105] width 21 height 19
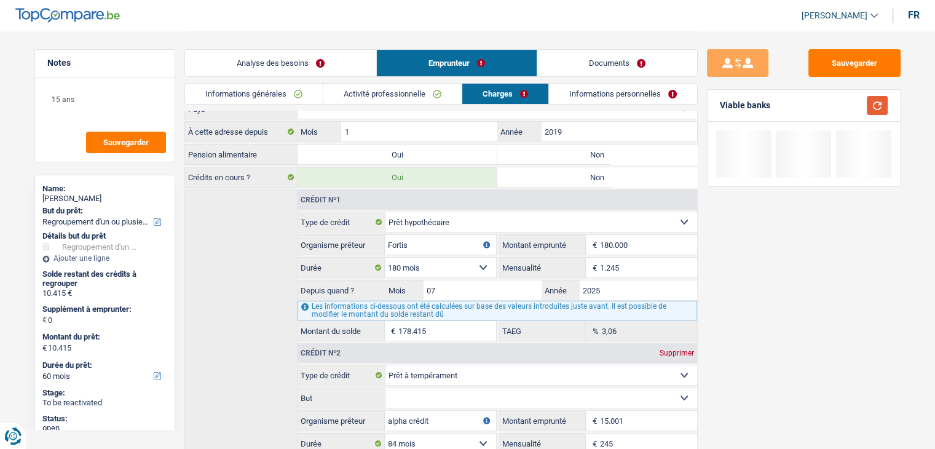
scroll to position [0, 0]
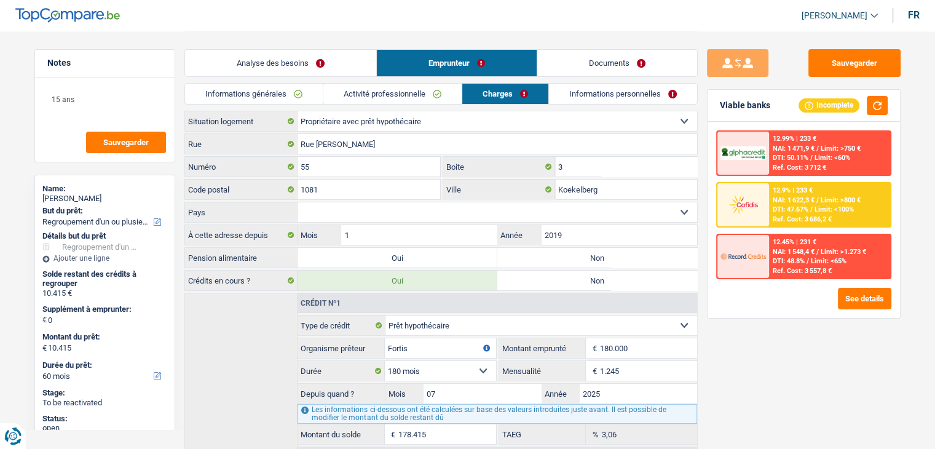
click at [524, 254] on label "Non" at bounding box center [597, 258] width 200 height 20
click at [524, 254] on input "Non" at bounding box center [597, 258] width 200 height 20
radio input "true"
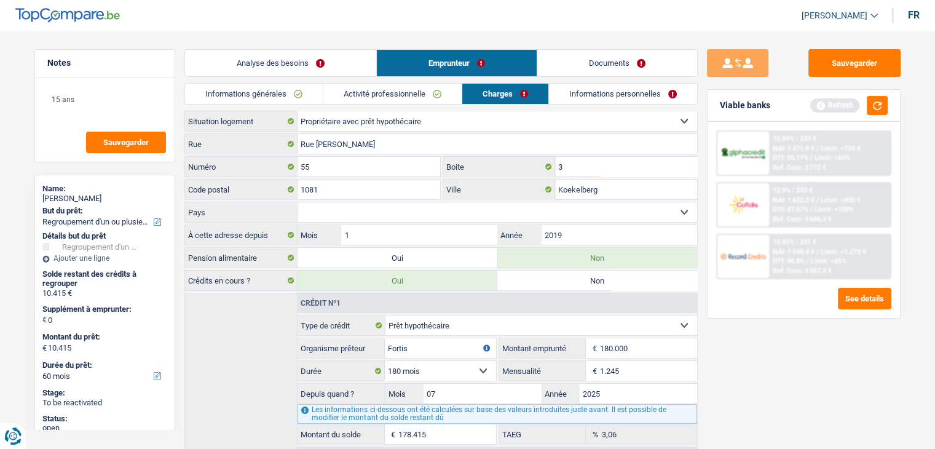
scroll to position [246, 0]
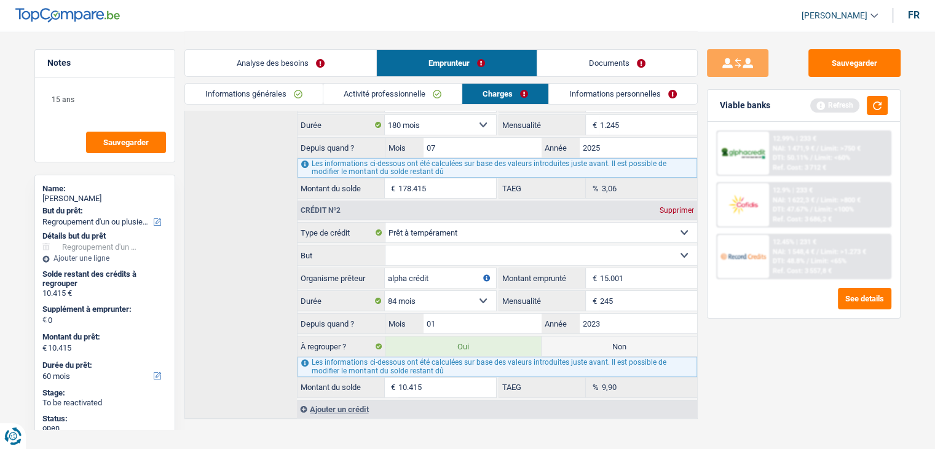
click at [587, 98] on link "Informations personnelles" at bounding box center [623, 94] width 148 height 20
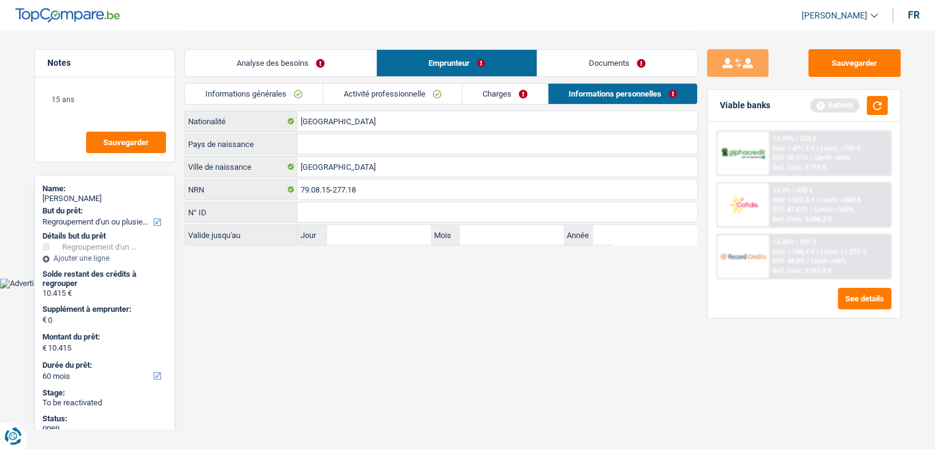
scroll to position [0, 0]
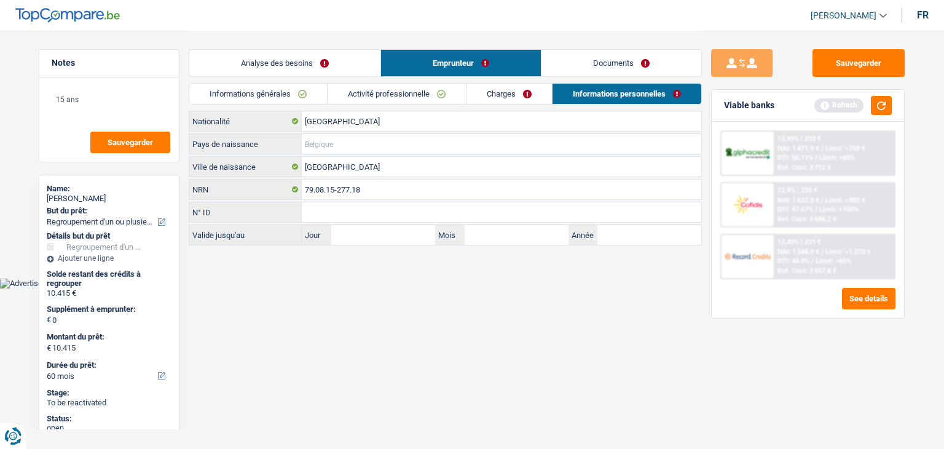
click at [325, 141] on input "Pays de naissance" at bounding box center [501, 144] width 399 height 20
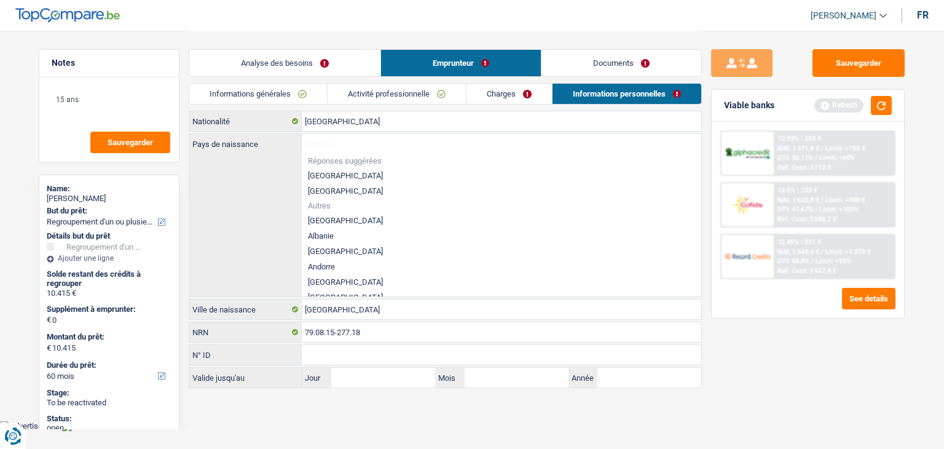
click at [328, 169] on li "[GEOGRAPHIC_DATA]" at bounding box center [501, 175] width 399 height 15
type input "[GEOGRAPHIC_DATA]"
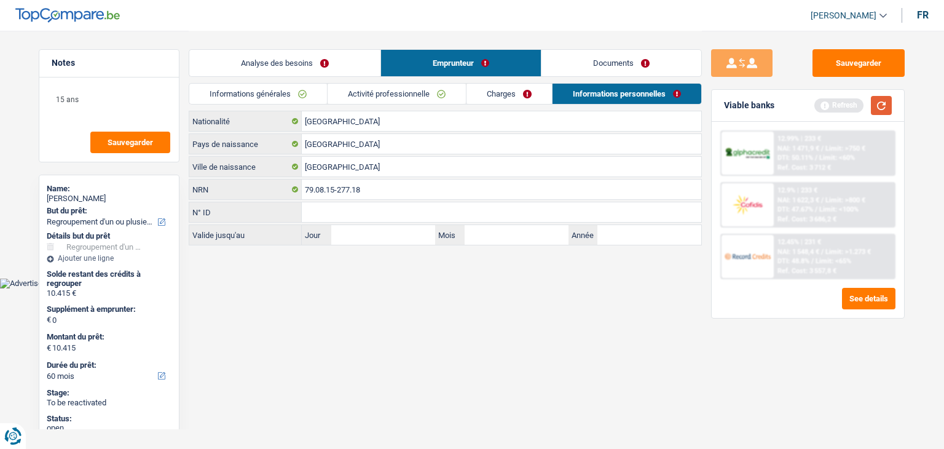
click at [873, 101] on button "button" at bounding box center [881, 105] width 21 height 19
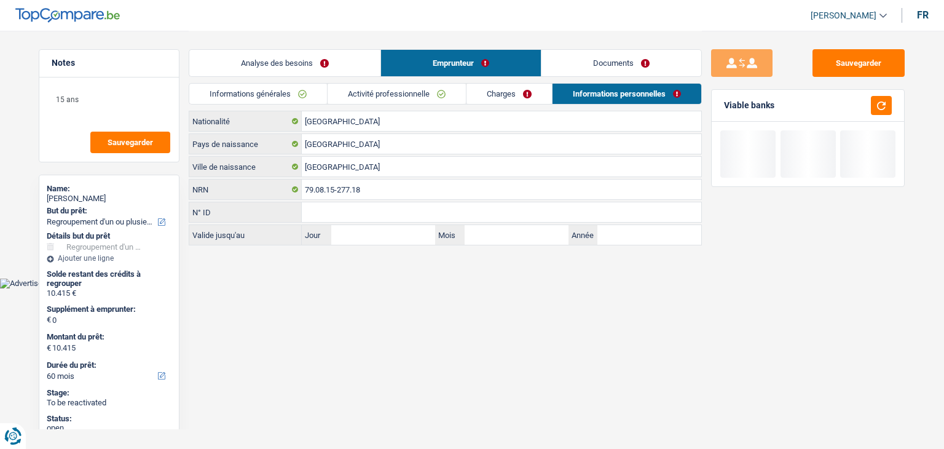
click at [403, 94] on link "Activité professionnelle" at bounding box center [397, 94] width 138 height 20
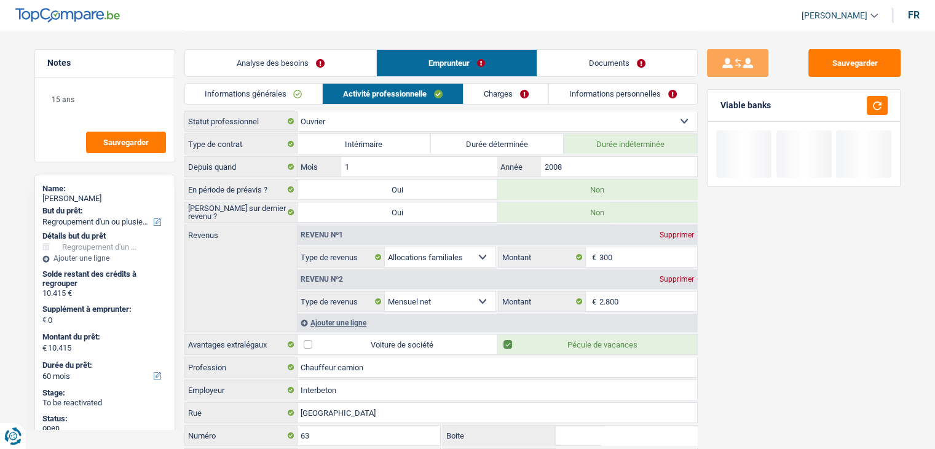
click at [272, 85] on link "Informations générales" at bounding box center [254, 94] width 138 height 20
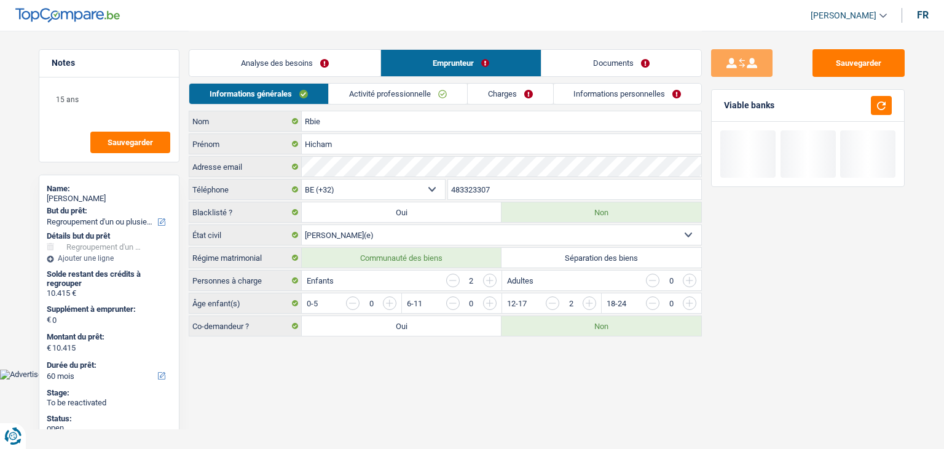
click at [278, 65] on link "Analyse des besoins" at bounding box center [284, 63] width 191 height 26
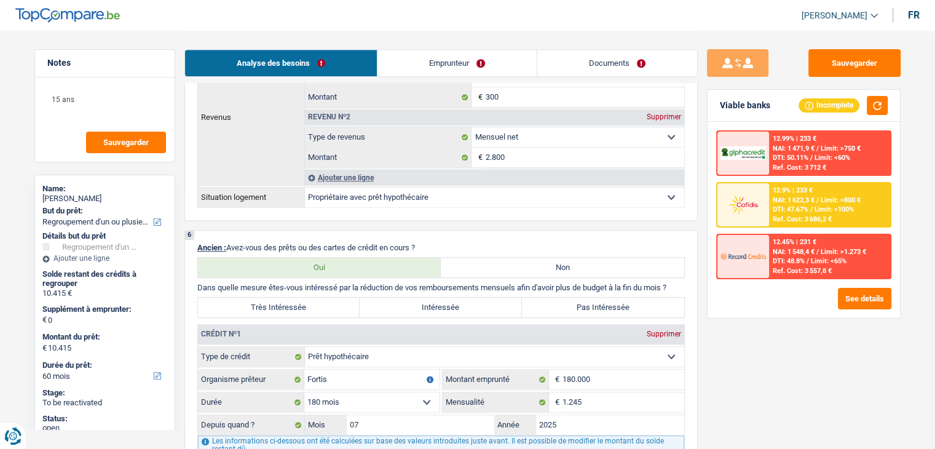
scroll to position [799, 0]
drag, startPoint x: 425, startPoint y: 245, endPoint x: 226, endPoint y: 241, distance: 199.2
click at [226, 245] on p "Ancien : Avez-vous des prêts ou des cartes de crédit en cours ?" at bounding box center [440, 249] width 487 height 9
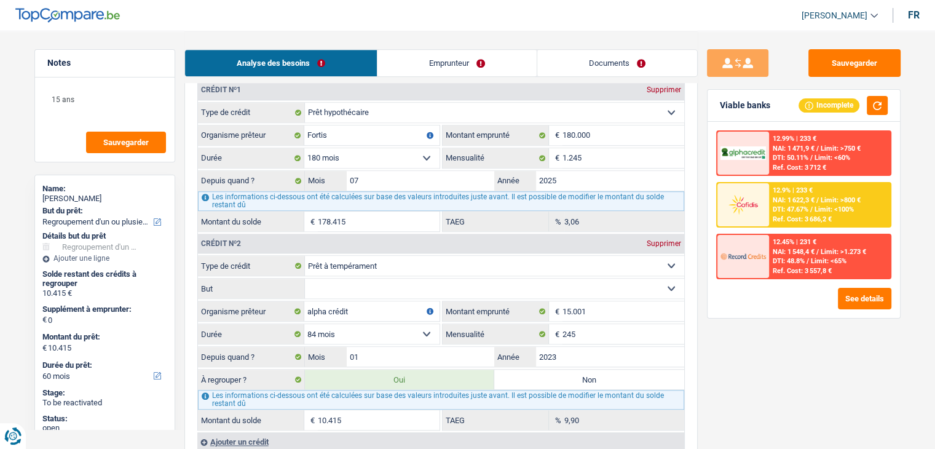
scroll to position [615, 0]
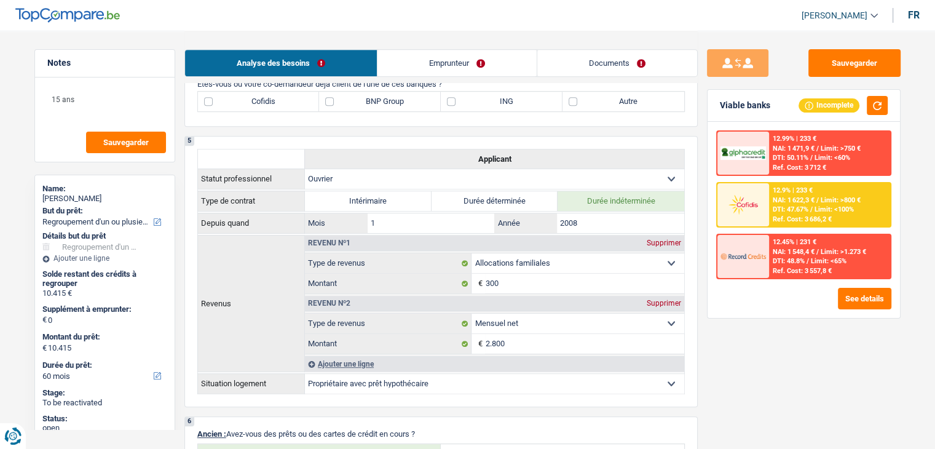
click at [376, 101] on label "BNP Group" at bounding box center [380, 102] width 122 height 20
click at [376, 101] on input "BNP Group" at bounding box center [380, 102] width 122 height 20
checkbox input "true"
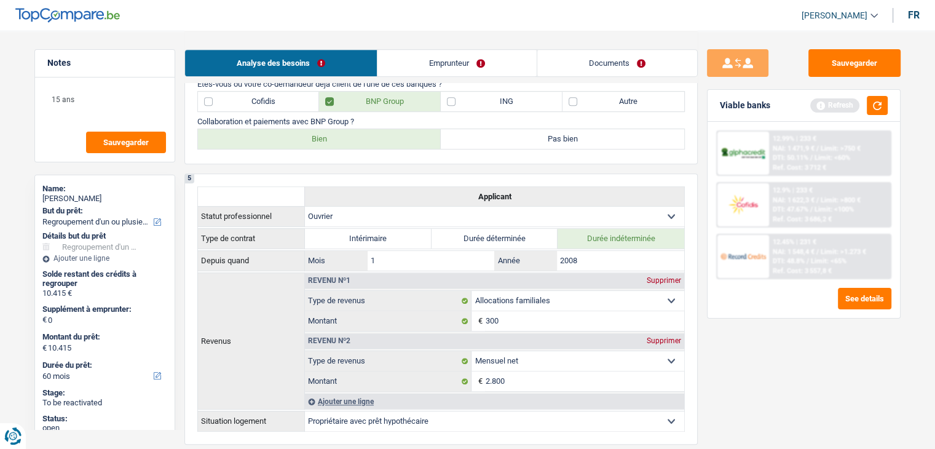
click at [477, 102] on label "ING" at bounding box center [502, 102] width 122 height 20
click at [477, 102] on input "ING" at bounding box center [502, 102] width 122 height 20
checkbox input "true"
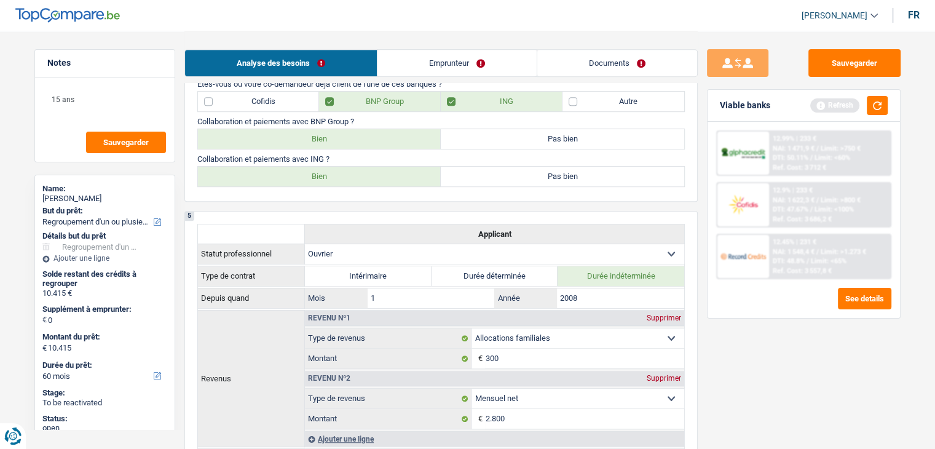
click at [350, 143] on label "Bien" at bounding box center [319, 139] width 243 height 20
click at [350, 143] on input "Bien" at bounding box center [319, 139] width 243 height 20
radio input "true"
click at [333, 173] on label "Bien" at bounding box center [319, 177] width 243 height 20
click at [333, 173] on input "Bien" at bounding box center [319, 177] width 243 height 20
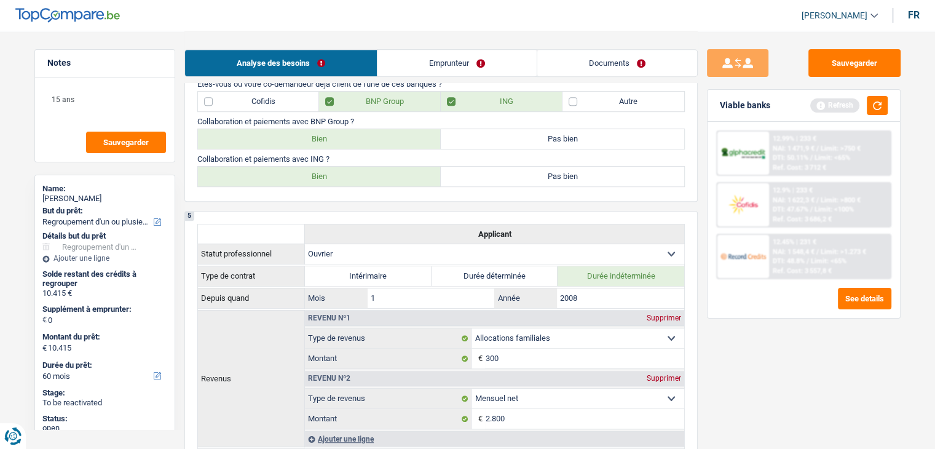
radio input "true"
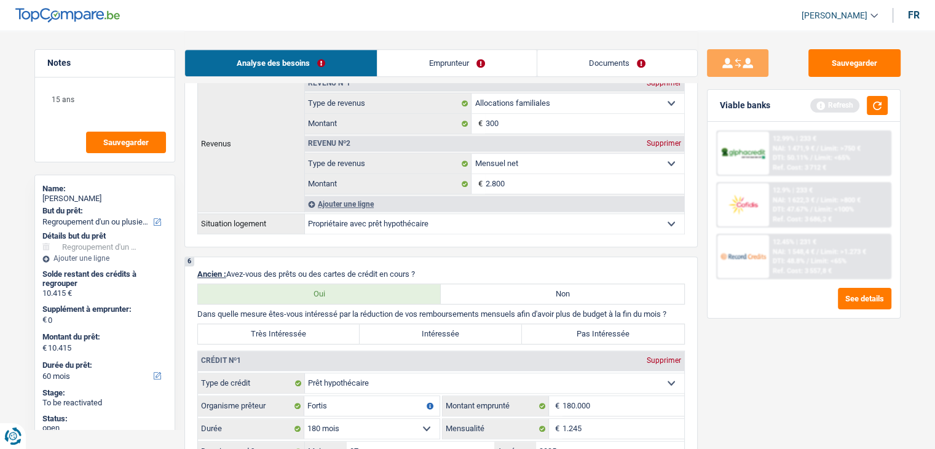
scroll to position [983, 0]
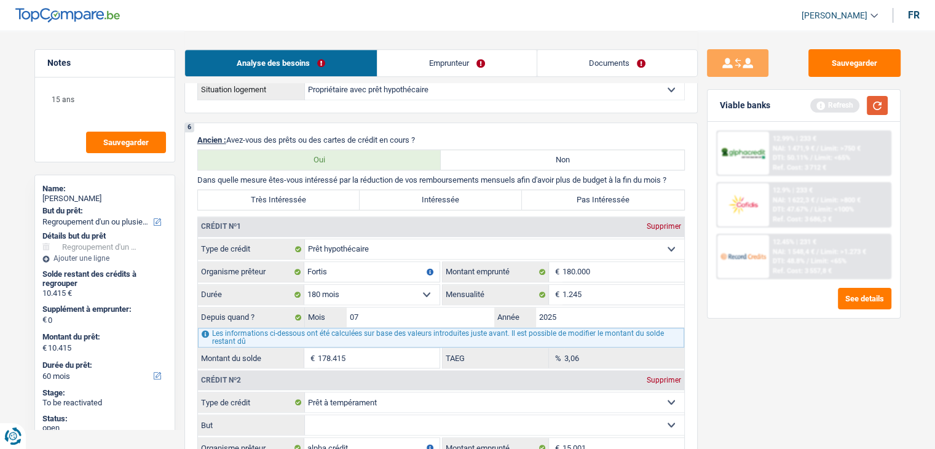
click at [876, 104] on button "button" at bounding box center [877, 105] width 21 height 19
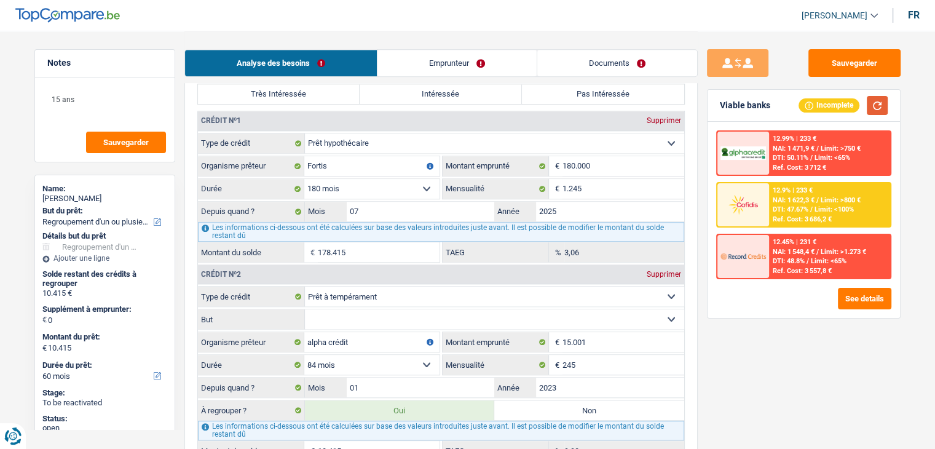
scroll to position [1229, 0]
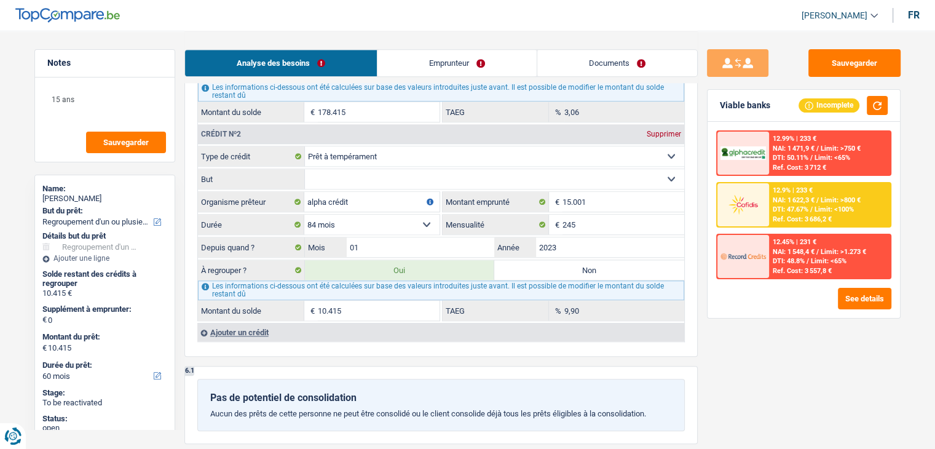
click at [340, 174] on select "Confort maison: meubles, textile, peinture, électroménager, outillage non-profe…" at bounding box center [494, 179] width 379 height 20
click at [356, 175] on select "Confort maison: meubles, textile, peinture, électroménager, outillage non-profe…" at bounding box center [494, 179] width 379 height 20
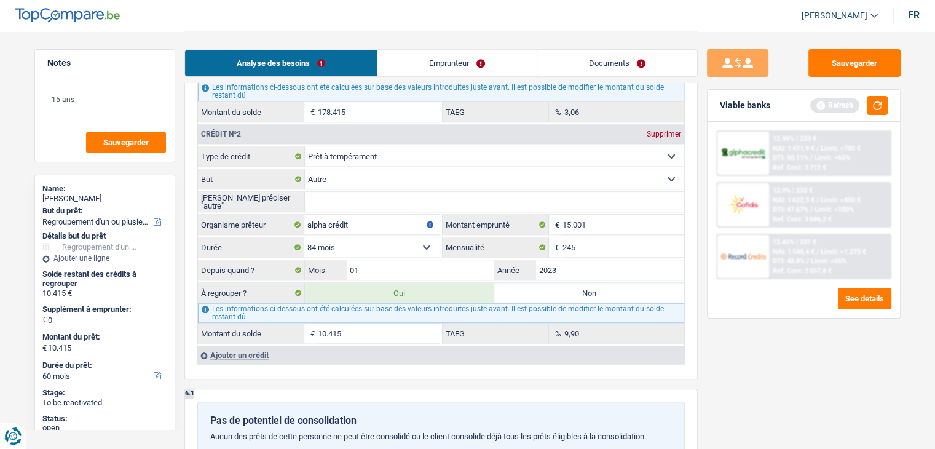
click at [401, 360] on div "6 Ancien : Avez-vous des prêts ou des cartes de crédit en cours ? Oui Non Dans …" at bounding box center [440, 127] width 513 height 503
click at [399, 199] on input "Veuillez préciser "autre"" at bounding box center [494, 202] width 379 height 20
click at [358, 171] on select "Confort maison: meubles, textile, peinture, électroménager, outillage non-profe…" at bounding box center [494, 179] width 379 height 20
select select "homeFurnishingOrRelocation"
click at [305, 169] on select "Confort maison: meubles, textile, peinture, électroménager, outillage non-profe…" at bounding box center [494, 179] width 379 height 20
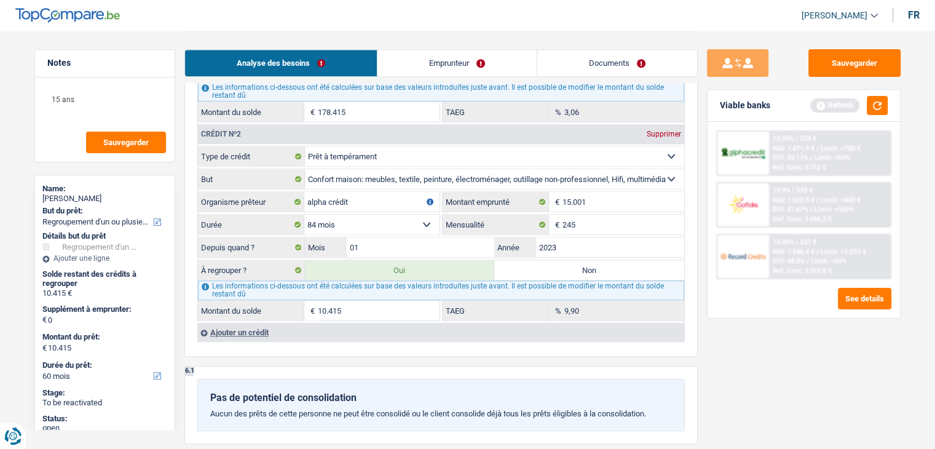
click at [411, 366] on div "6.1 Pas de potentiel de consolidation Aucun des prêts de cette personne ne peut…" at bounding box center [440, 404] width 513 height 77
click at [878, 109] on button "button" at bounding box center [877, 105] width 21 height 19
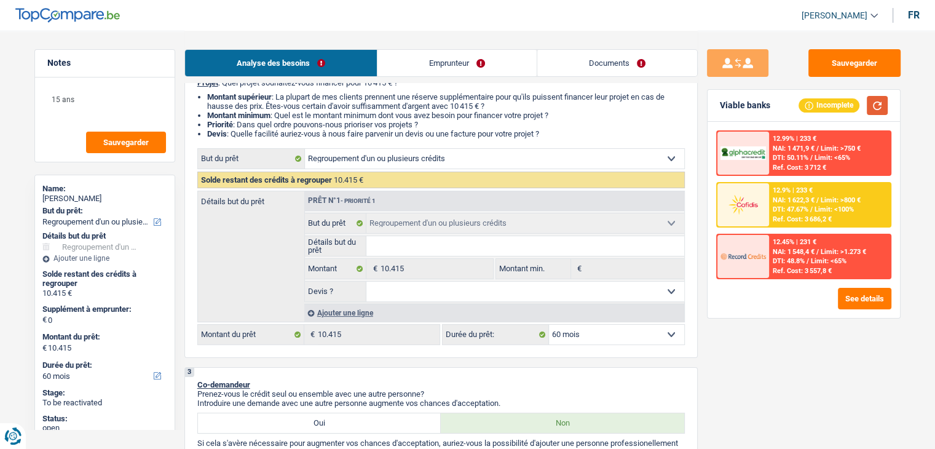
scroll to position [123, 0]
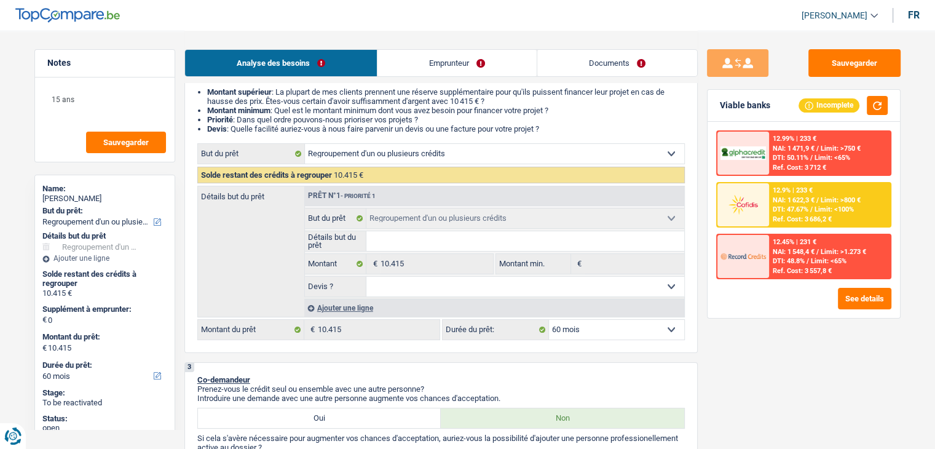
click at [589, 328] on select "12 mois 18 mois 24 mois 30 mois 36 mois 42 mois 48 mois 60 mois Sélectionner un…" at bounding box center [616, 330] width 135 height 20
click at [339, 308] on div "Ajouter une ligne" at bounding box center [494, 308] width 380 height 18
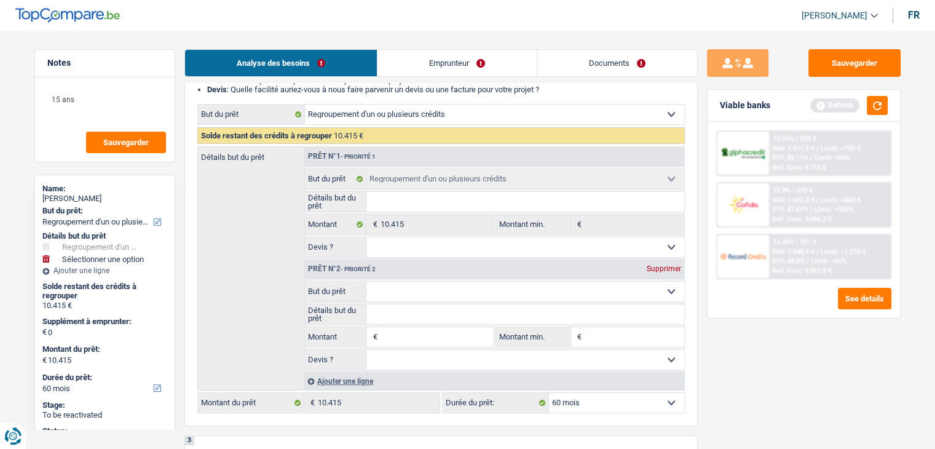
scroll to position [184, 0]
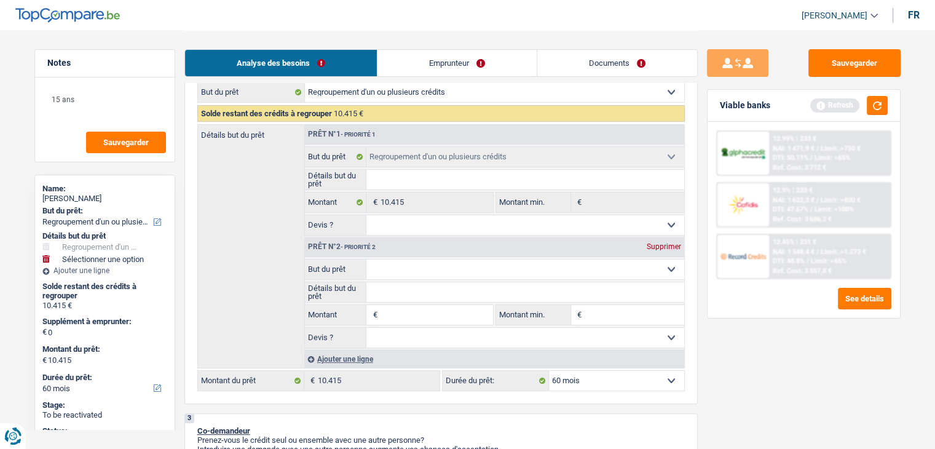
click at [407, 318] on input "Montant" at bounding box center [436, 315] width 112 height 20
type input "1"
type input "5"
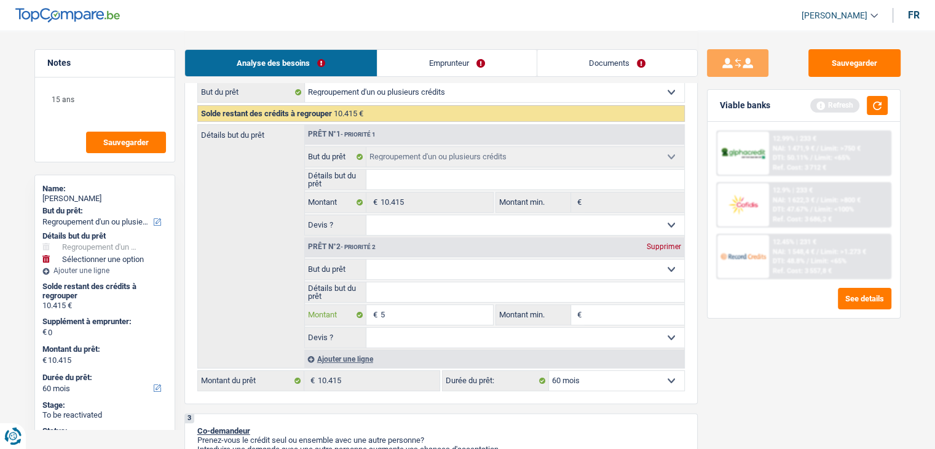
type input "50"
type input "500"
type input "5.000"
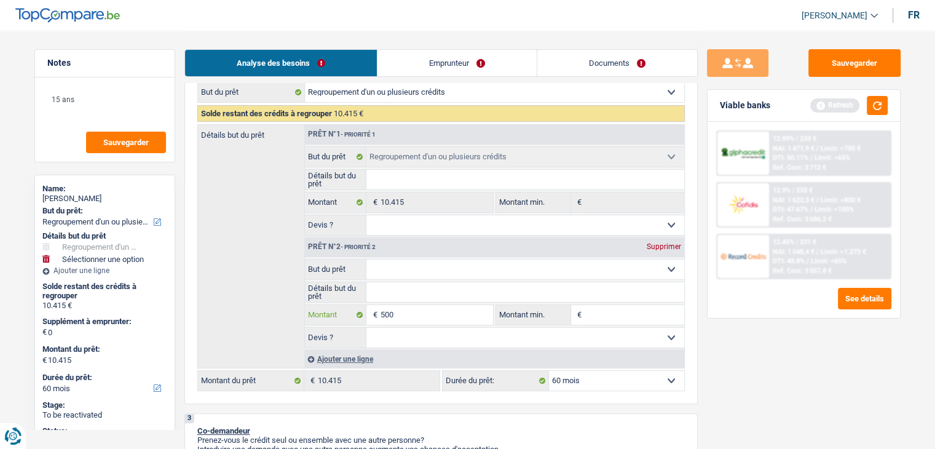
type input "5.000"
type input "15.415"
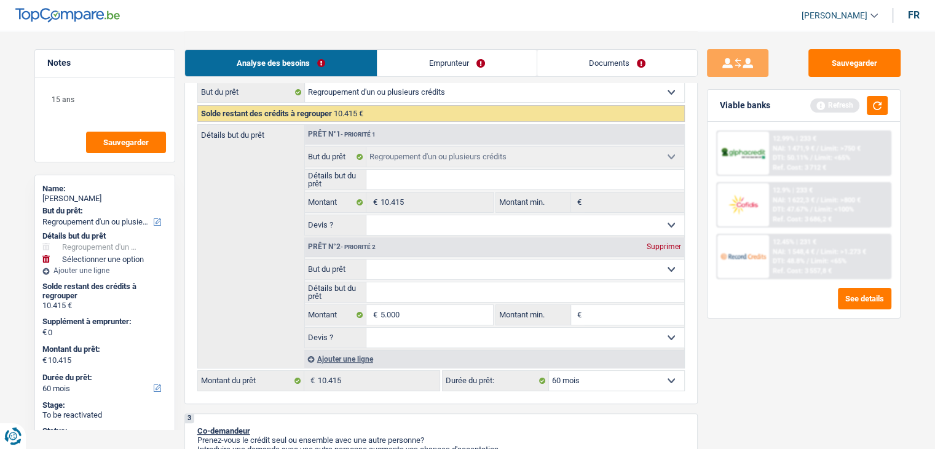
type input "15.415"
click at [766, 371] on div "Sauvegarder Viable banks Refresh 12.99% | 233 € NAI: 1 471,9 € / Limit: >750 € …" at bounding box center [804, 239] width 212 height 380
select select "84"
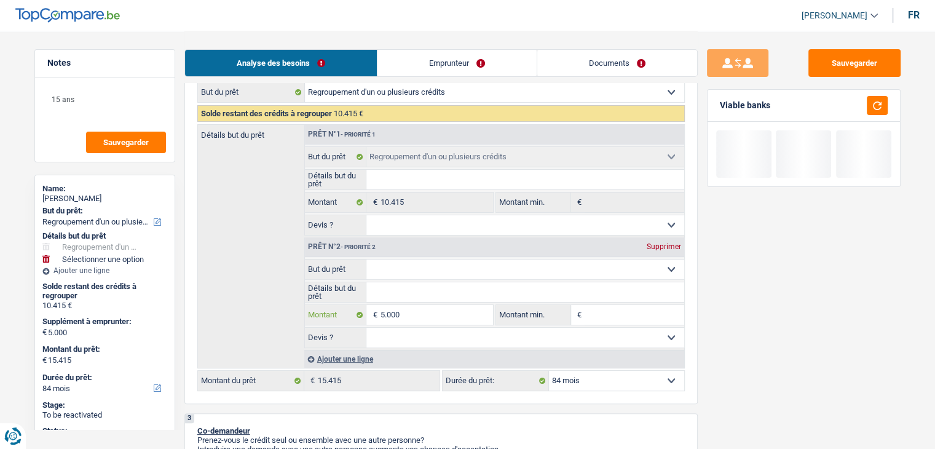
click at [444, 315] on input "5.000" at bounding box center [436, 315] width 112 height 20
type input "500"
type input "50"
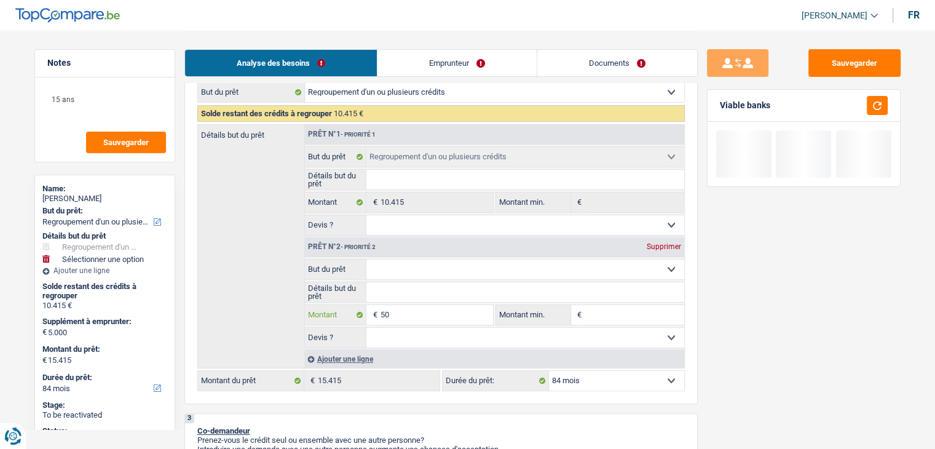
type input "5"
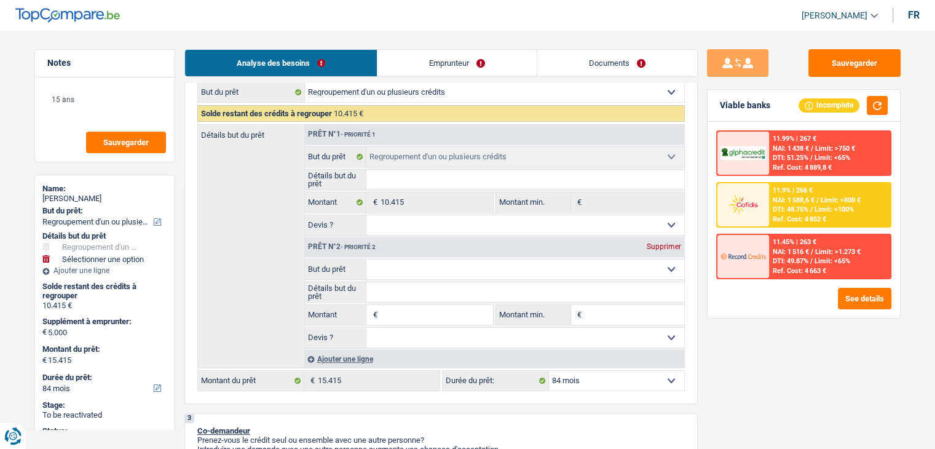
select select "60"
type input "0"
type input "10.415"
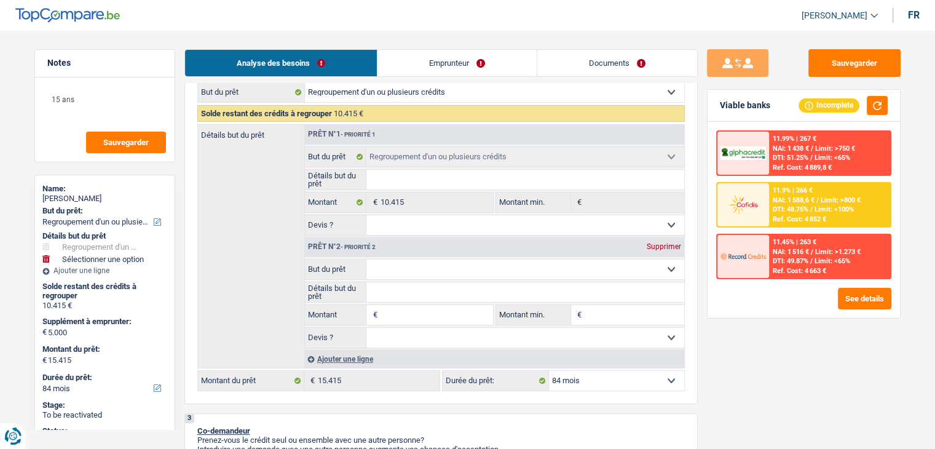
type input "10.415"
click at [850, 369] on div "Sauvegarder Viable banks Incomplete 11.99% | 267 € NAI: 1 438 € / Limit: >750 €…" at bounding box center [804, 239] width 212 height 380
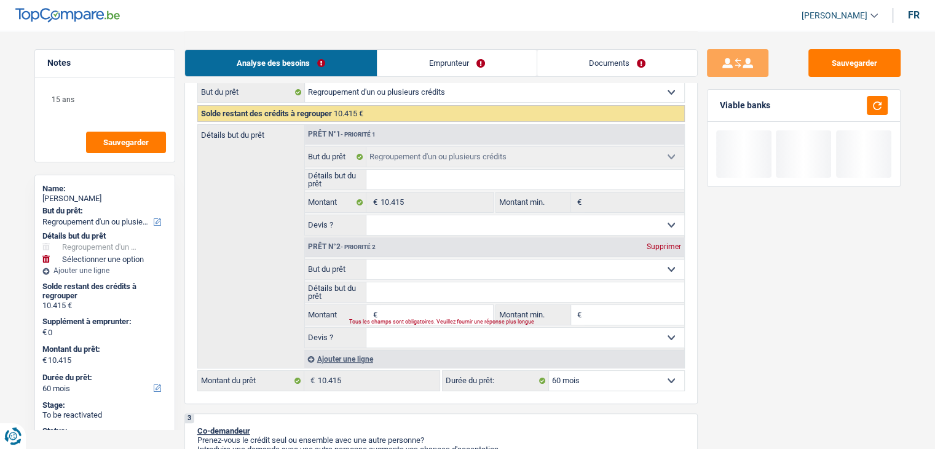
click at [418, 320] on div "Tous les champs sont obligatoires. Veuillez fournir une réponse plus longue" at bounding box center [413, 322] width 128 height 5
click at [434, 315] on input "Montant" at bounding box center [436, 315] width 112 height 20
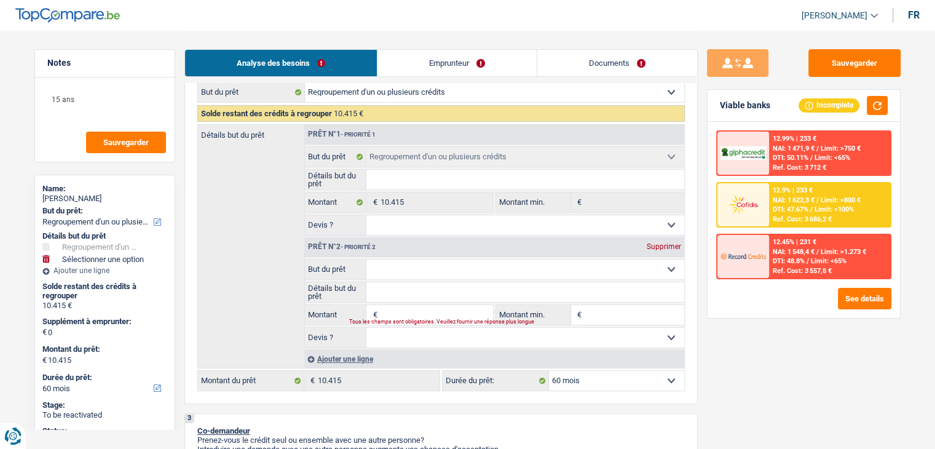
type input "4"
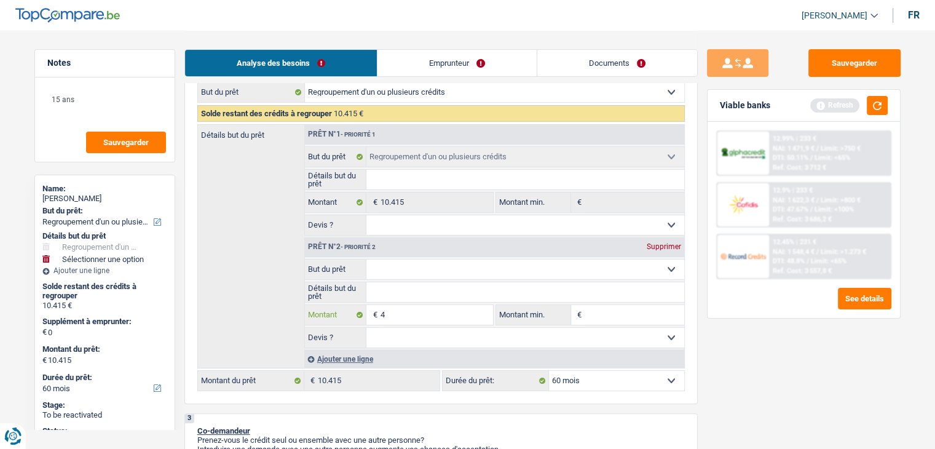
type input "46"
type input "460"
type input "4.600"
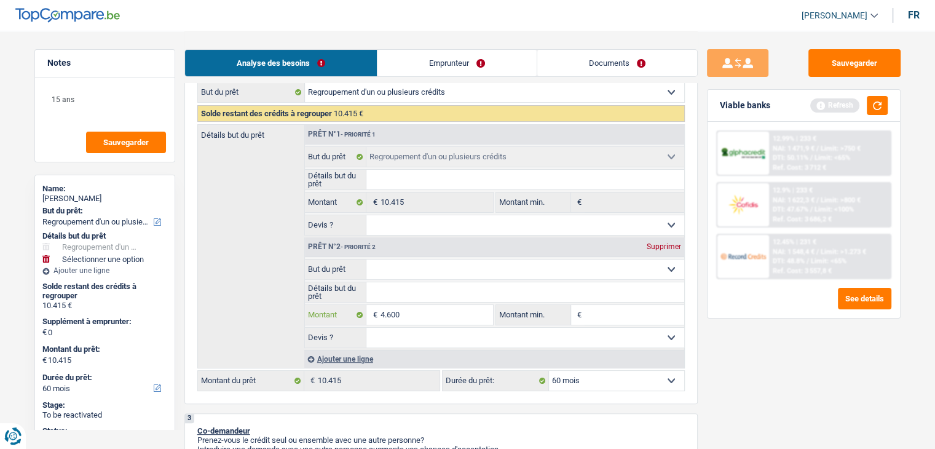
type input "4.600"
type input "15.015"
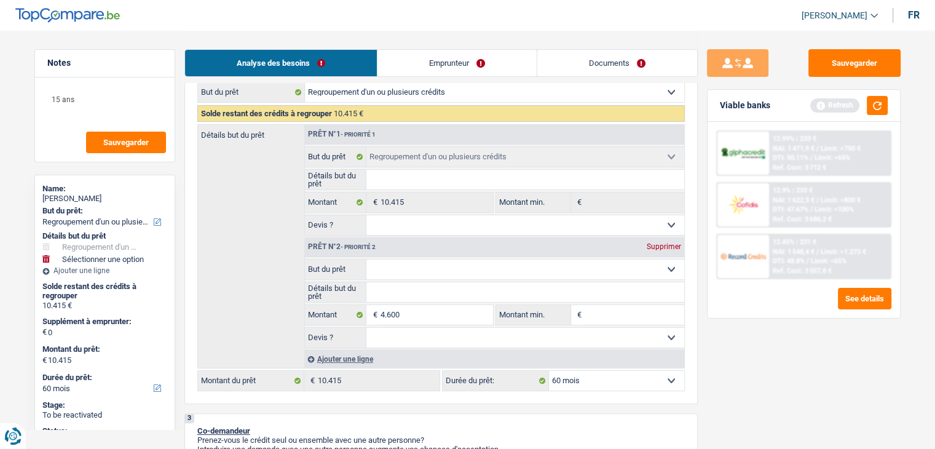
type input "15.015"
click at [750, 362] on div "Sauvegarder Viable banks Refresh 12.99% | 233 € NAI: 1 471,9 € / Limit: >750 € …" at bounding box center [804, 239] width 212 height 380
select select "84"
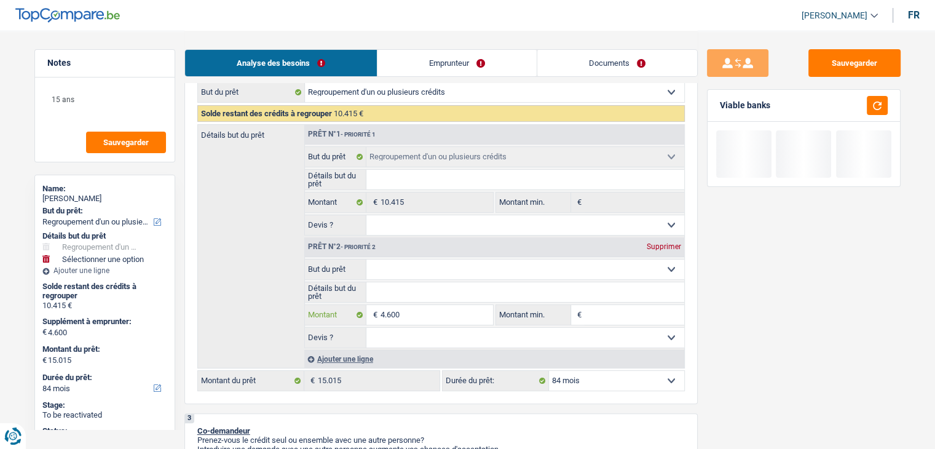
click at [414, 313] on input "4.600" at bounding box center [436, 315] width 112 height 20
type input "460"
type input "46"
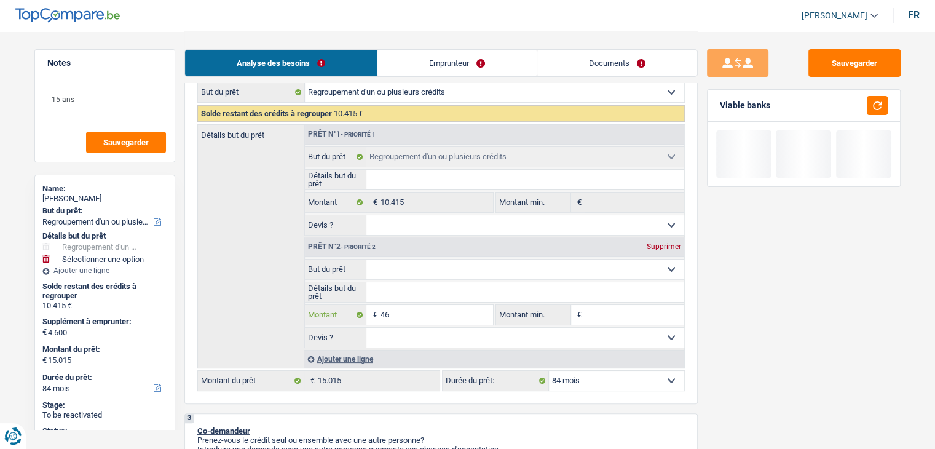
type input "4"
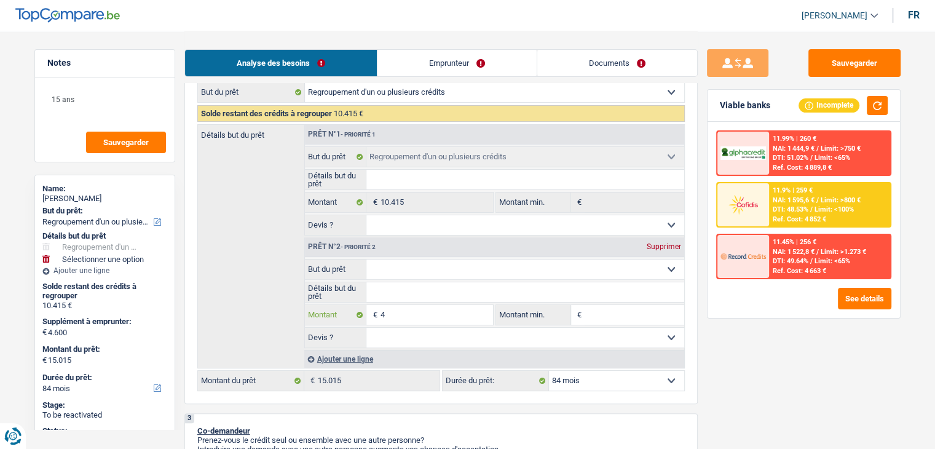
type input "45"
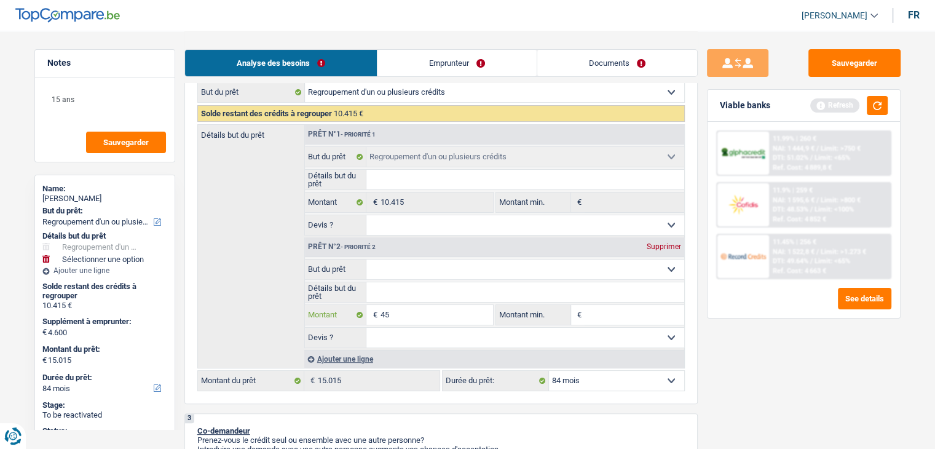
type input "458"
type input "4.585"
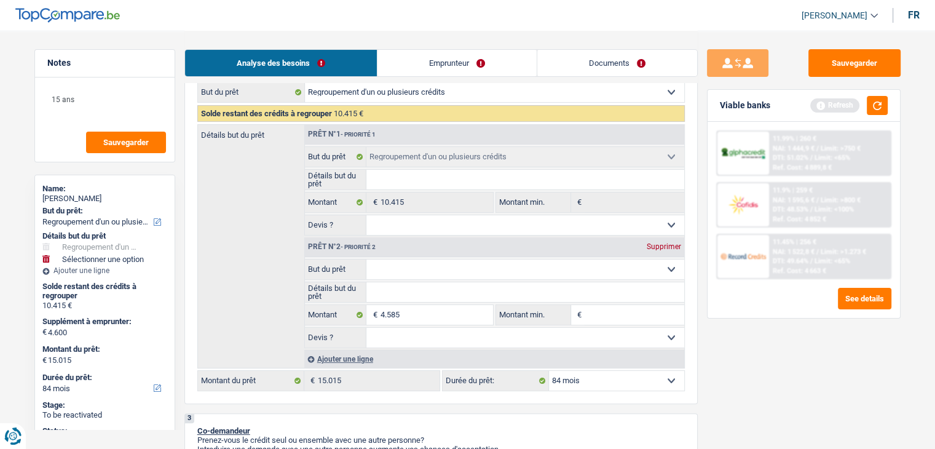
select select "60"
type input "4.585"
type input "15.000"
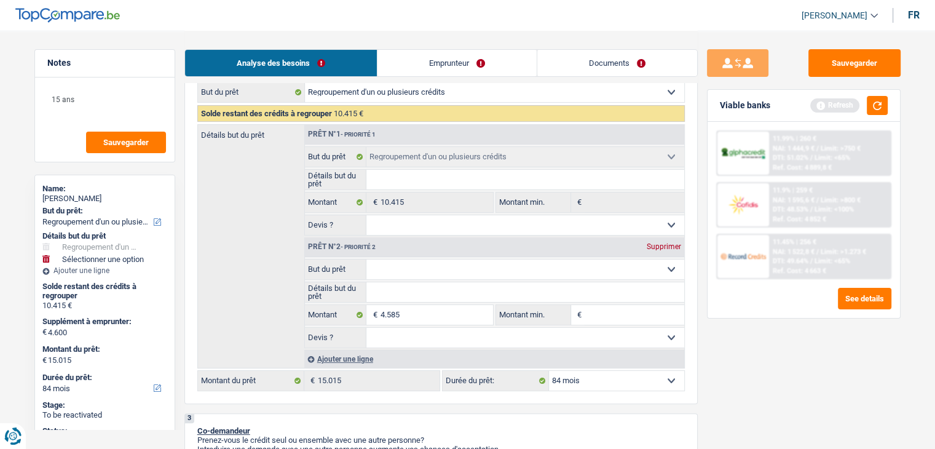
type input "15.000"
click at [824, 358] on div "Sauvegarder Viable banks Refresh 11.99% | 260 € NAI: 1 444,9 € / Limit: >750 € …" at bounding box center [804, 239] width 212 height 380
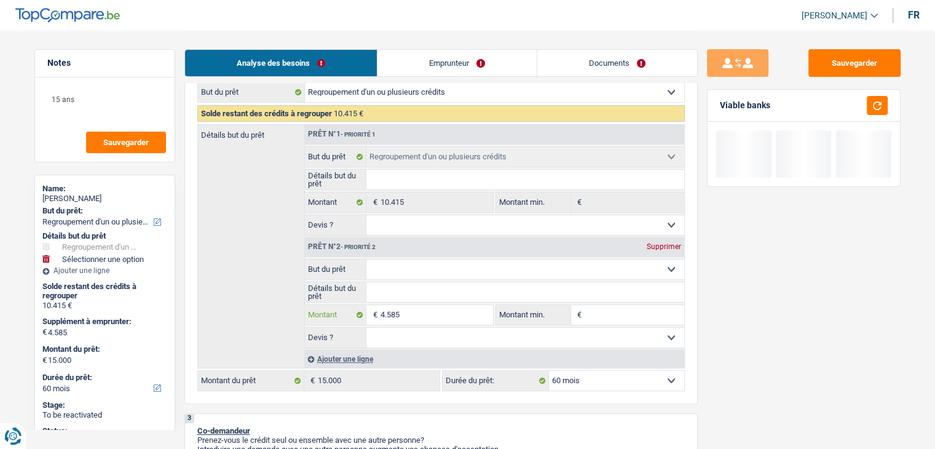
click at [401, 310] on input "4.585" at bounding box center [436, 315] width 112 height 20
type input "458"
type input "4.586"
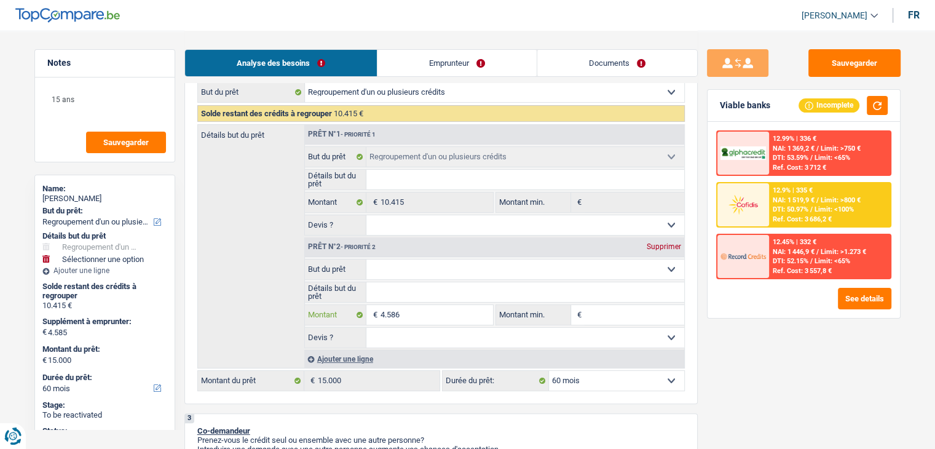
type input "4.586"
type input "15.001"
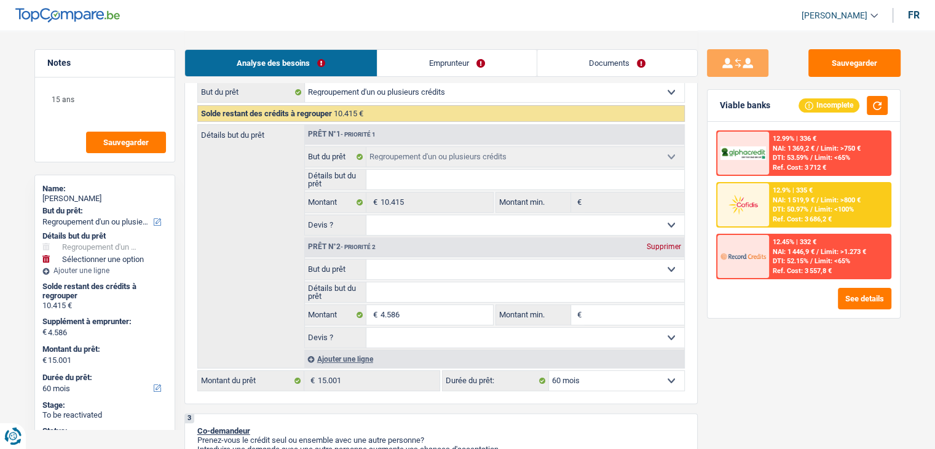
select select "84"
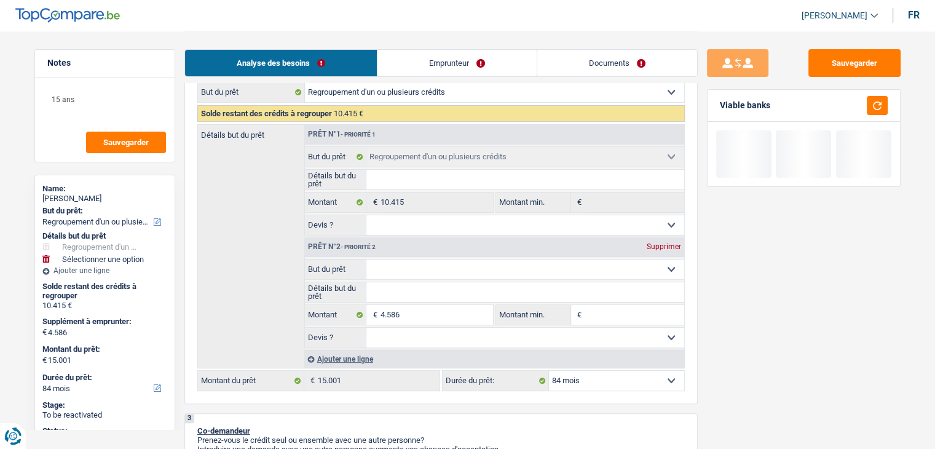
click at [772, 360] on div "Sauvegarder Viable banks" at bounding box center [804, 239] width 212 height 380
click at [881, 104] on button "button" at bounding box center [877, 105] width 21 height 19
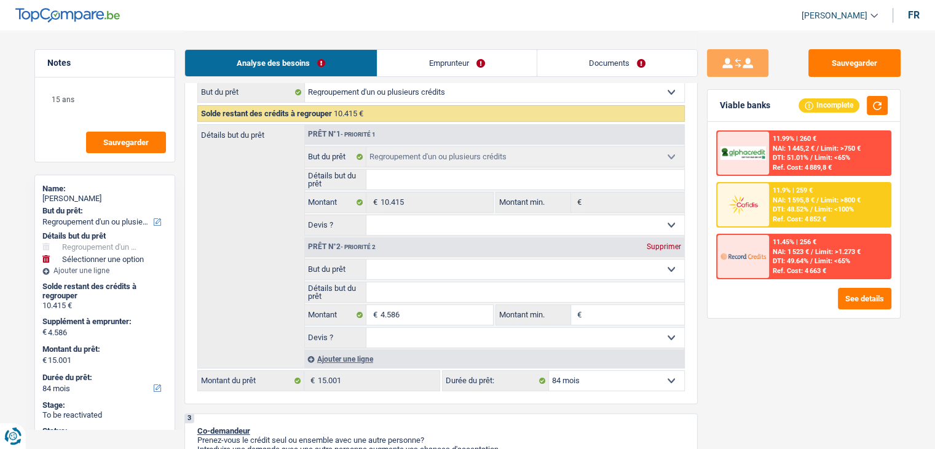
click at [806, 221] on div "Ref. Cost: 4 852 €" at bounding box center [799, 219] width 53 height 8
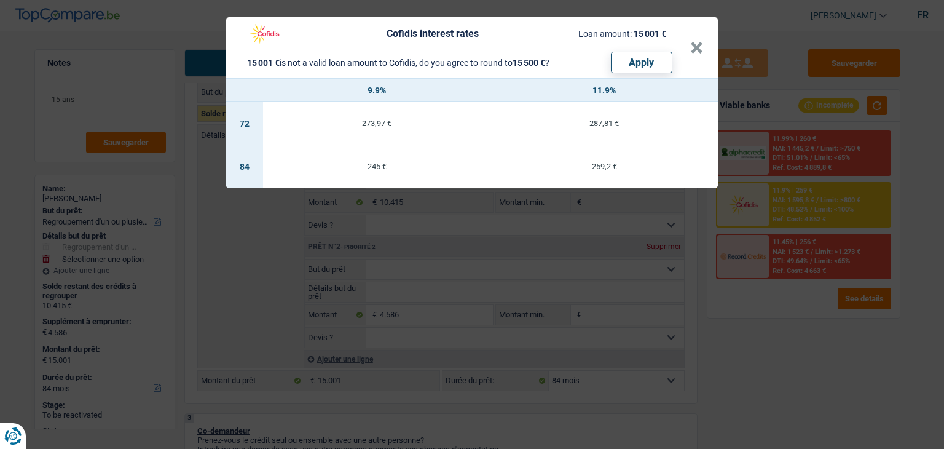
drag, startPoint x: 760, startPoint y: 320, endPoint x: 425, endPoint y: 304, distance: 335.3
click at [760, 320] on div "Cofidis interest rates Loan amount: 15 001 € 15 001 € is not a valid loan amoun…" at bounding box center [472, 224] width 944 height 449
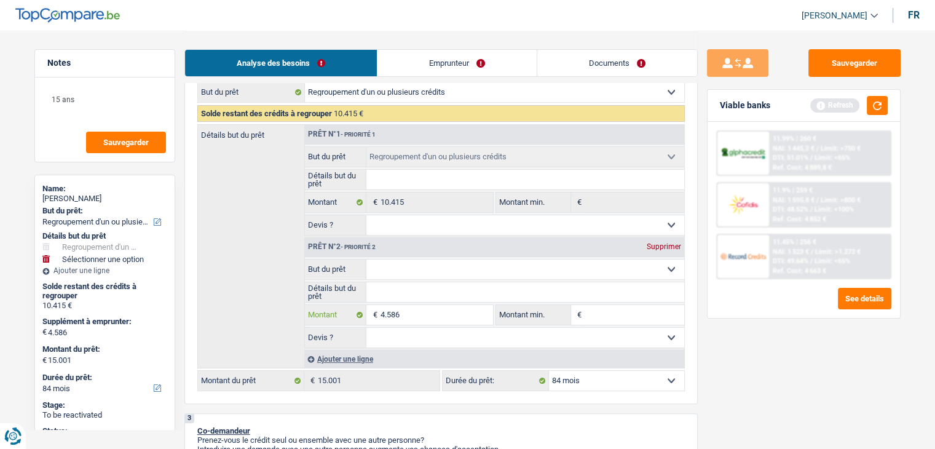
type input "458"
type input "45"
type input "4"
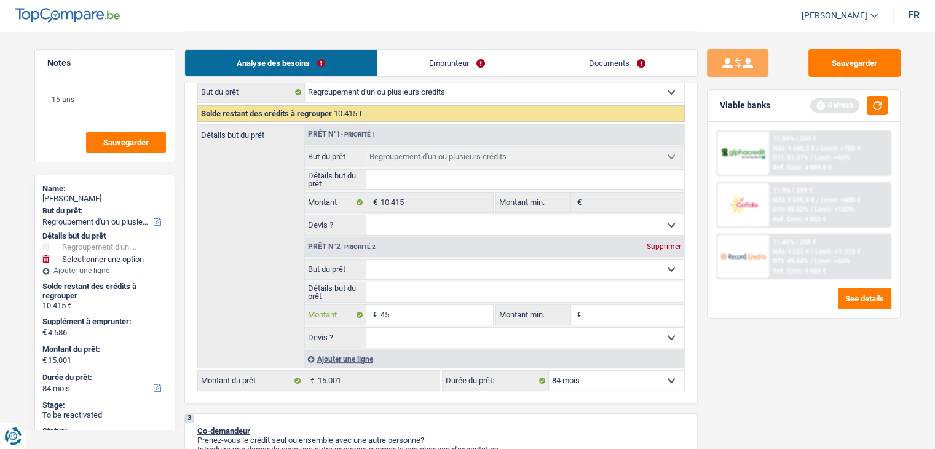
type input "4"
select select "60"
type input "0"
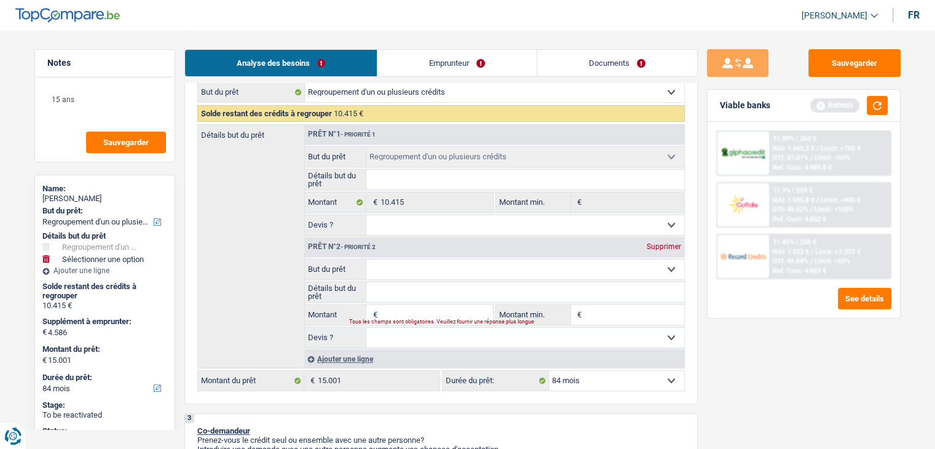
type input "10.415"
click at [676, 243] on div "Supprimer" at bounding box center [663, 246] width 41 height 7
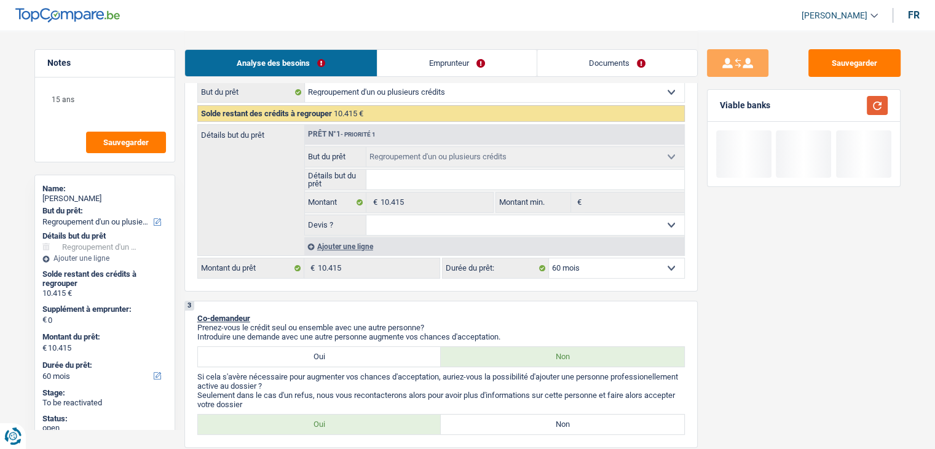
click at [878, 100] on button "button" at bounding box center [877, 105] width 21 height 19
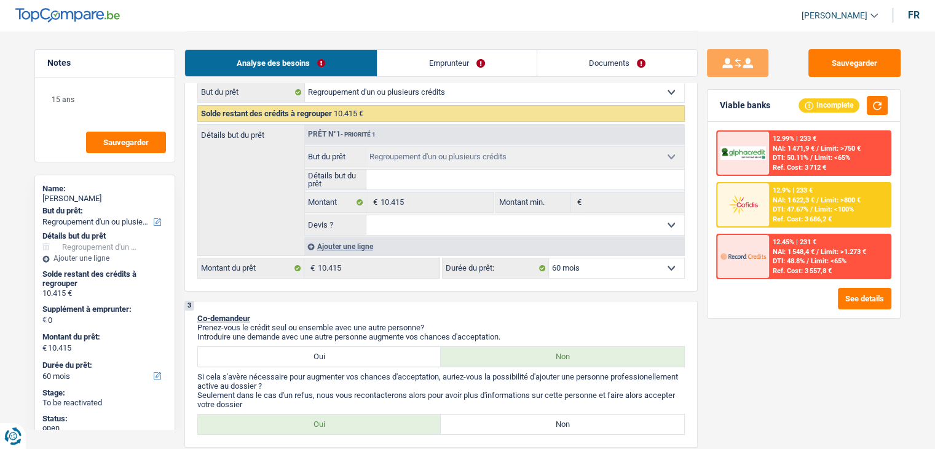
click at [800, 203] on div "12.9% | 233 € NAI: 1 622,3 € / Limit: >800 € DTI: 47.67% / Limit: <100% Ref. Co…" at bounding box center [829, 204] width 121 height 43
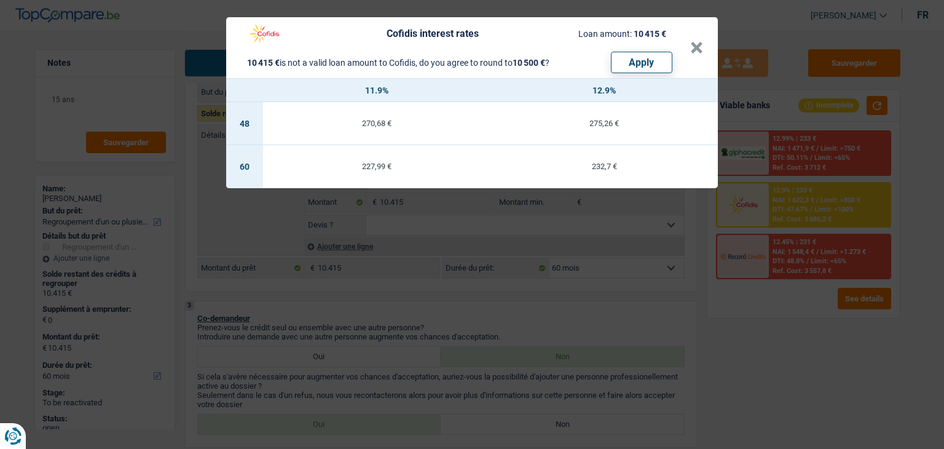
click at [723, 310] on div "Cofidis interest rates Loan amount: 10 415 € 10 415 € is not a valid loan amoun…" at bounding box center [472, 224] width 944 height 449
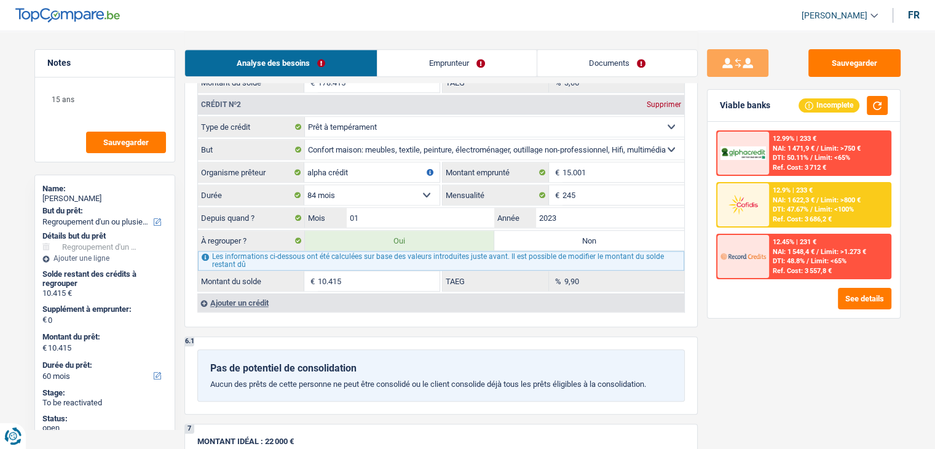
scroll to position [1106, 0]
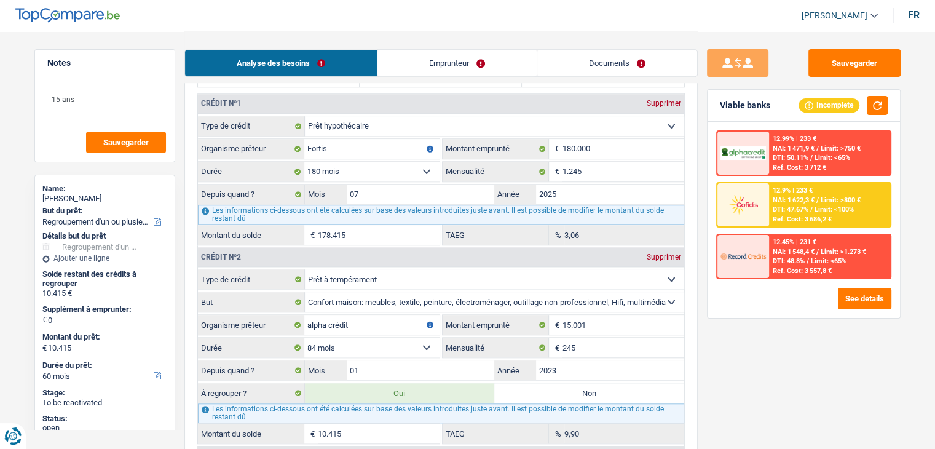
click at [742, 344] on div "Sauvegarder Viable banks Incomplete 12.99% | 233 € NAI: 1 471,9 € / Limit: >750…" at bounding box center [804, 239] width 212 height 380
click at [737, 352] on div "Sauvegarder Viable banks Incomplete 12.99% | 233 € NAI: 1 471,9 € / Limit: >750…" at bounding box center [804, 239] width 212 height 380
click at [757, 207] on img at bounding box center [742, 204] width 45 height 23
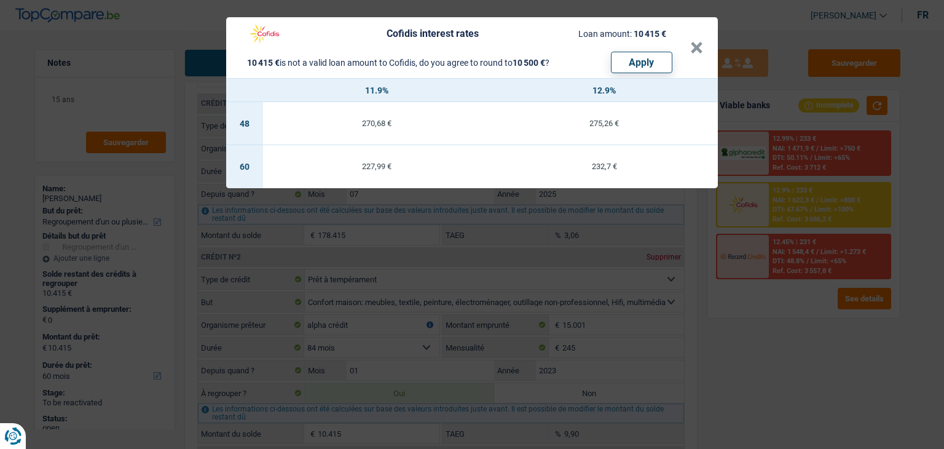
click at [766, 319] on div "Cofidis interest rates Loan amount: 10 415 € 10 415 € is not a valid loan amoun…" at bounding box center [472, 224] width 944 height 449
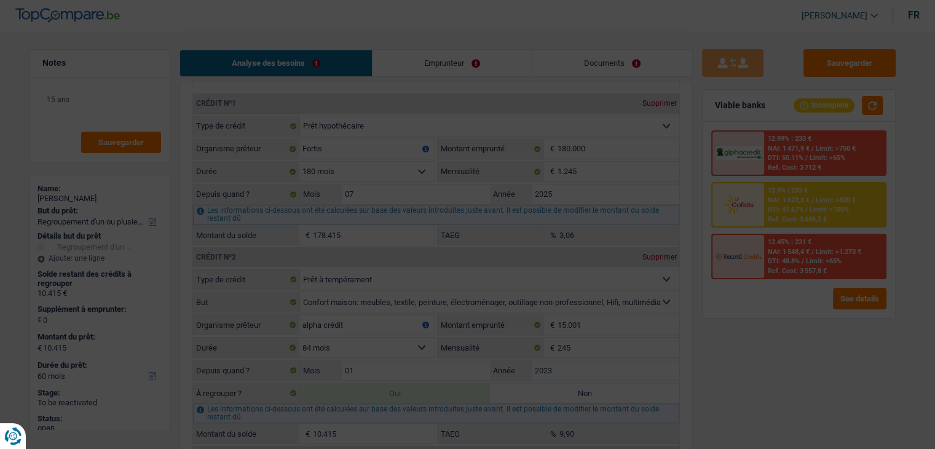
click at [778, 273] on div "12.45% | 231 € NAI: 1 548,4 € / Limit: >1.273 € DTI: 48.8% / Limit: <65% Ref. C…" at bounding box center [825, 256] width 121 height 43
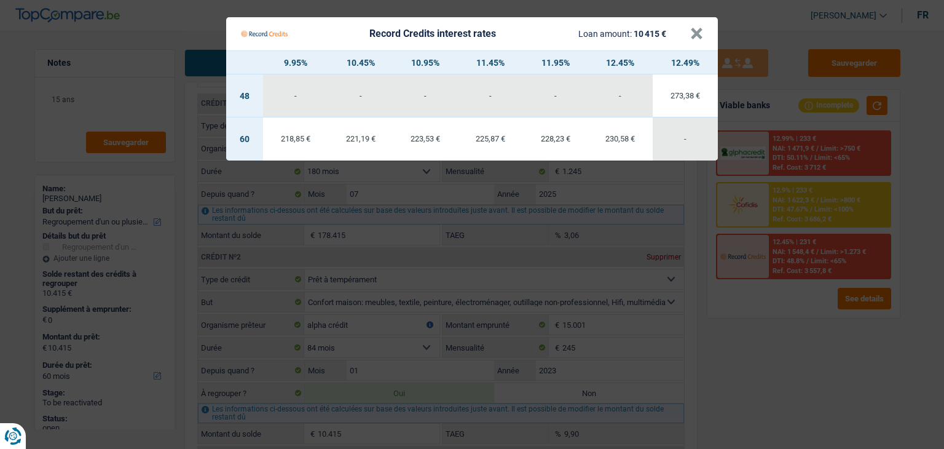
click at [787, 213] on Credits "Record Credits interest rates Loan amount: 10 415 € × 9.95% 10.45% 10.95% 11.45…" at bounding box center [472, 224] width 944 height 449
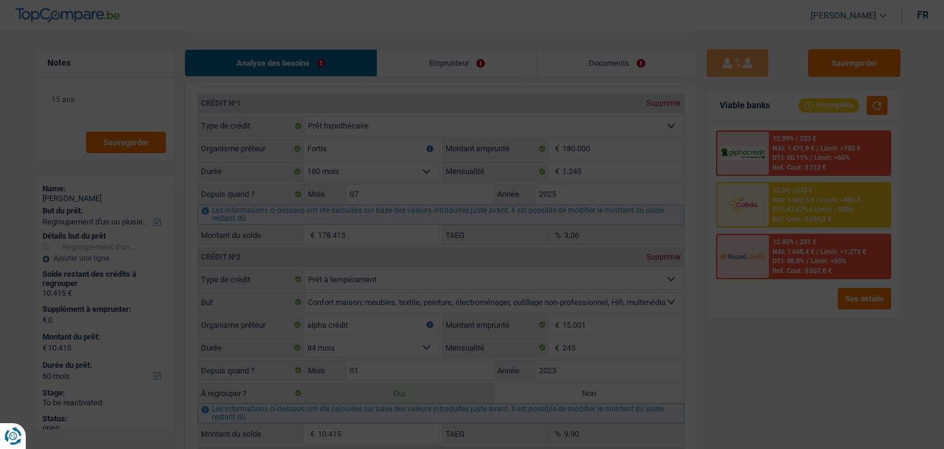
click at [787, 213] on div "12.9% | 233 € NAI: 1 622,3 € / Limit: >800 € DTI: 47.67% / Limit: <100% Ref. Co…" at bounding box center [829, 204] width 121 height 43
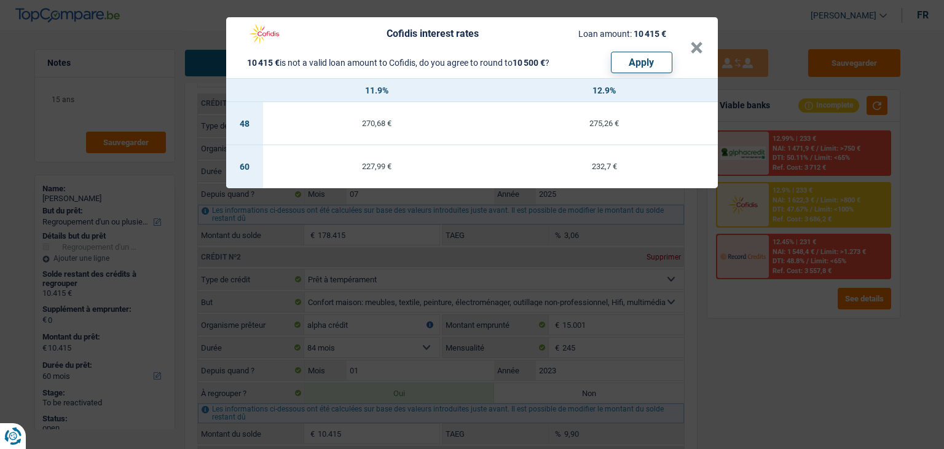
click at [784, 347] on div "Cofidis interest rates Loan amount: 10 415 € 10 415 € is not a valid loan amoun…" at bounding box center [472, 224] width 944 height 449
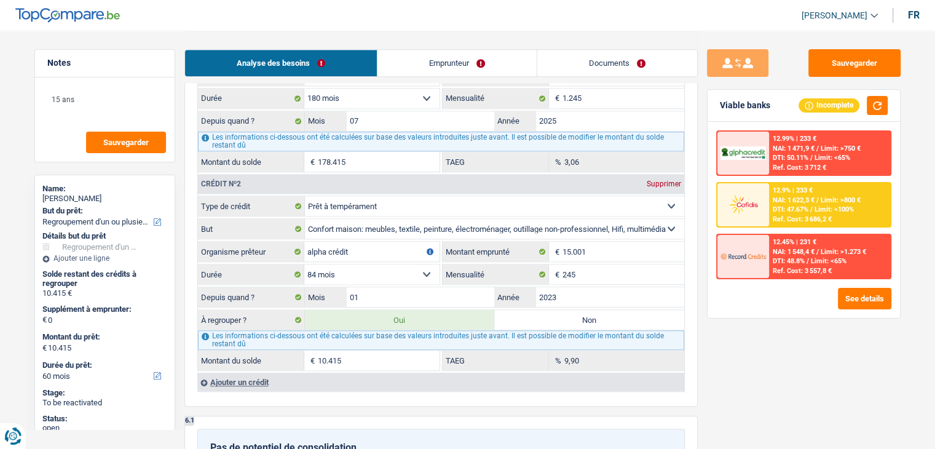
scroll to position [1291, 0]
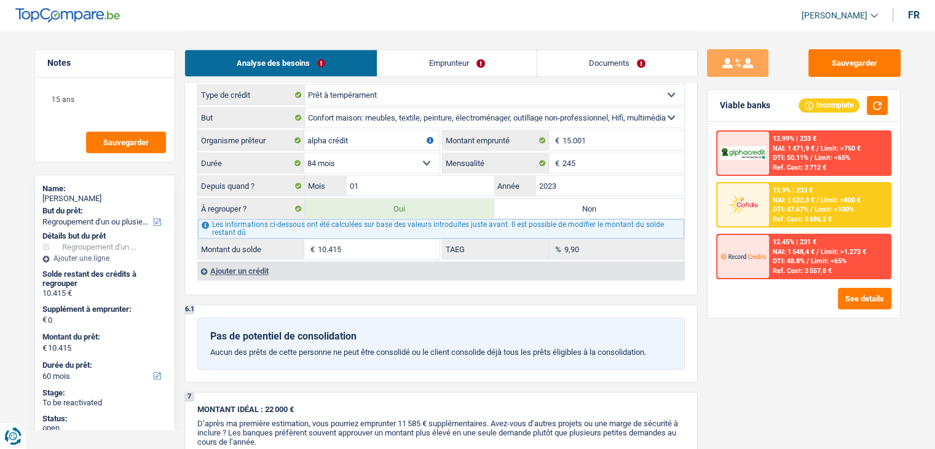
drag, startPoint x: 654, startPoint y: 342, endPoint x: 205, endPoint y: 323, distance: 449.7
click at [205, 323] on div "Pas de potentiel de consolidation Aucun des prêts de cette personne ne peut êtr…" at bounding box center [440, 343] width 487 height 52
click at [488, 317] on div "Pas de potentiel de consolidation Aucun des prêts de cette personne ne peut êtr…" at bounding box center [440, 343] width 487 height 52
drag, startPoint x: 653, startPoint y: 342, endPoint x: 205, endPoint y: 324, distance: 449.0
click at [205, 324] on div "Pas de potentiel de consolidation Aucun des prêts de cette personne ne peut êtr…" at bounding box center [440, 343] width 487 height 52
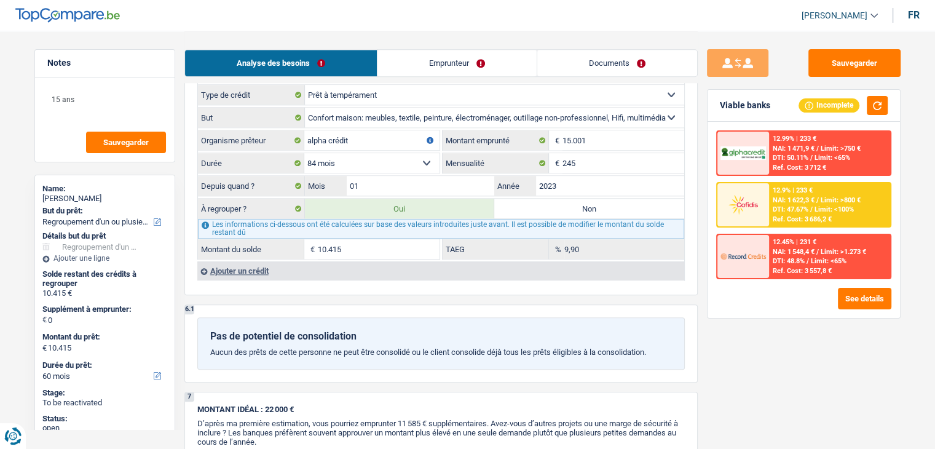
click at [205, 324] on div "Pas de potentiel de consolidation Aucun des prêts de cette personne ne peut êtr…" at bounding box center [440, 343] width 487 height 52
drag, startPoint x: 211, startPoint y: 325, endPoint x: 658, endPoint y: 350, distance: 446.9
click at [658, 350] on div "Pas de potentiel de consolidation Aucun des prêts de cette personne ne peut êtr…" at bounding box center [440, 343] width 487 height 52
click at [660, 347] on p "Aucun des prêts de cette personne ne peut être consolidé ou le client consolide…" at bounding box center [441, 351] width 462 height 9
drag, startPoint x: 660, startPoint y: 344, endPoint x: 211, endPoint y: 315, distance: 450.2
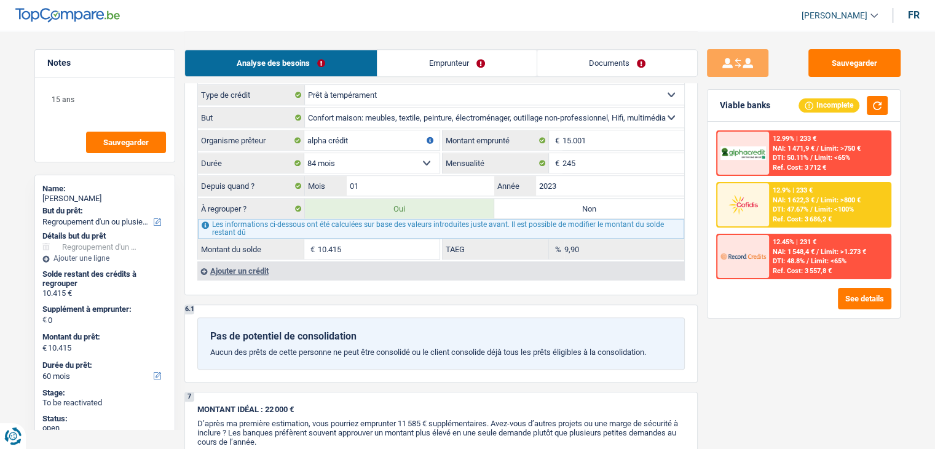
click at [211, 317] on div "Pas de potentiel de consolidation Aucun des prêts de cette personne ne peut êtr…" at bounding box center [440, 343] width 487 height 52
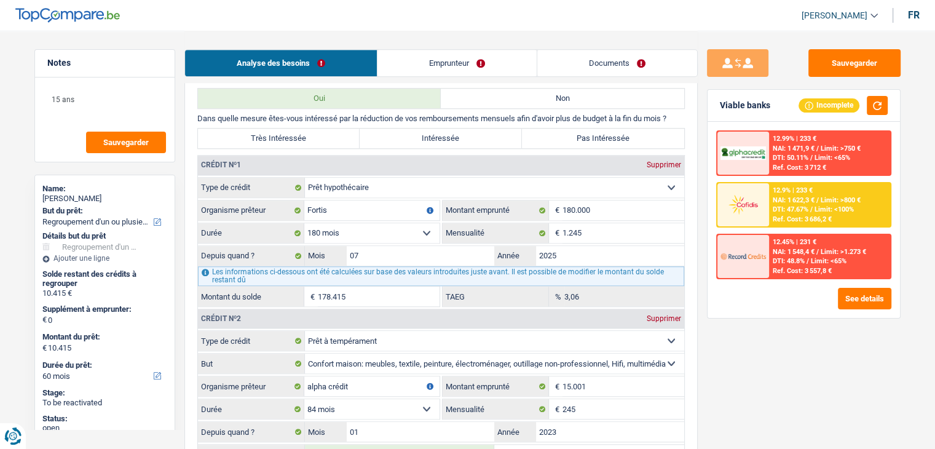
scroll to position [799, 0]
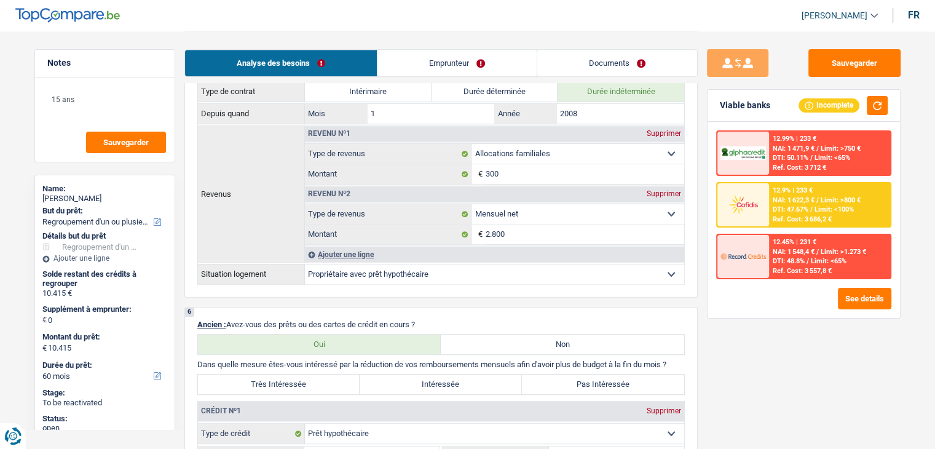
click at [761, 332] on div "Sauvegarder Viable banks Incomplete 12.99% | 233 € NAI: 1 471,9 € / Limit: >750…" at bounding box center [804, 239] width 212 height 380
drag, startPoint x: 383, startPoint y: 317, endPoint x: 197, endPoint y: 323, distance: 186.9
click at [197, 323] on p "Ancien : Avez-vous des prêts ou des cartes de crédit en cours ?" at bounding box center [440, 324] width 487 height 9
click at [197, 323] on span "Ancien :" at bounding box center [211, 324] width 29 height 9
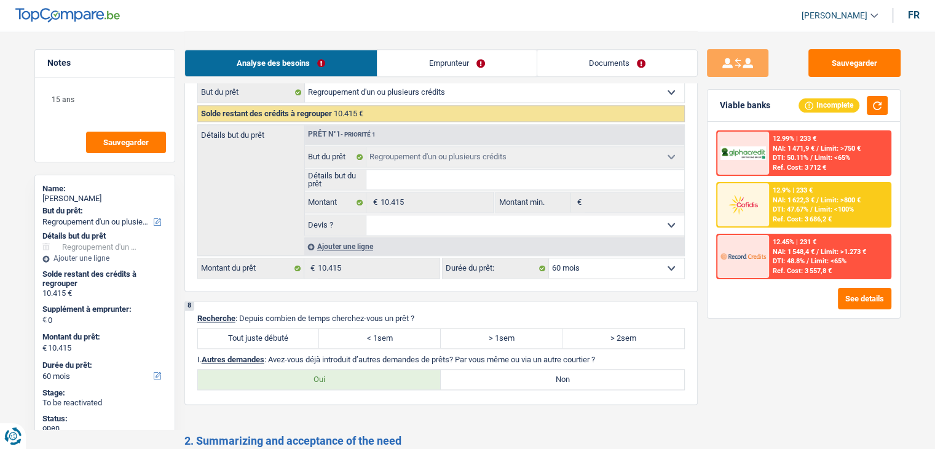
scroll to position [1900, 0]
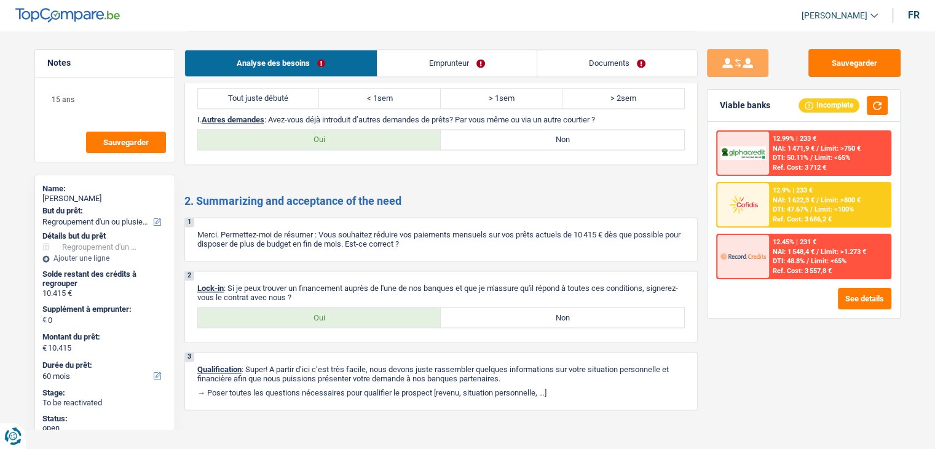
click at [546, 307] on label "Non" at bounding box center [562, 317] width 243 height 20
click at [546, 307] on input "Non" at bounding box center [562, 317] width 243 height 20
radio input "true"
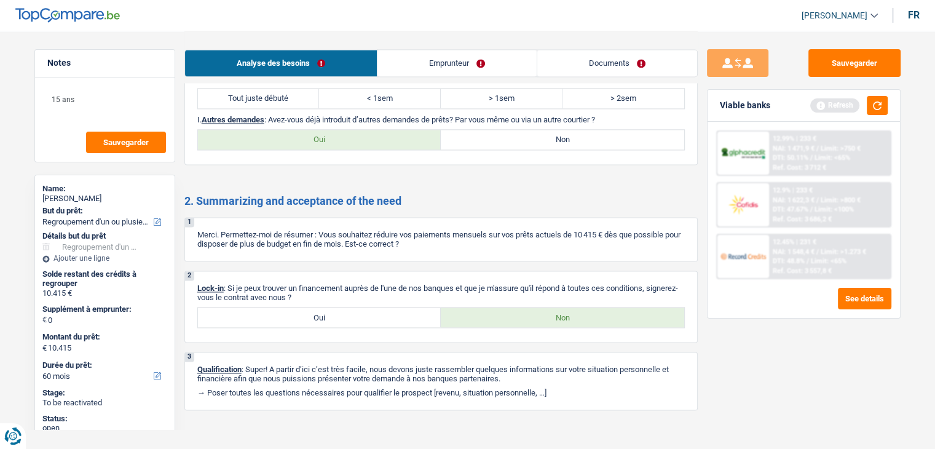
drag, startPoint x: 229, startPoint y: 276, endPoint x: 327, endPoint y: 288, distance: 99.0
click at [327, 288] on p "Lock-in : Si je peux trouver un financement auprès de l'une de nos banques et q…" at bounding box center [440, 292] width 487 height 18
click at [328, 287] on p "Lock-in : Si je peux trouver un financement auprès de l'une de nos banques et q…" at bounding box center [440, 292] width 487 height 18
click at [887, 100] on div "Viable banks Refresh" at bounding box center [803, 106] width 192 height 32
click at [880, 104] on button "button" at bounding box center [877, 105] width 21 height 19
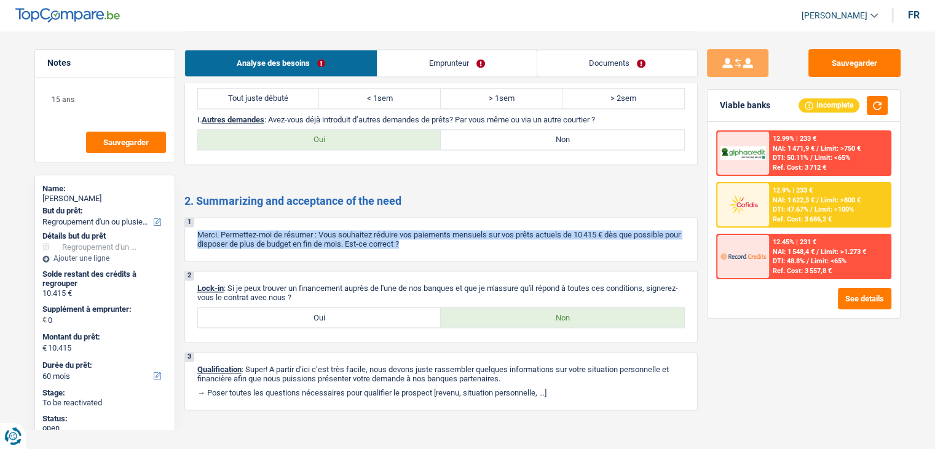
drag, startPoint x: 199, startPoint y: 224, endPoint x: 425, endPoint y: 239, distance: 226.7
click at [425, 239] on div "1 Merci. Permettez-moi de résumer : Vous souhaitez réduire vos paiements mensue…" at bounding box center [440, 239] width 513 height 44
drag, startPoint x: 329, startPoint y: 286, endPoint x: 185, endPoint y: 274, distance: 144.3
click at [185, 274] on div "2 Lock-in : Si je peux trouver un financement auprès de l'une de nos banques et…" at bounding box center [440, 306] width 513 height 72
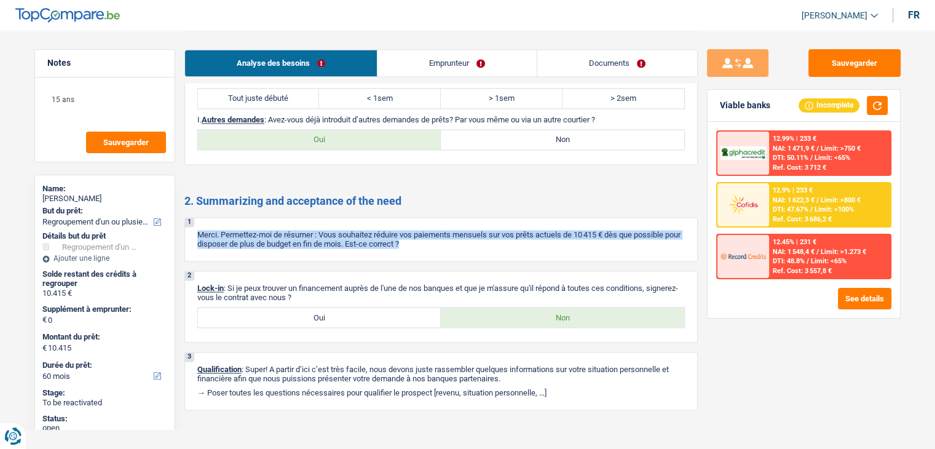
drag, startPoint x: 197, startPoint y: 274, endPoint x: 324, endPoint y: 289, distance: 128.7
click at [324, 289] on p "Lock-in : Si je peux trouver un financement auprès de l'une de nos banques et q…" at bounding box center [440, 292] width 487 height 18
drag, startPoint x: 327, startPoint y: 287, endPoint x: 193, endPoint y: 272, distance: 134.8
click at [193, 272] on div "2 Lock-in : Si je peux trouver un financement auprès de l'une de nos banques et…" at bounding box center [440, 306] width 513 height 72
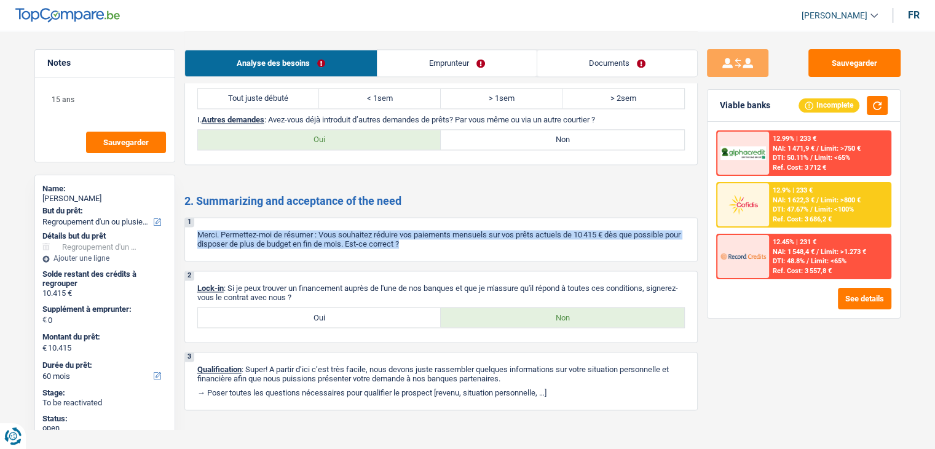
click at [193, 272] on div "2 Lock-in : Si je peux trouver un financement auprès de l'une de nos banques et…" at bounding box center [440, 306] width 513 height 72
drag, startPoint x: 195, startPoint y: 221, endPoint x: 457, endPoint y: 251, distance: 263.5
click at [457, 251] on div "2. Summarizing and acceptance of the need 1 Merci. Permettez-moi de résumer : V…" at bounding box center [440, 302] width 513 height 216
click at [454, 254] on div "2. Summarizing and acceptance of the need 1 Merci. Permettez-moi de résumer : V…" at bounding box center [440, 302] width 513 height 216
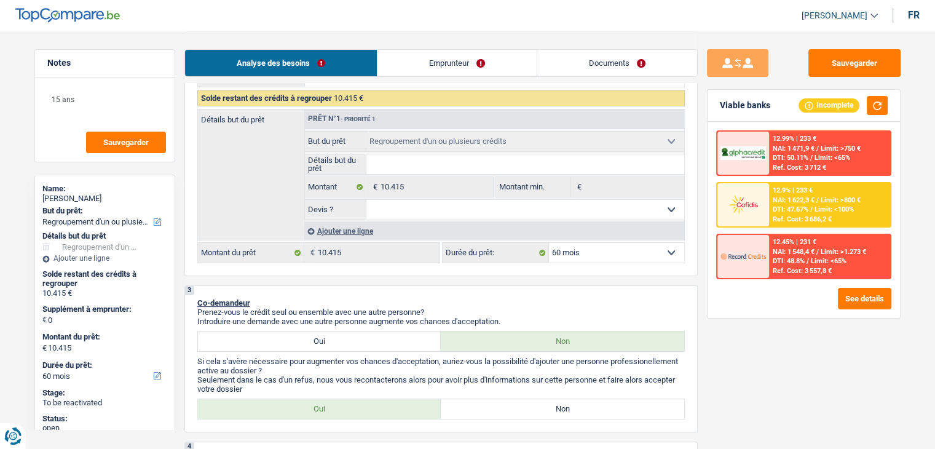
scroll to position [302, 0]
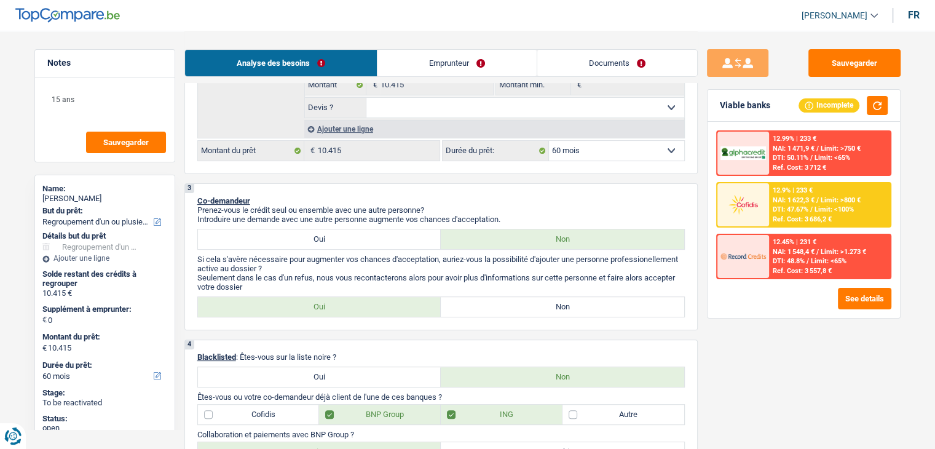
click at [505, 312] on label "Non" at bounding box center [562, 307] width 243 height 20
click at [505, 312] on input "Non" at bounding box center [562, 307] width 243 height 20
radio input "true"
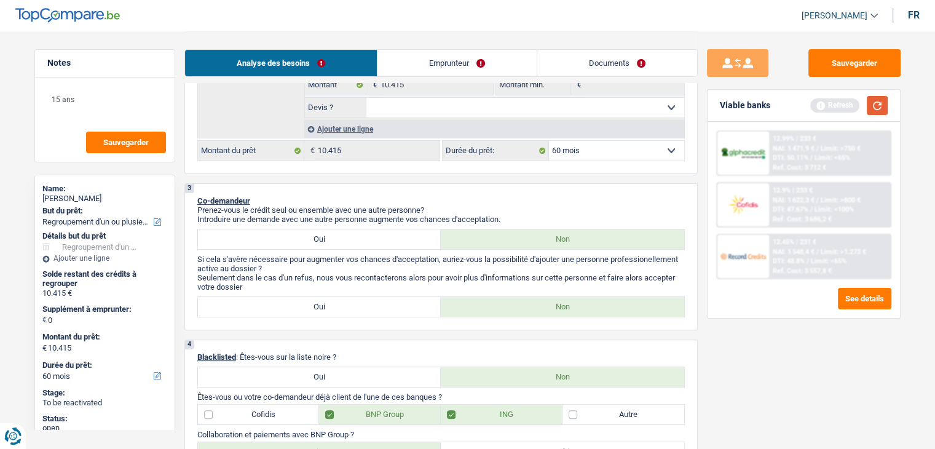
click at [868, 109] on button "button" at bounding box center [877, 105] width 21 height 19
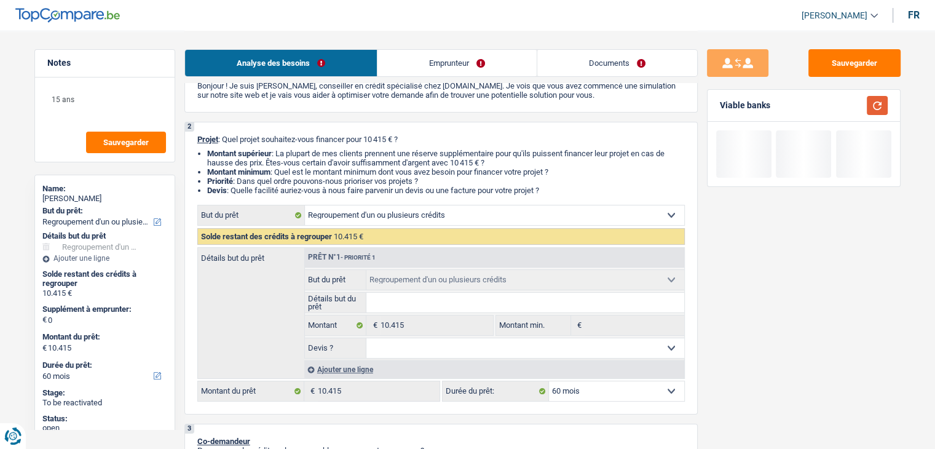
scroll to position [0, 0]
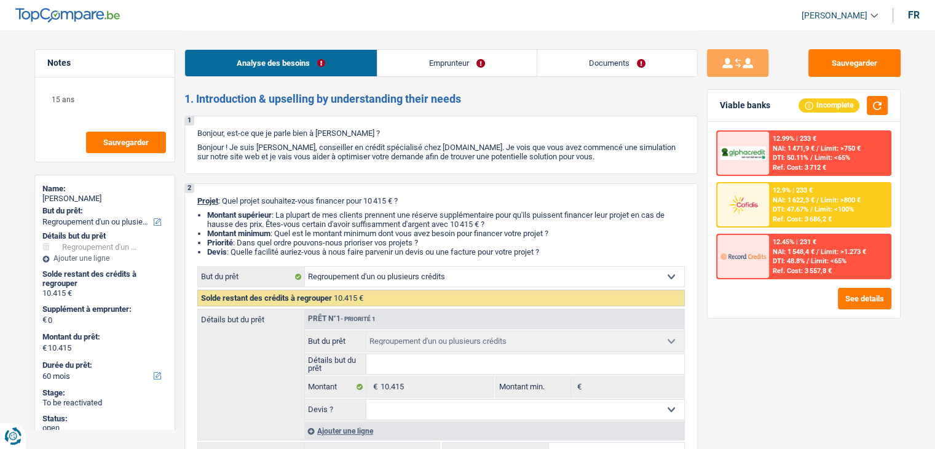
drag, startPoint x: 550, startPoint y: 250, endPoint x: 200, endPoint y: 189, distance: 355.4
click at [200, 189] on div "2 Projet : Quel projet souhaitez-vous financer pour 10 415 € ? Montant supérieu…" at bounding box center [440, 329] width 513 height 293
click at [254, 152] on p "Bonjour ! Je suis [PERSON_NAME], conseiller en crédit spécialisé chez [DOMAIN_N…" at bounding box center [440, 152] width 487 height 18
drag, startPoint x: 195, startPoint y: 130, endPoint x: 610, endPoint y: 157, distance: 415.1
click at [610, 157] on div "1 Bonjour, est-ce que je parle bien à Hicham Rbie ? Bonjour ! Je suis Yanis Dub…" at bounding box center [440, 145] width 513 height 58
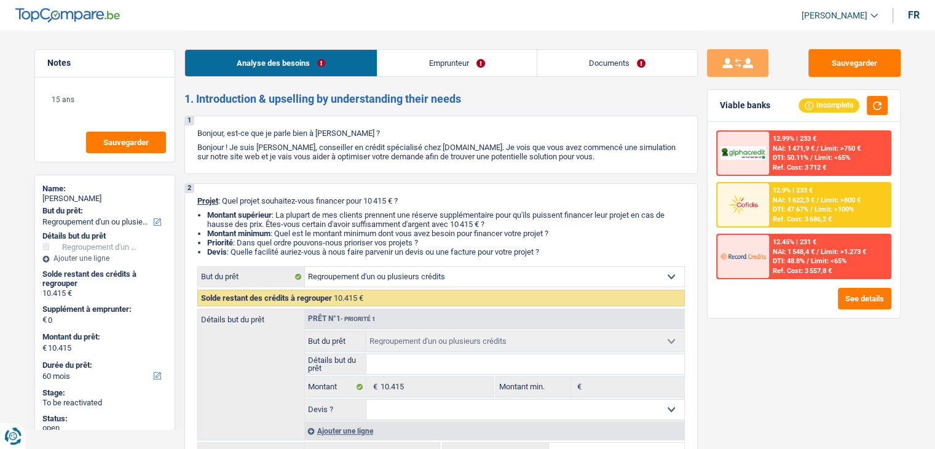
click at [610, 157] on p "Bonjour ! Je suis [PERSON_NAME], conseiller en crédit spécialisé chez [DOMAIN_N…" at bounding box center [440, 152] width 487 height 18
drag, startPoint x: 597, startPoint y: 157, endPoint x: 194, endPoint y: 126, distance: 403.8
click at [194, 126] on div "1 Bonjour, est-ce que je parle bien à Hicham Rbie ? Bonjour ! Je suis Yanis Dub…" at bounding box center [440, 145] width 513 height 58
click at [194, 127] on div "1 Bonjour, est-ce que je parle bien à Hicham Rbie ? Bonjour ! Je suis Yanis Dub…" at bounding box center [440, 145] width 513 height 58
drag, startPoint x: 199, startPoint y: 132, endPoint x: 596, endPoint y: 157, distance: 397.8
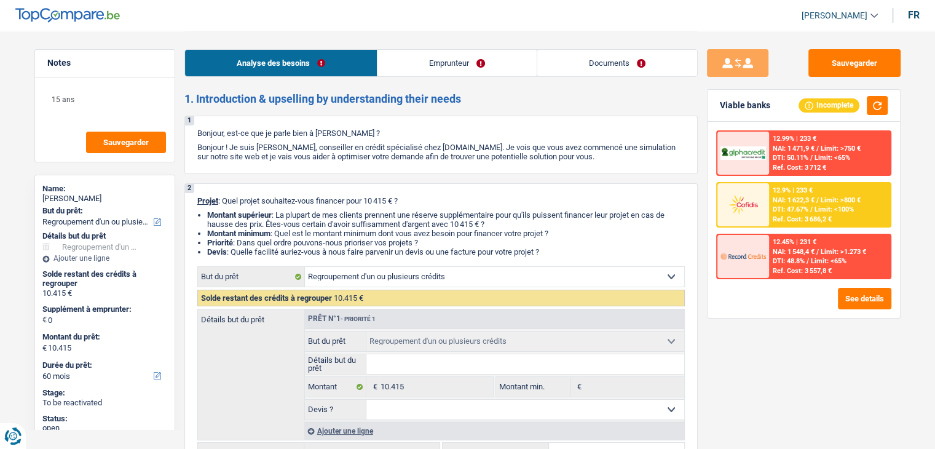
click at [596, 157] on div "1 Bonjour, est-ce que je parle bien à Hicham Rbie ? Bonjour ! Je suis Yanis Dub…" at bounding box center [440, 145] width 513 height 58
click at [596, 157] on p "Bonjour ! Je suis [PERSON_NAME], conseiller en crédit spécialisé chez [DOMAIN_N…" at bounding box center [440, 152] width 487 height 18
drag, startPoint x: 593, startPoint y: 158, endPoint x: 195, endPoint y: 134, distance: 399.0
click at [195, 134] on div "1 Bonjour, est-ce que je parle bien à Hicham Rbie ? Bonjour ! Je suis Yanis Dub…" at bounding box center [440, 145] width 513 height 58
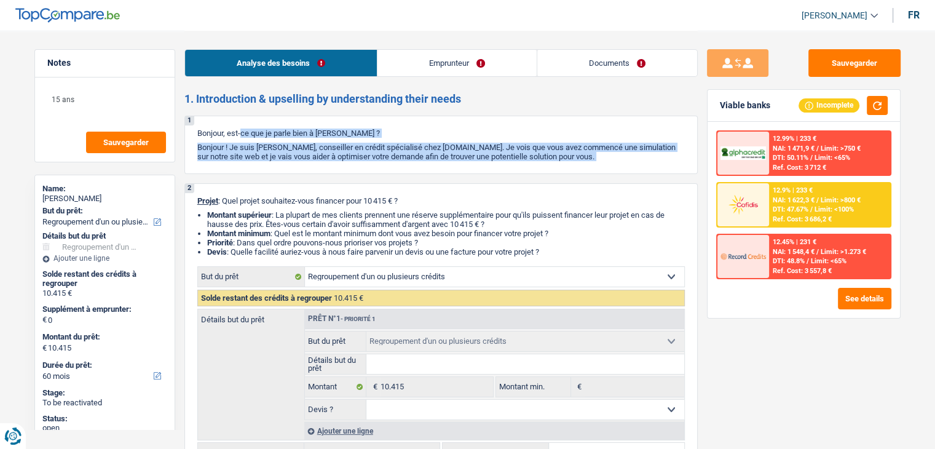
drag, startPoint x: 195, startPoint y: 134, endPoint x: 591, endPoint y: 165, distance: 397.6
click at [591, 165] on div "1 Bonjour, est-ce que je parle bien à Hicham Rbie ? Bonjour ! Je suis Yanis Dub…" at bounding box center [440, 145] width 513 height 58
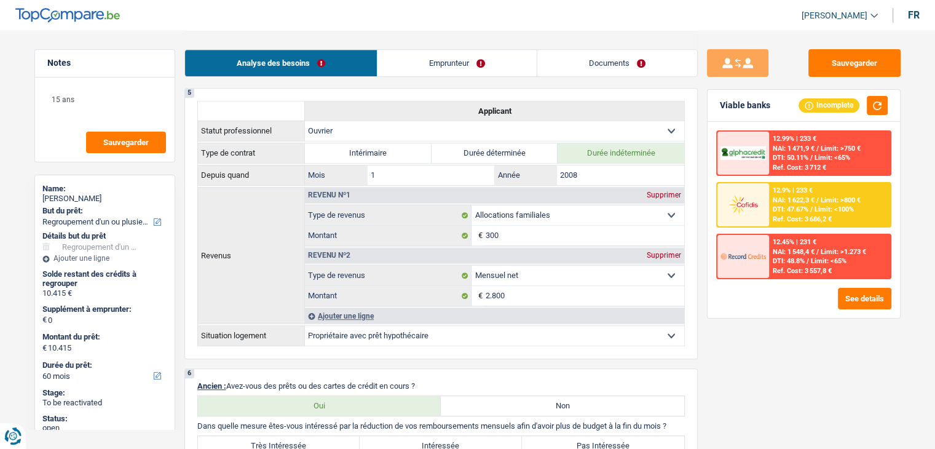
scroll to position [983, 0]
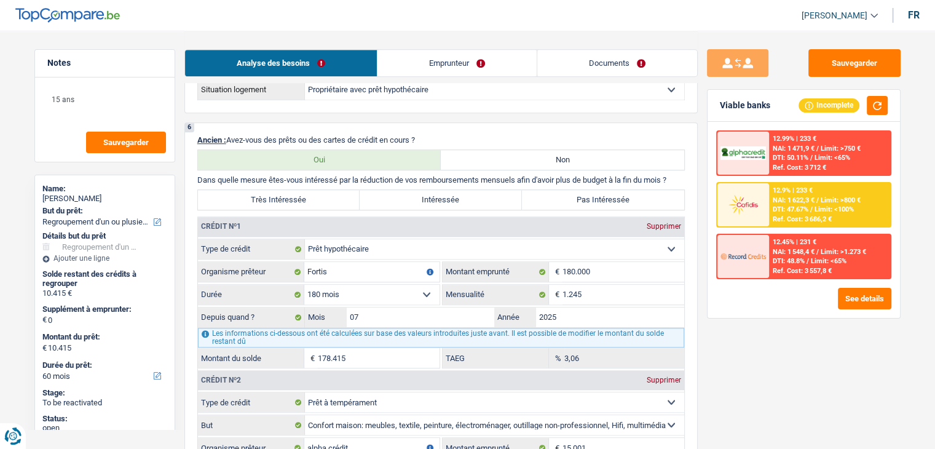
drag, startPoint x: 675, startPoint y: 171, endPoint x: 180, endPoint y: 175, distance: 494.7
click at [180, 175] on div "Notes 15 ans Sauvegarder Name: Hicham Rbie But du prêt: Confort maison: meubles…" at bounding box center [467, 191] width 885 height 2288
click at [184, 174] on div "6 Ancien : Avez-vous des prêts ou des cartes de crédit en cours ? Oui Non Dans …" at bounding box center [440, 362] width 513 height 481
drag, startPoint x: 332, startPoint y: 136, endPoint x: 468, endPoint y: 133, distance: 135.2
click at [468, 133] on div "6 Ancien : Avez-vous des prêts ou des cartes de crédit en cours ? Oui Non Dans …" at bounding box center [440, 362] width 513 height 481
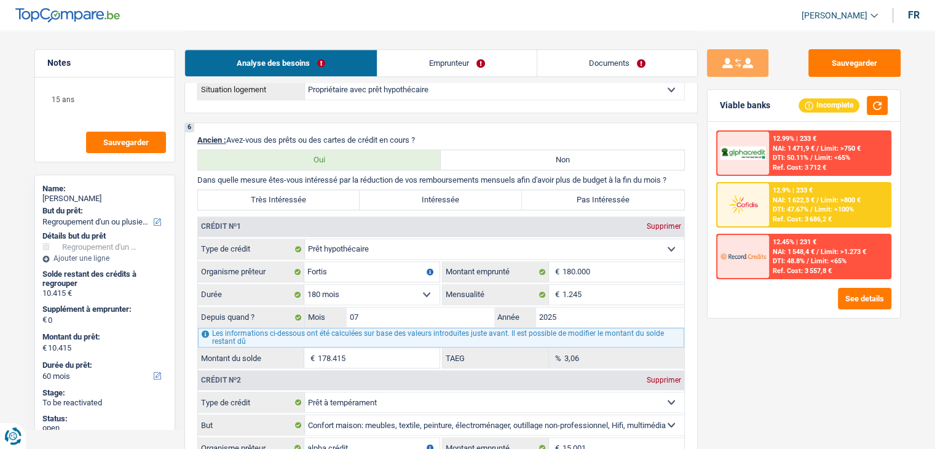
click at [468, 135] on p "Ancien : Avez-vous des prêts ou des cartes de crédit en cours ?" at bounding box center [440, 139] width 487 height 9
drag, startPoint x: 676, startPoint y: 173, endPoint x: 165, endPoint y: 184, distance: 510.8
click at [165, 184] on div "Notes 15 ans Sauvegarder Name: Hicham Rbie But du prêt: Confort maison: meubles…" at bounding box center [467, 191] width 885 height 2288
click at [191, 176] on div "6 Ancien : Avez-vous des prêts ou des cartes de crédit en cours ? Oui Non Dans …" at bounding box center [440, 362] width 513 height 481
drag, startPoint x: 194, startPoint y: 175, endPoint x: 675, endPoint y: 178, distance: 481.2
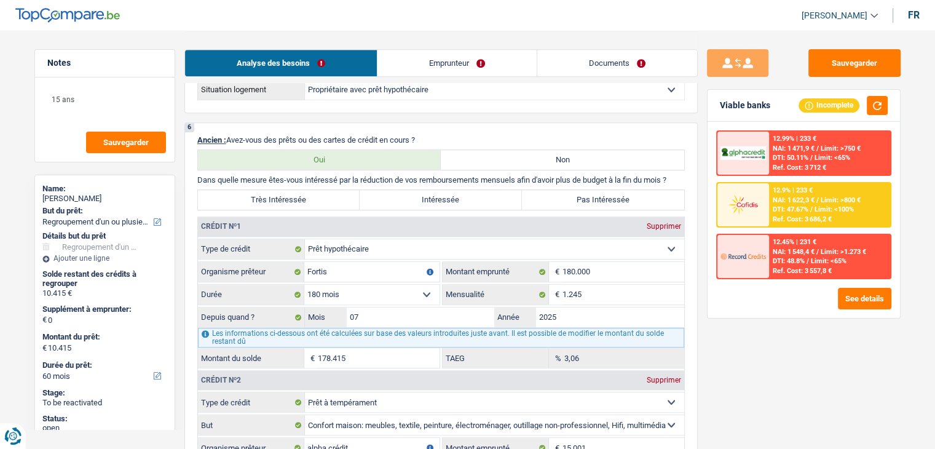
click at [675, 178] on div "6 Ancien : Avez-vous des prêts ou des cartes de crédit en cours ? Oui Non Dans …" at bounding box center [440, 362] width 513 height 481
click at [677, 175] on p "Dans quelle mesure êtes-vous intéressé par la réduction de vos remboursements m…" at bounding box center [440, 179] width 487 height 9
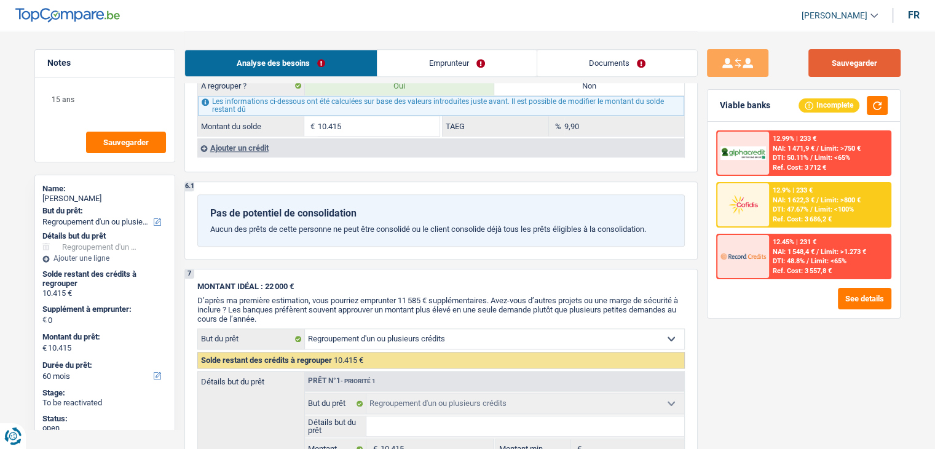
click at [855, 71] on button "Sauvegarder" at bounding box center [854, 63] width 92 height 28
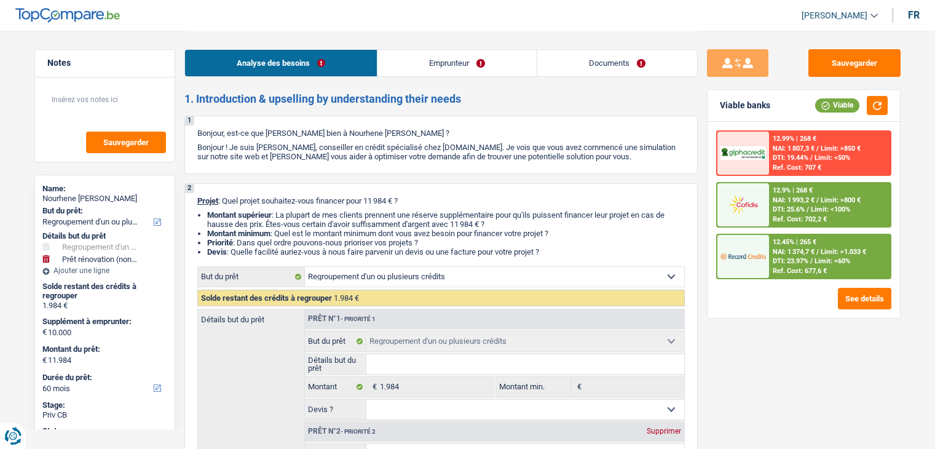
select select "refinancing"
select select "renovation"
select select "60"
select select "refinancing"
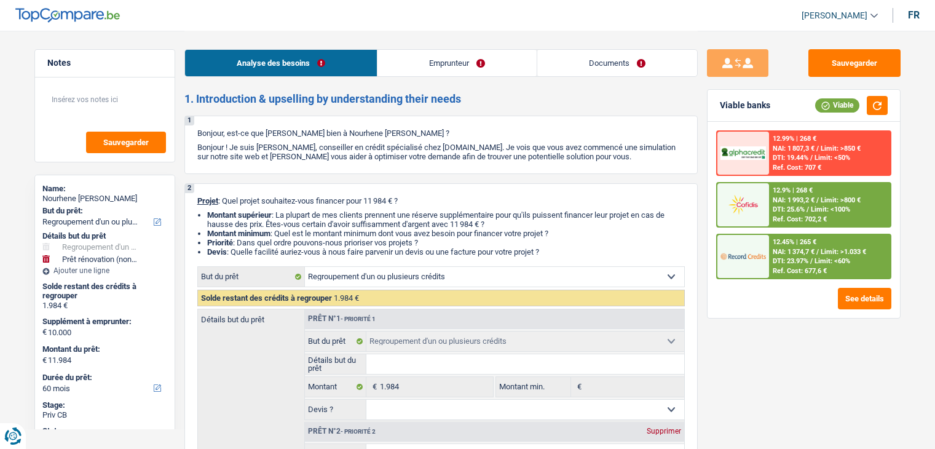
select select "refinancing"
select select "renovation"
select select "60"
select select "mutuality"
select select "familyAllowances"
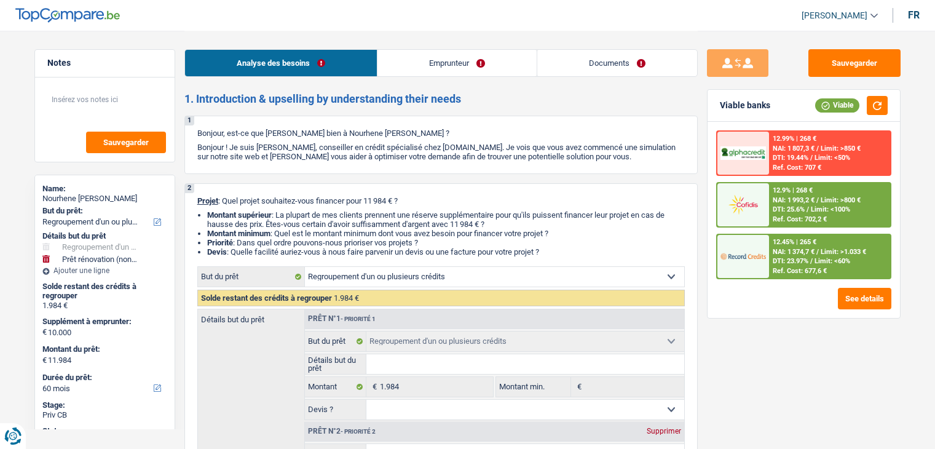
select select "mutualityIndemnity"
select select "familyAllowances"
select select "liveWithParents"
select select "carLoan"
select select "42"
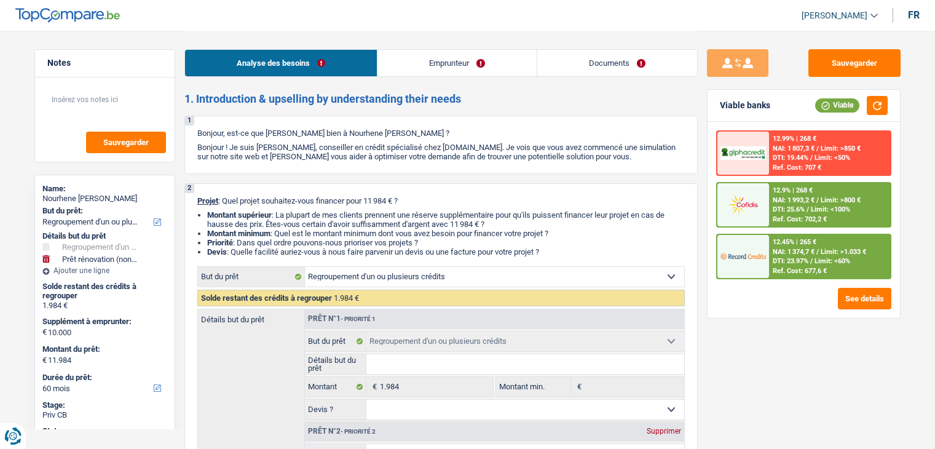
select select "personalLoan"
select select "medicalFees"
select select "36"
select select "refinancing"
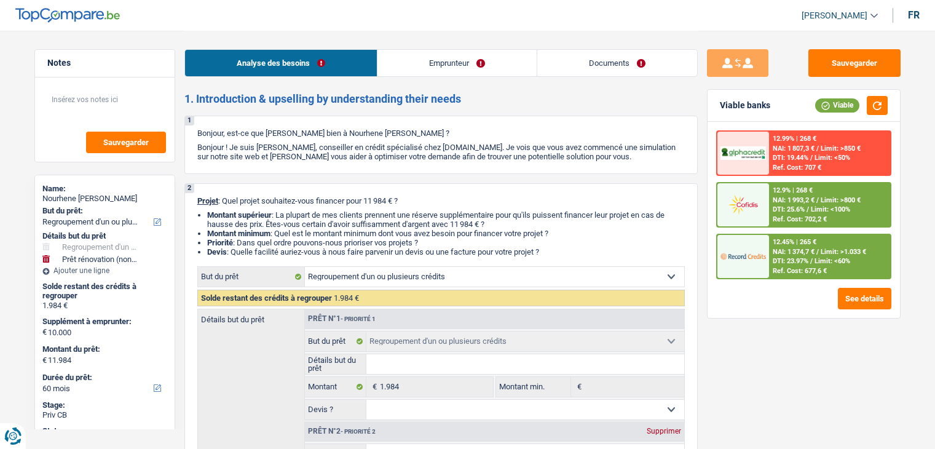
select select "renovation"
select select "60"
click at [322, 162] on div "1 Bonjour, est-ce que je parle bien à Nourhene Hadj Ahmed ? Bonjour ! Je suis Y…" at bounding box center [440, 145] width 513 height 58
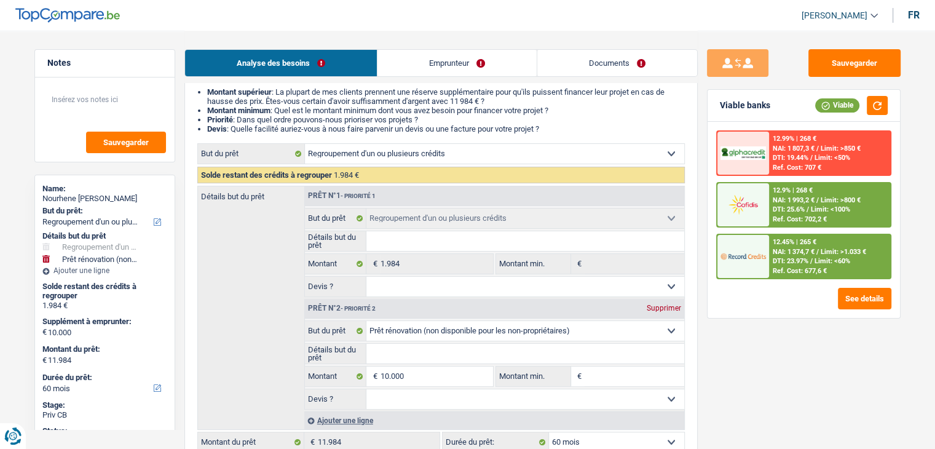
scroll to position [123, 0]
click at [425, 69] on link "Emprunteur" at bounding box center [456, 63] width 159 height 26
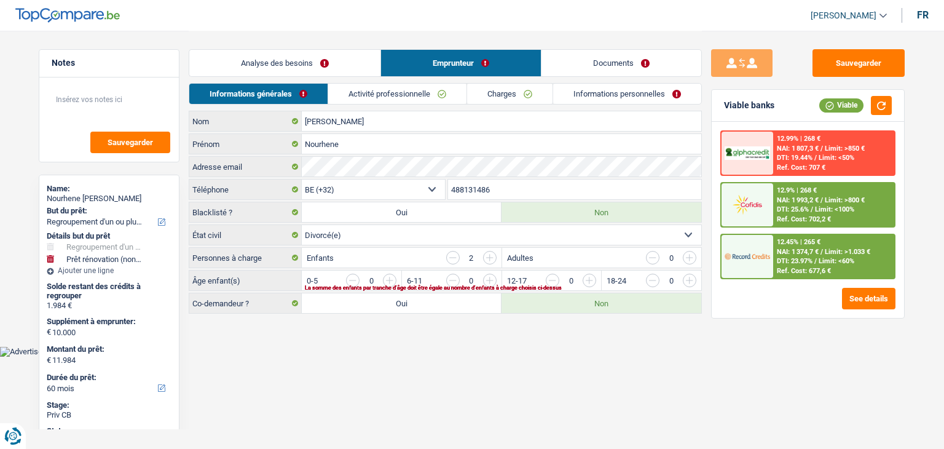
click at [395, 90] on link "Activité professionnelle" at bounding box center [397, 94] width 138 height 20
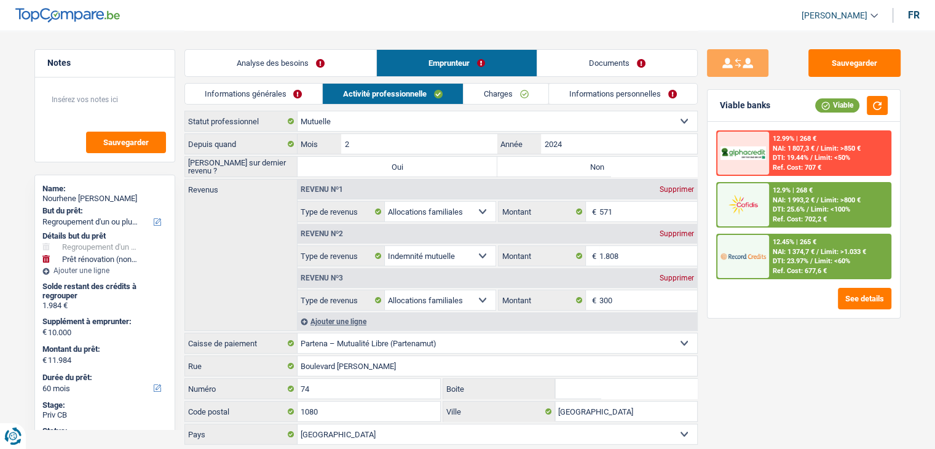
click at [501, 87] on link "Charges" at bounding box center [505, 94] width 85 height 20
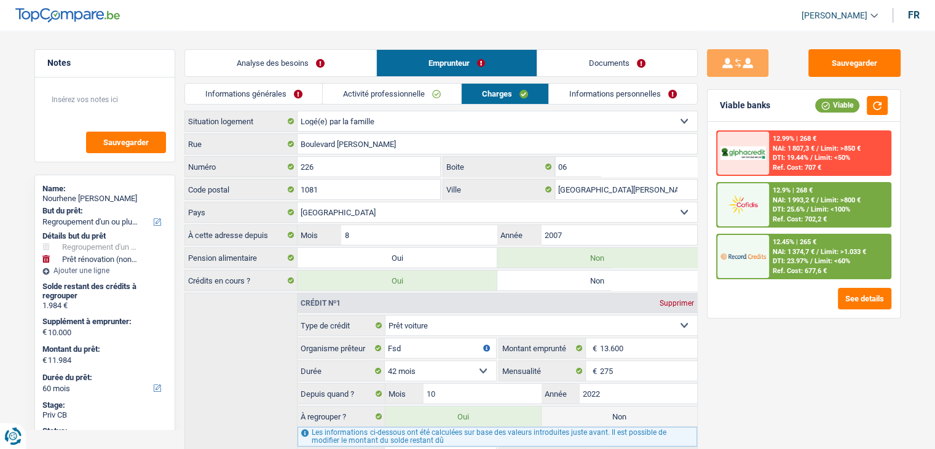
click at [592, 99] on link "Informations personnelles" at bounding box center [623, 94] width 148 height 20
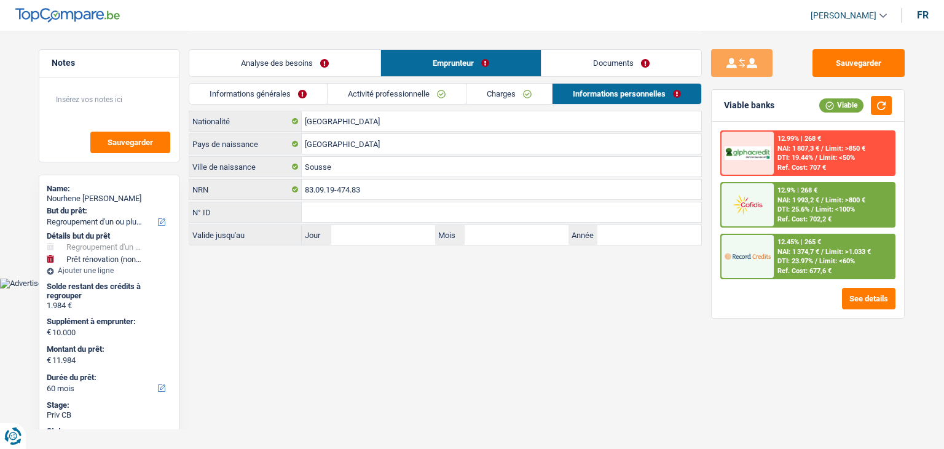
click at [505, 99] on link "Charges" at bounding box center [508, 94] width 85 height 20
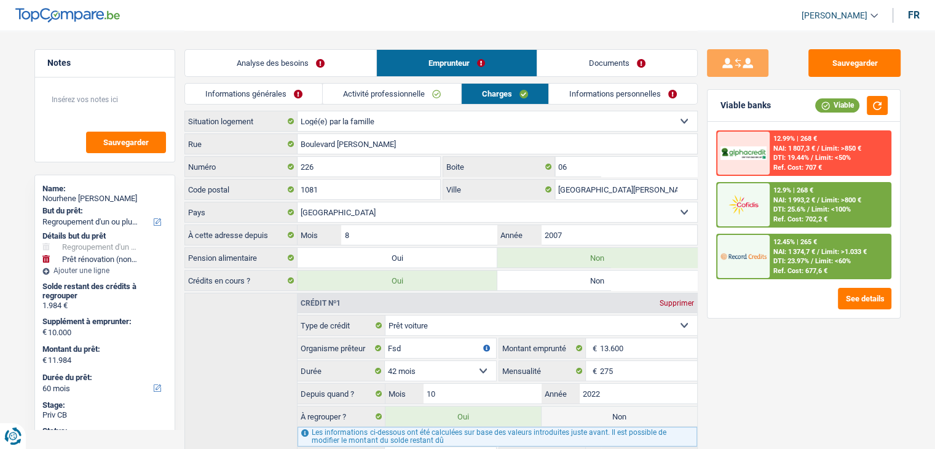
click at [417, 96] on link "Activité professionnelle" at bounding box center [392, 94] width 138 height 20
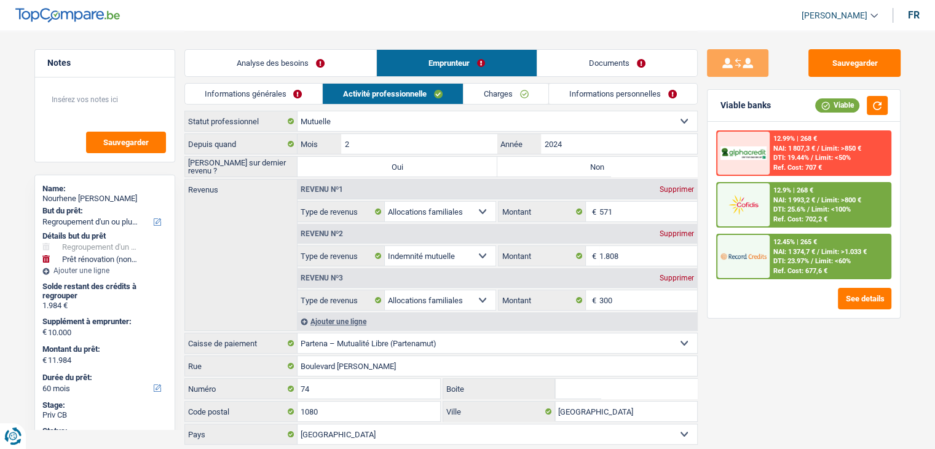
click at [246, 98] on link "Informations générales" at bounding box center [254, 94] width 138 height 20
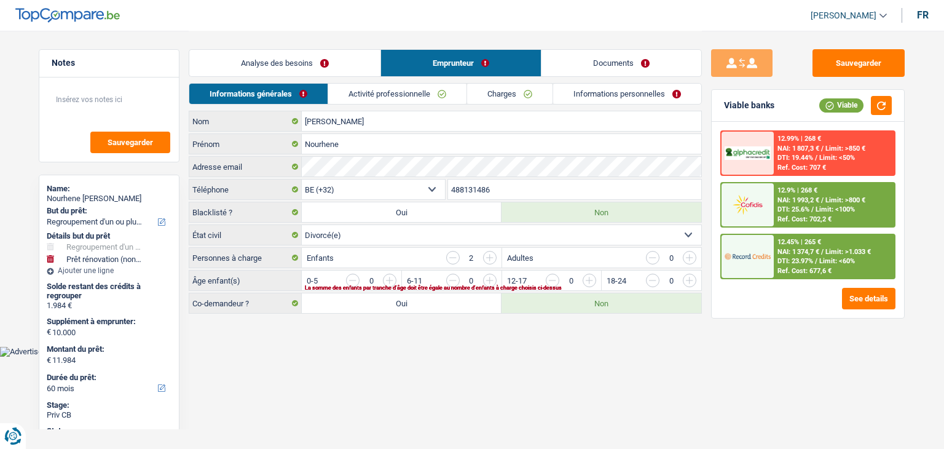
click at [251, 75] on link "Analyse des besoins" at bounding box center [284, 63] width 191 height 26
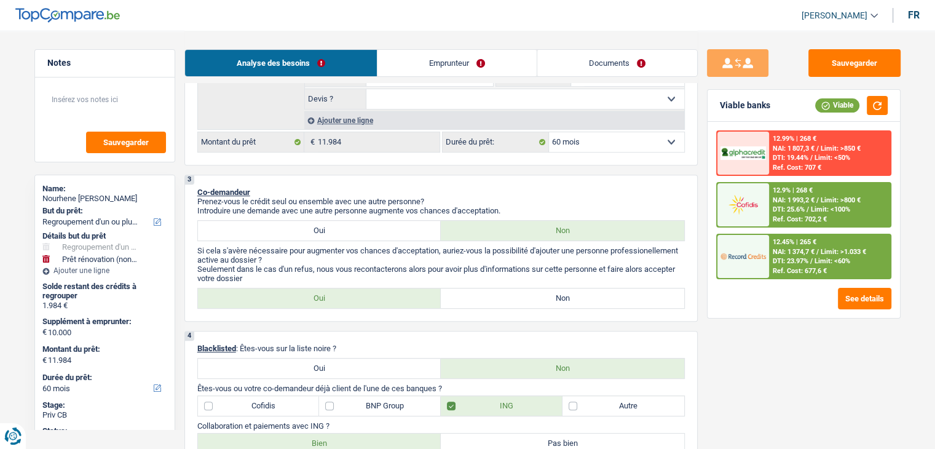
scroll to position [615, 0]
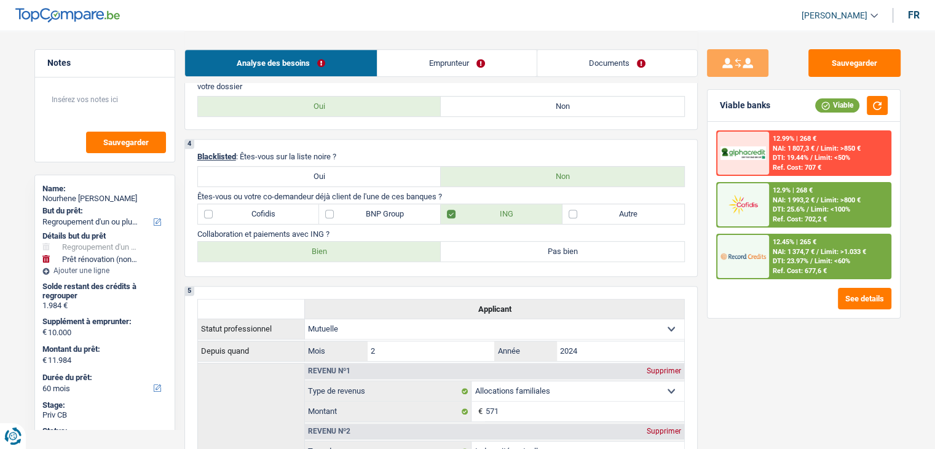
click at [701, 223] on div "Sauvegarder Viable banks Viable 12.99% | 268 € NAI: 1 807,3 € / Limit: >850 € D…" at bounding box center [804, 239] width 212 height 380
drag, startPoint x: 448, startPoint y: 194, endPoint x: 194, endPoint y: 195, distance: 253.8
click at [194, 195] on div "4 Blacklisted : Êtes-vous sur la liste noire ? Oui Non Êtes-vous ou votre co-de…" at bounding box center [440, 208] width 513 height 138
drag, startPoint x: 194, startPoint y: 194, endPoint x: 444, endPoint y: 195, distance: 249.5
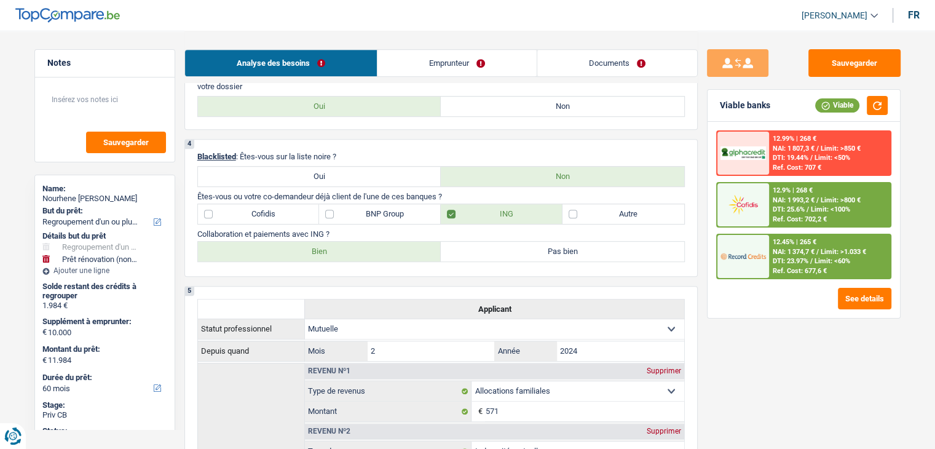
click at [444, 195] on div "4 Blacklisted : Êtes-vous sur la liste noire ? Oui Non Êtes-vous ou votre co-de…" at bounding box center [440, 208] width 513 height 138
click at [444, 195] on p "Êtes-vous ou votre co-demandeur déjà client de l'une de ces banques ?" at bounding box center [440, 196] width 487 height 9
drag, startPoint x: 471, startPoint y: 197, endPoint x: 197, endPoint y: 181, distance: 274.6
click at [197, 181] on div "4 Blacklisted : Êtes-vous sur la liste noire ? Oui Non Êtes-vous ou votre co-de…" at bounding box center [440, 208] width 513 height 138
click at [192, 205] on div "4 Blacklisted : Êtes-vous sur la liste noire ? Oui Non Êtes-vous ou votre co-de…" at bounding box center [440, 208] width 513 height 138
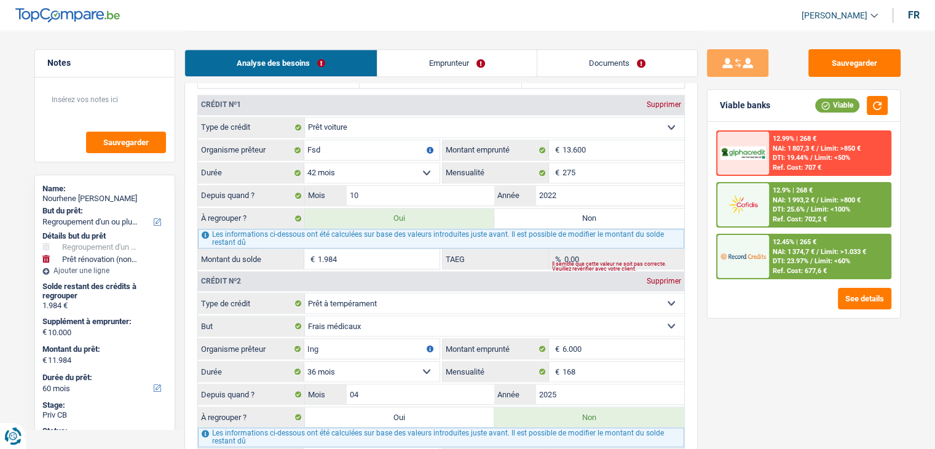
scroll to position [1291, 0]
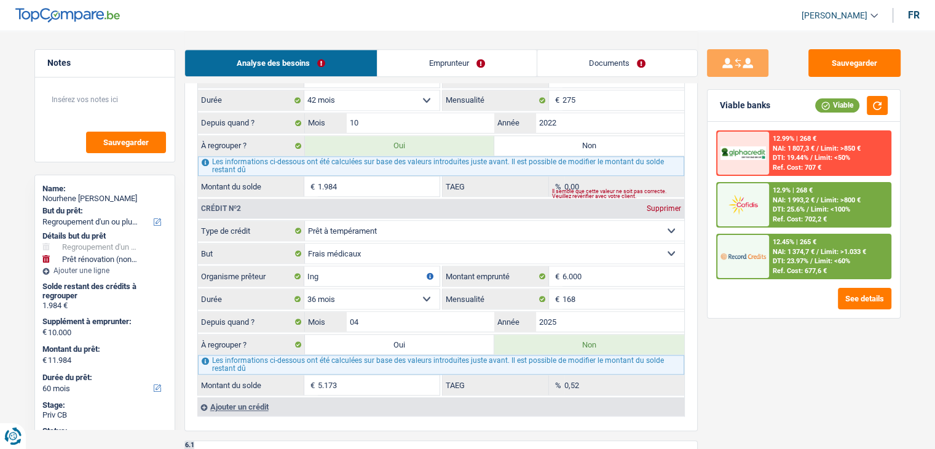
click at [414, 340] on label "Oui" at bounding box center [400, 344] width 190 height 20
click at [414, 340] on input "Oui" at bounding box center [400, 344] width 190 height 20
radio input "true"
type input "17.157"
type input "7.157"
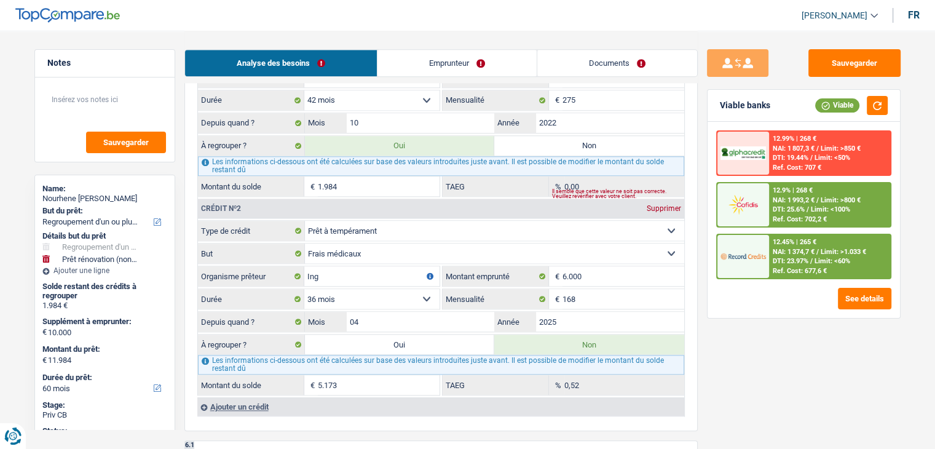
type input "17.157"
radio input "false"
type input "7.157"
type input "17.157"
select select "84"
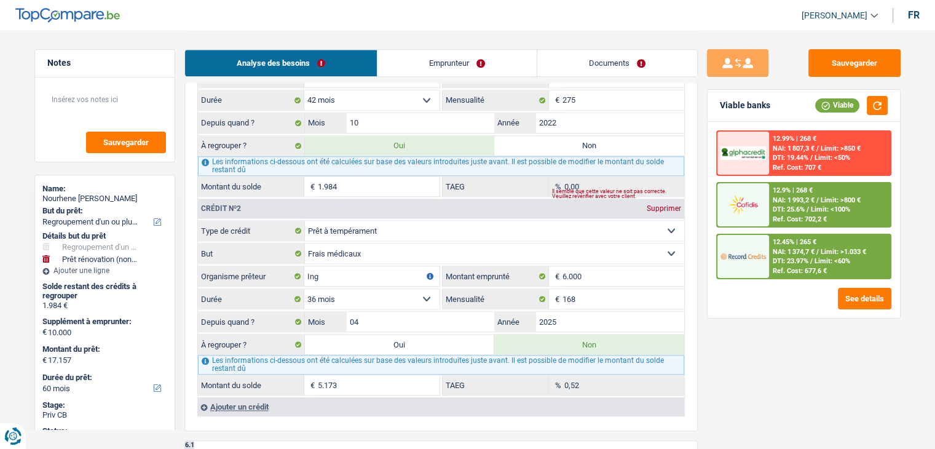
select select "84"
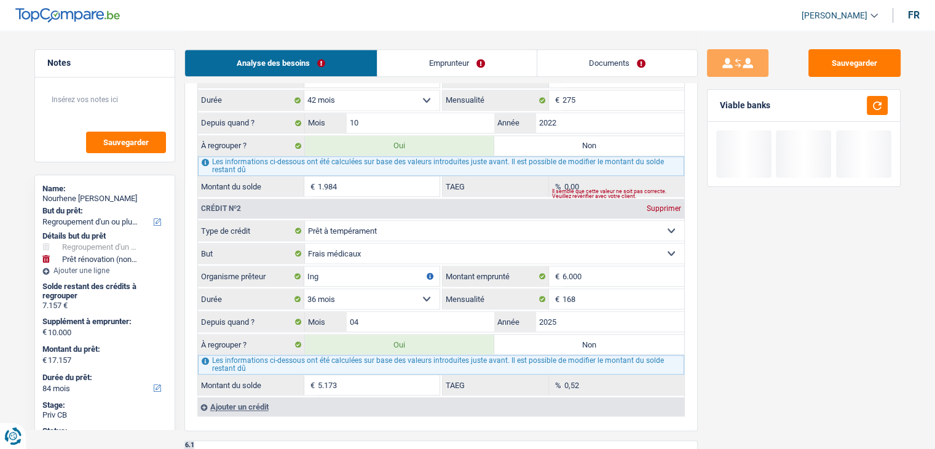
click at [739, 315] on div "Sauvegarder Viable banks" at bounding box center [804, 239] width 212 height 380
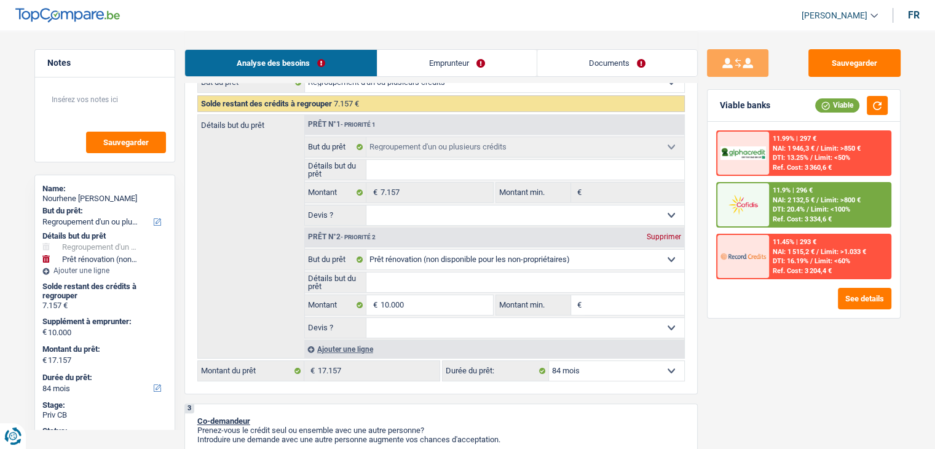
scroll to position [369, 0]
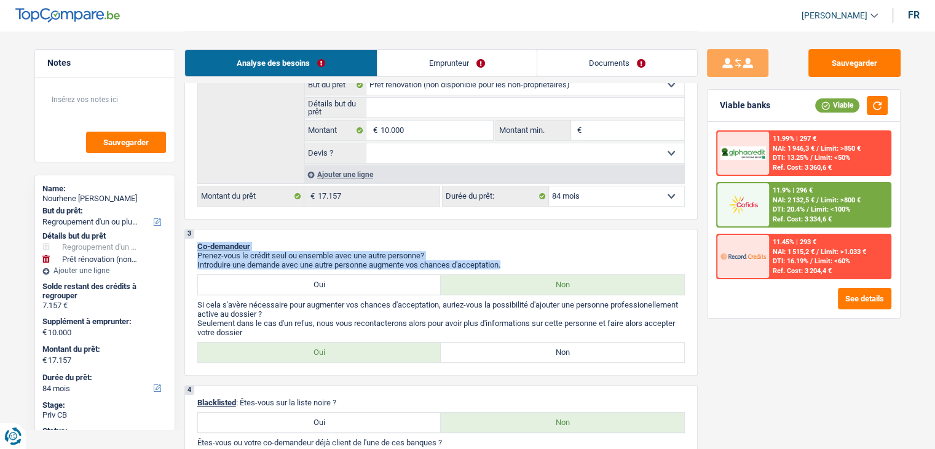
drag, startPoint x: 509, startPoint y: 263, endPoint x: 192, endPoint y: 246, distance: 317.0
click at [192, 246] on div "3 Co-demandeur Prenez-vous le crédit seul ou ensemble avec une autre personne? …" at bounding box center [440, 302] width 513 height 147
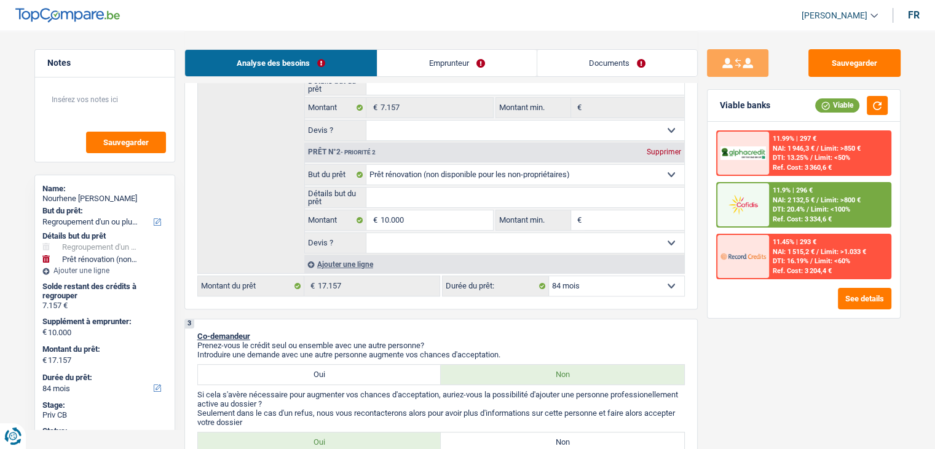
scroll to position [184, 0]
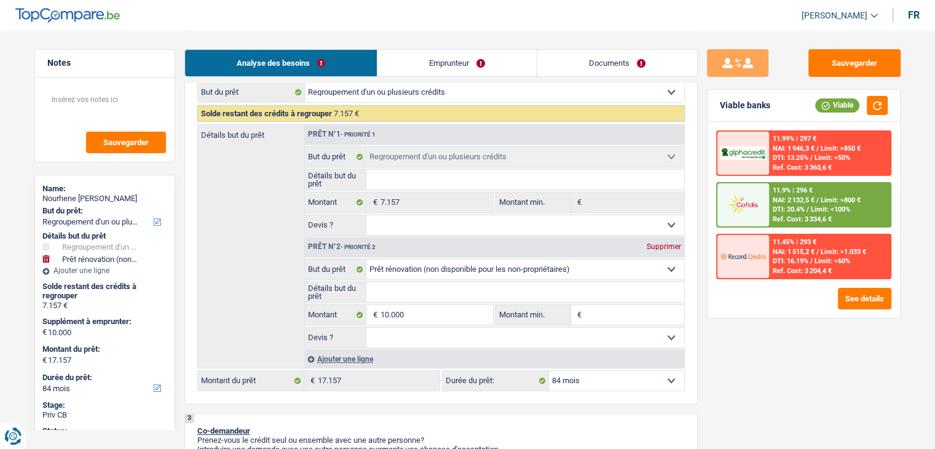
click at [415, 270] on select "Confort maison: meubles, textile, peinture, électroménager, outillage non-profe…" at bounding box center [525, 269] width 318 height 20
select select "other"
click at [366, 259] on select "Confort maison: meubles, textile, peinture, électroménager, outillage non-profe…" at bounding box center [525, 269] width 318 height 20
select select "other"
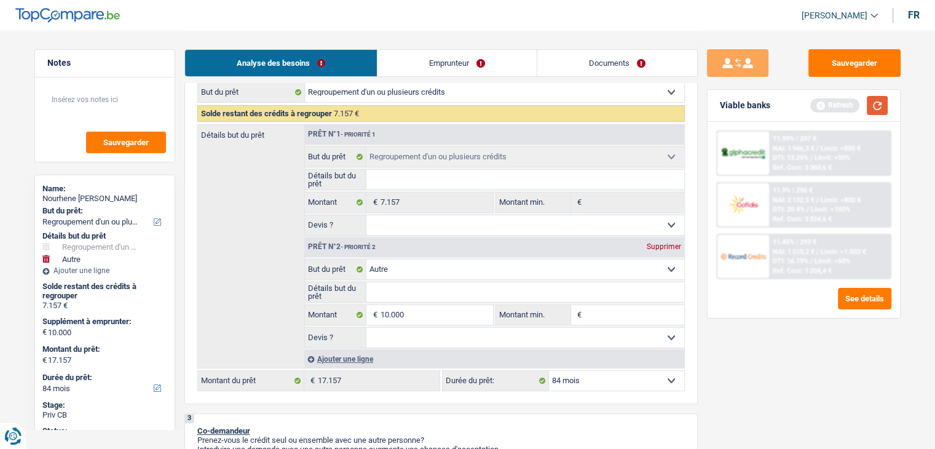
click at [867, 101] on button "button" at bounding box center [877, 105] width 21 height 19
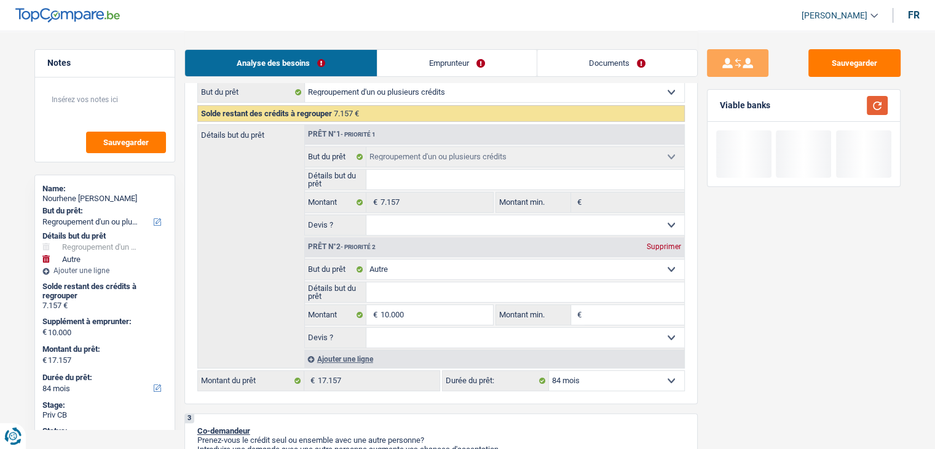
click at [873, 102] on button "button" at bounding box center [877, 105] width 21 height 19
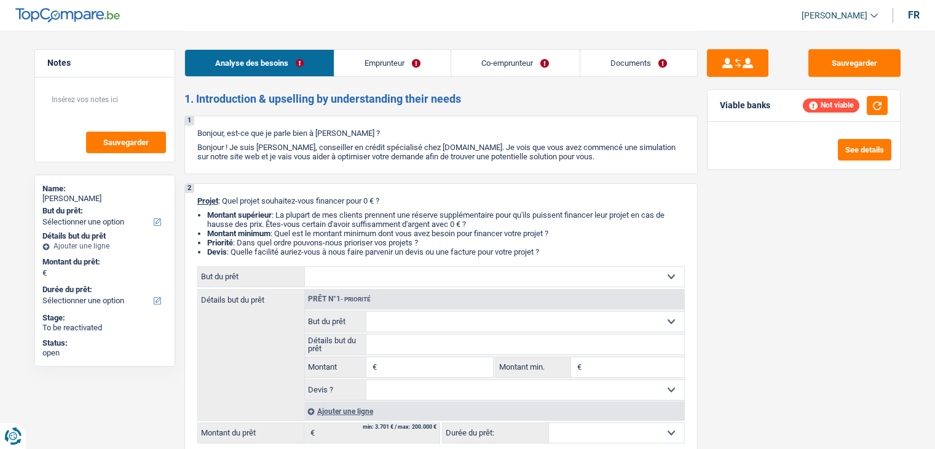
select select "privateEmployee"
select select "familyAllowances"
select select "netSalary"
select select "mealVouchers"
select select "ownerWithMortgage"
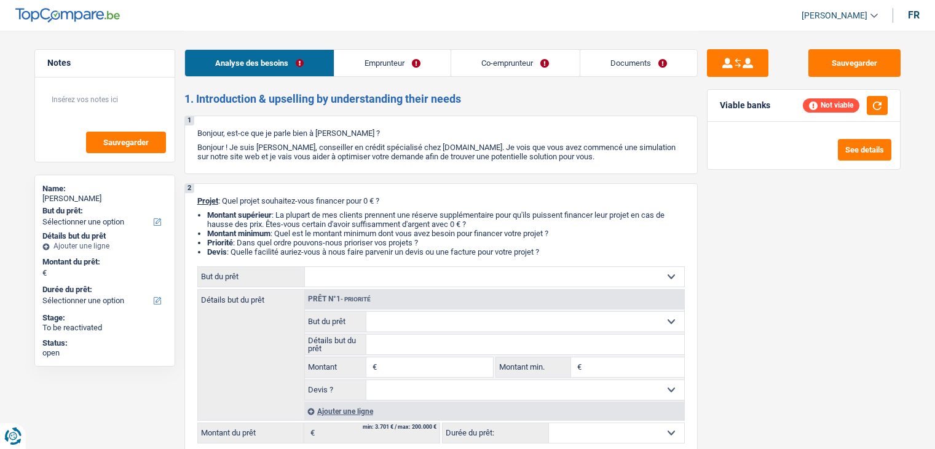
select select "mortgage"
select select "renovationLoan"
click at [346, 52] on link "Emprunteur" at bounding box center [392, 63] width 116 height 26
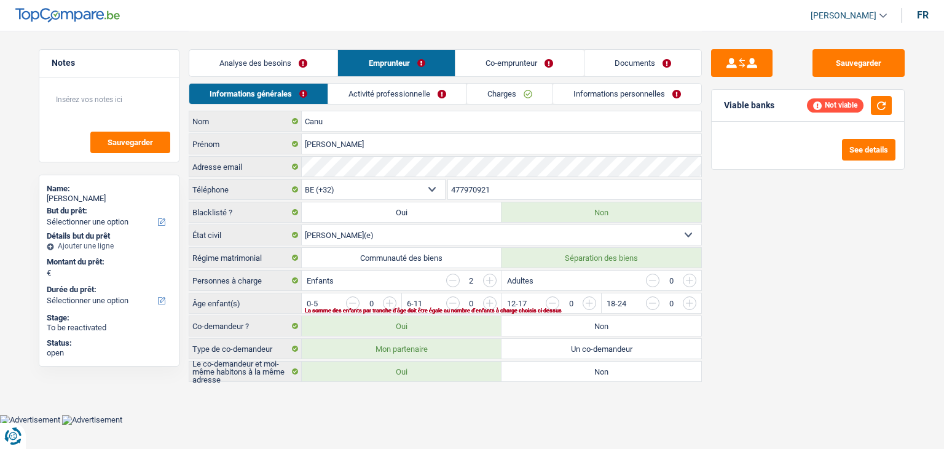
click at [285, 59] on link "Analyse des besoins" at bounding box center [263, 63] width 148 height 26
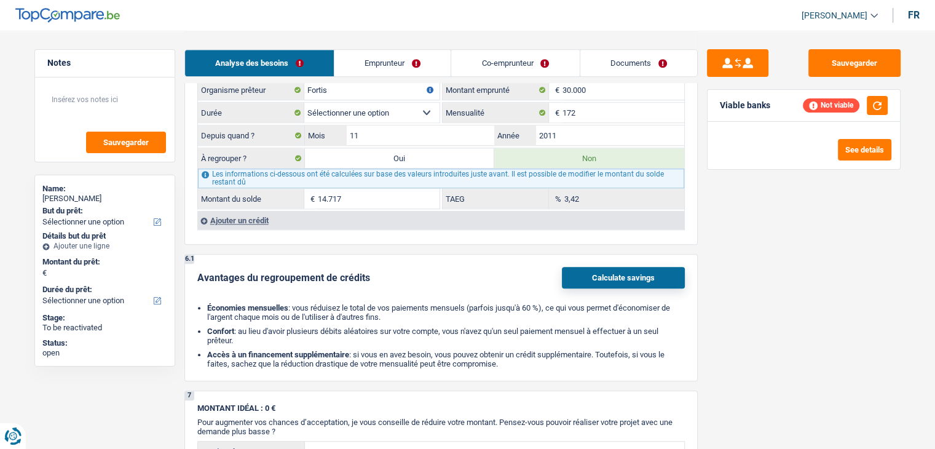
scroll to position [1106, 0]
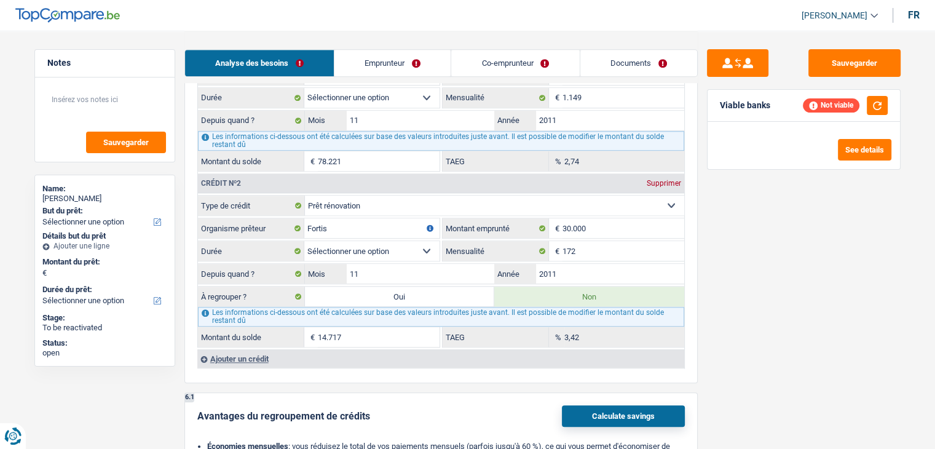
click at [734, 324] on div "Sauvegarder Viable banks Not viable See details" at bounding box center [804, 239] width 212 height 380
click at [262, 349] on div "Ajouter un crédit" at bounding box center [440, 358] width 487 height 18
select select
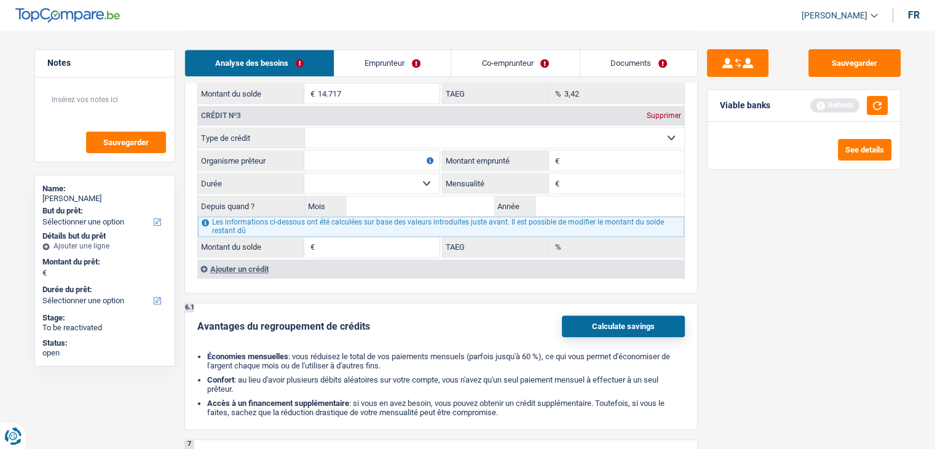
scroll to position [1352, 0]
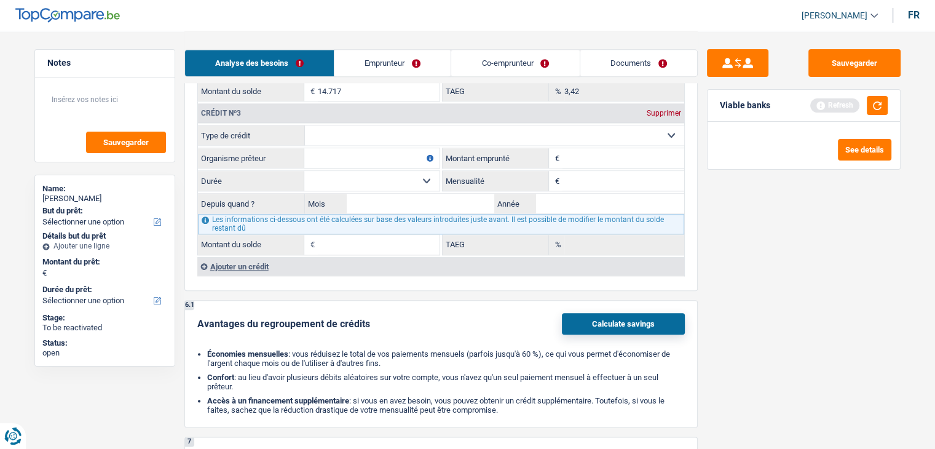
click at [350, 125] on select "Carte ou ouverture de crédit Prêt hypothécaire Vente à tempérament Prêt à tempé…" at bounding box center [494, 135] width 379 height 20
click at [429, 317] on div "Avantages du regroupement de crédits Calculate savings" at bounding box center [440, 324] width 487 height 22
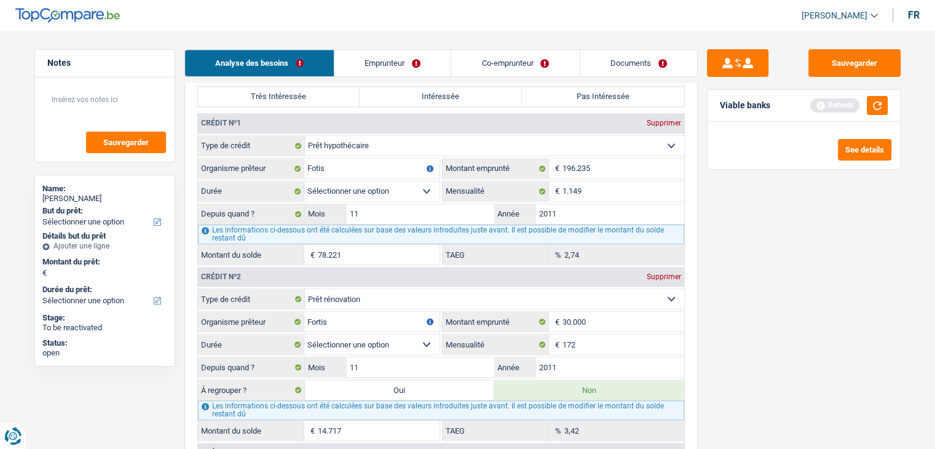
scroll to position [983, 0]
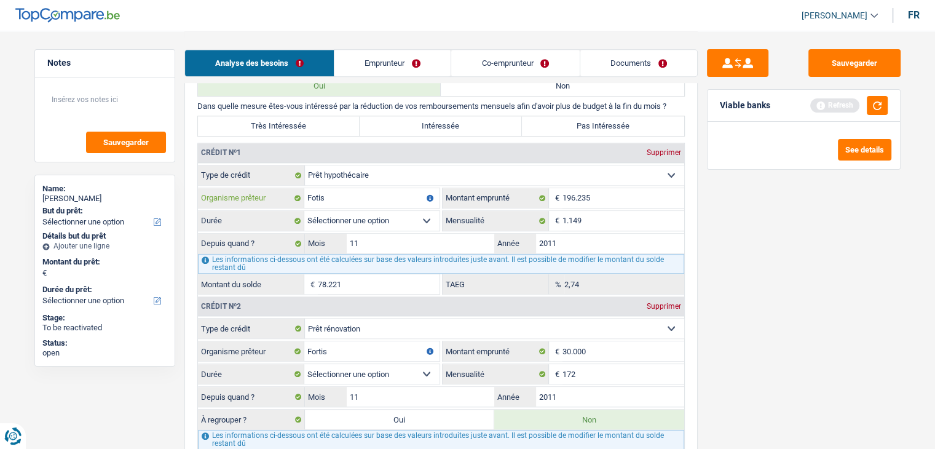
drag, startPoint x: 315, startPoint y: 195, endPoint x: 360, endPoint y: 214, distance: 48.7
click at [315, 194] on input "Fotis" at bounding box center [371, 198] width 135 height 20
type input "Fortis"
select select
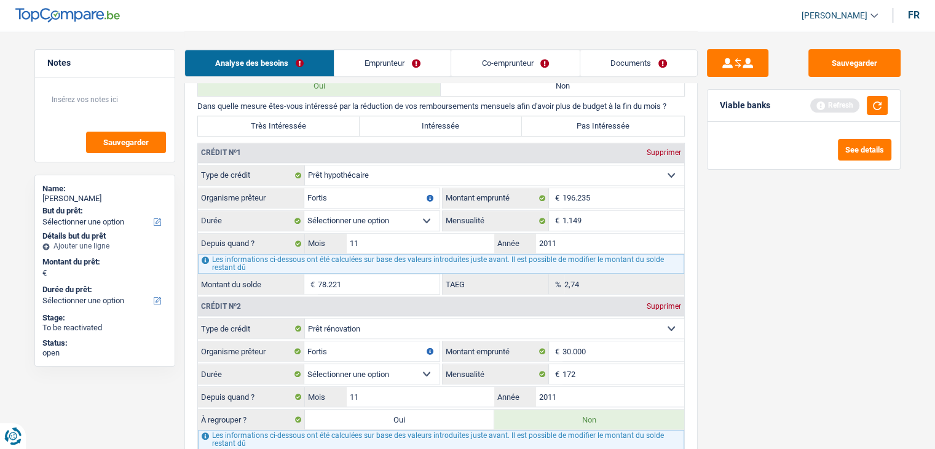
type input "Fortis"
select select
click at [753, 332] on div "Sauvegarder Viable banks Refresh See details" at bounding box center [804, 239] width 212 height 380
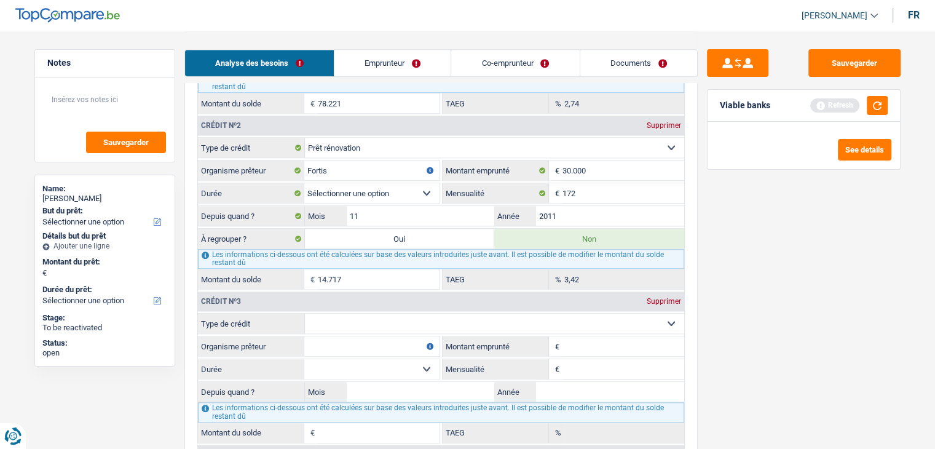
scroll to position [1168, 0]
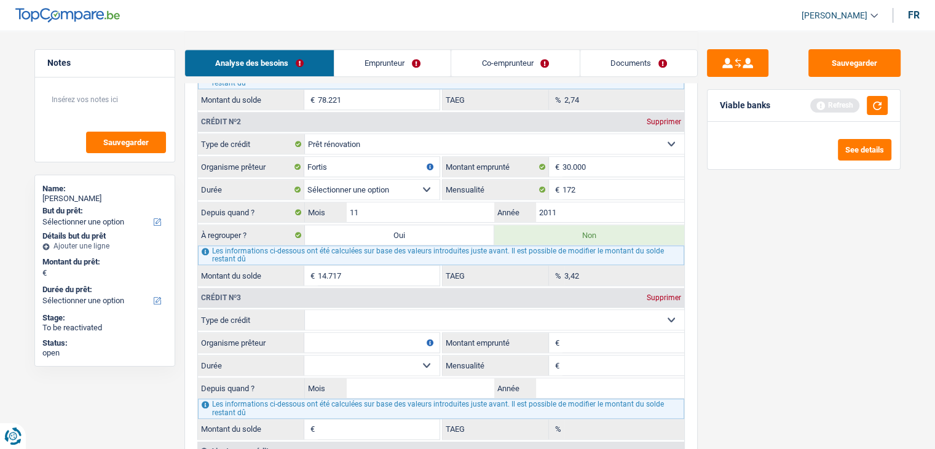
click at [371, 183] on select "12 mois 18 mois 24 mois 30 mois 36 mois 42 mois 48 mois 60 mois 72 mois 84 mois…" at bounding box center [371, 189] width 135 height 20
click at [356, 311] on select "Carte ou ouverture de crédit Prêt hypothécaire Vente à tempérament Prêt à tempé…" at bounding box center [494, 320] width 379 height 20
click at [354, 312] on select "Carte ou ouverture de crédit Prêt hypothécaire Vente à tempérament Prêt à tempé…" at bounding box center [494, 320] width 379 height 20
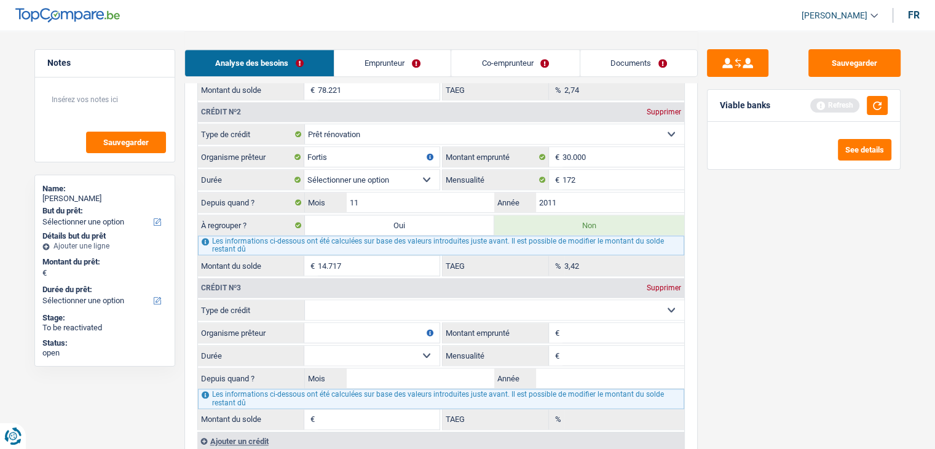
scroll to position [1352, 0]
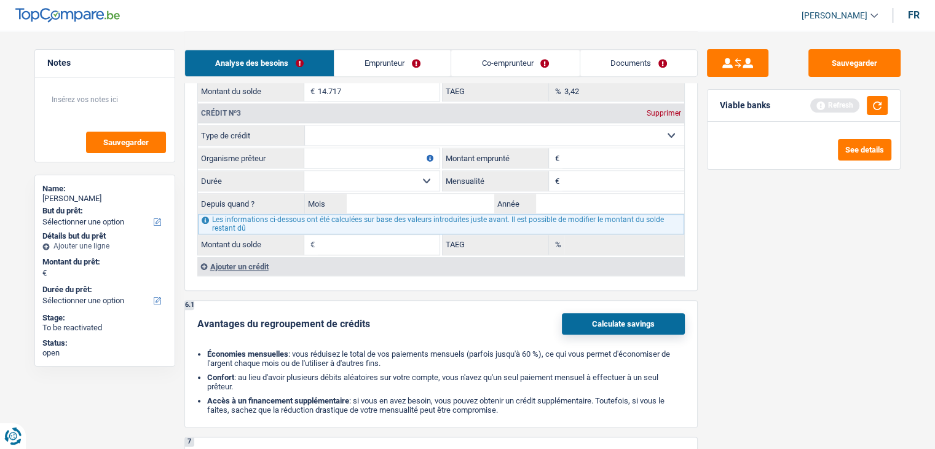
click at [250, 257] on div "Ajouter un crédit" at bounding box center [440, 266] width 487 height 18
select select
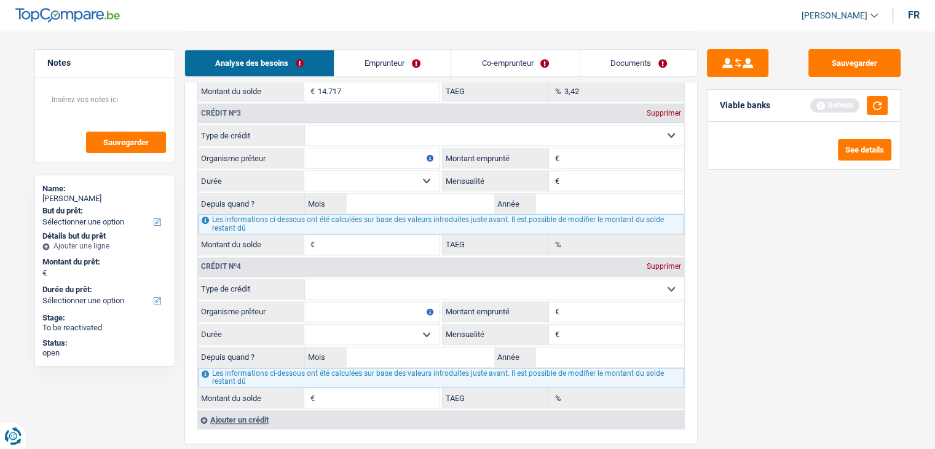
click at [334, 126] on select "Carte ou ouverture de crédit Prêt hypothécaire Vente à tempérament Prêt à tempé…" at bounding box center [494, 135] width 379 height 20
select select "carLoan"
select select
type input "0"
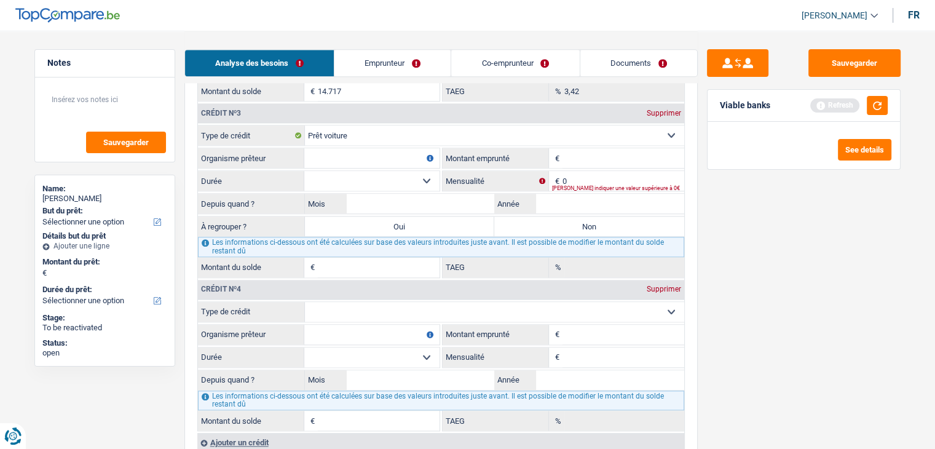
click at [352, 154] on input "Organisme prêteur" at bounding box center [371, 158] width 135 height 20
select select
type input "al"
select select
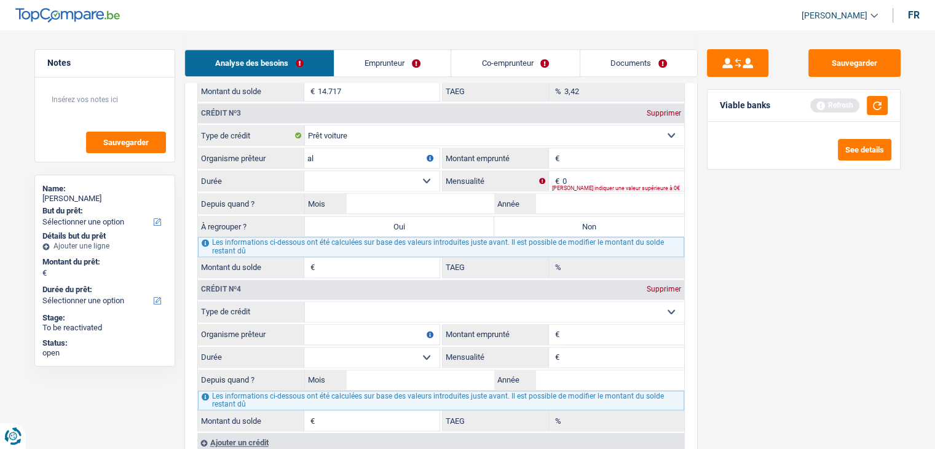
select select
type input "alp"
select select
type input "alph"
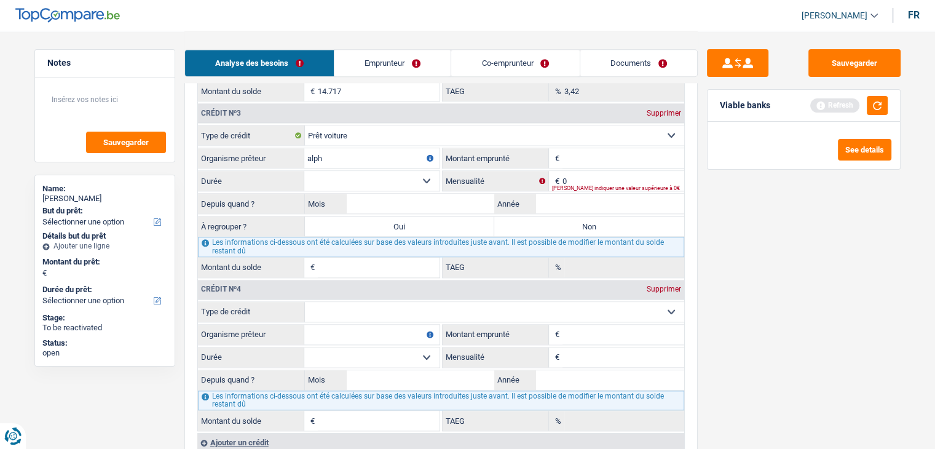
select select
type input "alpha"
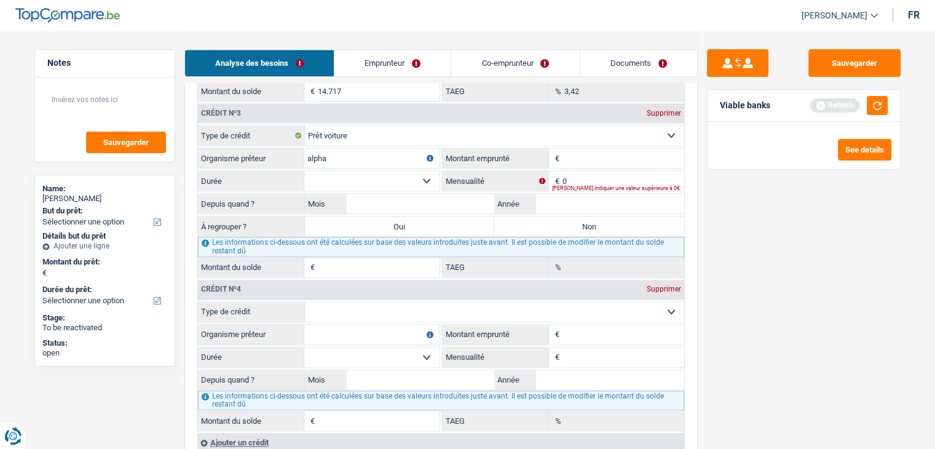
select select
type input "alpha"
select select
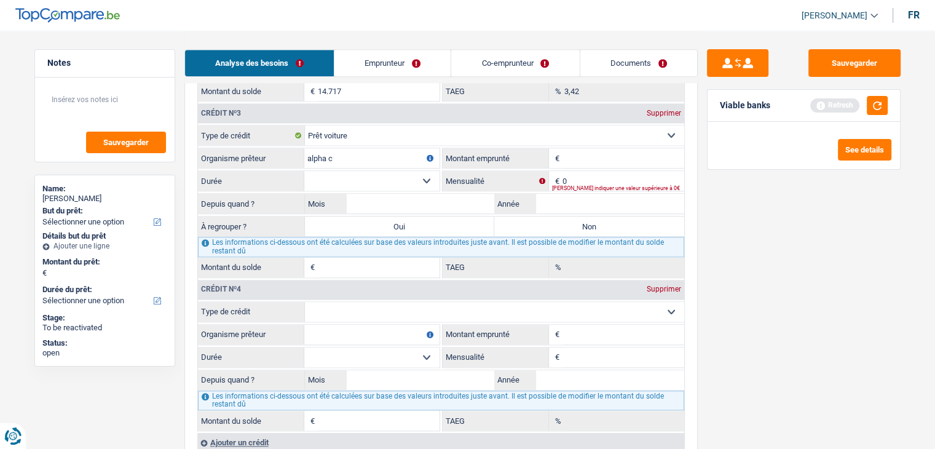
type input "alpha cr"
select select
type input "alpha cré"
select select
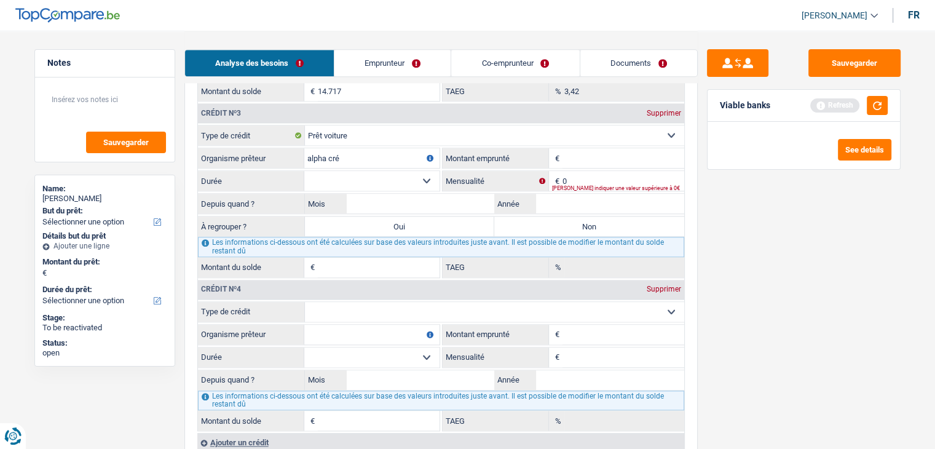
select select
type input "alpha créd"
select select
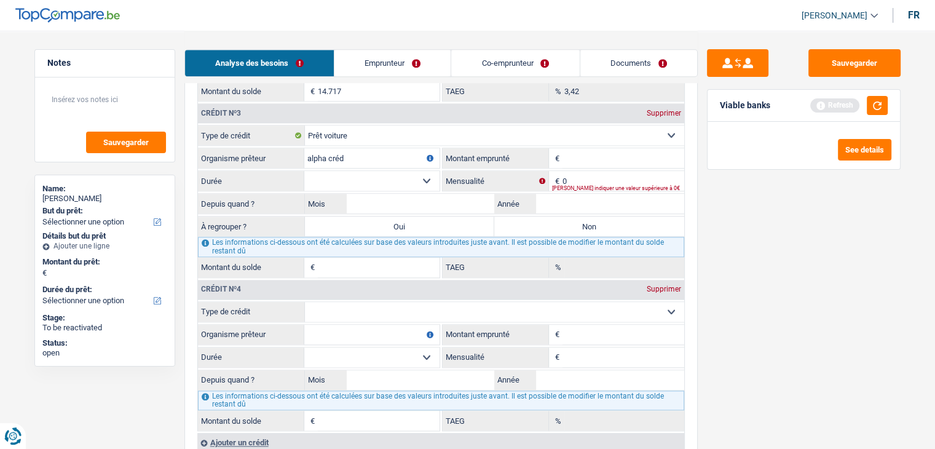
select select
type input "alpha crédit"
select select
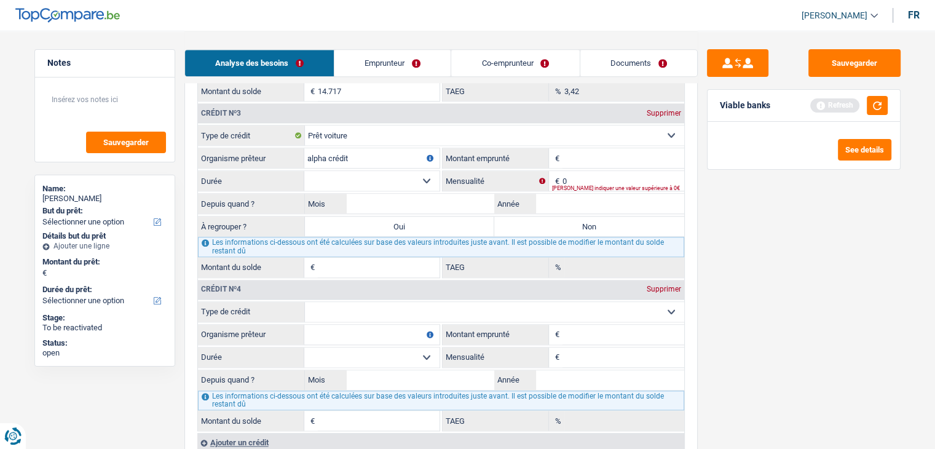
select select
type input "alpha crédit"
click at [566, 183] on fieldset "Carte ou ouverture de crédit Prêt hypothécaire Vente à tempérament Prêt à tempé…" at bounding box center [441, 201] width 486 height 152
click at [546, 194] on input "Année" at bounding box center [610, 204] width 148 height 20
type input "2"
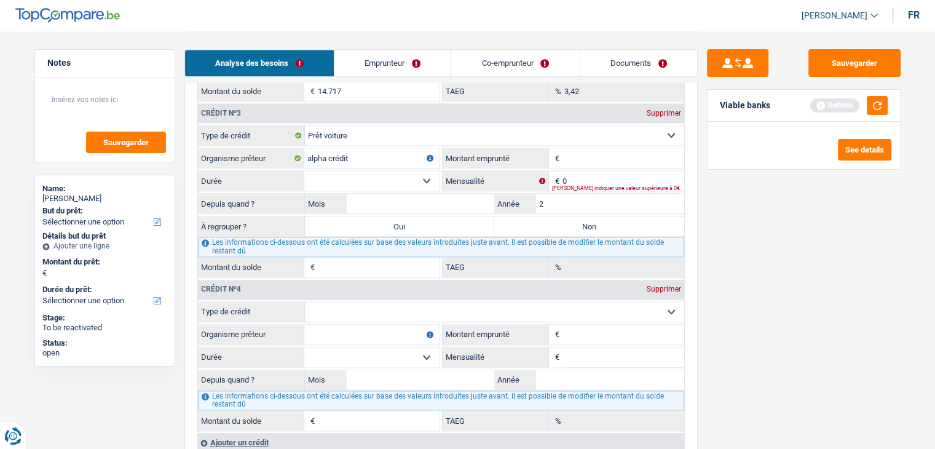
select select
type input "20"
select select
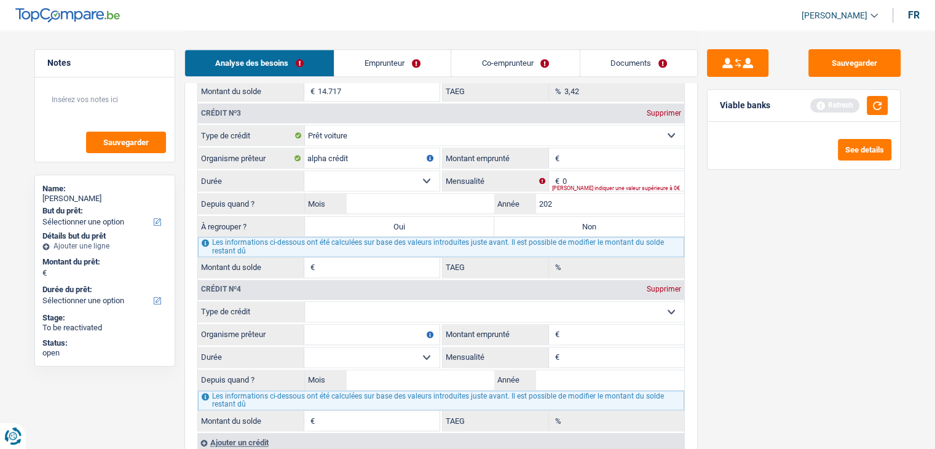
type input "2023"
select select
type input "2023"
select select
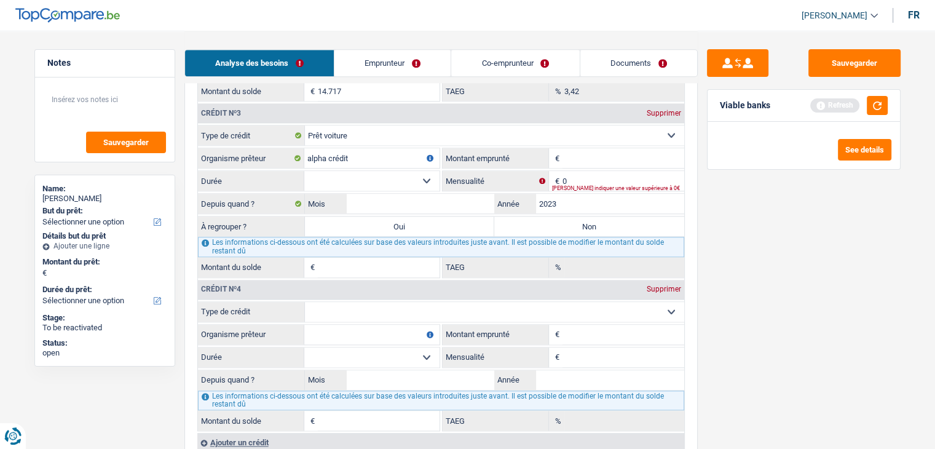
select select
click at [578, 153] on input "Montant emprunté" at bounding box center [623, 158] width 122 height 20
type input "1"
select select
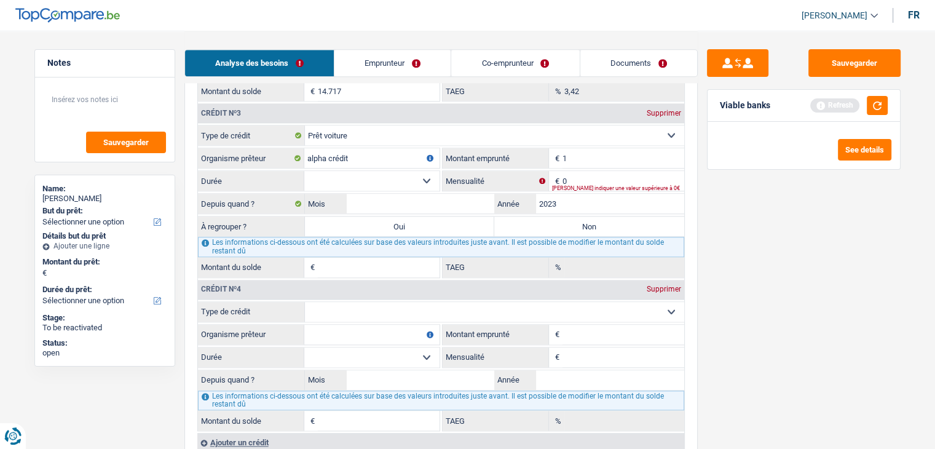
type input "10"
select select
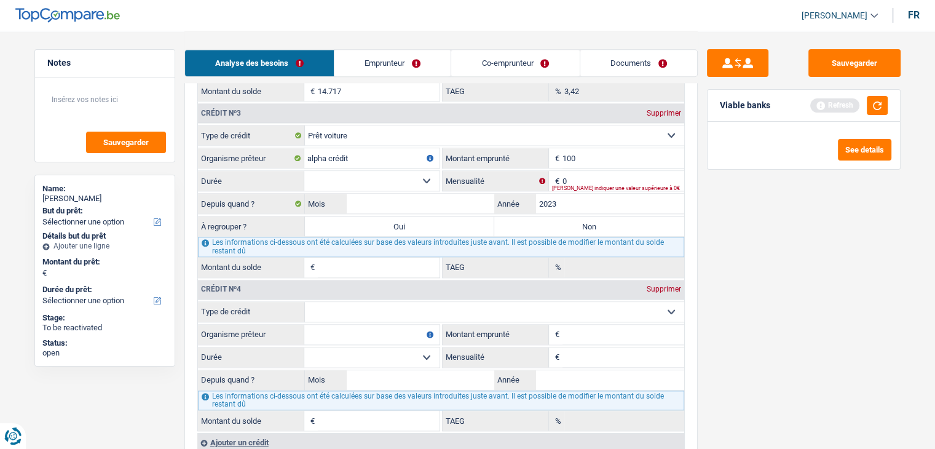
type input "1.000"
select select
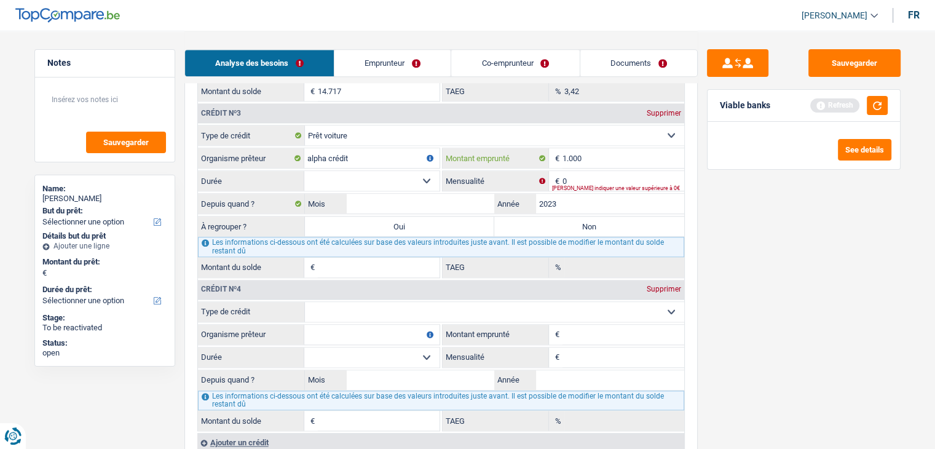
type input "10.000"
select select
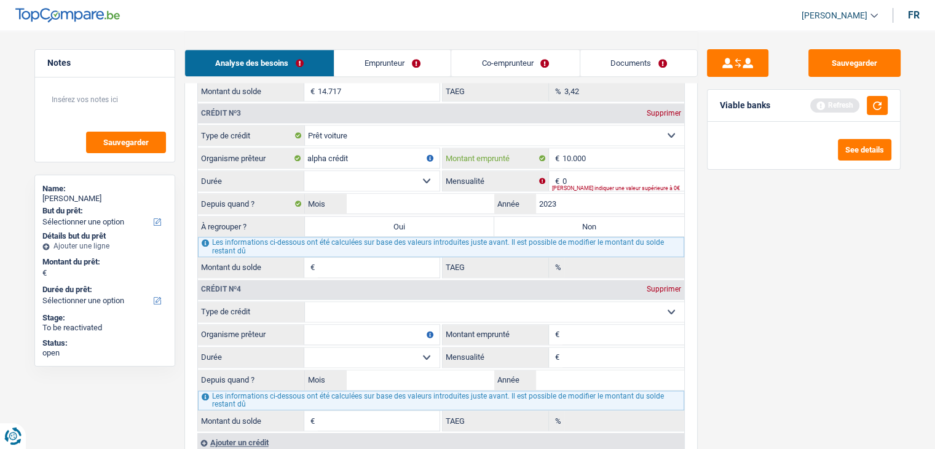
type input "10.000"
click at [602, 171] on input "0" at bounding box center [623, 181] width 122 height 20
select select
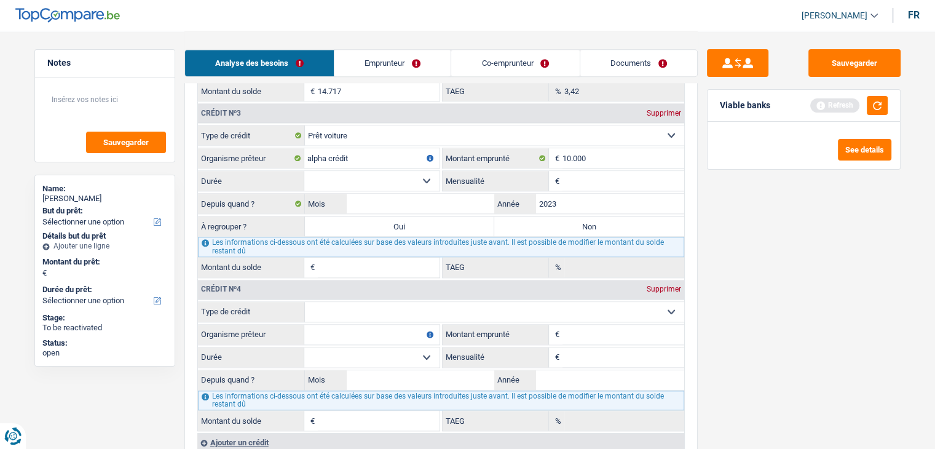
select select
type input "23"
select select
type input "231"
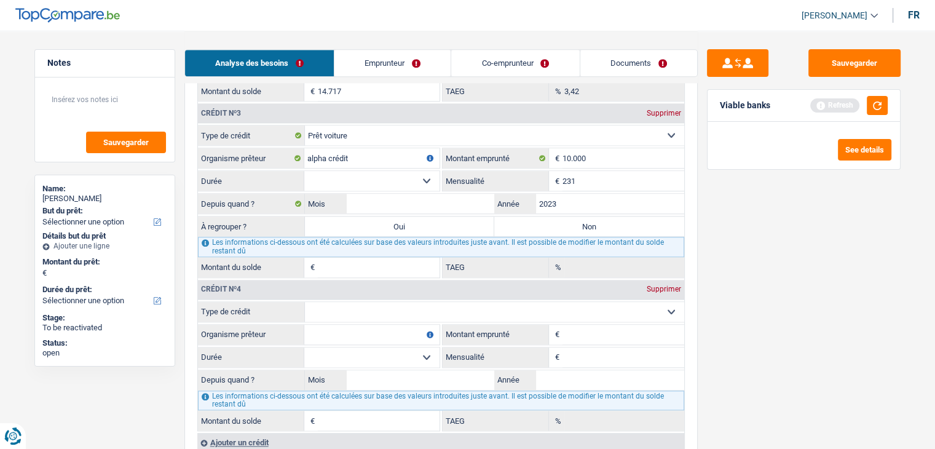
select select
type input "231"
select select
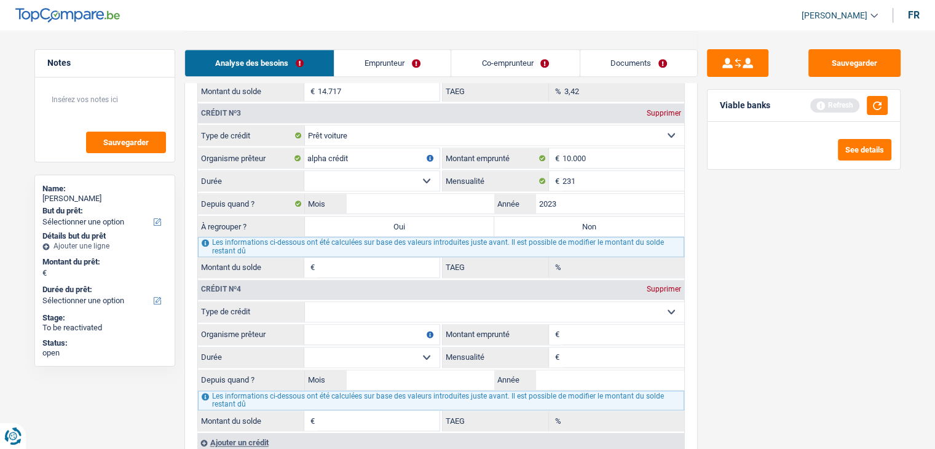
click at [409, 171] on select "12 mois 18 mois 24 mois 30 mois 36 mois 42 mois 48 mois Sélectionner une option" at bounding box center [371, 181] width 135 height 20
select select "48"
click at [304, 171] on select "12 mois 18 mois 24 mois 30 mois 36 mois 42 mois 48 mois Sélectionner une option" at bounding box center [371, 181] width 135 height 20
select select
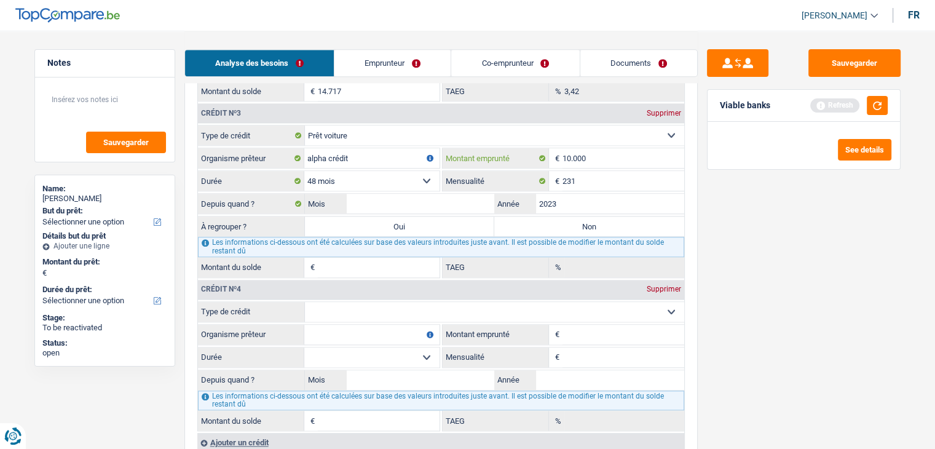
click at [600, 152] on input "10.000" at bounding box center [623, 158] width 122 height 20
type input "1.000"
select select
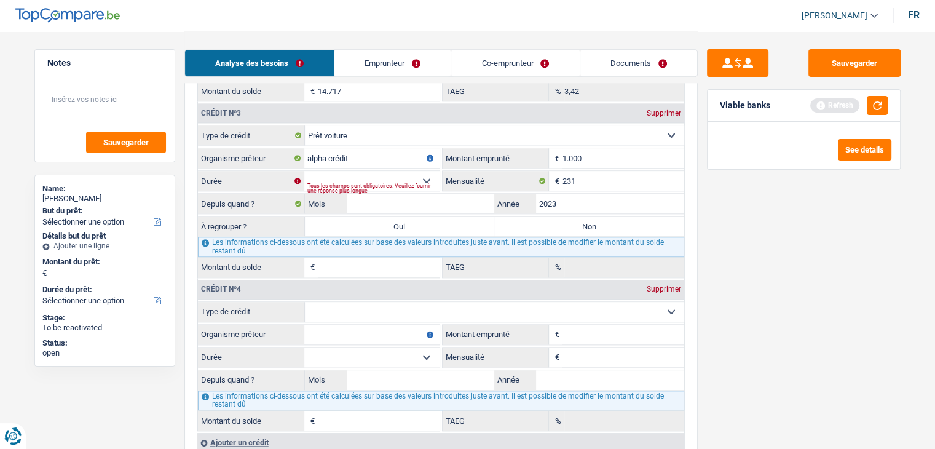
type input "10.001"
select select
type input "10.001"
select select
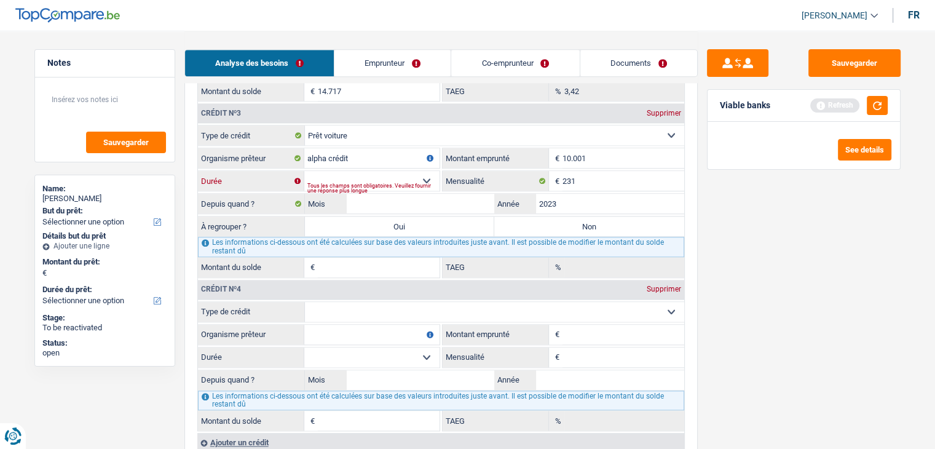
select select
click at [365, 171] on select "12 mois 18 mois 24 mois 30 mois 36 mois 42 mois 48 mois 60 mois Sélectionner un…" at bounding box center [371, 181] width 135 height 20
select select "60"
click at [304, 171] on select "12 mois 18 mois 24 mois 30 mois 36 mois 42 mois 48 mois 60 mois Sélectionner un…" at bounding box center [371, 181] width 135 height 20
select select
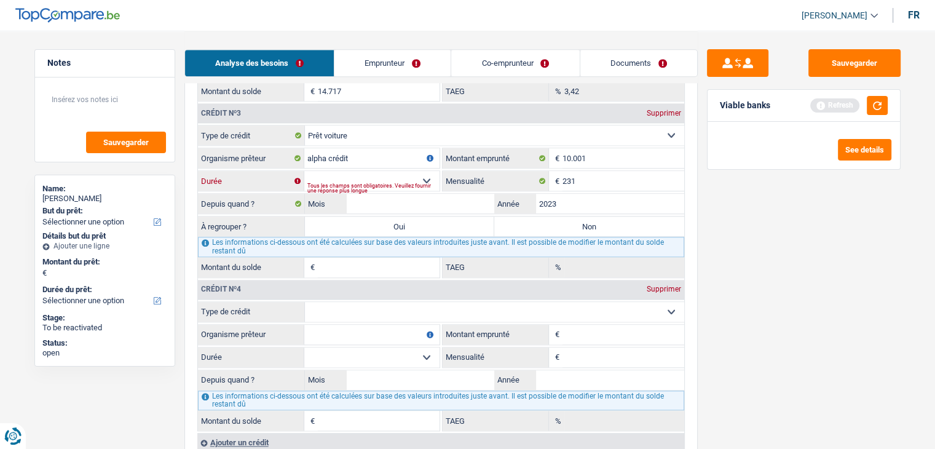
select select
click at [372, 202] on input "Mois" at bounding box center [421, 204] width 148 height 20
click at [784, 270] on div "Sauvegarder Viable banks Refresh See details" at bounding box center [804, 239] width 212 height 380
click at [876, 103] on button "button" at bounding box center [877, 105] width 21 height 19
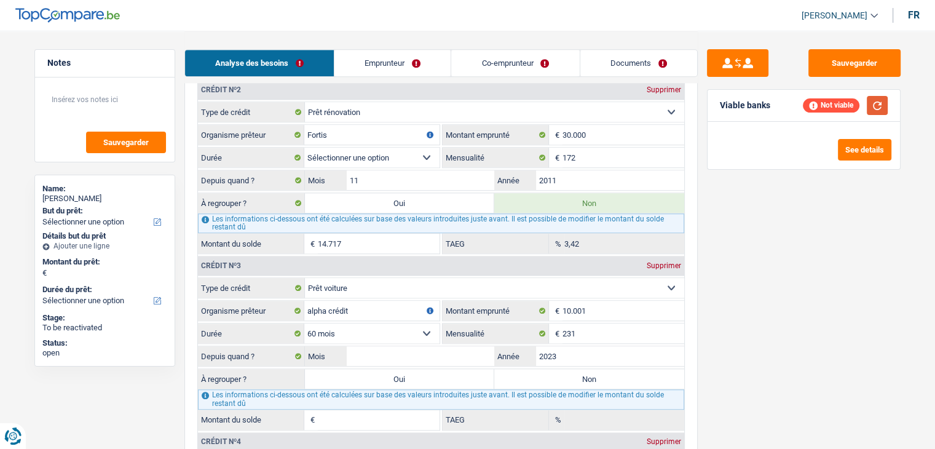
scroll to position [1229, 0]
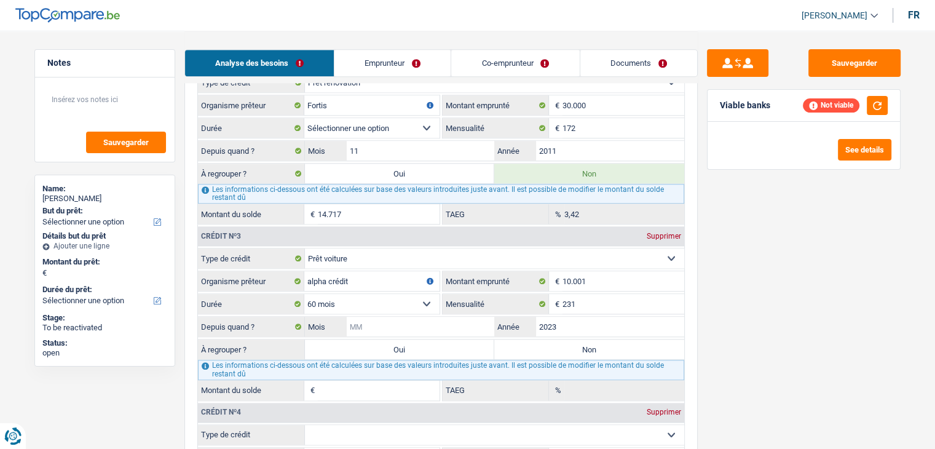
click at [371, 321] on input "Mois" at bounding box center [421, 327] width 148 height 20
type input "02"
select select
type input "5.678"
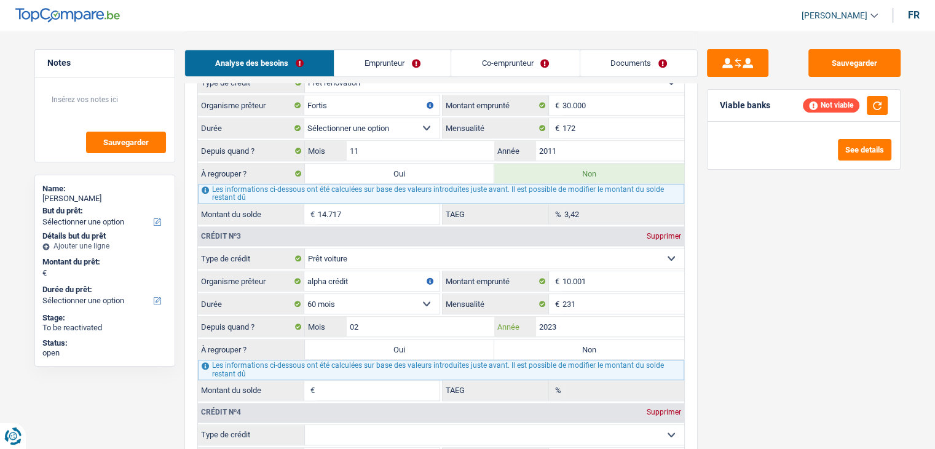
type input "14,56"
click at [808, 374] on div "Sauvegarder Viable banks Refresh See details" at bounding box center [804, 239] width 212 height 380
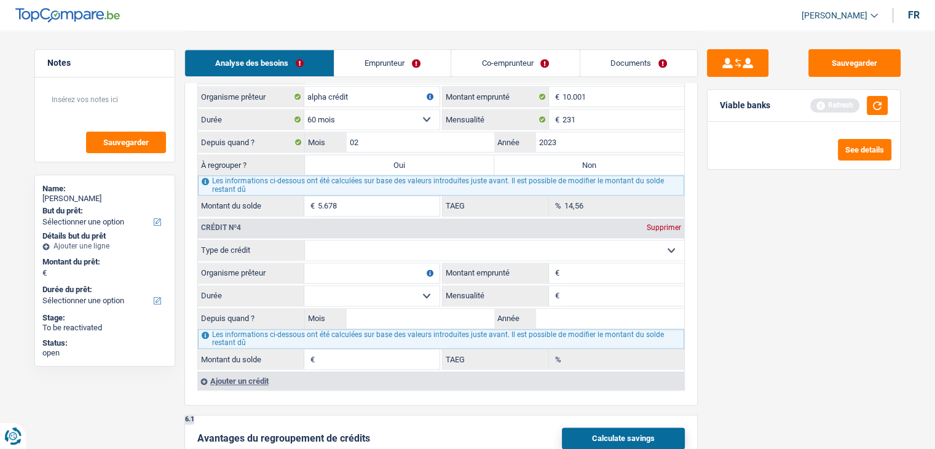
scroll to position [1291, 0]
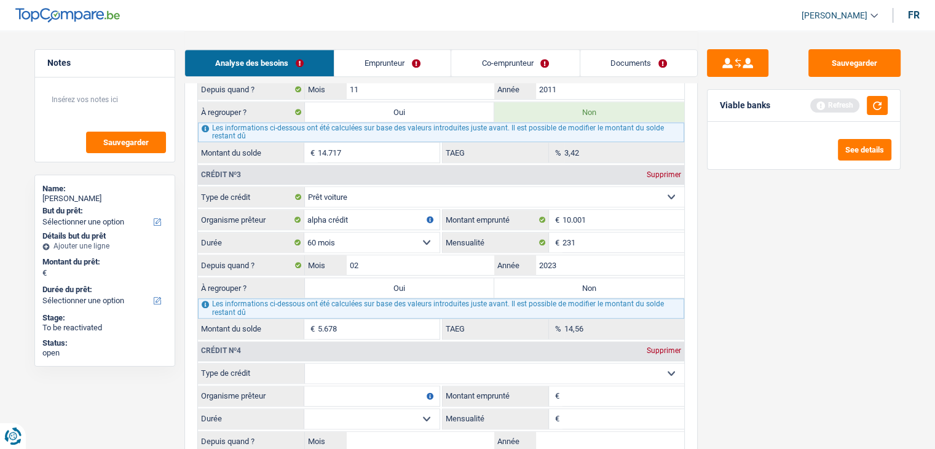
click at [760, 324] on div "Sauvegarder Viable banks Refresh See details" at bounding box center [804, 239] width 212 height 380
click at [817, 340] on div "Sauvegarder Viable banks Refresh See details" at bounding box center [804, 239] width 212 height 380
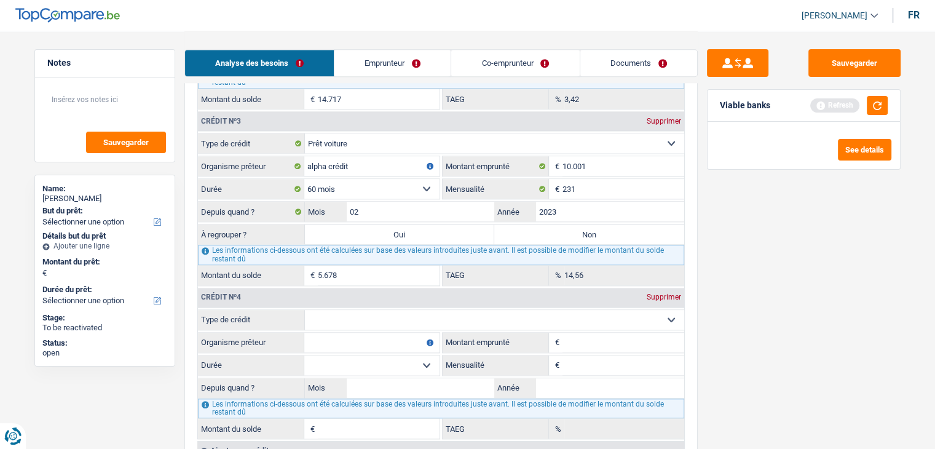
scroll to position [1414, 0]
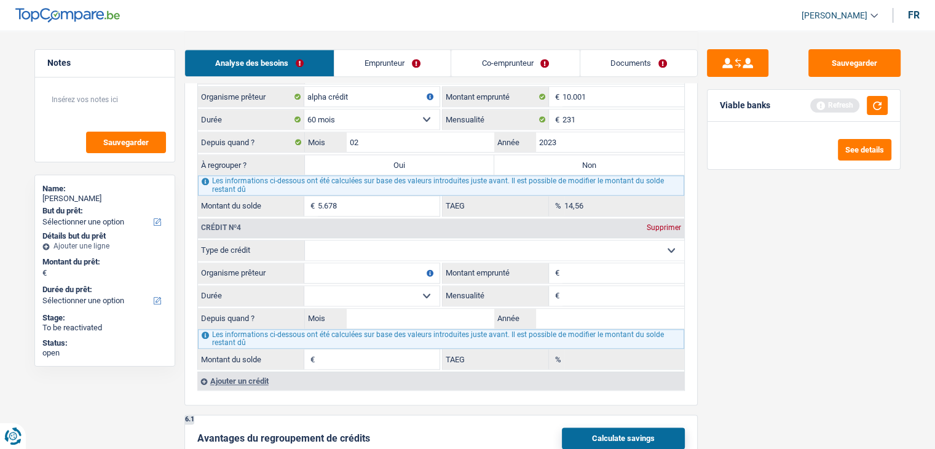
click at [380, 248] on select "Carte ou ouverture de crédit Prêt hypothécaire Vente à tempérament Prêt à tempé…" at bounding box center [494, 250] width 379 height 20
select select "personalLoan"
select select
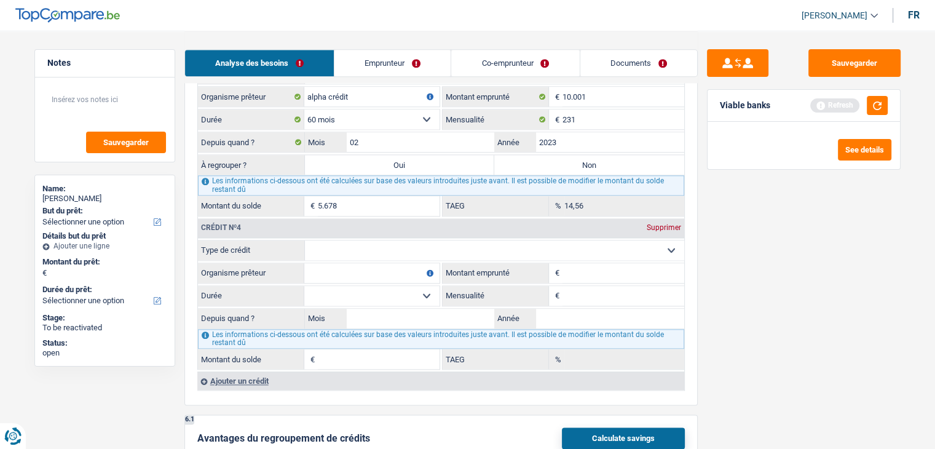
select select
type input "0"
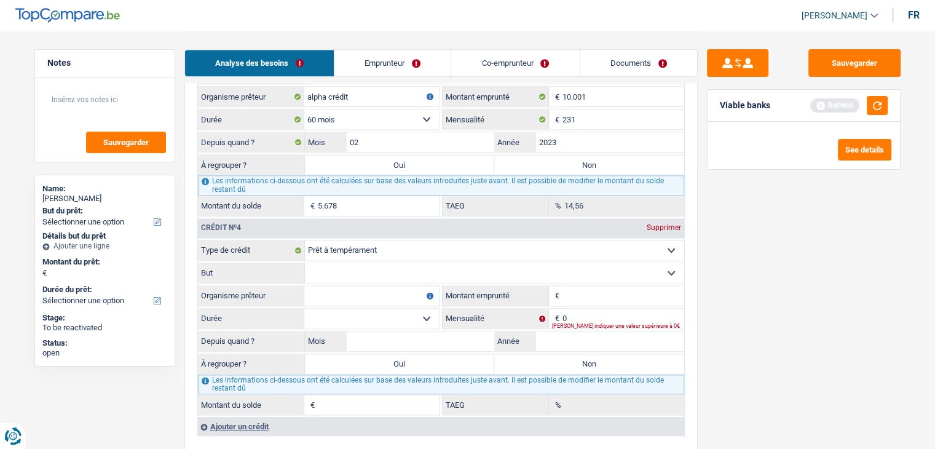
click at [356, 269] on select "Confort maison: meubles, textile, peinture, électroménager, outillage non-profe…" at bounding box center [494, 273] width 379 height 20
select select "homeFurnishingOrRelocation"
click at [305, 263] on select "Confort maison: meubles, textile, peinture, électroménager, outillage non-profe…" at bounding box center [494, 273] width 379 height 20
select select
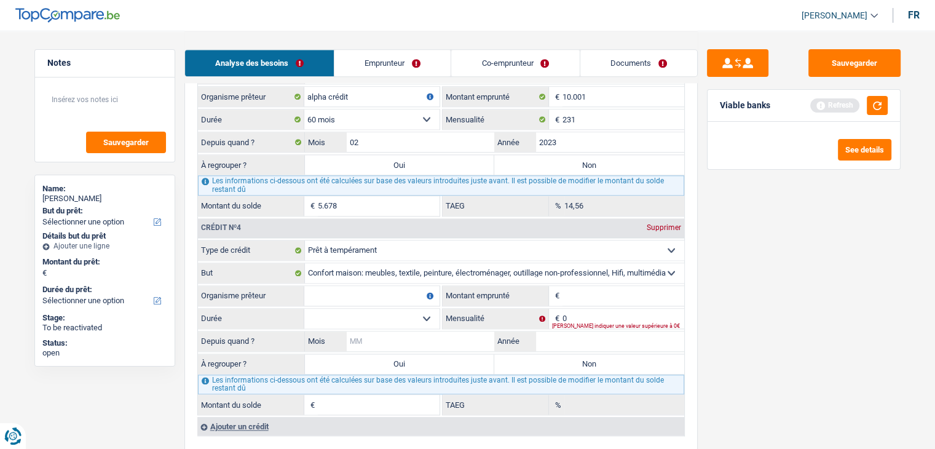
click at [435, 331] on input "Mois" at bounding box center [421, 341] width 148 height 20
type input "1"
select select
type input "10"
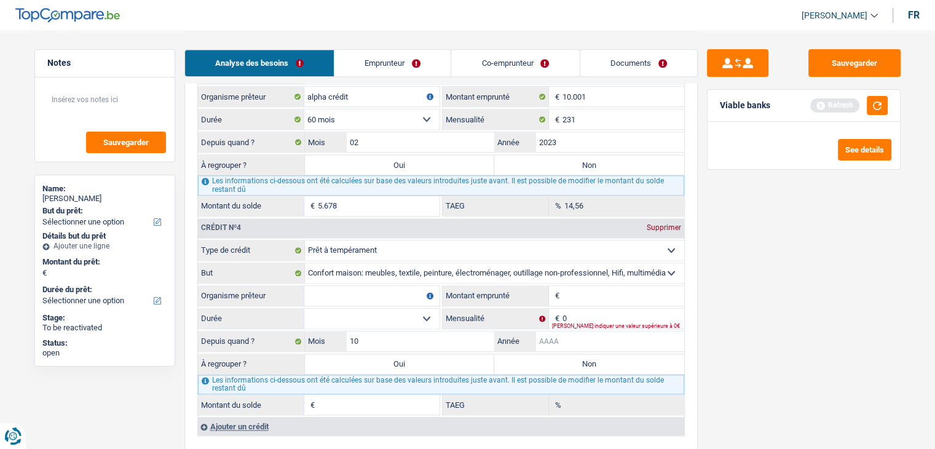
select select
type input "20"
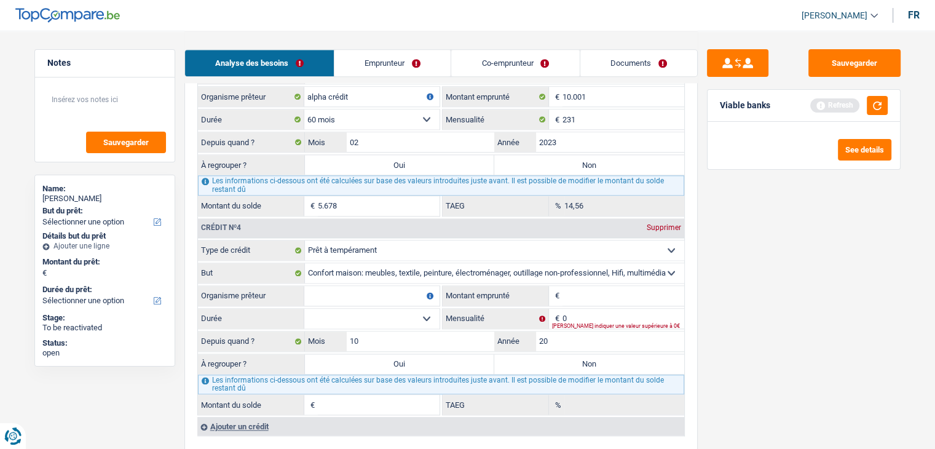
select select
type input "2023"
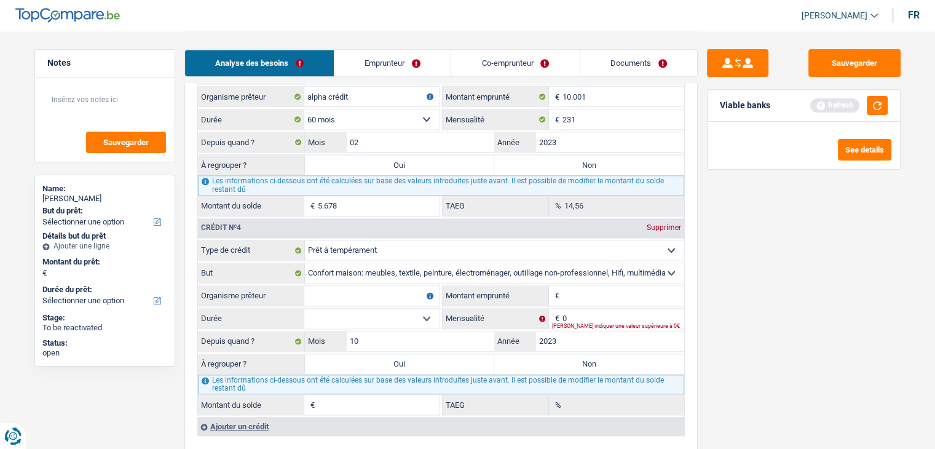
select select
type input "2023"
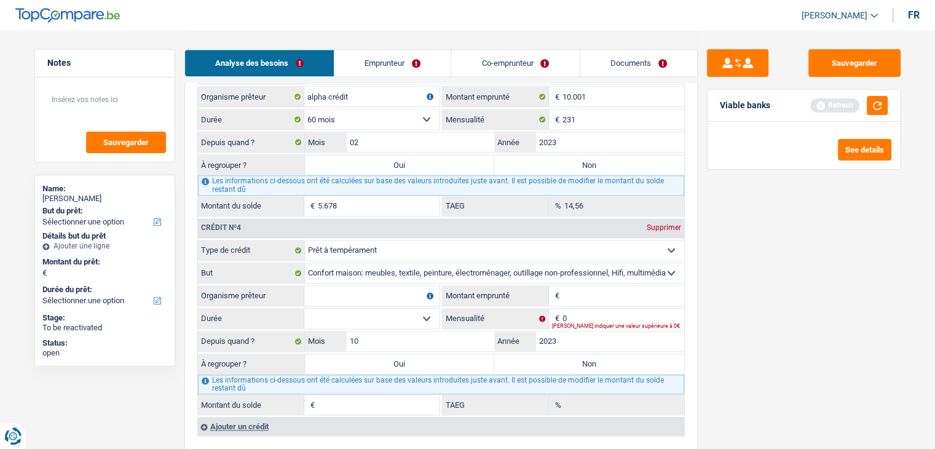
click at [580, 293] on input "Montant emprunté" at bounding box center [623, 296] width 122 height 20
select select
type input "50"
select select
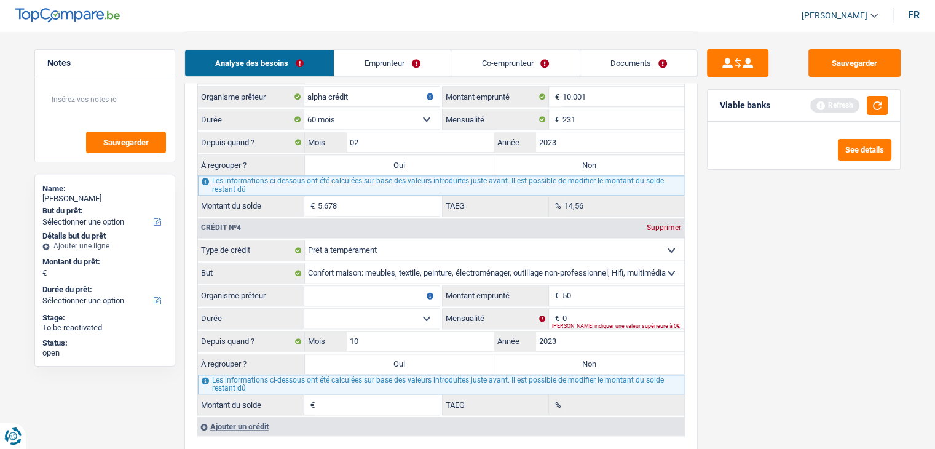
select select
type input "5.000"
select select
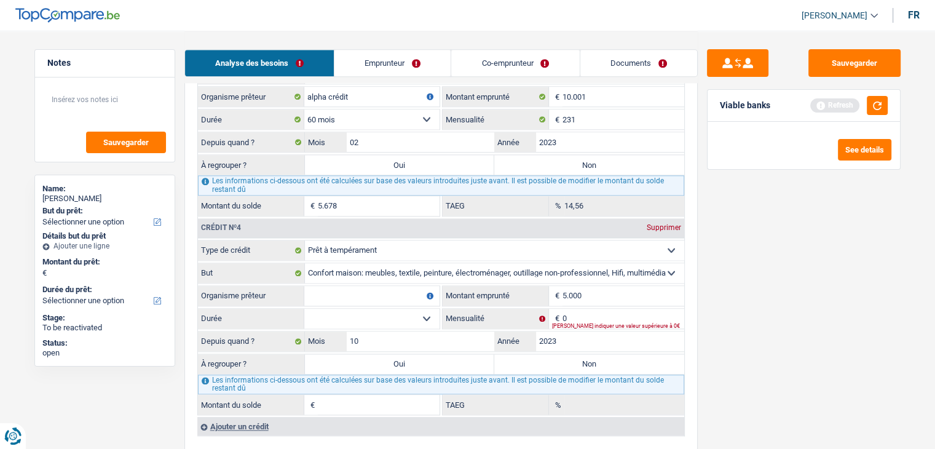
select select
type input "5.000"
click at [584, 309] on input "0" at bounding box center [623, 319] width 122 height 20
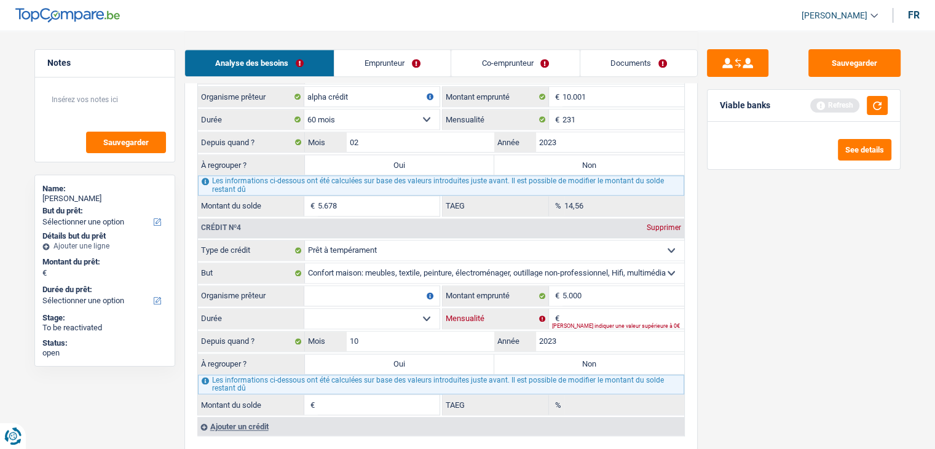
select select
type input "18"
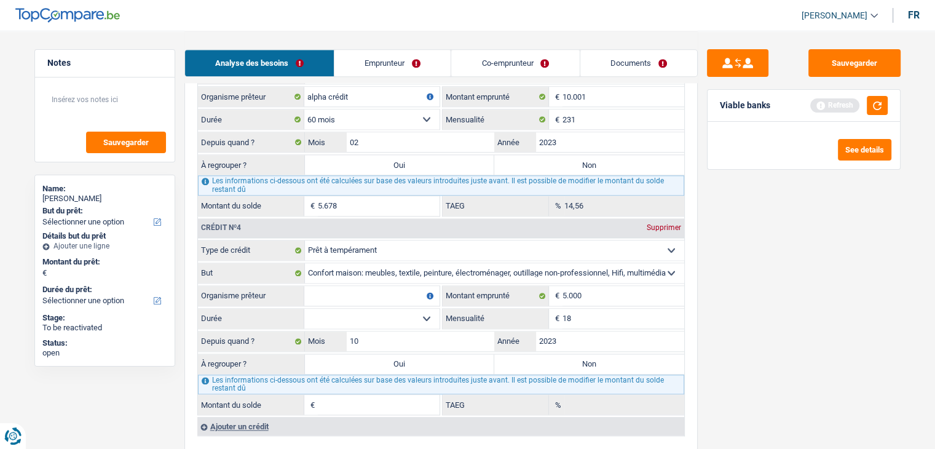
select select
type input "180"
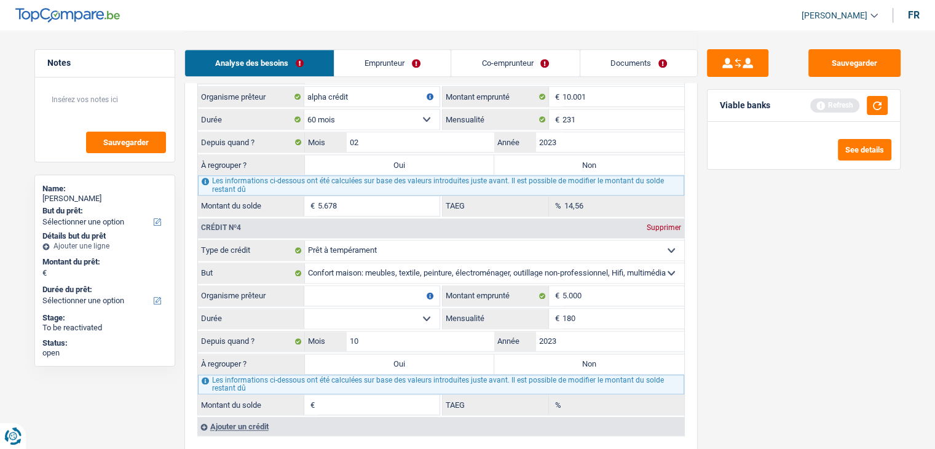
select select
click at [741, 323] on div "Sauvegarder Viable banks Refresh See details" at bounding box center [804, 239] width 212 height 380
click at [404, 294] on input "Organisme prêteur" at bounding box center [371, 296] width 135 height 20
click at [395, 309] on select "12 mois 18 mois 24 mois 30 mois 36 mois Sélectionner une option" at bounding box center [371, 319] width 135 height 20
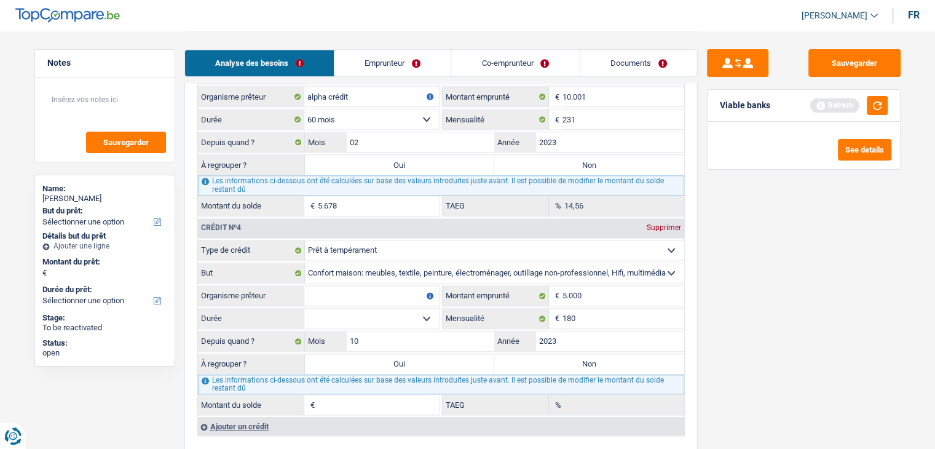
select select "36"
click at [304, 309] on select "12 mois 18 mois 24 mois 30 mois 36 mois Sélectionner une option" at bounding box center [371, 319] width 135 height 20
select select
type input "2.116"
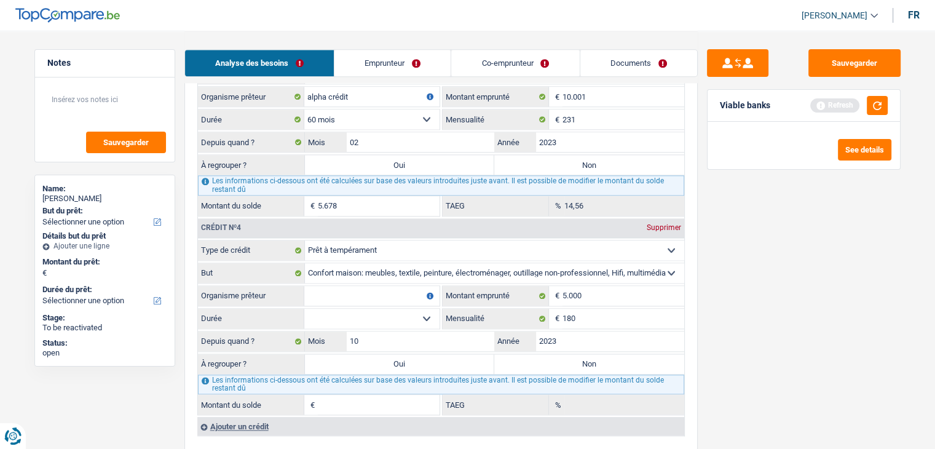
type input "19,20"
click at [349, 286] on input "Organisme prêteur" at bounding box center [371, 296] width 135 height 20
select select
type input "a"
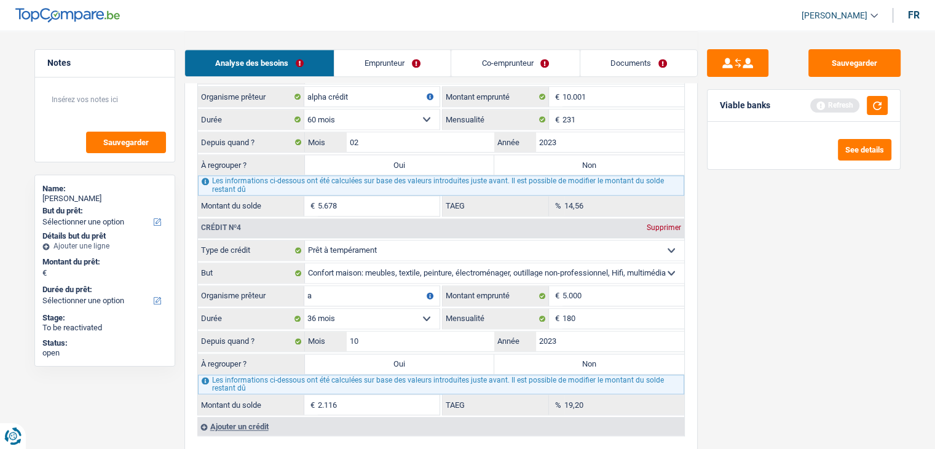
select select
type input "al"
select select
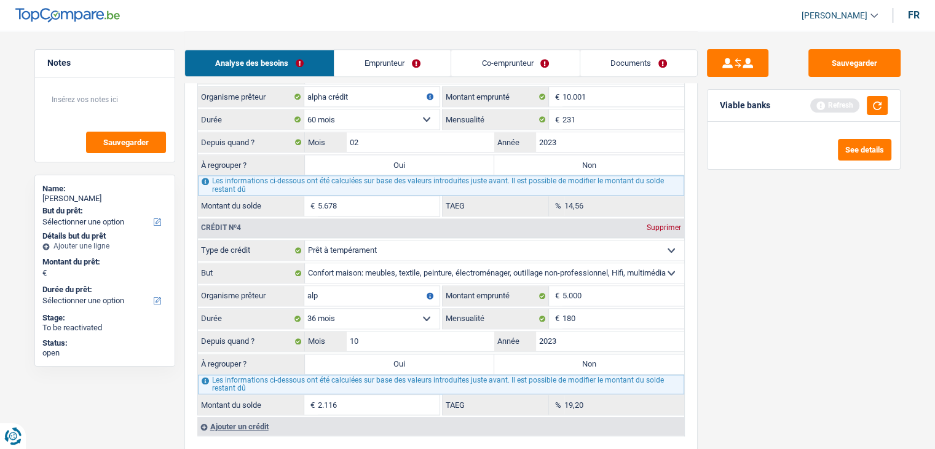
type input "alph"
select select
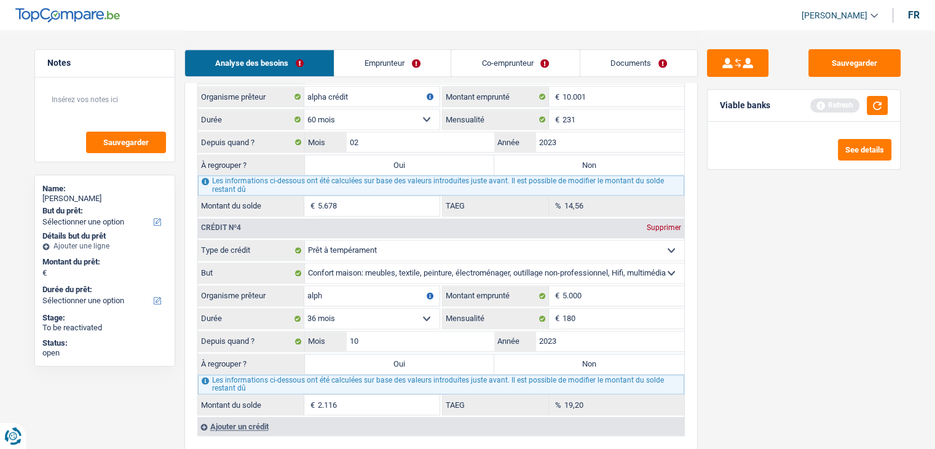
type input "alpha"
select select
type input "alpha"
select select
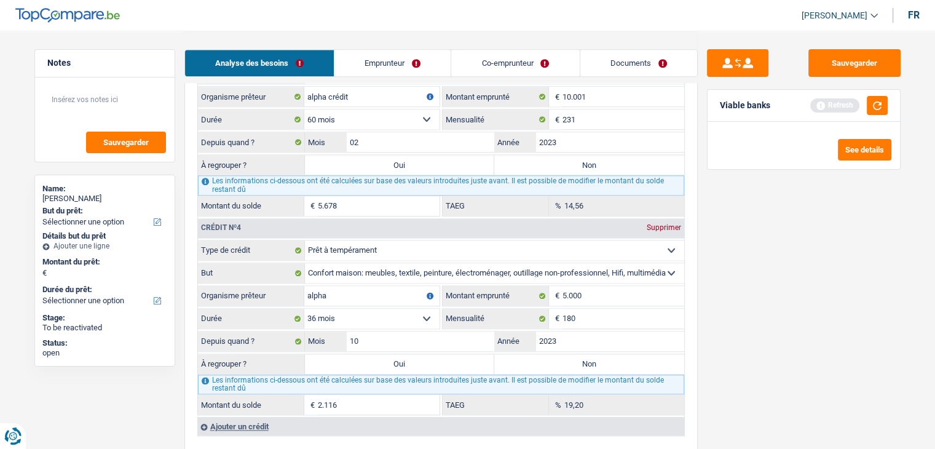
select select
type input "alpha c"
click at [752, 327] on div "Sauvegarder Viable banks Refresh See details" at bounding box center [804, 239] width 212 height 380
click at [398, 310] on select "12 mois 18 mois 24 mois 30 mois 36 mois Sélectionner une option" at bounding box center [371, 319] width 135 height 20
click at [304, 309] on select "12 mois 18 mois 24 mois 30 mois 36 mois Sélectionner une option" at bounding box center [371, 319] width 135 height 20
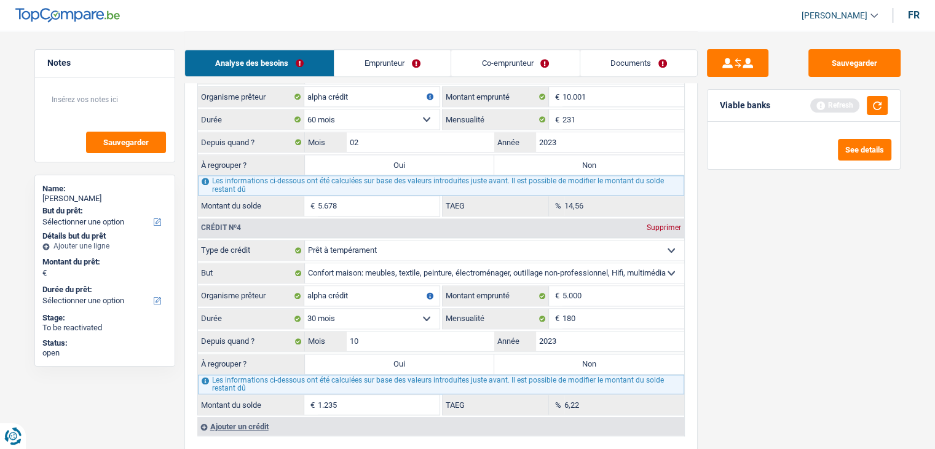
click at [359, 315] on select "12 mois 18 mois 24 mois 30 mois 36 mois Sélectionner une option" at bounding box center [371, 319] width 135 height 20
click at [304, 309] on select "12 mois 18 mois 24 mois 30 mois 36 mois Sélectionner une option" at bounding box center [371, 319] width 135 height 20
click at [358, 313] on select "12 mois 18 mois 24 mois 30 mois 36 mois Sélectionner une option" at bounding box center [371, 319] width 135 height 20
click at [304, 309] on select "12 mois 18 mois 24 mois 30 mois 36 mois Sélectionner une option" at bounding box center [371, 319] width 135 height 20
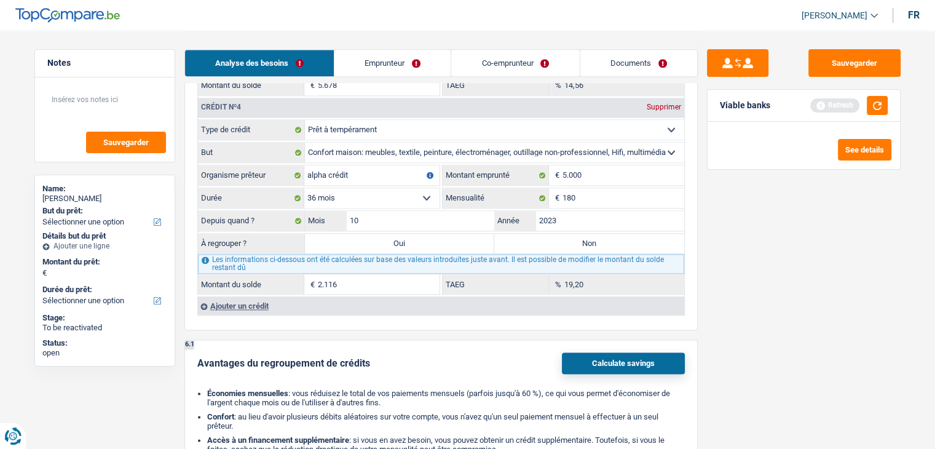
scroll to position [1536, 0]
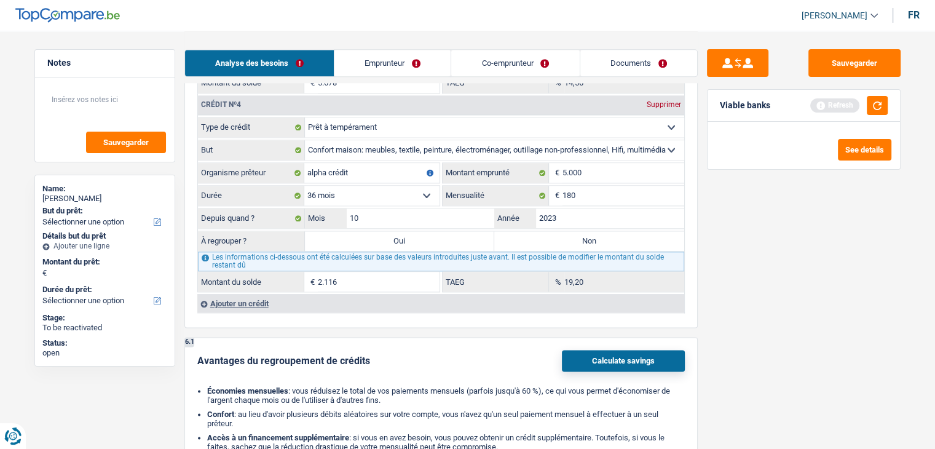
click at [360, 186] on select "12 mois 18 mois 24 mois 30 mois 36 mois Sélectionner une option" at bounding box center [371, 196] width 135 height 20
click at [304, 186] on select "12 mois 18 mois 24 mois 30 mois 36 mois Sélectionner une option" at bounding box center [371, 196] width 135 height 20
click at [796, 219] on div "Sauvegarder Viable banks Refresh See details" at bounding box center [804, 239] width 212 height 380
click at [754, 289] on div "Sauvegarder Viable banks Refresh See details" at bounding box center [804, 239] width 212 height 380
click at [346, 186] on select "12 mois 18 mois 24 mois 30 mois 36 mois Sélectionner une option" at bounding box center [371, 196] width 135 height 20
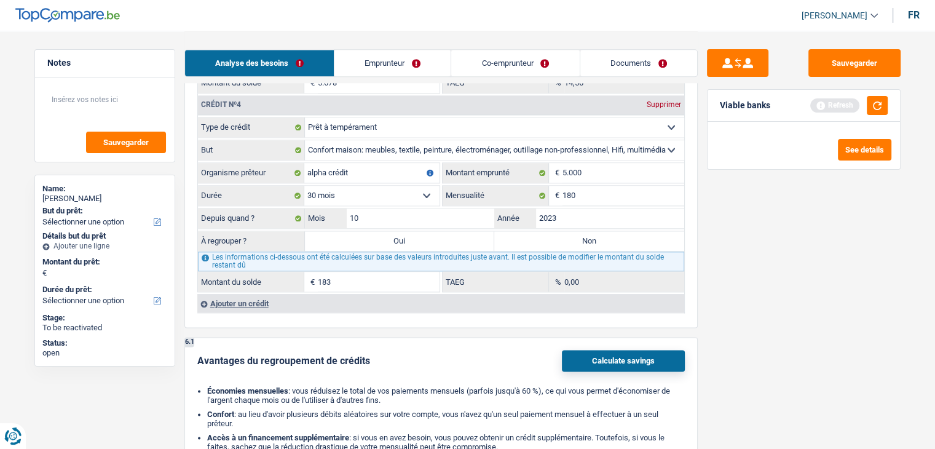
click at [304, 186] on select "12 mois 18 mois 24 mois 30 mois 36 mois Sélectionner une option" at bounding box center [371, 196] width 135 height 20
click at [777, 323] on div "Sauvegarder Viable banks Refresh See details" at bounding box center [804, 239] width 212 height 380
click at [390, 190] on select "12 mois 18 mois 24 mois 30 mois 36 mois Sélectionner une option" at bounding box center [371, 196] width 135 height 20
click at [304, 186] on select "12 mois 18 mois 24 mois 30 mois 36 mois Sélectionner une option" at bounding box center [371, 196] width 135 height 20
click at [343, 186] on select "12 mois 18 mois 24 mois 30 mois 36 mois Sélectionner une option" at bounding box center [371, 196] width 135 height 20
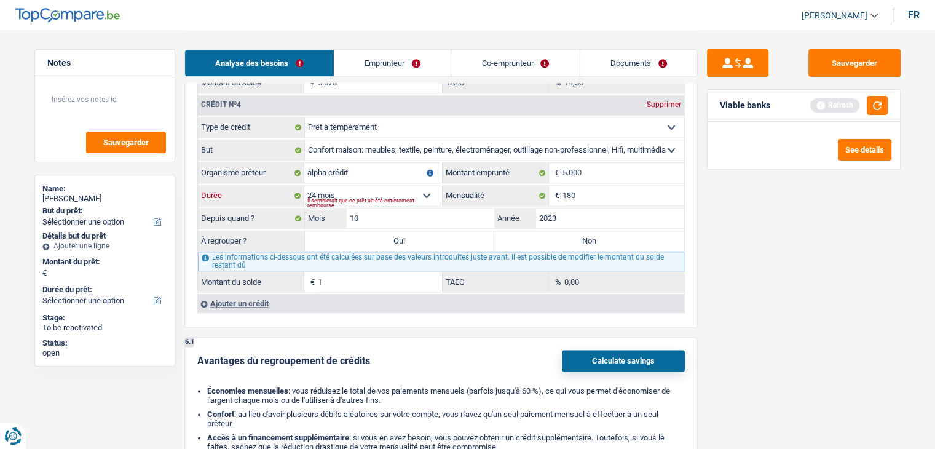
click at [304, 186] on select "12 mois 18 mois 24 mois 30 mois 36 mois Sélectionner une option" at bounding box center [371, 196] width 135 height 20
click at [371, 186] on select "12 mois 18 mois 24 mois 30 mois 36 mois Sélectionner une option" at bounding box center [371, 196] width 135 height 20
click at [304, 186] on select "12 mois 18 mois 24 mois 30 mois 36 mois Sélectionner une option" at bounding box center [371, 196] width 135 height 20
click at [707, 309] on div "Sauvegarder Viable banks Refresh See details" at bounding box center [804, 239] width 212 height 380
drag, startPoint x: 347, startPoint y: 183, endPoint x: 347, endPoint y: 190, distance: 7.4
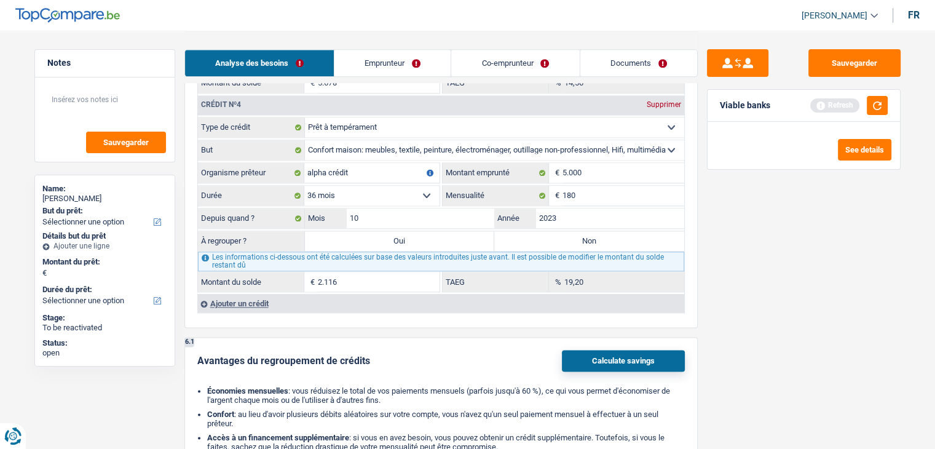
click at [347, 186] on select "12 mois 18 mois 24 mois 30 mois 36 mois Sélectionner une option" at bounding box center [371, 196] width 135 height 20
click at [304, 186] on select "12 mois 18 mois 24 mois 30 mois 36 mois Sélectionner une option" at bounding box center [371, 196] width 135 height 20
click at [860, 315] on div "Sauvegarder Viable banks Refresh See details" at bounding box center [804, 239] width 212 height 380
click at [607, 186] on input "180" at bounding box center [623, 196] width 122 height 20
click at [744, 299] on div "Sauvegarder Viable banks Refresh See details" at bounding box center [804, 239] width 212 height 380
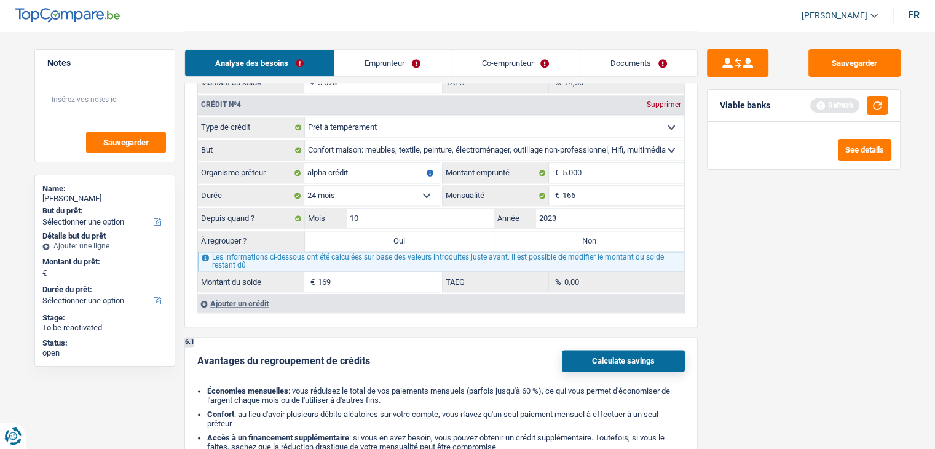
click at [388, 186] on select "12 mois 18 mois 24 mois 30 mois 36 mois Sélectionner une option" at bounding box center [371, 196] width 135 height 20
click at [304, 186] on select "12 mois 18 mois 24 mois 30 mois 36 mois Sélectionner une option" at bounding box center [371, 196] width 135 height 20
click at [720, 269] on div "Sauvegarder Viable banks Refresh See details" at bounding box center [804, 239] width 212 height 380
click at [875, 96] on button "button" at bounding box center [877, 105] width 21 height 19
click at [757, 189] on div "Sauvegarder Viable banks Not viable See details" at bounding box center [804, 239] width 212 height 380
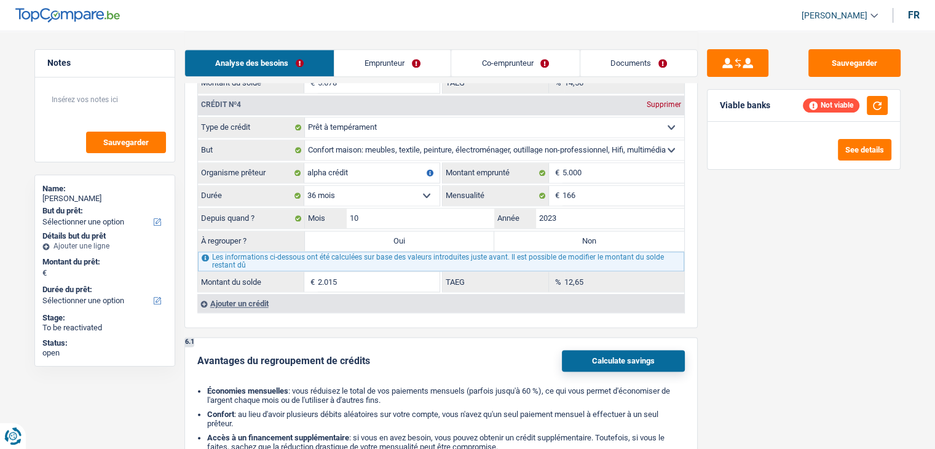
click at [548, 231] on label "Non" at bounding box center [589, 241] width 190 height 20
click at [548, 231] on input "Non" at bounding box center [589, 241] width 190 height 20
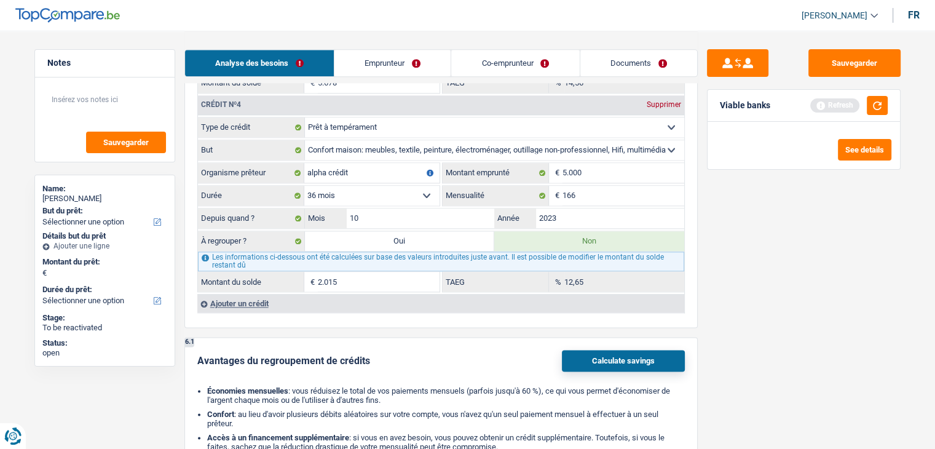
click at [749, 279] on div "Sauvegarder Viable banks Refresh See details" at bounding box center [804, 239] width 212 height 380
click at [389, 231] on label "Oui" at bounding box center [400, 241] width 190 height 20
click at [389, 231] on input "Oui" at bounding box center [400, 241] width 190 height 20
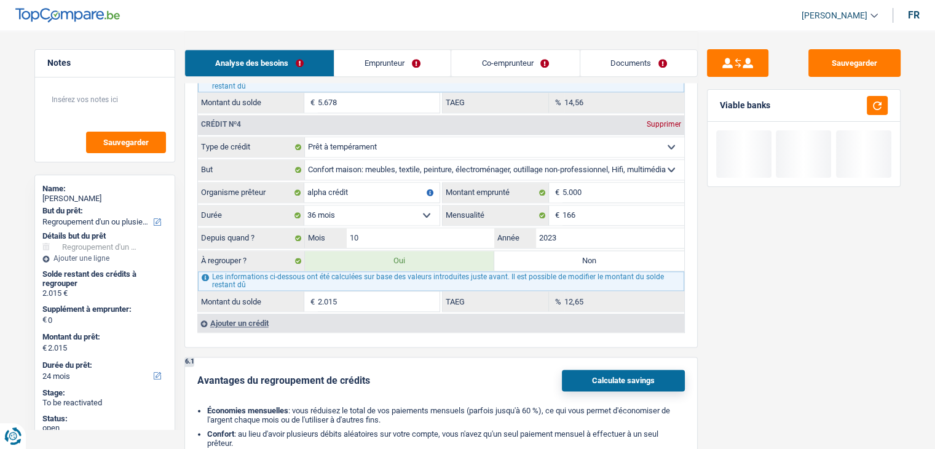
scroll to position [1352, 0]
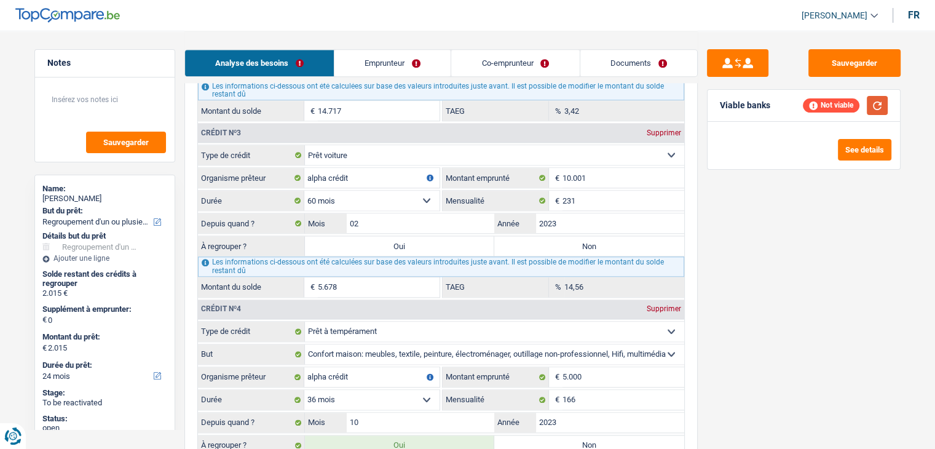
click at [878, 109] on button "button" at bounding box center [877, 105] width 21 height 19
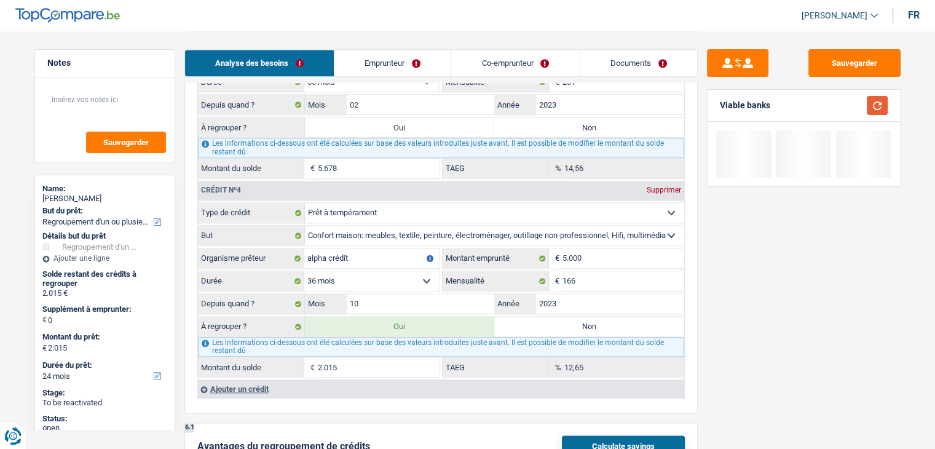
scroll to position [1475, 0]
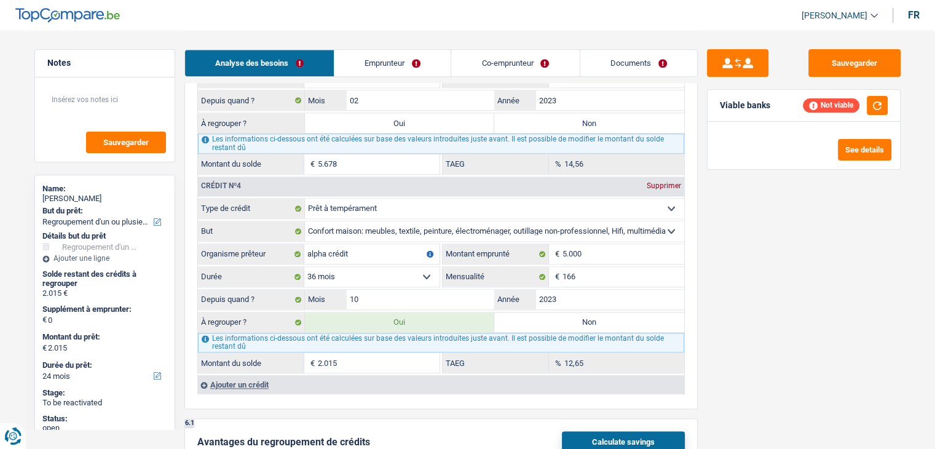
click at [785, 324] on div "Sauvegarder Viable banks Not viable See details" at bounding box center [804, 239] width 212 height 380
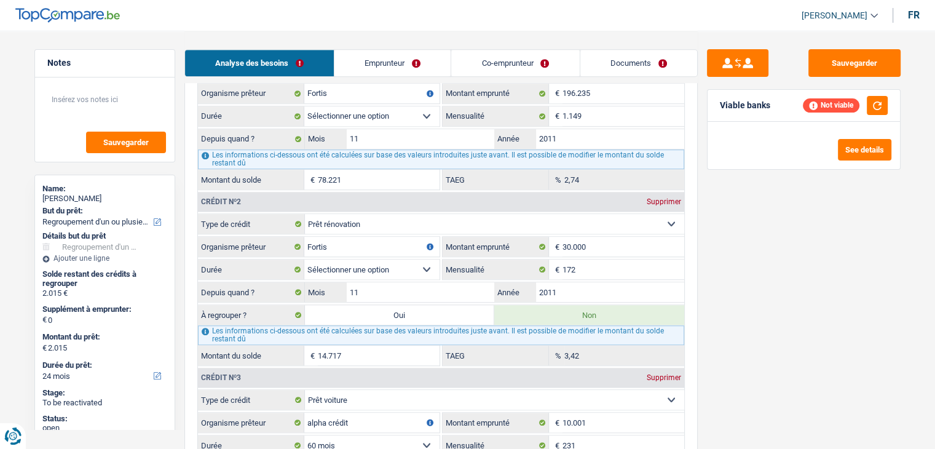
scroll to position [1106, 0]
click at [393, 261] on select "12 mois 18 mois 24 mois 30 mois 36 mois 42 mois 48 mois 60 mois 72 mois 84 mois…" at bounding box center [371, 271] width 135 height 20
click at [756, 355] on div "Sauvegarder Viable banks Not viable See details" at bounding box center [804, 239] width 212 height 380
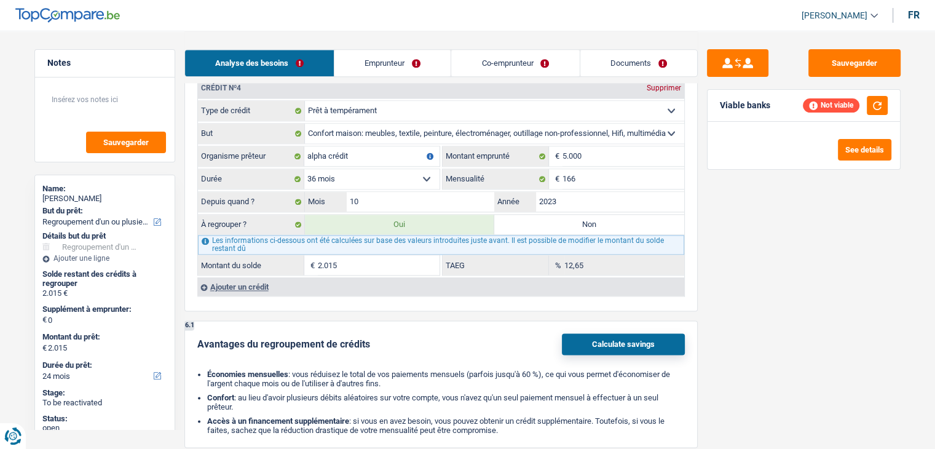
scroll to position [1659, 0]
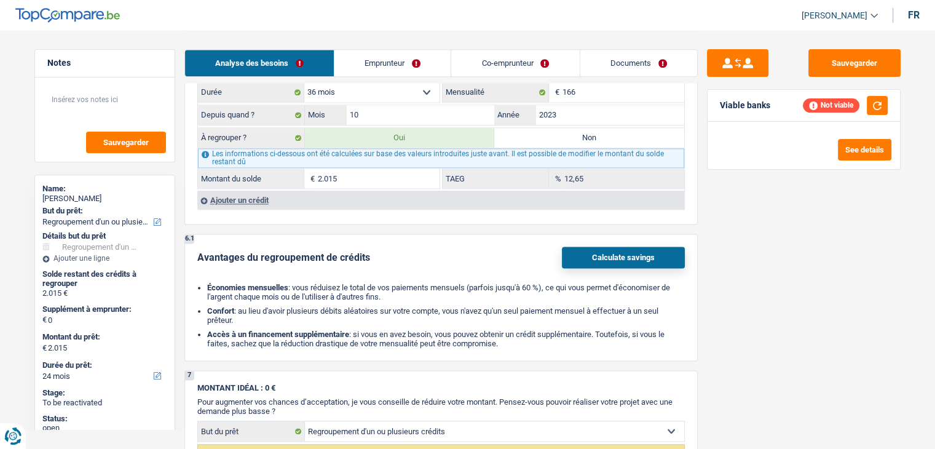
click at [251, 191] on div "Ajouter un crédit" at bounding box center [440, 200] width 487 height 18
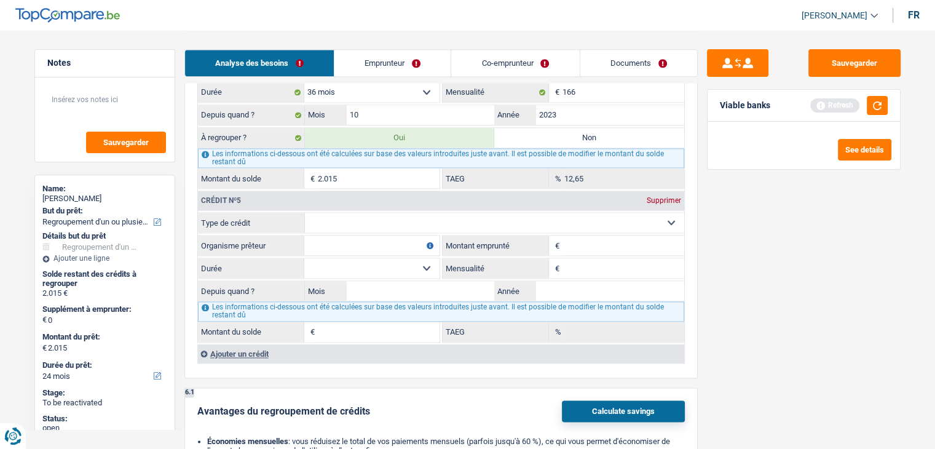
click at [413, 213] on select "Carte ou ouverture de crédit Prêt hypothécaire Vente à tempérament Prêt à tempé…" at bounding box center [494, 223] width 379 height 20
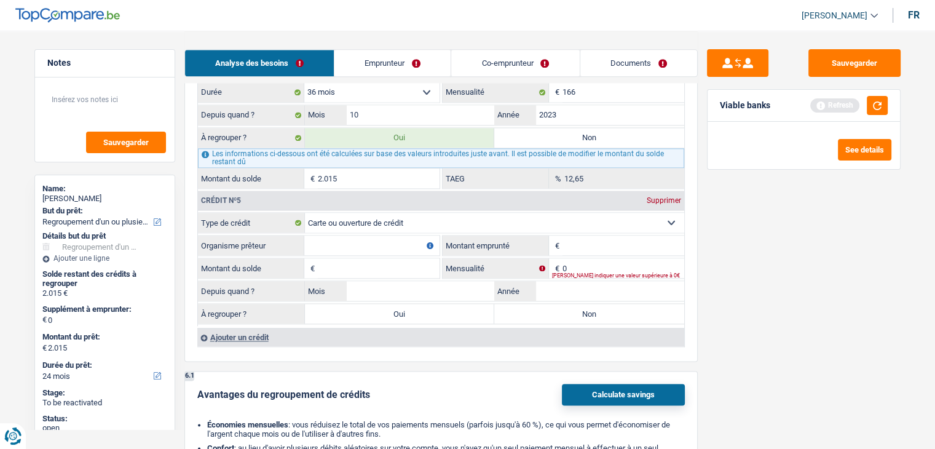
click at [364, 238] on input "Organisme prêteur" at bounding box center [371, 245] width 135 height 20
click at [576, 235] on input "Montant emprunté" at bounding box center [623, 245] width 122 height 20
click at [375, 261] on input "Montant du solde" at bounding box center [379, 268] width 122 height 20
click at [562, 258] on input "0" at bounding box center [623, 268] width 122 height 20
click at [571, 258] on input "0" at bounding box center [623, 268] width 122 height 20
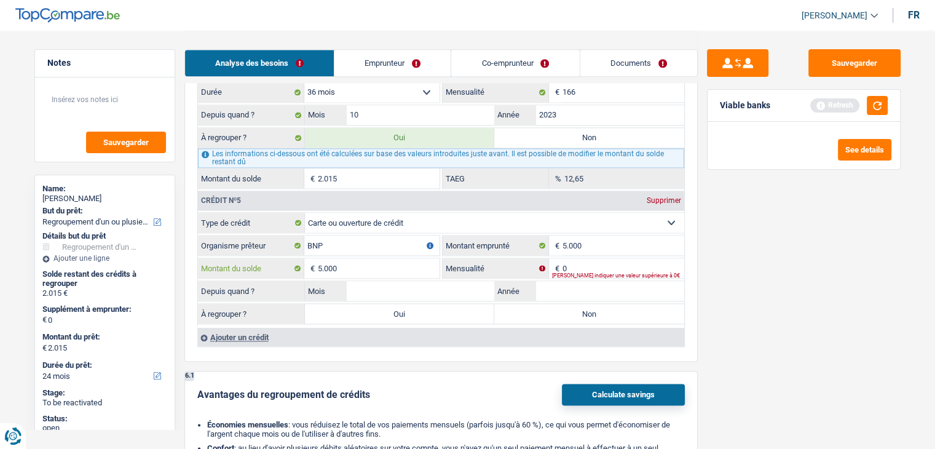
click at [354, 258] on input "5.000" at bounding box center [379, 268] width 122 height 20
click at [354, 258] on input "Montant du solde" at bounding box center [379, 268] width 122 height 20
click at [354, 258] on input "2.000" at bounding box center [379, 268] width 122 height 20
click at [603, 258] on fieldset "0 € Mensualité Veuillez indiquer une valeur supérieure à 0€" at bounding box center [563, 268] width 242 height 21
click at [603, 258] on input "0" at bounding box center [623, 268] width 122 height 20
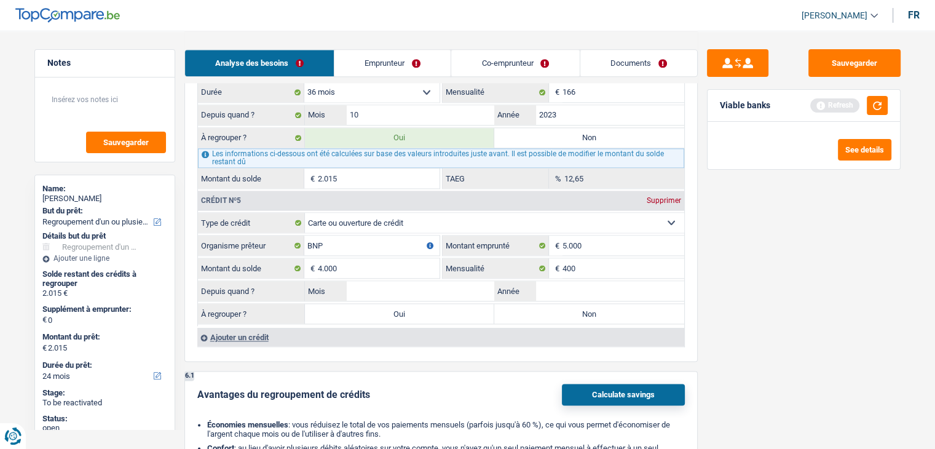
click at [749, 299] on div "Sauvegarder Viable banks Refresh See details" at bounding box center [804, 239] width 212 height 380
click at [587, 281] on input "Année" at bounding box center [610, 291] width 148 height 20
click at [458, 281] on input "Mois" at bounding box center [421, 291] width 148 height 20
click at [723, 301] on div "Sauvegarder Viable banks Refresh See details" at bounding box center [804, 239] width 212 height 380
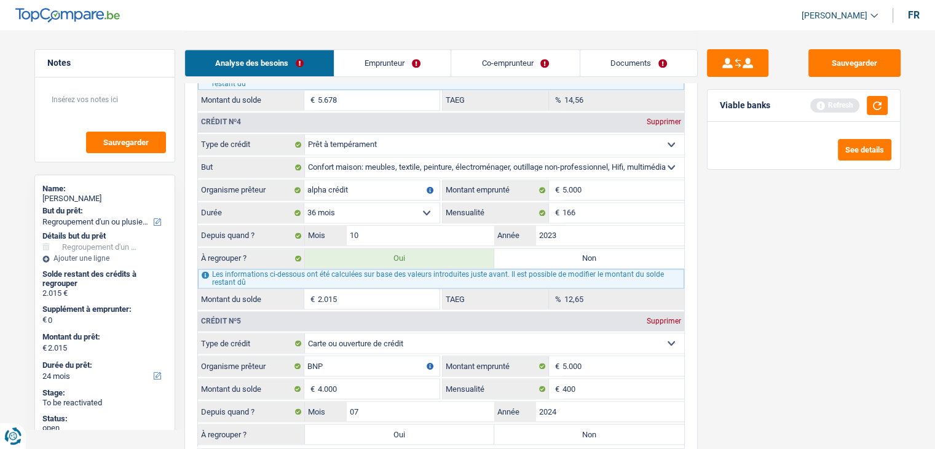
scroll to position [1598, 0]
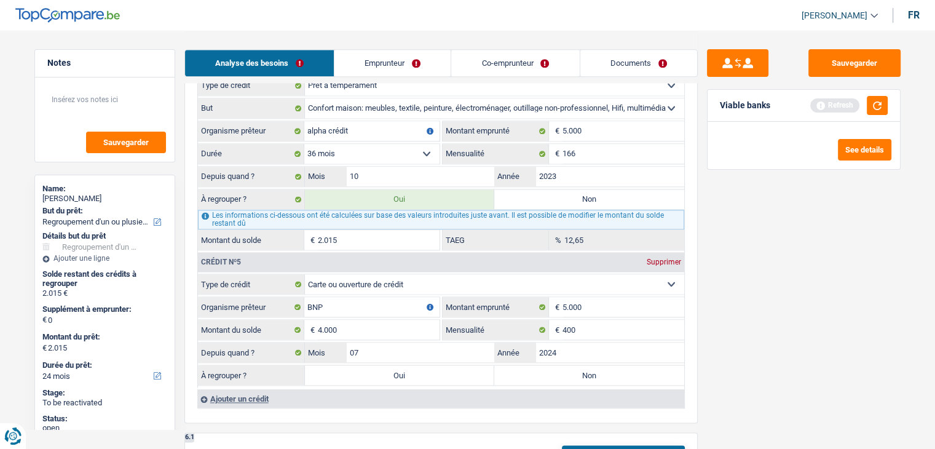
click at [395, 365] on label "Oui" at bounding box center [400, 375] width 190 height 20
click at [395, 365] on input "Oui" at bounding box center [400, 375] width 190 height 20
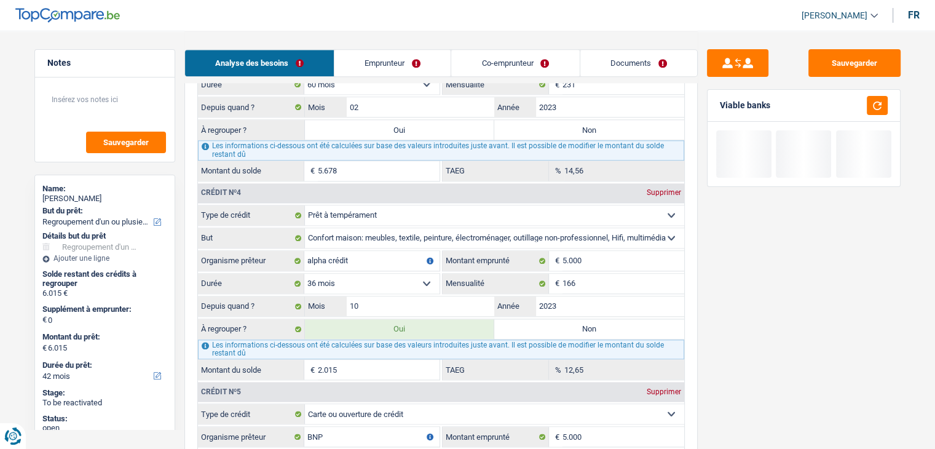
scroll to position [1414, 0]
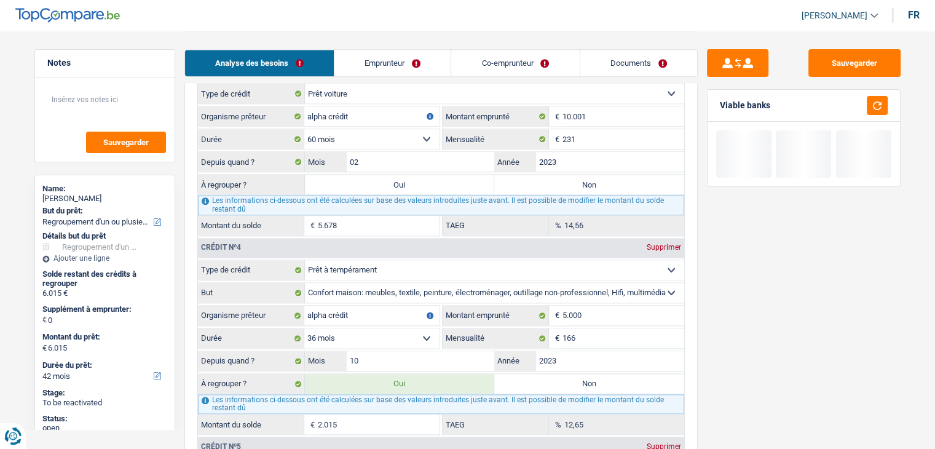
click at [365, 175] on label "Oui" at bounding box center [400, 185] width 190 height 20
click at [365, 175] on input "Oui" at bounding box center [400, 185] width 190 height 20
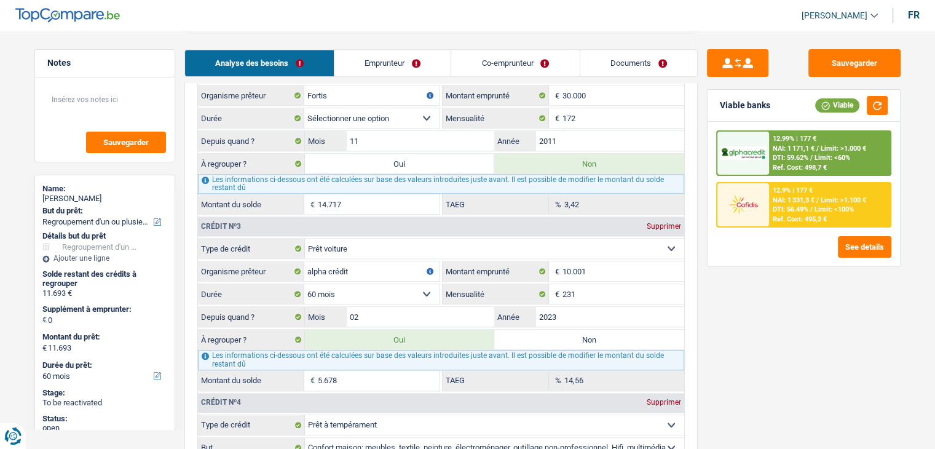
scroll to position [1229, 0]
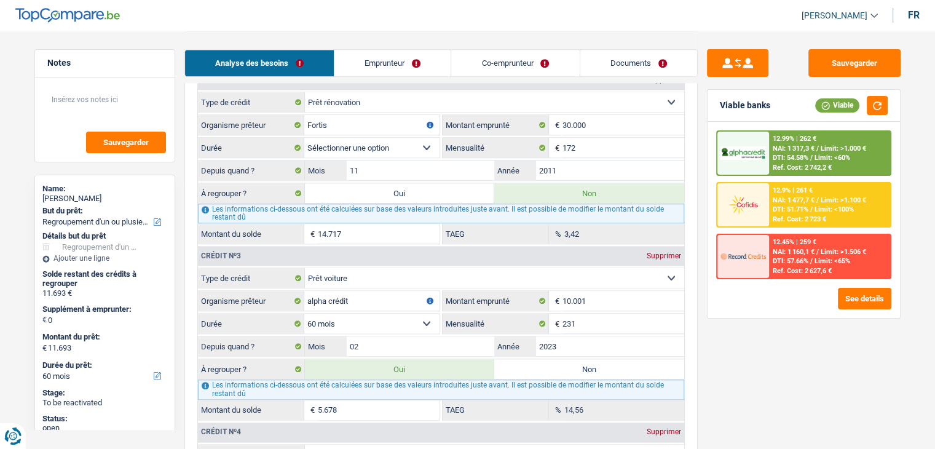
click at [423, 183] on label "Oui" at bounding box center [400, 193] width 190 height 20
click at [423, 183] on input "Oui" at bounding box center [400, 193] width 190 height 20
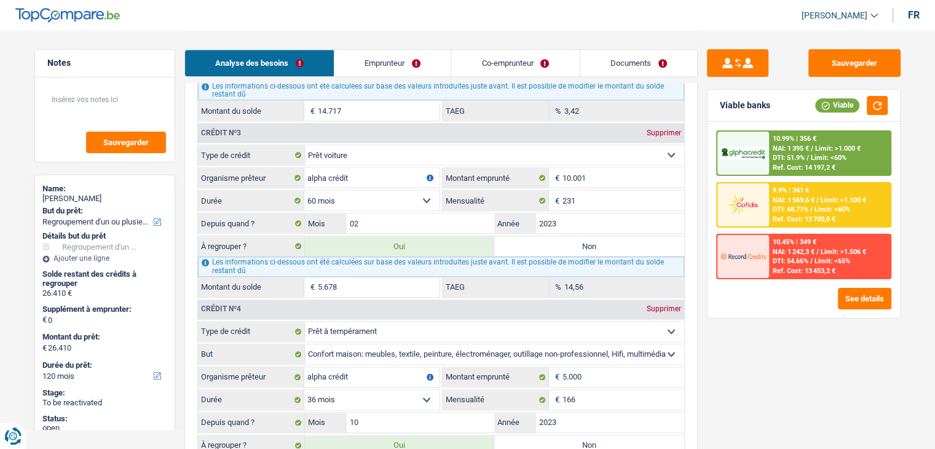
scroll to position [1106, 0]
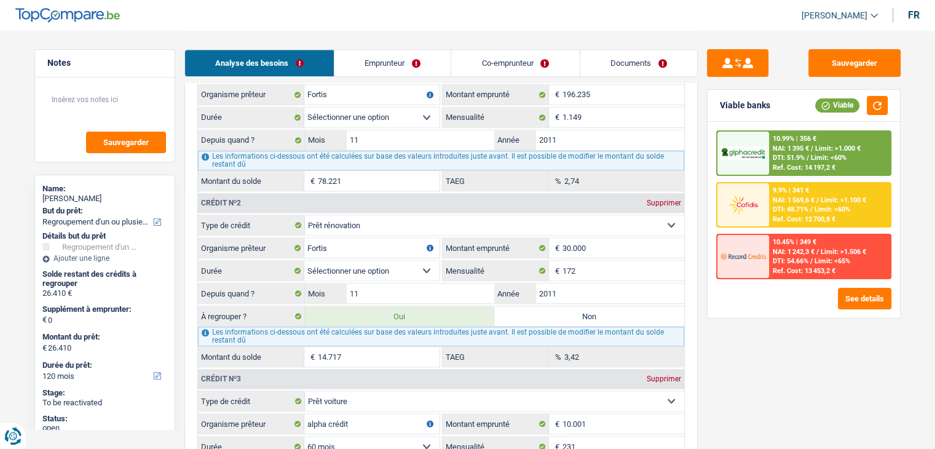
click at [634, 306] on label "Non" at bounding box center [589, 316] width 190 height 20
click at [634, 306] on input "Non" at bounding box center [589, 316] width 190 height 20
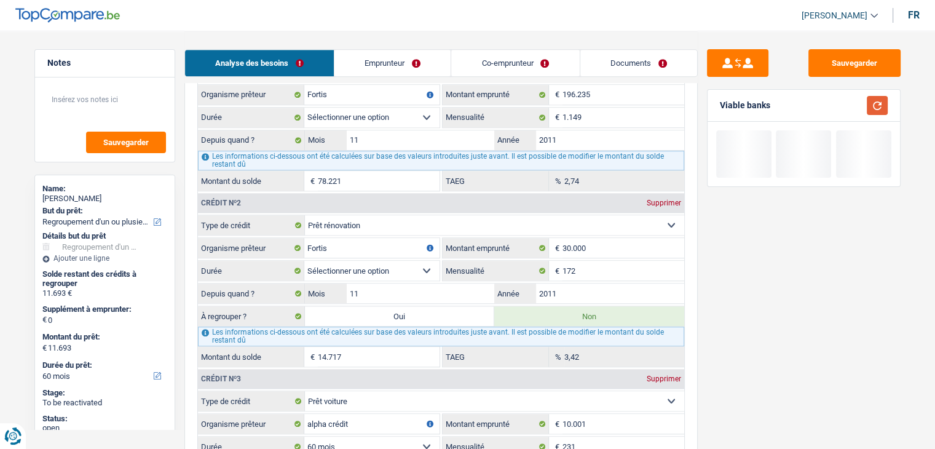
click at [875, 114] on button "button" at bounding box center [877, 105] width 21 height 19
click at [875, 108] on button "button" at bounding box center [877, 105] width 21 height 19
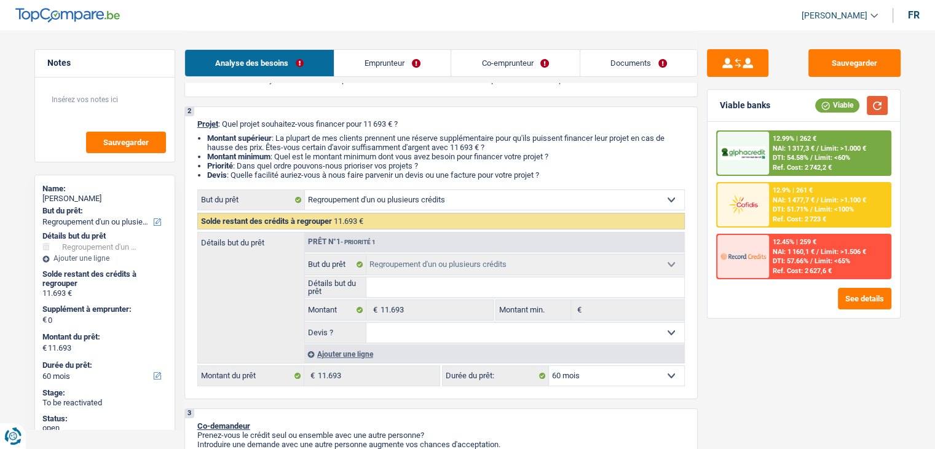
scroll to position [246, 0]
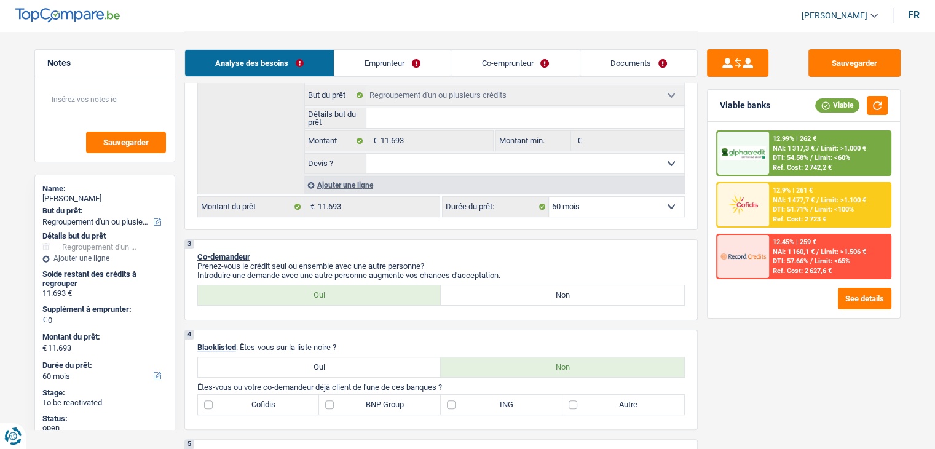
click at [567, 196] on div "12 mois 18 mois 24 mois 30 mois 36 mois 42 mois 48 mois 60 mois Sélectionner un…" at bounding box center [563, 206] width 243 height 21
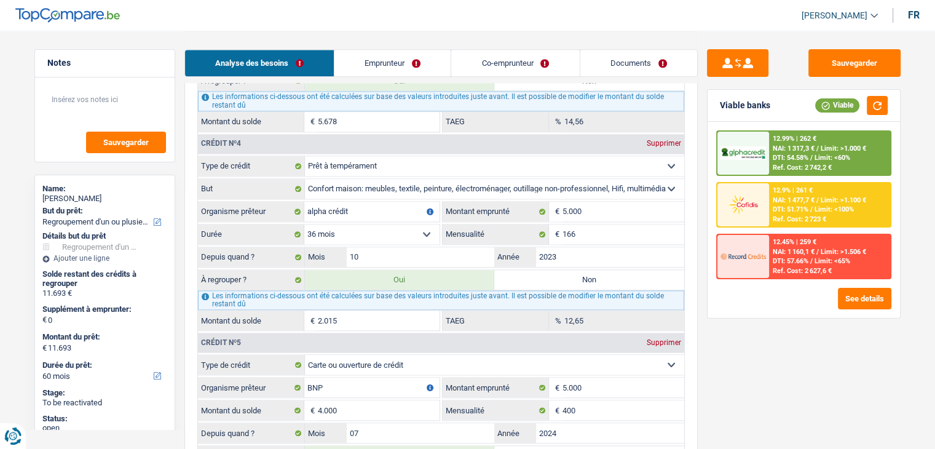
scroll to position [1721, 0]
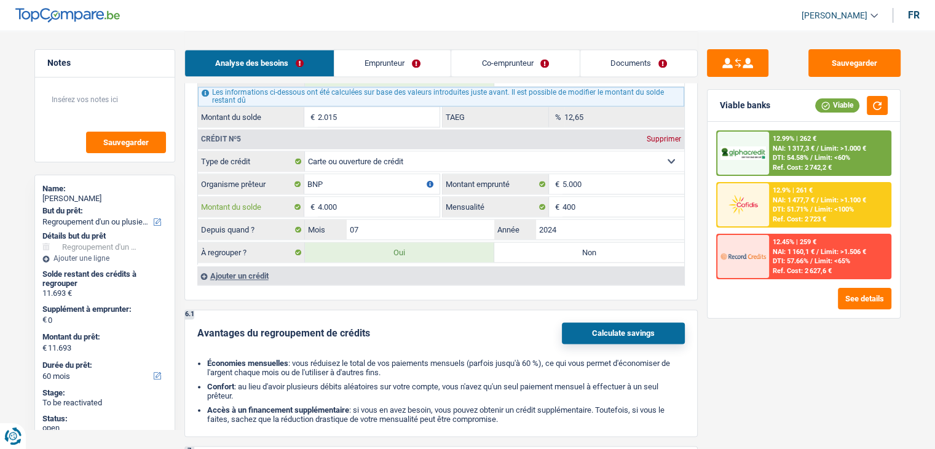
click at [357, 197] on input "4.000" at bounding box center [379, 207] width 122 height 20
click at [752, 208] on img at bounding box center [742, 204] width 45 height 23
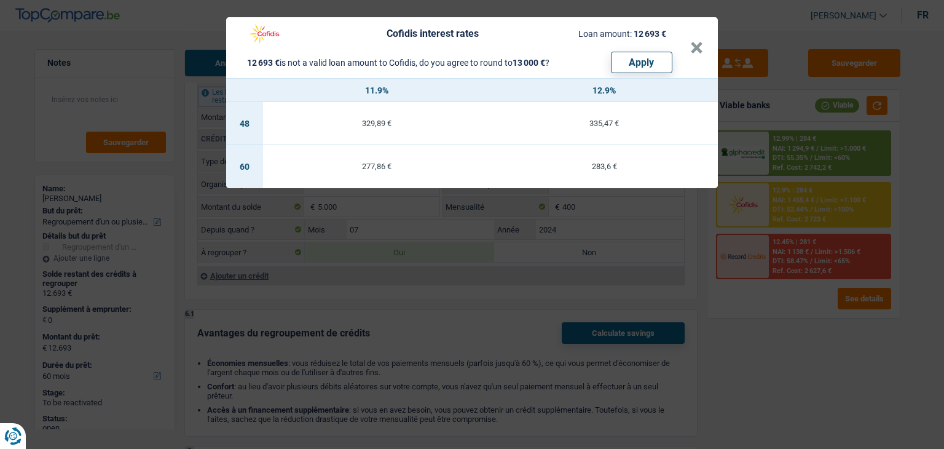
click at [743, 333] on div "Cofidis interest rates Loan amount: 12 693 € 12 693 € is not a valid loan amoun…" at bounding box center [472, 224] width 944 height 449
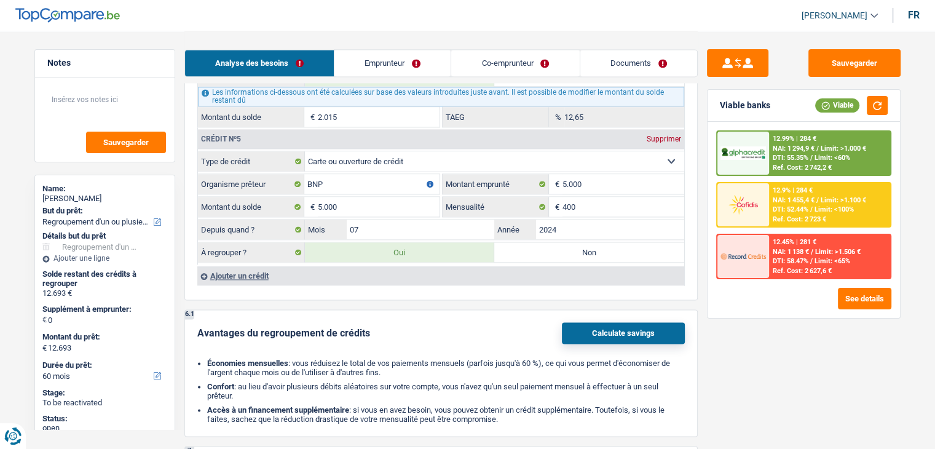
scroll to position [1598, 0]
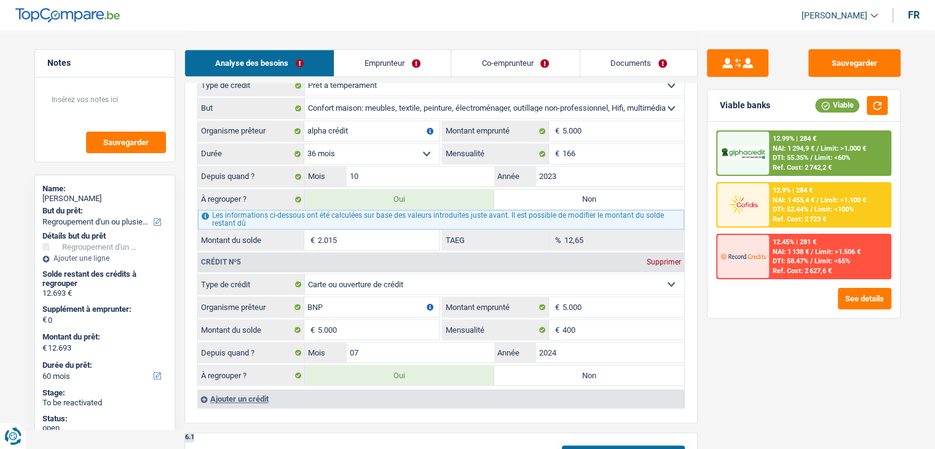
click at [801, 167] on div "Ref. Cost: 2 742,2 €" at bounding box center [802, 167] width 59 height 8
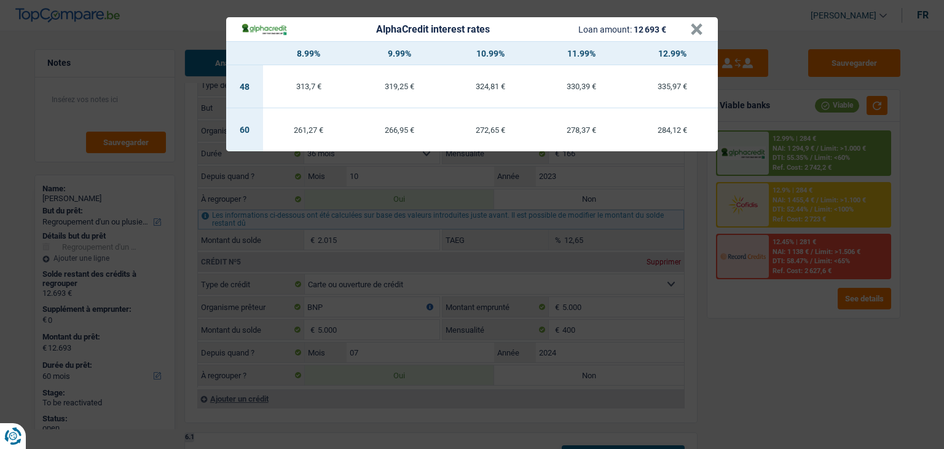
click at [794, 230] on div "AlphaCredit interest rates Loan amount: 12 693 € × 8.99% 9.99% 10.99% 11.99% 12…" at bounding box center [472, 224] width 944 height 449
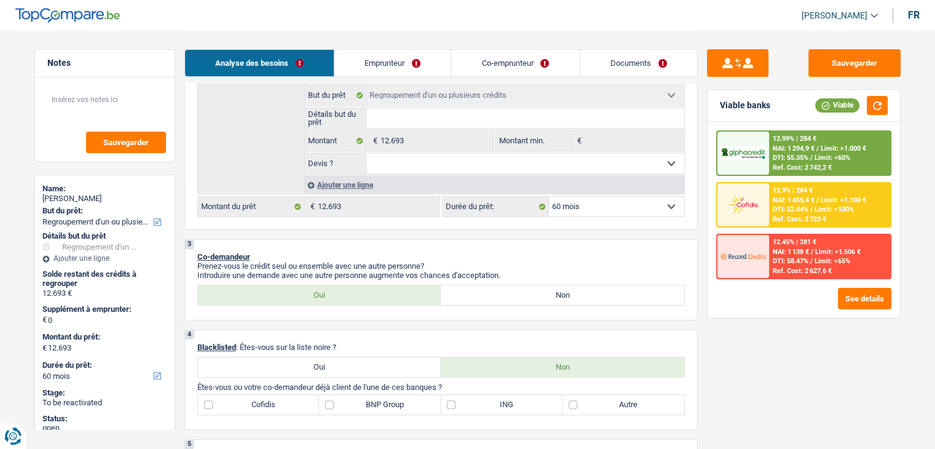
scroll to position [184, 0]
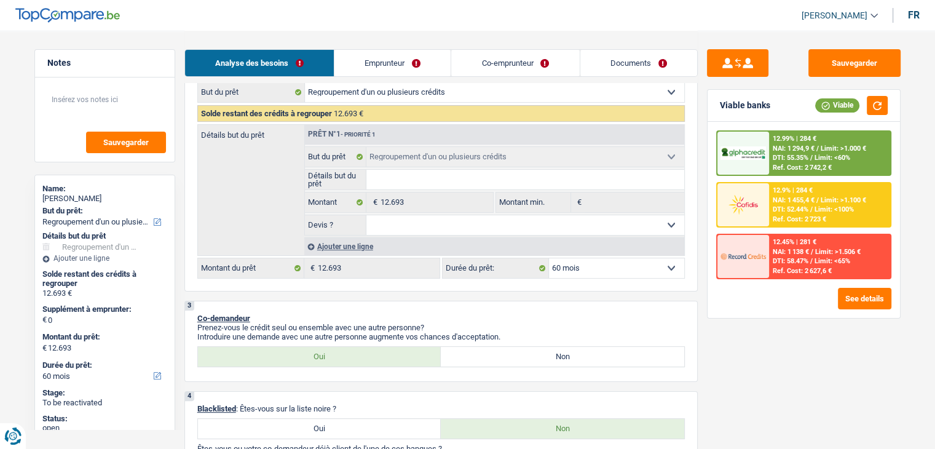
click at [774, 207] on span "DTI: 52.44%" at bounding box center [791, 209] width 36 height 8
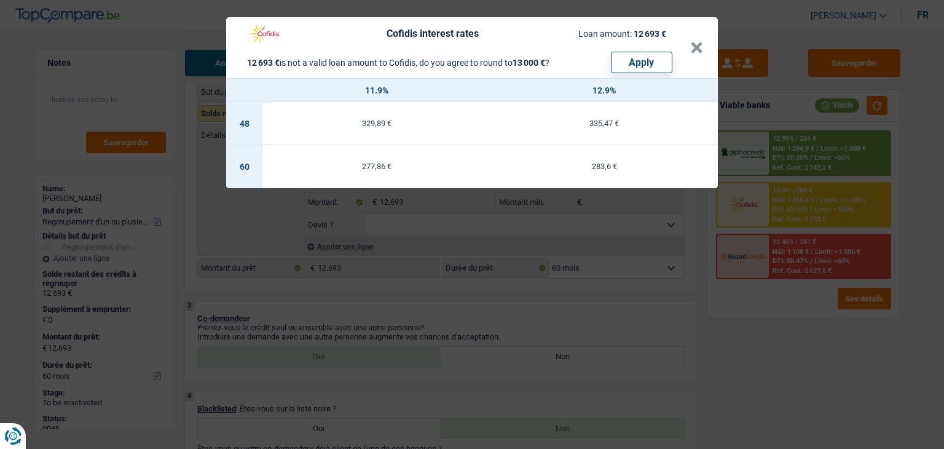
click at [774, 207] on div "Cofidis interest rates Loan amount: 12 693 € 12 693 € is not a valid loan amoun…" at bounding box center [472, 224] width 944 height 449
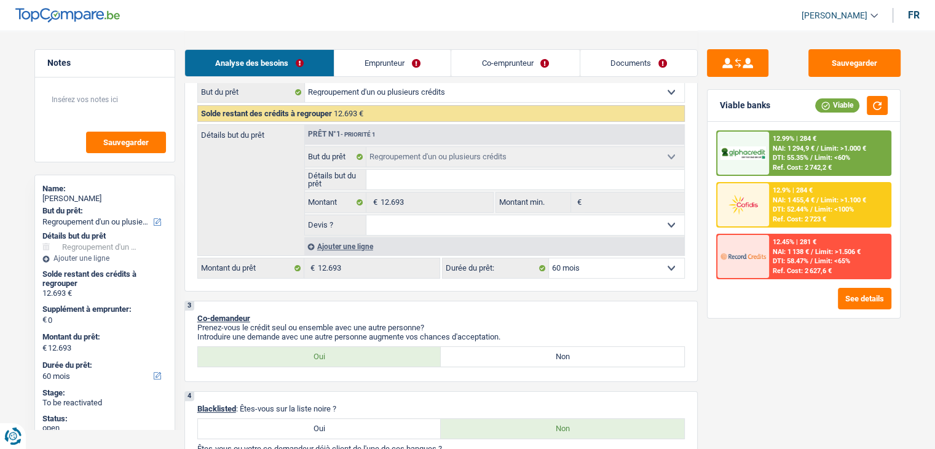
click at [766, 208] on div at bounding box center [743, 204] width 52 height 43
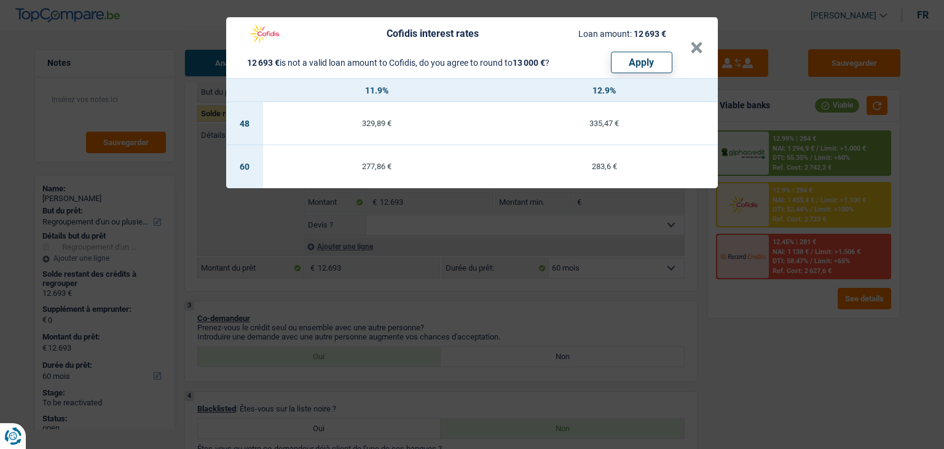
click at [782, 174] on div "Cofidis interest rates Loan amount: 12 693 € 12 693 € is not a valid loan amoun…" at bounding box center [472, 224] width 944 height 449
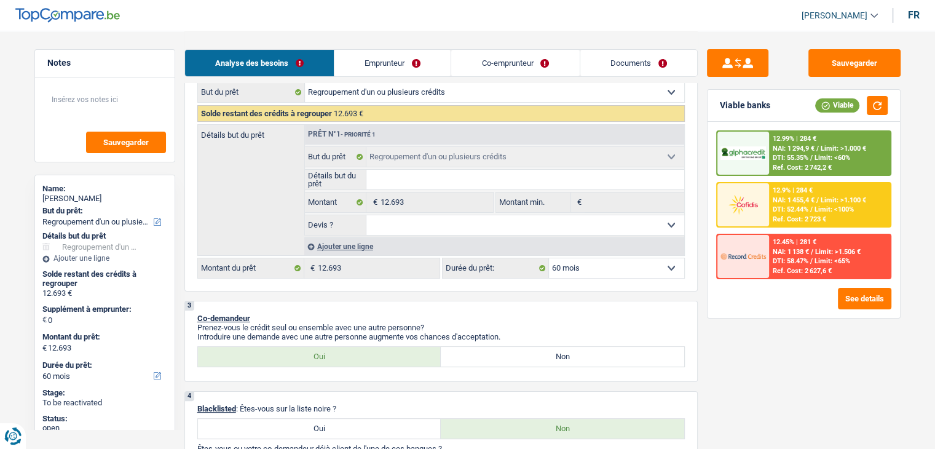
click at [793, 167] on div "Ref. Cost: 2 742,2 €" at bounding box center [802, 167] width 59 height 8
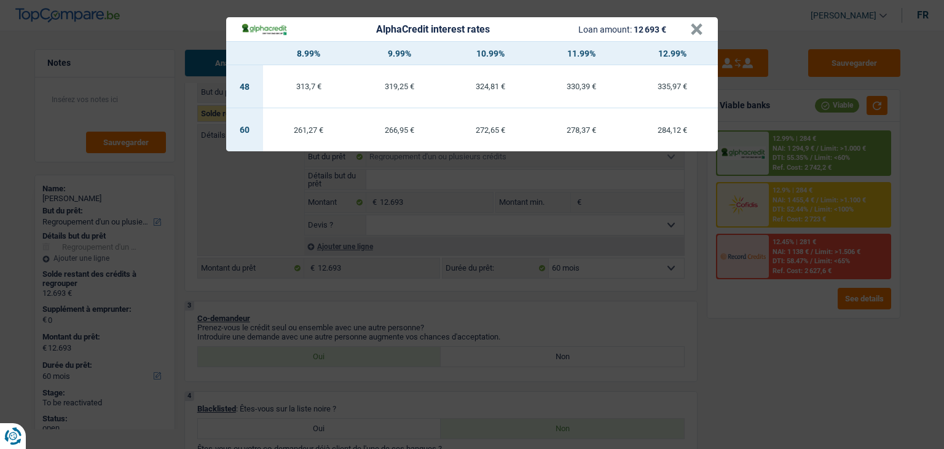
click at [790, 197] on div "AlphaCredit interest rates Loan amount: 12 693 € × 8.99% 9.99% 10.99% 11.99% 12…" at bounding box center [472, 224] width 944 height 449
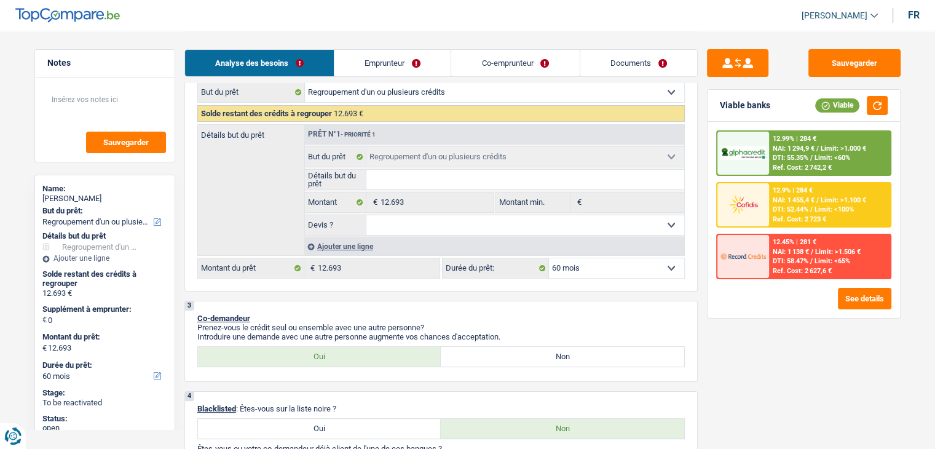
click at [788, 205] on span "DTI: 52.44%" at bounding box center [791, 209] width 36 height 8
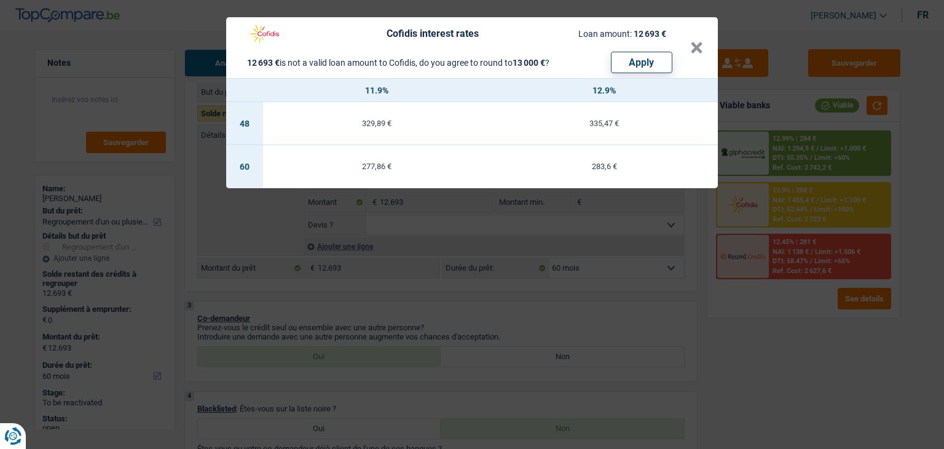
click at [776, 251] on div "Cofidis interest rates Loan amount: 12 693 € 12 693 € is not a valid loan amoun…" at bounding box center [472, 224] width 944 height 449
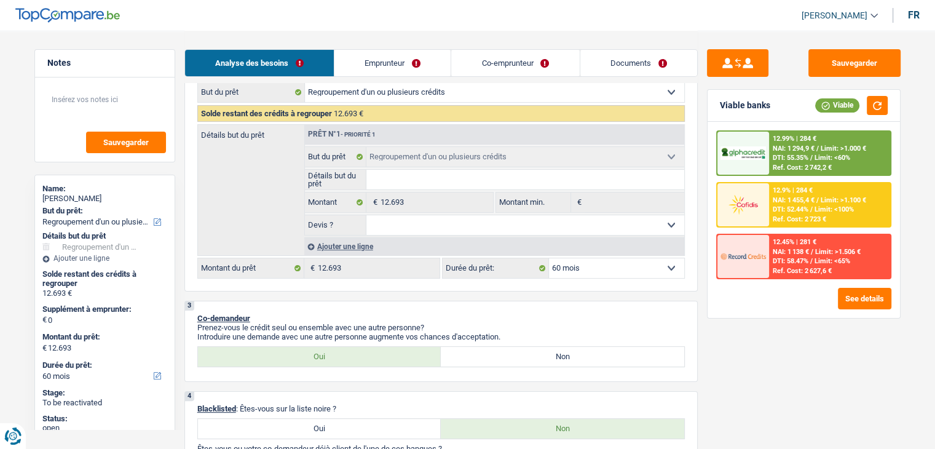
click at [782, 197] on span "NAI: 1 455,4 €" at bounding box center [794, 200] width 42 height 8
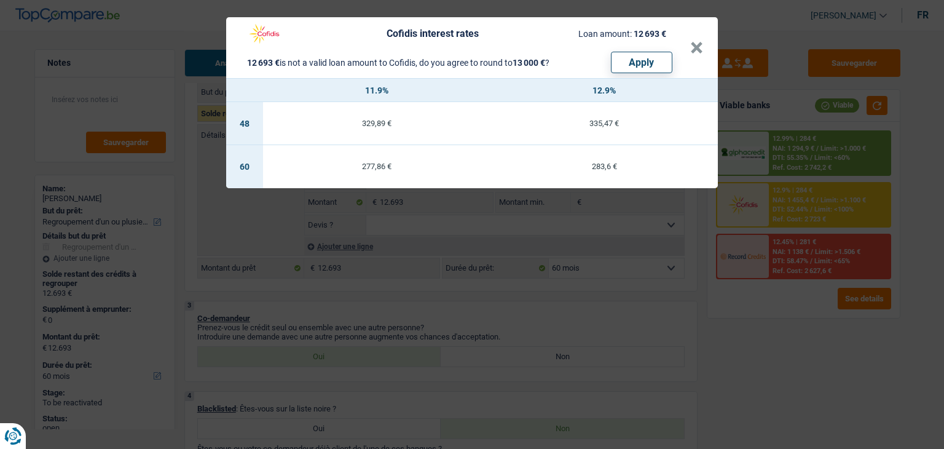
click at [782, 197] on div "Cofidis interest rates Loan amount: 12 693 € 12 693 € is not a valid loan amoun…" at bounding box center [472, 224] width 944 height 449
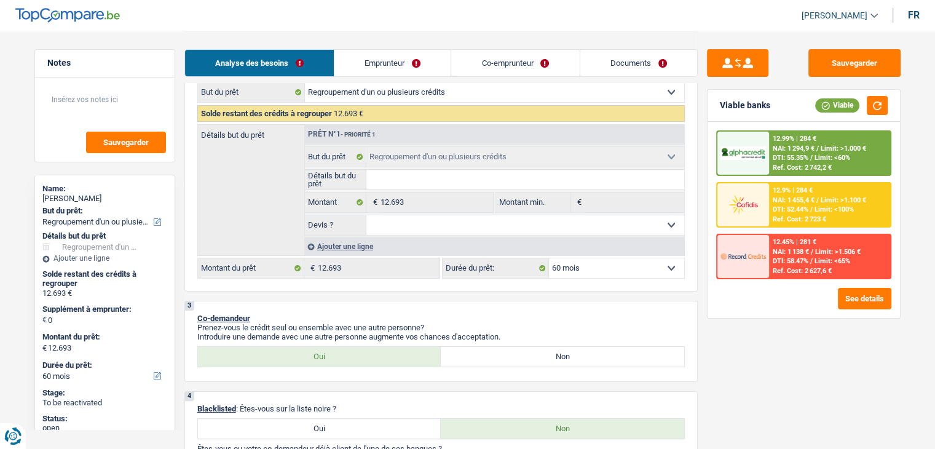
click at [778, 157] on span "DTI: 55.35%" at bounding box center [791, 158] width 36 height 8
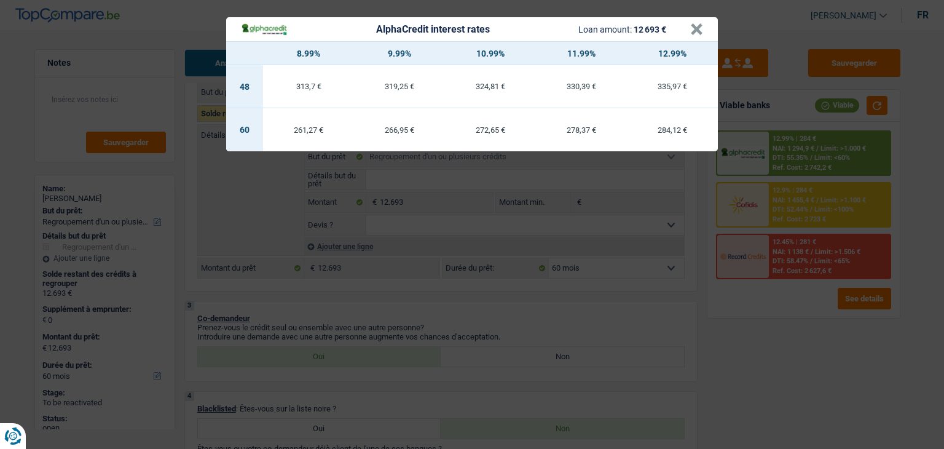
click at [778, 189] on div "AlphaCredit interest rates Loan amount: 12 693 € × 8.99% 9.99% 10.99% 11.99% 12…" at bounding box center [472, 224] width 944 height 449
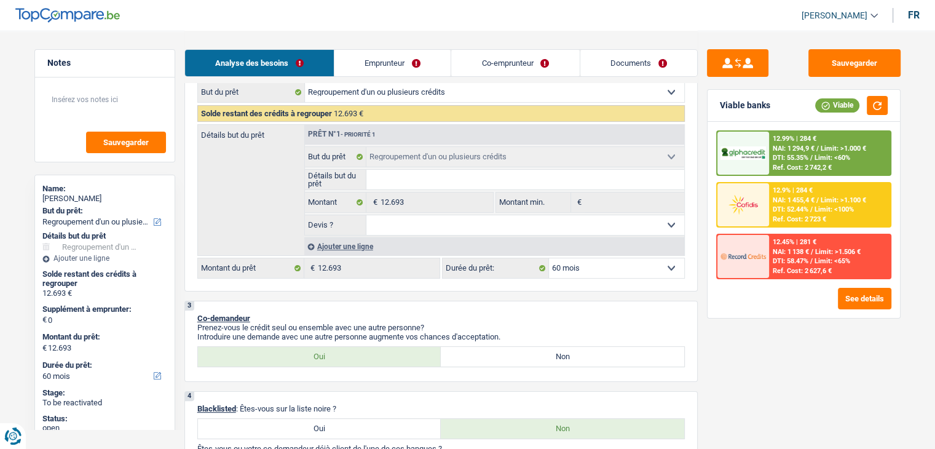
click at [786, 217] on div "Ref. Cost: 2 723 €" at bounding box center [799, 219] width 53 height 8
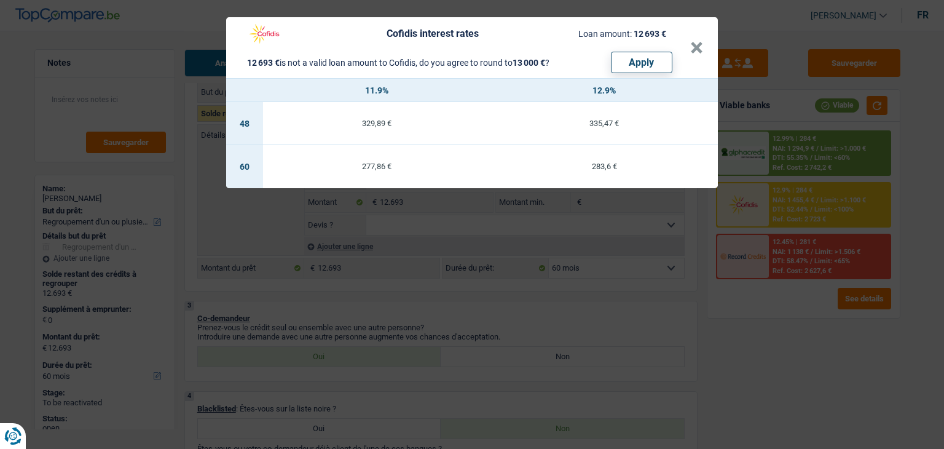
click at [787, 168] on div "Cofidis interest rates Loan amount: 12 693 € 12 693 € is not a valid loan amoun…" at bounding box center [472, 224] width 944 height 449
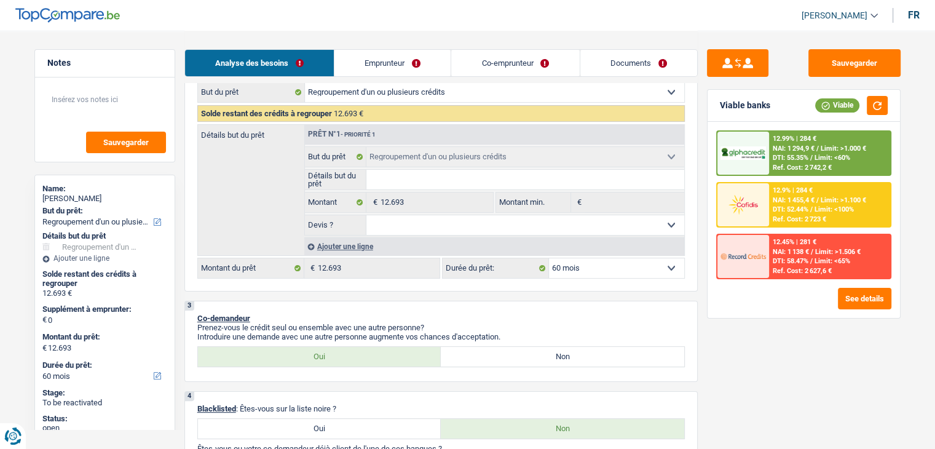
click at [787, 164] on div "Ref. Cost: 2 742,2 €" at bounding box center [802, 167] width 59 height 8
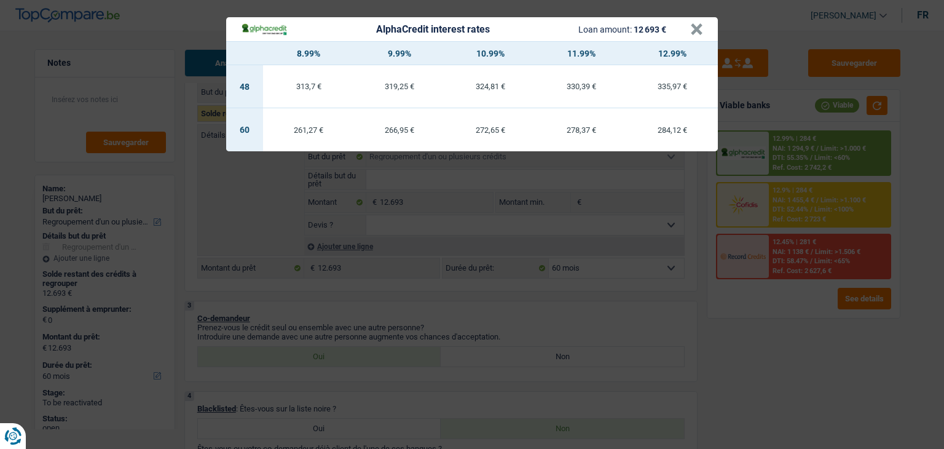
click at [784, 203] on div "AlphaCredit interest rates Loan amount: 12 693 € × 8.99% 9.99% 10.99% 11.99% 12…" at bounding box center [472, 224] width 944 height 449
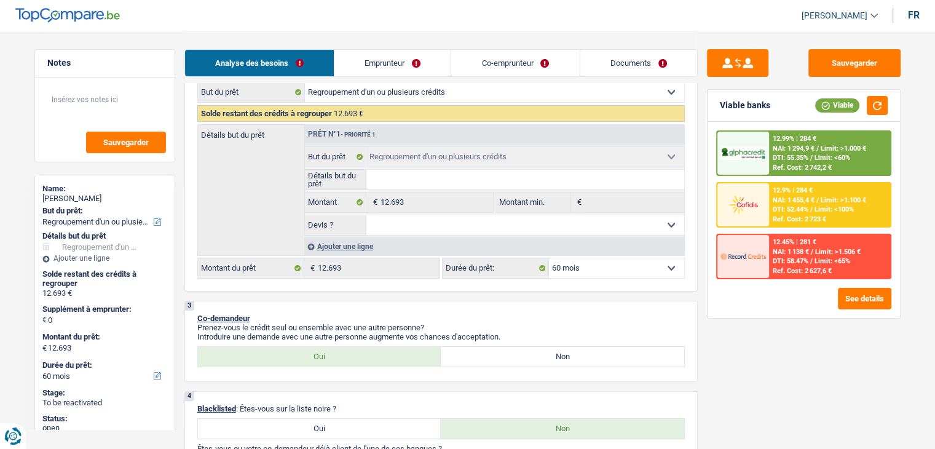
click at [784, 203] on div "12.9% | 284 € NAI: 1 455,4 € / Limit: >1.100 € DTI: 52.44% / Limit: <100% Ref. …" at bounding box center [829, 204] width 121 height 43
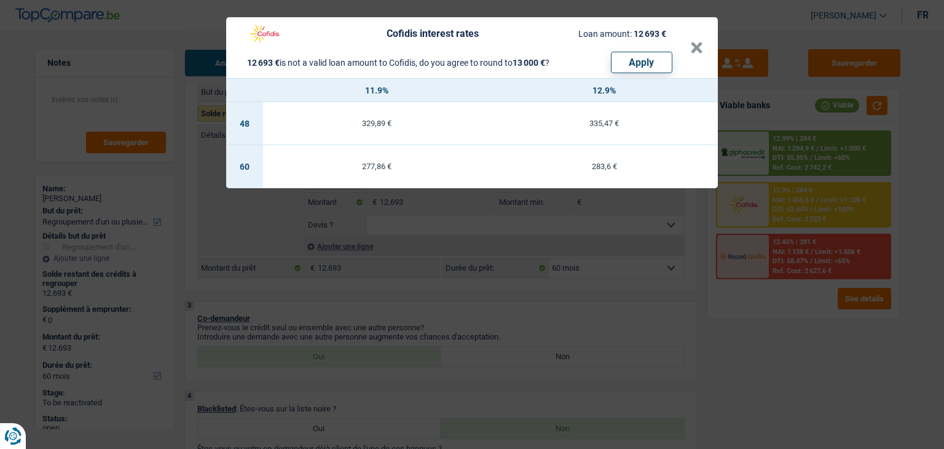
click at [784, 172] on div "Cofidis interest rates Loan amount: 12 693 € 12 693 € is not a valid loan amoun…" at bounding box center [472, 224] width 944 height 449
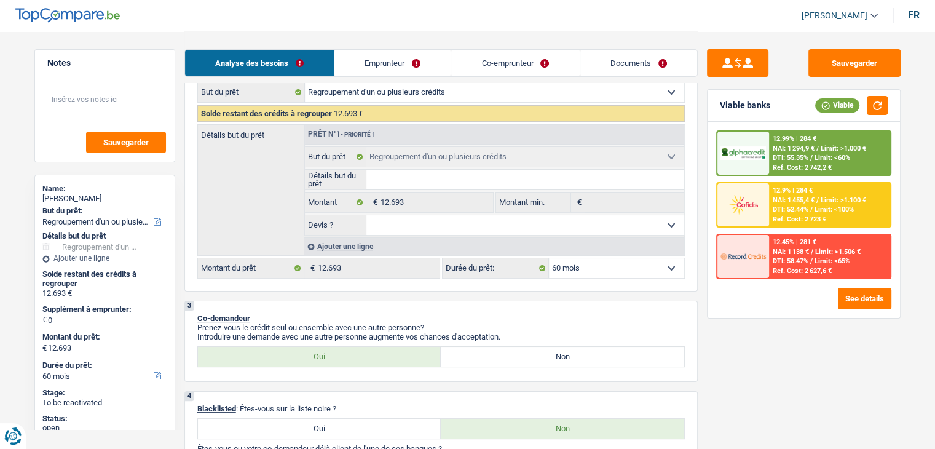
click at [782, 162] on div "12.99% | 284 € NAI: 1 294,9 € / Limit: >1.000 € DTI: 55.35% / Limit: <60% Ref. …" at bounding box center [829, 153] width 121 height 43
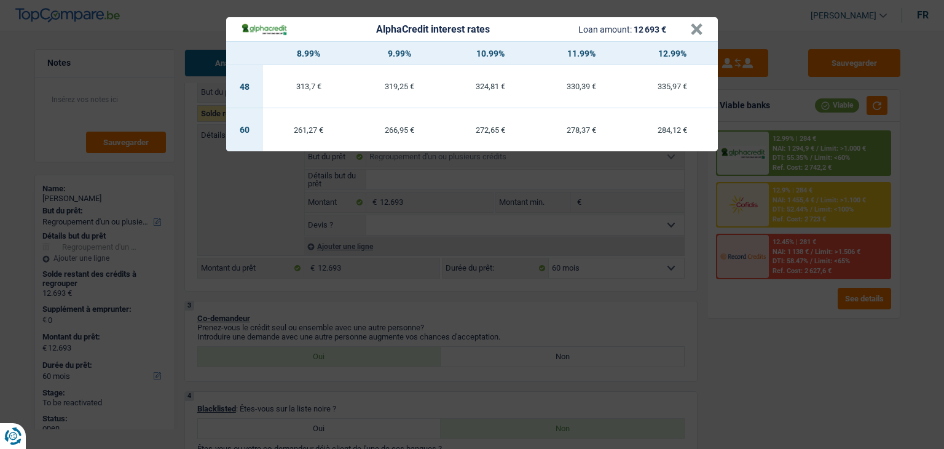
click at [782, 212] on div "AlphaCredit interest rates Loan amount: 12 693 € × 8.99% 9.99% 10.99% 11.99% 12…" at bounding box center [472, 224] width 944 height 449
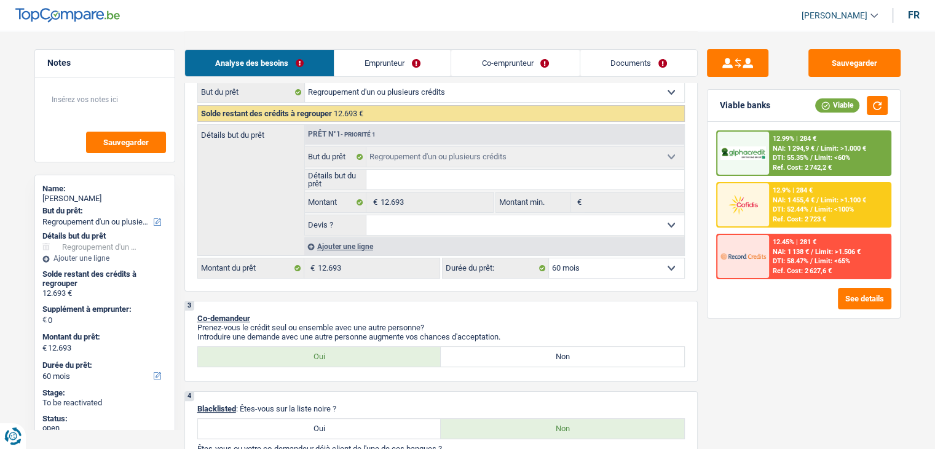
click at [782, 212] on div "12.9% | 284 € NAI: 1 455,4 € / Limit: >1.100 € DTI: 52.44% / Limit: <100% Ref. …" at bounding box center [829, 204] width 121 height 43
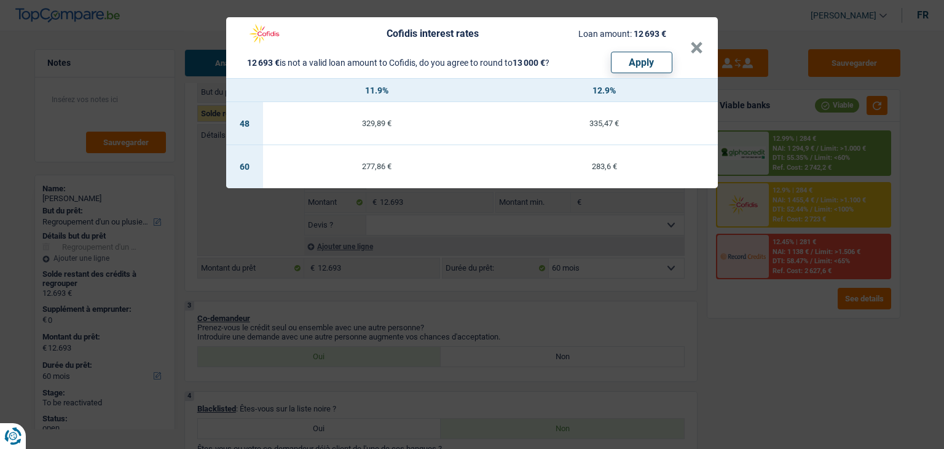
click at [781, 166] on div "Cofidis interest rates Loan amount: 12 693 € 12 693 € is not a valid loan amoun…" at bounding box center [472, 224] width 944 height 449
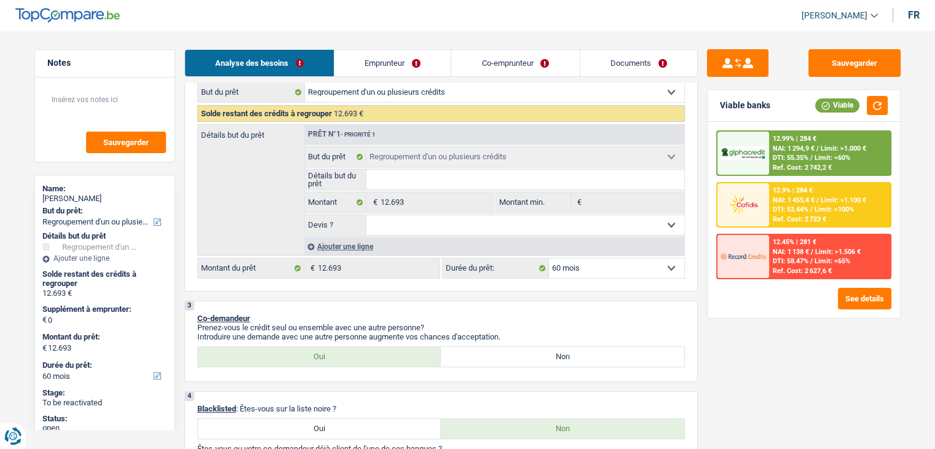
click at [781, 166] on div "Ref. Cost: 2 742,2 €" at bounding box center [802, 167] width 59 height 8
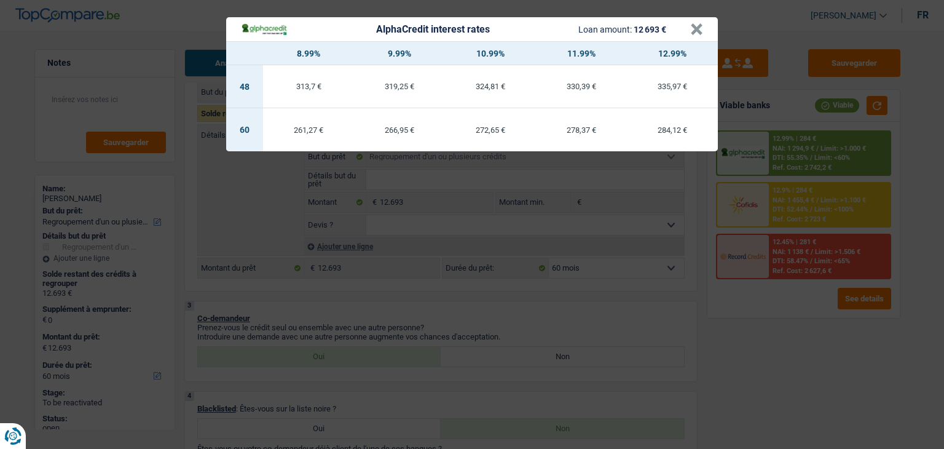
click at [760, 350] on div "AlphaCredit interest rates Loan amount: 12 693 € × 8.99% 9.99% 10.99% 11.99% 12…" at bounding box center [472, 224] width 944 height 449
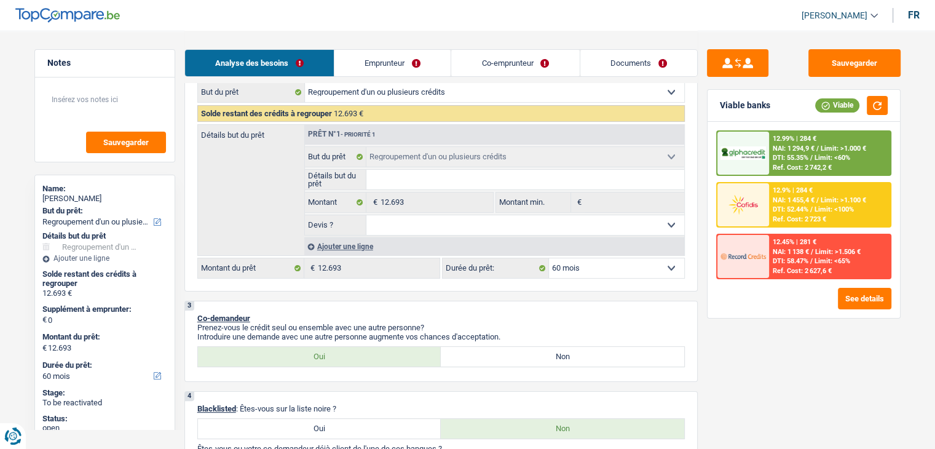
scroll to position [430, 0]
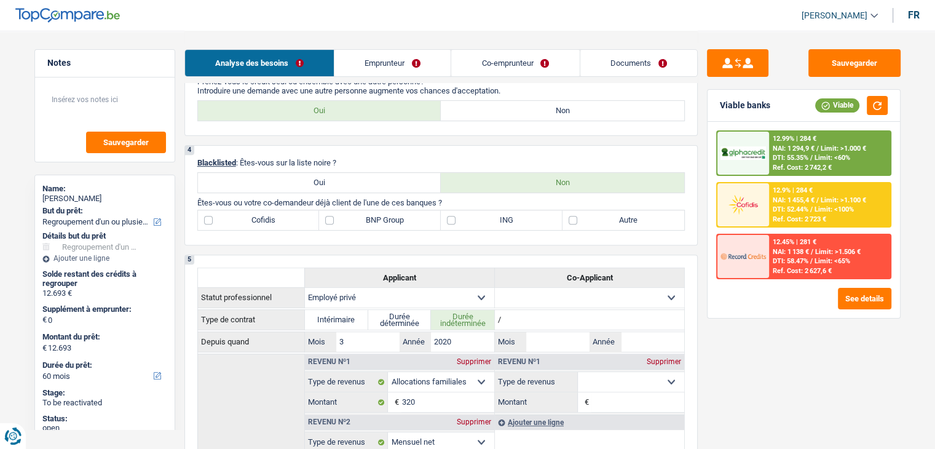
click at [776, 202] on span "NAI: 1 455,4 €" at bounding box center [794, 200] width 42 height 8
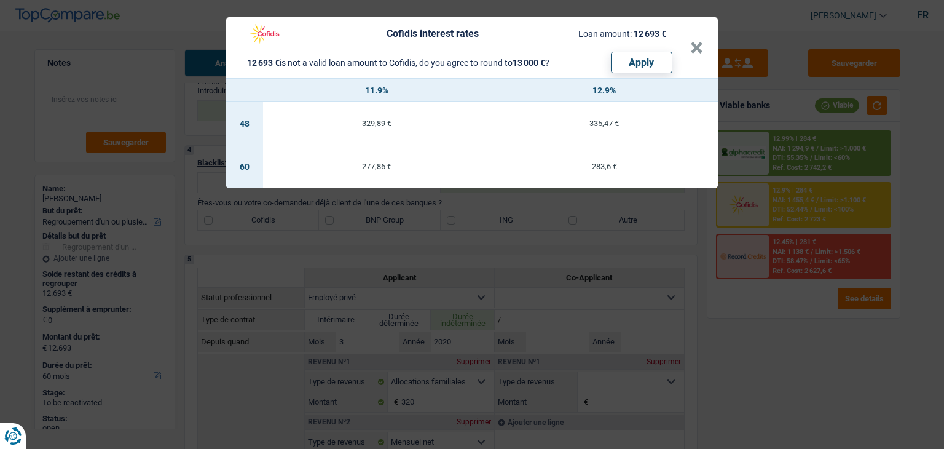
drag, startPoint x: 752, startPoint y: 308, endPoint x: 788, endPoint y: 221, distance: 93.9
click at [752, 307] on div "Cofidis interest rates Loan amount: 12 693 € 12 693 € is not a valid loan amoun…" at bounding box center [472, 224] width 944 height 449
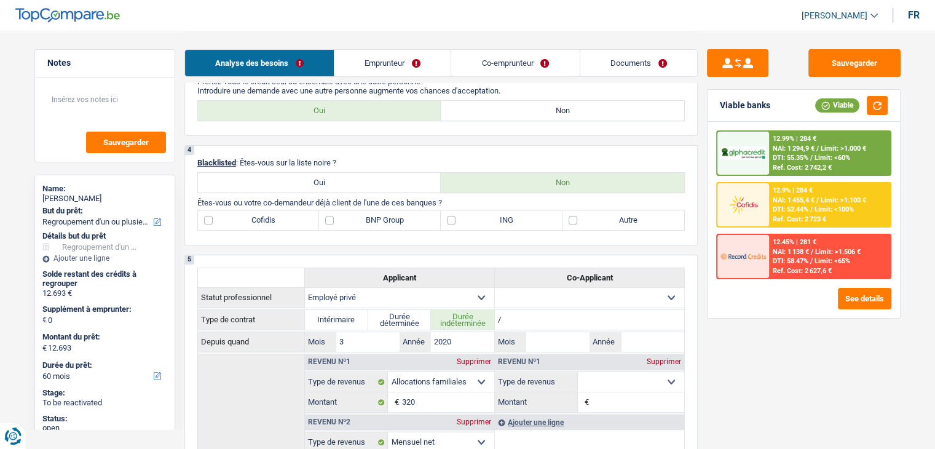
click at [787, 207] on span "DTI: 52.44%" at bounding box center [791, 209] width 36 height 8
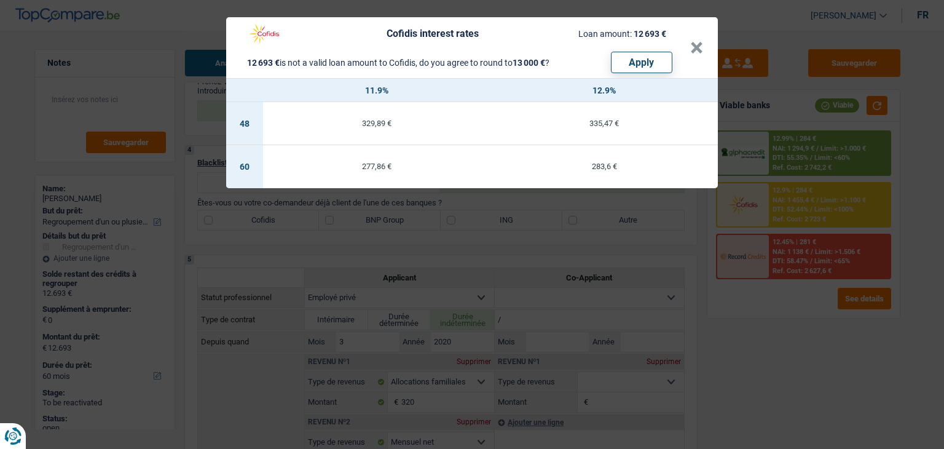
click at [762, 327] on div "Cofidis interest rates Loan amount: 12 693 € 12 693 € is not a valid loan amoun…" at bounding box center [472, 224] width 944 height 449
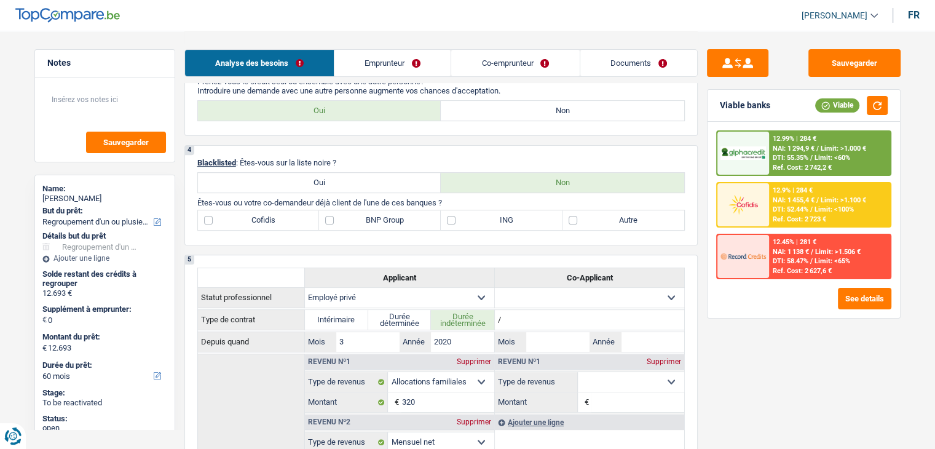
click at [782, 277] on div "12.99% | 284 € NAI: 1 294,9 € / Limit: >1.000 € DTI: 55.35% / Limit: <60% Ref. …" at bounding box center [803, 220] width 192 height 196
click at [782, 261] on span "DTI: 58.47%" at bounding box center [791, 261] width 36 height 8
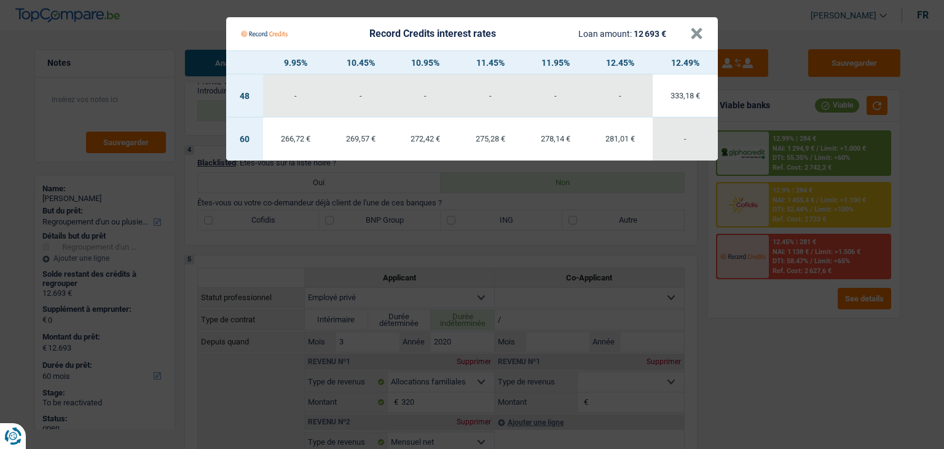
click at [769, 313] on Credits "Record Credits interest rates Loan amount: 12 693 € × 9.95% 10.45% 10.95% 11.45…" at bounding box center [472, 224] width 944 height 449
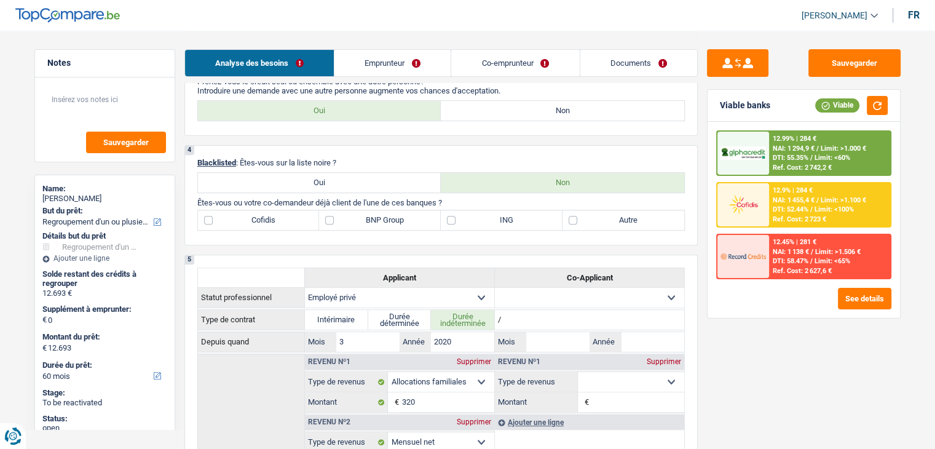
click at [784, 210] on span "DTI: 52.44%" at bounding box center [791, 209] width 36 height 8
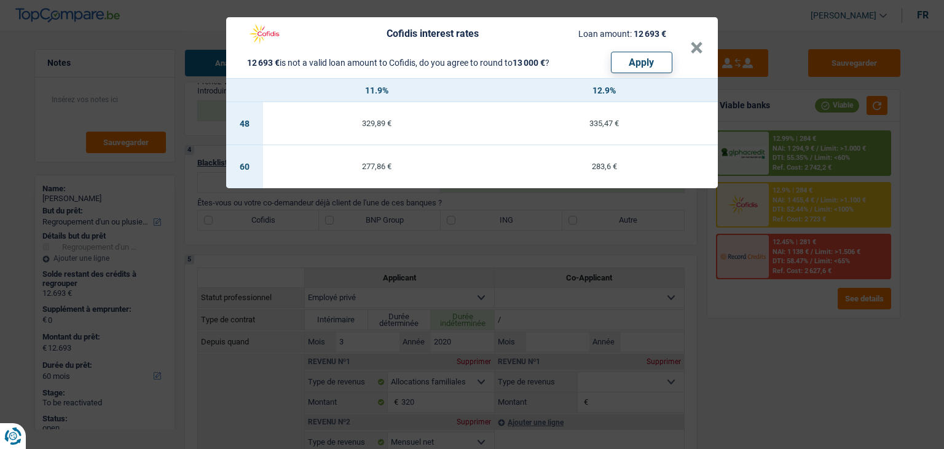
click at [790, 315] on div "Cofidis interest rates Loan amount: 12 693 € 12 693 € is not a valid loan amoun…" at bounding box center [472, 224] width 944 height 449
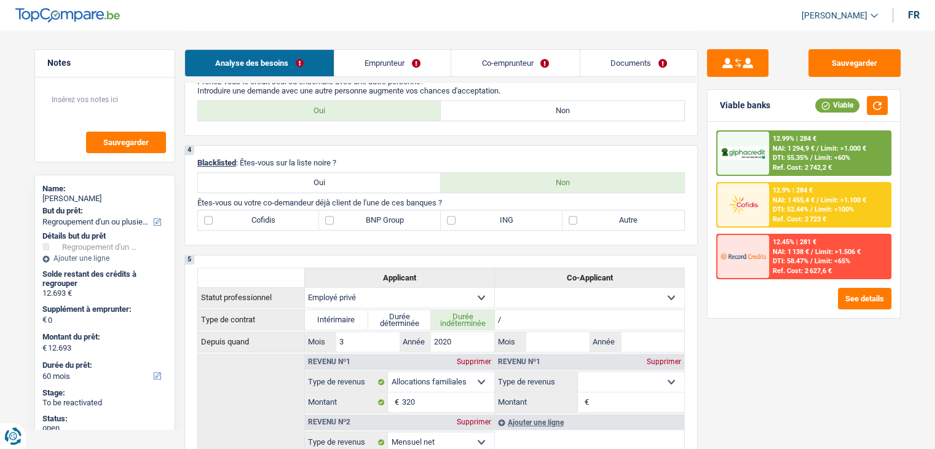
click at [806, 152] on div "12.99% | 284 € NAI: 1 294,9 € / Limit: >1.000 € DTI: 55.35% / Limit: <60% Ref. …" at bounding box center [829, 153] width 121 height 43
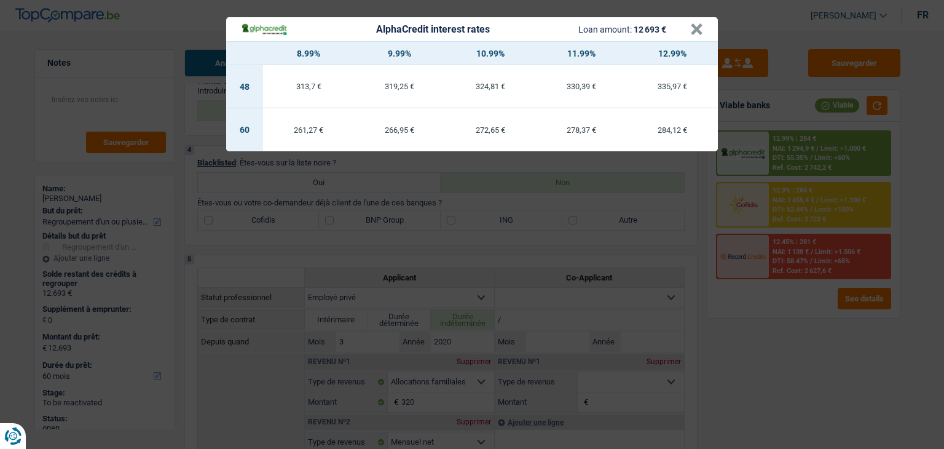
click at [789, 293] on div "AlphaCredit interest rates Loan amount: 12 693 € × 8.99% 9.99% 10.99% 11.99% 12…" at bounding box center [472, 224] width 944 height 449
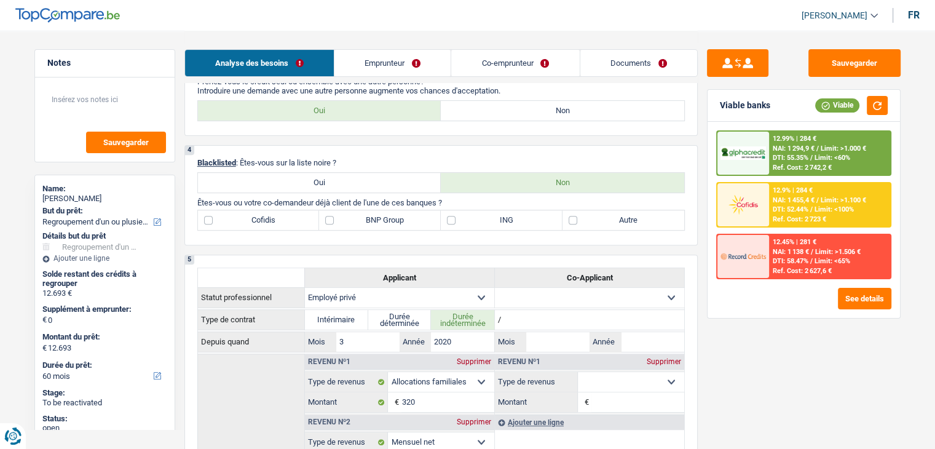
click at [802, 151] on span "NAI: 1 294,9 €" at bounding box center [794, 148] width 42 height 8
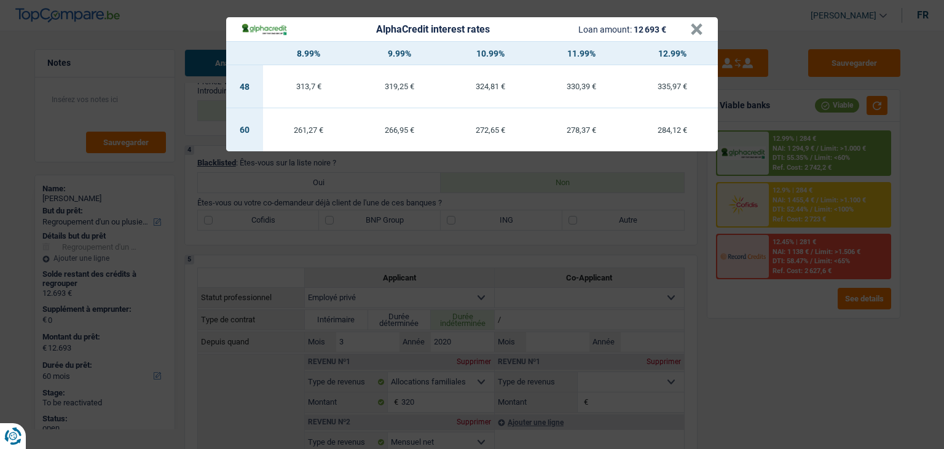
click at [782, 302] on div "AlphaCredit interest rates Loan amount: 12 693 € × 8.99% 9.99% 10.99% 11.99% 12…" at bounding box center [472, 224] width 944 height 449
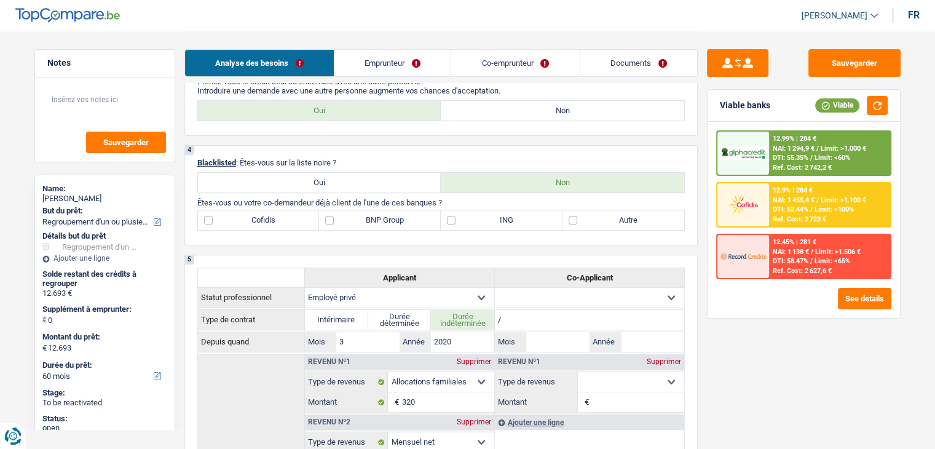
click at [785, 186] on div "12.9% | 284 €" at bounding box center [793, 190] width 40 height 8
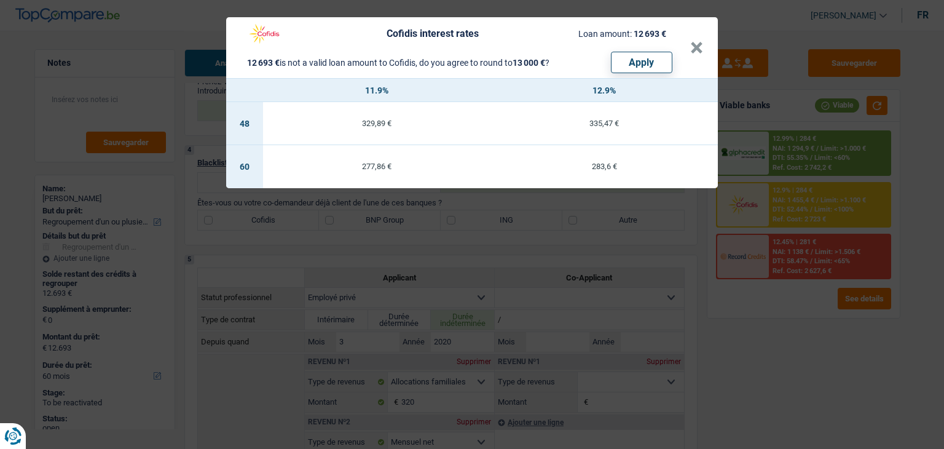
click at [801, 301] on div "Cofidis interest rates Loan amount: 12 693 € 12 693 € is not a valid loan amoun…" at bounding box center [472, 224] width 944 height 449
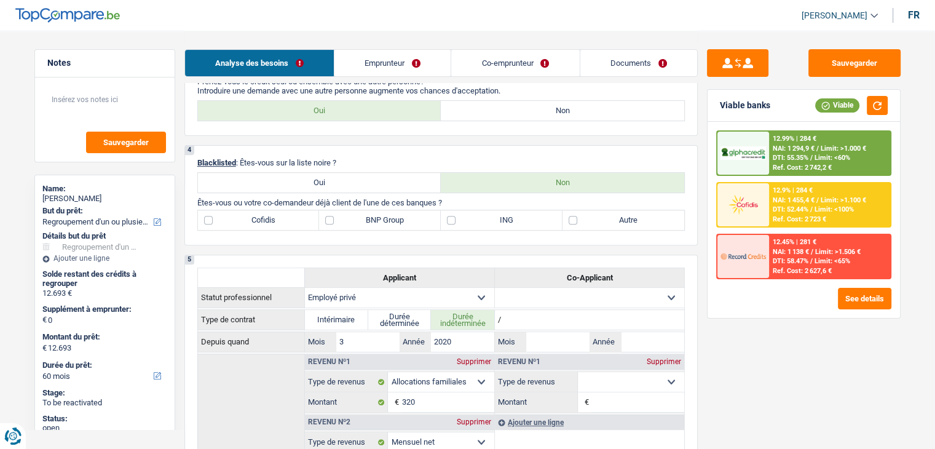
click at [771, 151] on div "12.99% | 284 € NAI: 1 294,9 € / Limit: >1.000 € DTI: 55.35% / Limit: <60% Ref. …" at bounding box center [829, 153] width 121 height 43
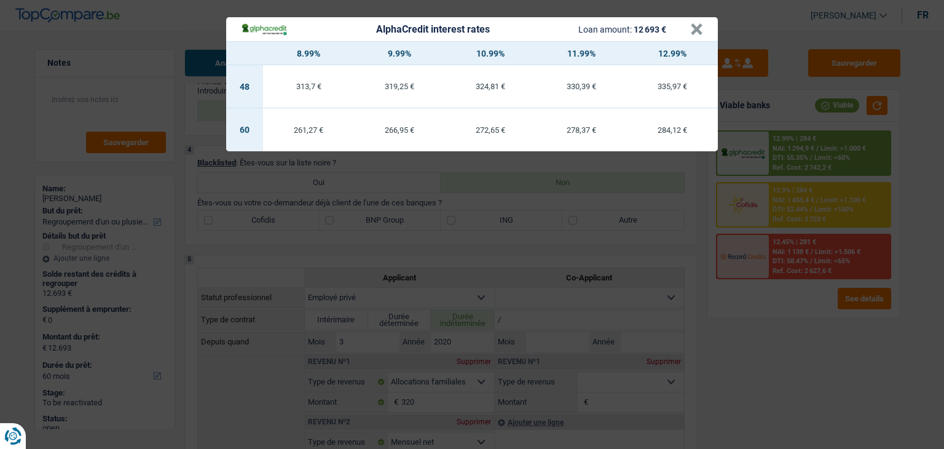
click at [769, 323] on div "AlphaCredit interest rates Loan amount: 12 693 € × 8.99% 9.99% 10.99% 11.99% 12…" at bounding box center [472, 224] width 944 height 449
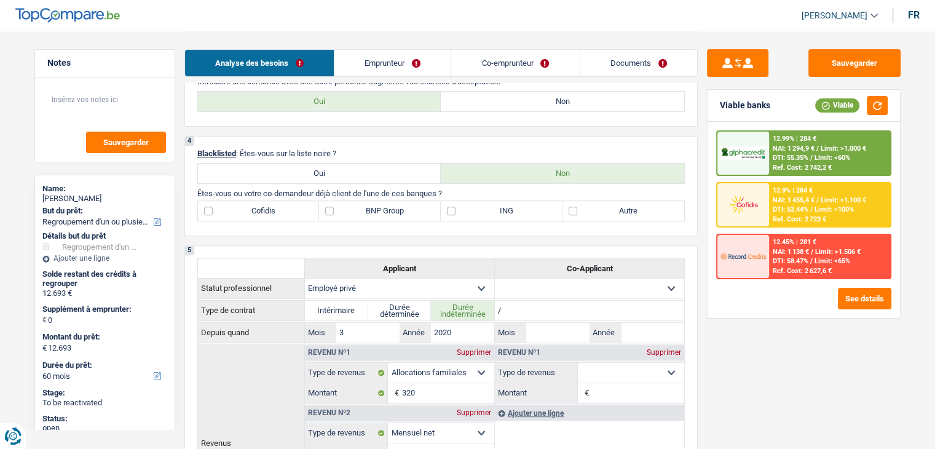
scroll to position [615, 0]
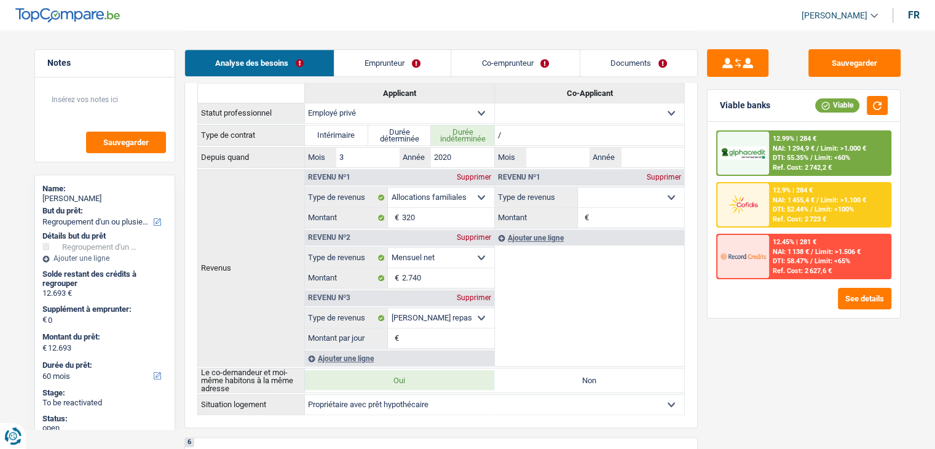
click at [786, 358] on div "Sauvegarder Viable banks Viable 12.99% | 284 € NAI: 1 294,9 € / Limit: >1.000 €…" at bounding box center [804, 239] width 212 height 380
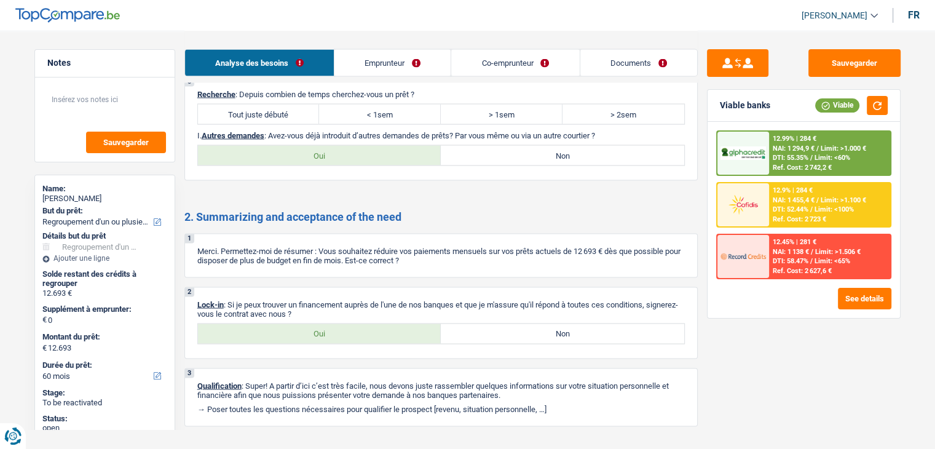
scroll to position [2370, 0]
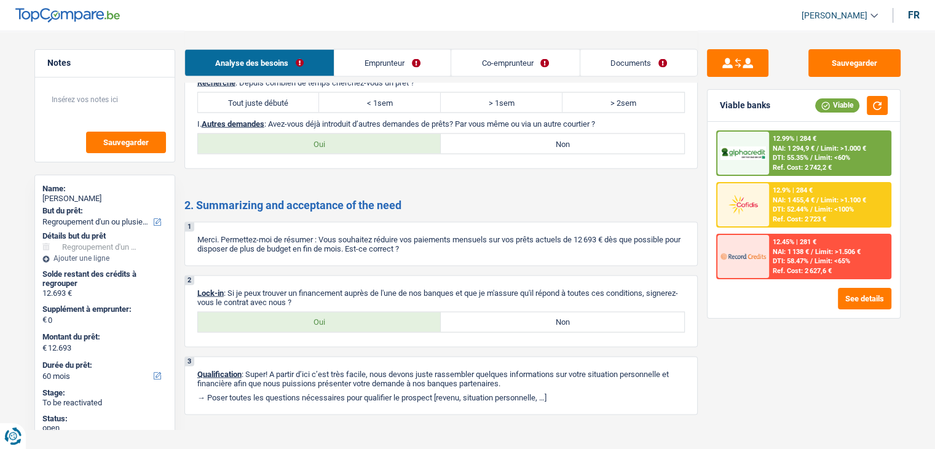
click at [388, 72] on link "Emprunteur" at bounding box center [392, 63] width 116 height 26
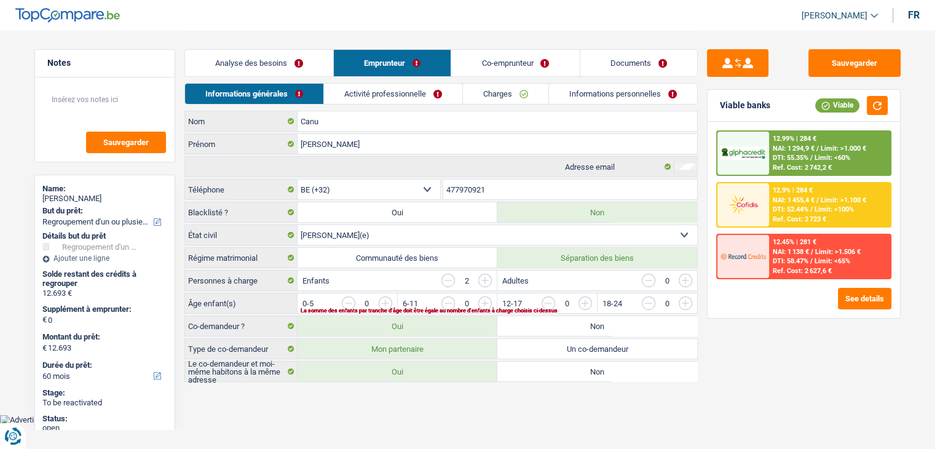
scroll to position [0, 0]
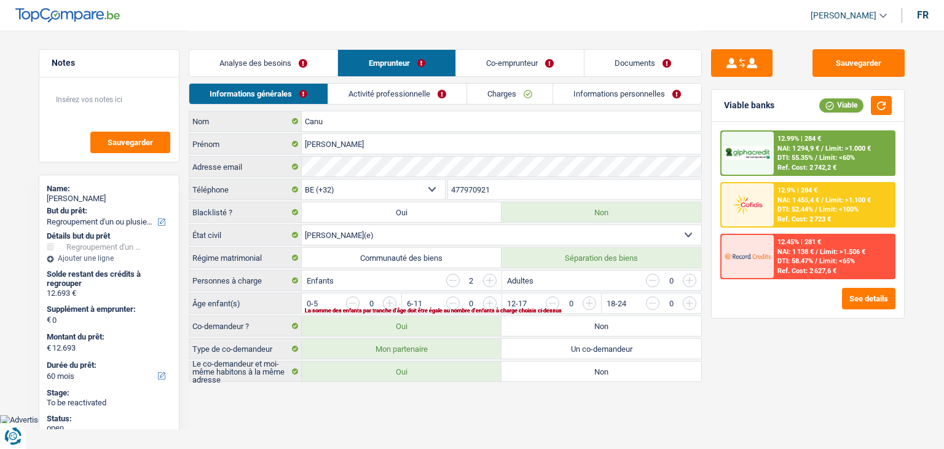
click at [816, 351] on div "Sauvegarder Viable banks Viable 12.99% | 284 € NAI: 1 294,9 € / Limit: >1.000 €…" at bounding box center [808, 239] width 212 height 380
drag, startPoint x: 347, startPoint y: 281, endPoint x: 321, endPoint y: 278, distance: 25.9
click at [321, 278] on div "Enfants 2" at bounding box center [401, 280] width 199 height 20
click at [430, 296] on input "button" at bounding box center [639, 306] width 512 height 20
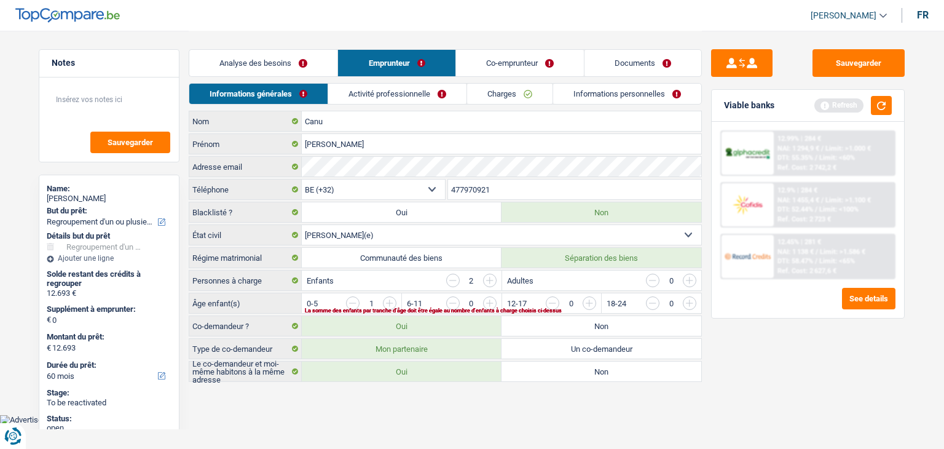
click at [349, 301] on input "button" at bounding box center [353, 303] width 14 height 14
click at [594, 301] on input "button" at bounding box center [839, 306] width 512 height 20
click at [591, 299] on input "button" at bounding box center [839, 306] width 512 height 20
click at [425, 425] on html "Vous avez le contrôle de vos données Nous utilisons des cookies, tout comme nos…" at bounding box center [472, 212] width 944 height 425
click at [399, 88] on link "Activité professionnelle" at bounding box center [398, 94] width 138 height 20
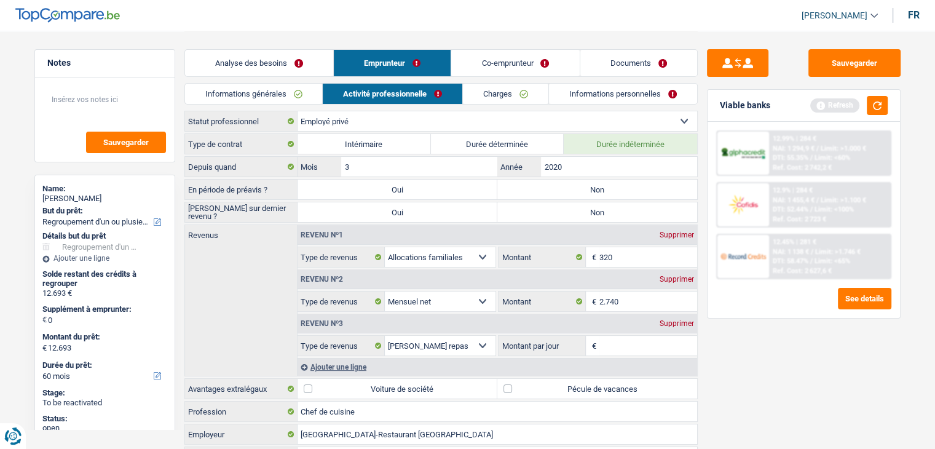
click at [548, 187] on label "Non" at bounding box center [597, 189] width 200 height 20
click at [548, 187] on input "Non" at bounding box center [597, 189] width 200 height 20
click at [547, 213] on label "Non" at bounding box center [597, 212] width 200 height 20
click at [547, 213] on input "Non" at bounding box center [597, 212] width 200 height 20
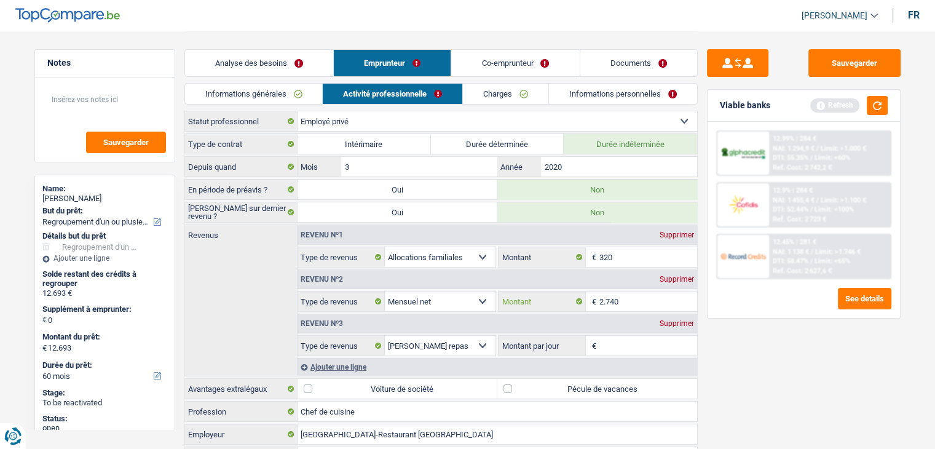
click at [640, 294] on input "2.740" at bounding box center [648, 301] width 98 height 20
click at [766, 340] on div "Sauvegarder Viable banks Refresh 12.99% | 284 € NAI: 1 294,9 € / Limit: >1.000 …" at bounding box center [804, 239] width 212 height 380
click at [884, 103] on button "button" at bounding box center [877, 105] width 21 height 19
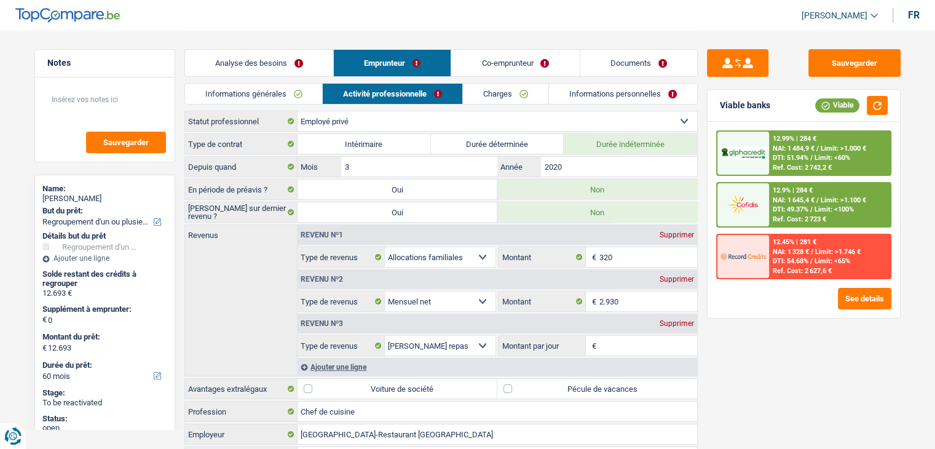
click at [746, 326] on div "Sauvegarder Viable banks Viable 12.99% | 284 € NAI: 1 484,9 € / Limit: >1.000 €…" at bounding box center [804, 239] width 212 height 380
click at [612, 345] on input "Montant par jour" at bounding box center [648, 346] width 98 height 20
click at [671, 320] on div "Supprimer" at bounding box center [676, 323] width 41 height 7
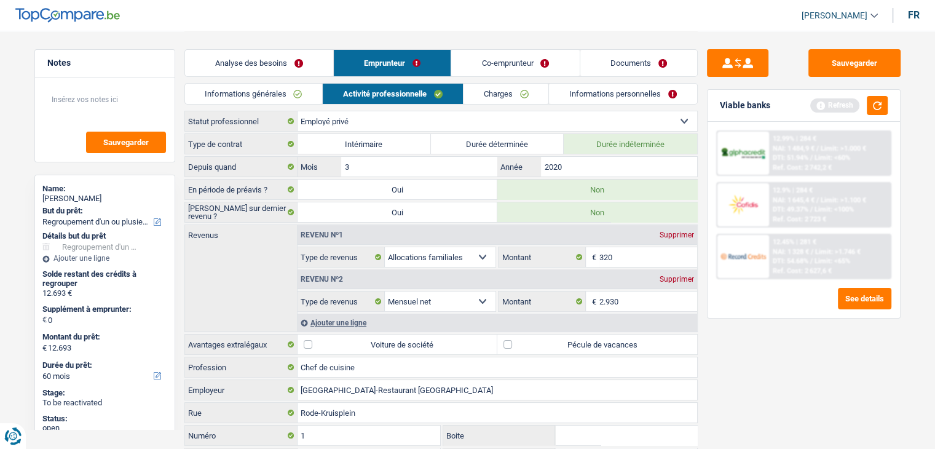
click at [723, 347] on div "Sauvegarder Viable banks Refresh 12.99% | 284 € NAI: 1 484,9 € / Limit: >1.000 …" at bounding box center [804, 239] width 212 height 380
click at [726, 348] on div "Sauvegarder Viable banks Refresh 12.99% | 284 € NAI: 1 484,9 € / Limit: >1.000 …" at bounding box center [804, 239] width 212 height 380
click at [876, 105] on button "button" at bounding box center [877, 105] width 21 height 19
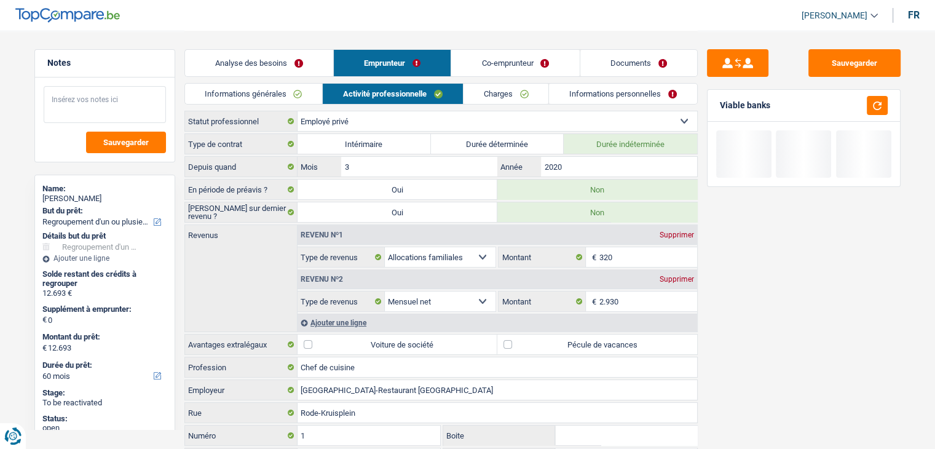
click at [126, 103] on textarea at bounding box center [105, 104] width 122 height 37
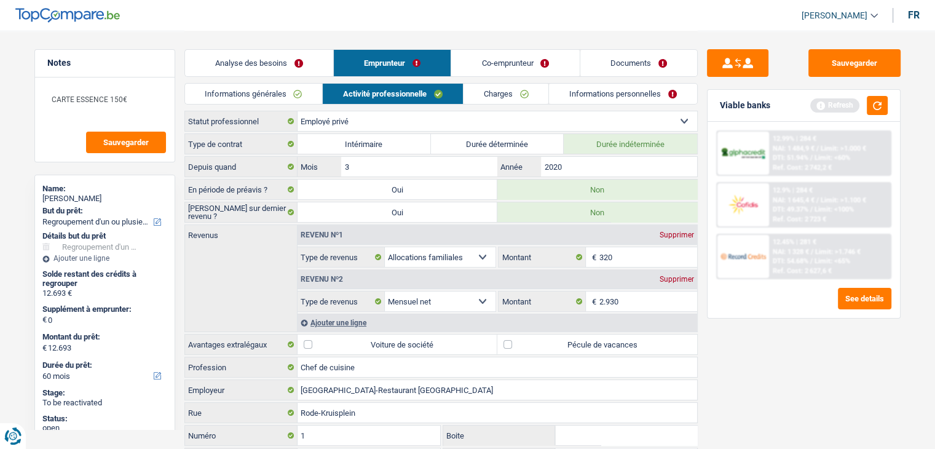
click at [747, 363] on div "Sauvegarder Viable banks Refresh 12.99% | 284 € NAI: 1 484,9 € / Limit: >1.000 …" at bounding box center [804, 239] width 212 height 380
click at [623, 345] on label "Pécule de vacances" at bounding box center [597, 344] width 200 height 20
click at [623, 345] on input "Pécule de vacances" at bounding box center [597, 344] width 200 height 20
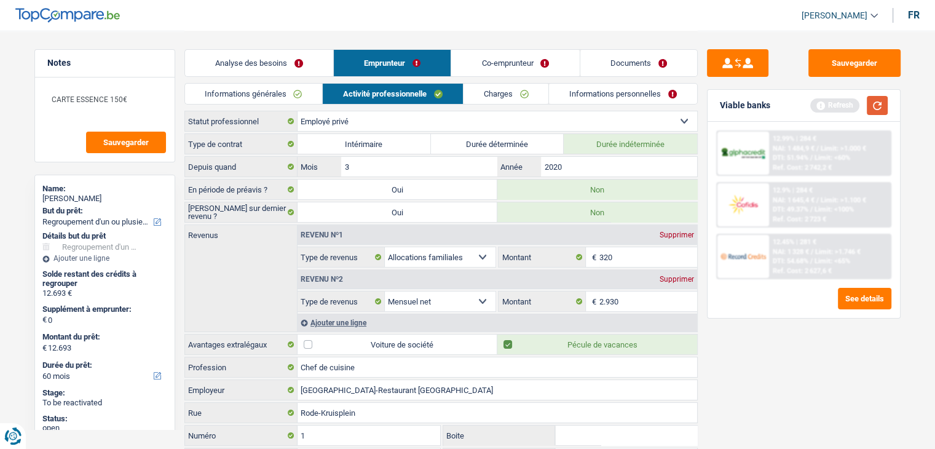
click at [876, 107] on button "button" at bounding box center [877, 105] width 21 height 19
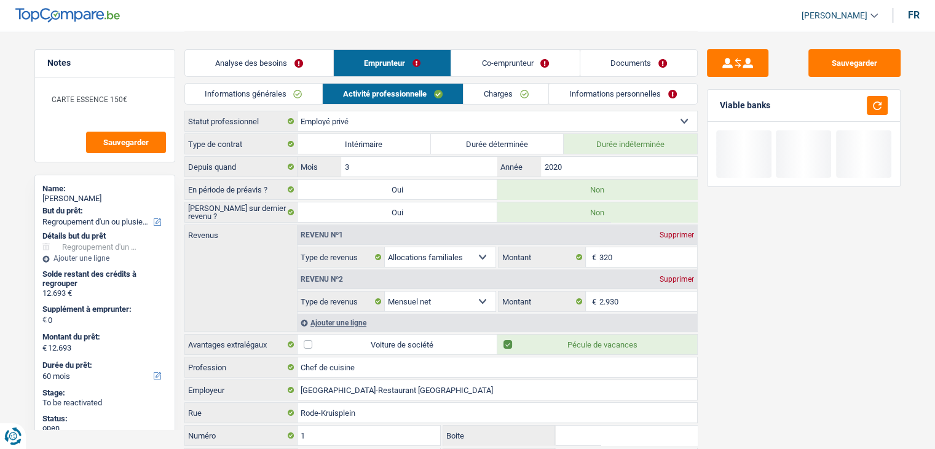
click at [504, 89] on link "Charges" at bounding box center [505, 94] width 85 height 20
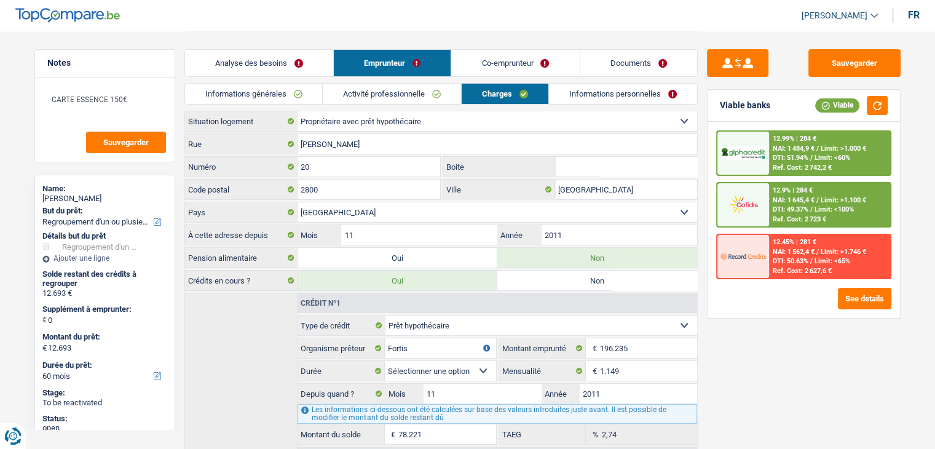
click at [787, 374] on div "Sauvegarder Viable banks Viable 12.99% | 284 € NAI: 1 484,9 € / Limit: >1.000 €…" at bounding box center [804, 239] width 212 height 380
click at [597, 100] on link "Informations personnelles" at bounding box center [623, 94] width 148 height 20
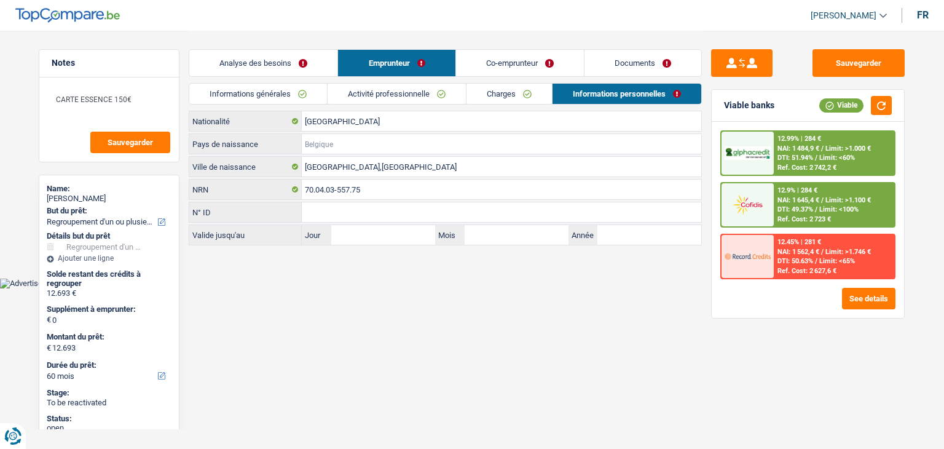
click at [386, 138] on input "Pays de naissance" at bounding box center [501, 144] width 399 height 20
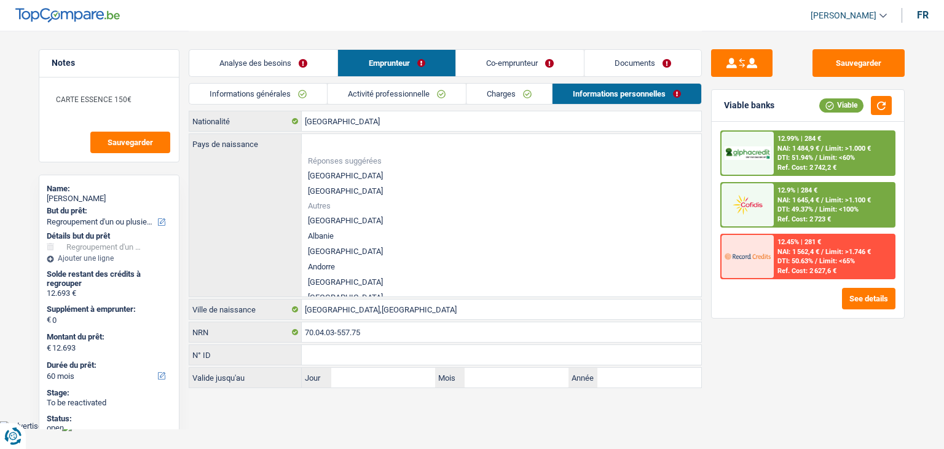
click at [776, 329] on div "Sauvegarder Viable banks Viable 12.99% | 284 € NAI: 1 484,9 € / Limit: >1.000 €…" at bounding box center [808, 239] width 212 height 380
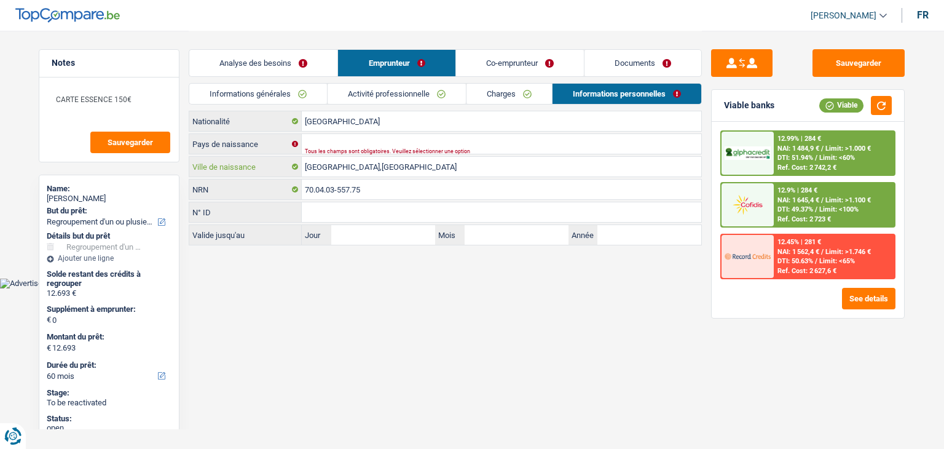
click at [380, 170] on input "Rouen,france" at bounding box center [501, 167] width 399 height 20
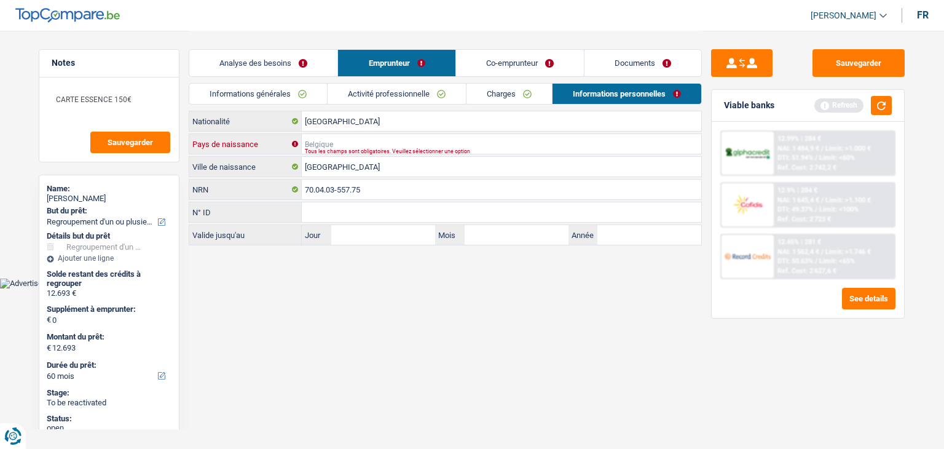
click at [351, 146] on input "Pays de naissance" at bounding box center [501, 144] width 399 height 20
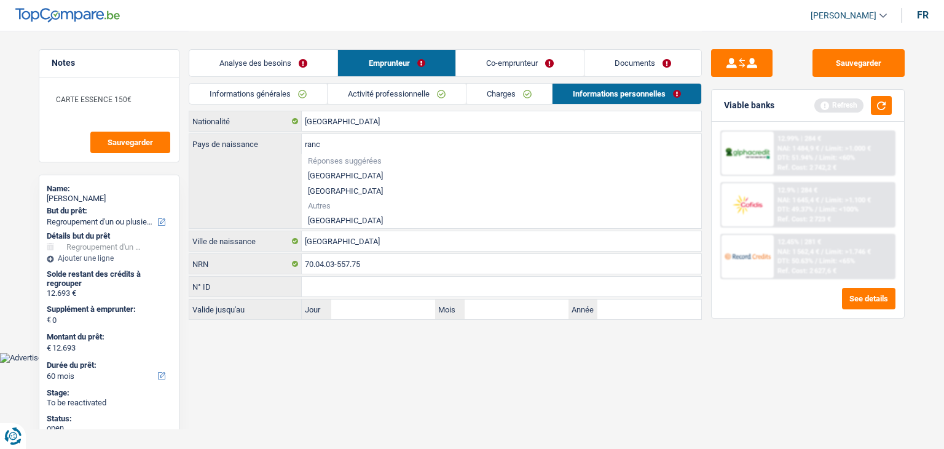
click at [329, 221] on li "France" at bounding box center [501, 220] width 399 height 15
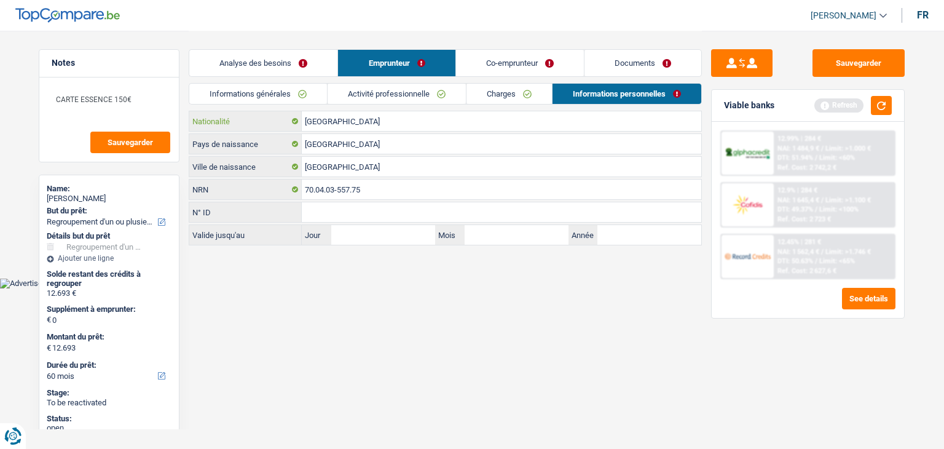
click at [334, 122] on input "[GEOGRAPHIC_DATA]" at bounding box center [501, 121] width 399 height 20
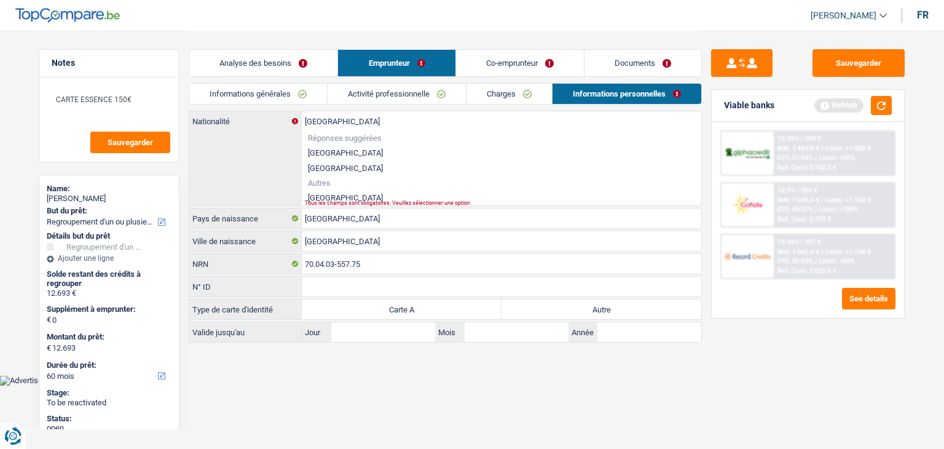
click at [328, 193] on li "France" at bounding box center [501, 197] width 399 height 15
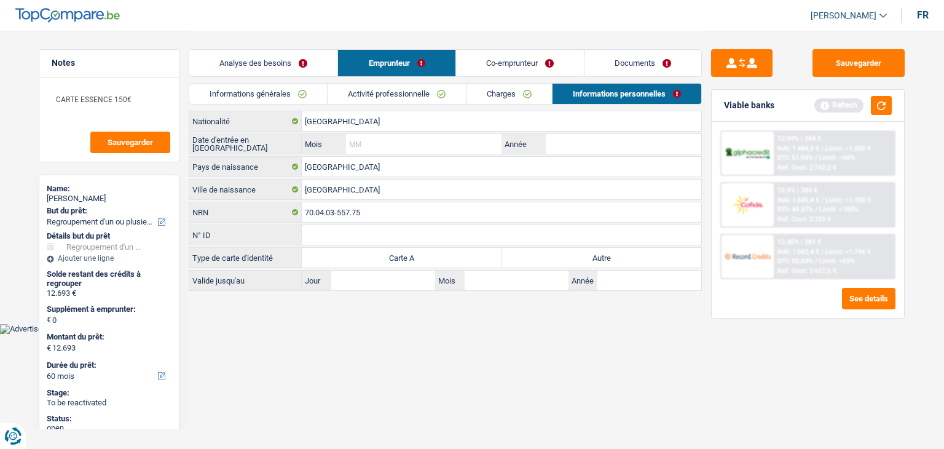
click at [376, 140] on input "Mois" at bounding box center [423, 144] width 155 height 20
click at [608, 156] on div "France Pays de naissance" at bounding box center [445, 166] width 513 height 21
click at [603, 140] on input "Année" at bounding box center [623, 144] width 155 height 20
click at [445, 151] on input "Mois" at bounding box center [423, 144] width 155 height 20
drag, startPoint x: 356, startPoint y: 340, endPoint x: 394, endPoint y: 327, distance: 40.2
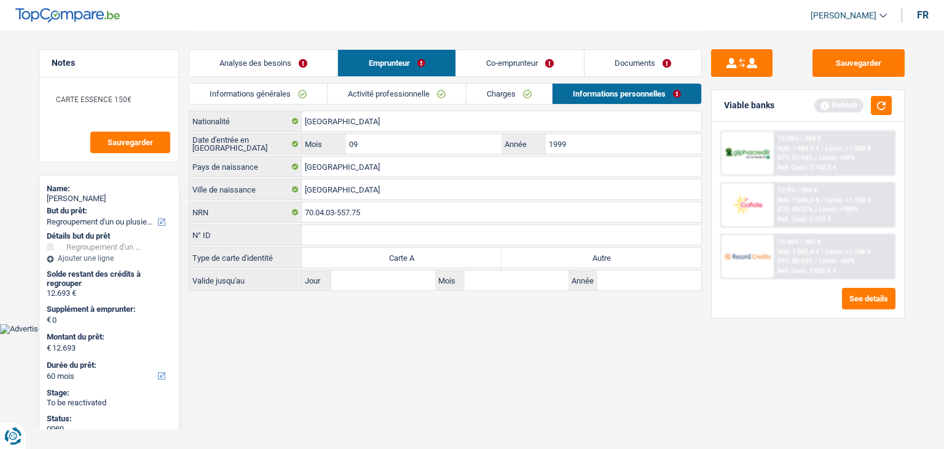
click at [359, 334] on html "Vous avez le contrôle de vos données Nous utilisons des cookies, tout comme nos…" at bounding box center [472, 167] width 944 height 334
click at [573, 256] on label "Autre" at bounding box center [601, 258] width 200 height 20
click at [573, 256] on input "Autre" at bounding box center [601, 258] width 200 height 20
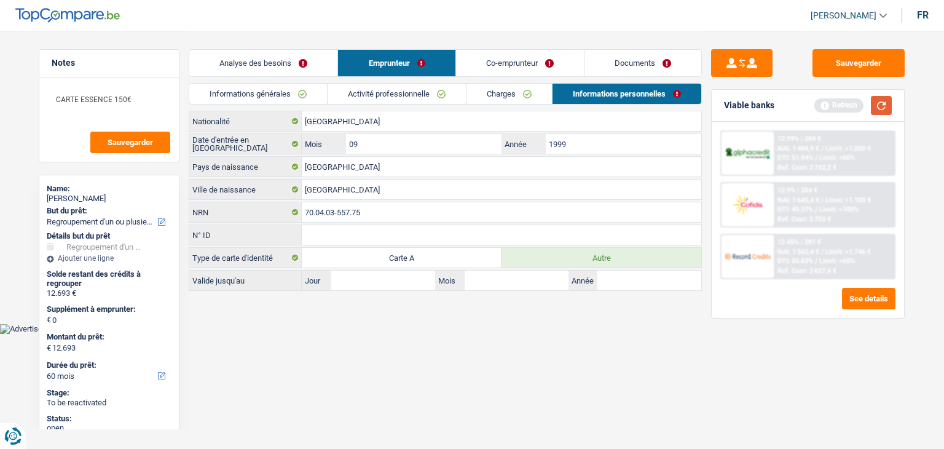
click at [871, 104] on button "button" at bounding box center [881, 105] width 21 height 19
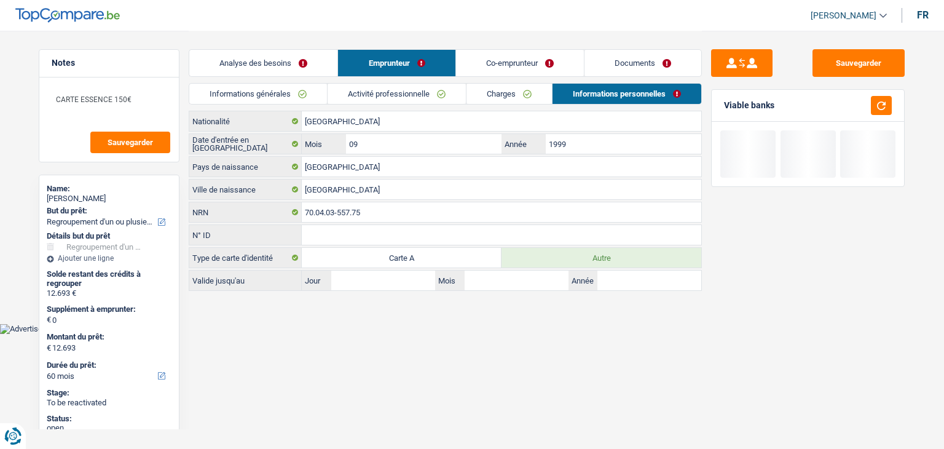
drag, startPoint x: 373, startPoint y: 95, endPoint x: 362, endPoint y: 93, distance: 11.1
click at [373, 95] on link "Activité professionnelle" at bounding box center [397, 94] width 138 height 20
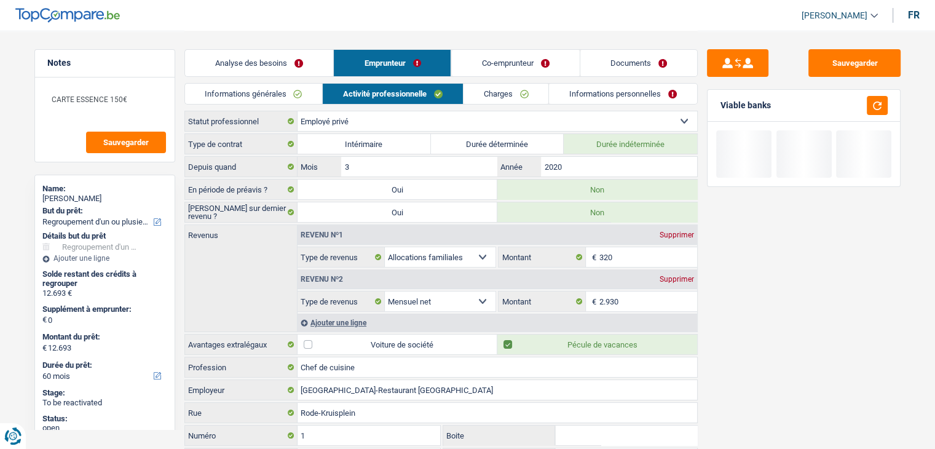
click at [296, 92] on link "Informations générales" at bounding box center [254, 94] width 138 height 20
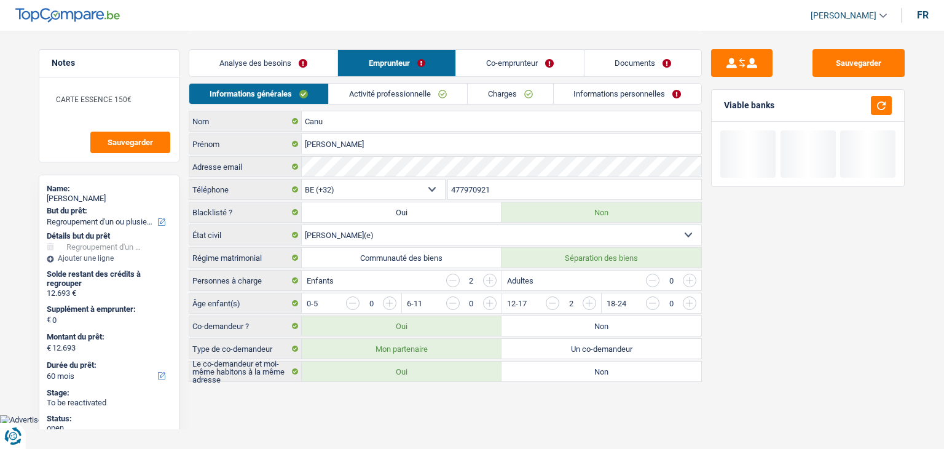
click at [269, 61] on link "Analyse des besoins" at bounding box center [263, 63] width 148 height 26
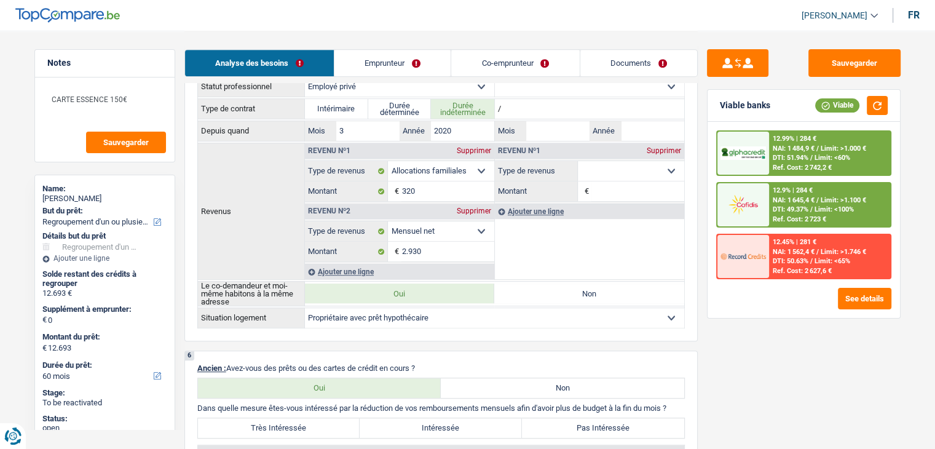
scroll to position [492, 0]
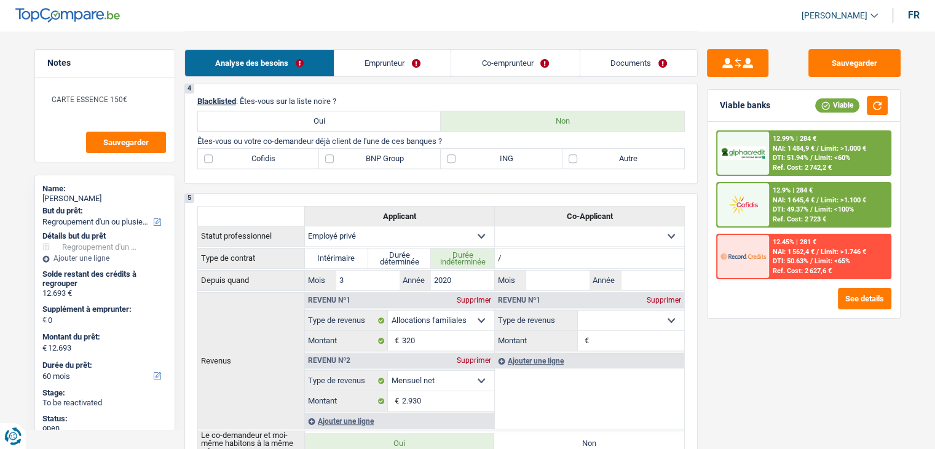
drag, startPoint x: 378, startPoint y: 155, endPoint x: 368, endPoint y: 162, distance: 12.3
click at [378, 155] on label "BNP Group" at bounding box center [380, 159] width 122 height 20
click at [378, 155] on input "BNP Group" at bounding box center [380, 159] width 122 height 20
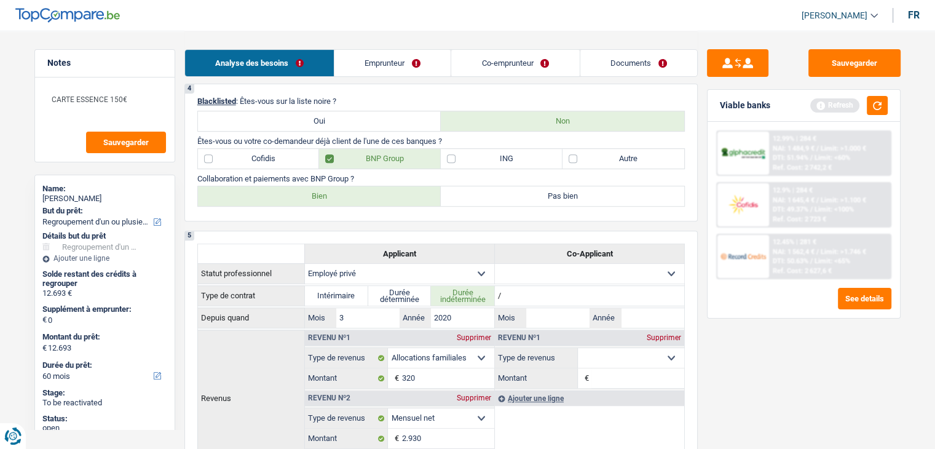
click at [319, 196] on label "Bien" at bounding box center [319, 196] width 243 height 20
click at [319, 196] on input "Bien" at bounding box center [319, 196] width 243 height 20
click at [875, 105] on button "button" at bounding box center [877, 105] width 21 height 19
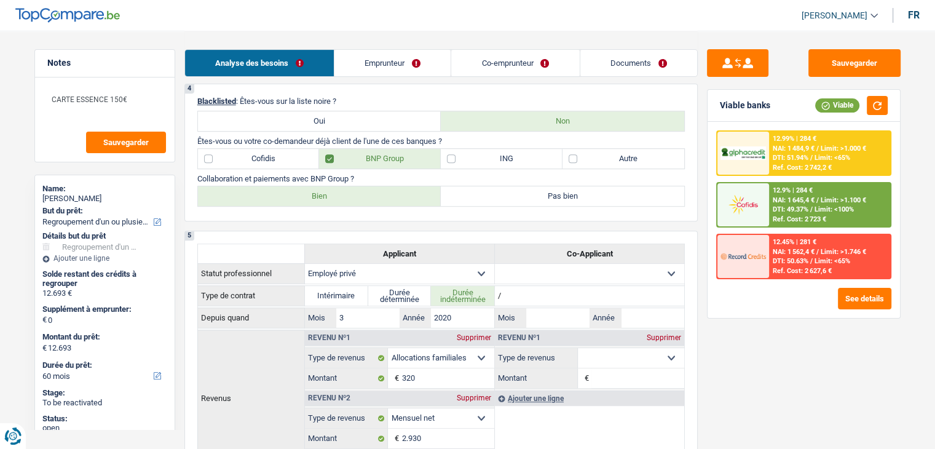
click at [605, 163] on label "Autre" at bounding box center [623, 159] width 122 height 20
click at [605, 163] on input "Autre" at bounding box center [623, 159] width 122 height 20
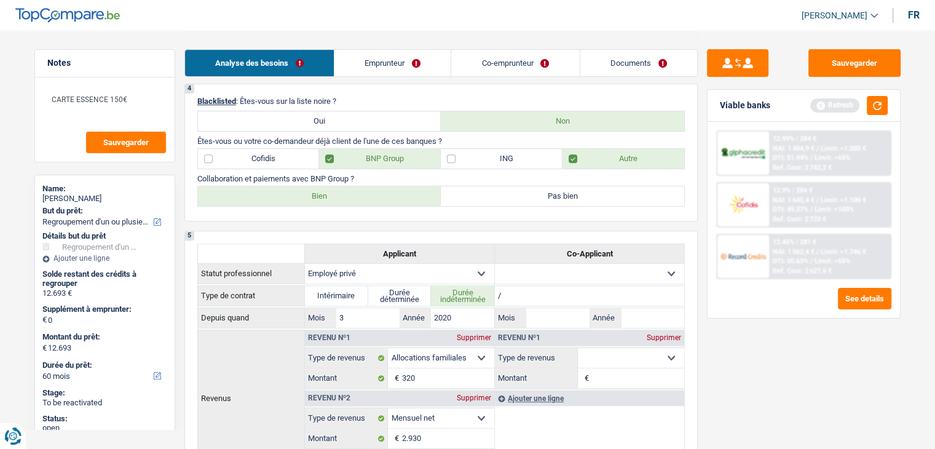
click at [568, 159] on label "Autre" at bounding box center [623, 159] width 122 height 20
click at [568, 159] on input "Autre" at bounding box center [623, 159] width 122 height 20
click at [593, 174] on p "Collaboration et paiements avec BNP Group ?" at bounding box center [440, 178] width 487 height 9
click at [588, 161] on label "Autre" at bounding box center [623, 159] width 122 height 20
click at [588, 161] on input "Autre" at bounding box center [623, 159] width 122 height 20
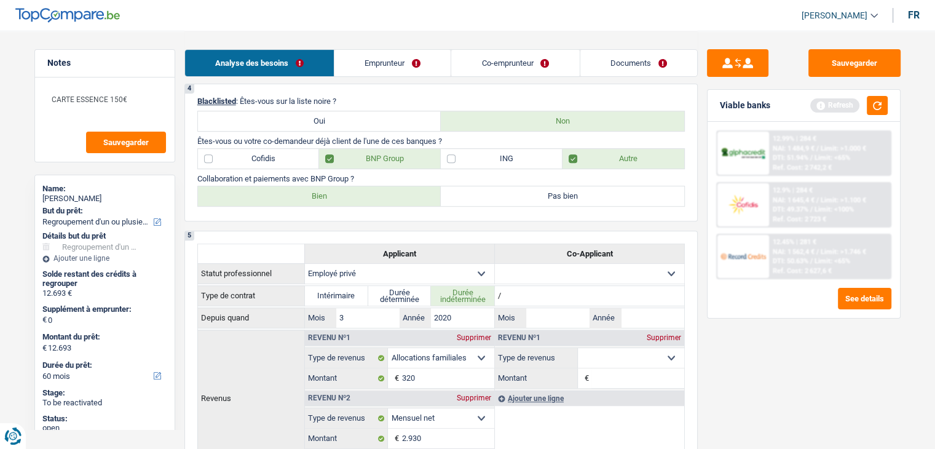
click at [508, 186] on label "Pas bien" at bounding box center [562, 196] width 243 height 20
click at [508, 186] on input "Pas bien" at bounding box center [562, 196] width 243 height 20
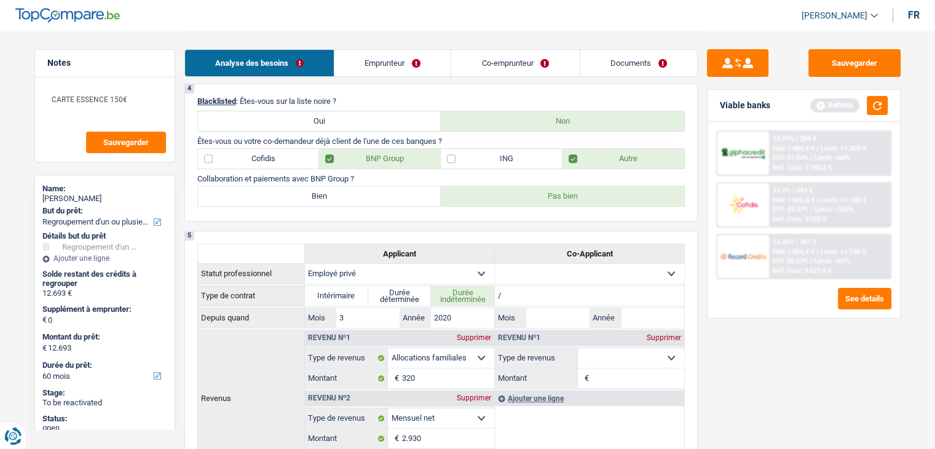
click at [430, 197] on label "Bien" at bounding box center [319, 196] width 243 height 20
click at [430, 197] on input "Bien" at bounding box center [319, 196] width 243 height 20
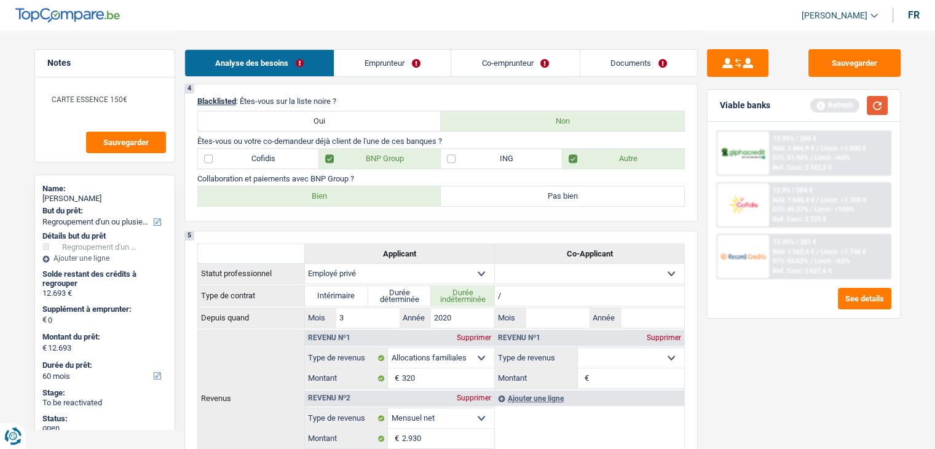
click at [868, 108] on button "button" at bounding box center [877, 105] width 21 height 19
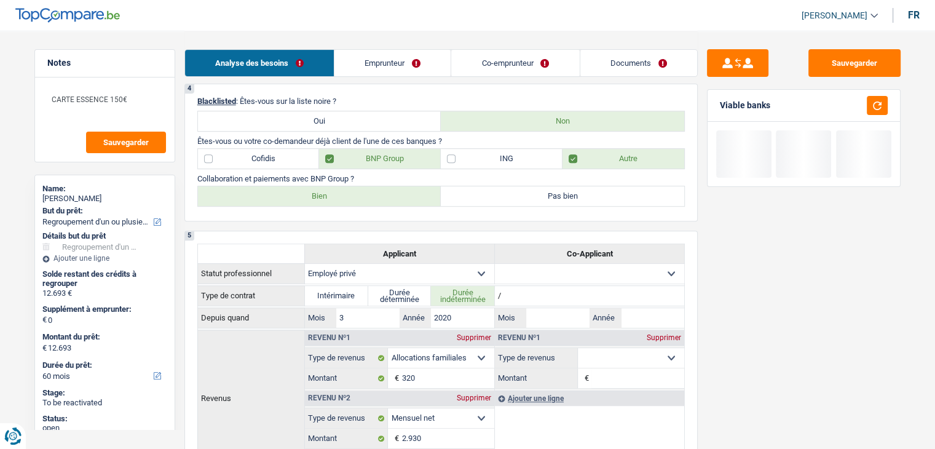
click at [490, 66] on link "Co-emprunteur" at bounding box center [515, 63] width 128 height 26
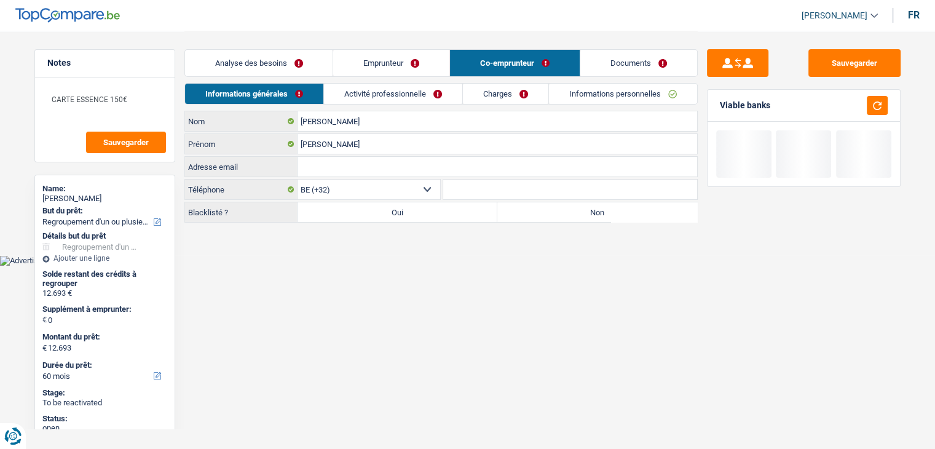
scroll to position [0, 0]
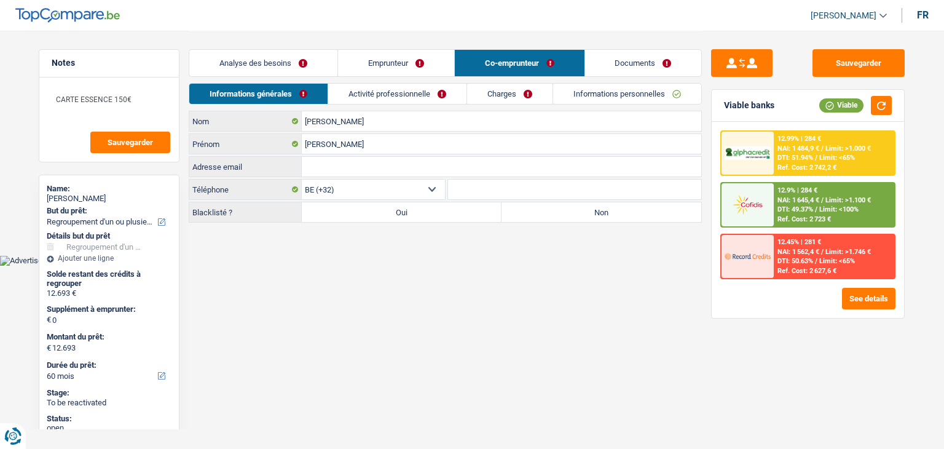
click at [342, 247] on main "Notes CARTE ESSENCE 150€ Sauvegarder Name: Samuel Canu But du prêt: Confort mai…" at bounding box center [472, 127] width 944 height 255
click at [548, 212] on label "Non" at bounding box center [601, 212] width 200 height 20
click at [548, 212] on input "Non" at bounding box center [601, 212] width 200 height 20
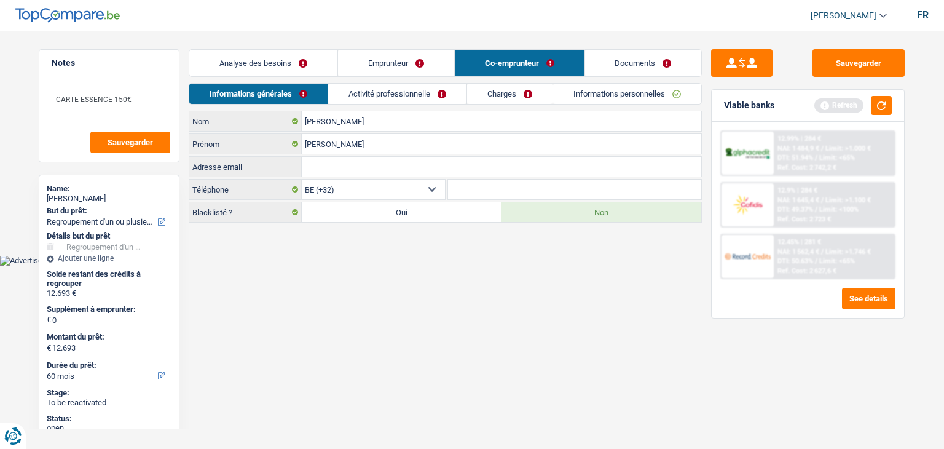
click at [363, 97] on link "Activité professionnelle" at bounding box center [397, 94] width 138 height 20
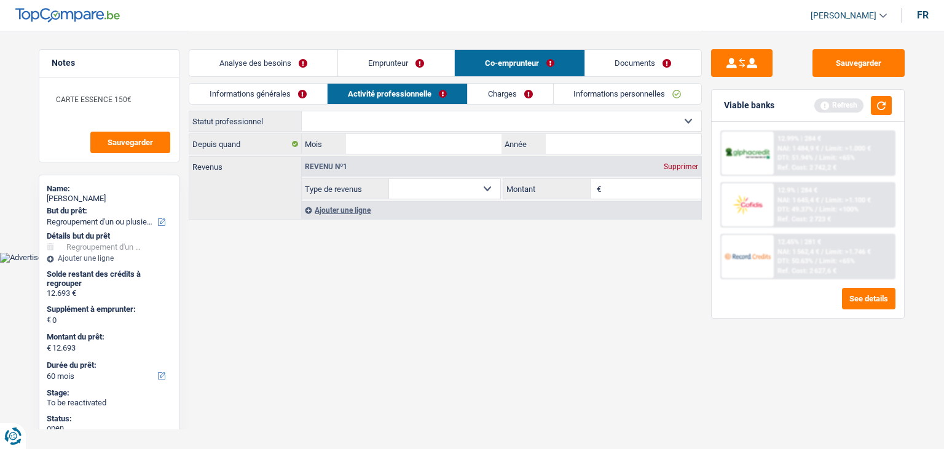
click at [344, 128] on select "Ouvrier Employé privé Employé public Invalide Indépendant Pensionné Chômeur Mut…" at bounding box center [501, 121] width 399 height 20
click at [269, 212] on div "Revenus Revenu nº1 Supprimer Allocation d'handicap Allocations chômage Allocati…" at bounding box center [445, 187] width 513 height 63
click at [875, 106] on button "button" at bounding box center [881, 105] width 21 height 19
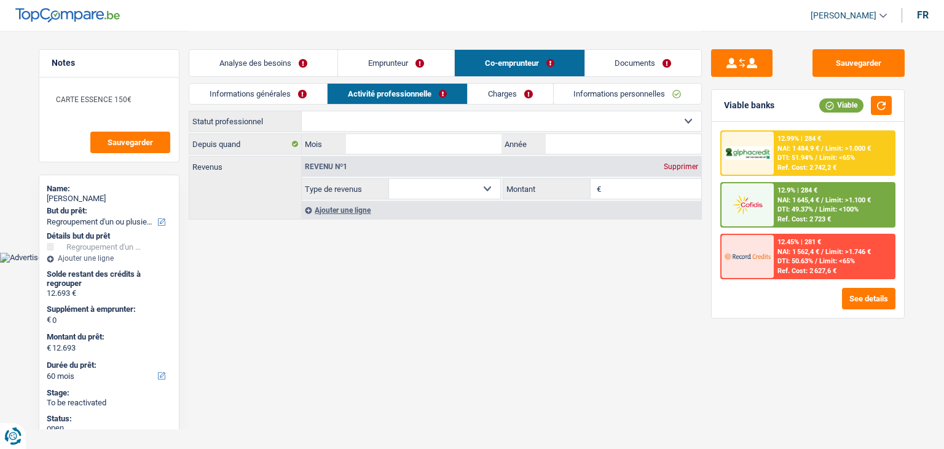
click at [439, 125] on select "Ouvrier Employé privé Employé public Invalide Indépendant Pensionné Chômeur Mut…" at bounding box center [501, 121] width 399 height 20
click at [302, 111] on select "Ouvrier Employé privé Employé public Invalide Indépendant Pensionné Chômeur Mut…" at bounding box center [501, 121] width 399 height 20
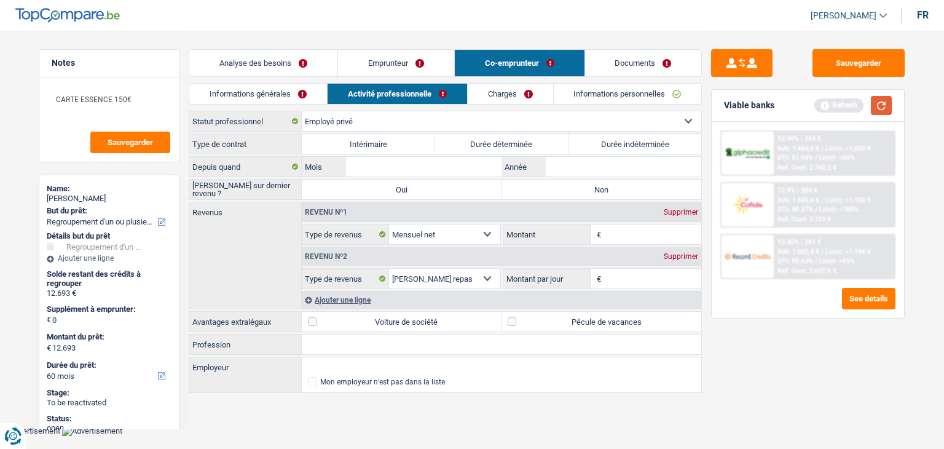
click at [883, 112] on button "button" at bounding box center [881, 105] width 21 height 19
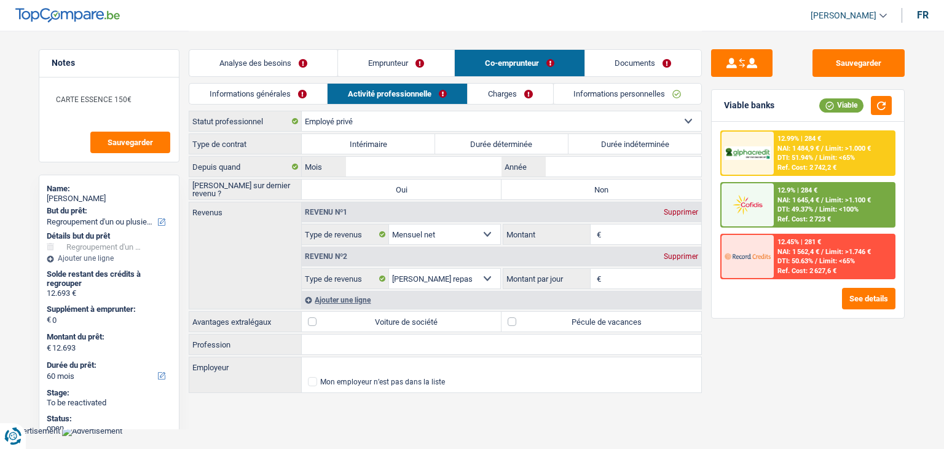
click at [509, 118] on select "Ouvrier Employé privé Employé public Invalide Indépendant Pensionné Chômeur Mut…" at bounding box center [501, 121] width 399 height 20
click at [302, 111] on select "Ouvrier Employé privé Employé public Invalide Indépendant Pensionné Chômeur Mut…" at bounding box center [501, 121] width 399 height 20
drag, startPoint x: 776, startPoint y: 105, endPoint x: 718, endPoint y: 105, distance: 57.2
click at [718, 105] on div "Viable banks Viable" at bounding box center [808, 106] width 192 height 32
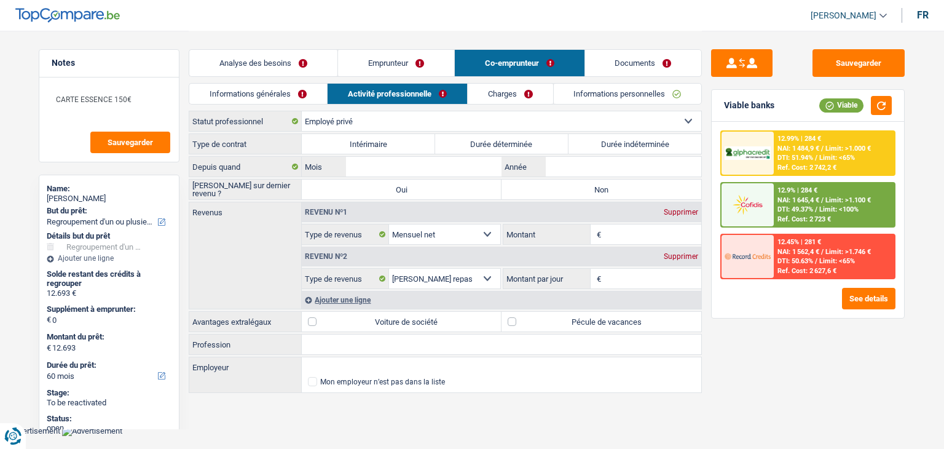
click at [654, 143] on label "Durée indéterminée" at bounding box center [634, 144] width 133 height 20
click at [654, 143] on input "Durée indéterminée" at bounding box center [634, 144] width 133 height 20
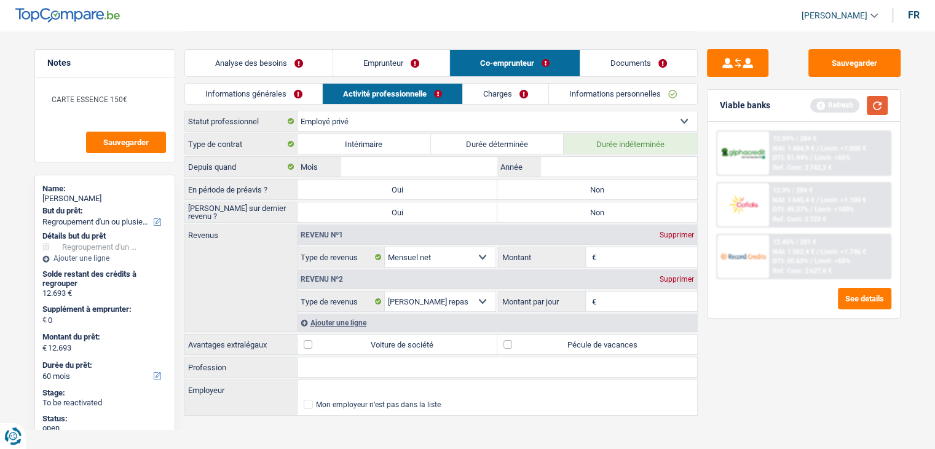
click at [881, 103] on button "button" at bounding box center [877, 105] width 21 height 19
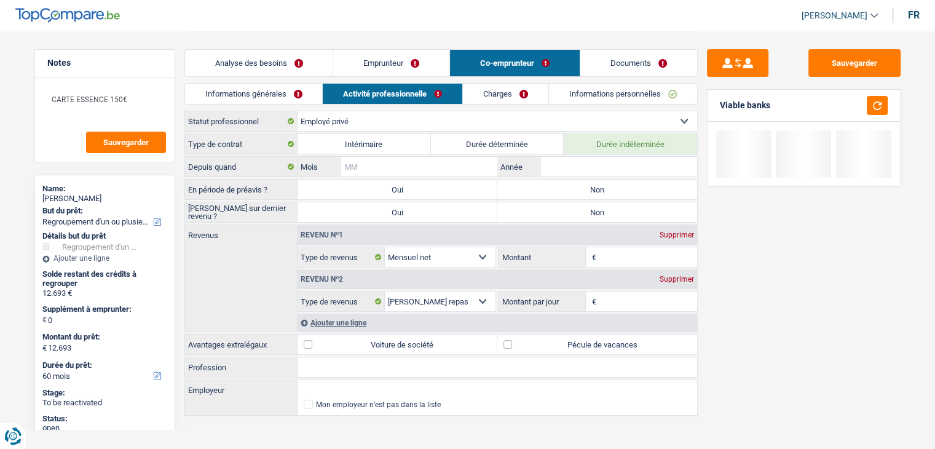
click at [435, 161] on input "Mois" at bounding box center [418, 167] width 155 height 20
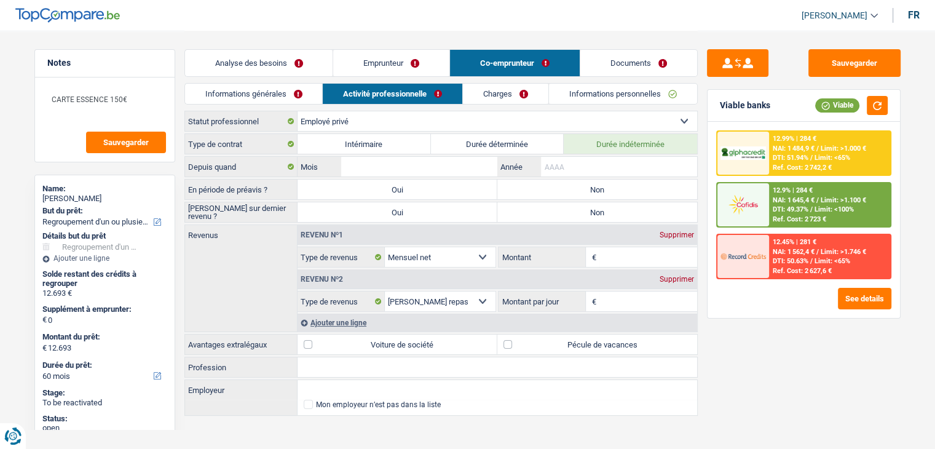
click at [561, 163] on input "Année" at bounding box center [618, 167] width 155 height 20
click at [563, 168] on input "Année" at bounding box center [618, 167] width 155 height 20
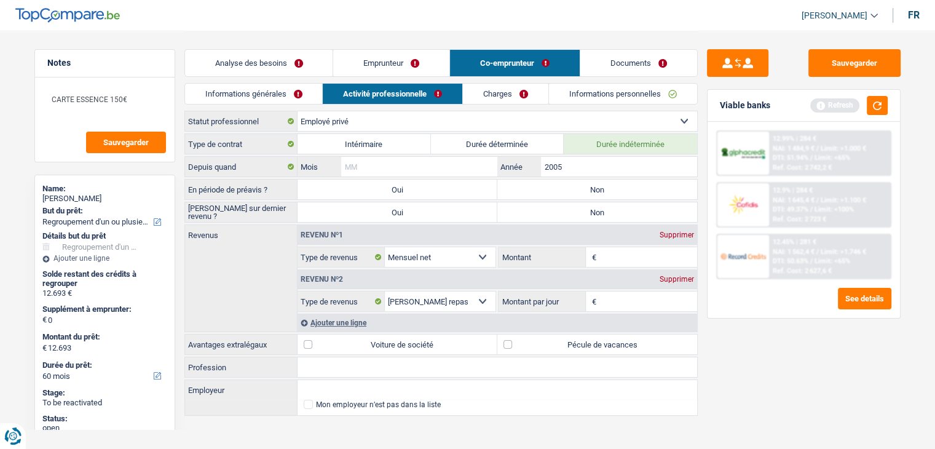
click at [454, 172] on input "Mois" at bounding box center [418, 167] width 155 height 20
click at [531, 173] on label "Année" at bounding box center [519, 167] width 44 height 20
click at [0, 0] on input "2005" at bounding box center [0, 0] width 0 height 0
click at [533, 181] on label "Non" at bounding box center [597, 189] width 200 height 20
click at [533, 181] on input "Non" at bounding box center [597, 189] width 200 height 20
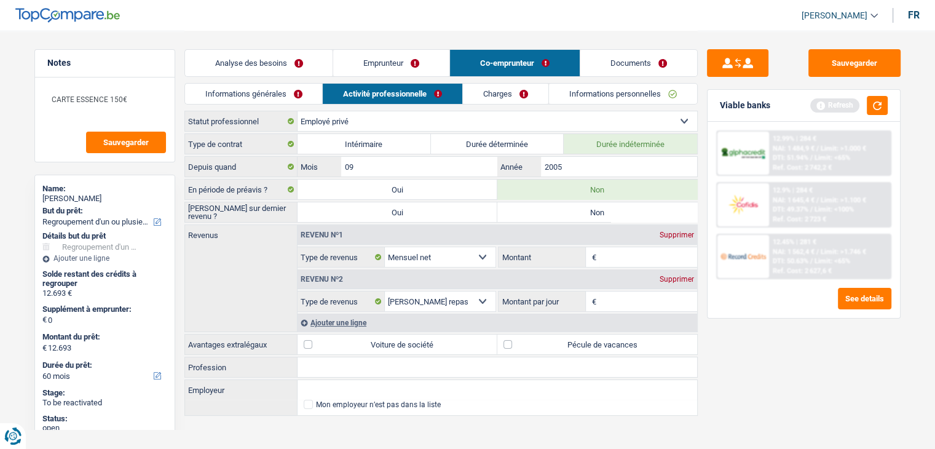
click at [543, 210] on label "Non" at bounding box center [597, 212] width 200 height 20
click at [543, 210] on input "Non" at bounding box center [597, 212] width 200 height 20
click at [615, 254] on input "Montant" at bounding box center [648, 257] width 98 height 20
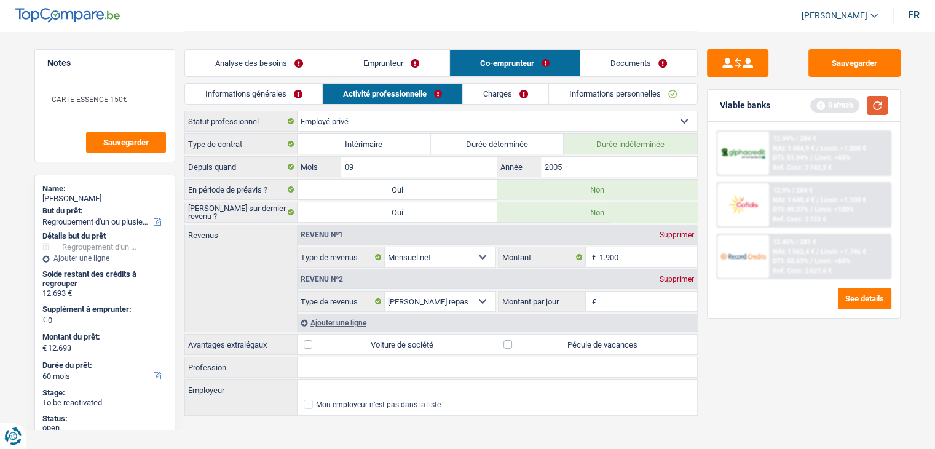
click at [871, 98] on button "button" at bounding box center [877, 105] width 21 height 19
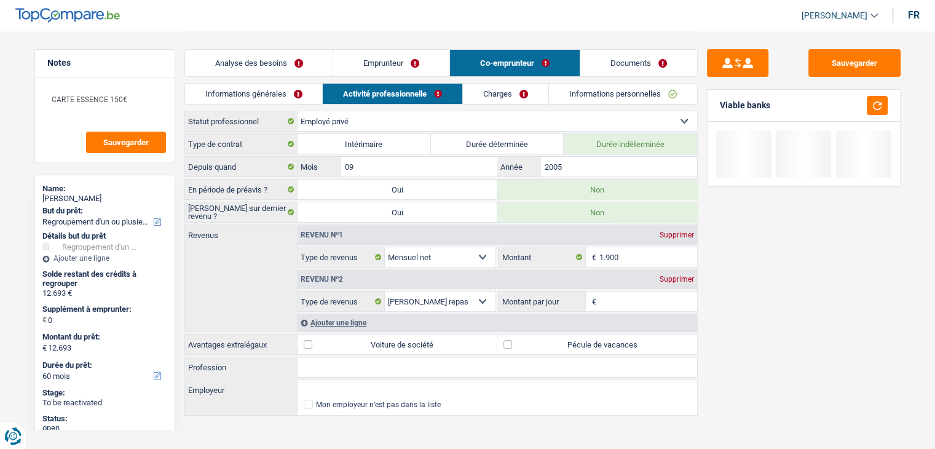
click at [669, 299] on input "Montant par jour" at bounding box center [648, 301] width 98 height 20
click at [624, 255] on input "1.900" at bounding box center [648, 257] width 98 height 20
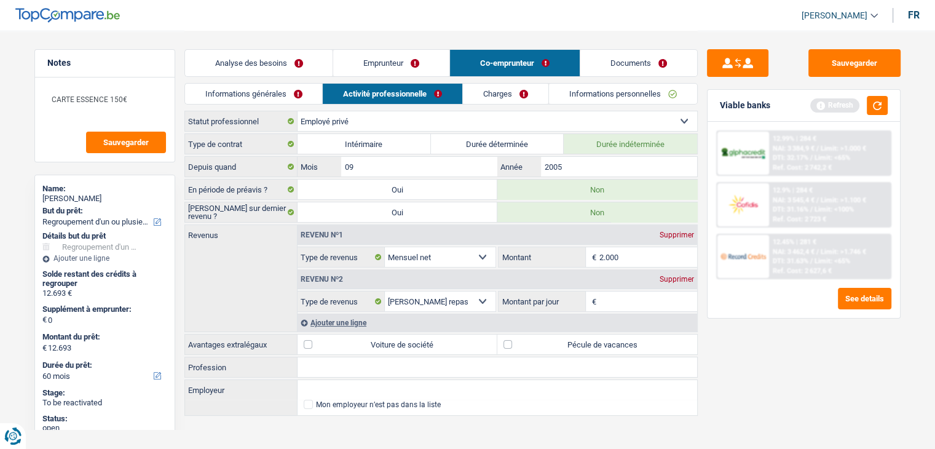
click at [774, 347] on div "Sauvegarder Viable banks Refresh 12.99% | 284 € NAI: 3 384,9 € / Limit: >1.000 …" at bounding box center [804, 239] width 212 height 380
click at [871, 101] on button "button" at bounding box center [877, 105] width 21 height 19
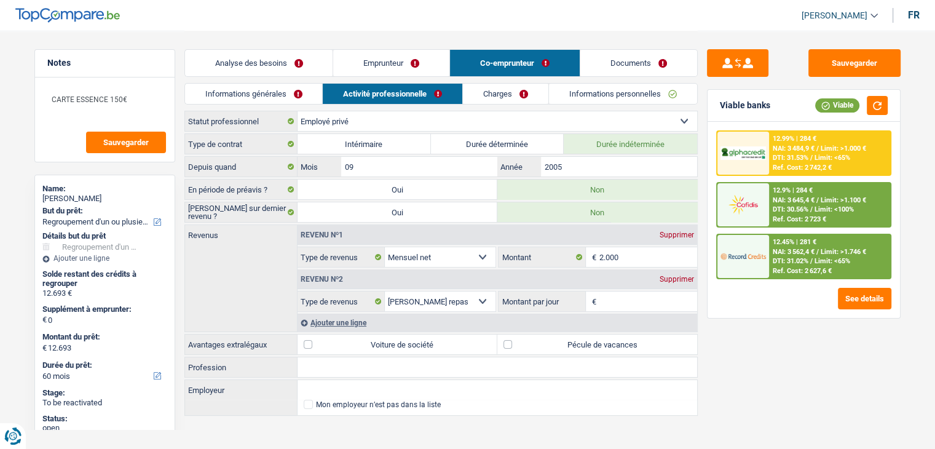
click at [608, 302] on input "Montant par jour" at bounding box center [648, 301] width 98 height 20
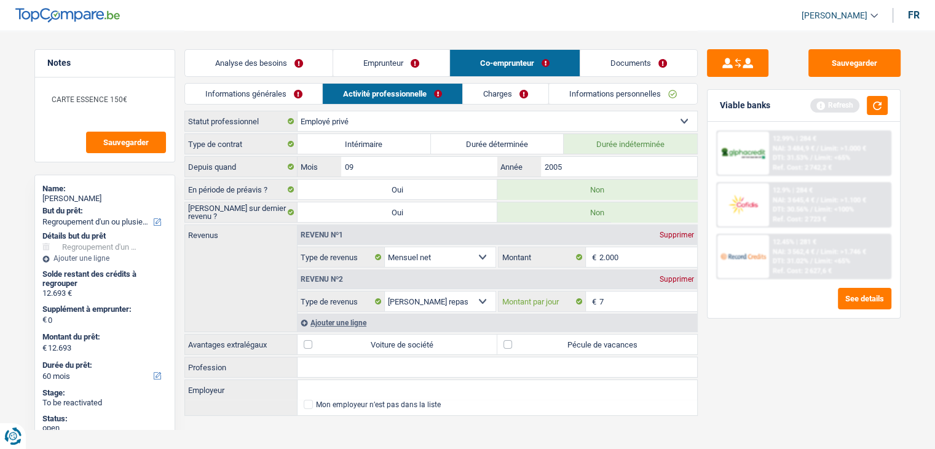
click at [626, 302] on input "7" at bounding box center [648, 301] width 98 height 20
drag, startPoint x: 721, startPoint y: 358, endPoint x: 833, endPoint y: 200, distance: 193.9
click at [722, 358] on div "Sauvegarder Viable banks Refresh 12.99% | 284 € NAI: 3 484,9 € / Limit: >1.000 …" at bounding box center [804, 239] width 212 height 380
click at [871, 111] on button "button" at bounding box center [877, 105] width 21 height 19
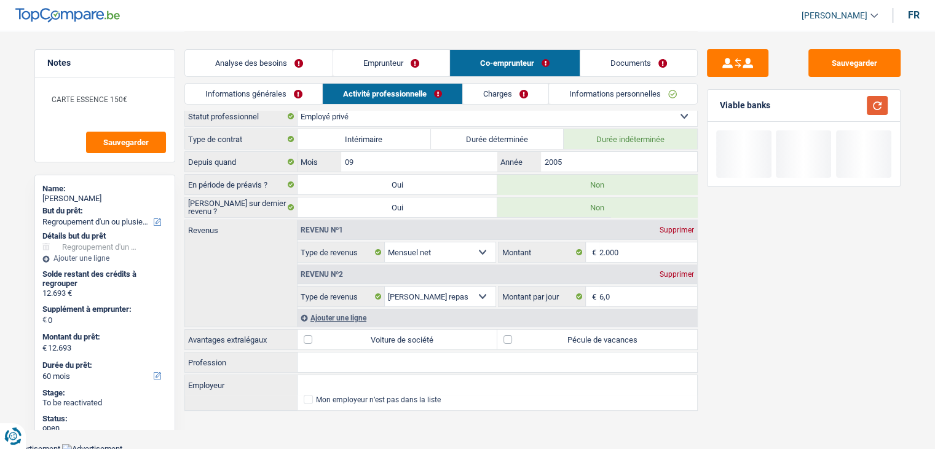
scroll to position [6, 0]
click at [756, 369] on div "Sauvegarder Viable banks" at bounding box center [804, 239] width 212 height 380
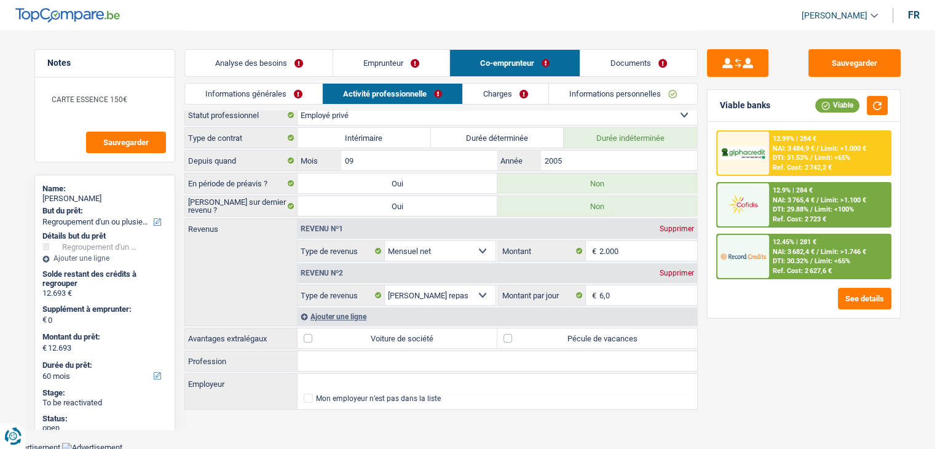
click at [618, 334] on label "Pécule de vacances" at bounding box center [597, 338] width 200 height 20
click at [618, 334] on input "Pécule de vacances" at bounding box center [597, 338] width 200 height 20
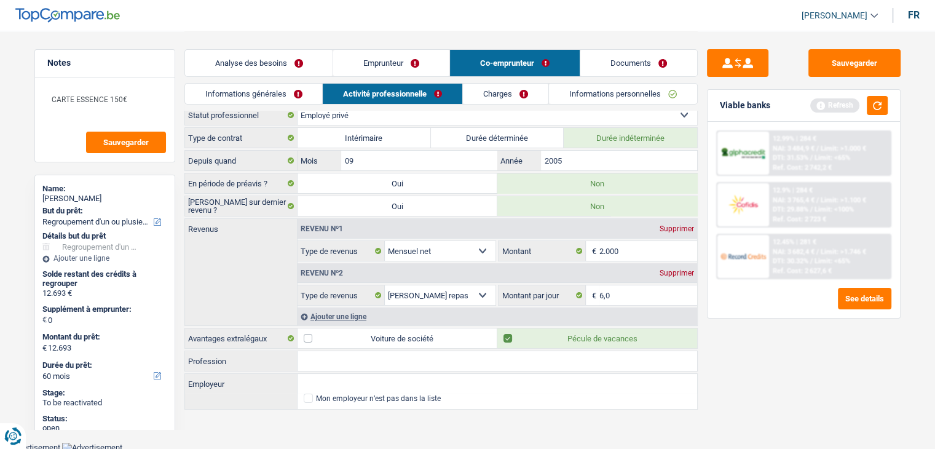
click at [777, 360] on div "Sauvegarder Viable banks Refresh 12.99% | 284 € NAI: 3 484,9 € / Limit: >1.000 …" at bounding box center [804, 239] width 212 height 380
click at [757, 353] on div "Sauvegarder Viable banks Refresh 12.99% | 284 € NAI: 3 484,9 € / Limit: >1.000 …" at bounding box center [804, 239] width 212 height 380
click at [873, 109] on button "button" at bounding box center [877, 105] width 21 height 19
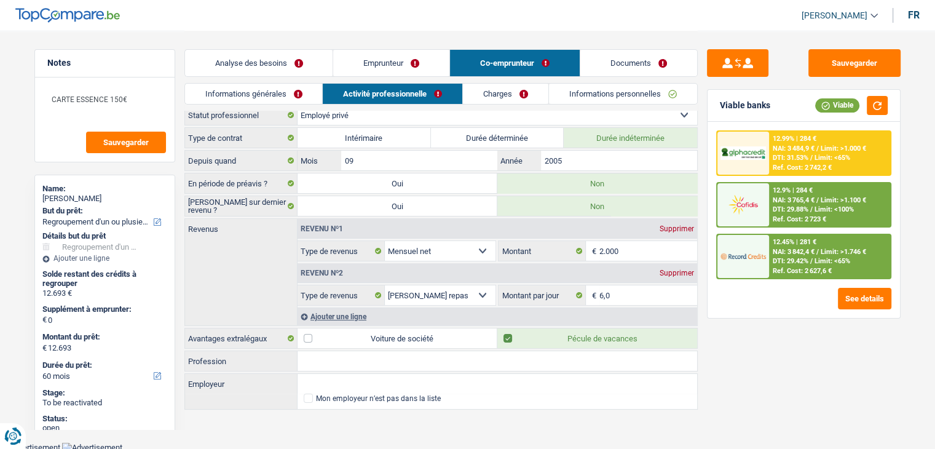
click at [367, 63] on link "Emprunteur" at bounding box center [391, 63] width 116 height 26
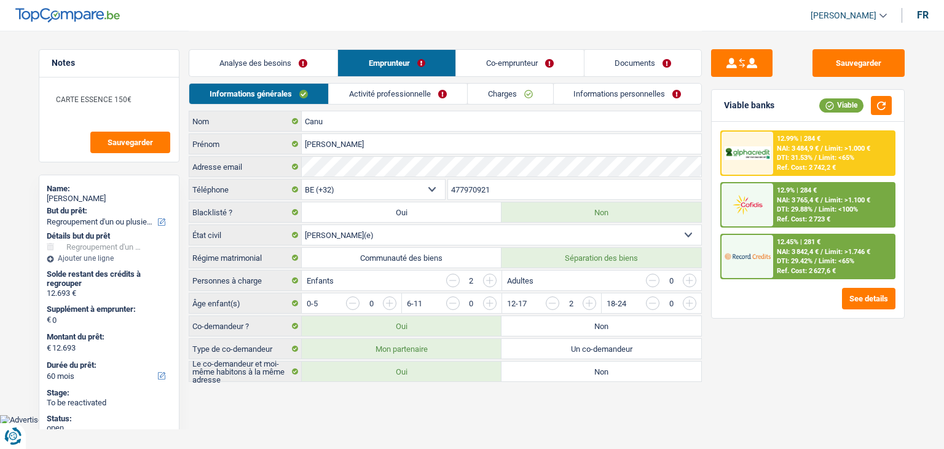
click at [354, 91] on link "Activité professionnelle" at bounding box center [398, 94] width 138 height 20
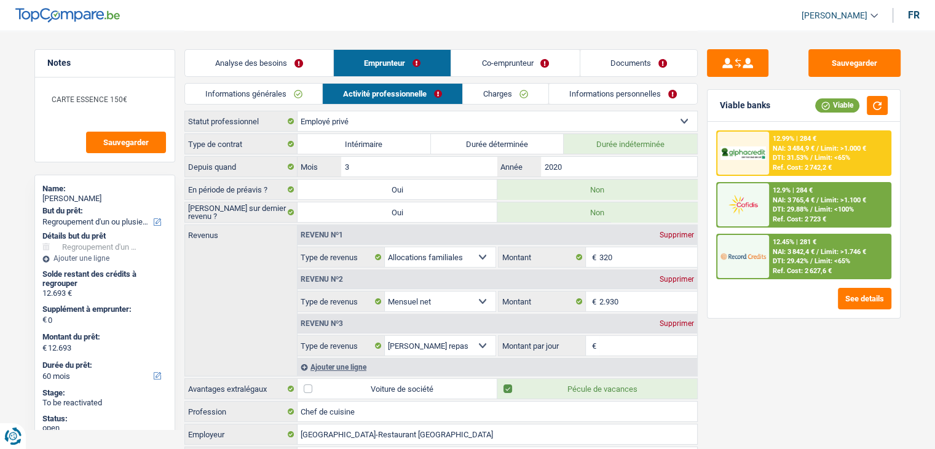
click at [463, 73] on link "Co-emprunteur" at bounding box center [515, 63] width 128 height 26
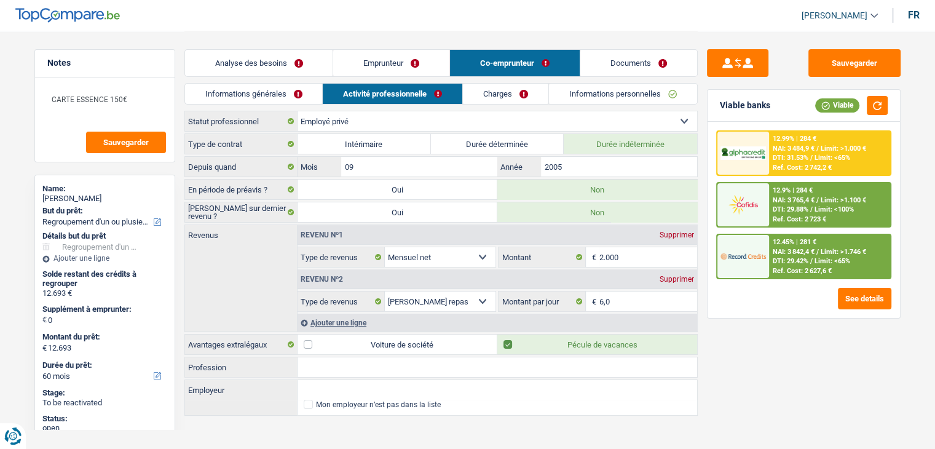
click at [424, 67] on link "Emprunteur" at bounding box center [391, 63] width 116 height 26
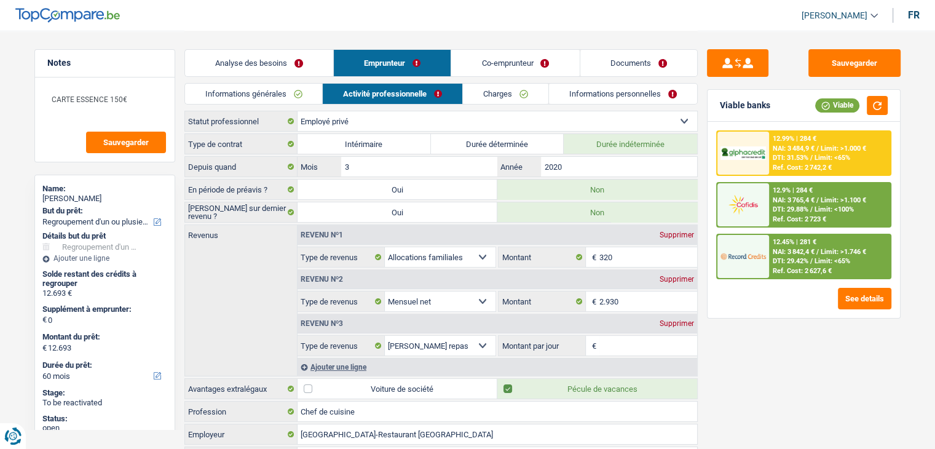
click at [675, 236] on div "Supprimer" at bounding box center [676, 234] width 41 height 7
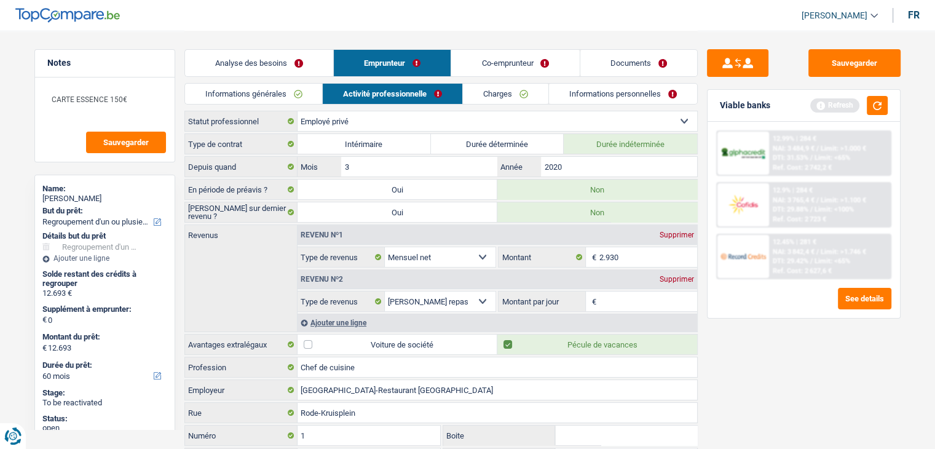
click at [518, 60] on link "Co-emprunteur" at bounding box center [515, 63] width 128 height 26
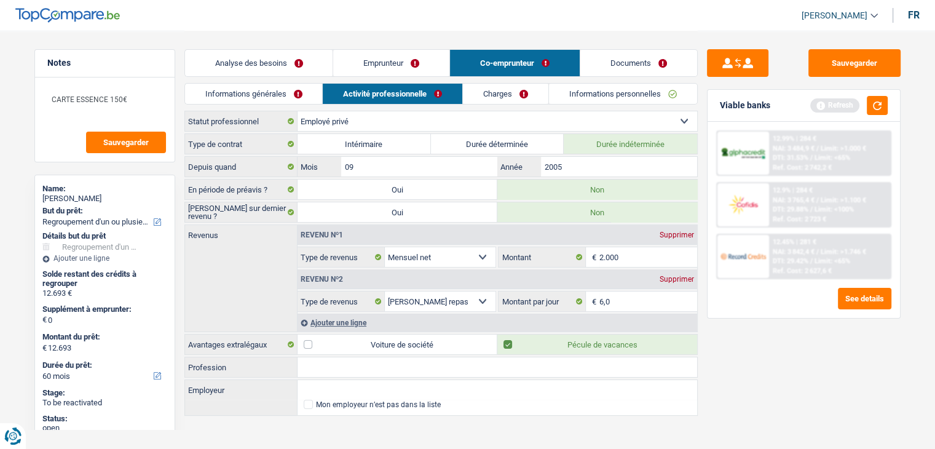
click at [411, 62] on link "Emprunteur" at bounding box center [391, 63] width 116 height 26
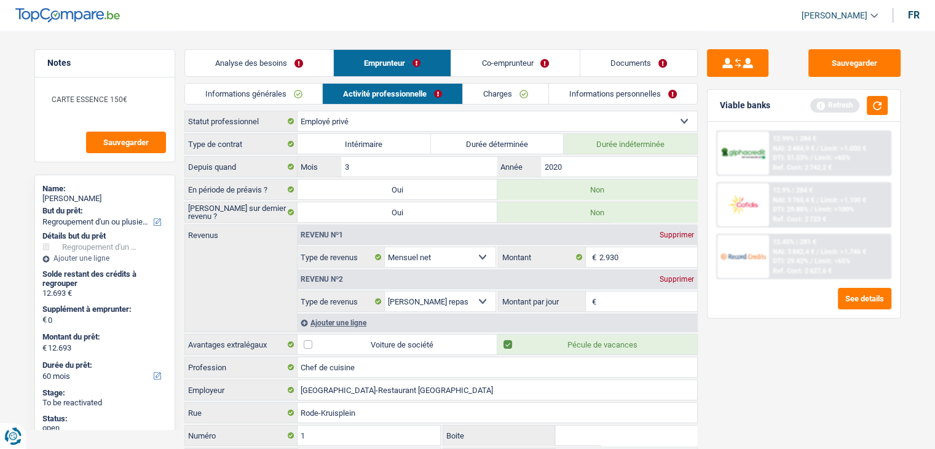
click at [670, 278] on div "Supprimer" at bounding box center [676, 278] width 41 height 7
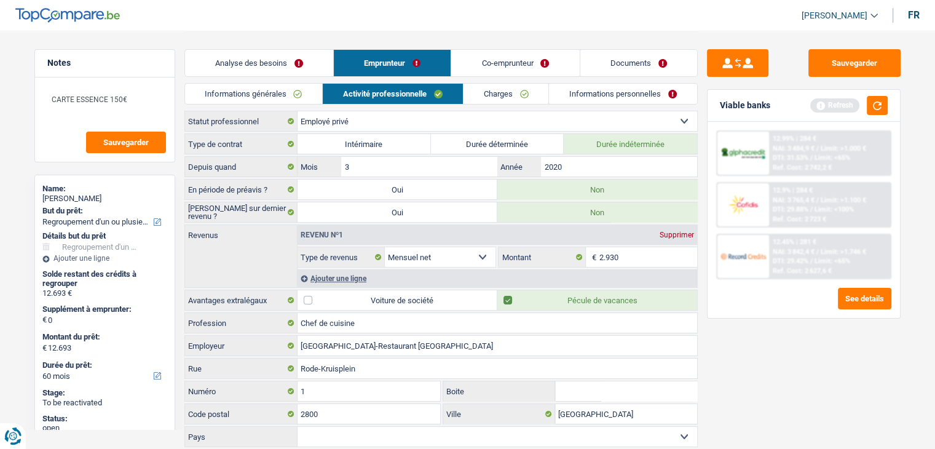
click at [492, 64] on link "Co-emprunteur" at bounding box center [515, 63] width 128 height 26
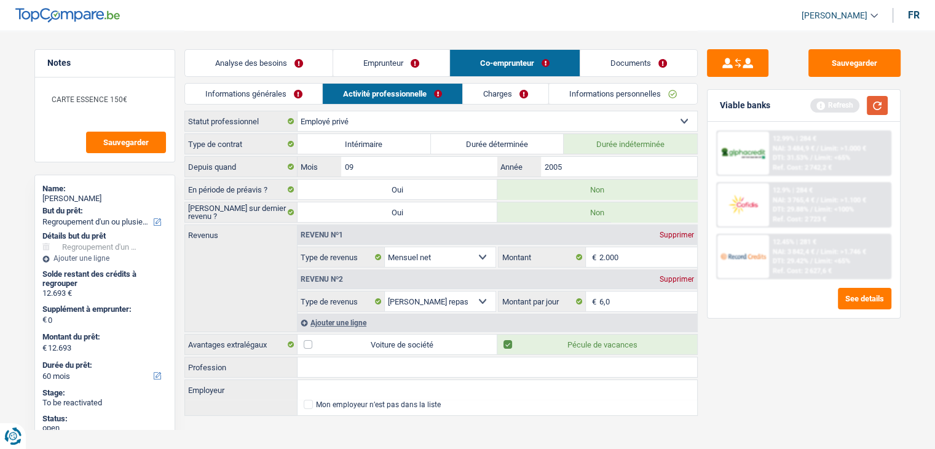
click at [877, 105] on button "button" at bounding box center [877, 105] width 21 height 19
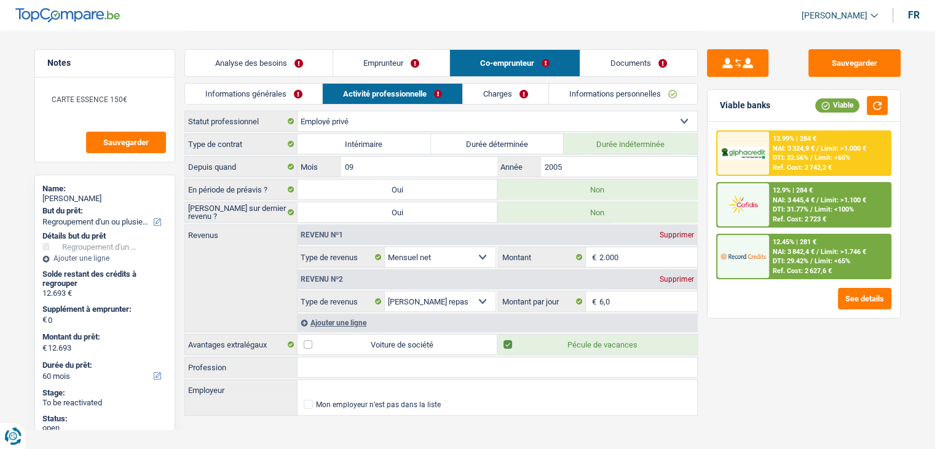
click at [434, 58] on link "Emprunteur" at bounding box center [391, 63] width 116 height 26
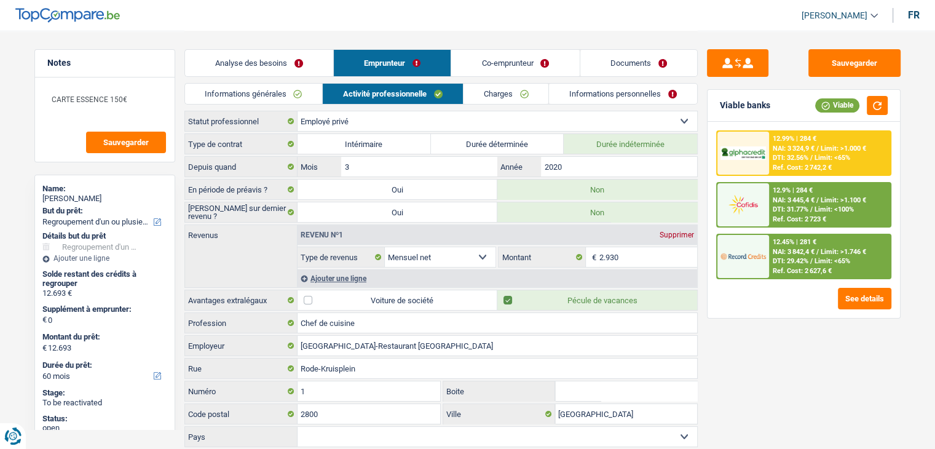
click at [285, 65] on link "Analyse des besoins" at bounding box center [259, 63] width 148 height 26
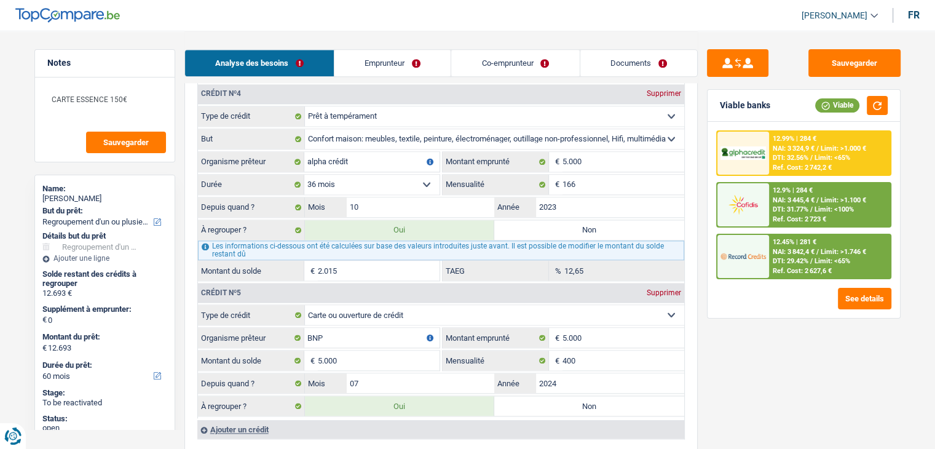
scroll to position [1598, 0]
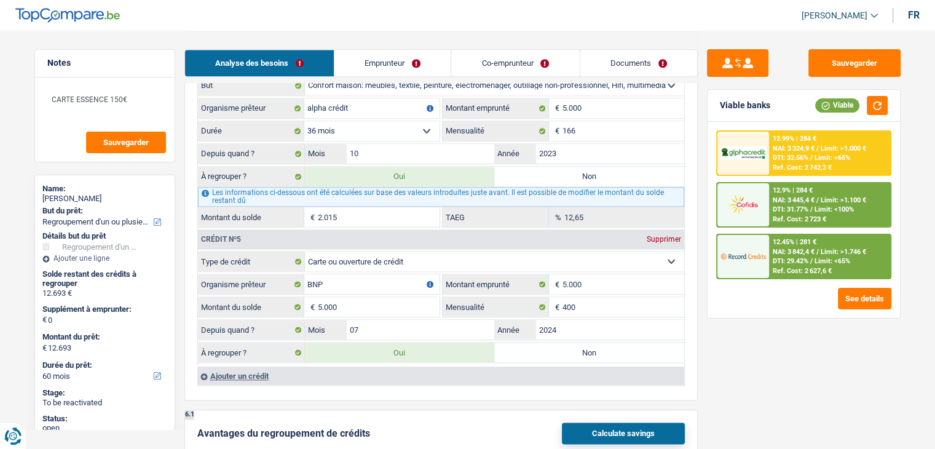
click at [650, 71] on link "Documents" at bounding box center [638, 63] width 117 height 26
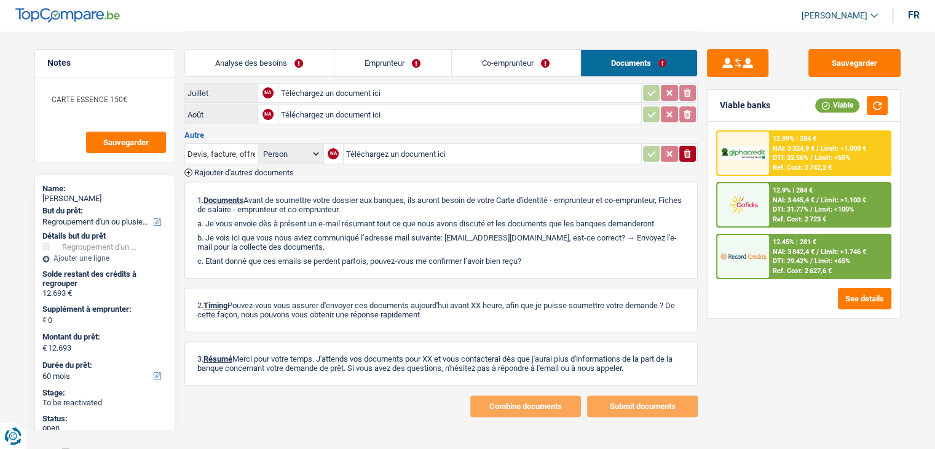
scroll to position [0, 0]
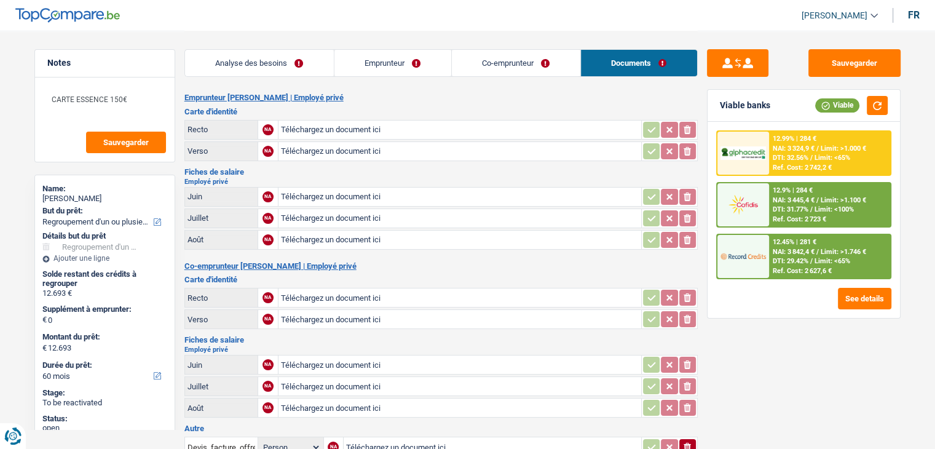
click at [470, 65] on link "Co-emprunteur" at bounding box center [516, 63] width 128 height 26
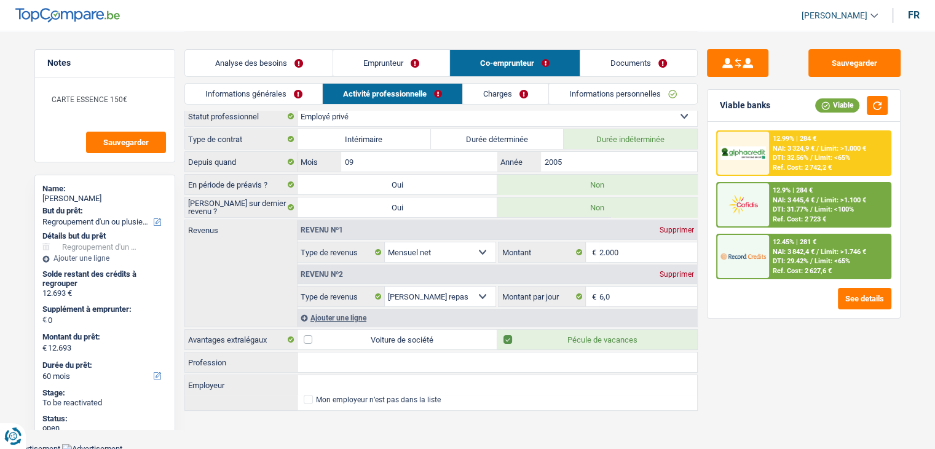
scroll to position [6, 0]
click at [757, 363] on div "Sauvegarder Viable banks Viable 12.99% | 284 € NAI: 3 324,9 € / Limit: >1.000 €…" at bounding box center [804, 239] width 212 height 380
click at [482, 87] on link "Charges" at bounding box center [505, 94] width 85 height 20
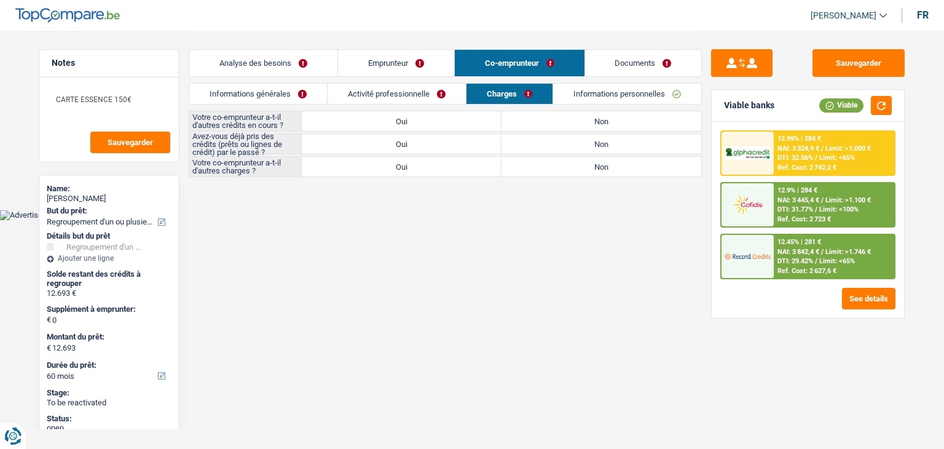
click at [482, 120] on label "Oui" at bounding box center [402, 121] width 200 height 20
click at [482, 120] on input "Oui" at bounding box center [402, 121] width 200 height 20
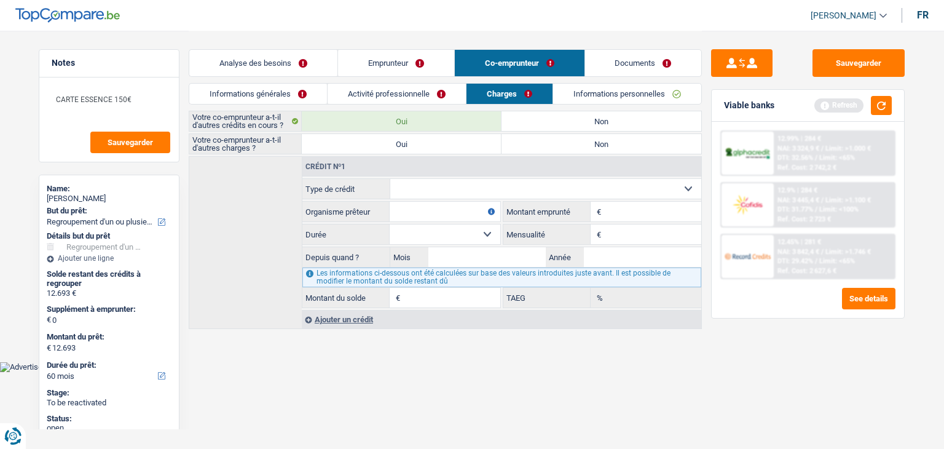
click at [542, 120] on label "Non" at bounding box center [601, 121] width 200 height 20
click at [542, 120] on input "Non" at bounding box center [601, 121] width 200 height 20
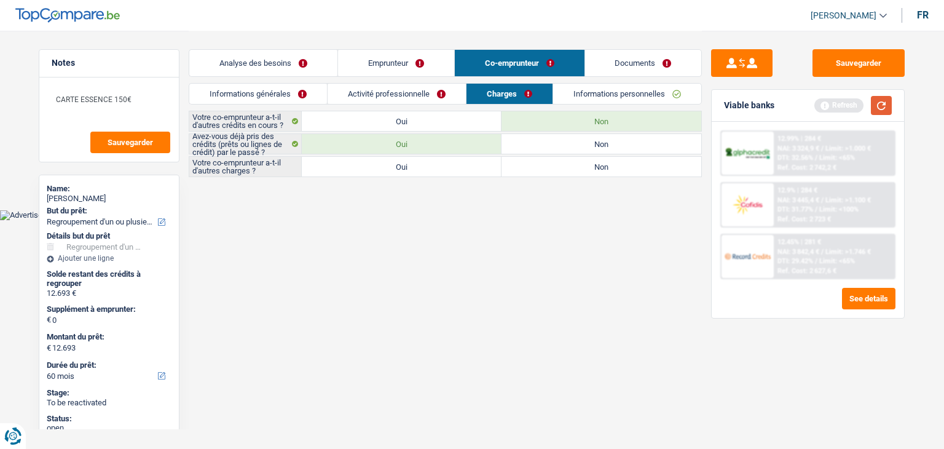
click at [875, 103] on button "button" at bounding box center [881, 105] width 21 height 19
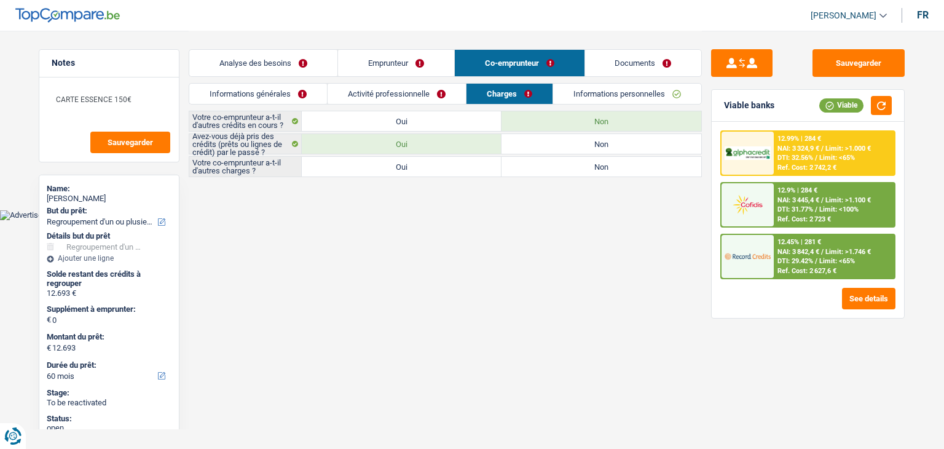
click at [369, 220] on html "Vous avez le contrôle de vos données Nous utilisons des cookies, tout comme nos…" at bounding box center [472, 110] width 944 height 220
drag, startPoint x: 196, startPoint y: 135, endPoint x: 258, endPoint y: 155, distance: 64.7
click at [258, 155] on div "Votre co-emprunteur a-t-il d'autres crédits en cours ? Oui Non Avez-vous déjà p…" at bounding box center [445, 144] width 513 height 66
click at [264, 197] on main "Notes CARTE ESSENCE 150€ Sauvegarder Name: Samuel Canu But du prêt: Confort mai…" at bounding box center [472, 105] width 944 height 210
click at [621, 165] on label "Non" at bounding box center [601, 167] width 200 height 20
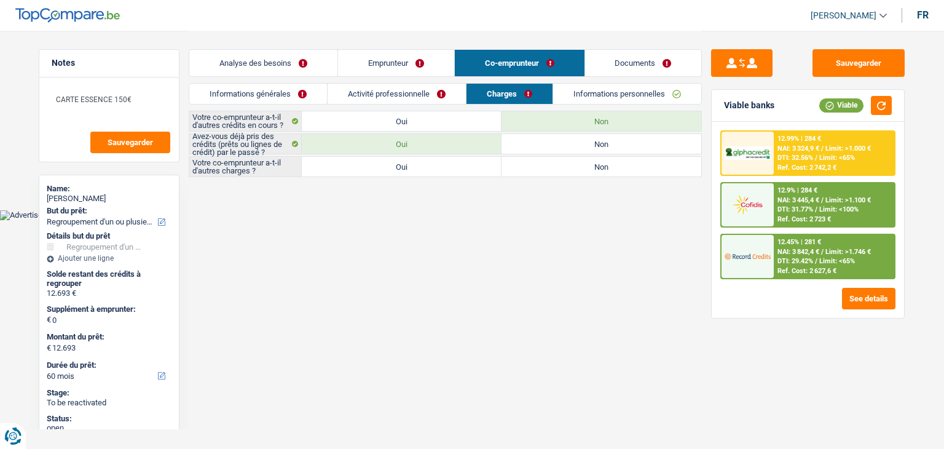
click at [621, 165] on input "Non" at bounding box center [601, 167] width 200 height 20
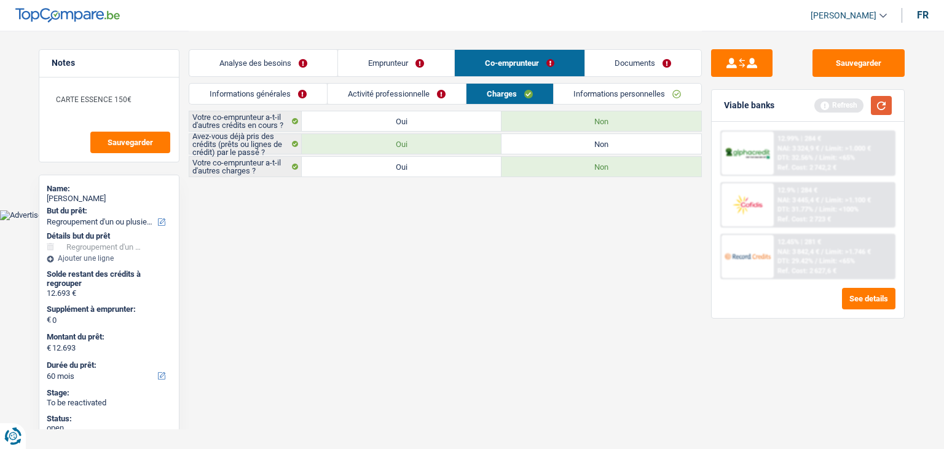
click at [878, 110] on button "button" at bounding box center [881, 105] width 21 height 19
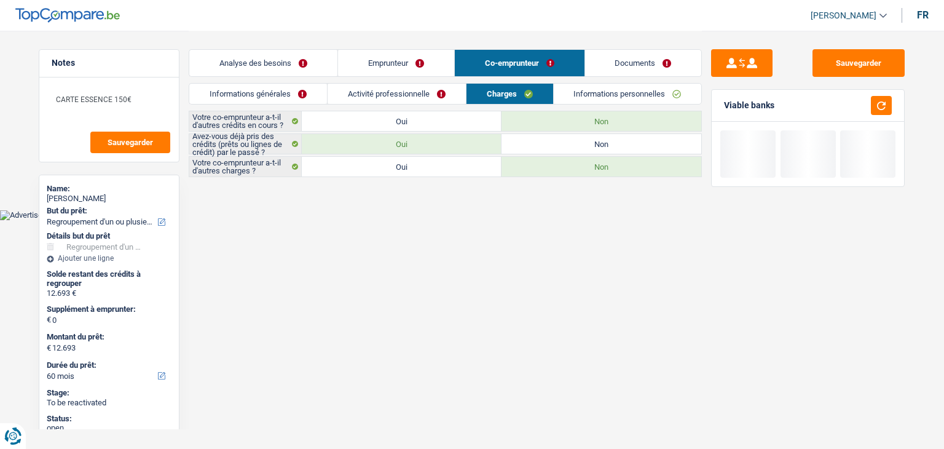
click at [649, 88] on link "Informations personnelles" at bounding box center [628, 94] width 148 height 20
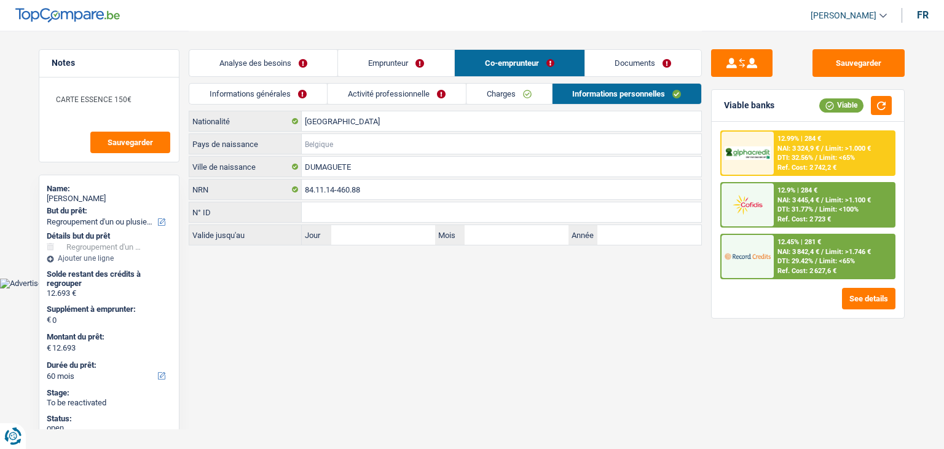
click at [336, 140] on input "Pays de naissance" at bounding box center [501, 144] width 399 height 20
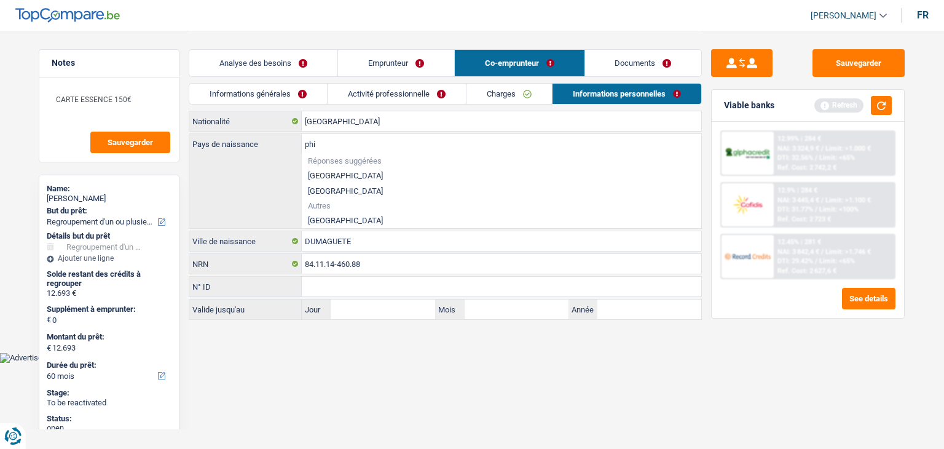
click at [321, 217] on li "Philippines" at bounding box center [501, 220] width 399 height 15
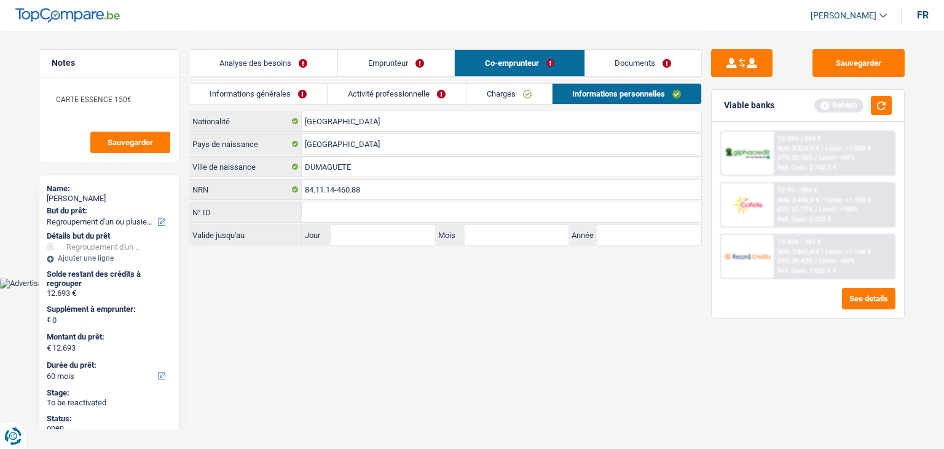
click at [272, 104] on div "Informations générales Activité professionnelle Charges Informations personnell…" at bounding box center [445, 97] width 513 height 28
click at [267, 92] on link "Informations générales" at bounding box center [258, 94] width 138 height 20
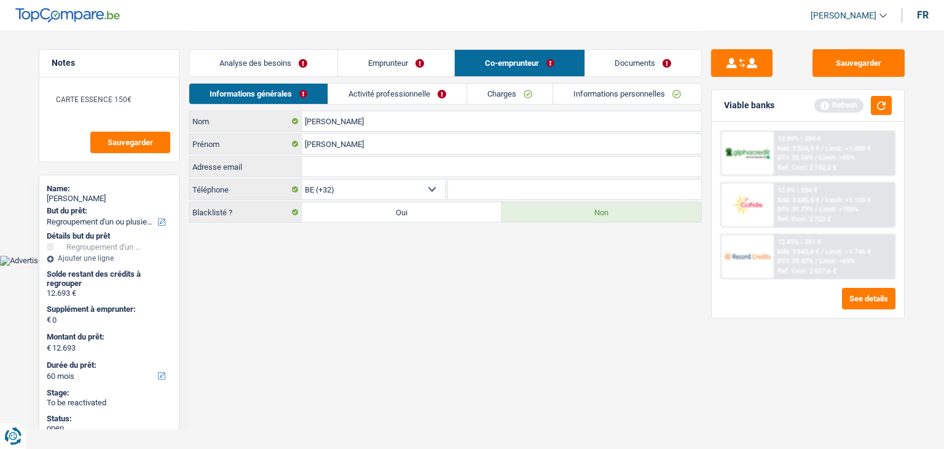
click at [258, 67] on link "Analyse des besoins" at bounding box center [263, 63] width 148 height 26
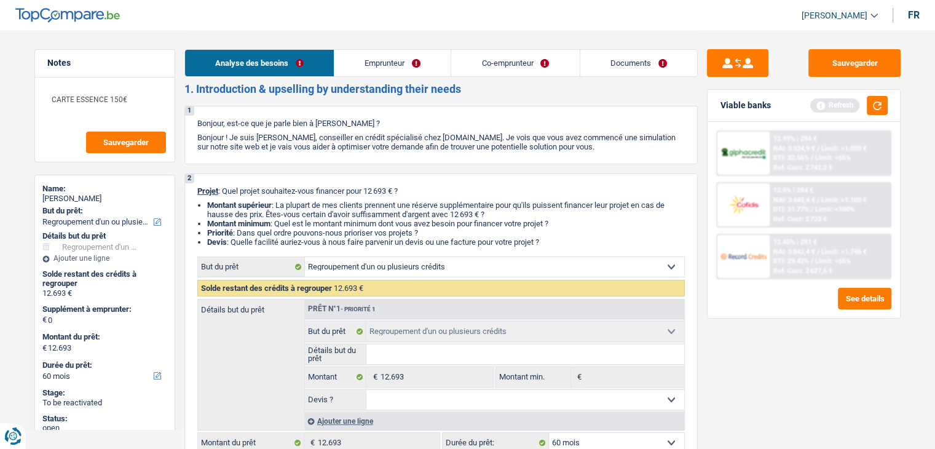
scroll to position [246, 0]
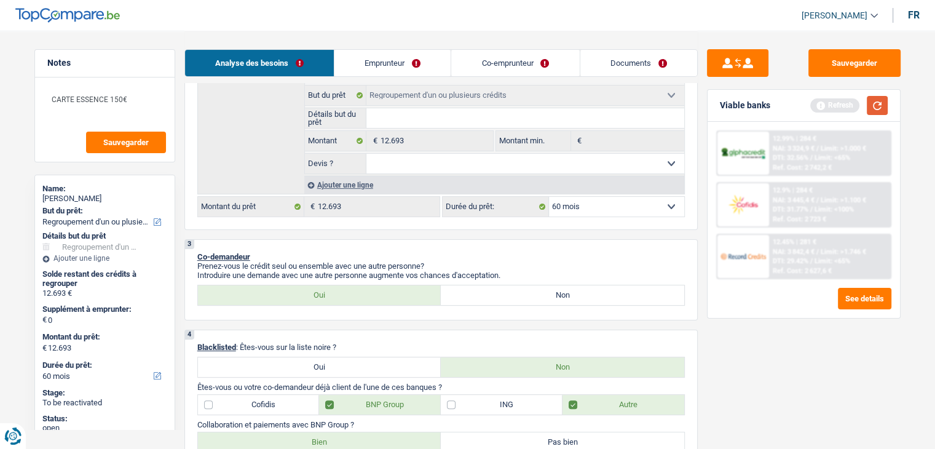
click at [885, 104] on button "button" at bounding box center [877, 105] width 21 height 19
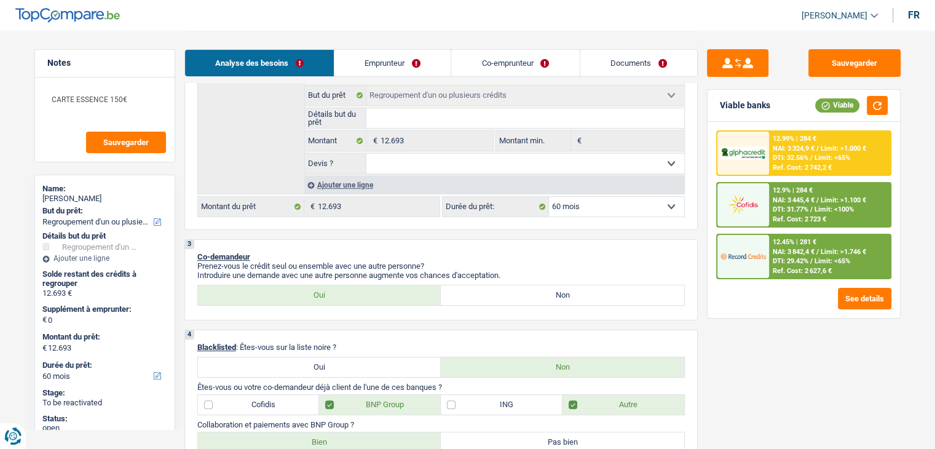
click at [755, 266] on div at bounding box center [743, 256] width 52 height 43
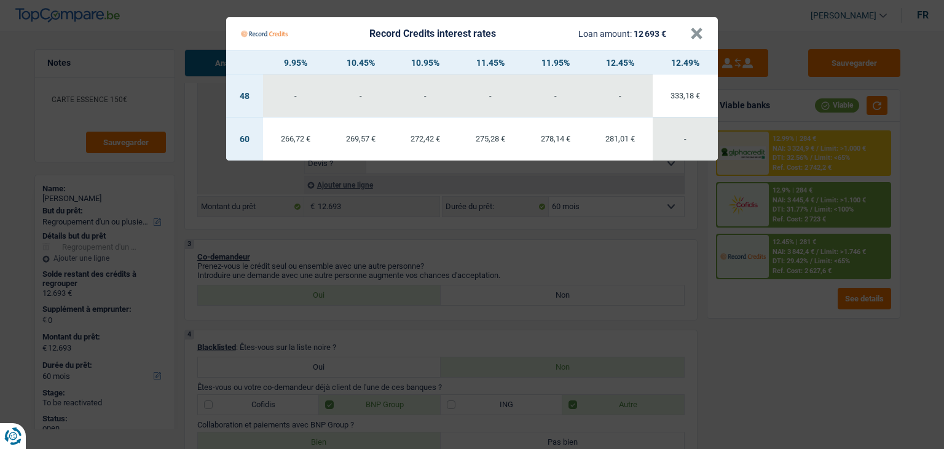
click at [750, 306] on Credits "Record Credits interest rates Loan amount: 12 693 € × 9.95% 10.45% 10.95% 11.45…" at bounding box center [472, 224] width 944 height 449
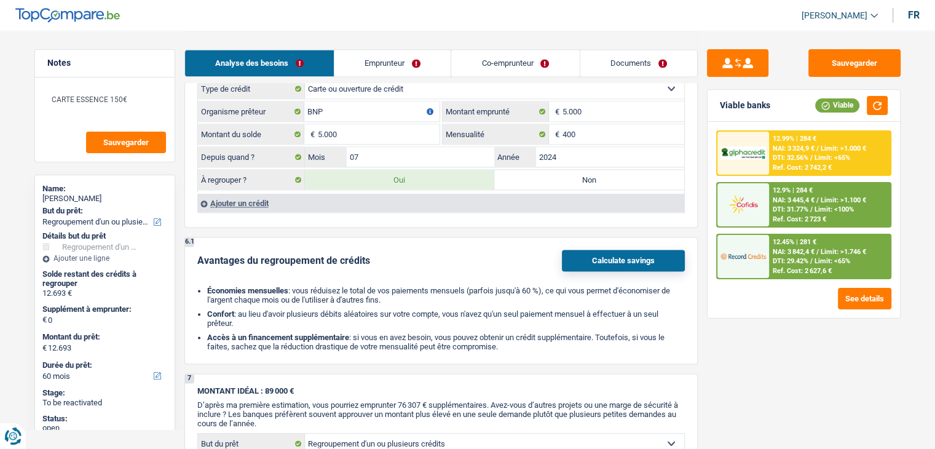
scroll to position [1905, 0]
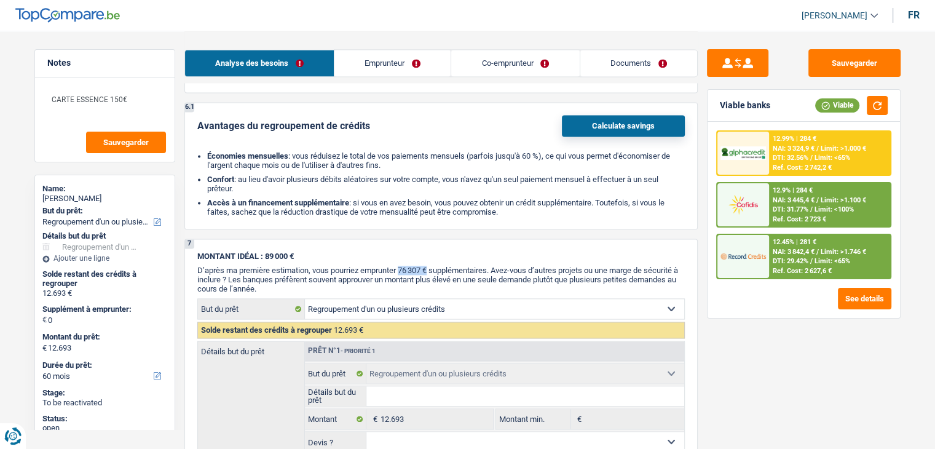
drag, startPoint x: 404, startPoint y: 261, endPoint x: 431, endPoint y: 256, distance: 28.1
click at [431, 265] on span "D’après ma première estimation, vous pourriez emprunter 76 307 € supplémentaire…" at bounding box center [437, 279] width 481 height 28
click at [511, 265] on span "D’après ma première estimation, vous pourriez emprunter 76 307 € supplémentaire…" at bounding box center [437, 279] width 481 height 28
drag, startPoint x: 494, startPoint y: 258, endPoint x: 406, endPoint y: 262, distance: 88.6
click at [406, 265] on span "D’après ma première estimation, vous pourriez emprunter 76 307 € supplémentaire…" at bounding box center [437, 279] width 481 height 28
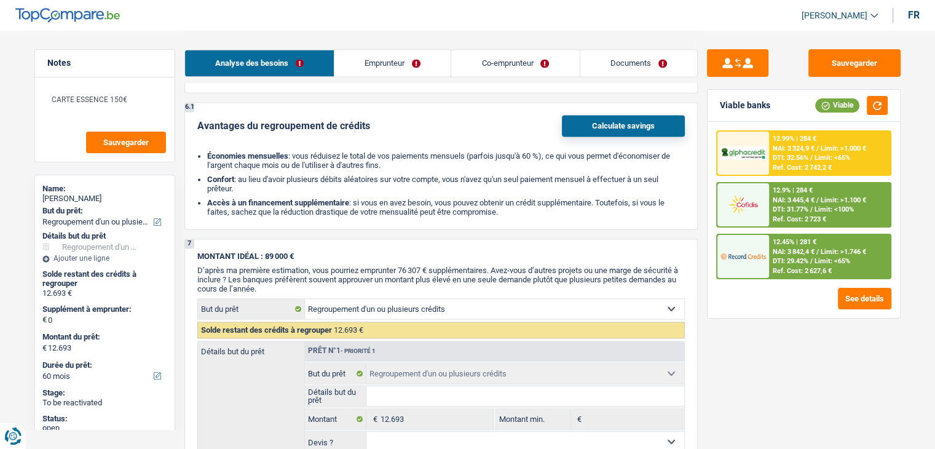
click at [481, 208] on div "6.1 Avantages du regroupement de crédits Calculate savings Économies mensuelles…" at bounding box center [440, 165] width 513 height 127
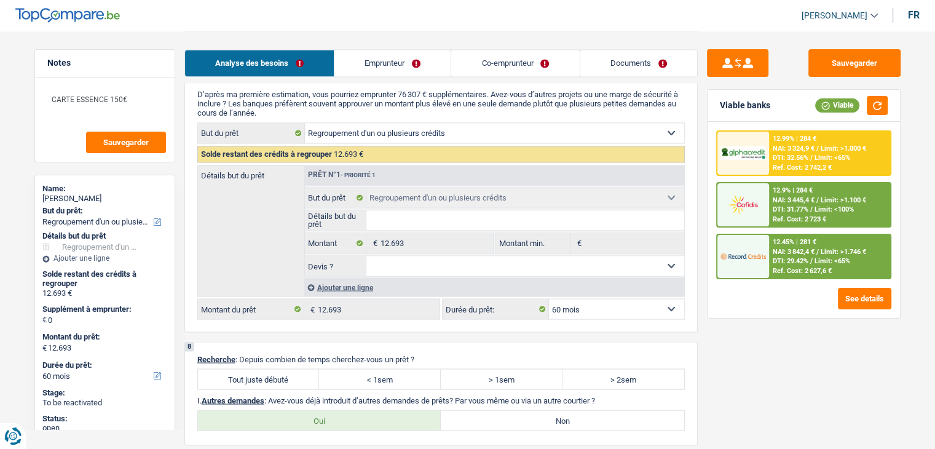
scroll to position [2090, 0]
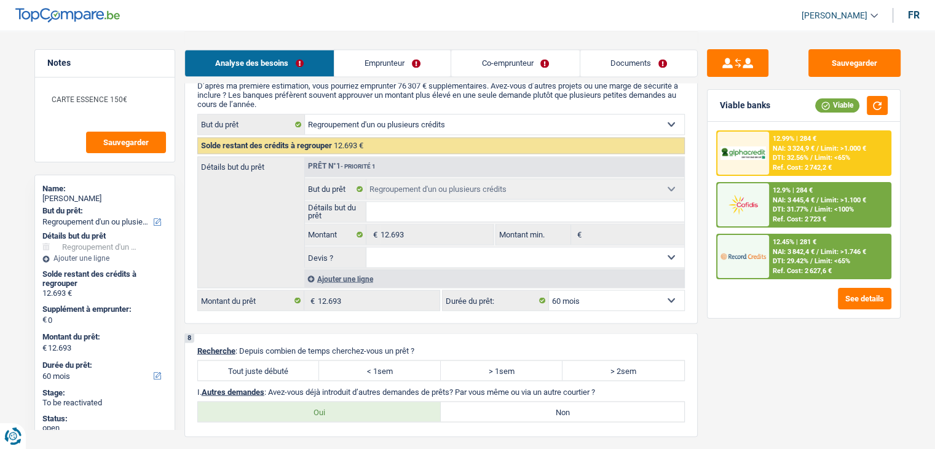
click at [705, 298] on div "Sauvegarder Viable banks Viable 12.99% | 284 € NAI: 3 324,9 € / Limit: >1.000 €…" at bounding box center [804, 239] width 212 height 380
click at [547, 247] on select "Oui Non Non répondu Sélectionner une option" at bounding box center [525, 257] width 318 height 20
click at [699, 225] on div "Sauvegarder Viable banks Viable 12.99% | 284 € NAI: 3 324,9 € / Limit: >1.000 €…" at bounding box center [804, 239] width 212 height 380
drag, startPoint x: 457, startPoint y: 241, endPoint x: 442, endPoint y: 249, distance: 17.3
click at [457, 247] on select "Oui Non Non répondu Sélectionner une option" at bounding box center [525, 257] width 318 height 20
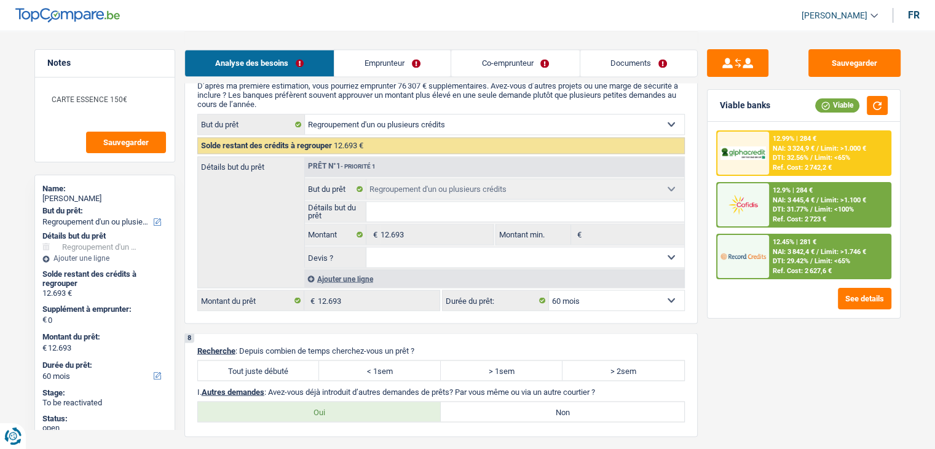
click at [366, 247] on select "Oui Non Non répondu Sélectionner une option" at bounding box center [525, 257] width 318 height 20
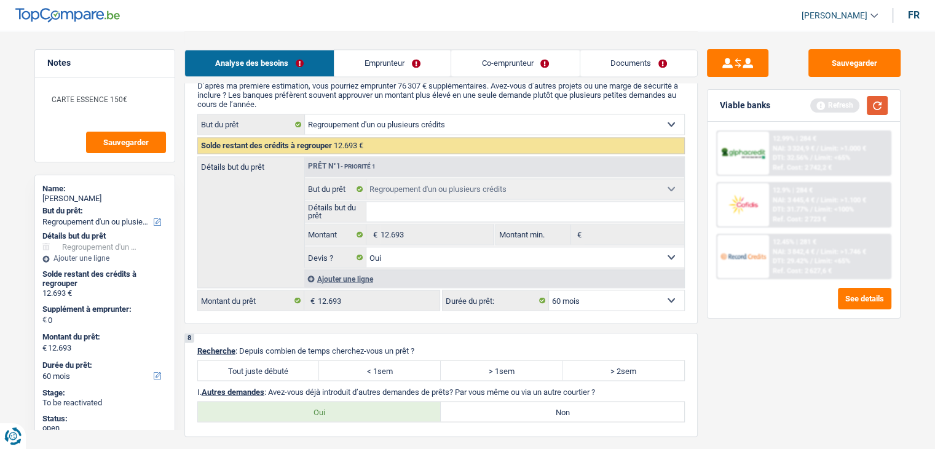
click at [880, 111] on button "button" at bounding box center [877, 105] width 21 height 19
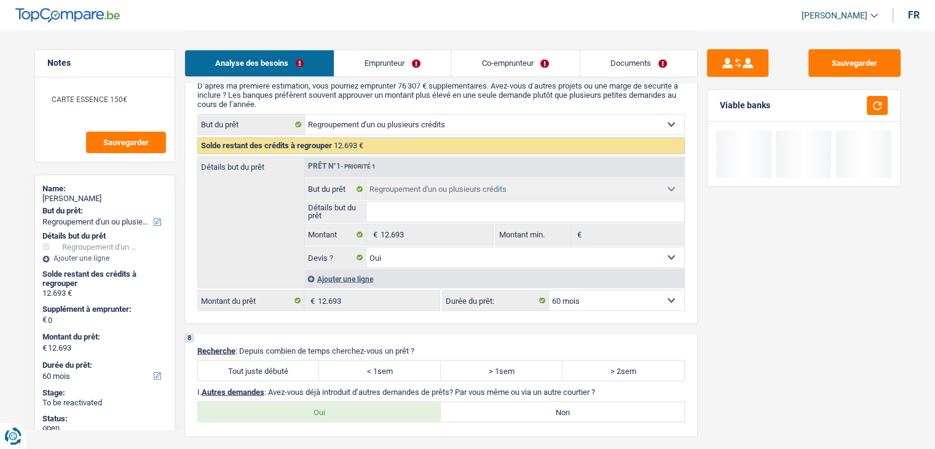
click at [659, 71] on link "Documents" at bounding box center [638, 63] width 117 height 26
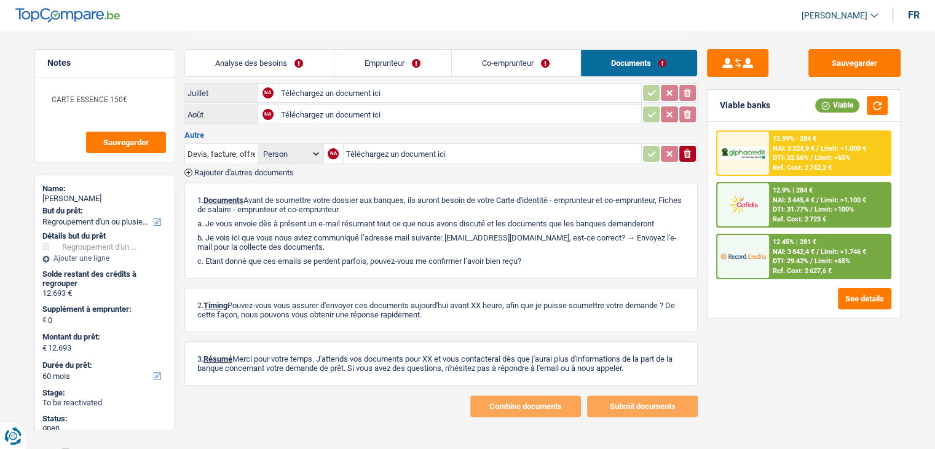
drag, startPoint x: 535, startPoint y: 251, endPoint x: 195, endPoint y: 187, distance: 346.3
click at [195, 187] on div "1. Documents Avant de soumettre votre dossier aux banques, ils auront besoin de…" at bounding box center [440, 231] width 513 height 96
drag, startPoint x: 197, startPoint y: 189, endPoint x: 536, endPoint y: 252, distance: 345.0
click at [529, 251] on div "1. Documents Avant de soumettre votre dossier aux banques, ils auront besoin de…" at bounding box center [440, 231] width 513 height 96
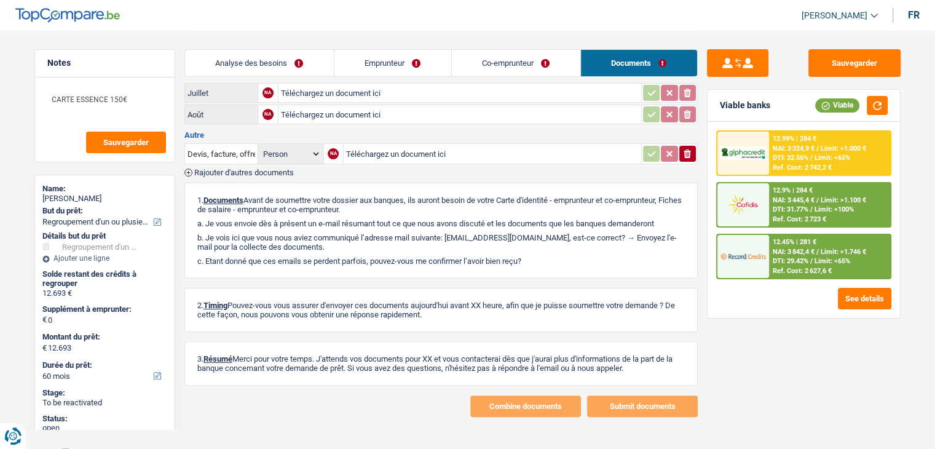
click at [536, 256] on p "c. Etant donné que ces emails se perdent parfois, pouvez-vous me confirmer l’a…" at bounding box center [440, 260] width 487 height 9
click at [546, 219] on p "a. Je vous envoie dès à présent un e-mail résumant tout ce que nous avons d…" at bounding box center [440, 223] width 487 height 9
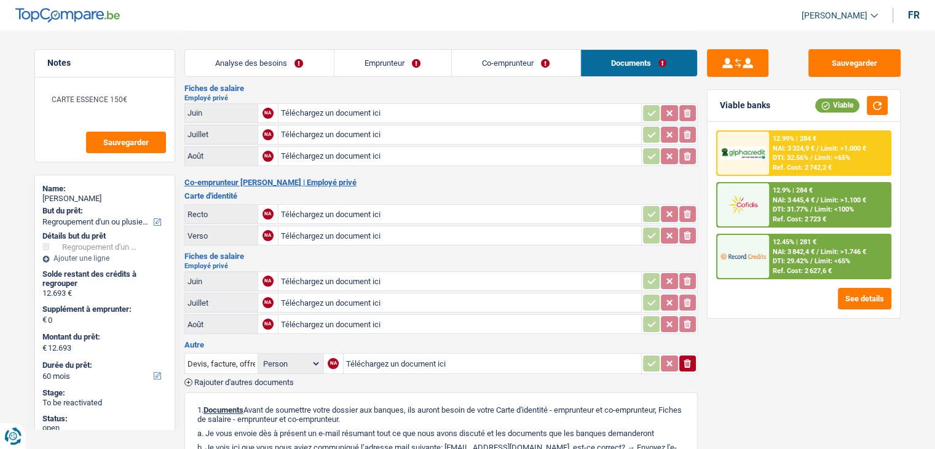
scroll to position [0, 0]
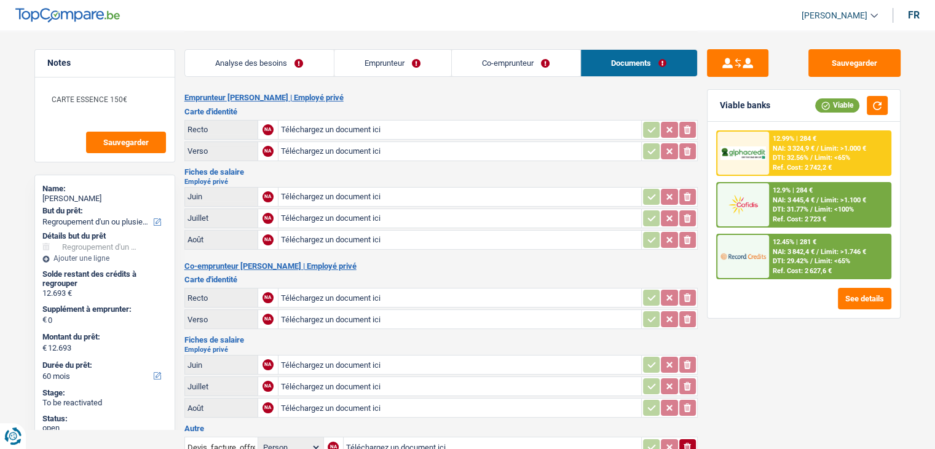
click at [302, 53] on link "Analyse des besoins" at bounding box center [259, 63] width 149 height 26
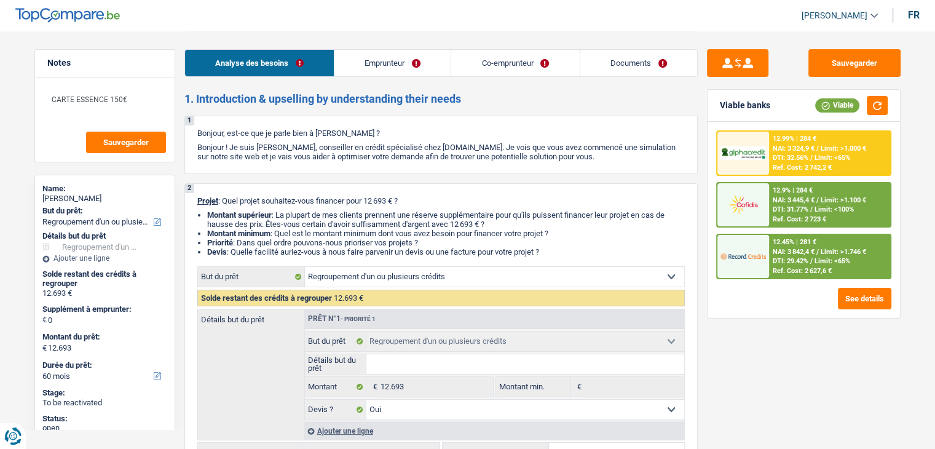
scroll to position [123, 0]
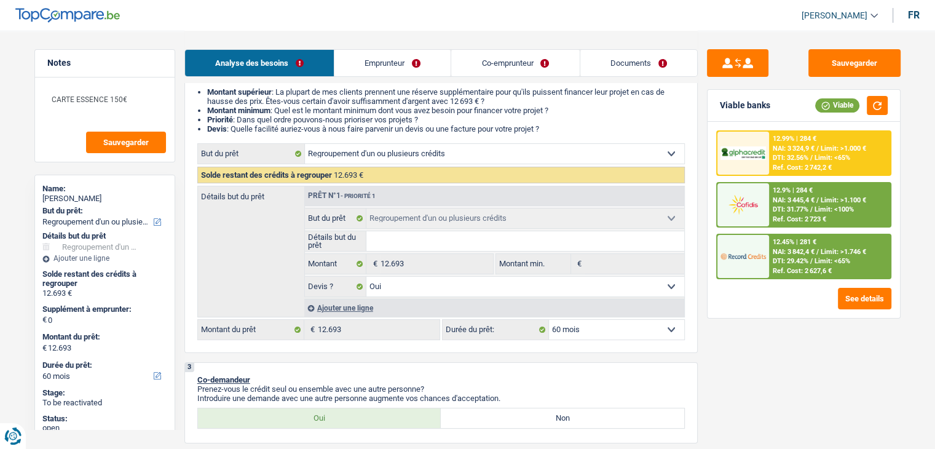
click at [404, 246] on input "Détails but du prêt" at bounding box center [525, 241] width 318 height 20
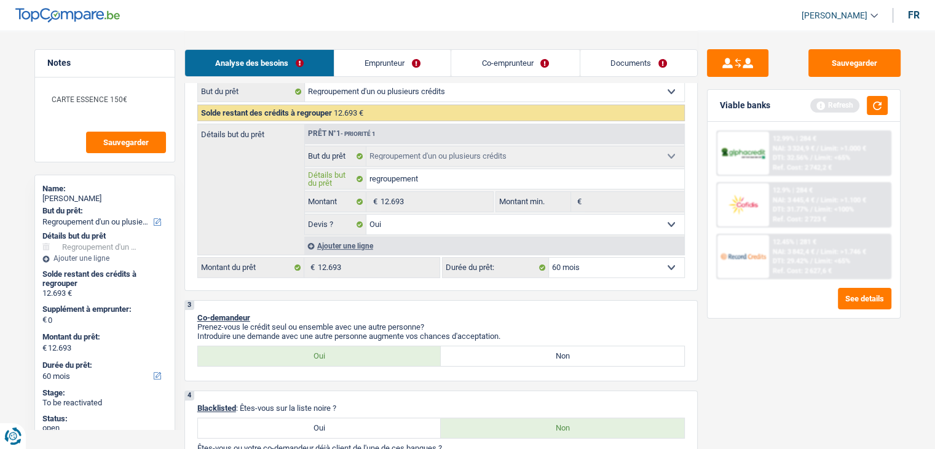
scroll to position [246, 0]
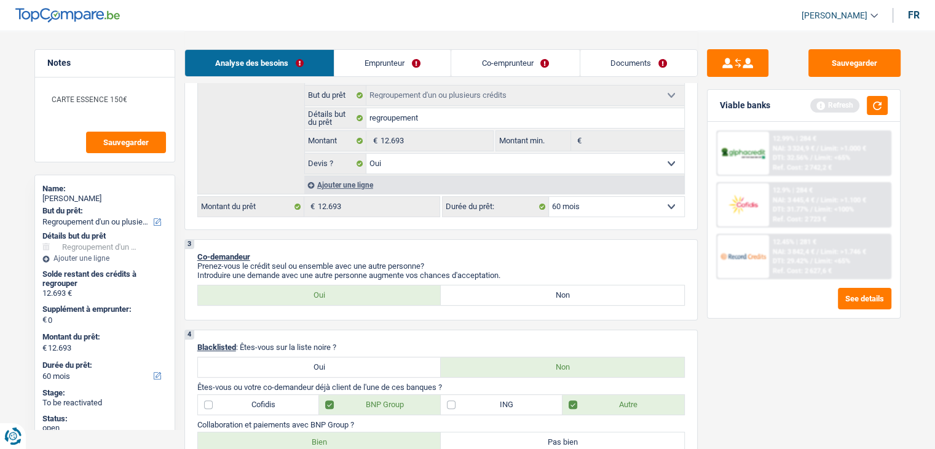
drag, startPoint x: 516, startPoint y: 246, endPoint x: 547, endPoint y: 245, distance: 31.4
click at [516, 246] on div "3 Co-demandeur Prenez-vous le crédit seul ou ensemble avec une autre personne? …" at bounding box center [440, 279] width 513 height 81
click at [873, 106] on button "button" at bounding box center [877, 105] width 21 height 19
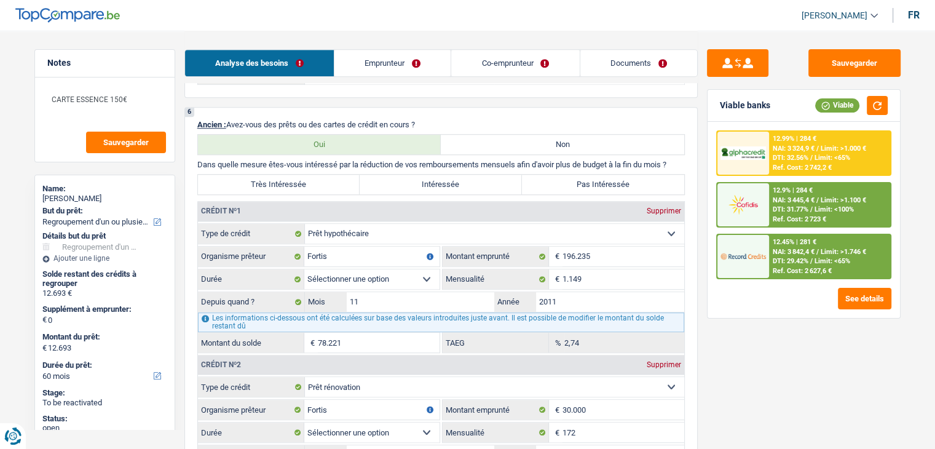
click at [390, 186] on label "Intéressée" at bounding box center [441, 185] width 162 height 20
click at [390, 186] on input "Intéressée" at bounding box center [441, 185] width 162 height 20
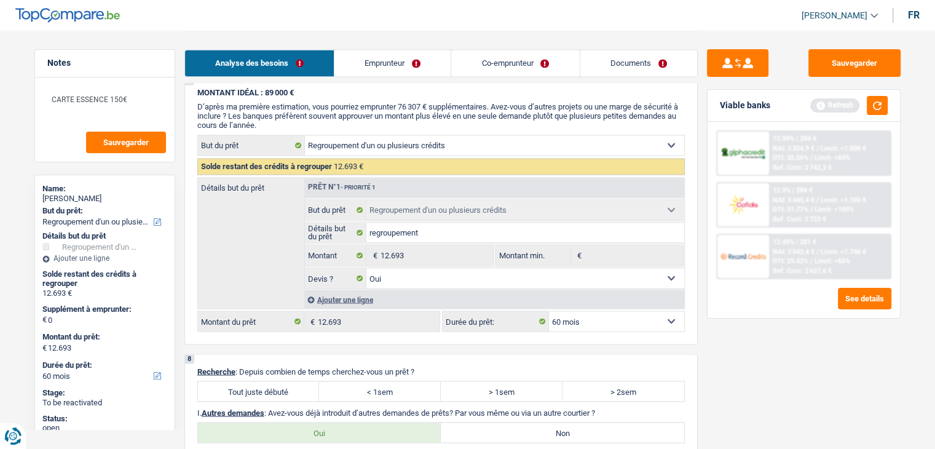
scroll to position [2212, 0]
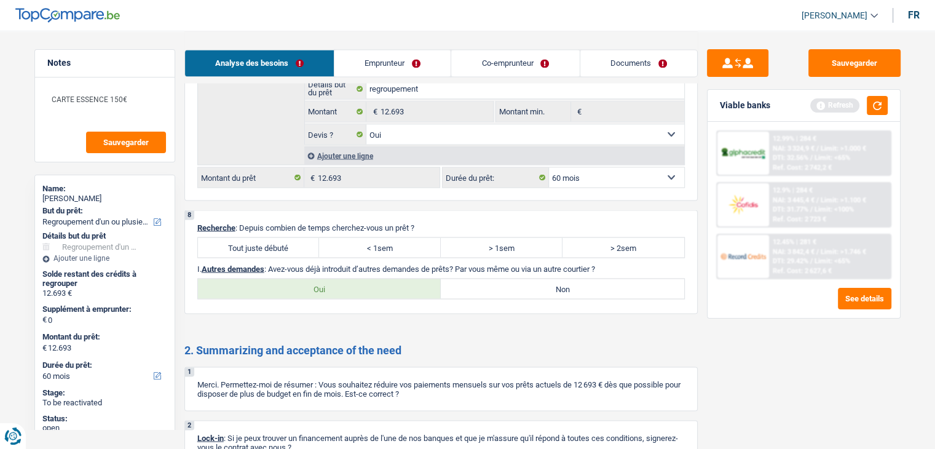
click at [305, 237] on label "Tout juste débuté" at bounding box center [259, 247] width 122 height 20
click at [305, 237] on input "Tout juste débuté" at bounding box center [259, 247] width 122 height 20
click at [489, 278] on label "Non" at bounding box center [562, 288] width 243 height 20
click at [489, 278] on input "Non" at bounding box center [562, 288] width 243 height 20
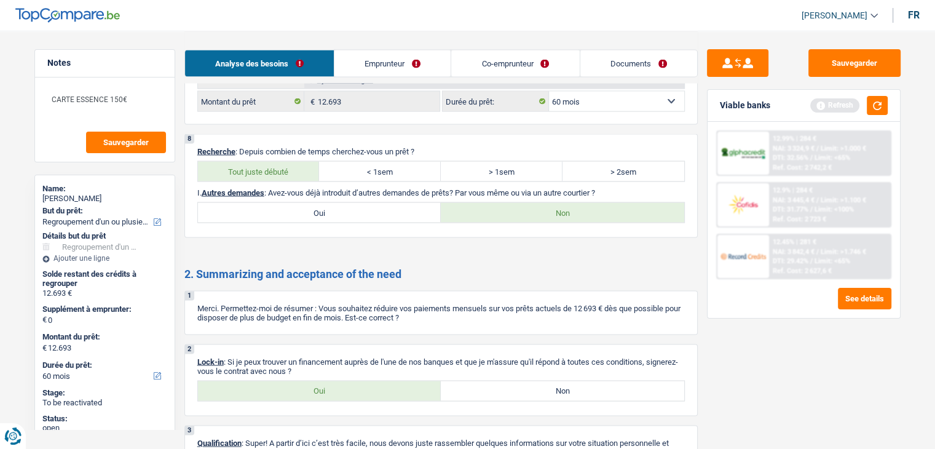
scroll to position [2357, 0]
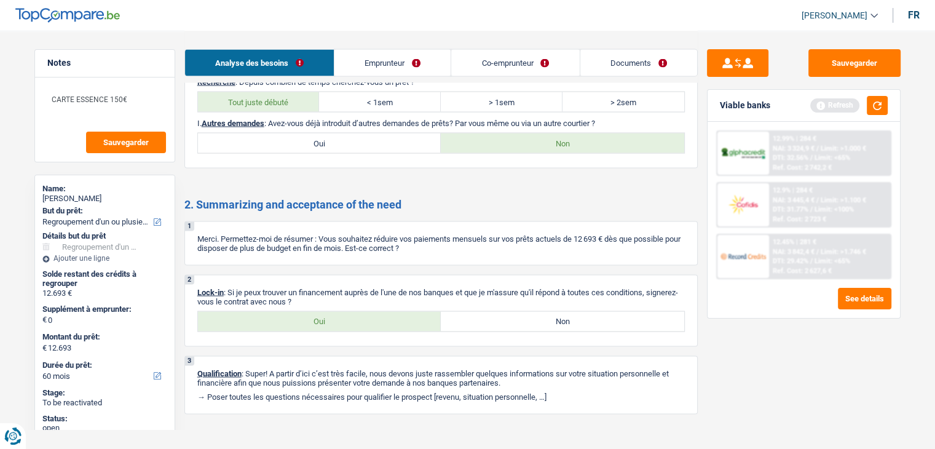
click at [320, 312] on label "Oui" at bounding box center [319, 322] width 243 height 20
click at [320, 312] on input "Oui" at bounding box center [319, 322] width 243 height 20
drag, startPoint x: 379, startPoint y: 62, endPoint x: 376, endPoint y: 68, distance: 6.3
click at [379, 62] on link "Emprunteur" at bounding box center [393, 63] width 116 height 26
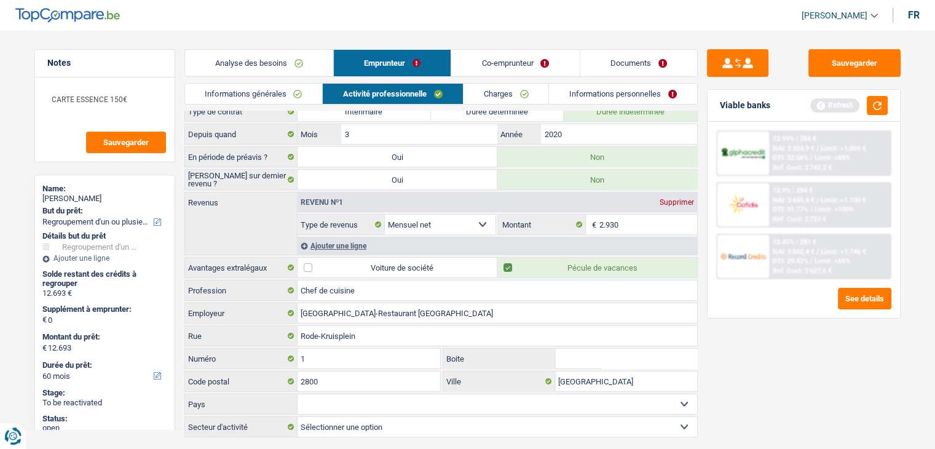
scroll to position [59, 0]
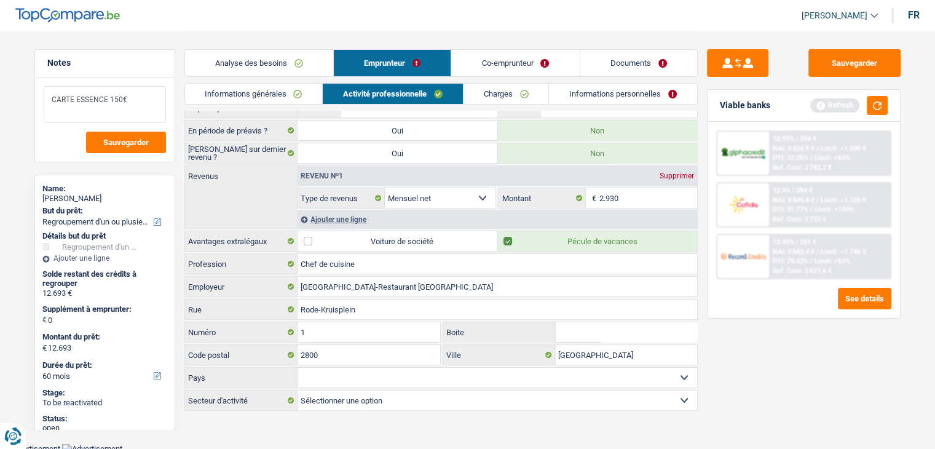
click at [130, 100] on textarea "CARTE ESSENCE 150€" at bounding box center [105, 104] width 122 height 37
click at [876, 96] on button "button" at bounding box center [877, 105] width 21 height 19
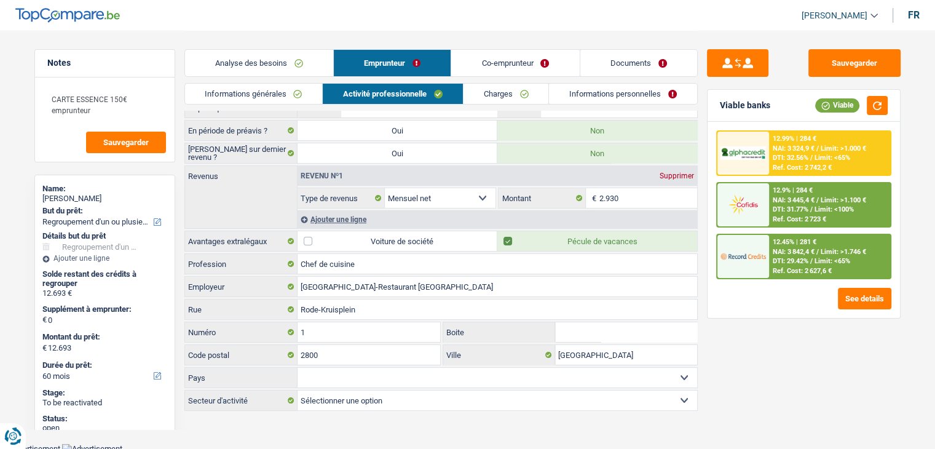
click at [781, 148] on span "NAI: 3 324,9 €" at bounding box center [794, 148] width 42 height 8
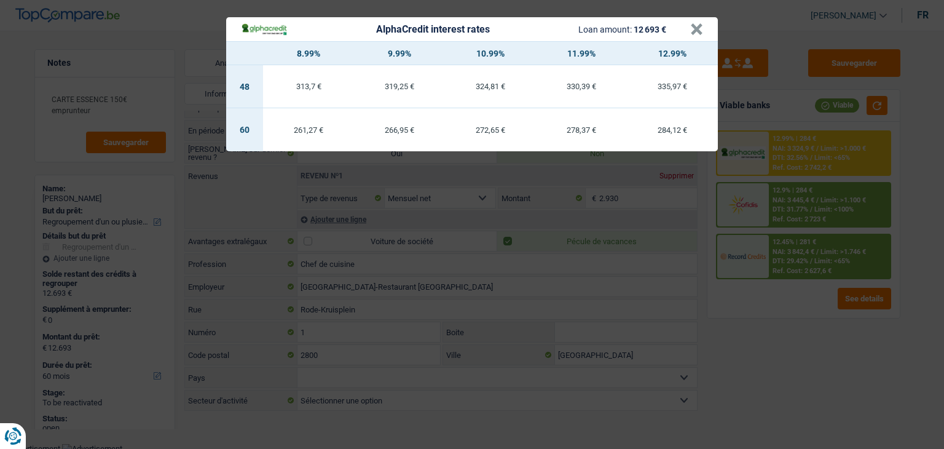
click at [866, 337] on div "AlphaCredit interest rates Loan amount: 12 693 € × 8.99% 9.99% 10.99% 11.99% 12…" at bounding box center [472, 224] width 944 height 449
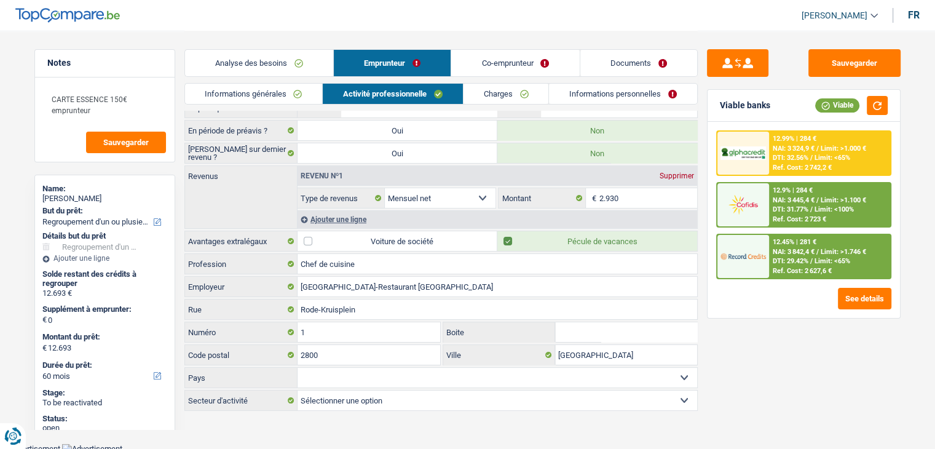
click at [259, 94] on link "Informations générales" at bounding box center [254, 94] width 138 height 20
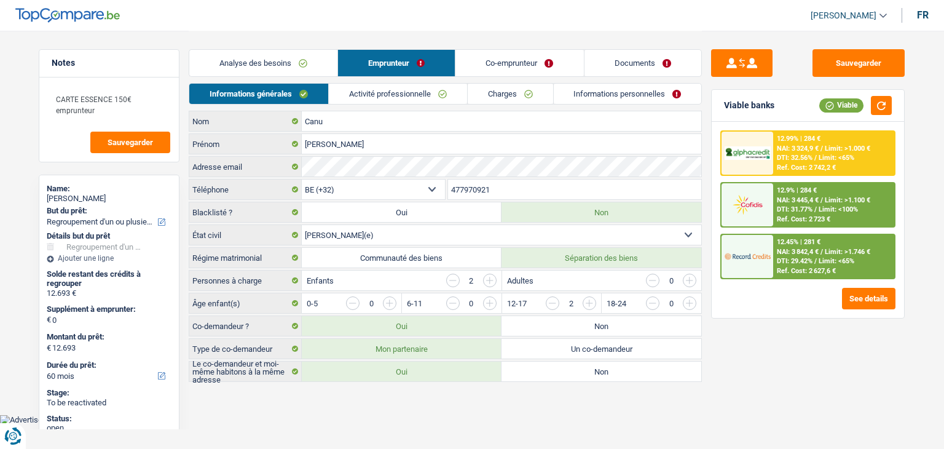
click at [258, 66] on link "Analyse des besoins" at bounding box center [263, 63] width 148 height 26
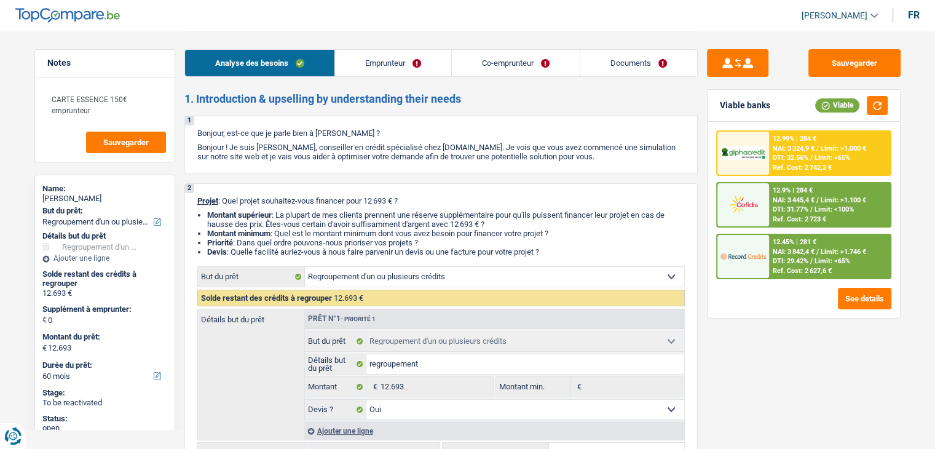
scroll to position [246, 0]
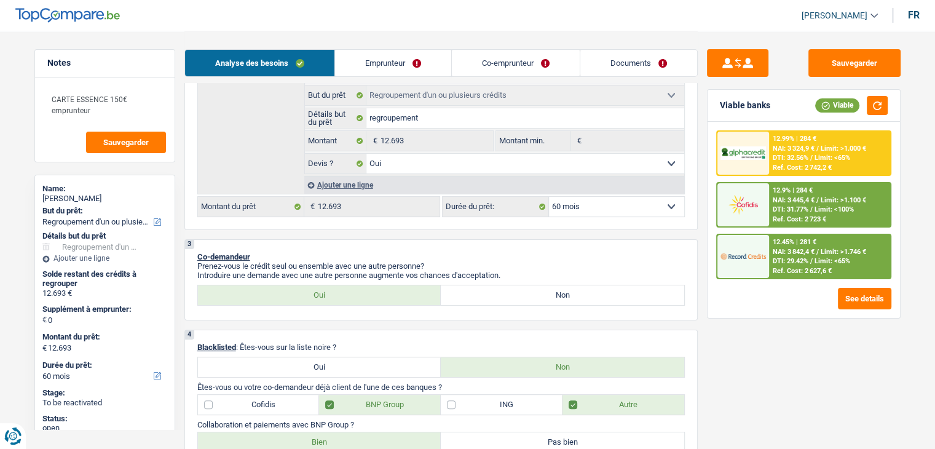
click at [801, 140] on div "12.99% | 284 €" at bounding box center [795, 139] width 44 height 8
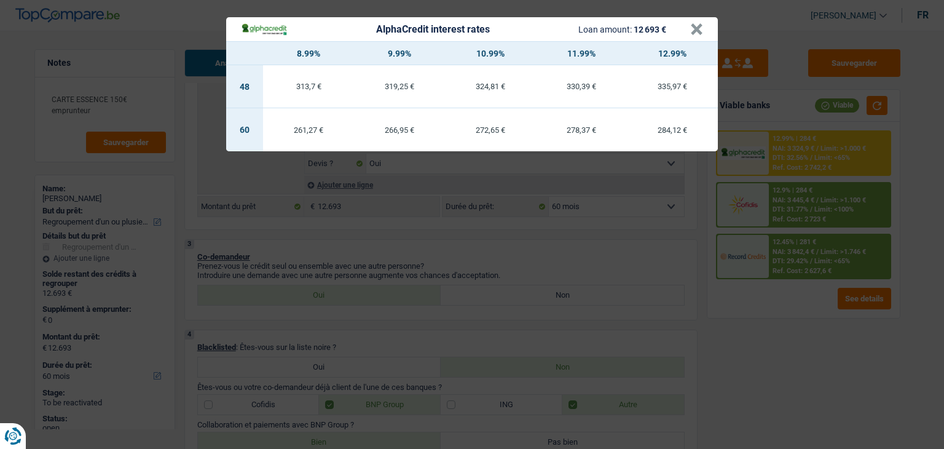
click at [402, 136] on td "266,95 €" at bounding box center [399, 129] width 91 height 43
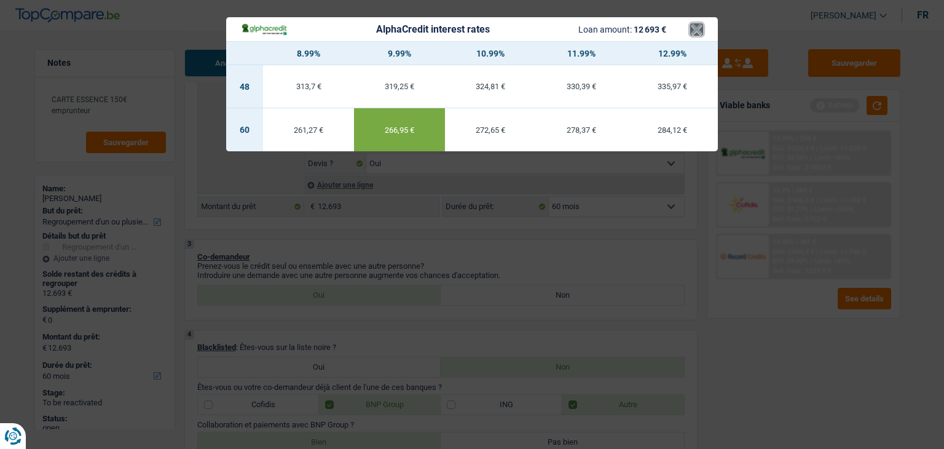
click at [696, 29] on button "×" at bounding box center [696, 29] width 13 height 12
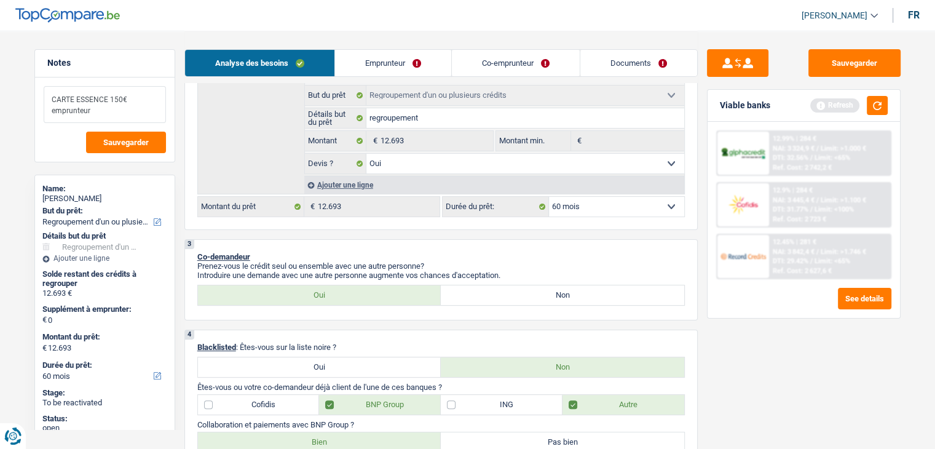
click at [113, 117] on textarea "CARTE ESSENCE 150€ emprunteur" at bounding box center [105, 104] width 122 height 37
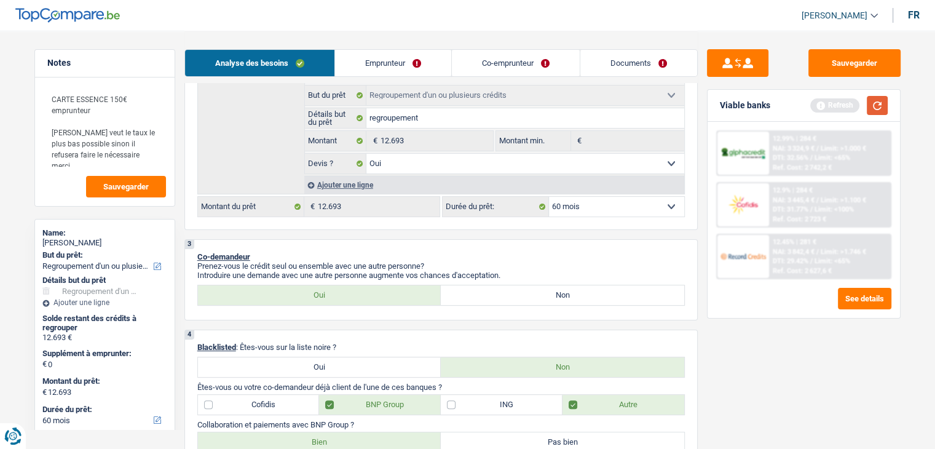
click at [871, 106] on button "button" at bounding box center [877, 105] width 21 height 19
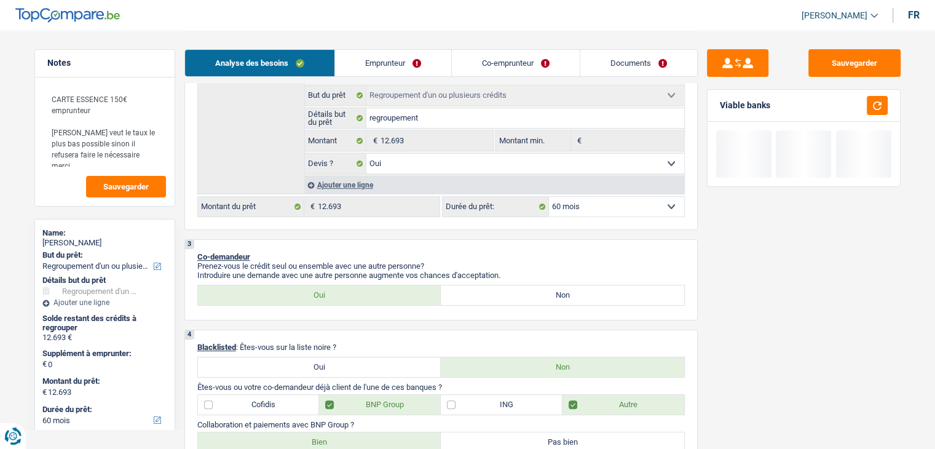
click at [531, 69] on link "Co-emprunteur" at bounding box center [516, 63] width 128 height 26
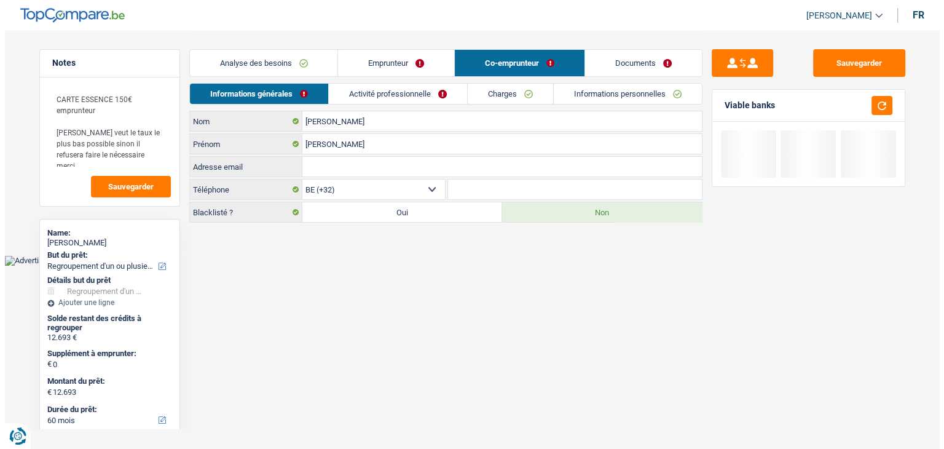
scroll to position [0, 0]
click at [386, 96] on link "Activité professionnelle" at bounding box center [397, 94] width 138 height 20
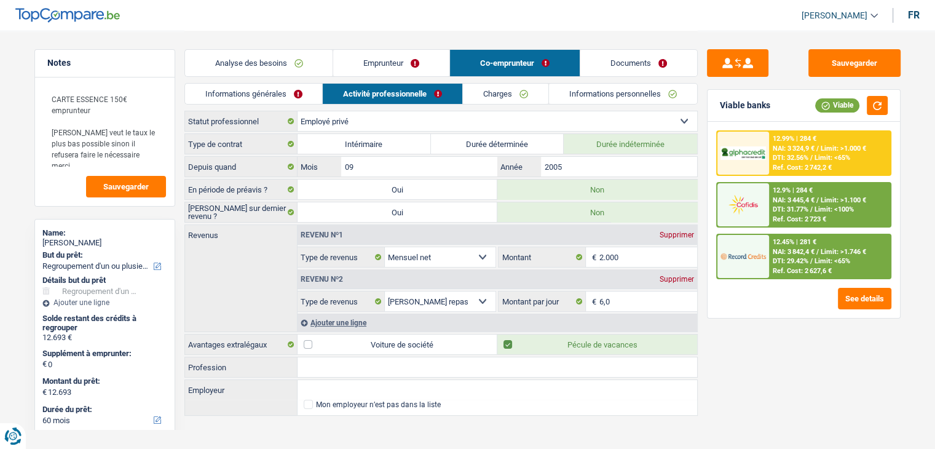
click at [492, 93] on link "Charges" at bounding box center [505, 94] width 85 height 20
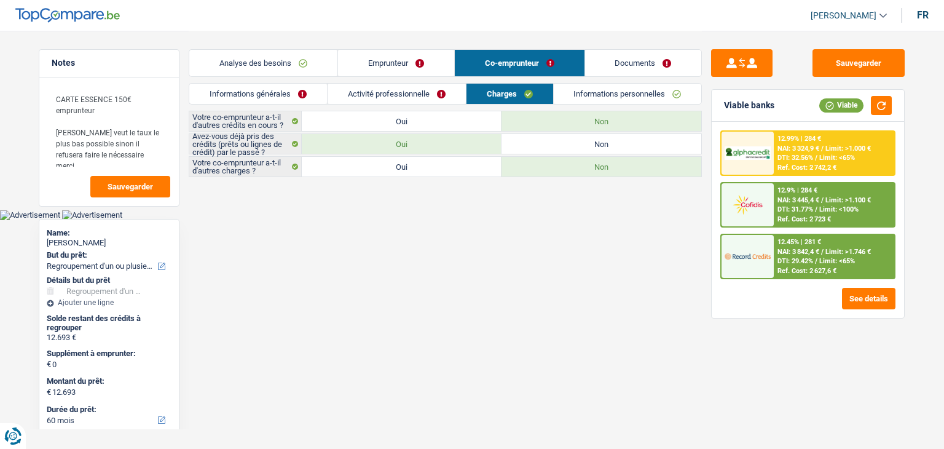
click at [621, 88] on link "Informations personnelles" at bounding box center [628, 94] width 148 height 20
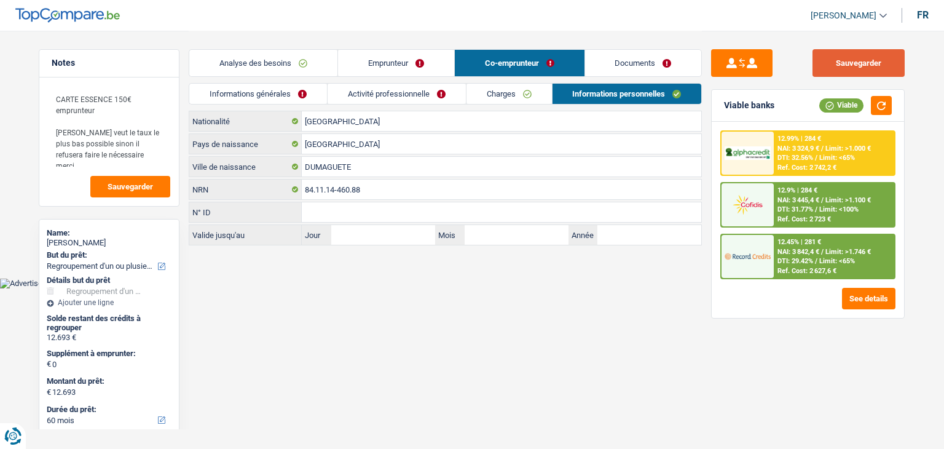
click at [882, 67] on button "Sauvegarder" at bounding box center [858, 63] width 92 height 28
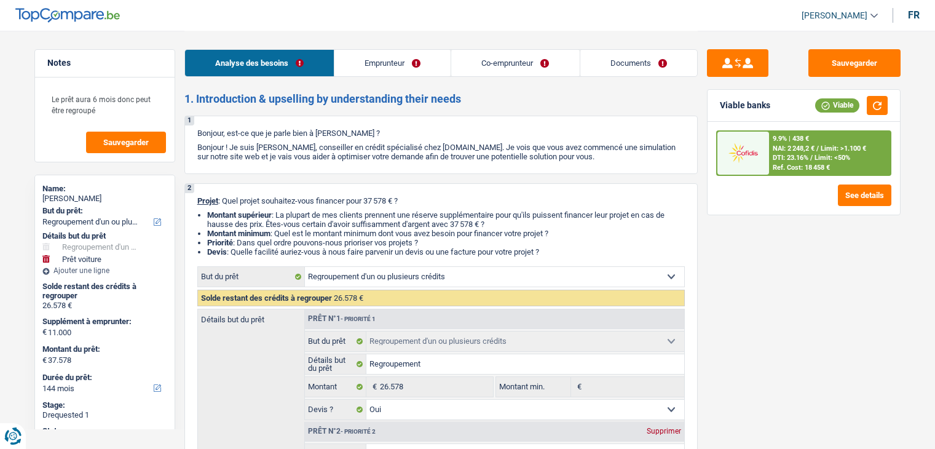
select select "refinancing"
select select "car"
select select "144"
select select "refinancing"
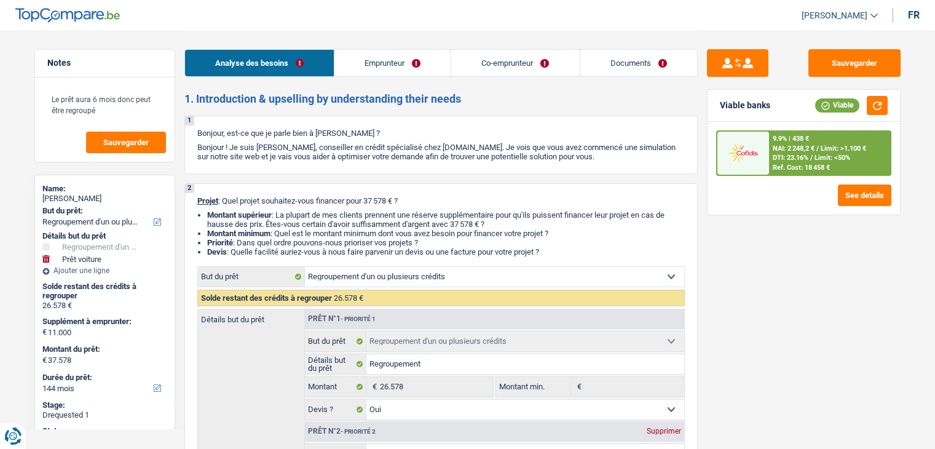
select select "refinancing"
select select "yes"
select select "car"
select select "false"
select select "144"
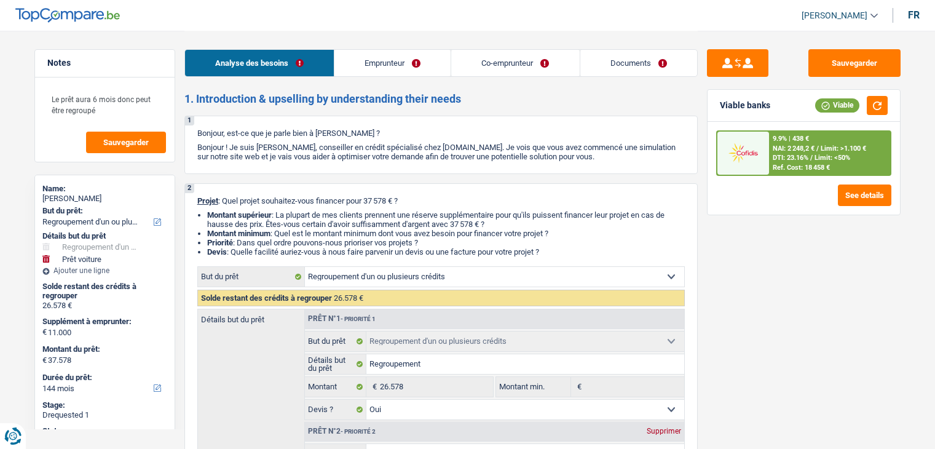
select select "mutuality"
select select "unemployed"
select select "familyAllowances"
select select "mutualityIndemnity"
select select "unemployment"
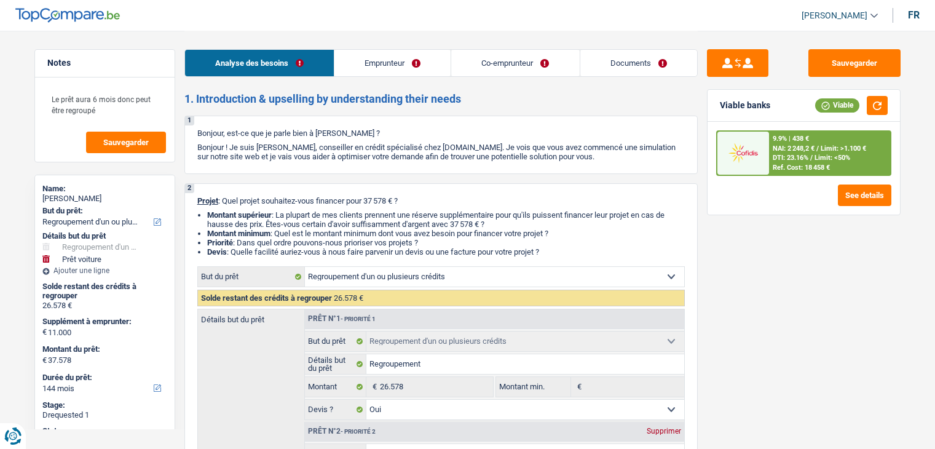
select select "rents"
select select "creditConsolidation"
select select "120"
select select "refinancing"
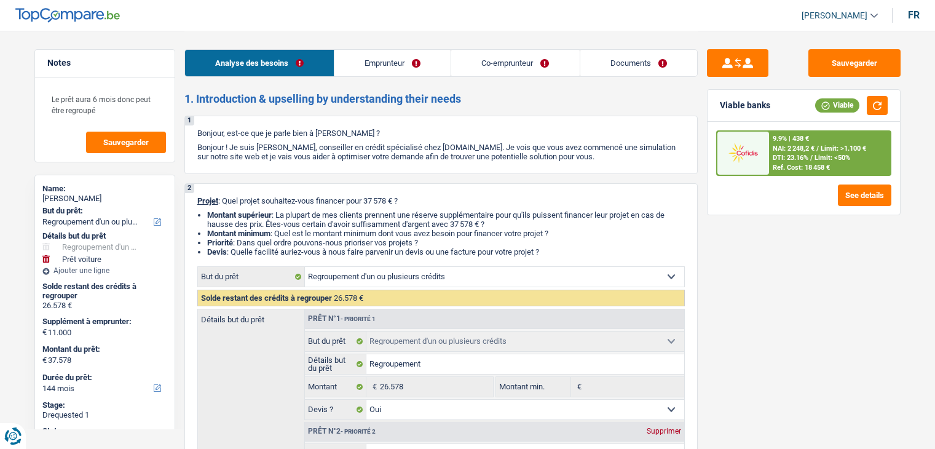
select select "yes"
select select "car"
select select "false"
select select "144"
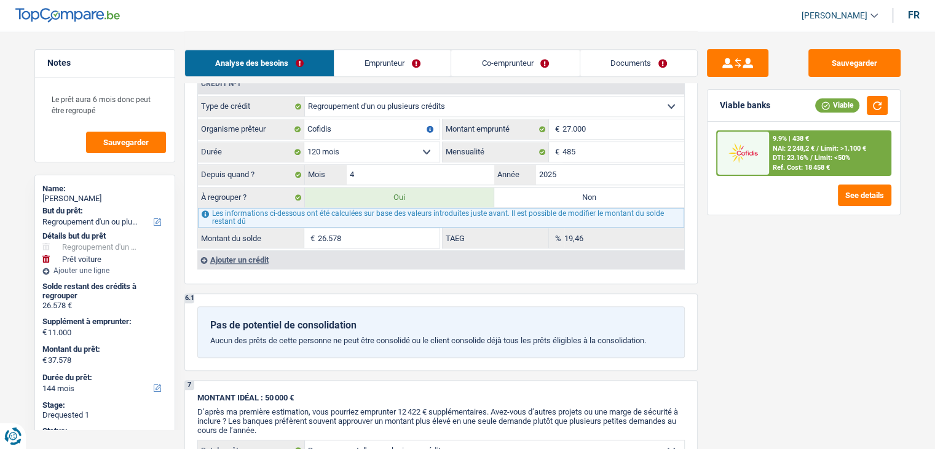
scroll to position [1168, 0]
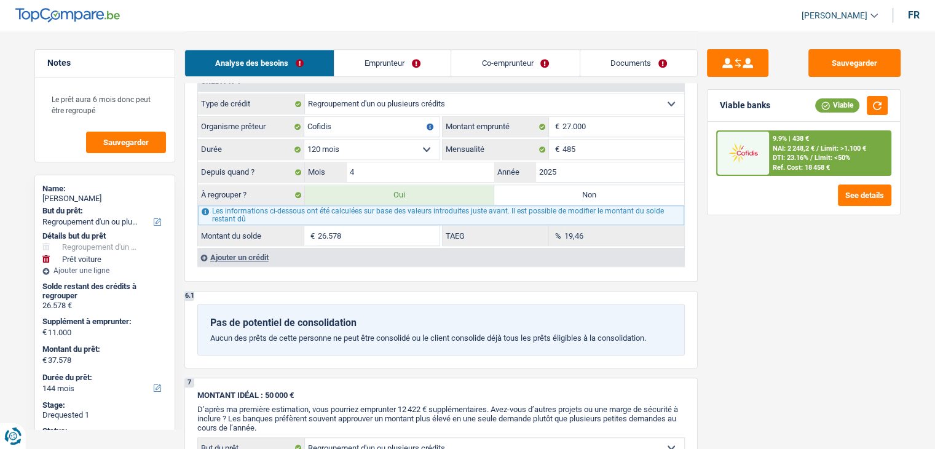
click at [383, 140] on select "12 mois 18 mois 24 mois 30 mois 36 mois 42 mois 48 mois 60 mois 72 mois 84 mois…" at bounding box center [371, 150] width 135 height 20
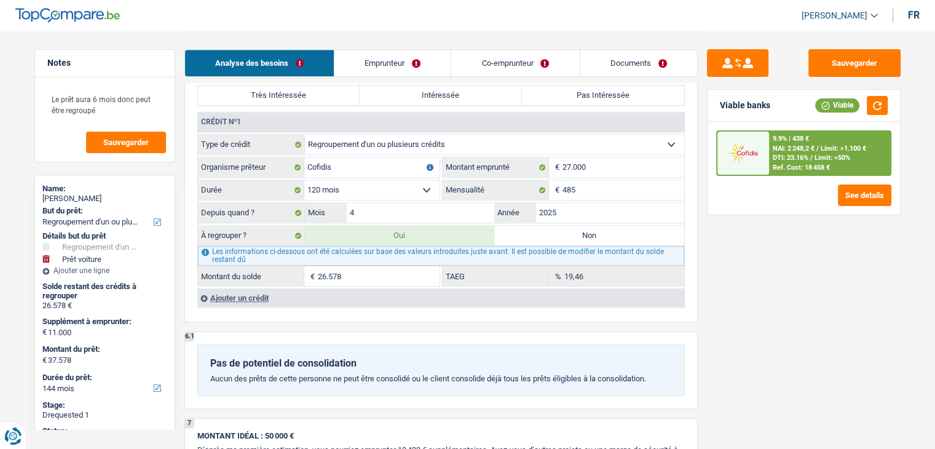
scroll to position [1106, 0]
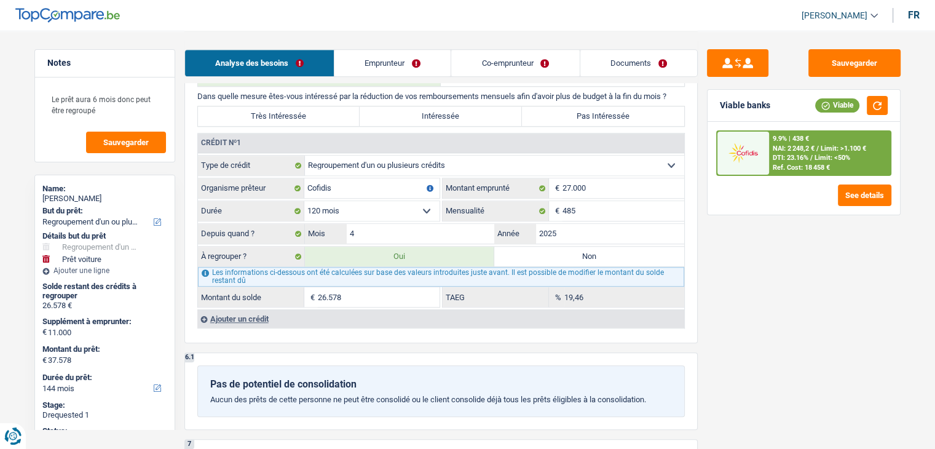
click at [770, 291] on div "Sauvegarder Viable banks Viable 9.9% | 438 € NAI: 2 248,2 € / Limit: >1.100 € D…" at bounding box center [804, 239] width 212 height 380
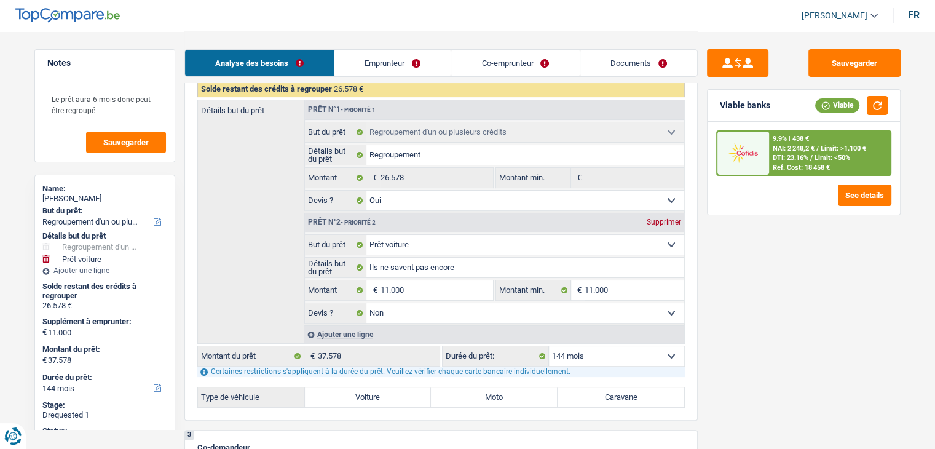
scroll to position [184, 0]
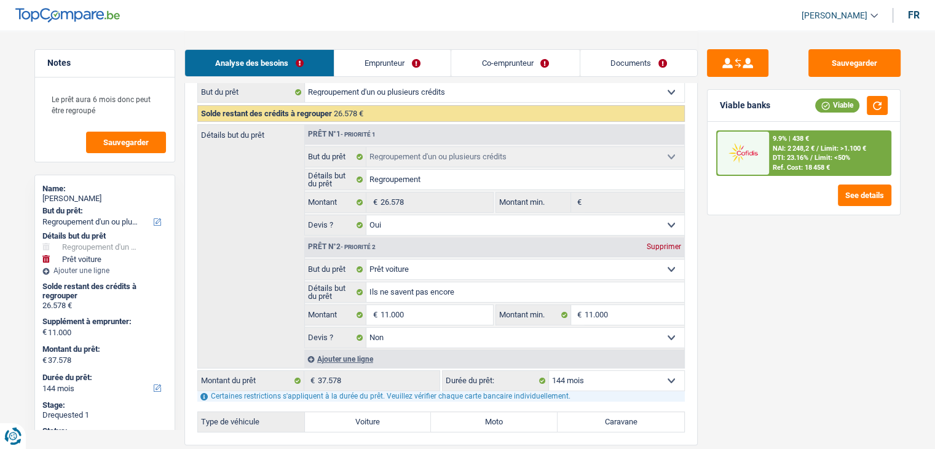
click at [805, 63] on div "Sauvegarder" at bounding box center [804, 63] width 194 height 28
click at [818, 63] on button "Sauvegarder" at bounding box center [854, 63] width 92 height 28
